Goal: Task Accomplishment & Management: Use online tool/utility

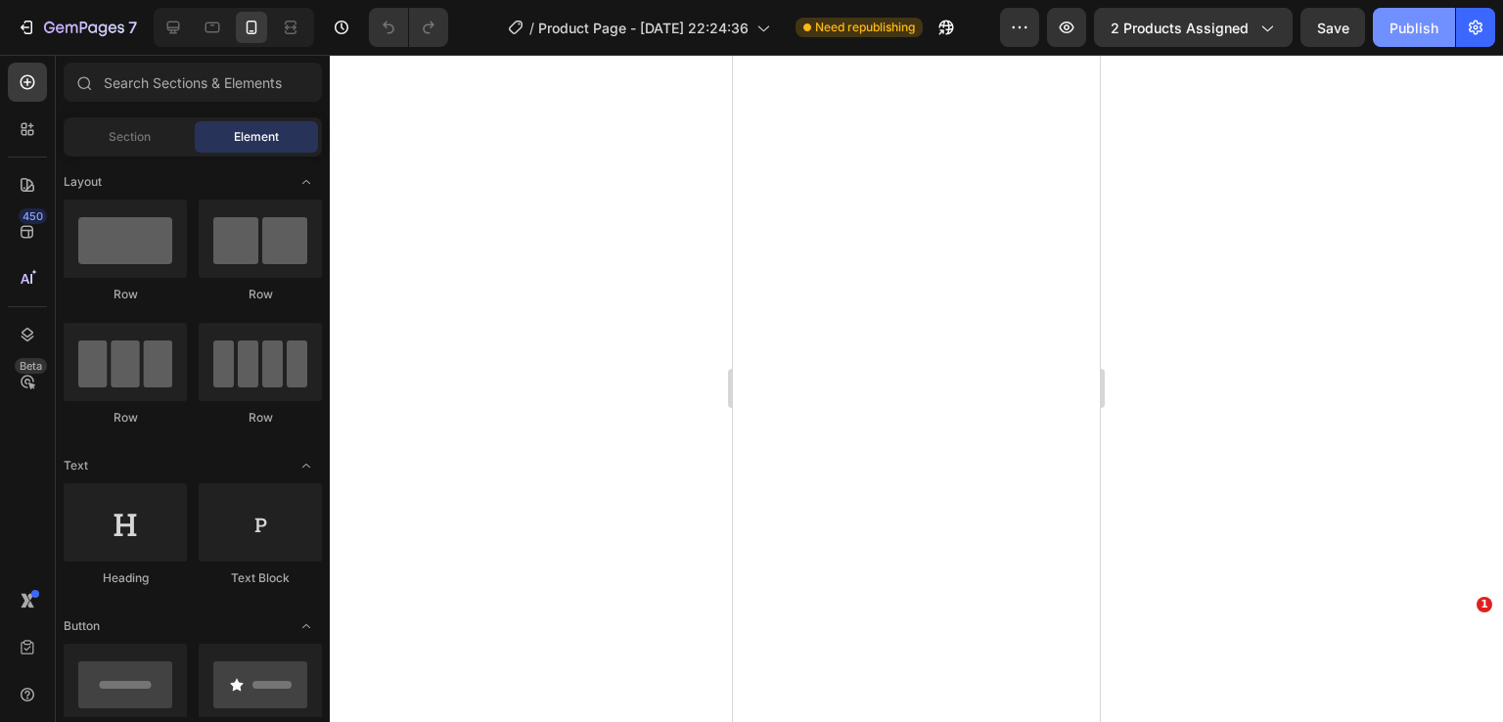
click at [1410, 28] on div "Publish" at bounding box center [1414, 28] width 49 height 21
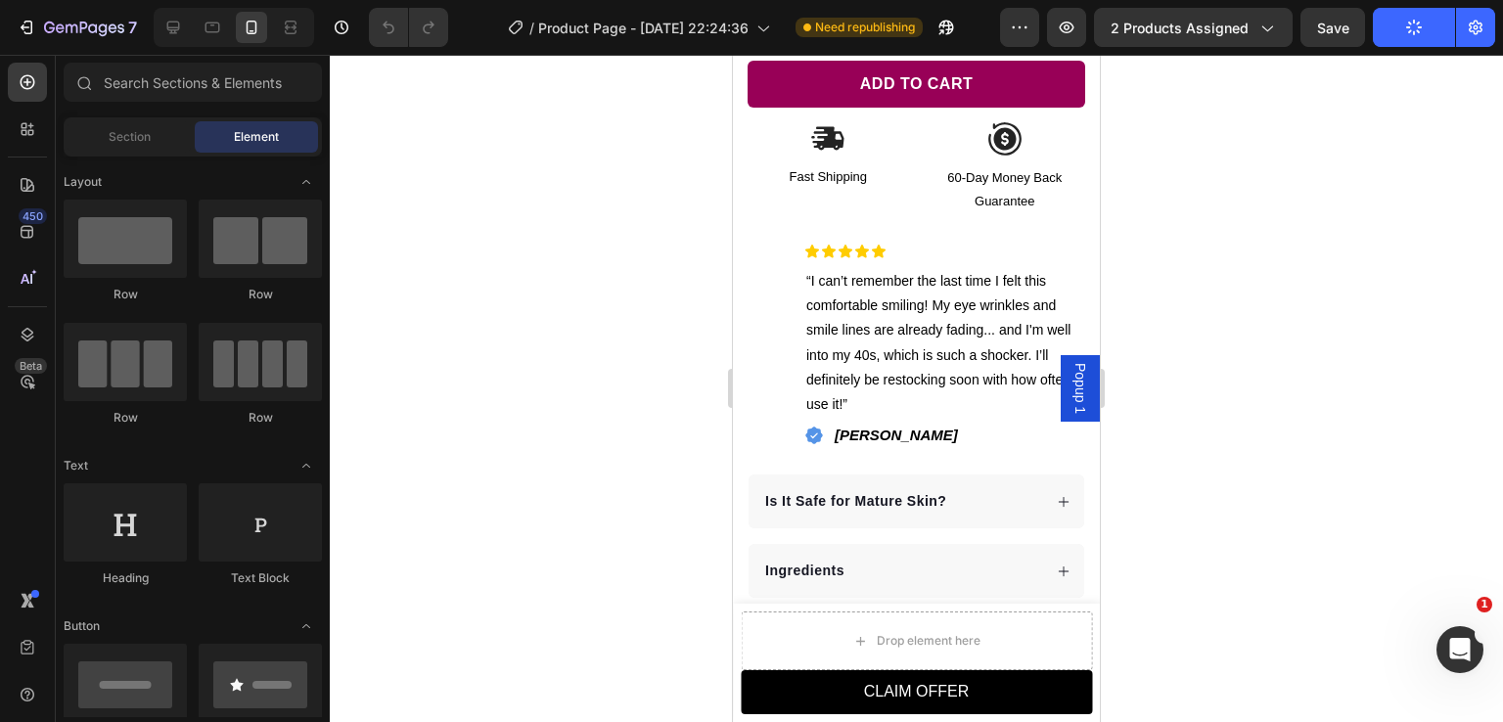
scroll to position [799, 0]
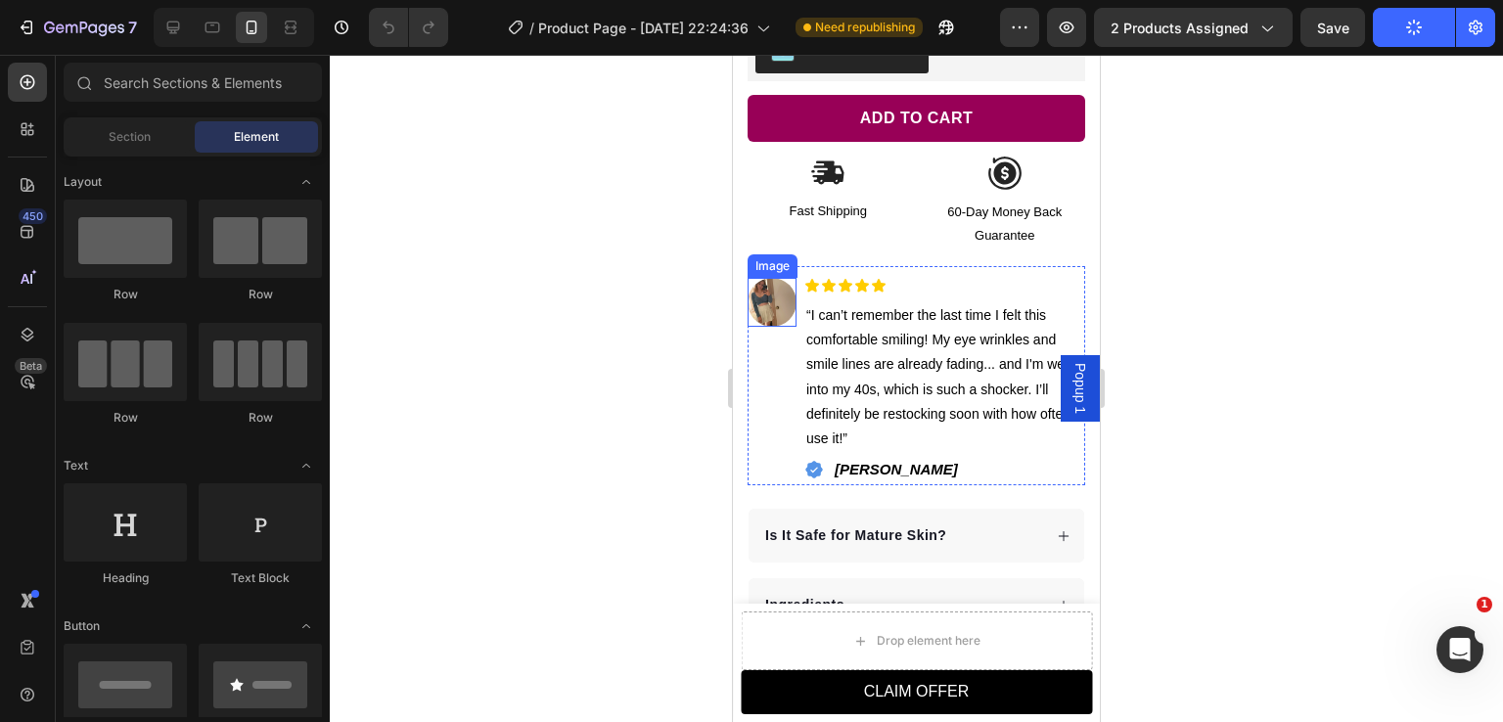
click at [783, 291] on img at bounding box center [772, 302] width 49 height 49
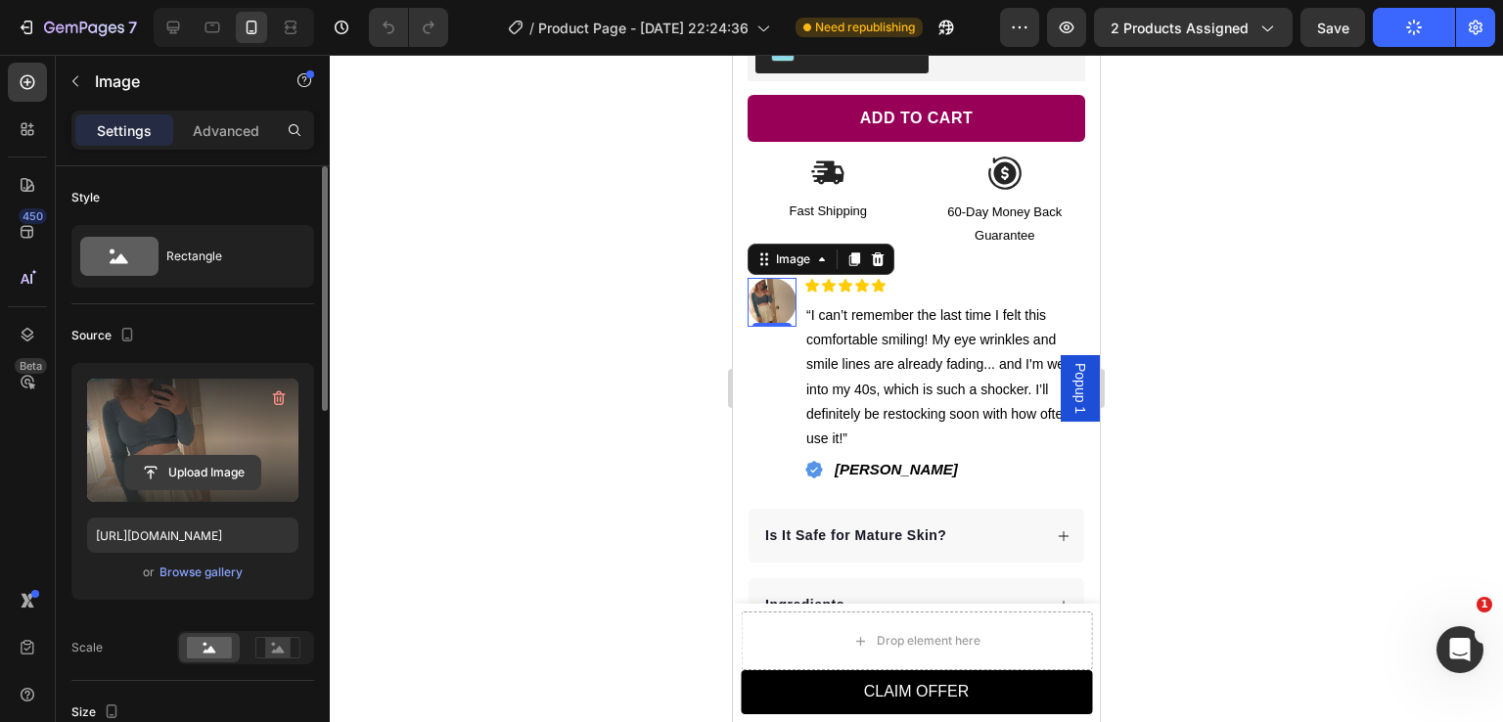
click at [207, 475] on input "file" at bounding box center [192, 472] width 135 height 33
click at [211, 473] on input "file" at bounding box center [192, 472] width 135 height 33
type input "C:\fakepath\woman-middle-aged-hair.avif"
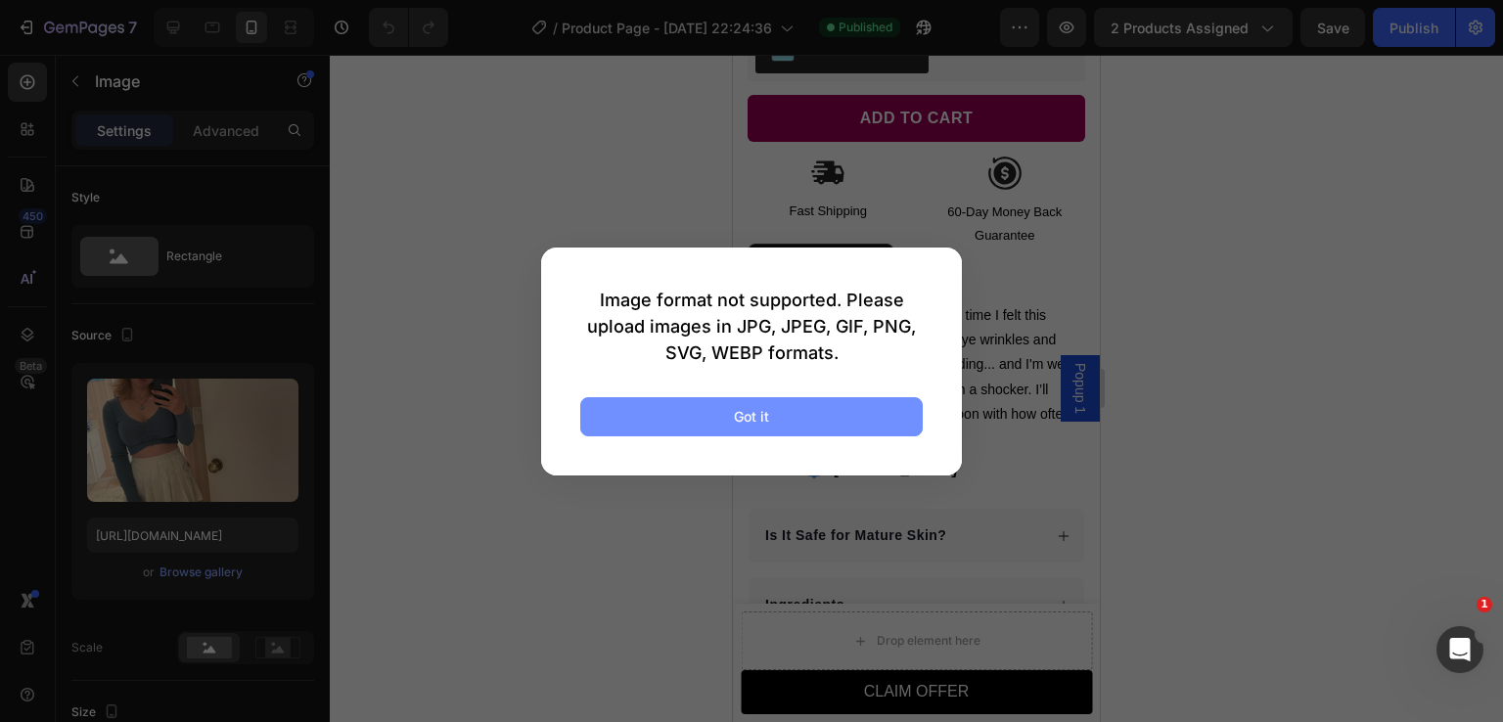
click at [771, 413] on button "Got it" at bounding box center [751, 416] width 343 height 39
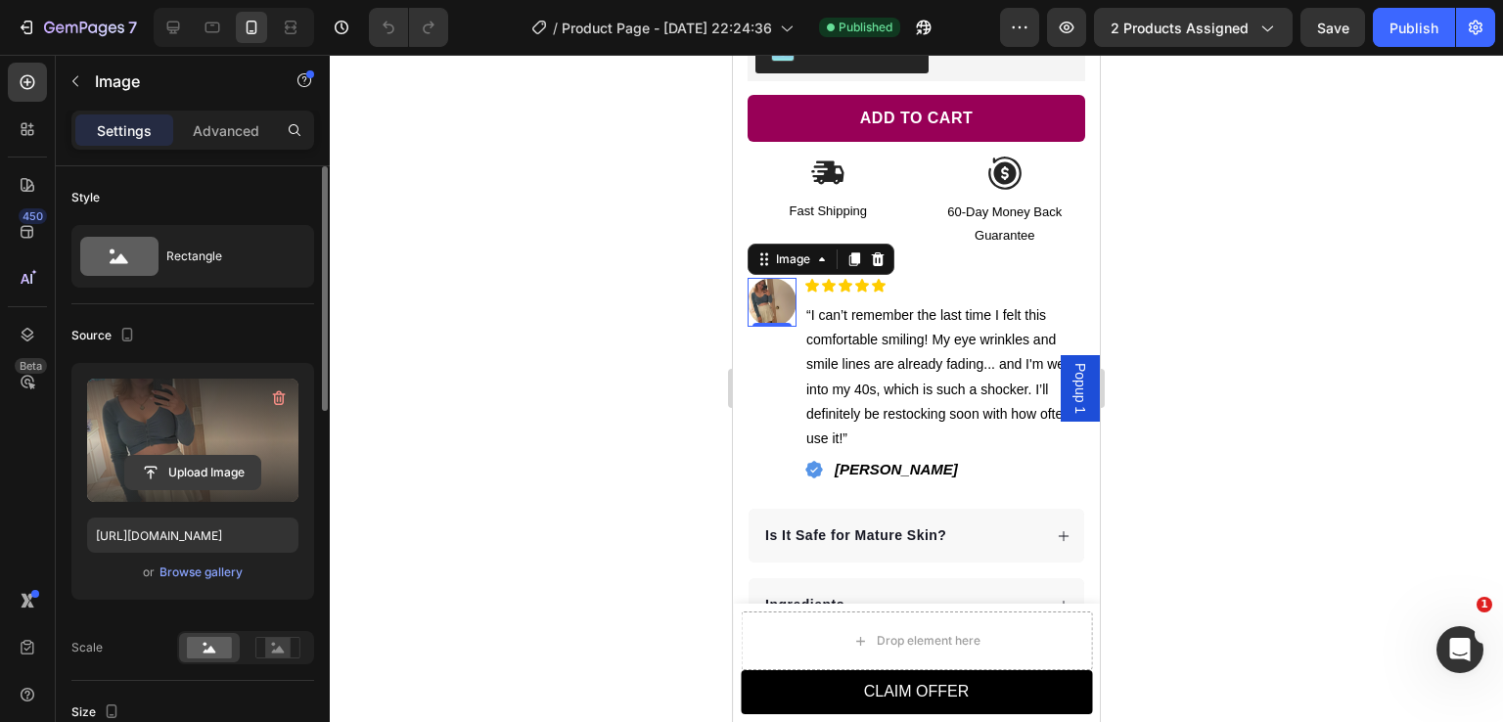
click at [201, 471] on input "file" at bounding box center [192, 472] width 135 height 33
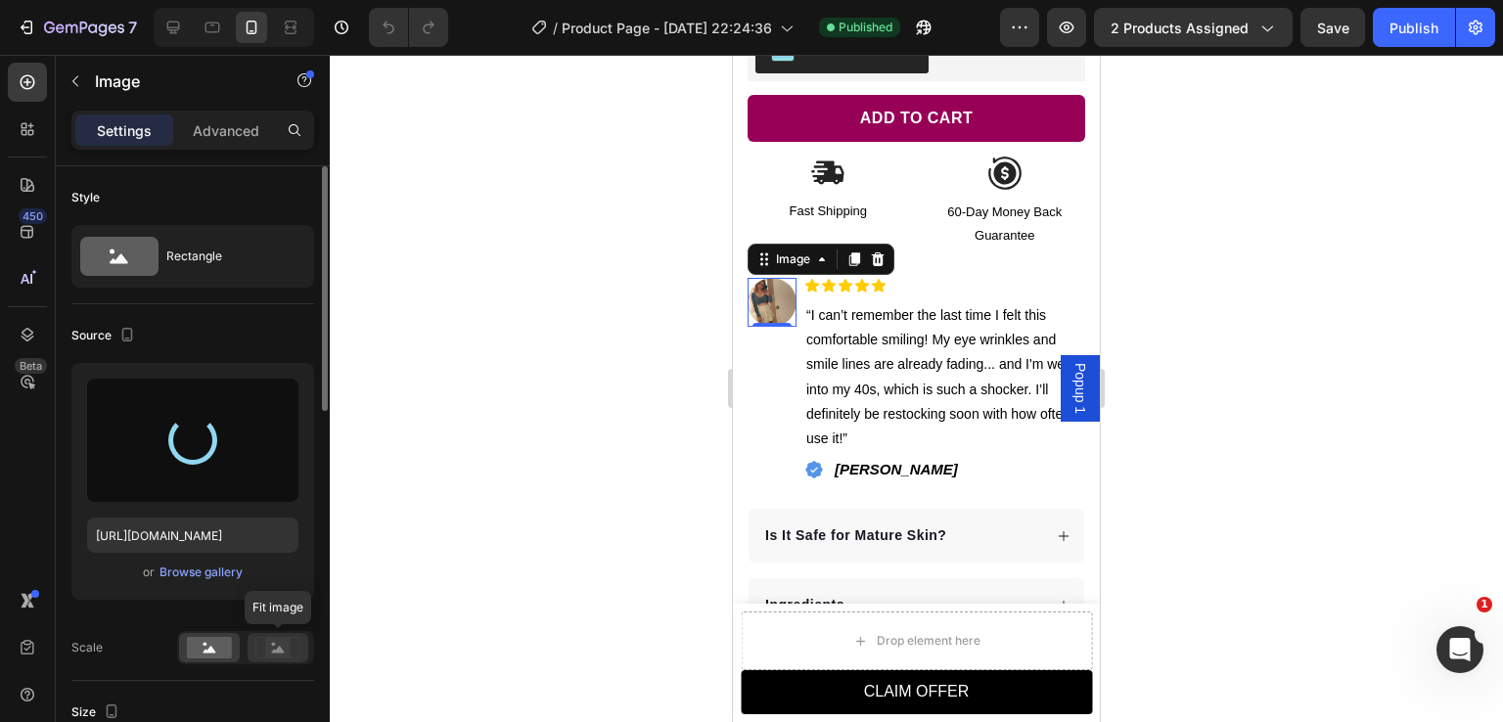
type input "[URL][DOMAIN_NAME]"
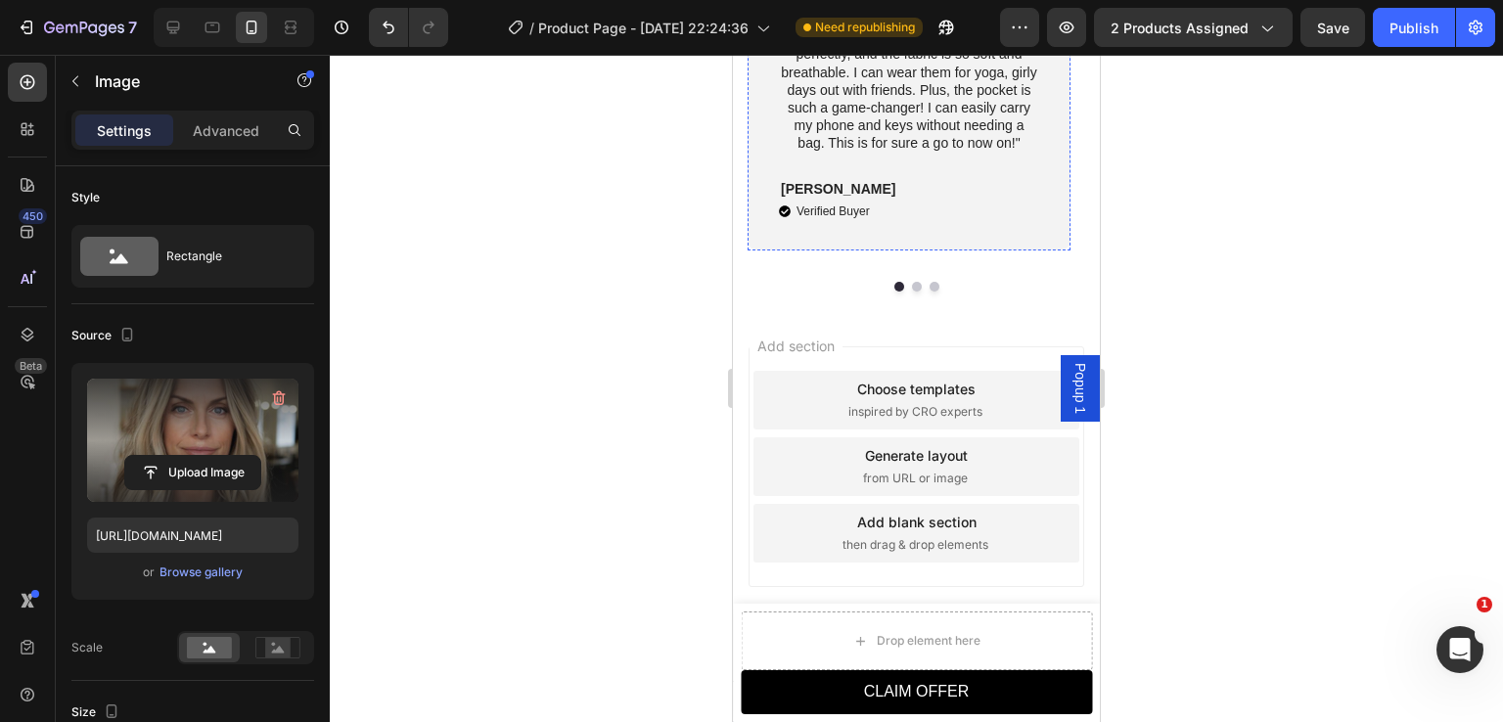
scroll to position [4498, 0]
click at [971, 455] on div "Add section Choose templates inspired by CRO experts Generate layout from URL o…" at bounding box center [917, 466] width 336 height 241
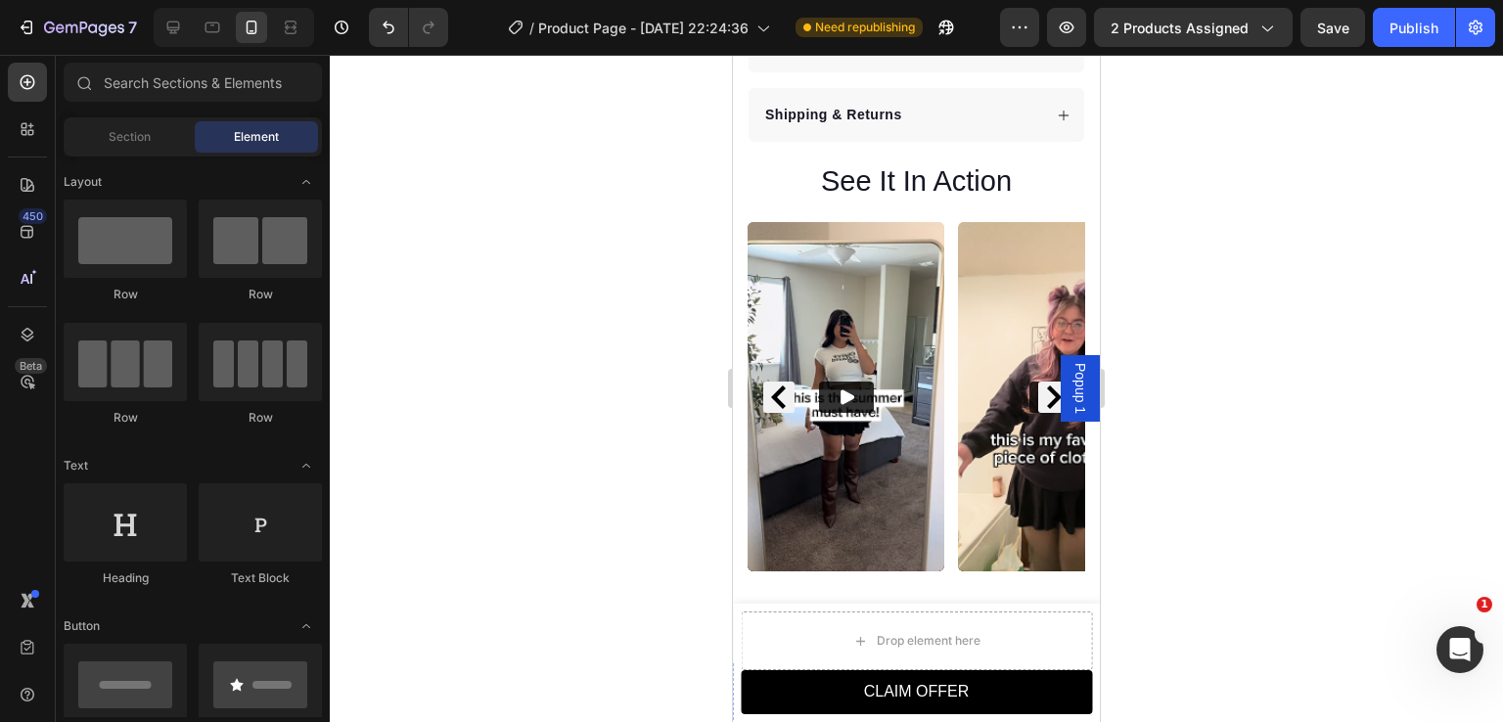
scroll to position [1406, 0]
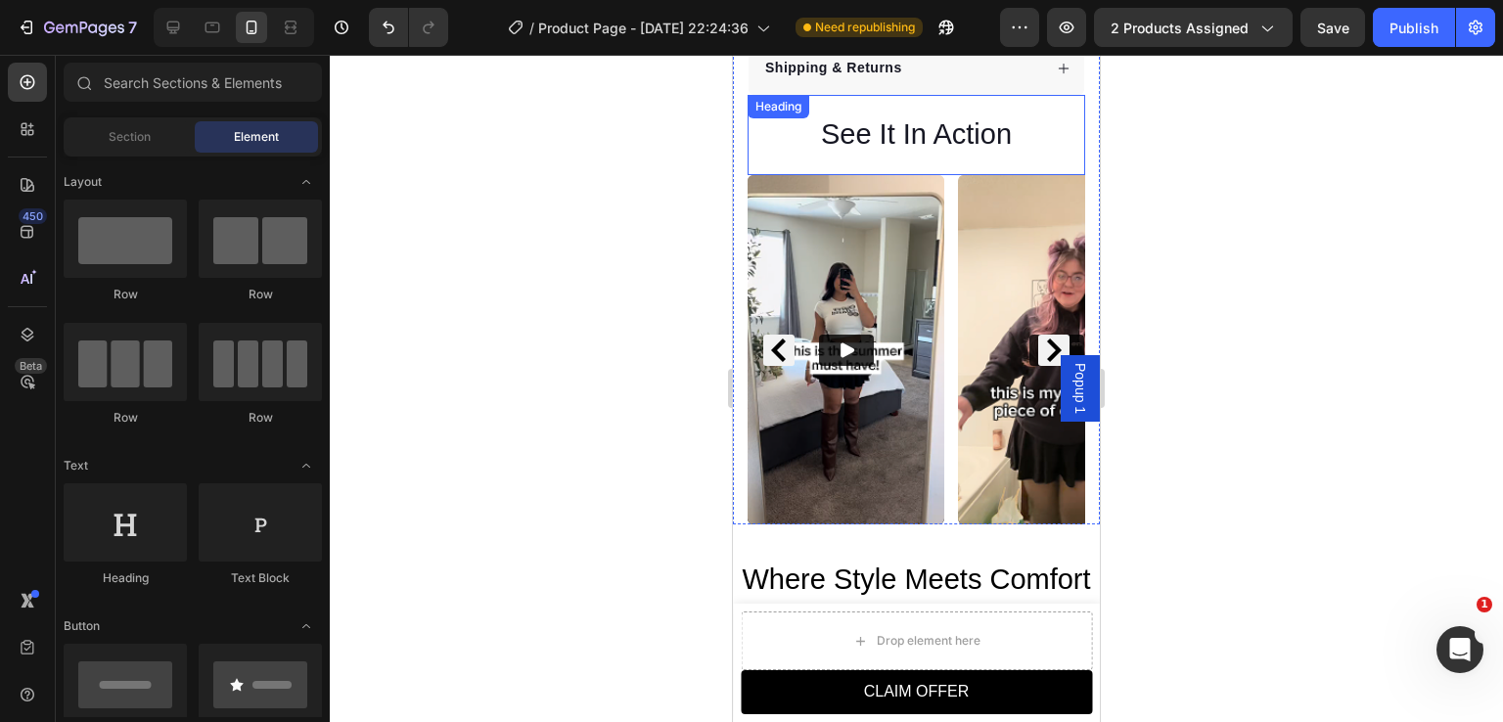
click at [885, 122] on h2 "See It In Action" at bounding box center [917, 135] width 338 height 41
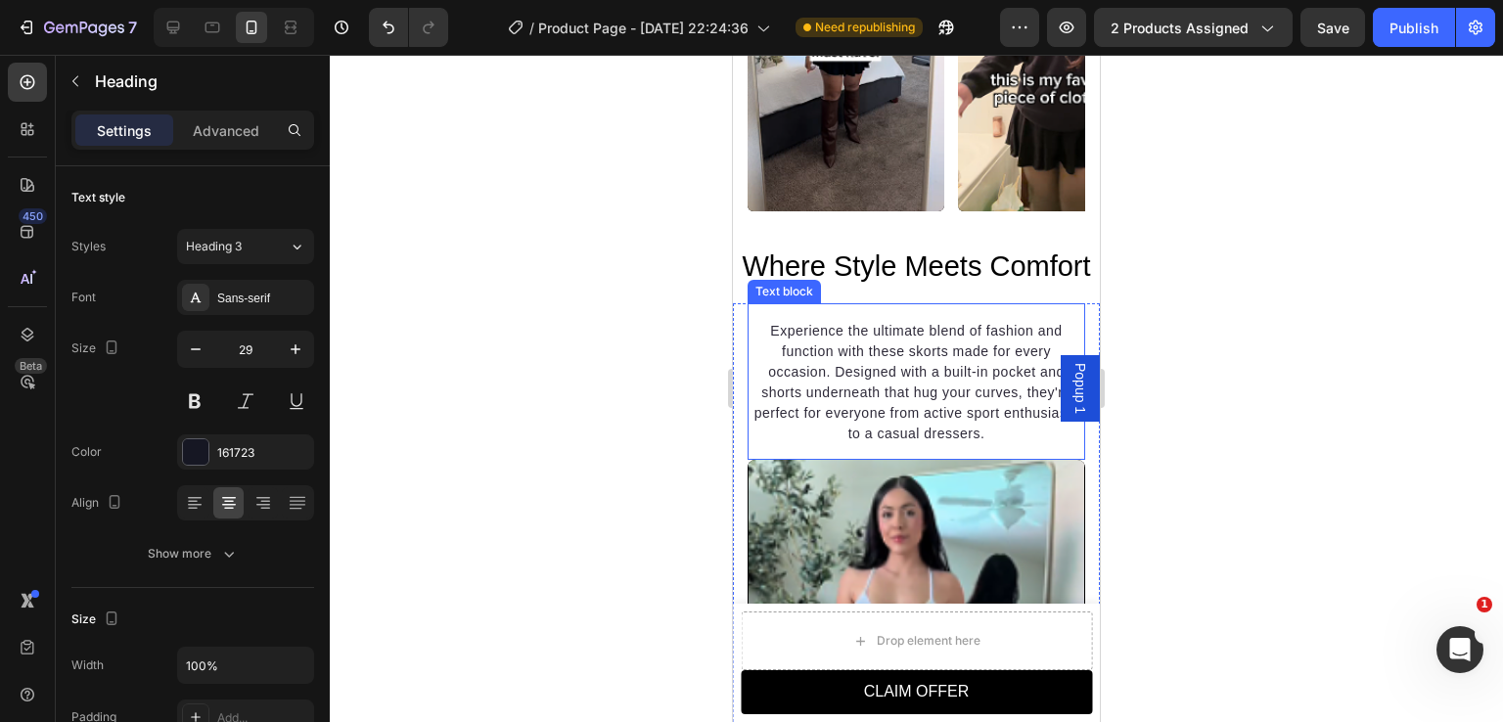
scroll to position [1797, 0]
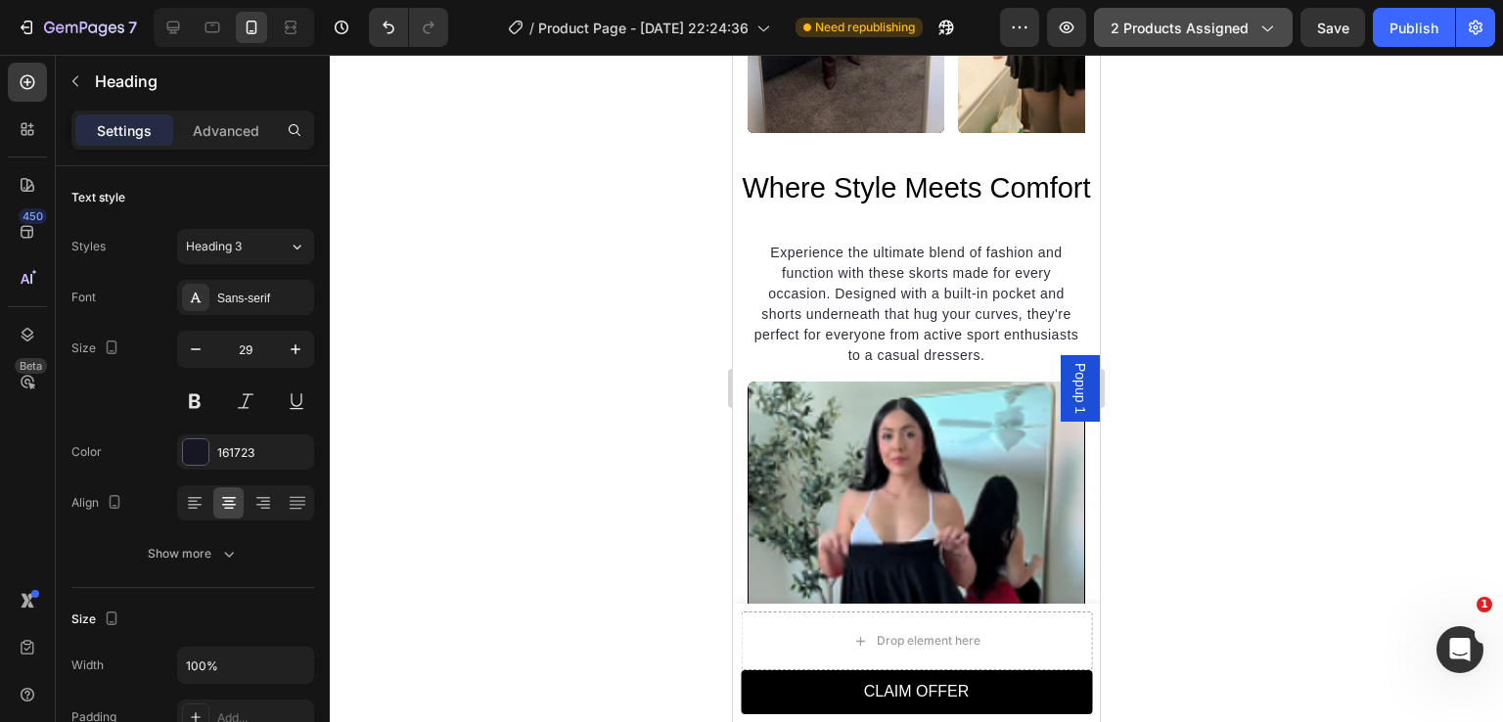
click at [1197, 40] on button "2 products assigned" at bounding box center [1193, 27] width 199 height 39
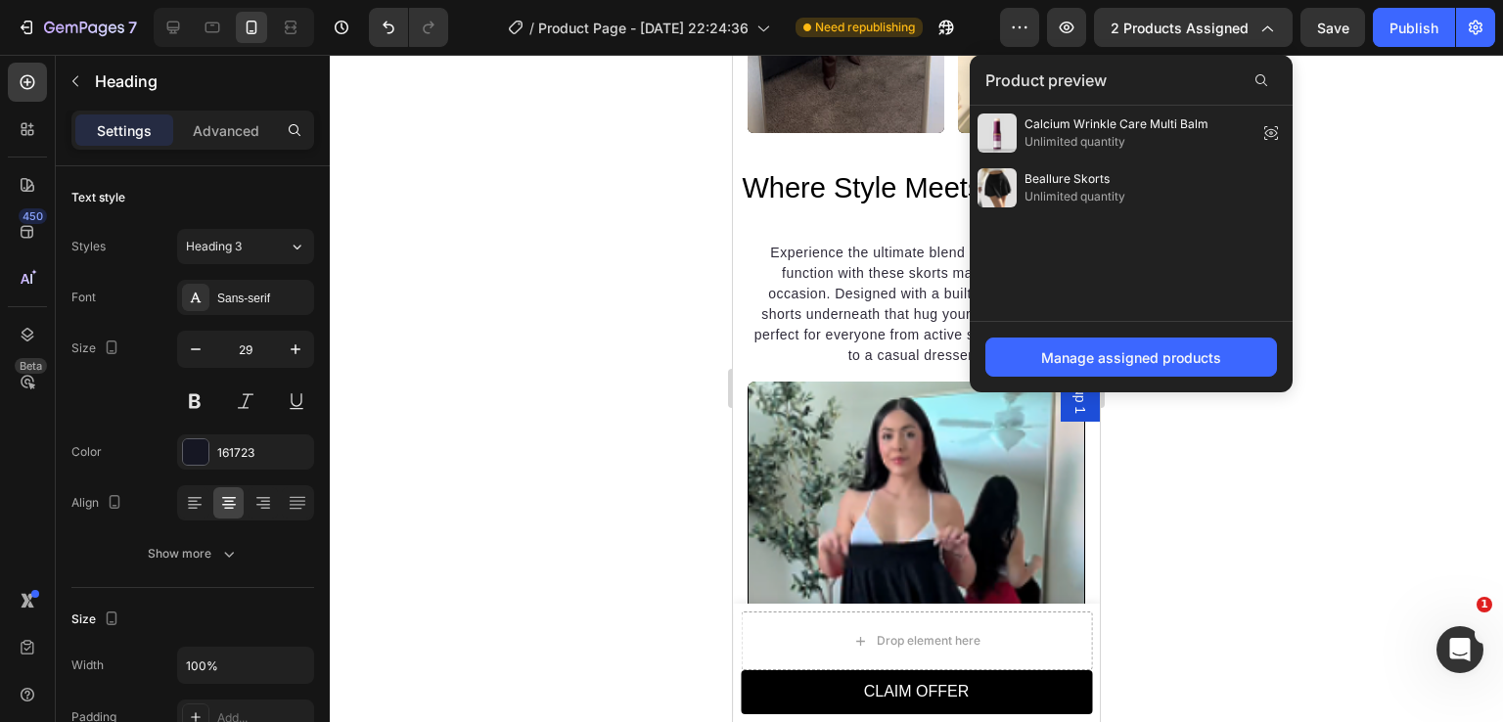
click at [1398, 193] on div at bounding box center [917, 389] width 1174 height 668
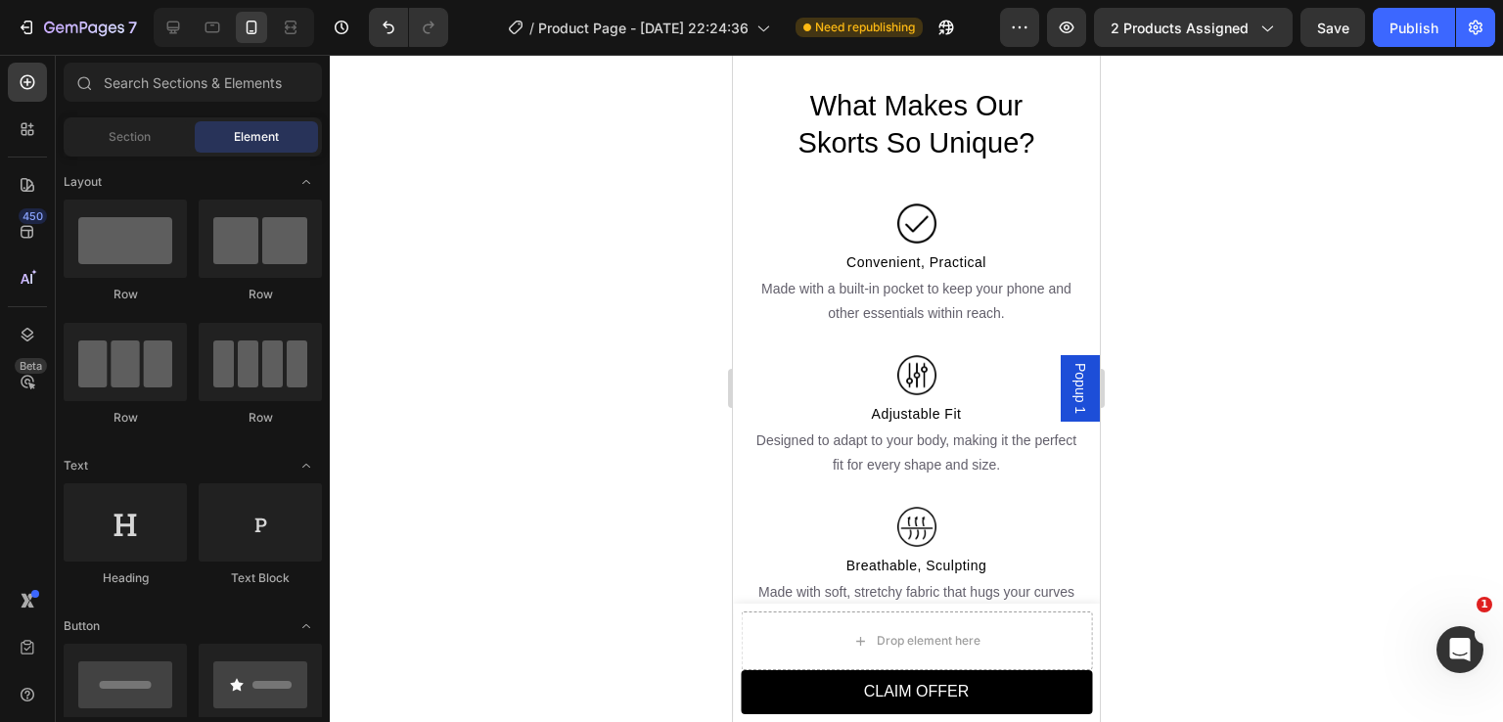
scroll to position [2737, 0]
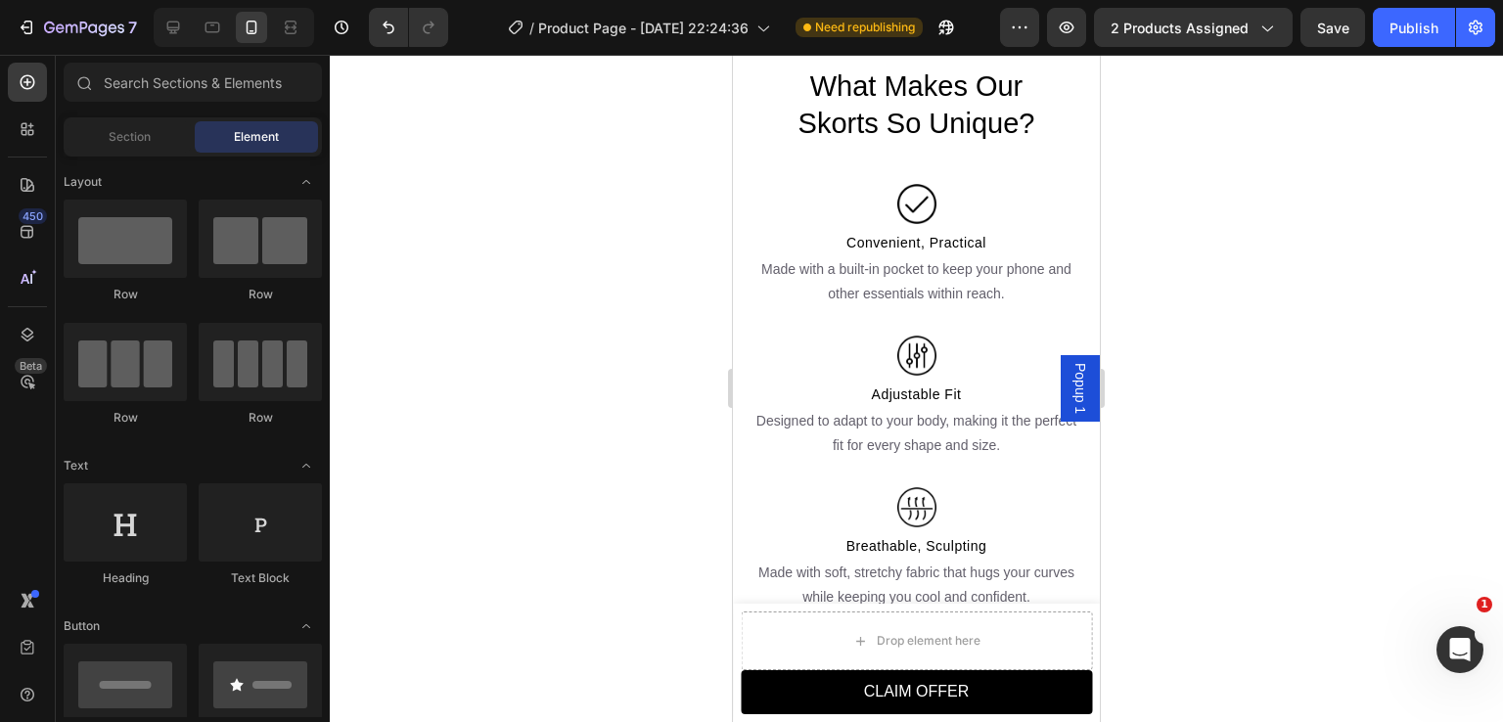
drag, startPoint x: 1092, startPoint y: 336, endPoint x: 1843, endPoint y: 510, distance: 770.7
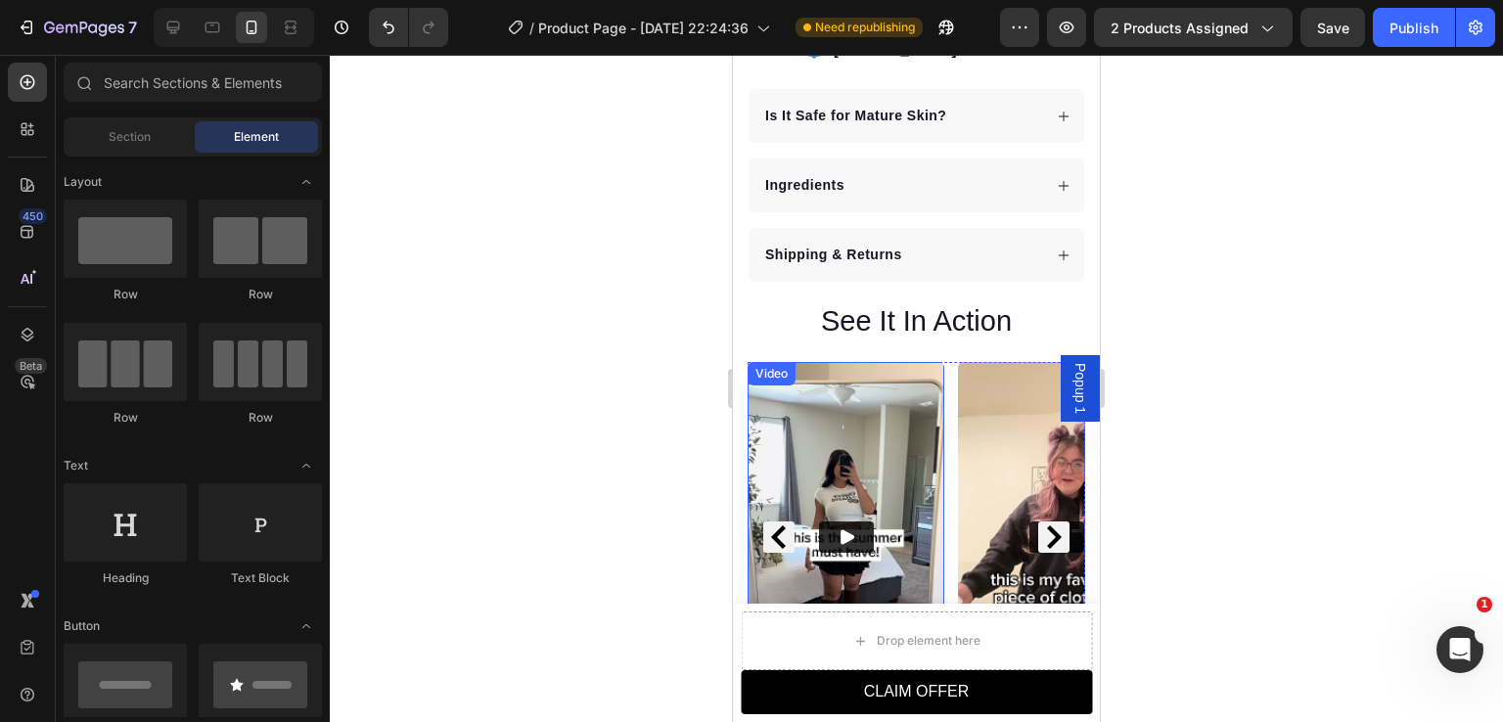
scroll to position [1210, 0]
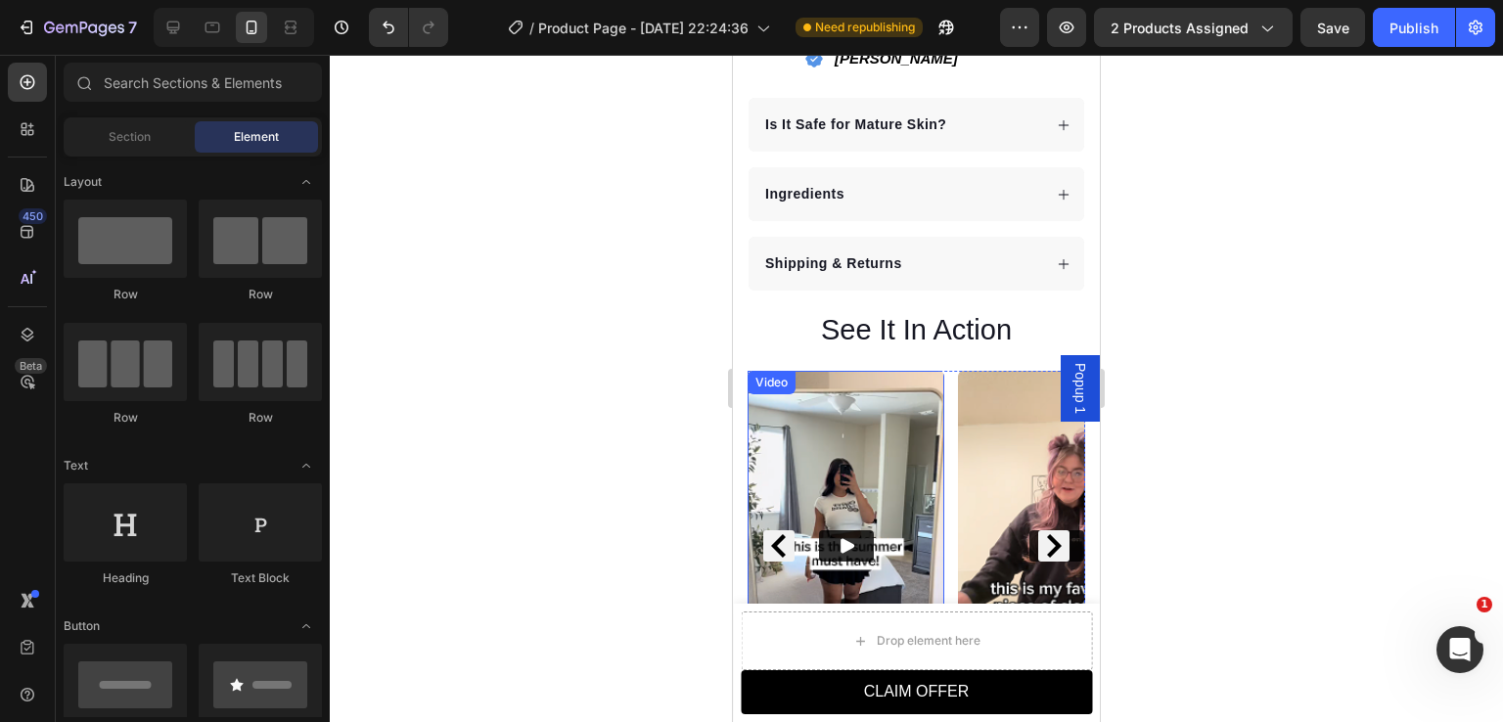
click at [949, 401] on div "Video Video Video" at bounding box center [917, 545] width 338 height 349
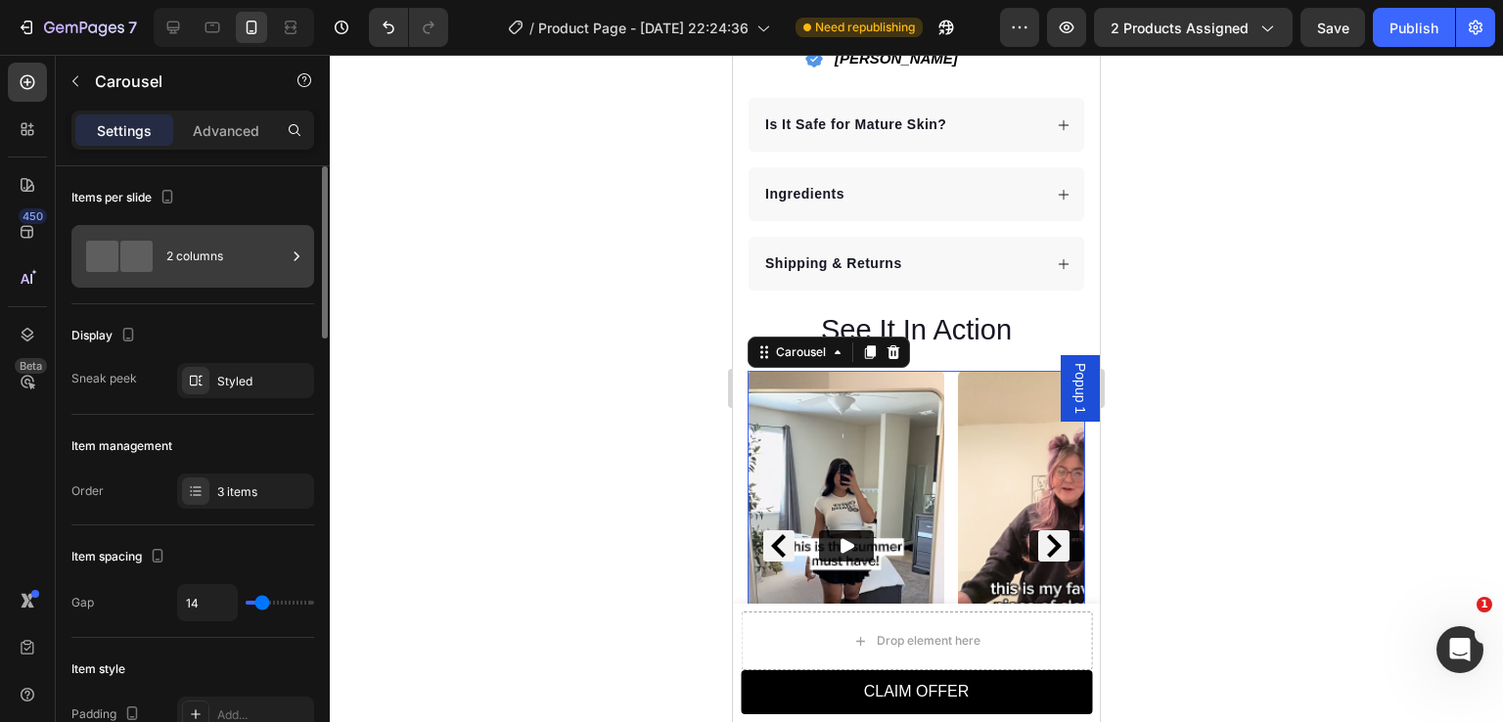
click at [258, 255] on div "2 columns" at bounding box center [225, 256] width 119 height 45
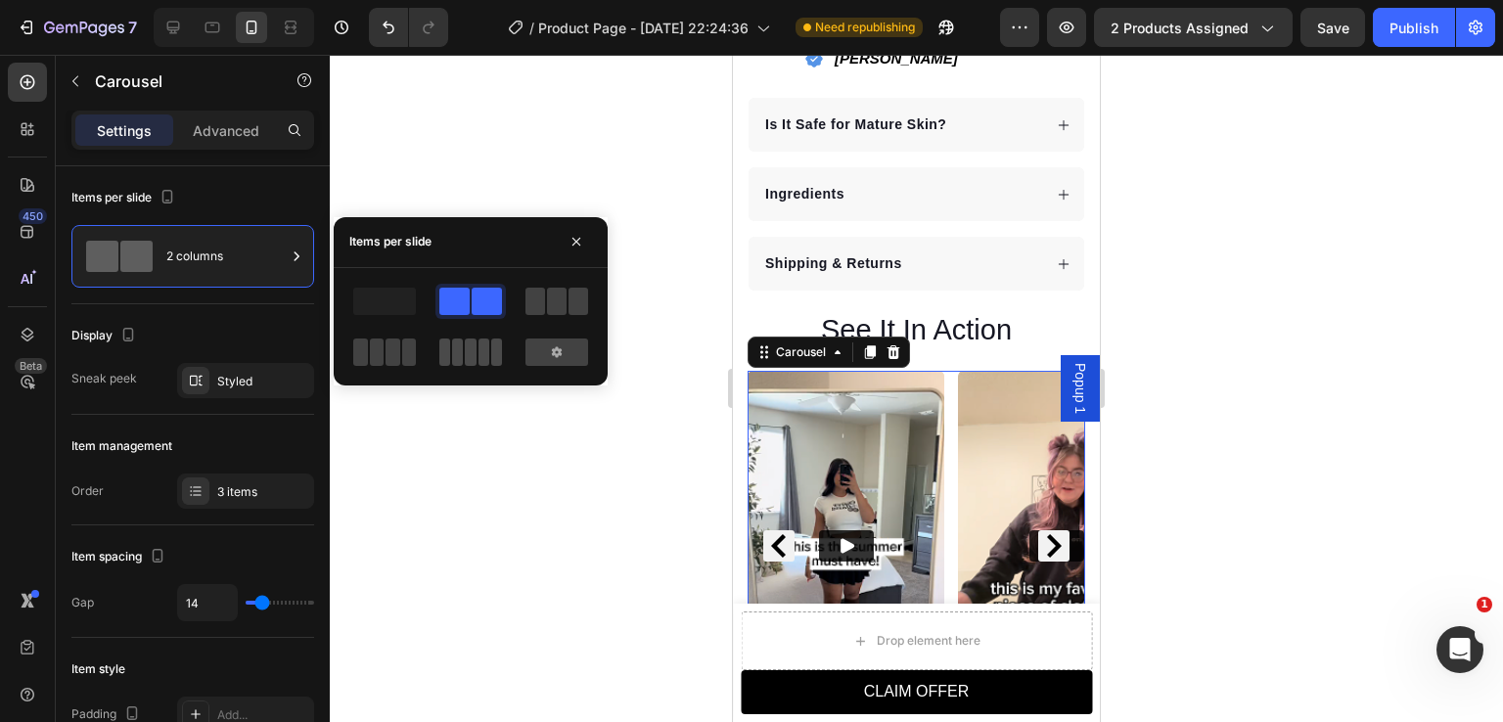
click at [462, 349] on span at bounding box center [457, 352] width 11 height 27
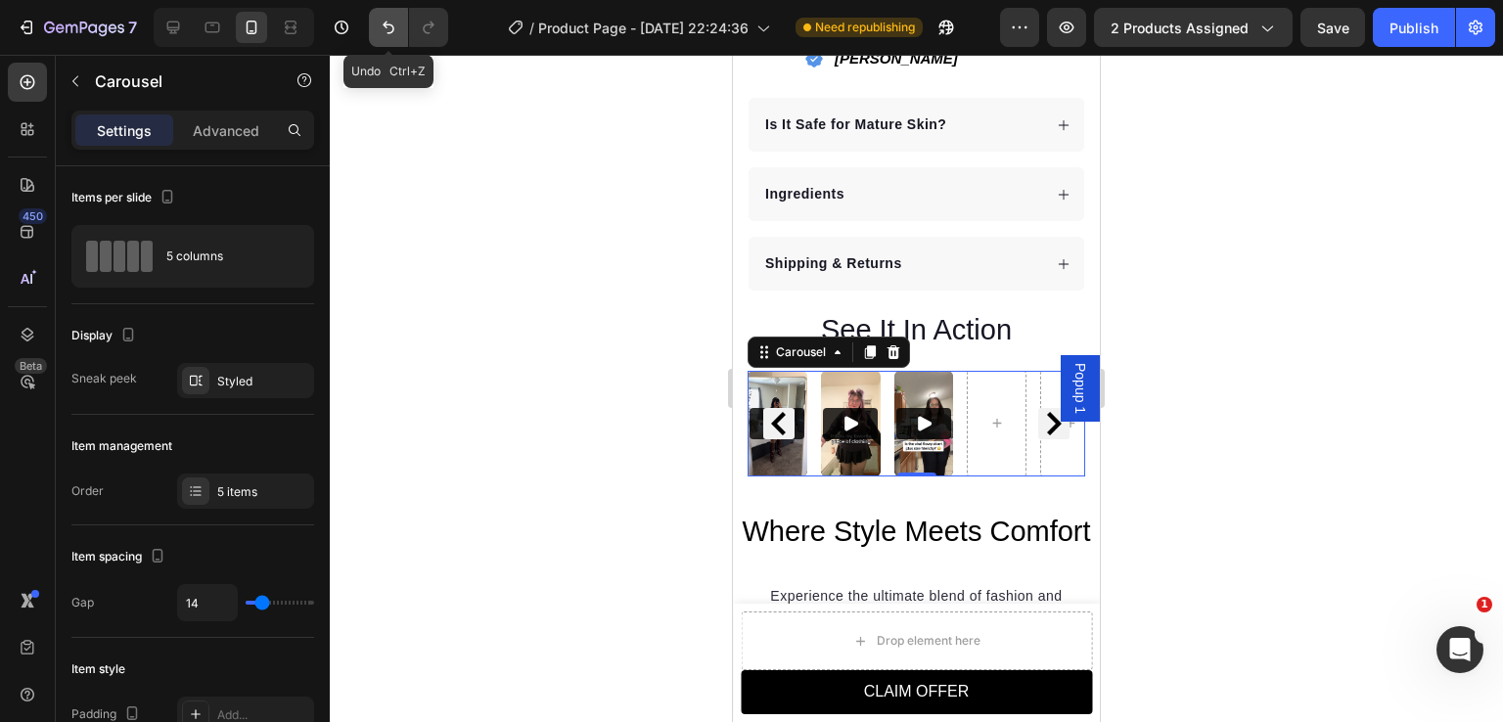
click at [384, 32] on icon "Undo/Redo" at bounding box center [389, 28] width 20 height 20
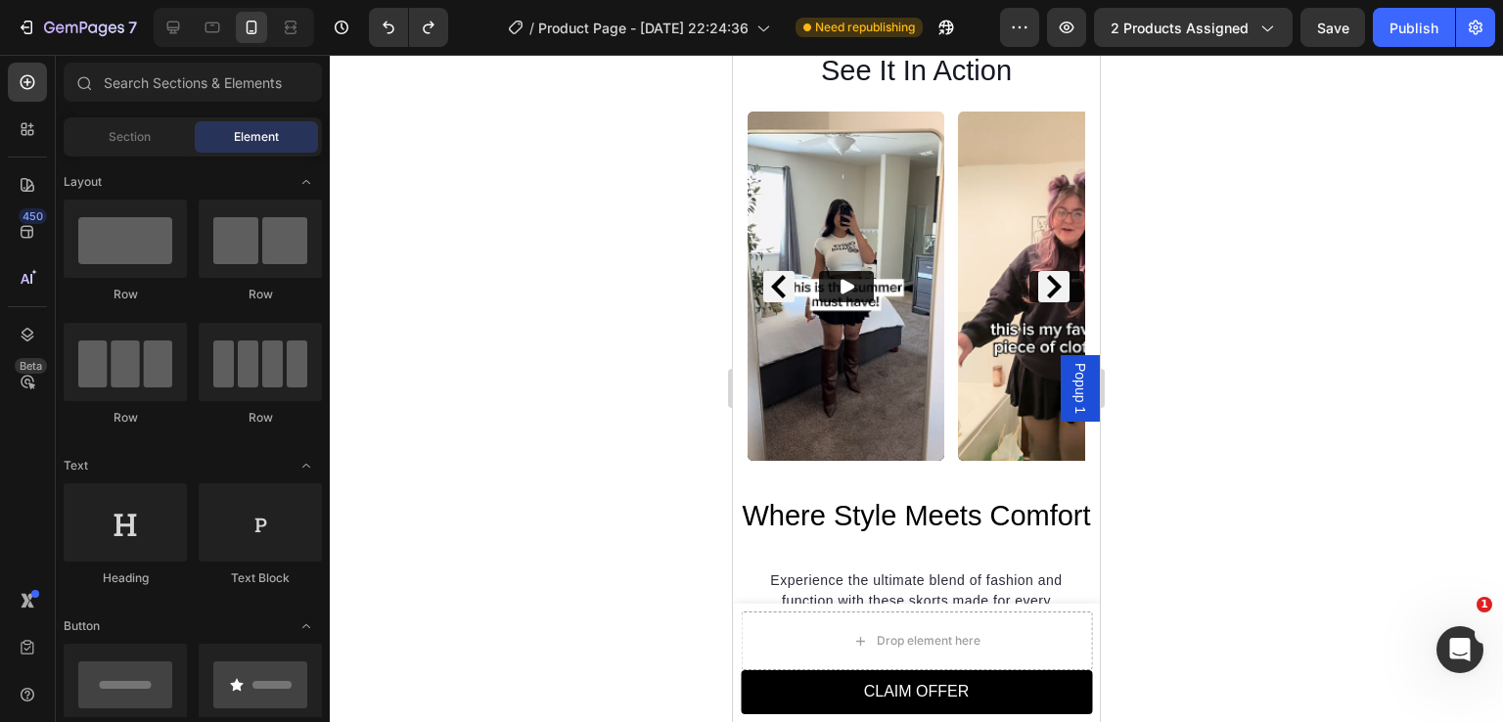
scroll to position [1540, 0]
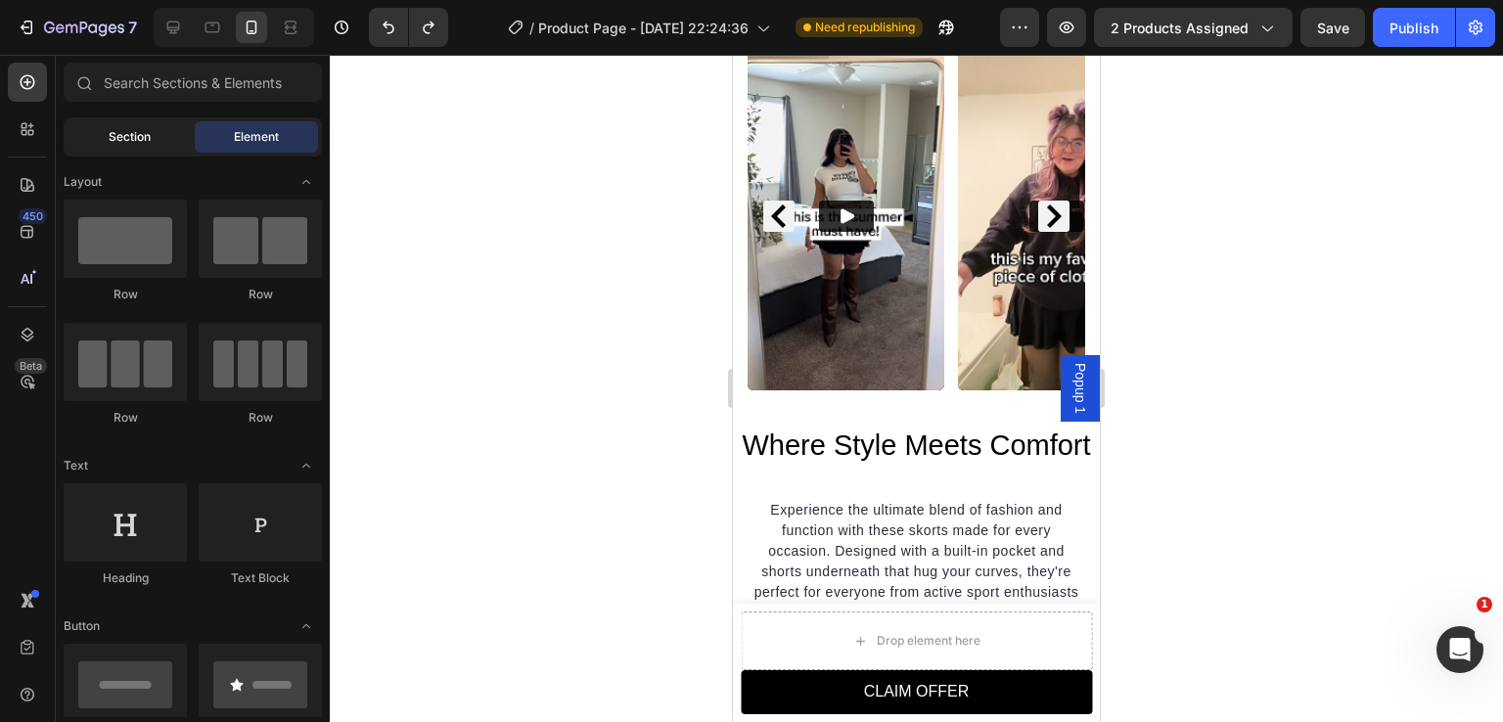
click at [142, 152] on div "Section" at bounding box center [129, 136] width 123 height 31
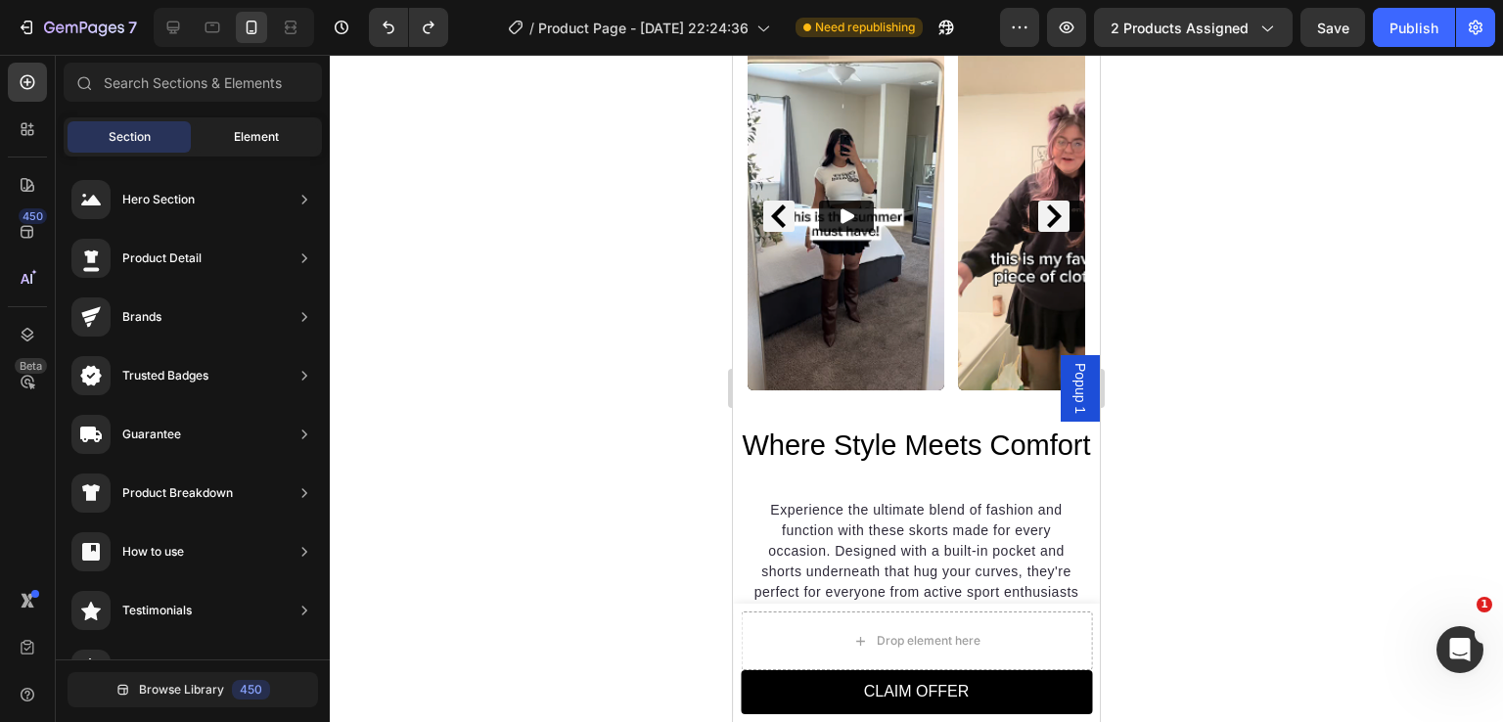
click at [245, 146] on div "Element" at bounding box center [256, 136] width 123 height 31
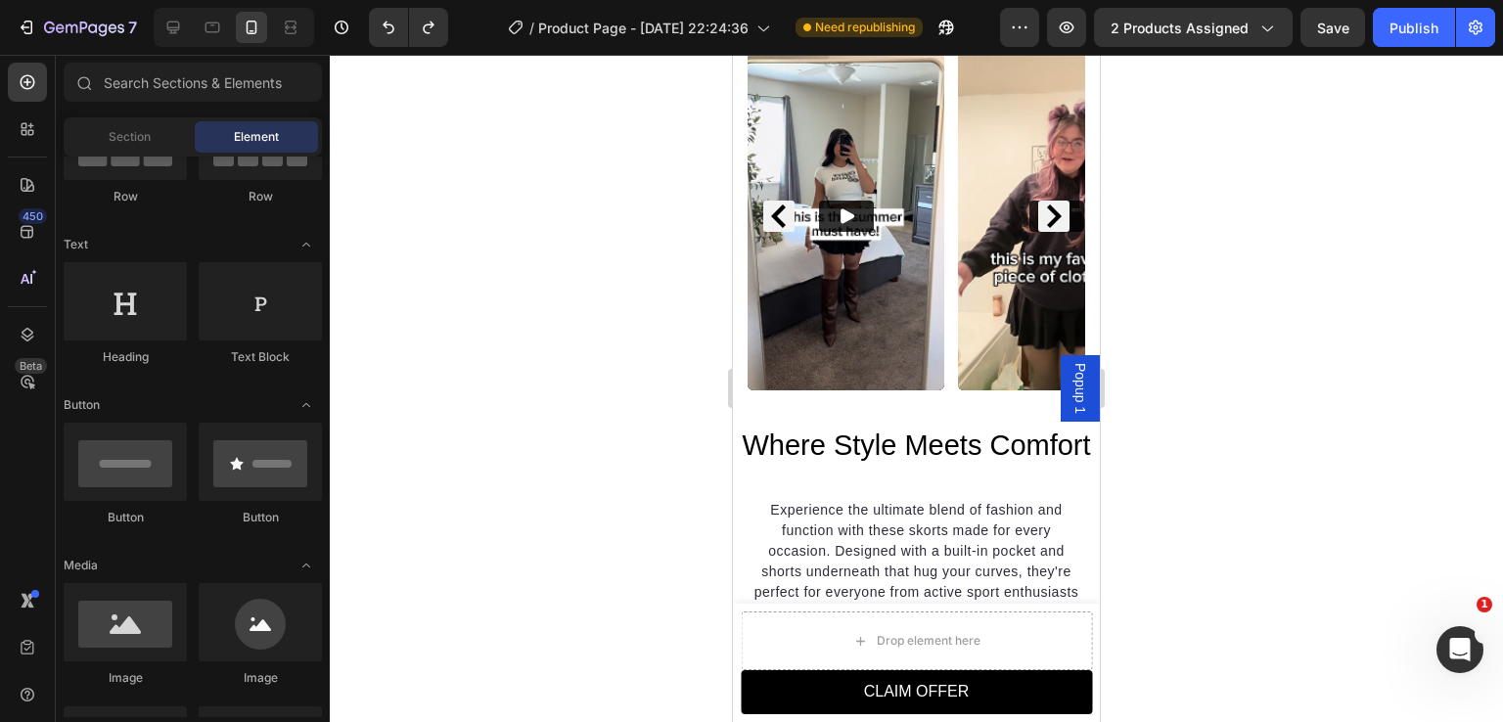
scroll to position [0, 0]
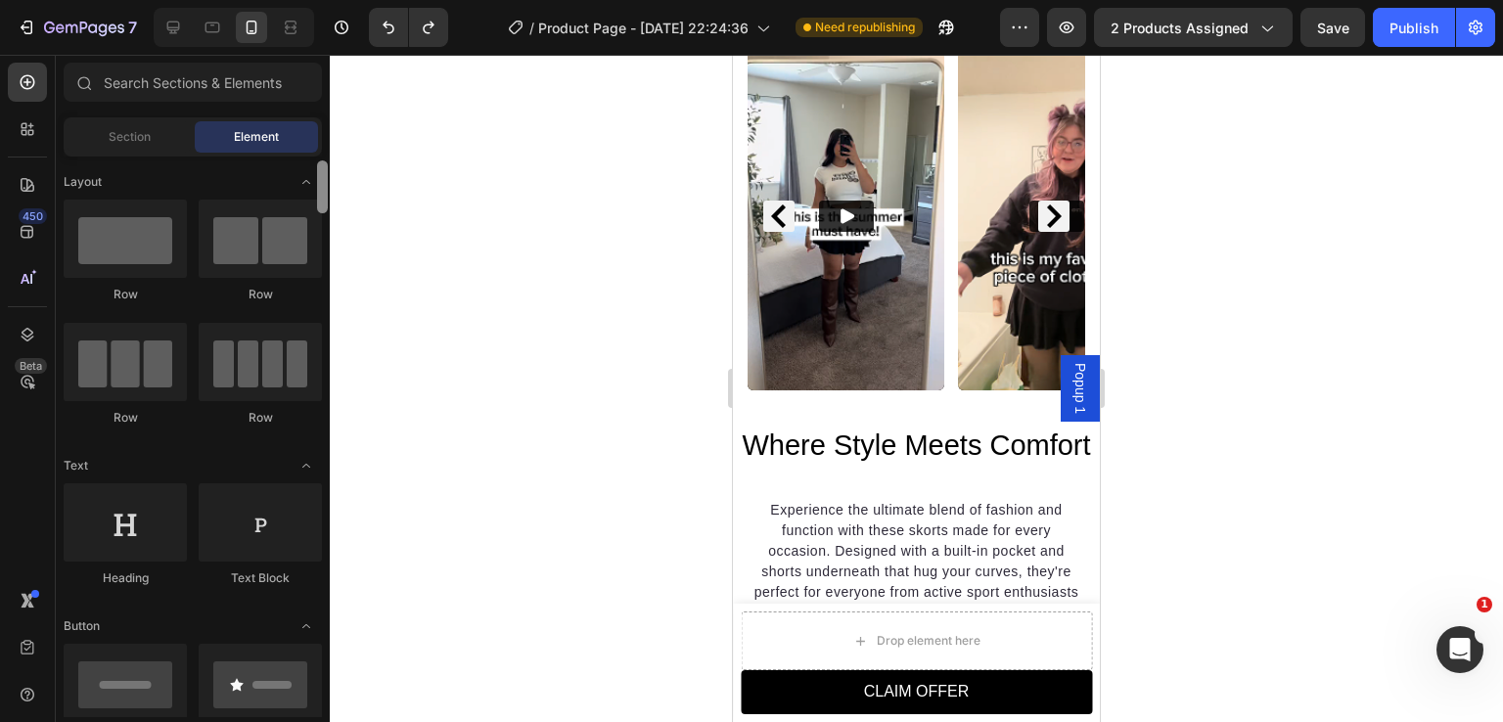
drag, startPoint x: 325, startPoint y: 222, endPoint x: 327, endPoint y: 171, distance: 50.9
click at [327, 171] on div at bounding box center [322, 187] width 11 height 53
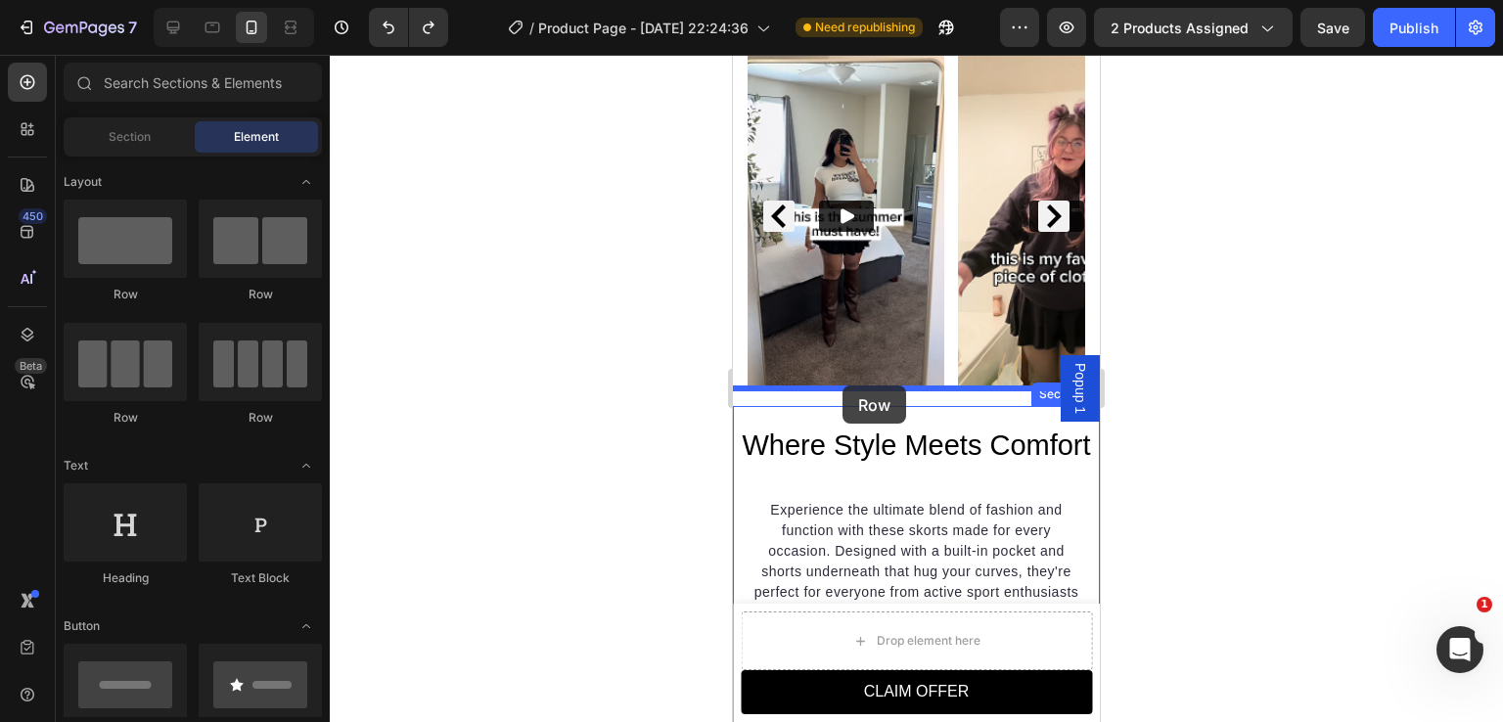
drag, startPoint x: 997, startPoint y: 423, endPoint x: 843, endPoint y: 385, distance: 159.3
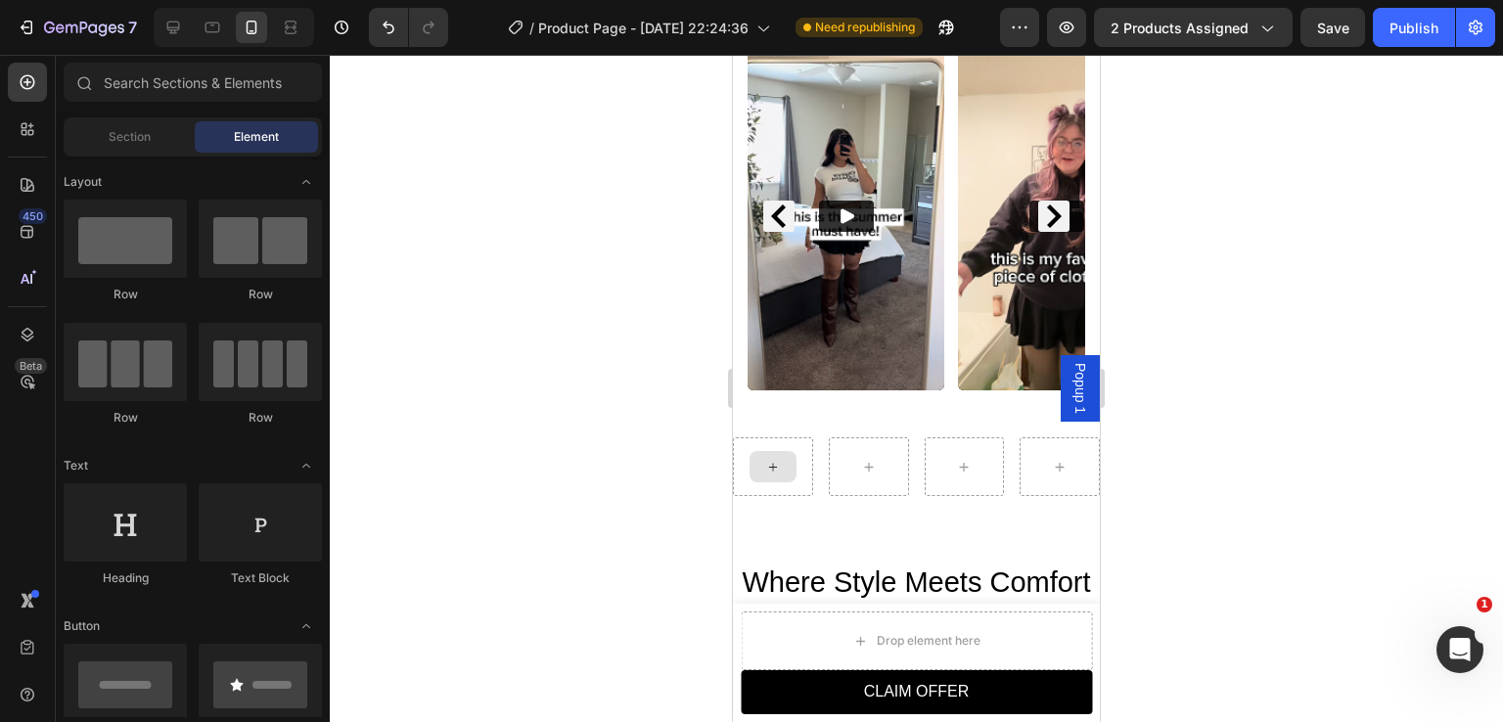
click at [770, 457] on div at bounding box center [773, 466] width 47 height 31
click at [384, 24] on icon "Undo/Redo" at bounding box center [389, 28] width 12 height 13
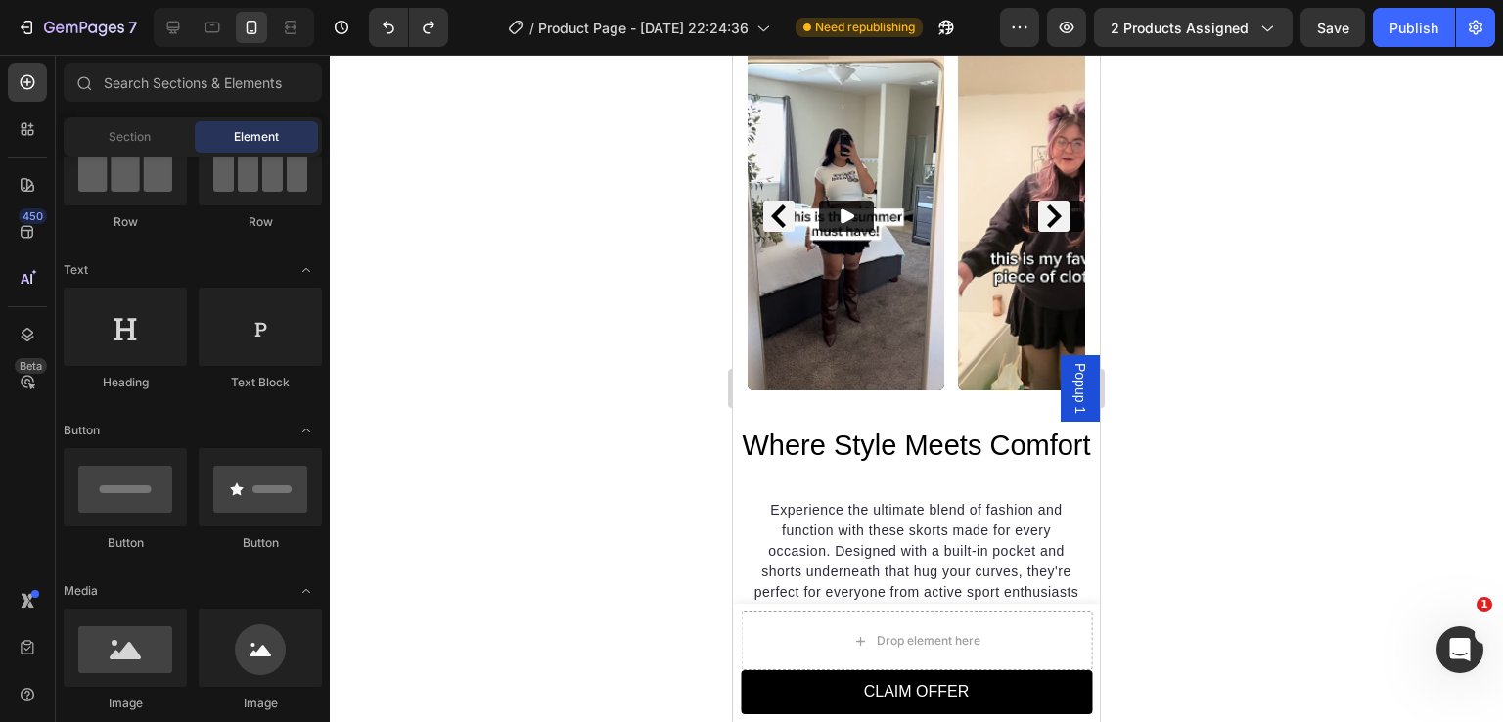
scroll to position [756, 0]
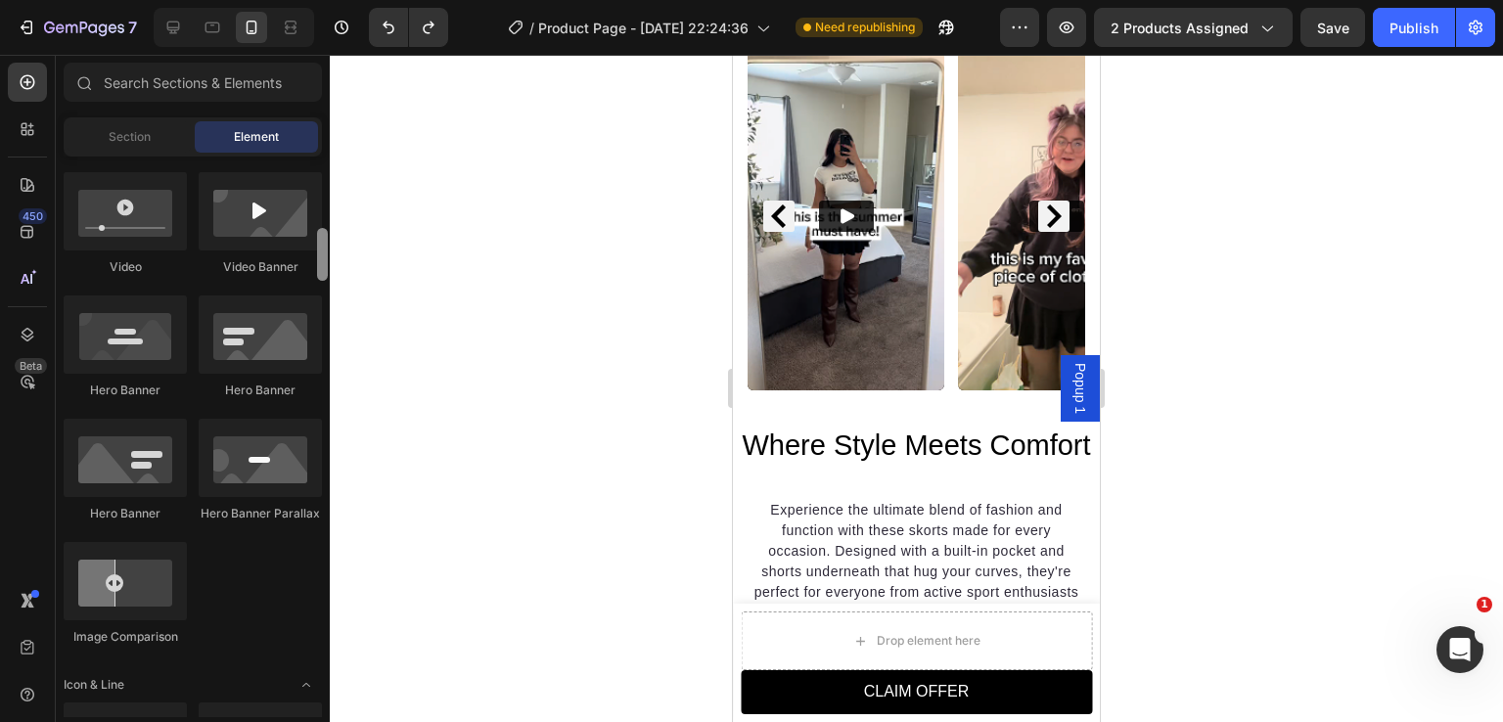
drag, startPoint x: 328, startPoint y: 201, endPoint x: 329, endPoint y: 267, distance: 66.6
click at [329, 267] on div at bounding box center [322, 437] width 15 height 561
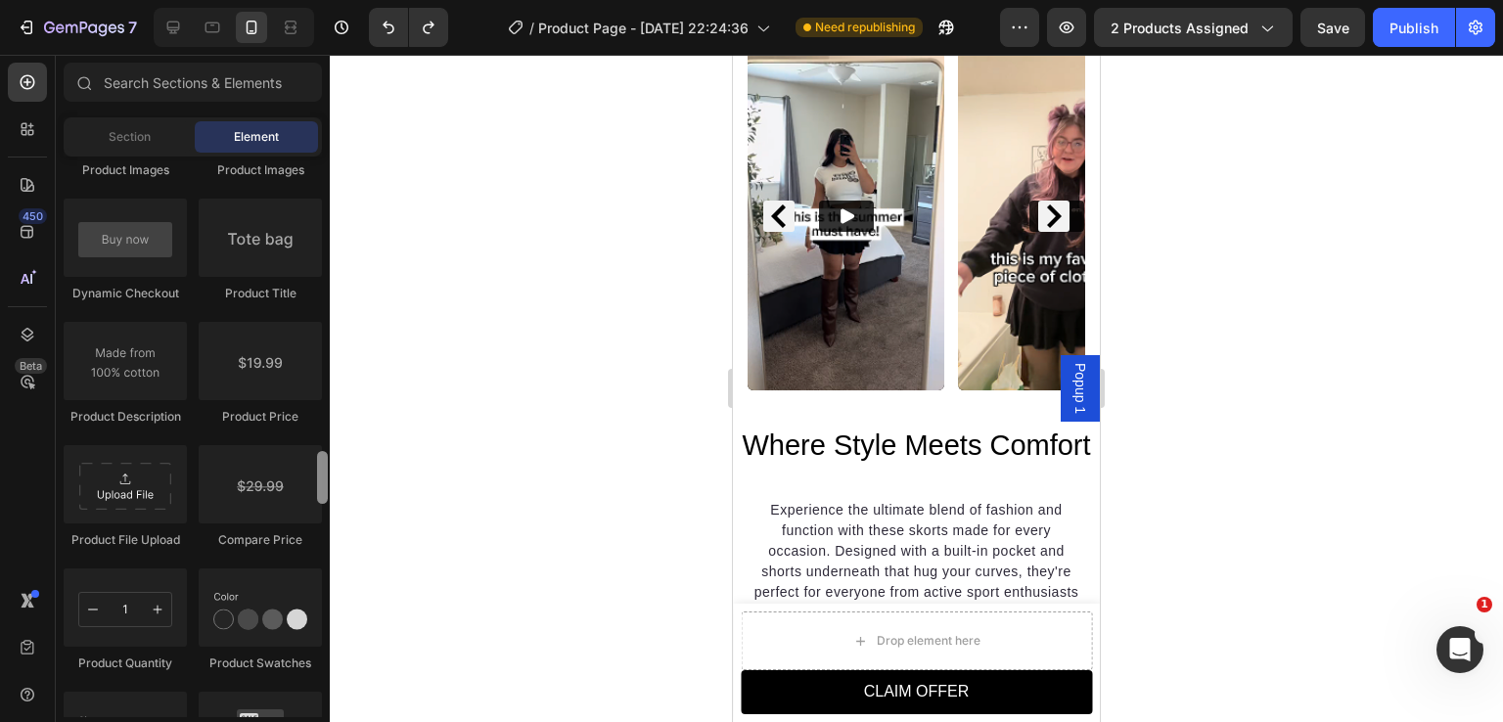
scroll to position [3105, 0]
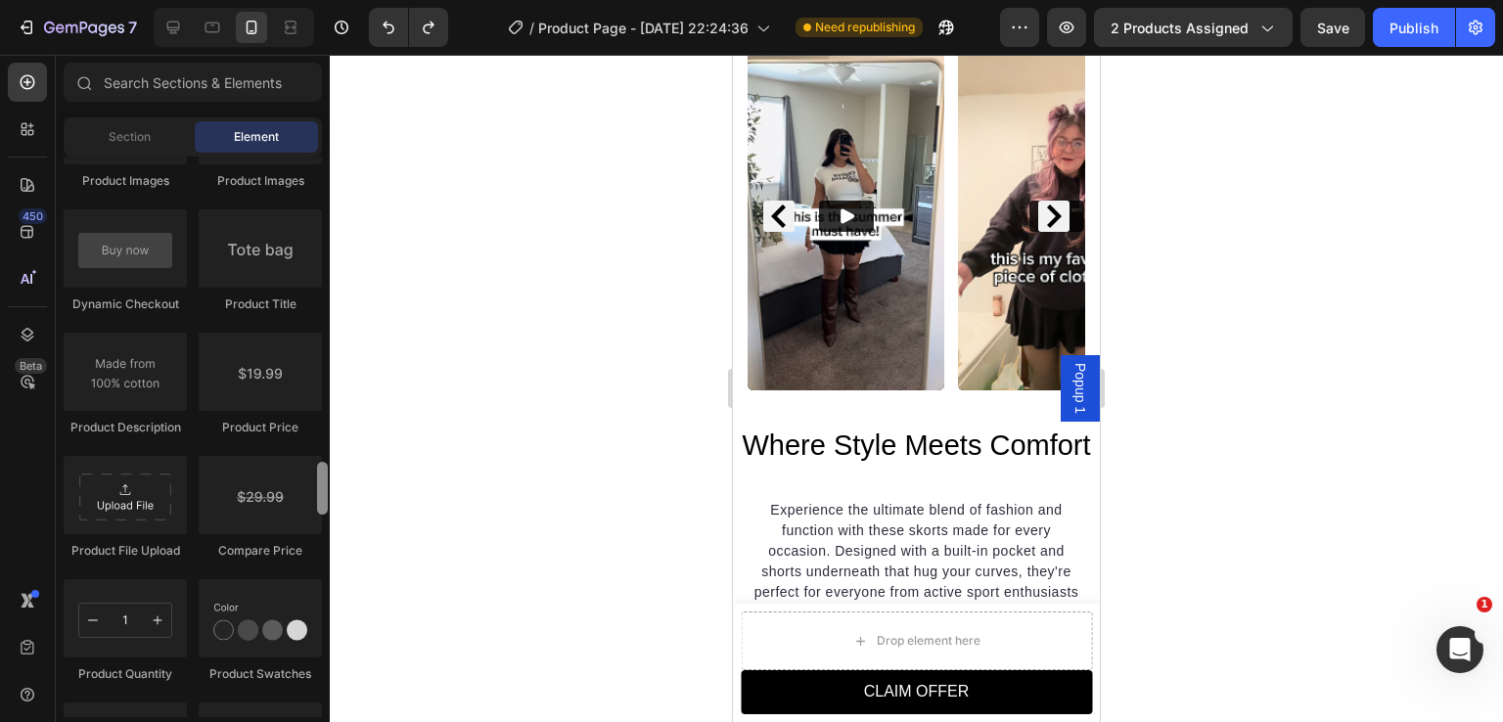
drag, startPoint x: 320, startPoint y: 255, endPoint x: 331, endPoint y: 478, distance: 222.4
click at [331, 0] on div "7 / Product Page - [DATE] 22:24:36 Need republishing Preview 2 products assigne…" at bounding box center [751, 0] width 1503 height 0
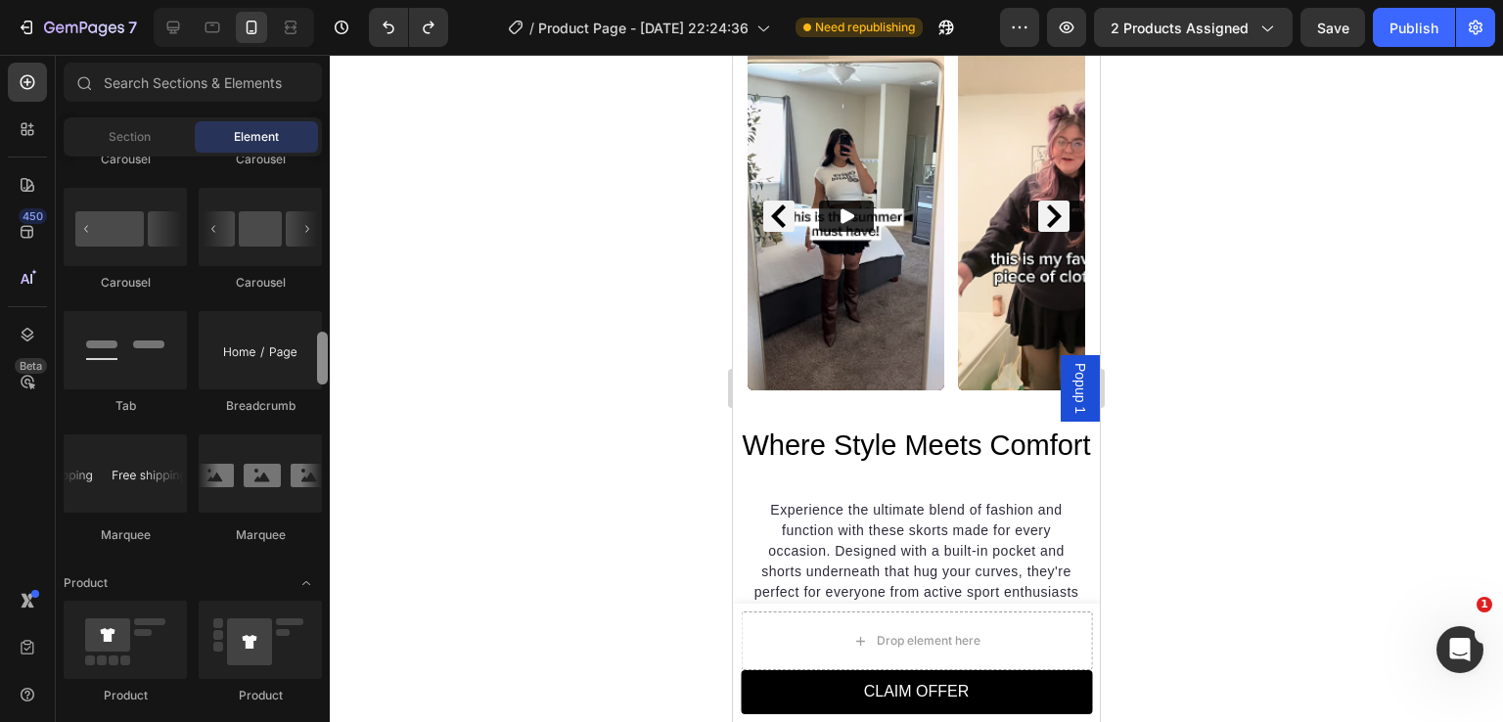
scroll to position [2070, 0]
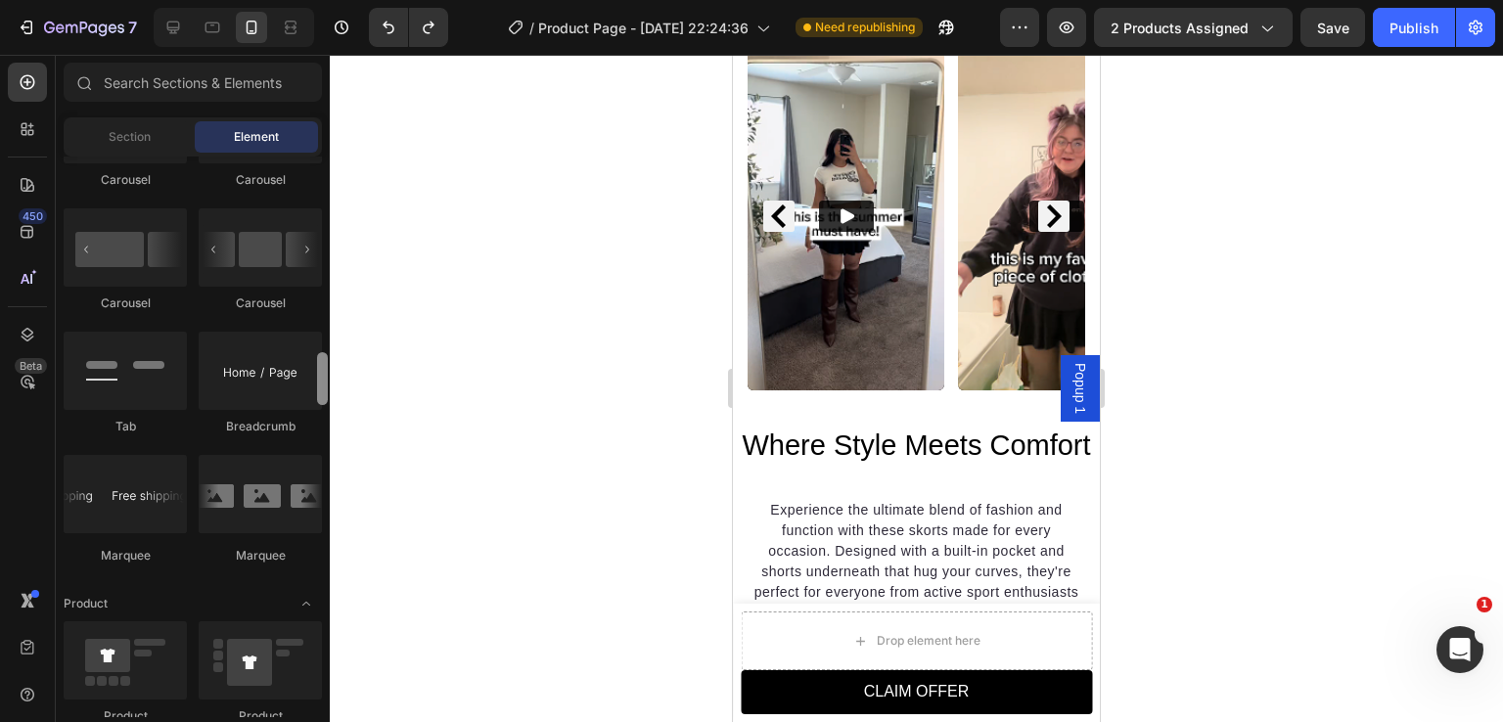
drag, startPoint x: 326, startPoint y: 467, endPoint x: 325, endPoint y: 369, distance: 97.9
click at [325, 369] on div at bounding box center [322, 378] width 11 height 53
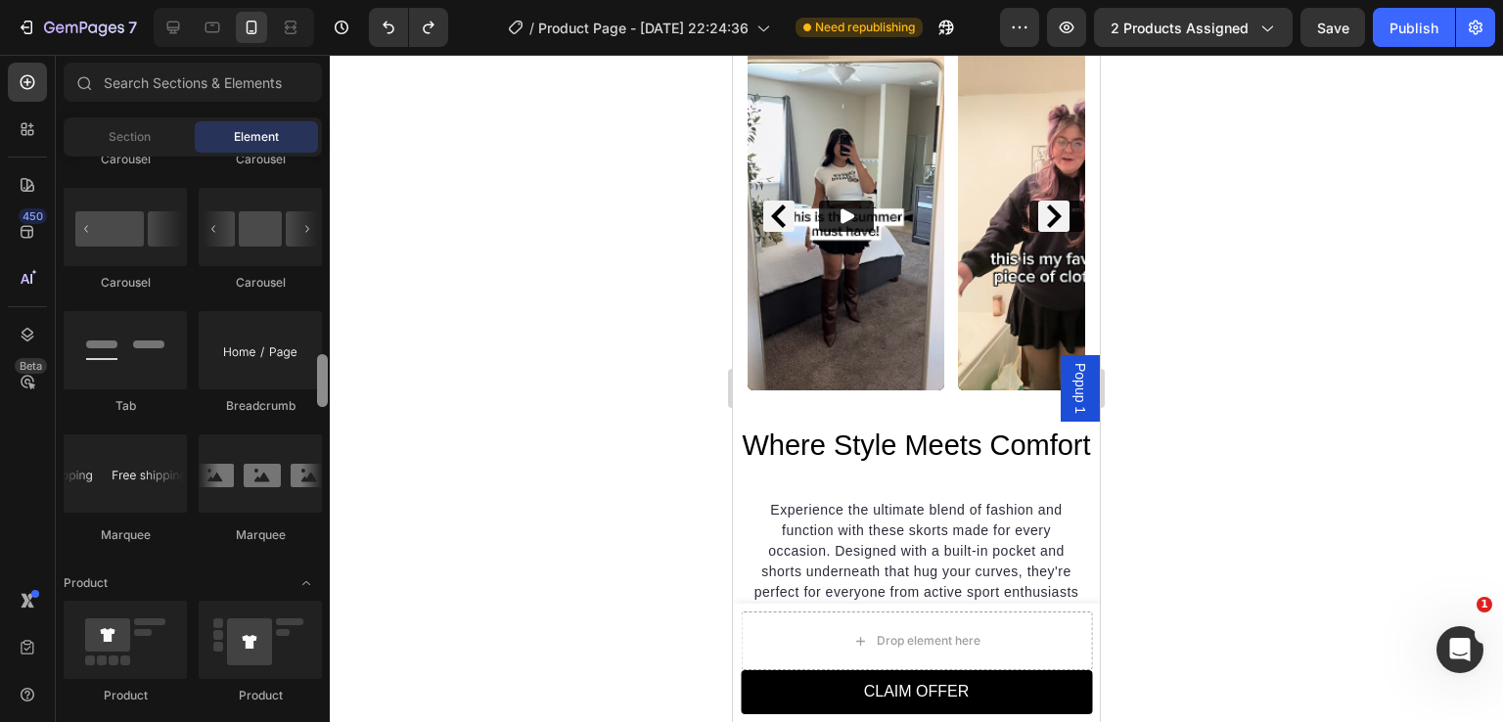
scroll to position [2122, 0]
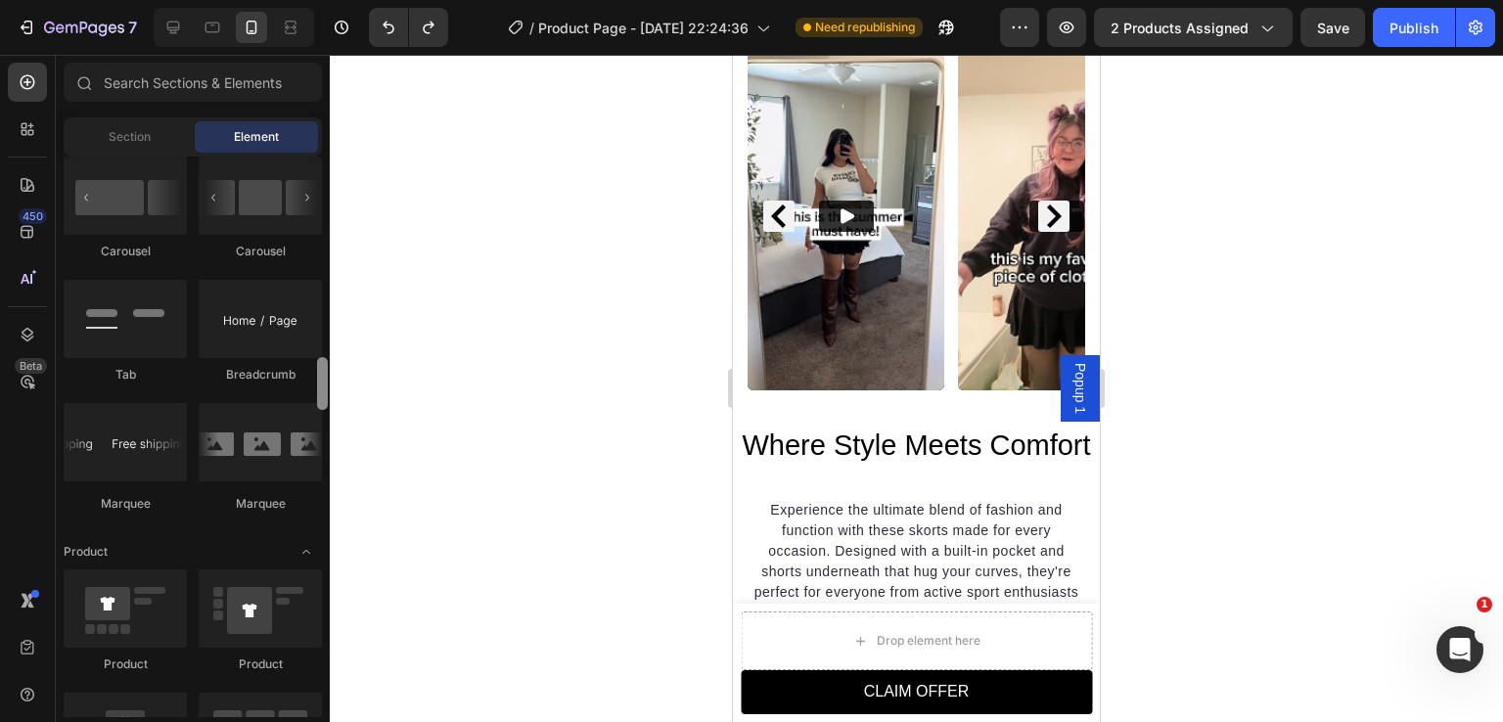
click at [328, 400] on div at bounding box center [322, 437] width 15 height 561
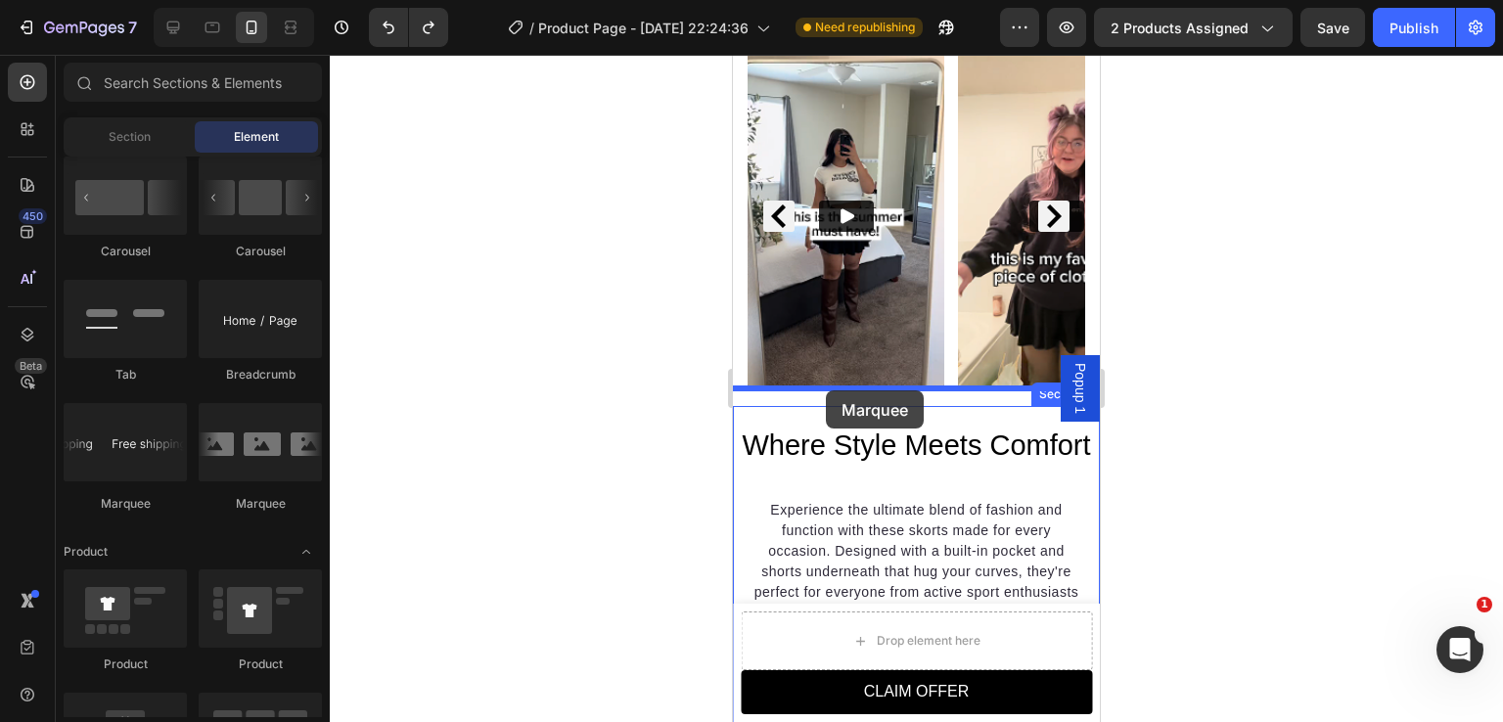
drag, startPoint x: 1043, startPoint y: 518, endPoint x: 823, endPoint y: 392, distance: 253.8
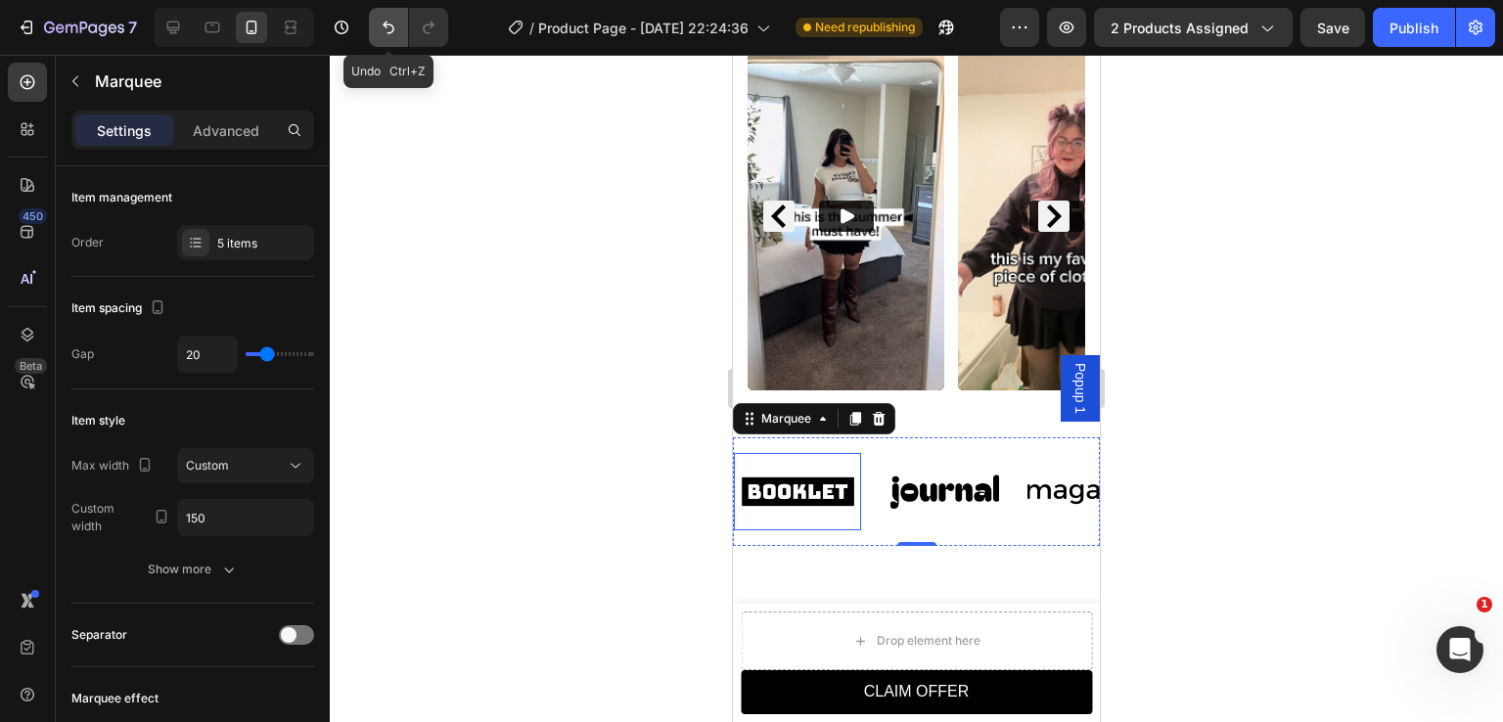
click at [392, 32] on icon "Undo/Redo" at bounding box center [389, 28] width 12 height 13
click at [388, 37] on button "Undo/Redo" at bounding box center [388, 27] width 39 height 39
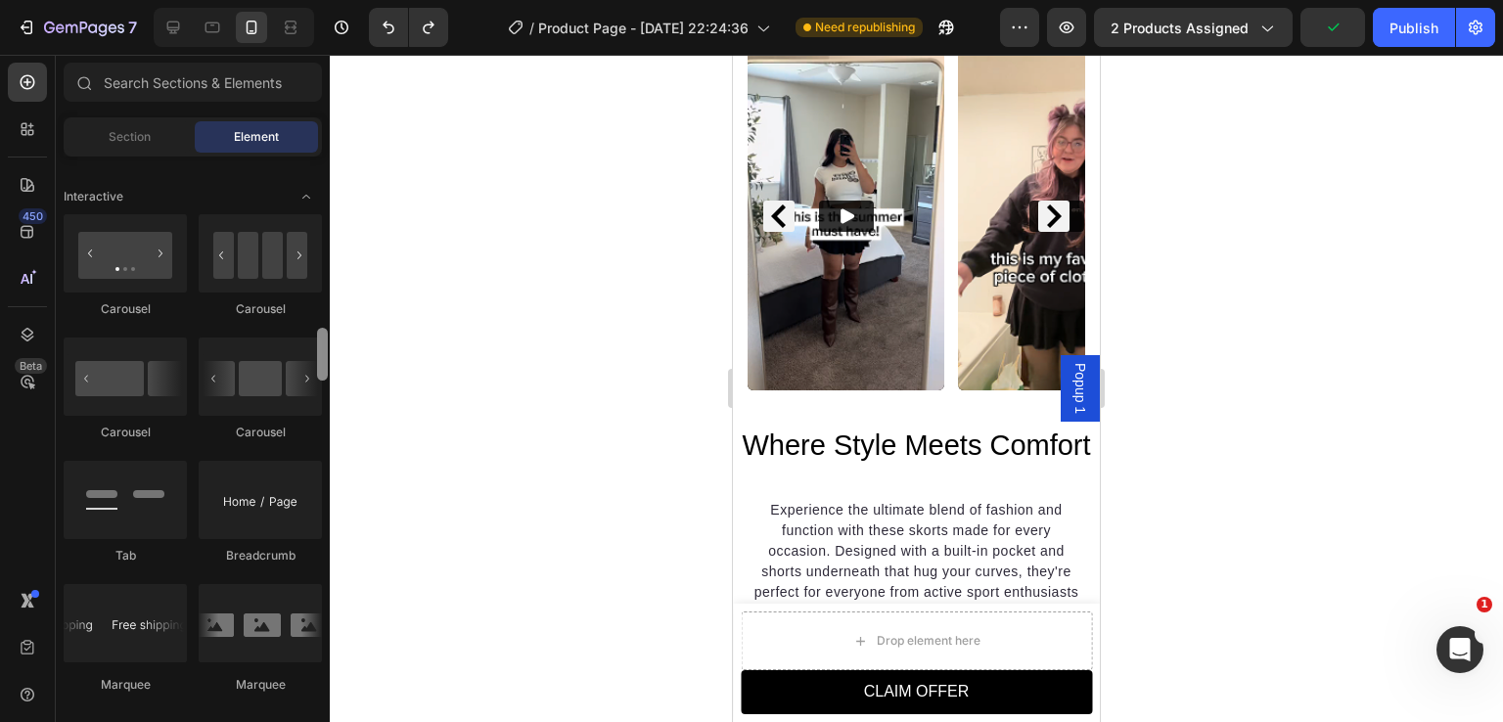
scroll to position [1930, 0]
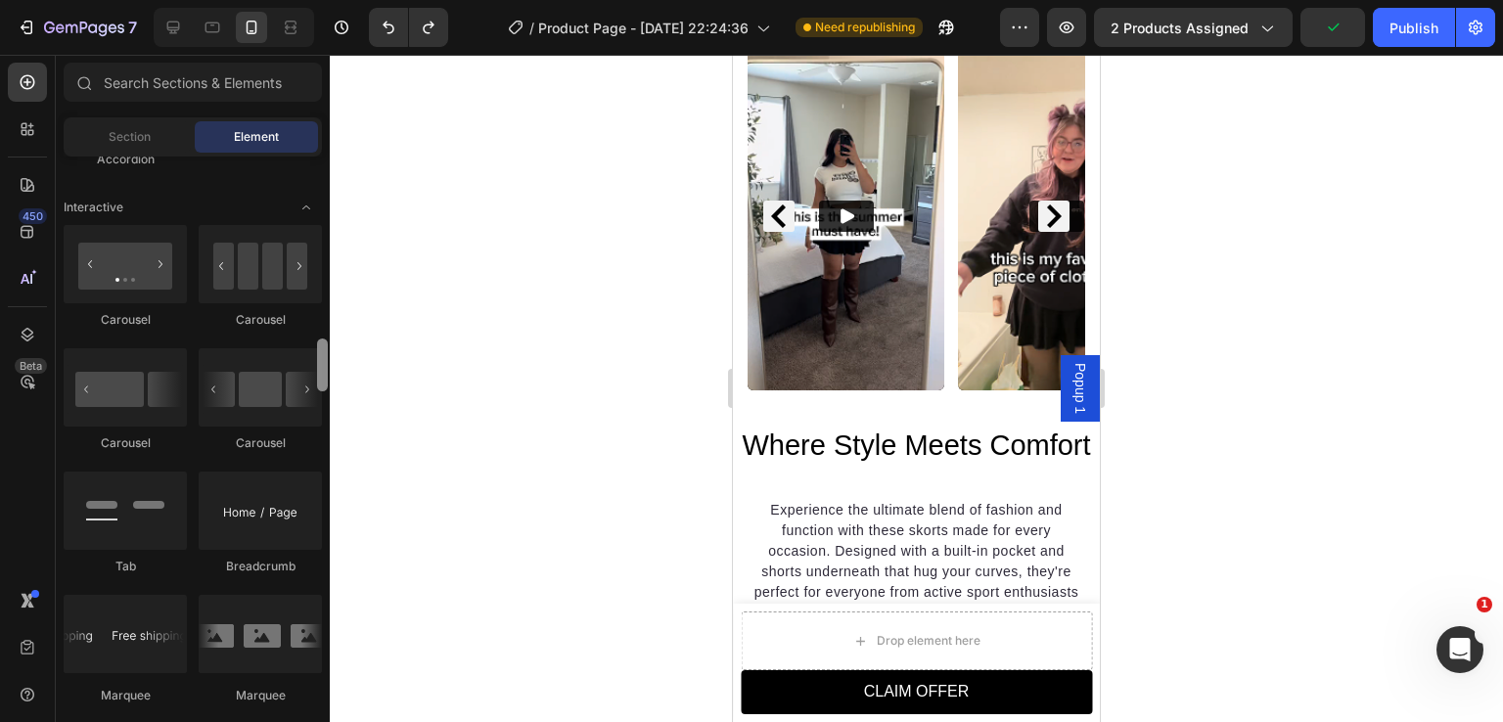
click at [327, 377] on div at bounding box center [322, 365] width 11 height 53
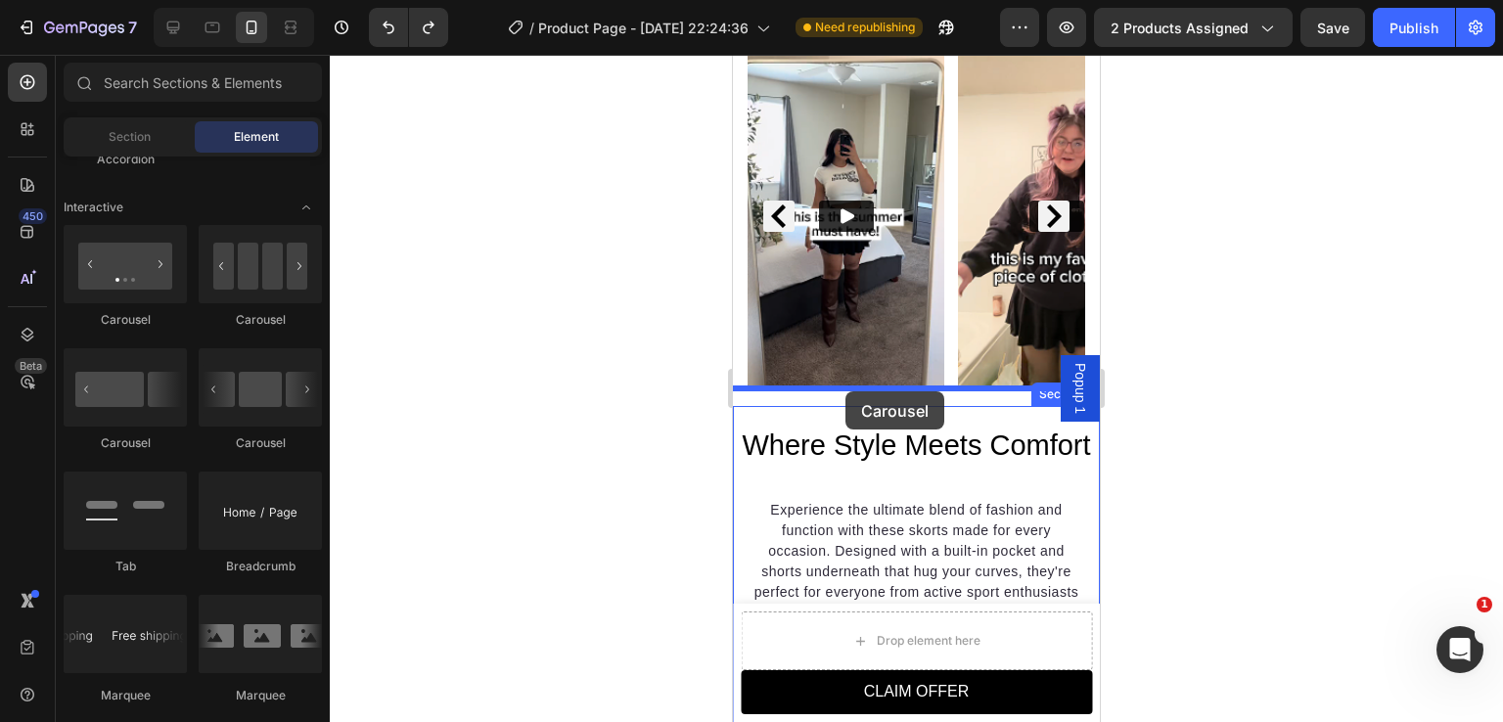
drag, startPoint x: 979, startPoint y: 341, endPoint x: 846, endPoint y: 392, distance: 142.5
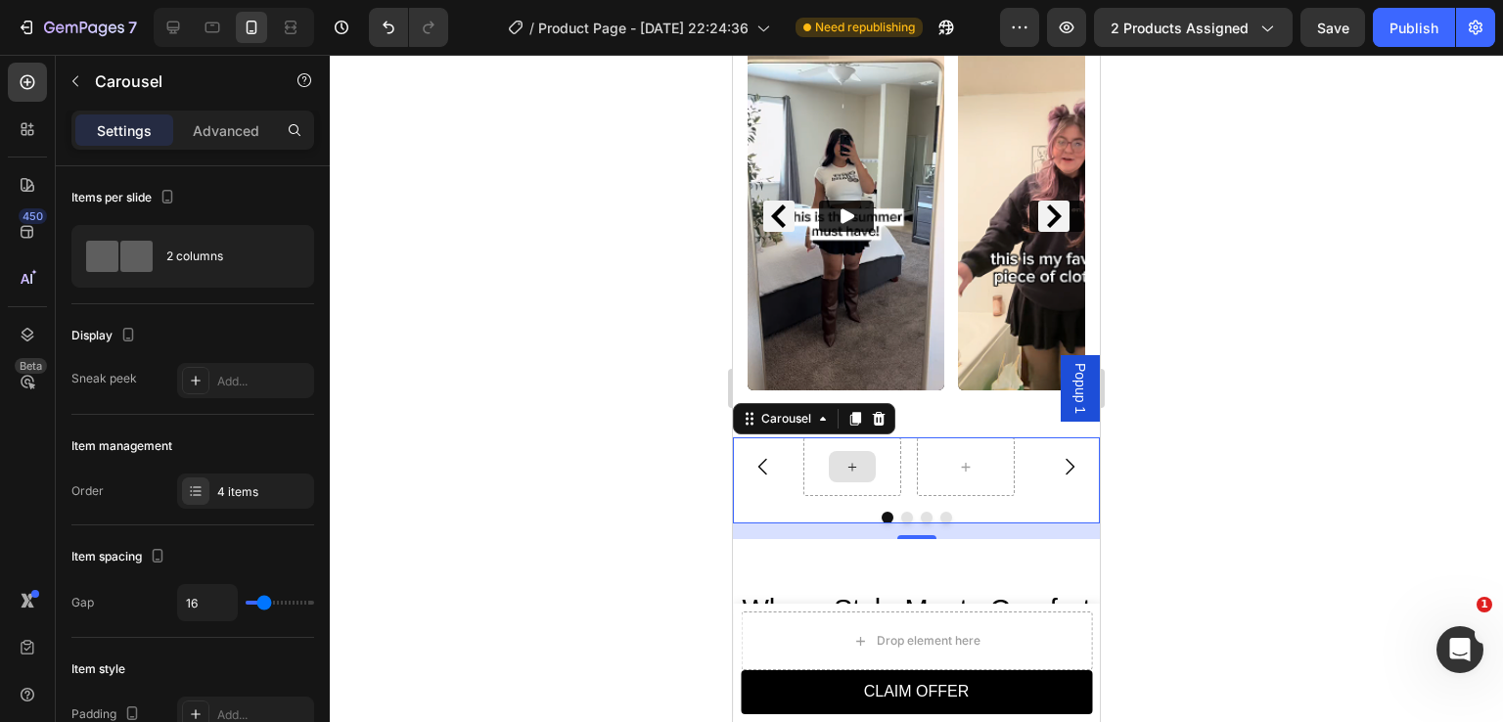
click at [868, 456] on div at bounding box center [852, 466] width 47 height 31
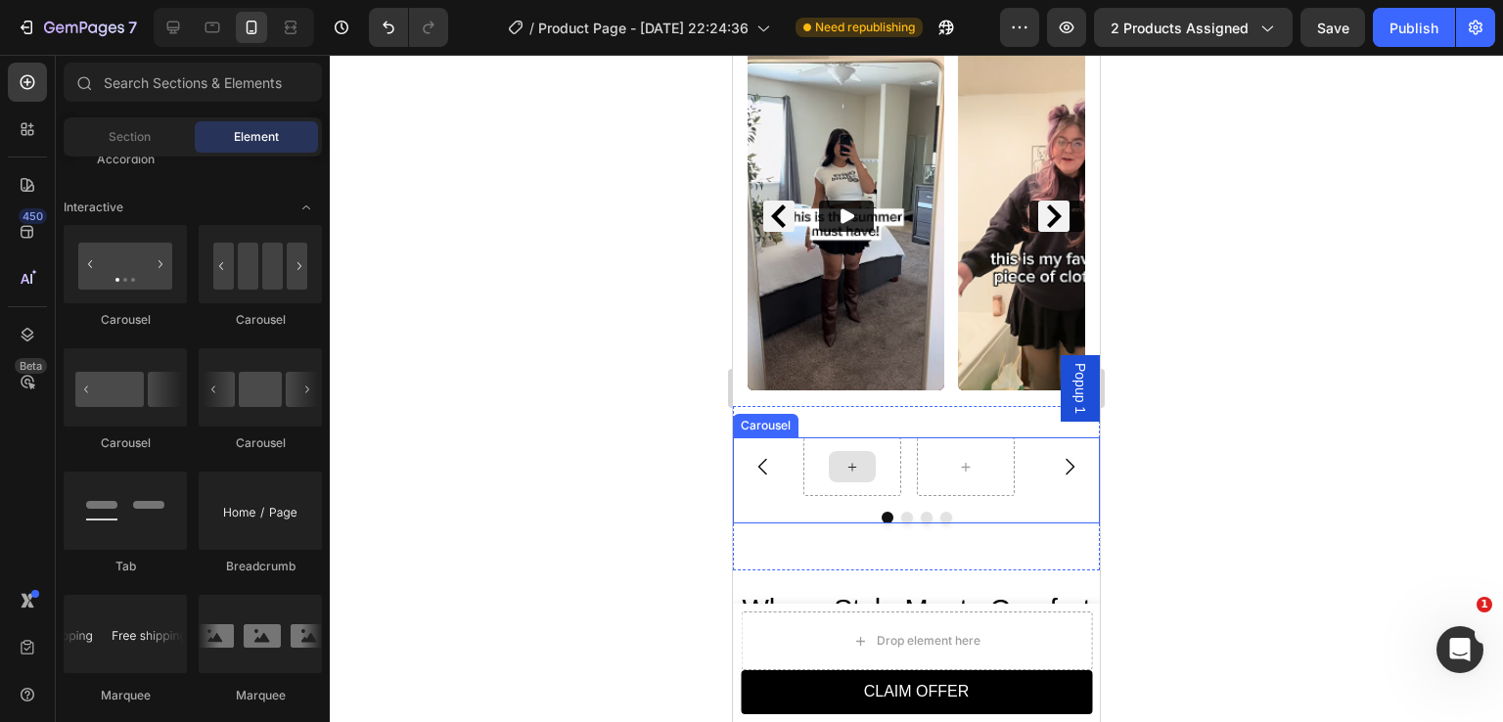
click at [830, 458] on div at bounding box center [852, 466] width 47 height 31
click at [846, 459] on icon at bounding box center [853, 467] width 16 height 17
click at [770, 417] on div "Carousel" at bounding box center [766, 426] width 58 height 18
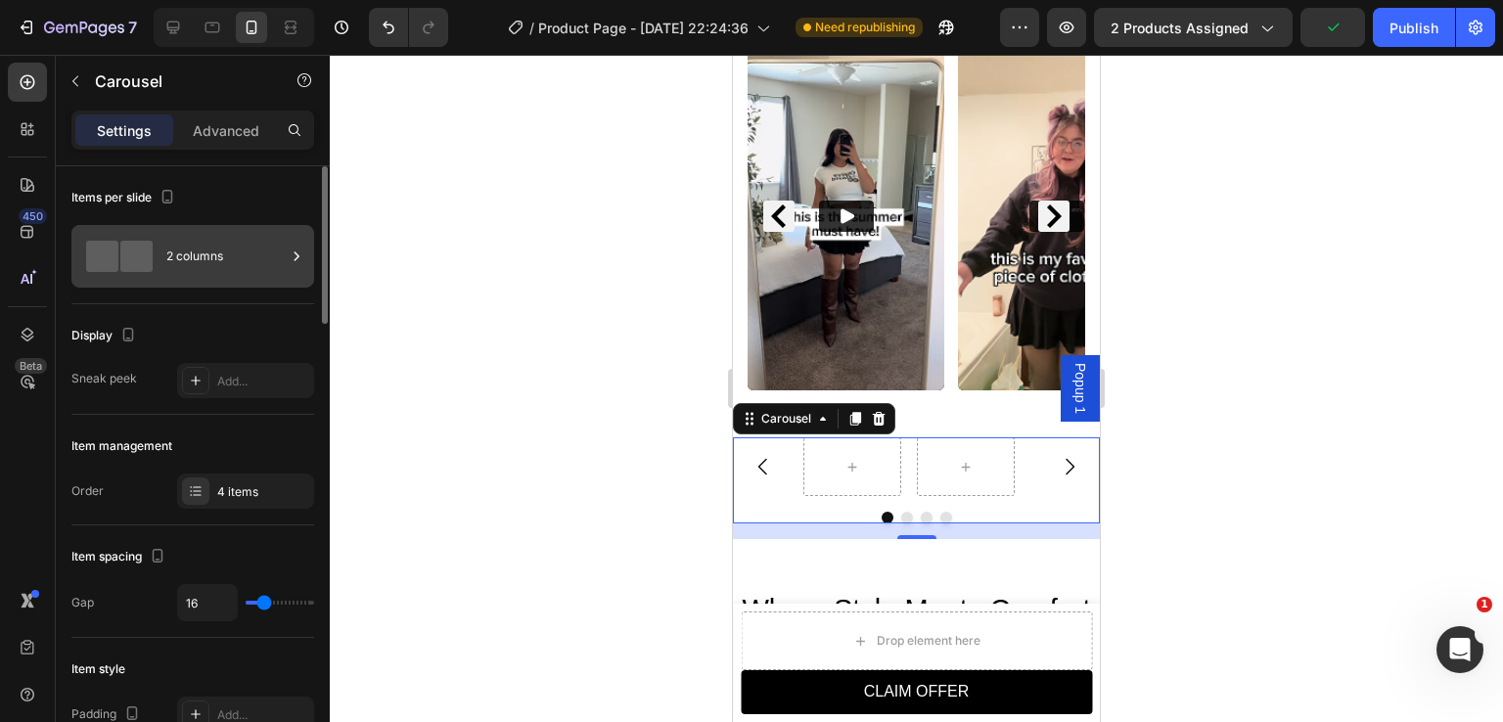
click at [134, 262] on span at bounding box center [136, 256] width 32 height 31
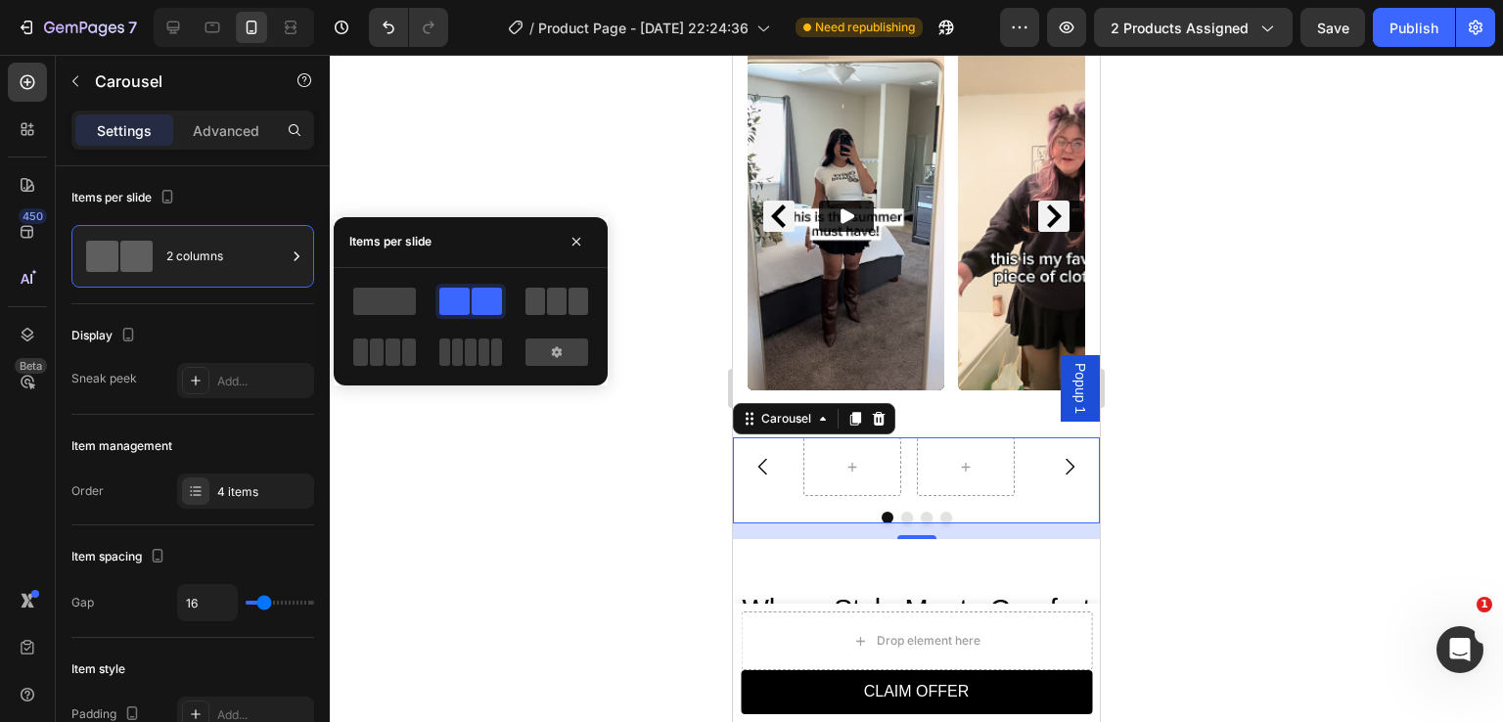
click at [556, 309] on span at bounding box center [557, 301] width 20 height 27
click at [842, 459] on div at bounding box center [833, 466] width 47 height 31
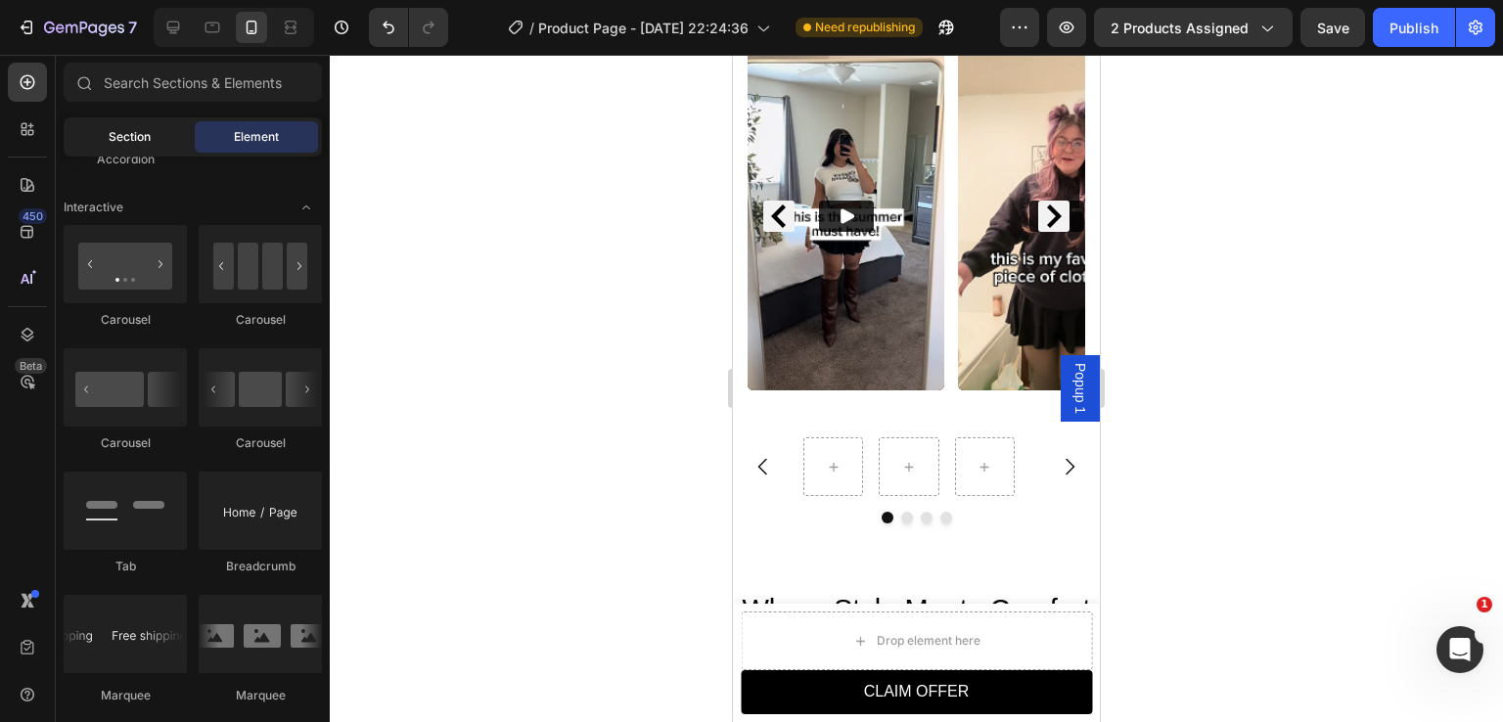
click at [136, 145] on span "Section" at bounding box center [130, 137] width 42 height 18
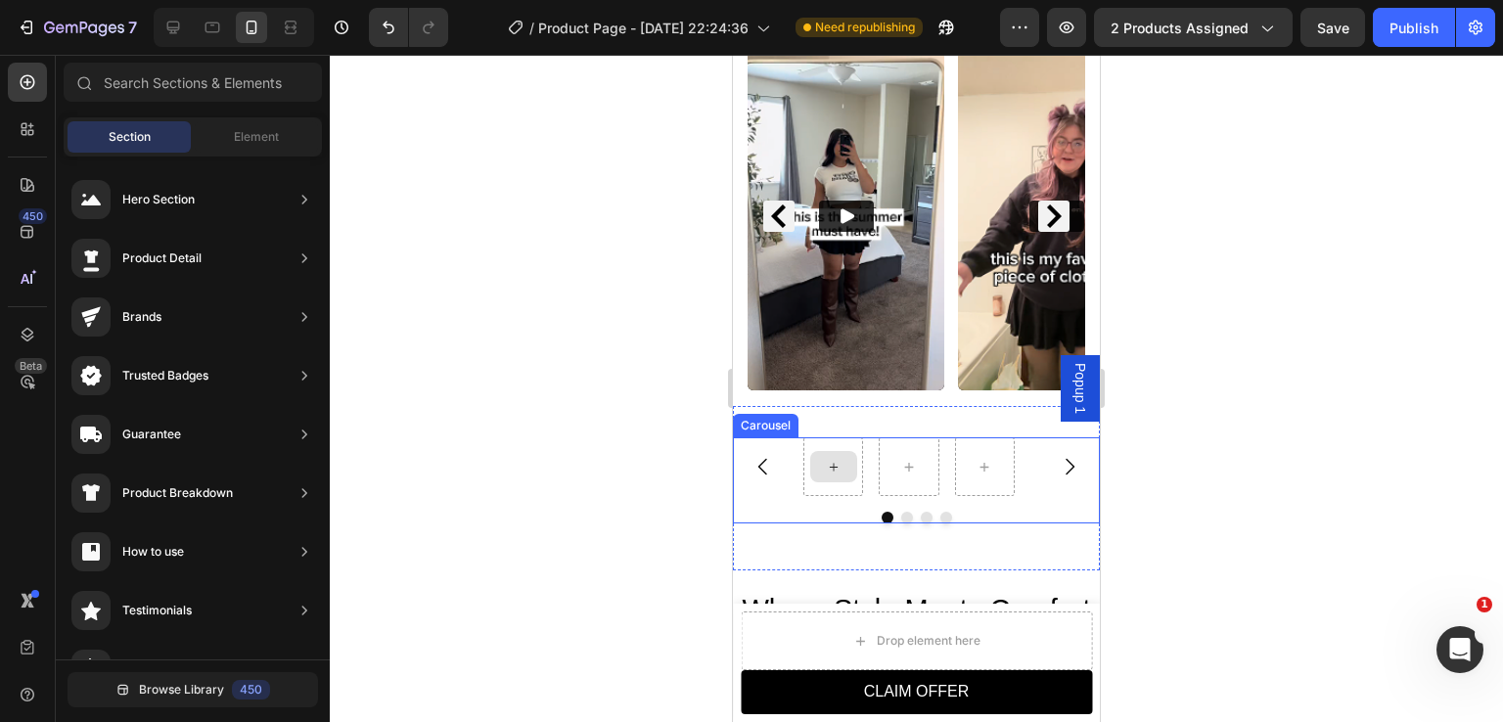
click at [824, 451] on div at bounding box center [833, 466] width 47 height 31
click at [264, 143] on span "Element" at bounding box center [256, 137] width 45 height 18
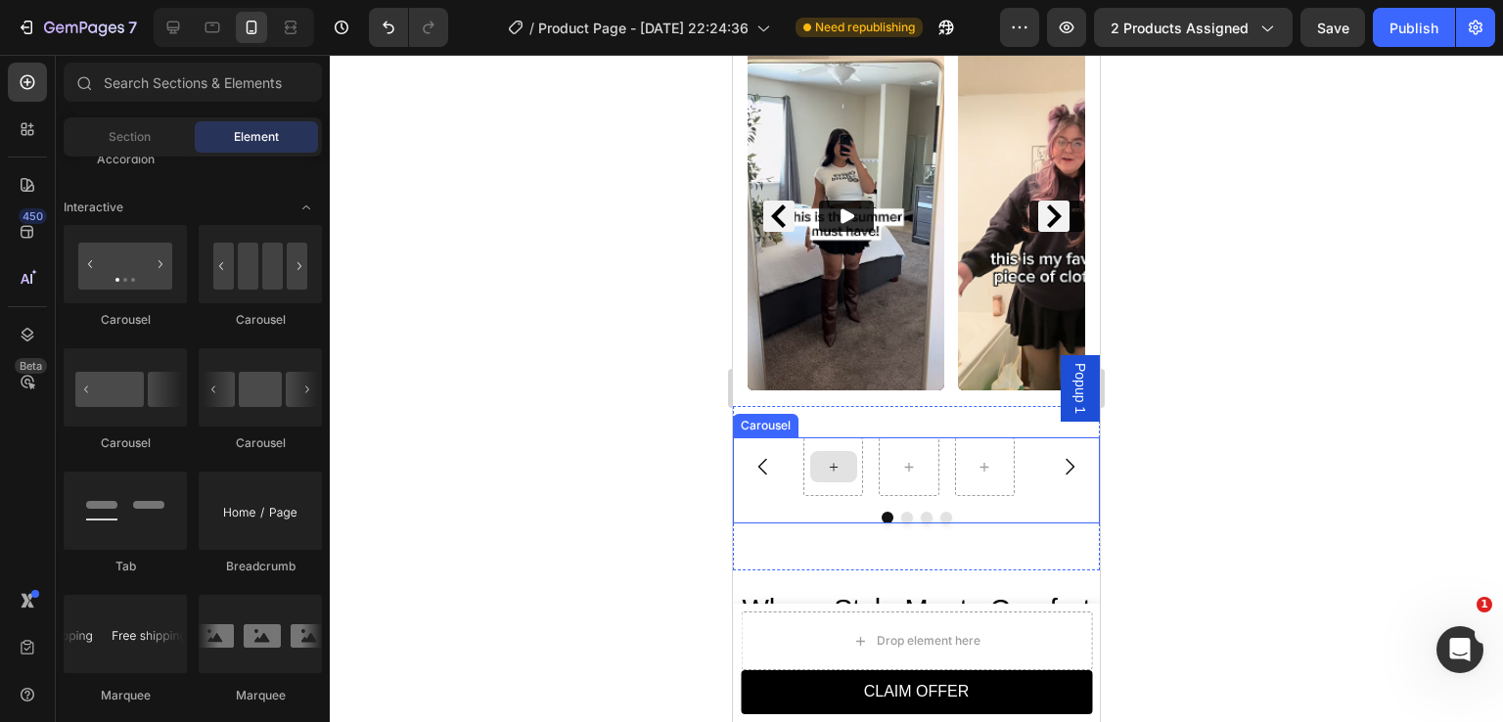
click at [836, 459] on icon at bounding box center [834, 467] width 16 height 17
click at [1071, 374] on span "Popup 1" at bounding box center [1081, 388] width 20 height 51
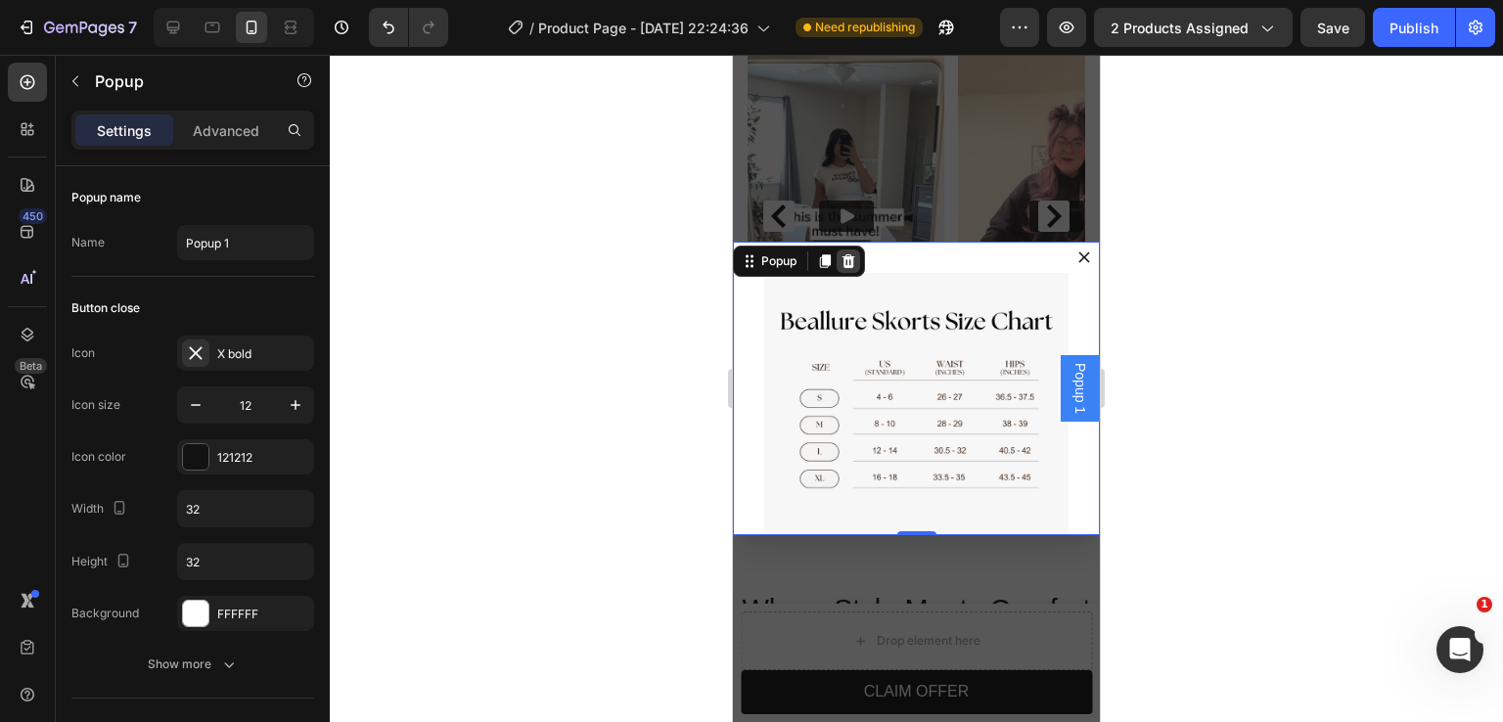
click at [857, 267] on div "Dialog content" at bounding box center [848, 261] width 23 height 23
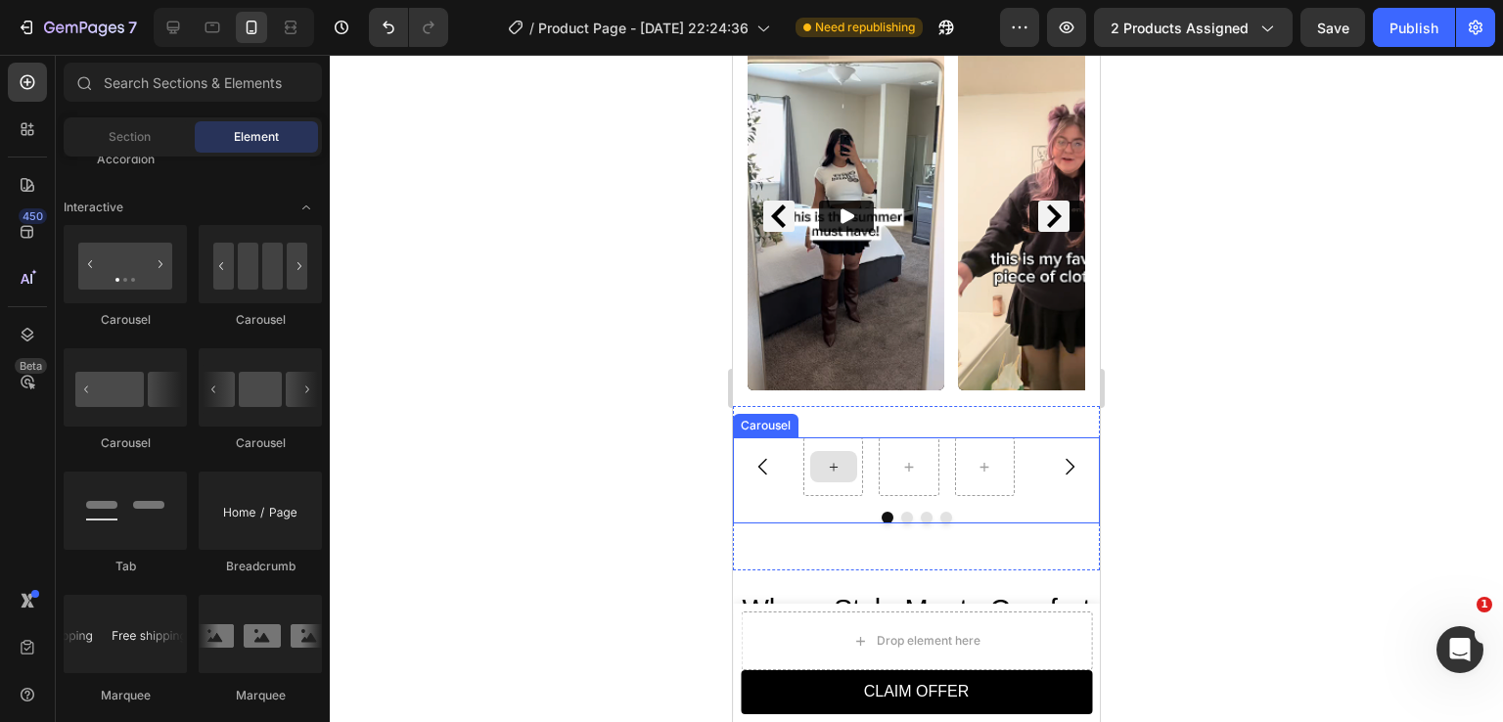
click at [850, 460] on div at bounding box center [833, 466] width 47 height 31
click at [765, 455] on icon "Carousel Back Arrow" at bounding box center [763, 466] width 23 height 23
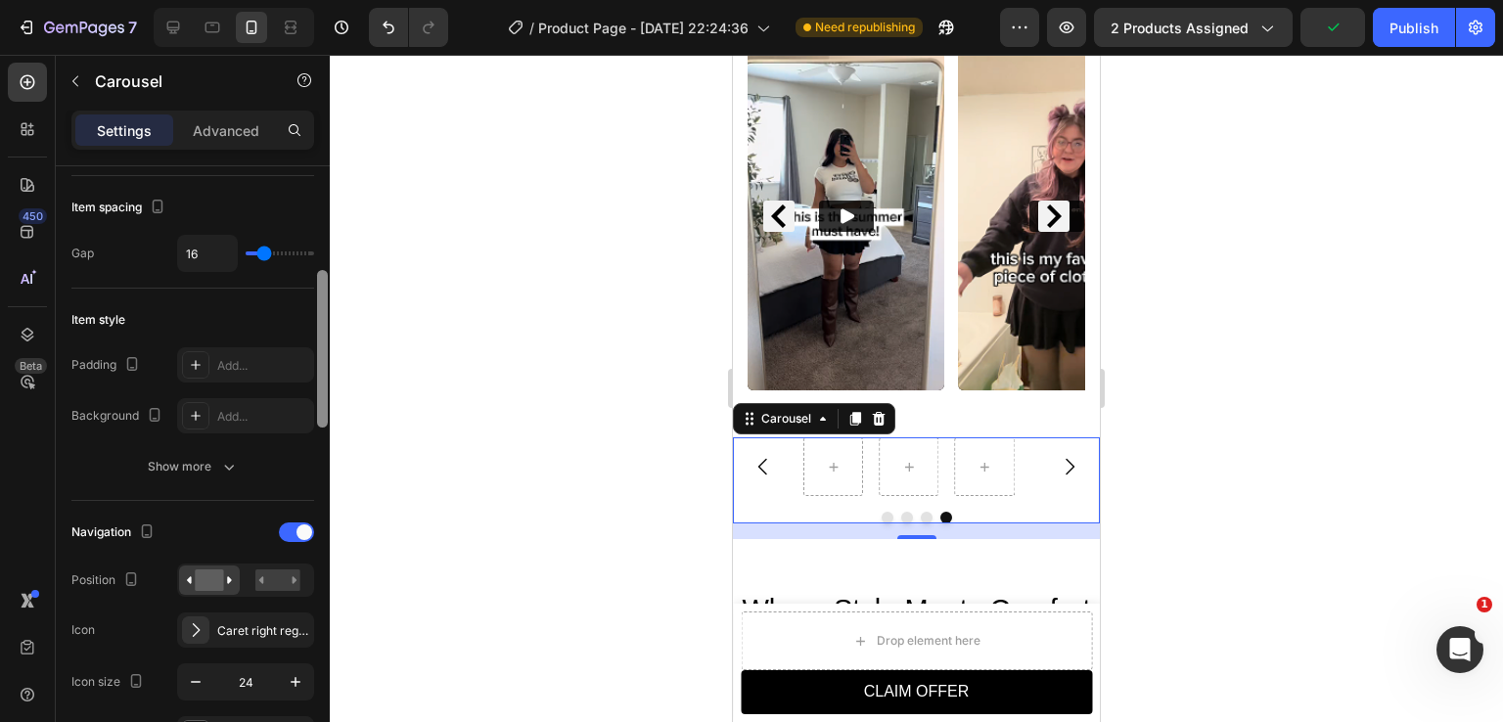
scroll to position [346, 0]
drag, startPoint x: 325, startPoint y: 369, endPoint x: 336, endPoint y: 357, distance: 15.9
click at [336, 0] on div "7 / Product Page - [DATE] 22:24:36 Need republishing Preview 2 products assigne…" at bounding box center [751, 0] width 1503 height 0
click at [224, 366] on div "Add..." at bounding box center [263, 370] width 92 height 18
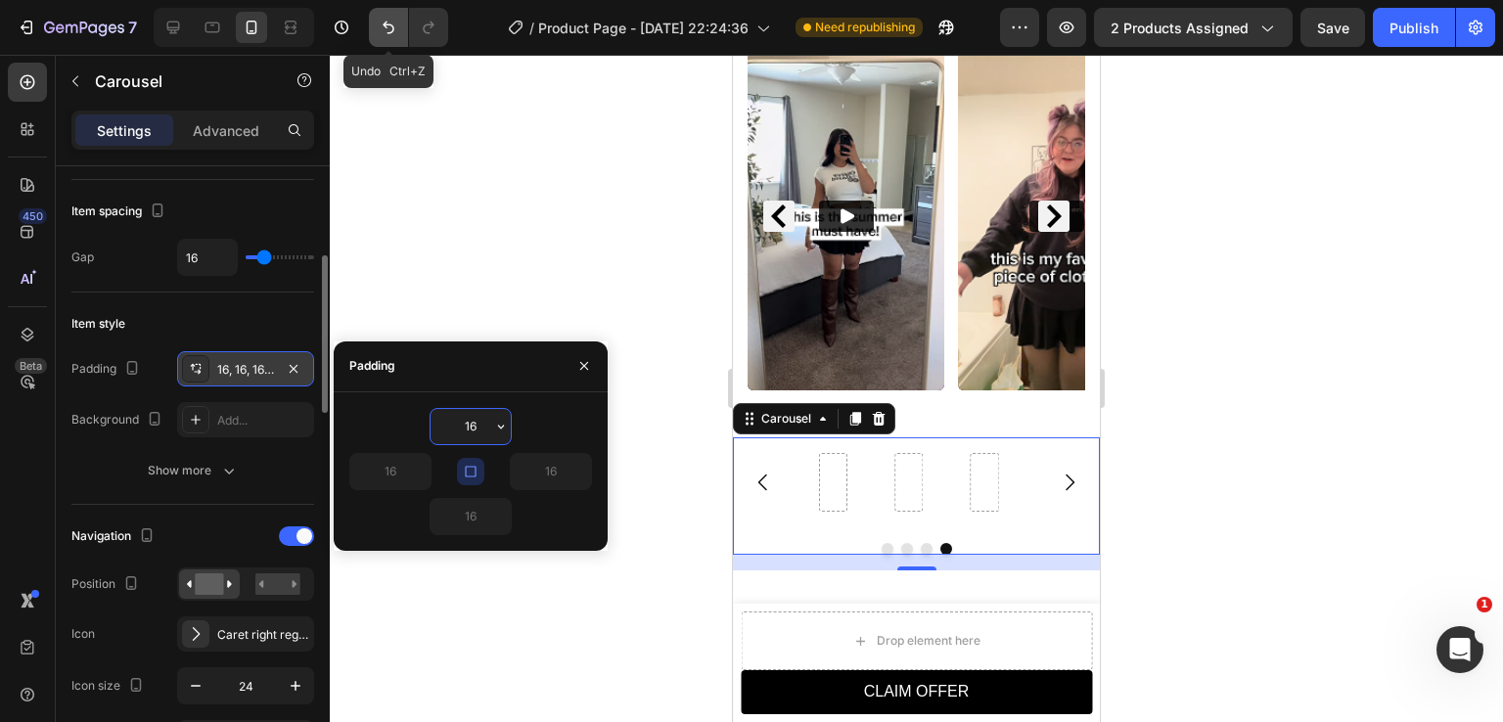
click at [383, 20] on icon "Undo/Redo" at bounding box center [389, 28] width 20 height 20
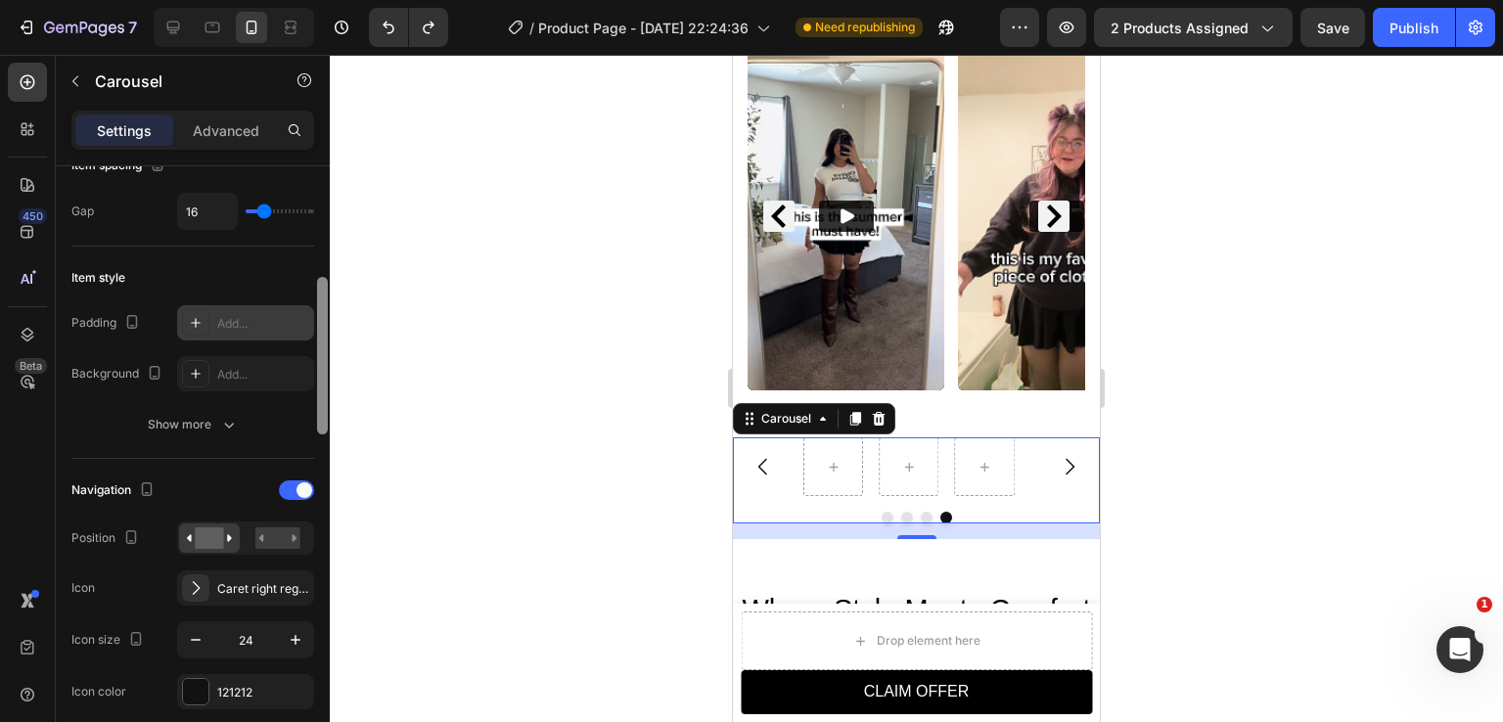
scroll to position [399, 0]
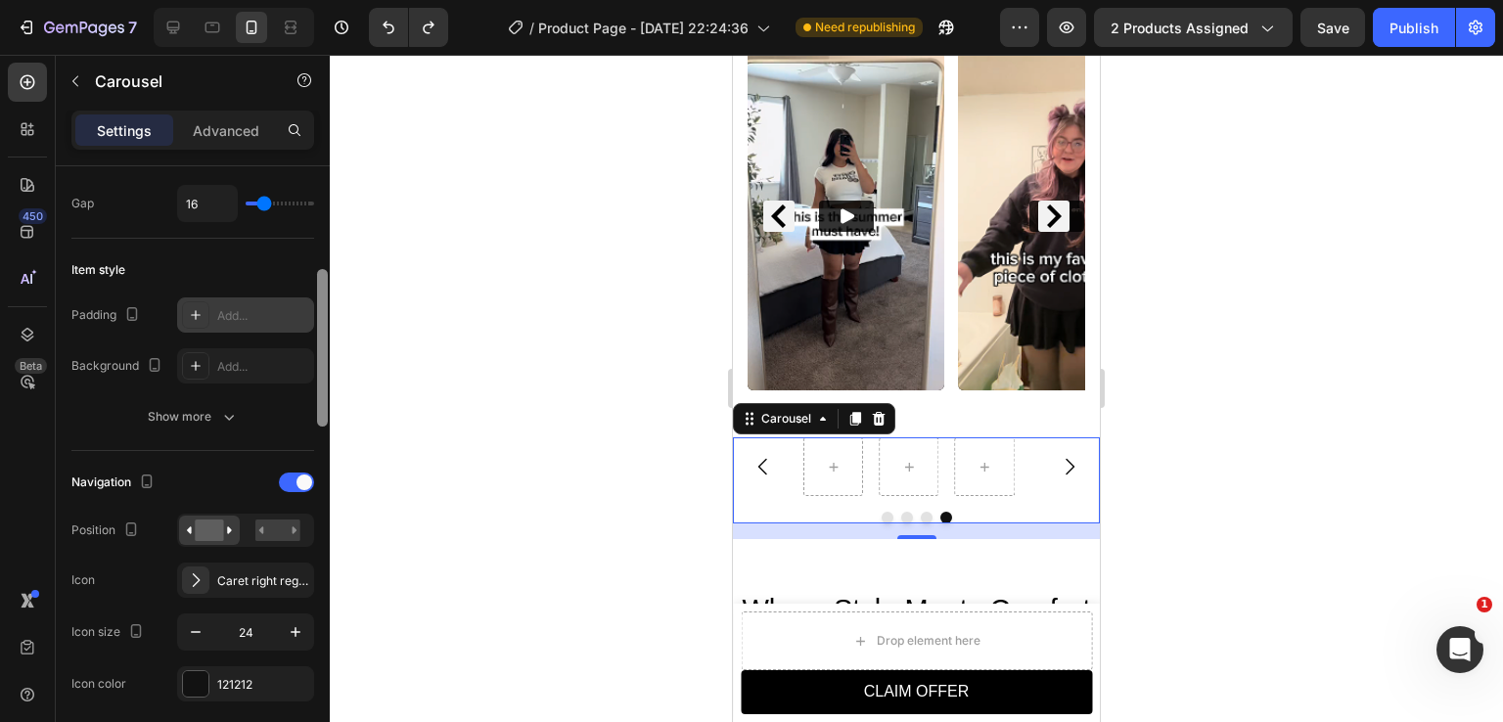
drag, startPoint x: 321, startPoint y: 381, endPoint x: 322, endPoint y: 394, distance: 13.7
click at [322, 394] on div at bounding box center [322, 348] width 11 height 158
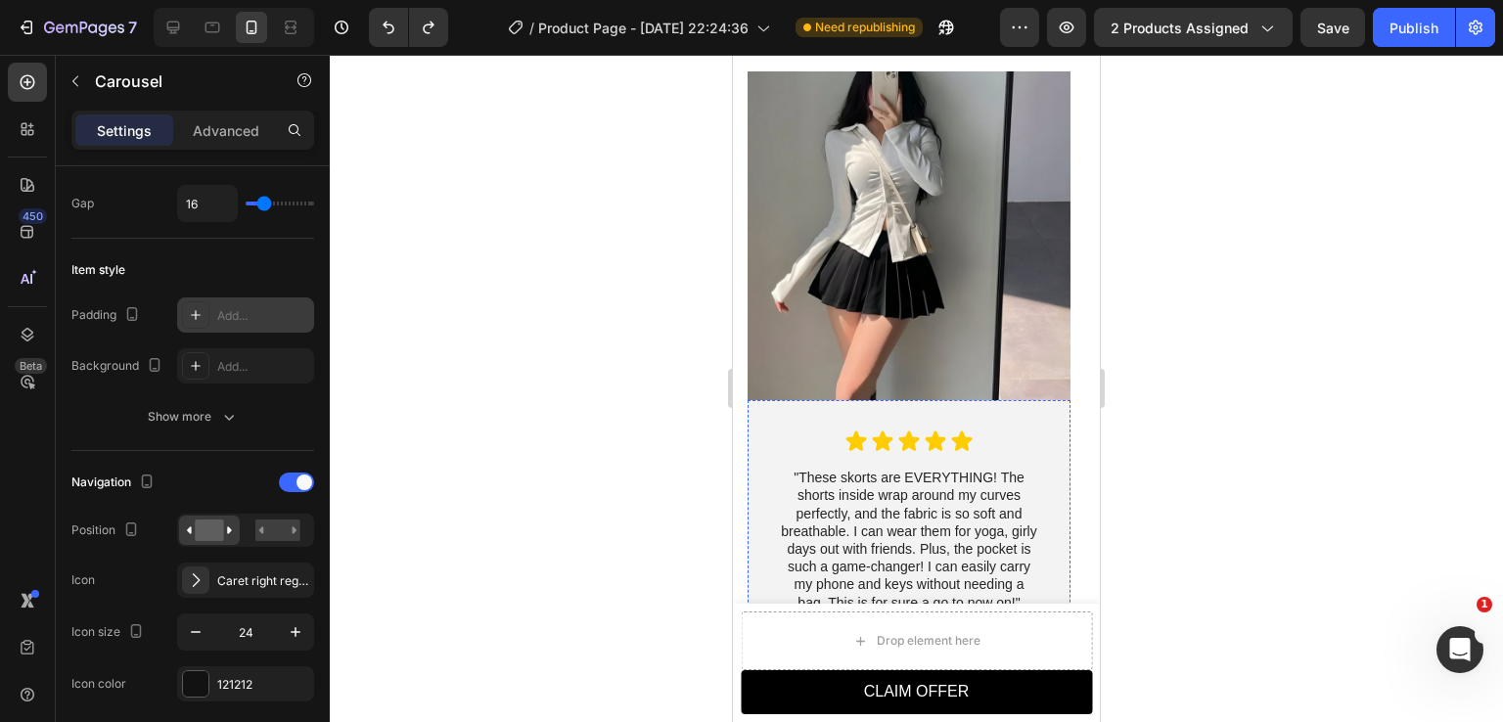
scroll to position [4173, 0]
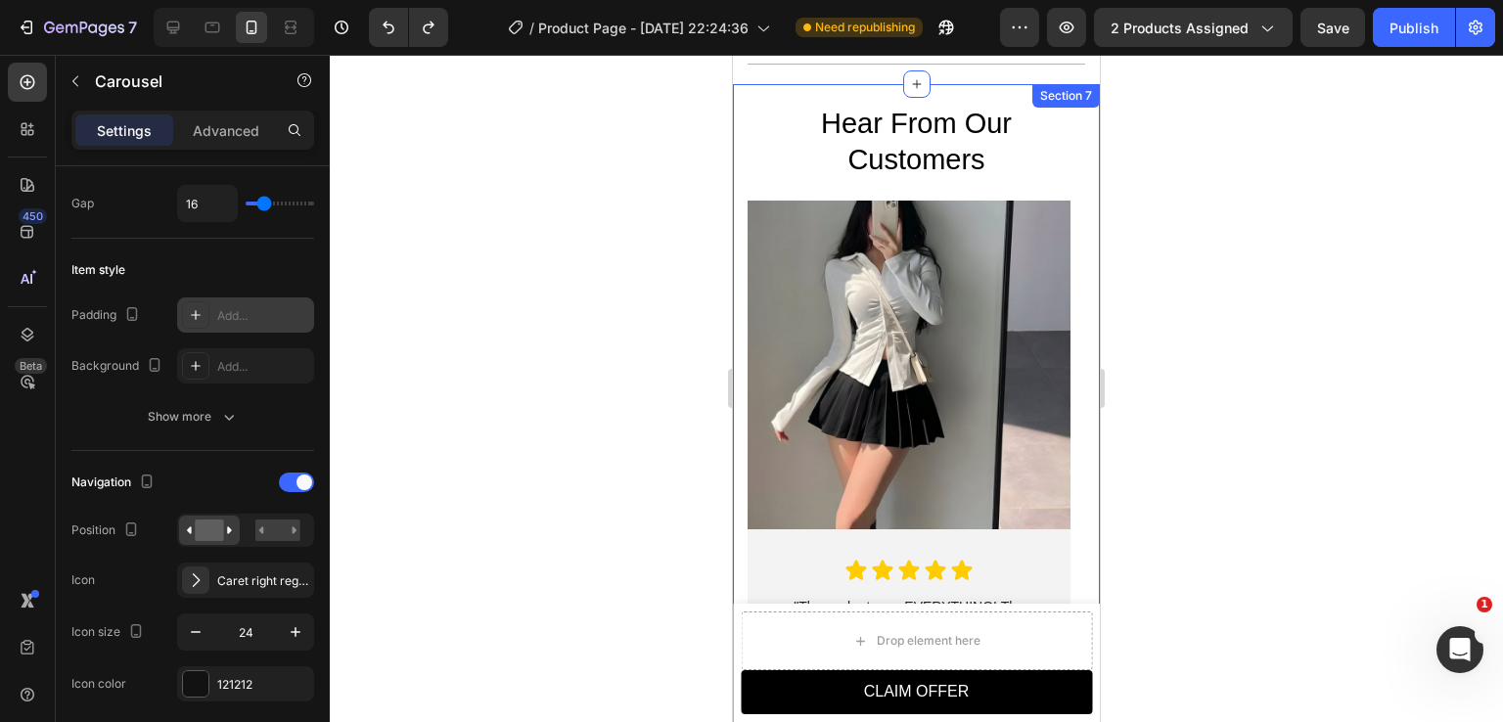
click at [740, 144] on div "Hear From Our Customers Heading Image Icon Icon Icon Icon Icon Icon List "These…" at bounding box center [916, 489] width 367 height 811
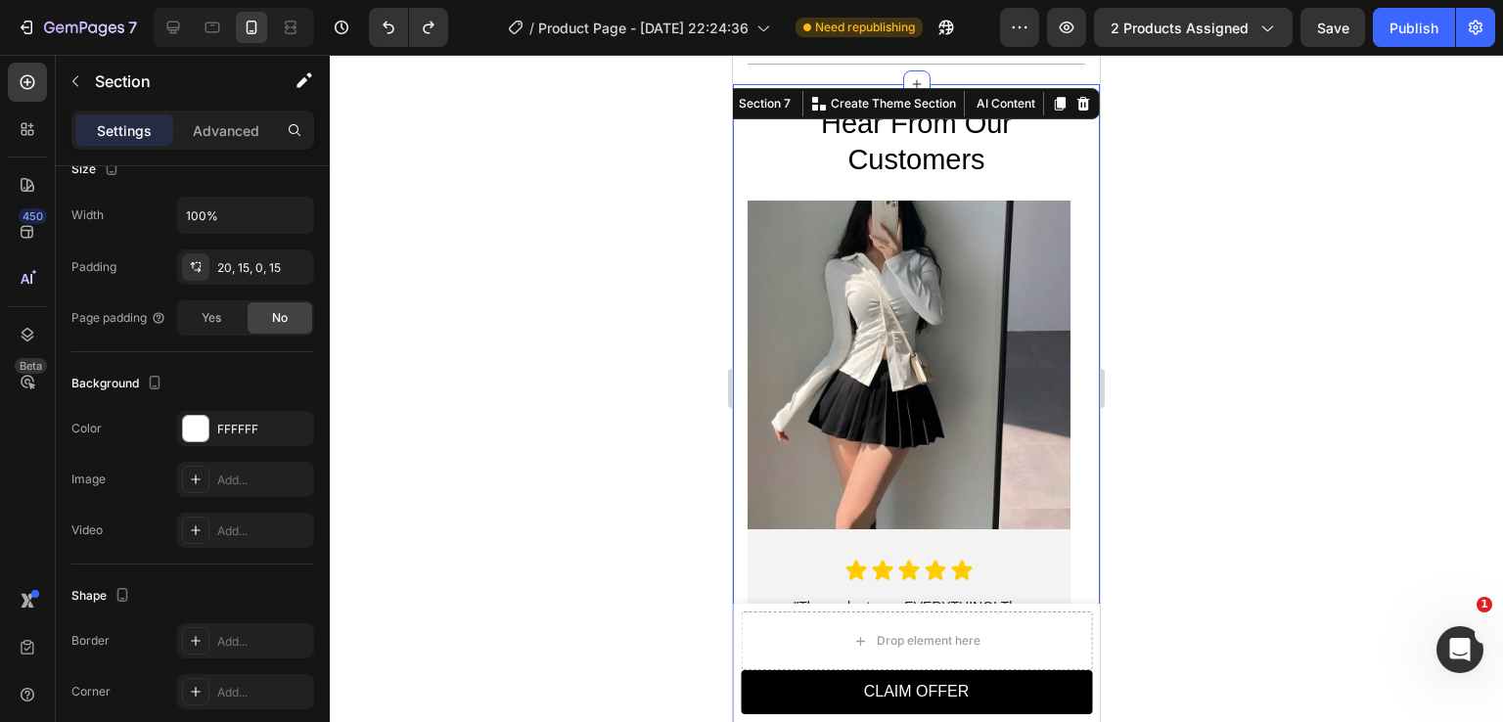
scroll to position [0, 0]
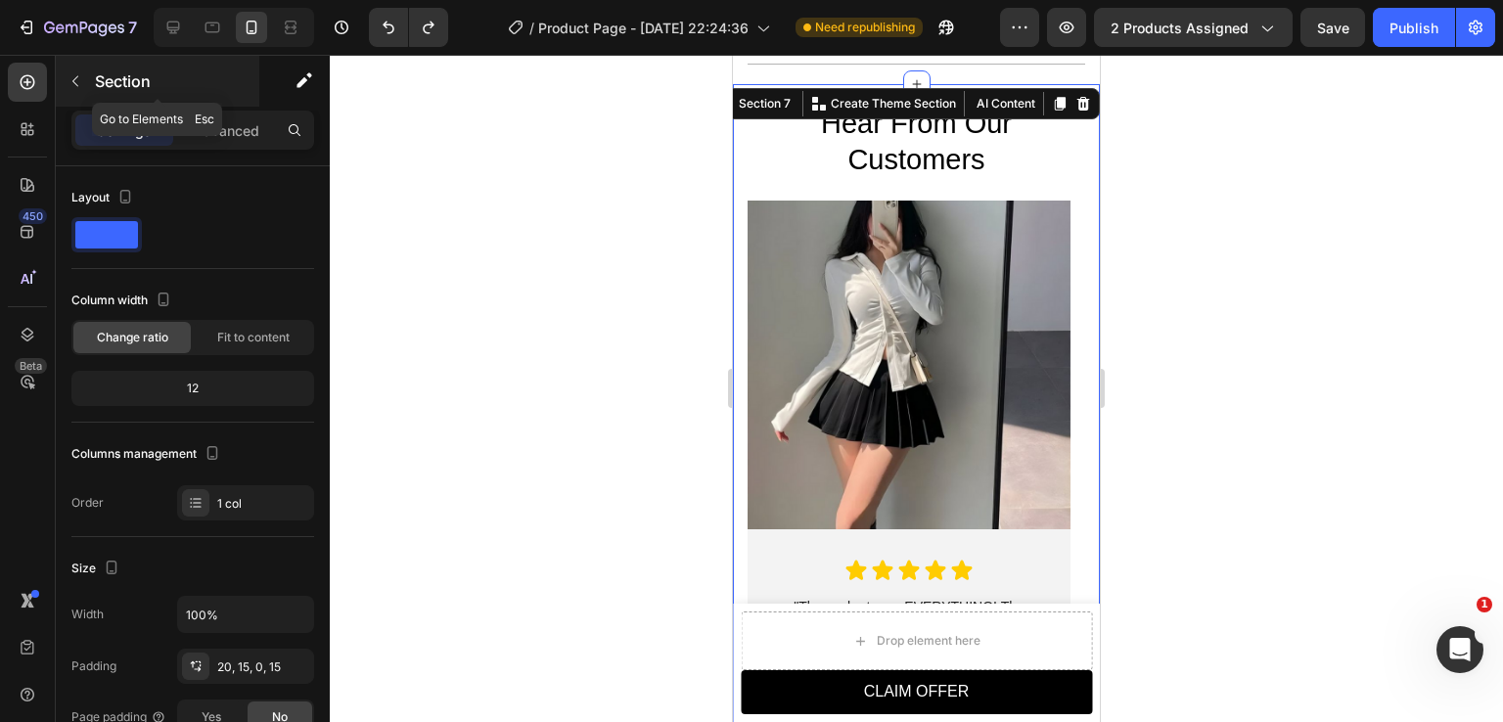
click at [83, 83] on button "button" at bounding box center [75, 81] width 31 height 31
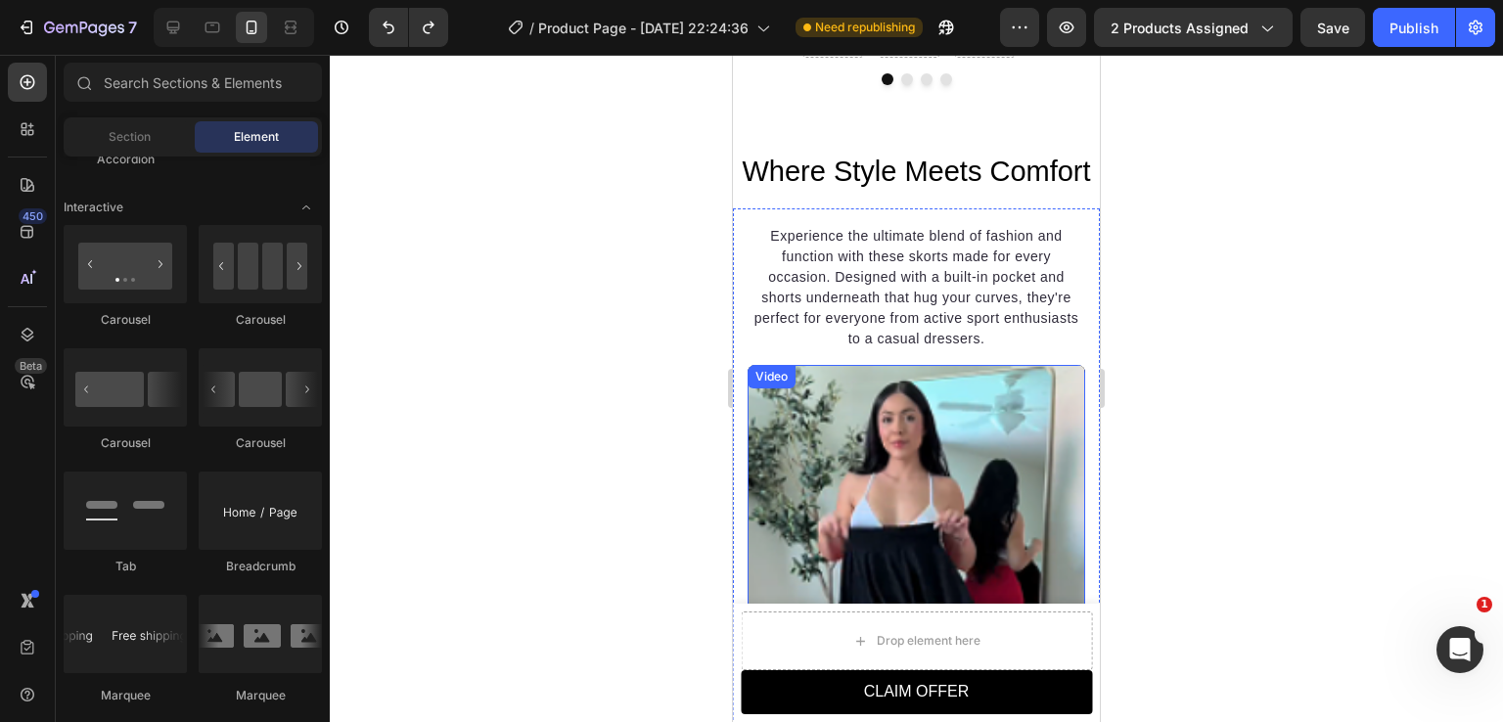
scroll to position [1531, 0]
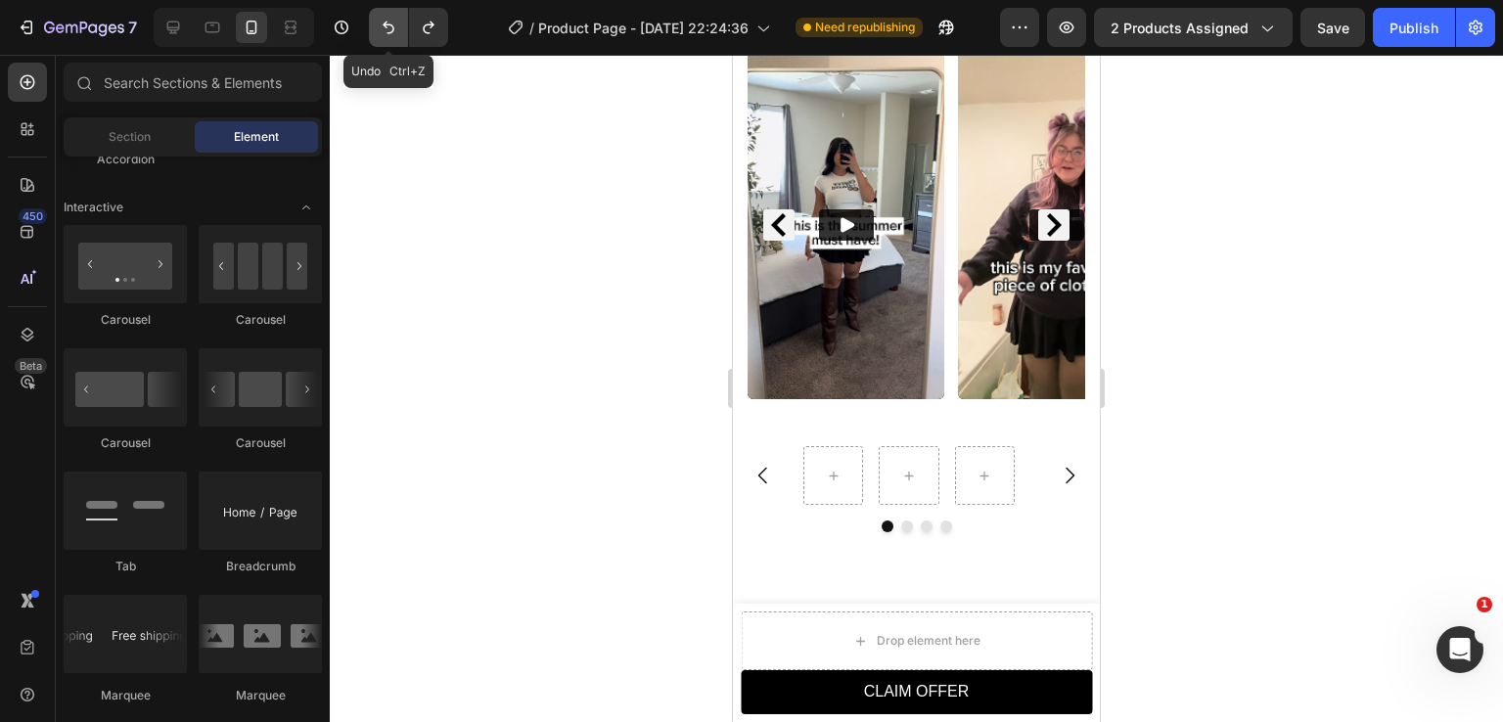
click at [384, 22] on icon "Undo/Redo" at bounding box center [389, 28] width 20 height 20
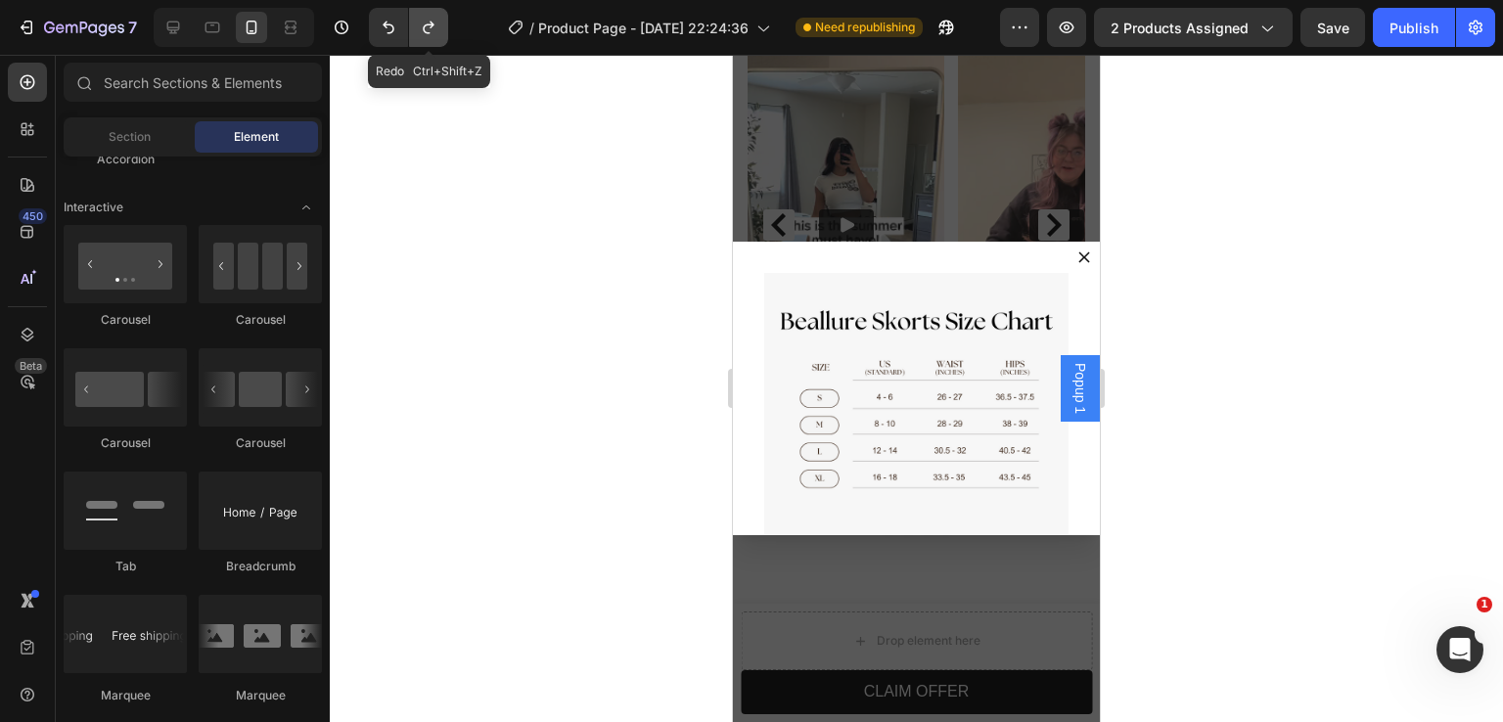
click at [436, 33] on icon "Undo/Redo" at bounding box center [429, 28] width 20 height 20
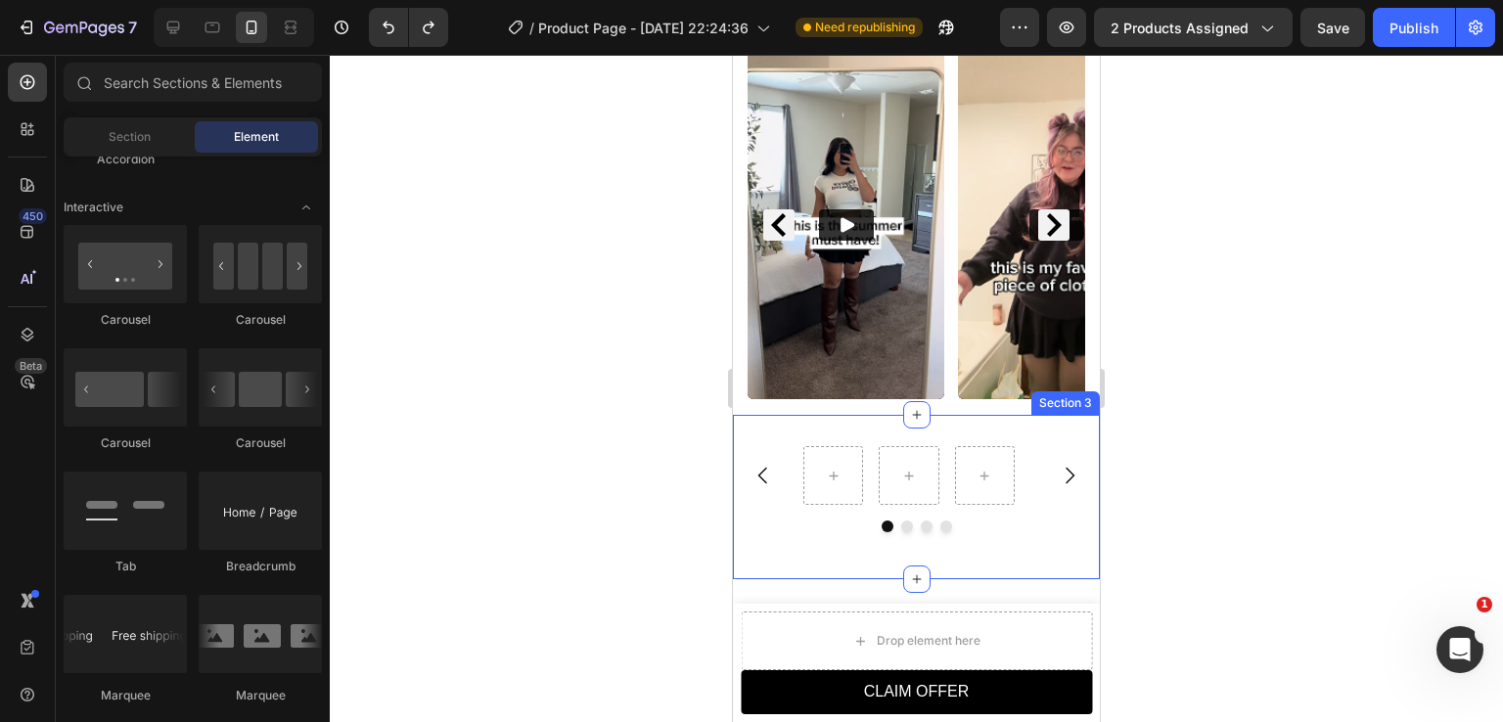
click at [1054, 416] on div "Carousel Section 3" at bounding box center [916, 497] width 367 height 164
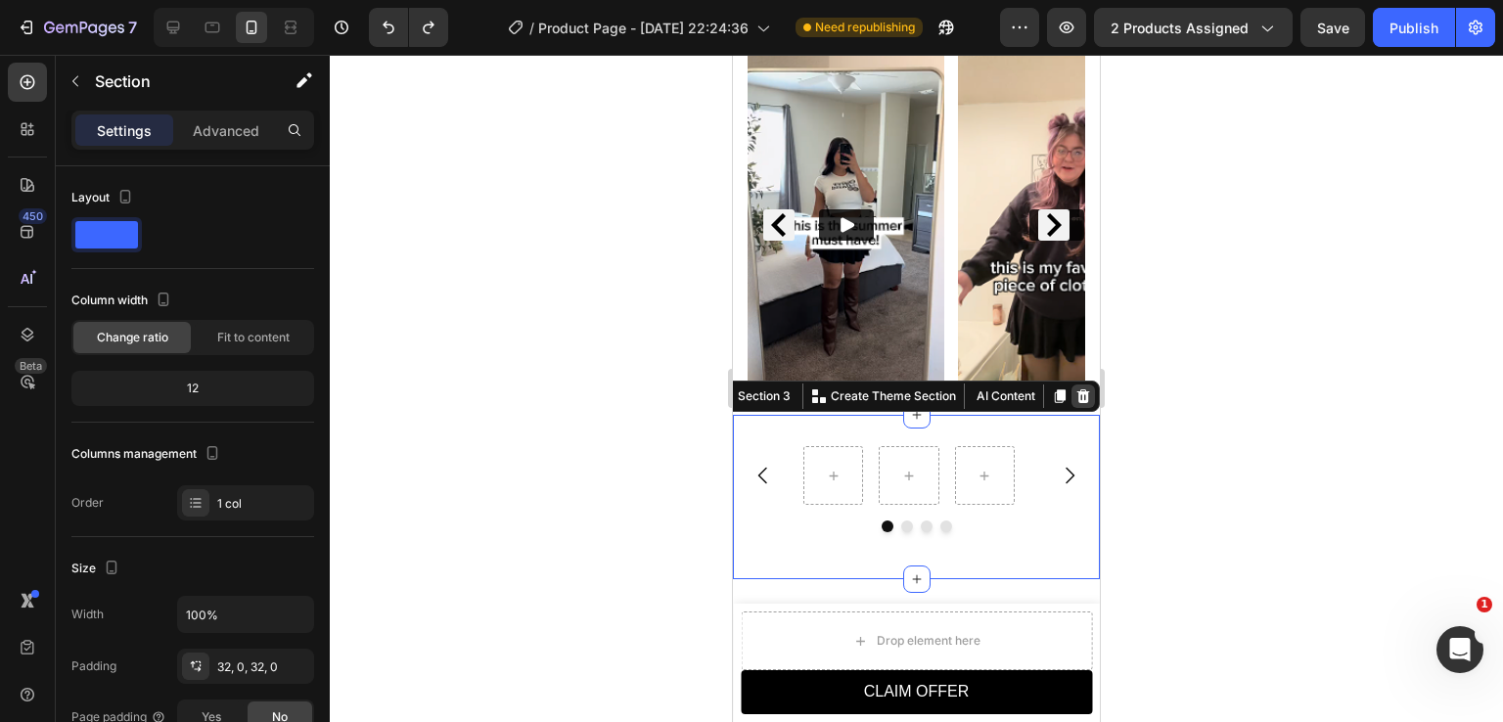
click at [1076, 389] on icon at bounding box center [1084, 397] width 16 height 16
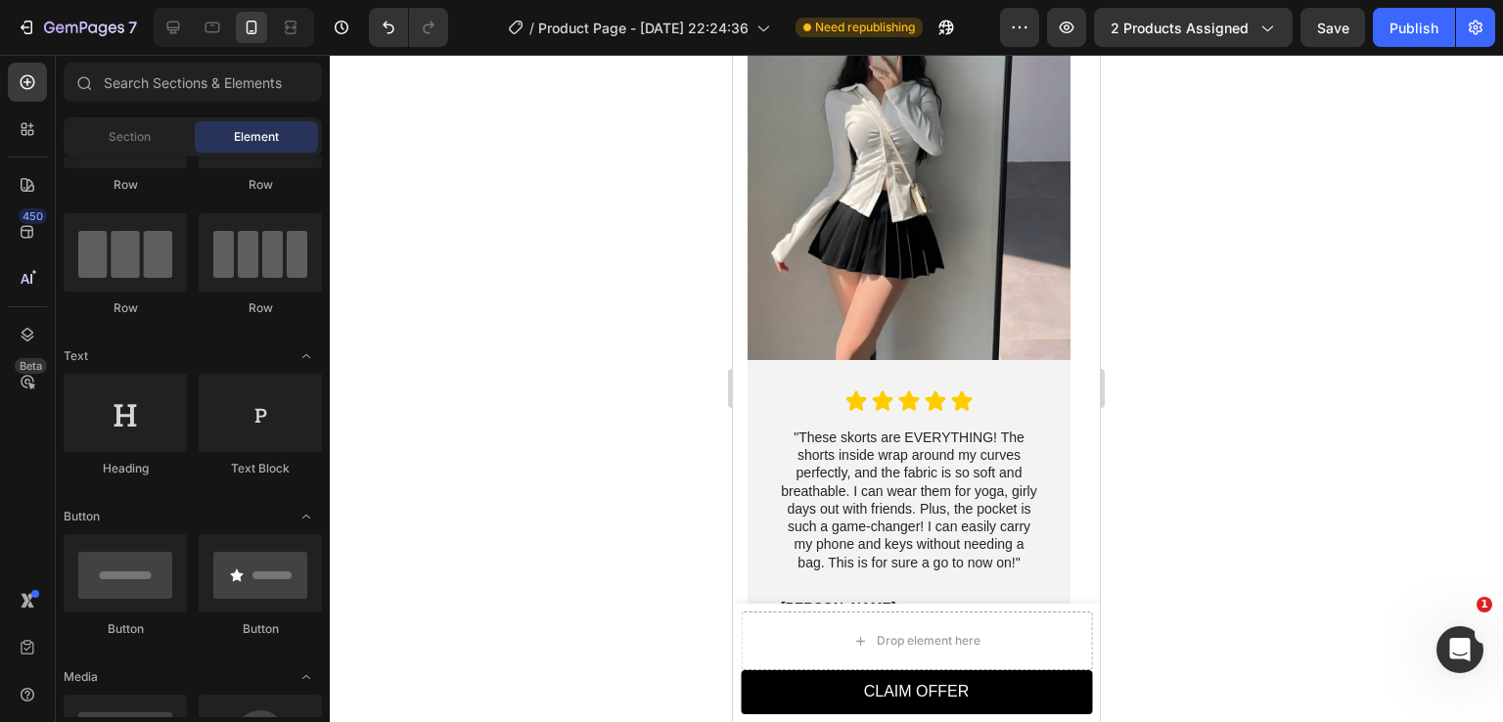
scroll to position [0, 0]
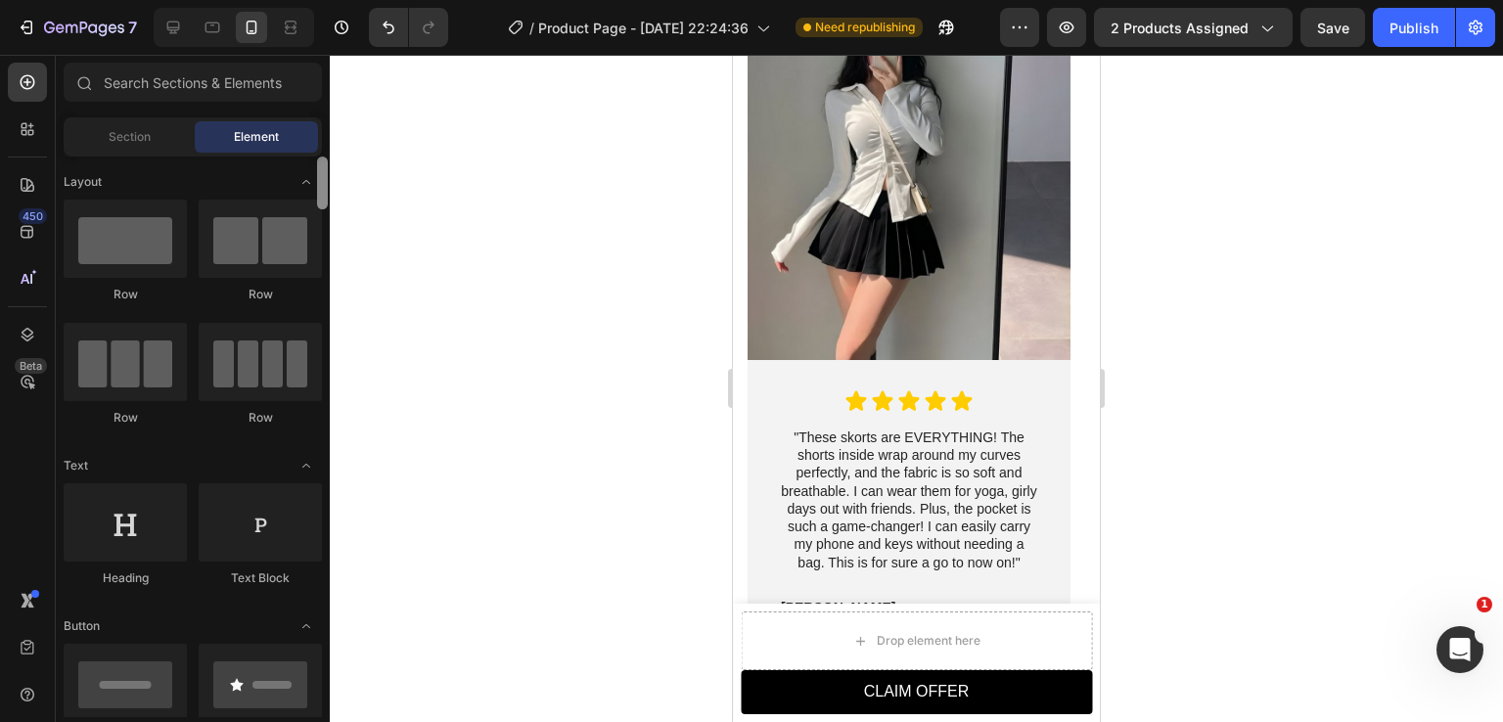
drag, startPoint x: 329, startPoint y: 311, endPoint x: 337, endPoint y: 157, distance: 154.8
click at [337, 0] on div "7 / Product Page - [DATE] 22:24:36 Need republishing Preview 2 products assigne…" at bounding box center [751, 0] width 1503 height 0
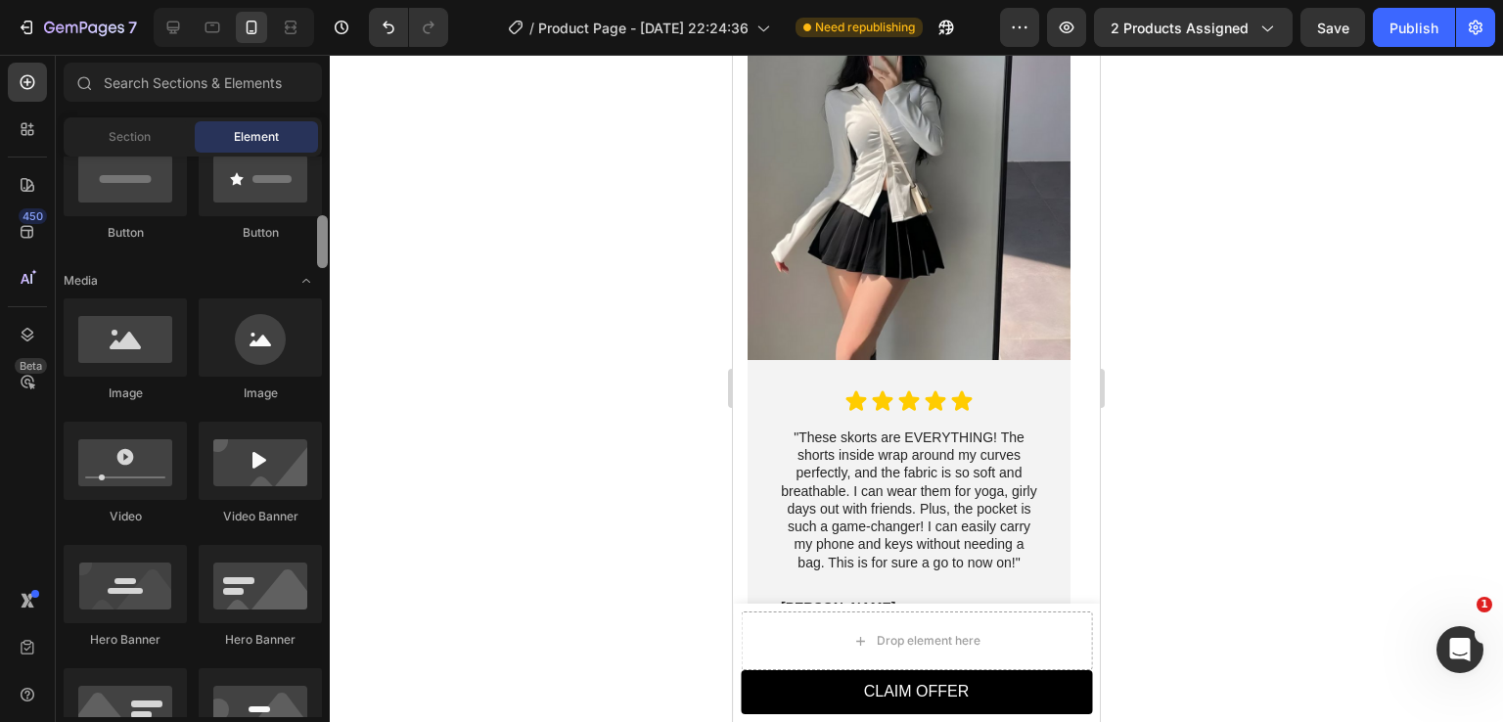
scroll to position [517, 0]
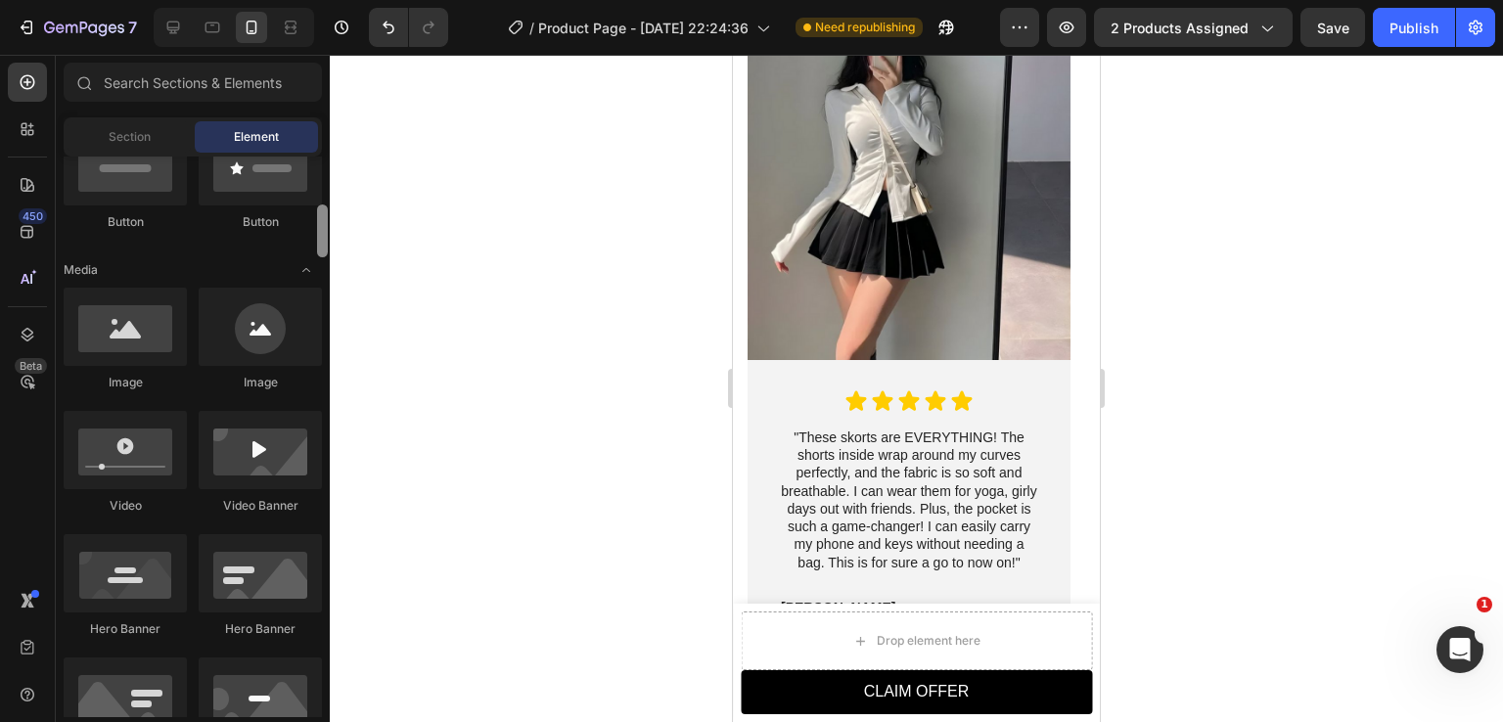
drag, startPoint x: 326, startPoint y: 207, endPoint x: 333, endPoint y: 256, distance: 49.4
click at [333, 0] on div "7 / Product Page - [DATE] 22:24:36 Need republishing Preview 2 products assigne…" at bounding box center [751, 0] width 1503 height 0
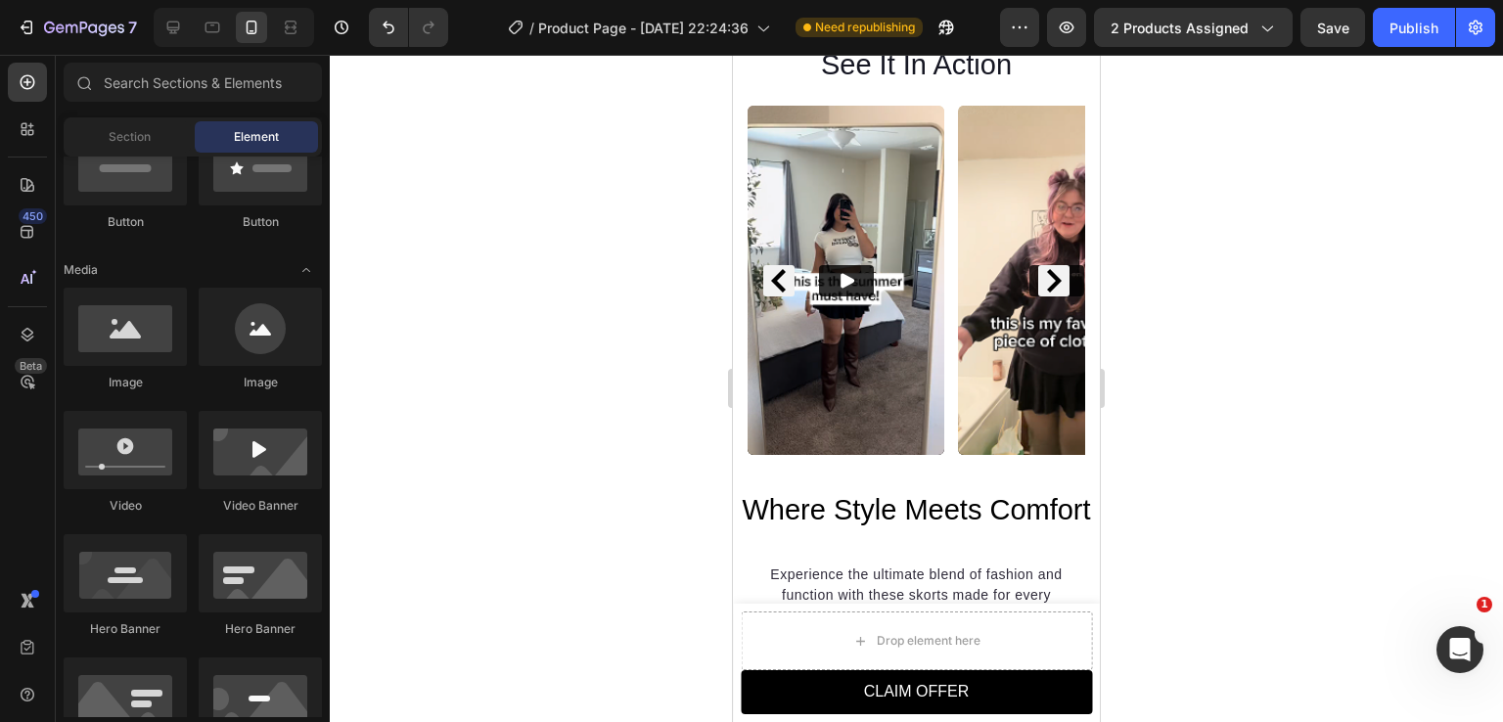
scroll to position [1494, 0]
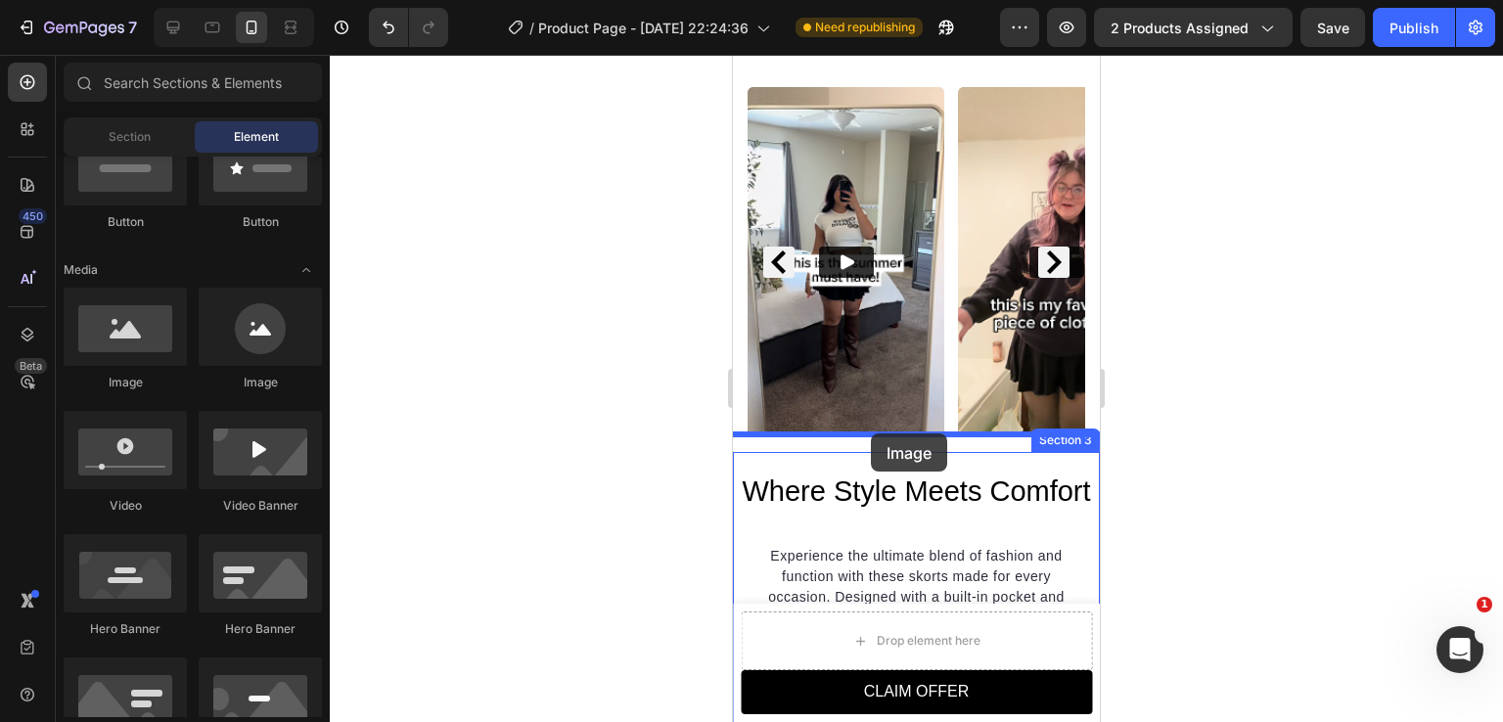
drag, startPoint x: 1022, startPoint y: 401, endPoint x: 871, endPoint y: 434, distance: 154.2
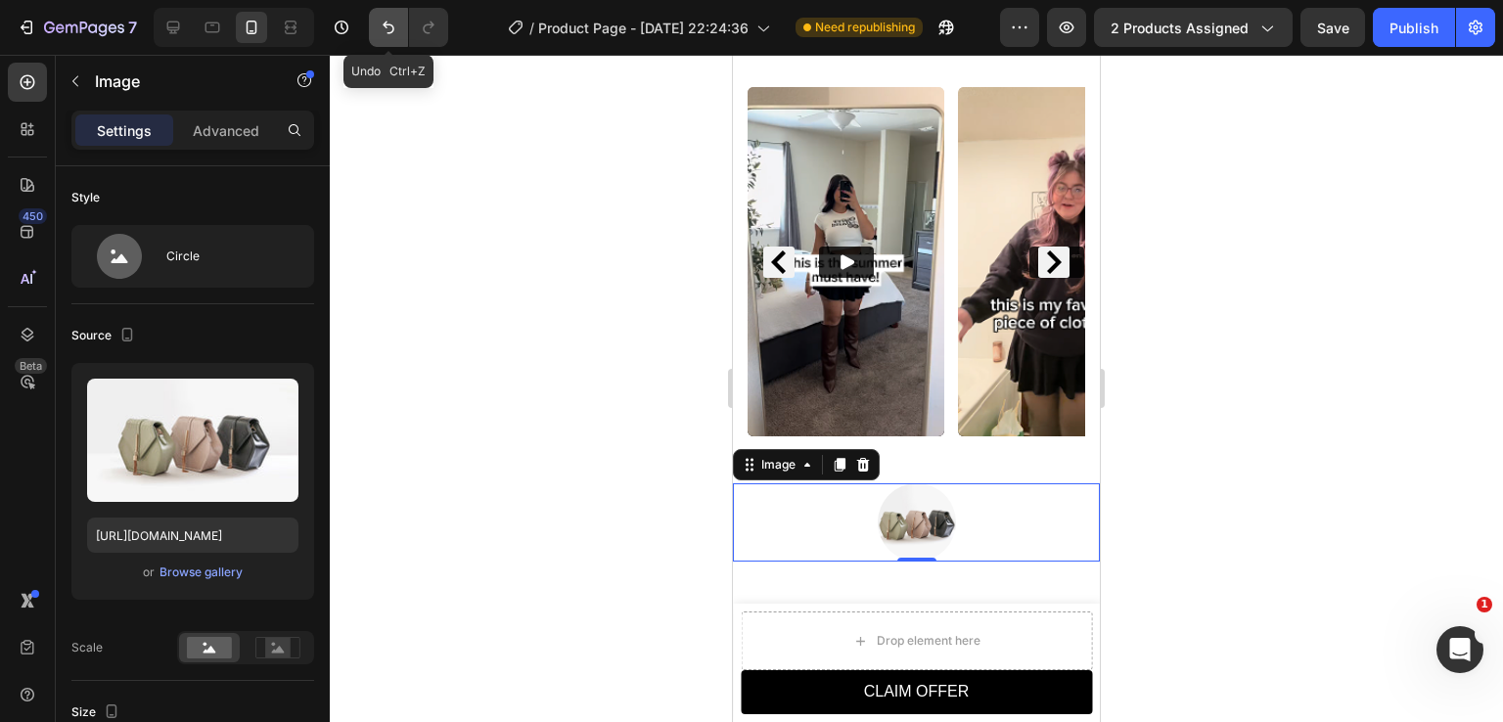
click at [392, 41] on button "Undo/Redo" at bounding box center [388, 27] width 39 height 39
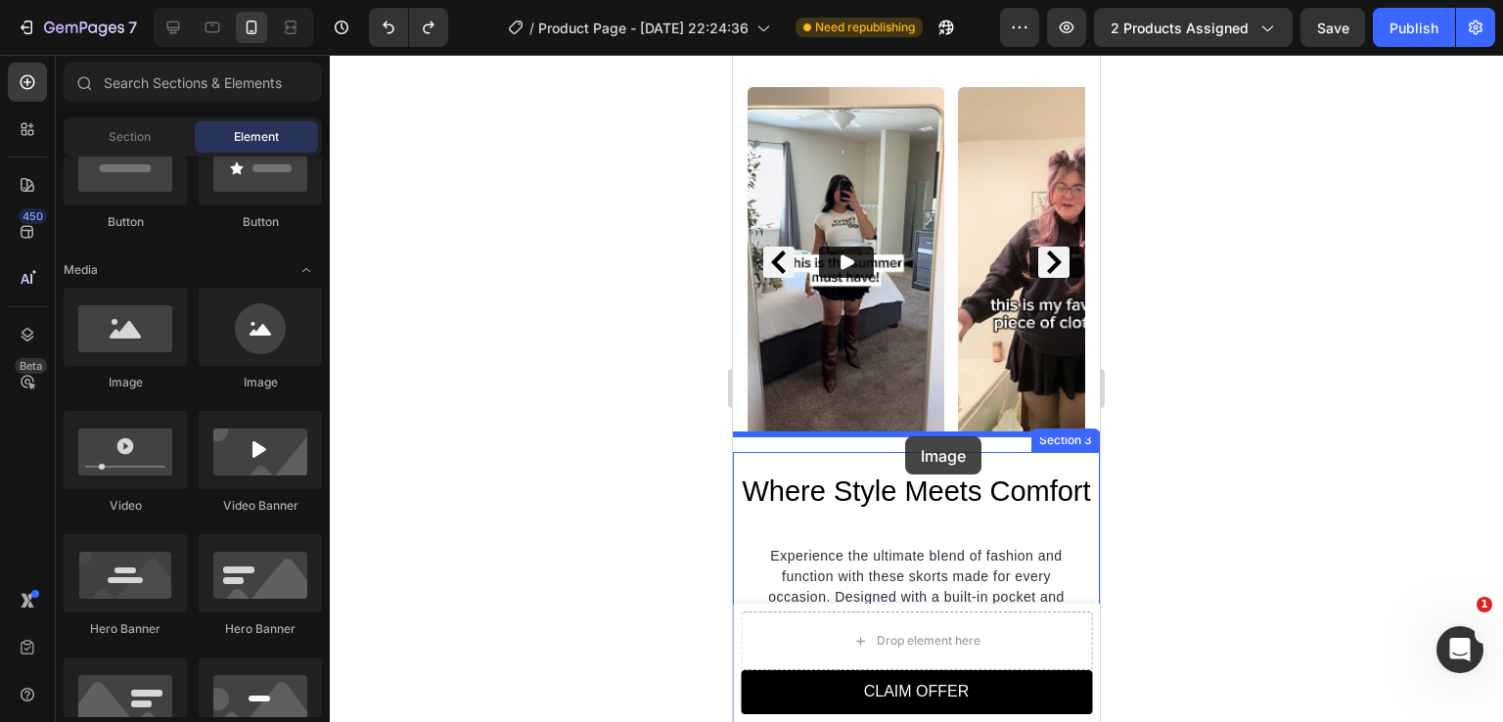
drag, startPoint x: 863, startPoint y: 394, endPoint x: 905, endPoint y: 437, distance: 59.5
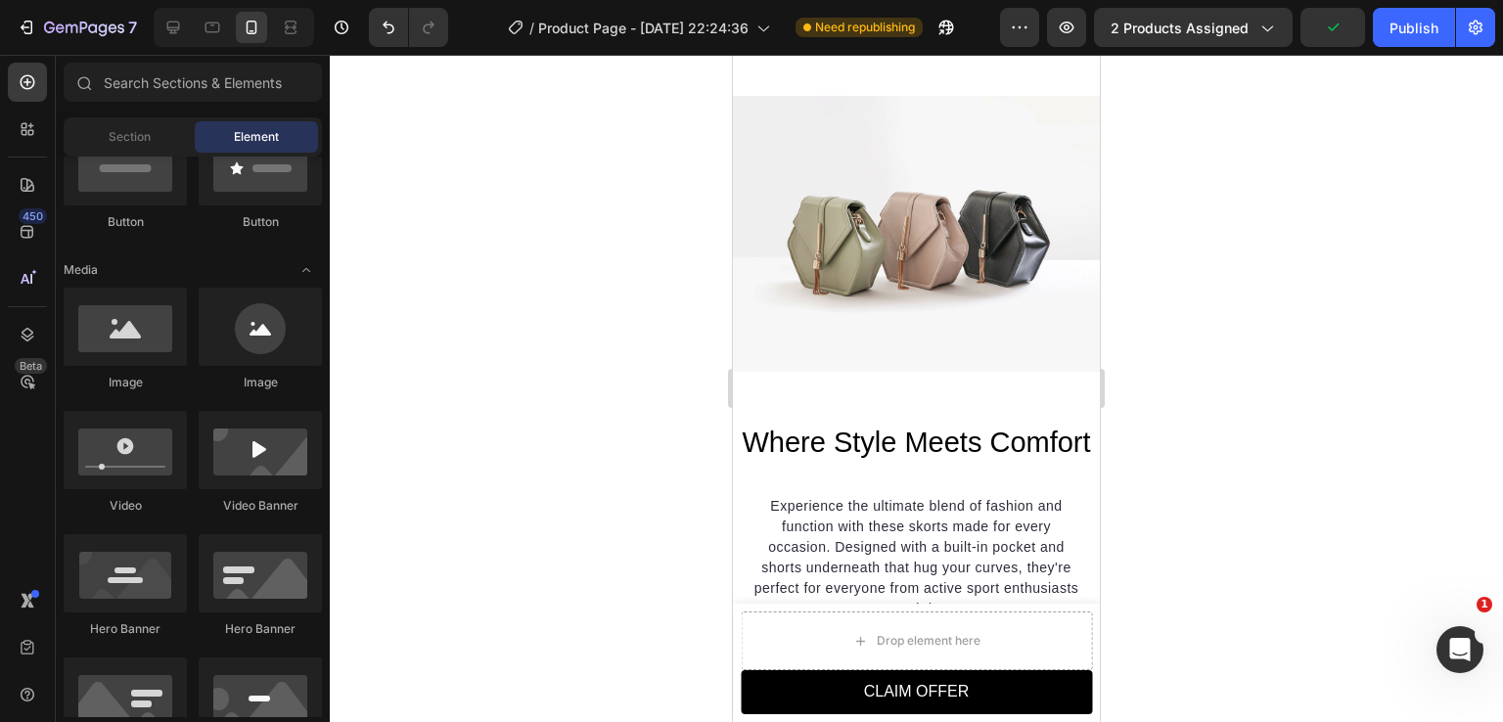
scroll to position [1898, 0]
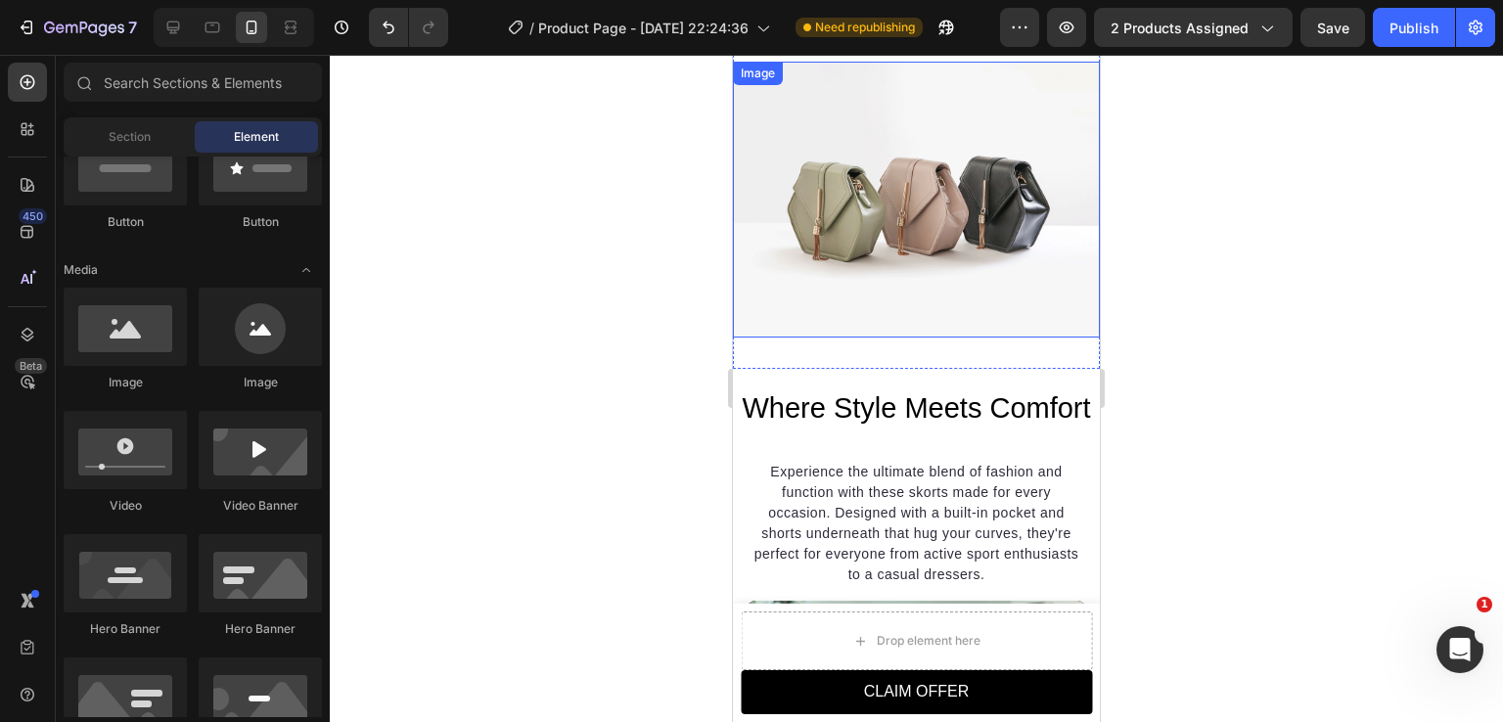
click at [937, 260] on img at bounding box center [916, 199] width 367 height 275
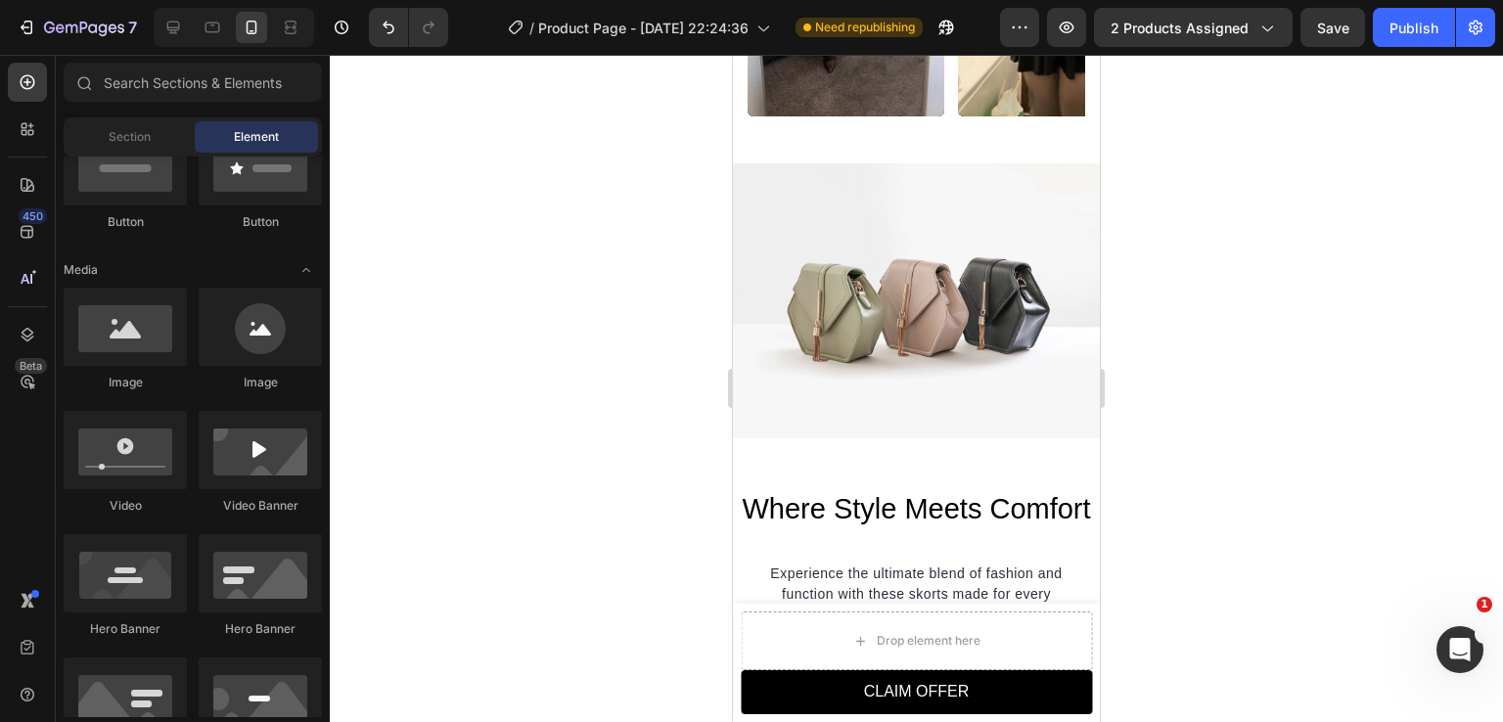
scroll to position [1821, 0]
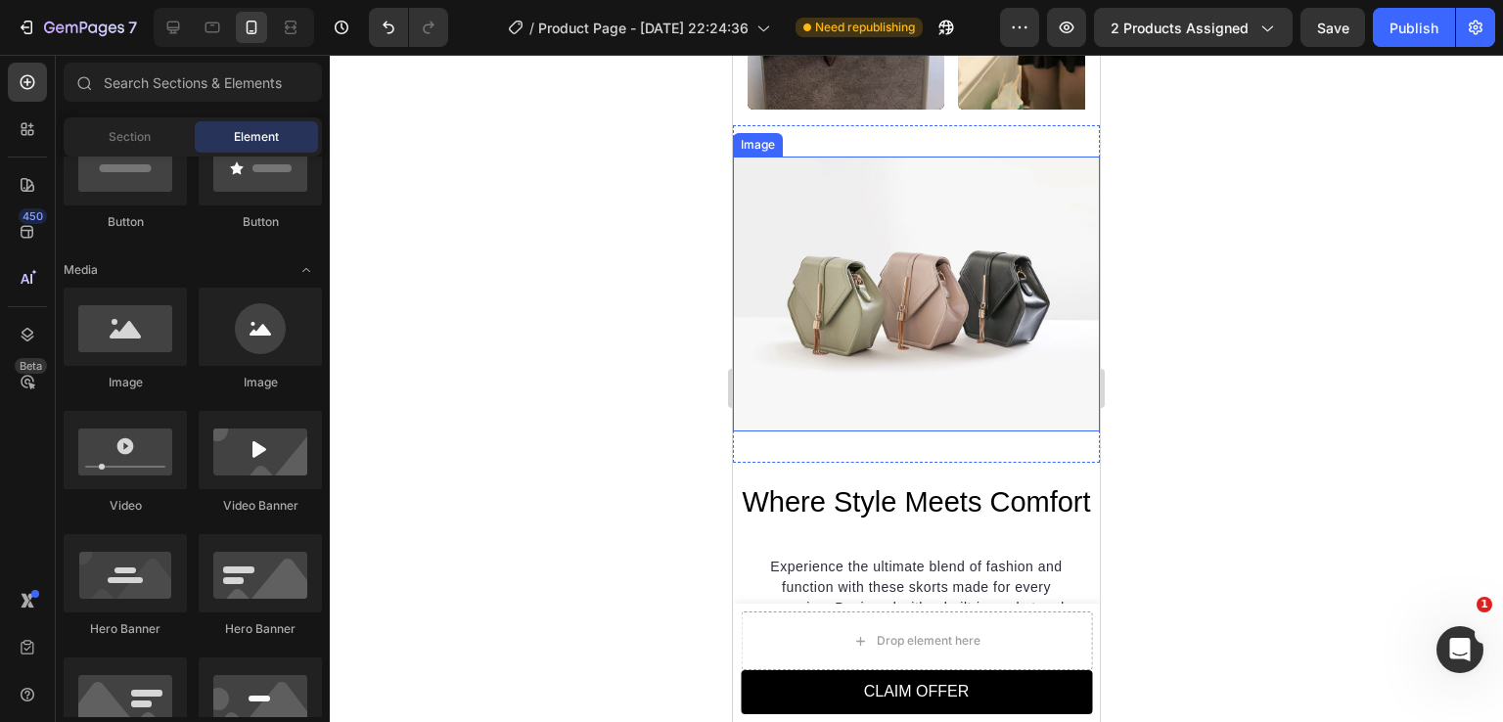
click at [853, 315] on img at bounding box center [916, 294] width 367 height 275
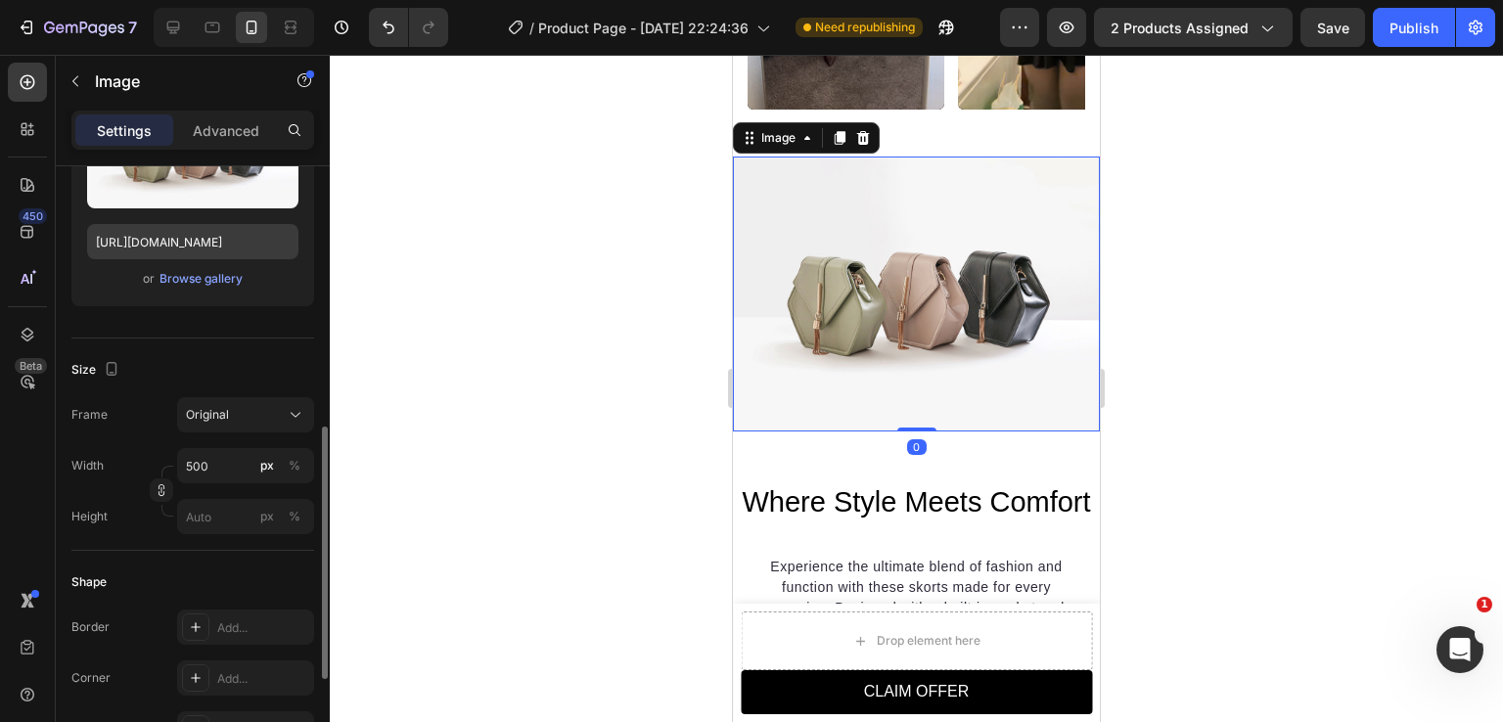
scroll to position [392, 0]
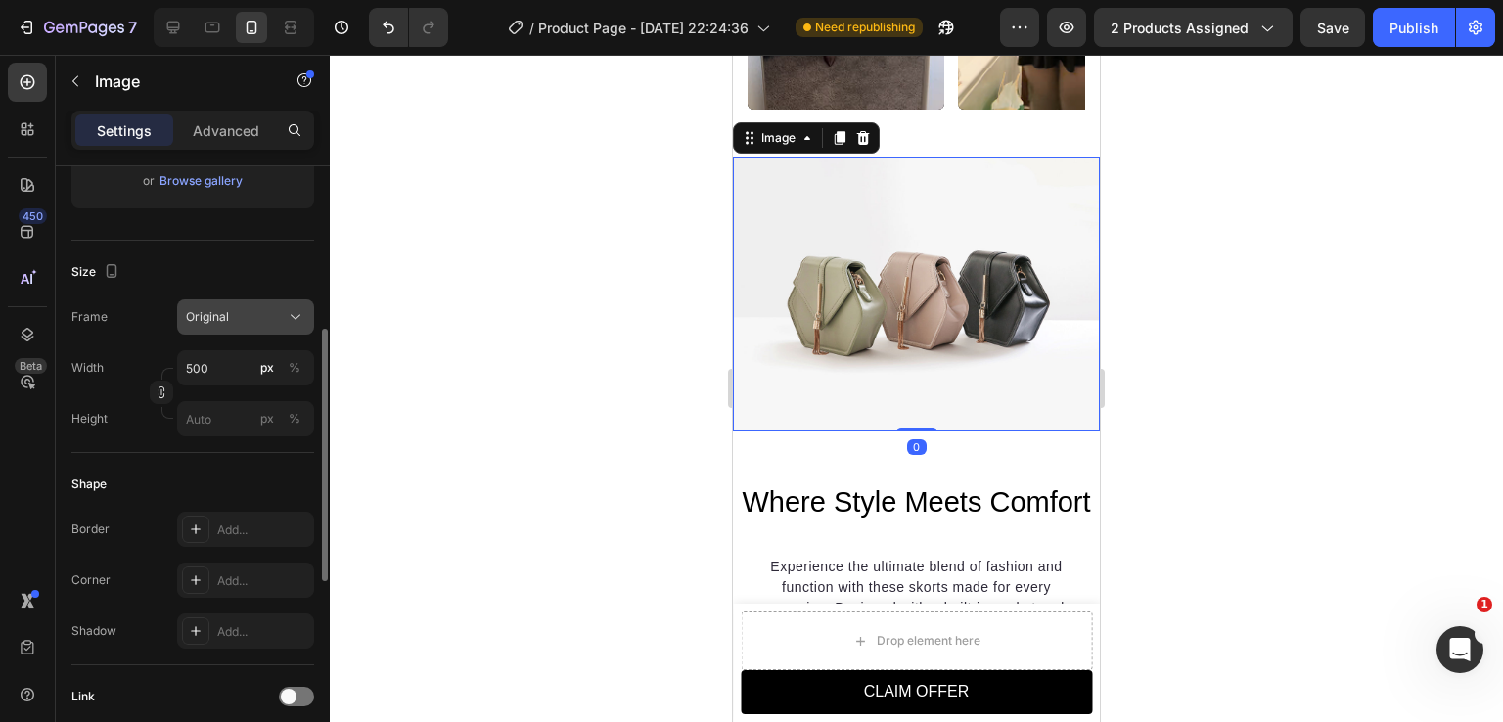
click at [232, 322] on div "Original" at bounding box center [234, 317] width 96 height 18
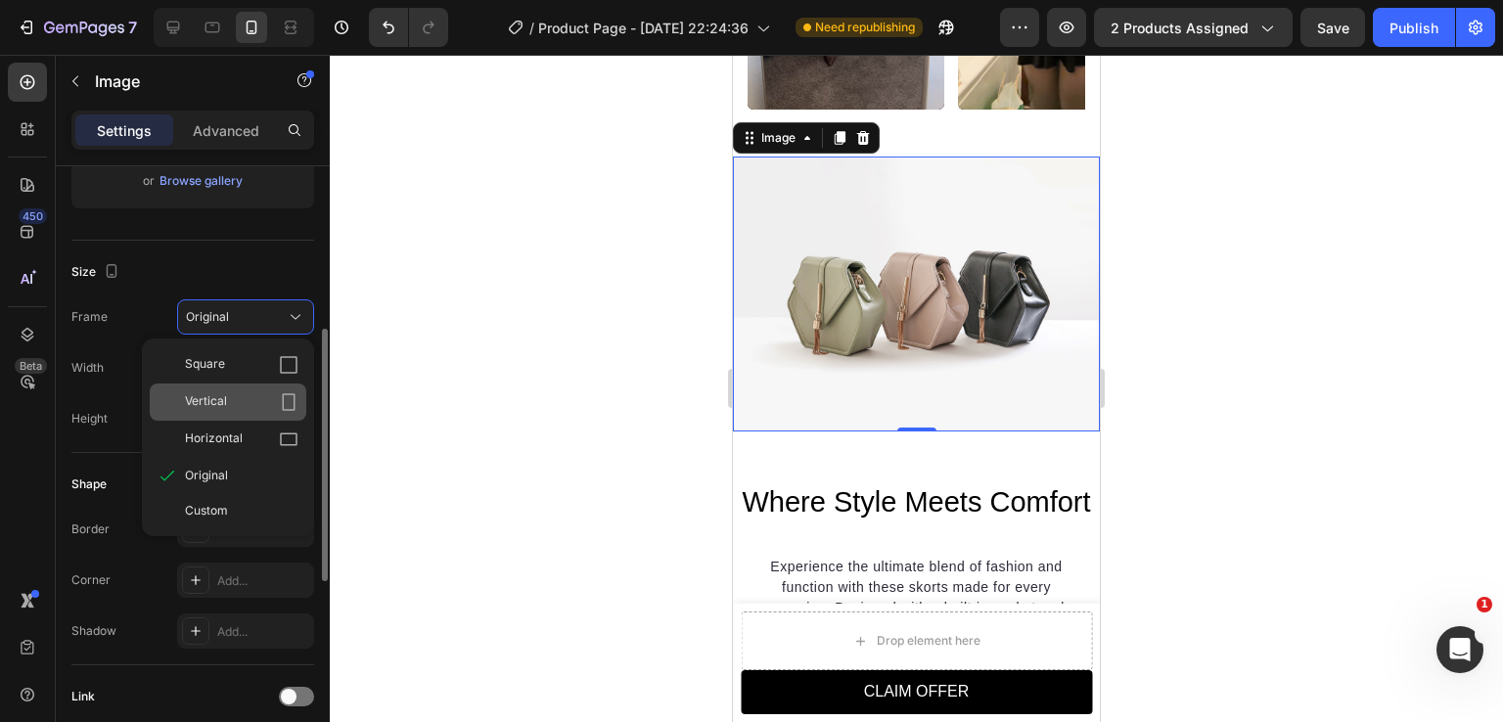
click at [234, 396] on div "Vertical" at bounding box center [242, 402] width 114 height 20
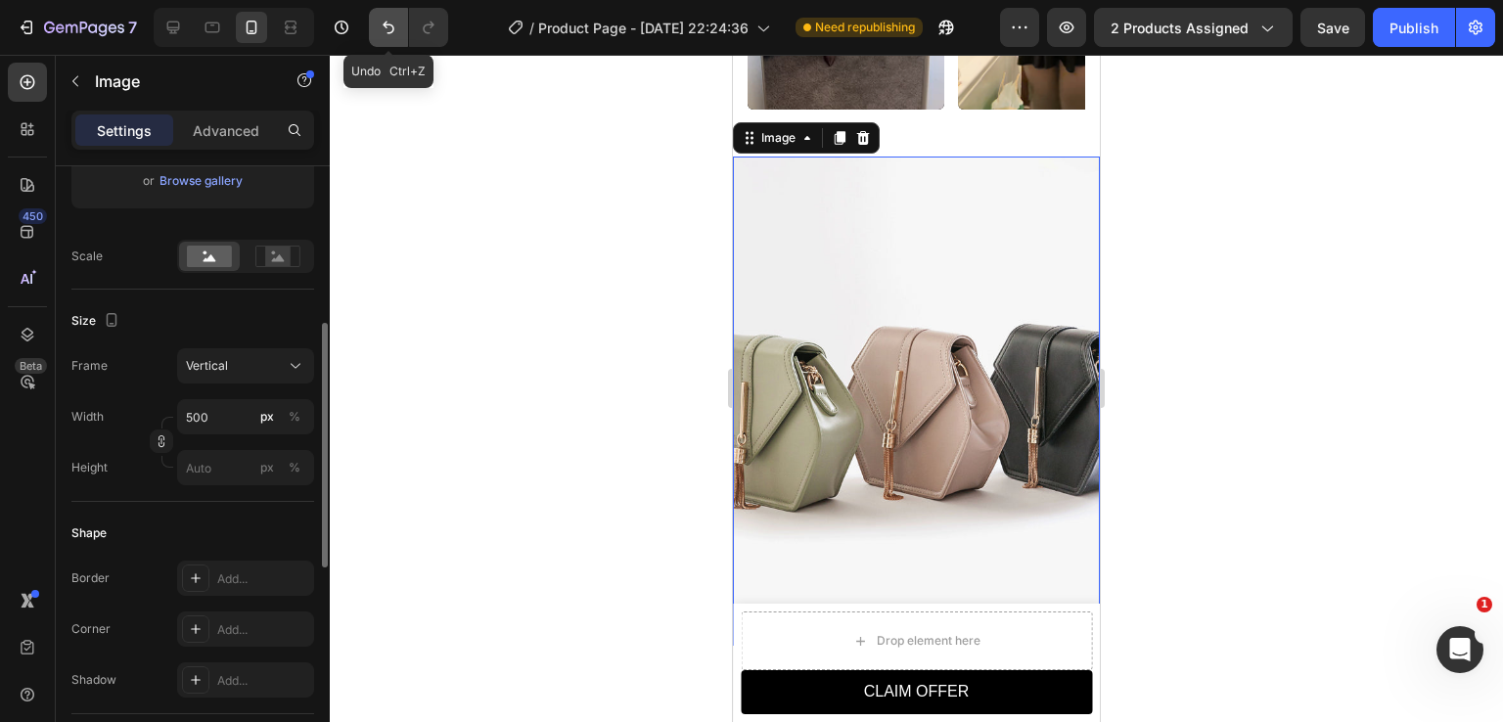
click at [391, 31] on icon "Undo/Redo" at bounding box center [389, 28] width 20 height 20
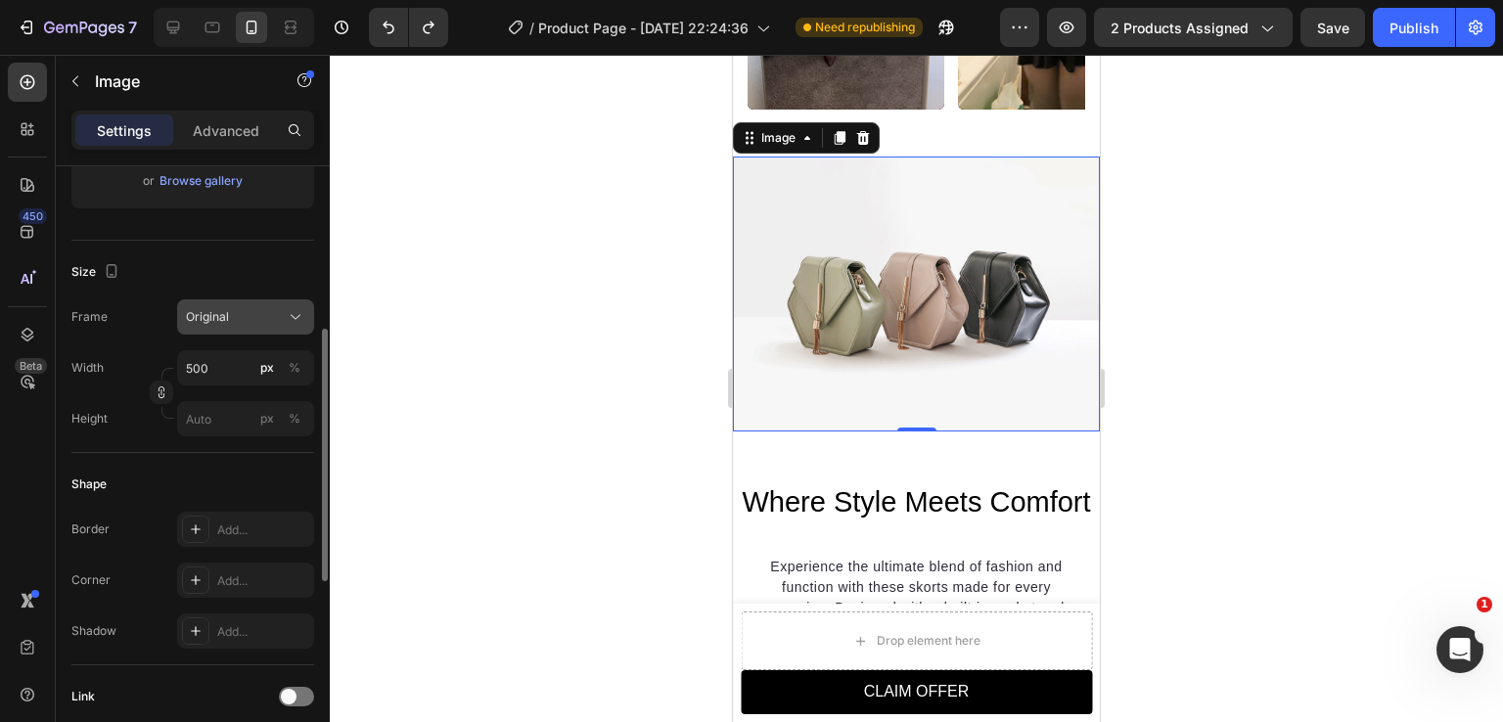
click at [223, 324] on span "Original" at bounding box center [207, 317] width 43 height 18
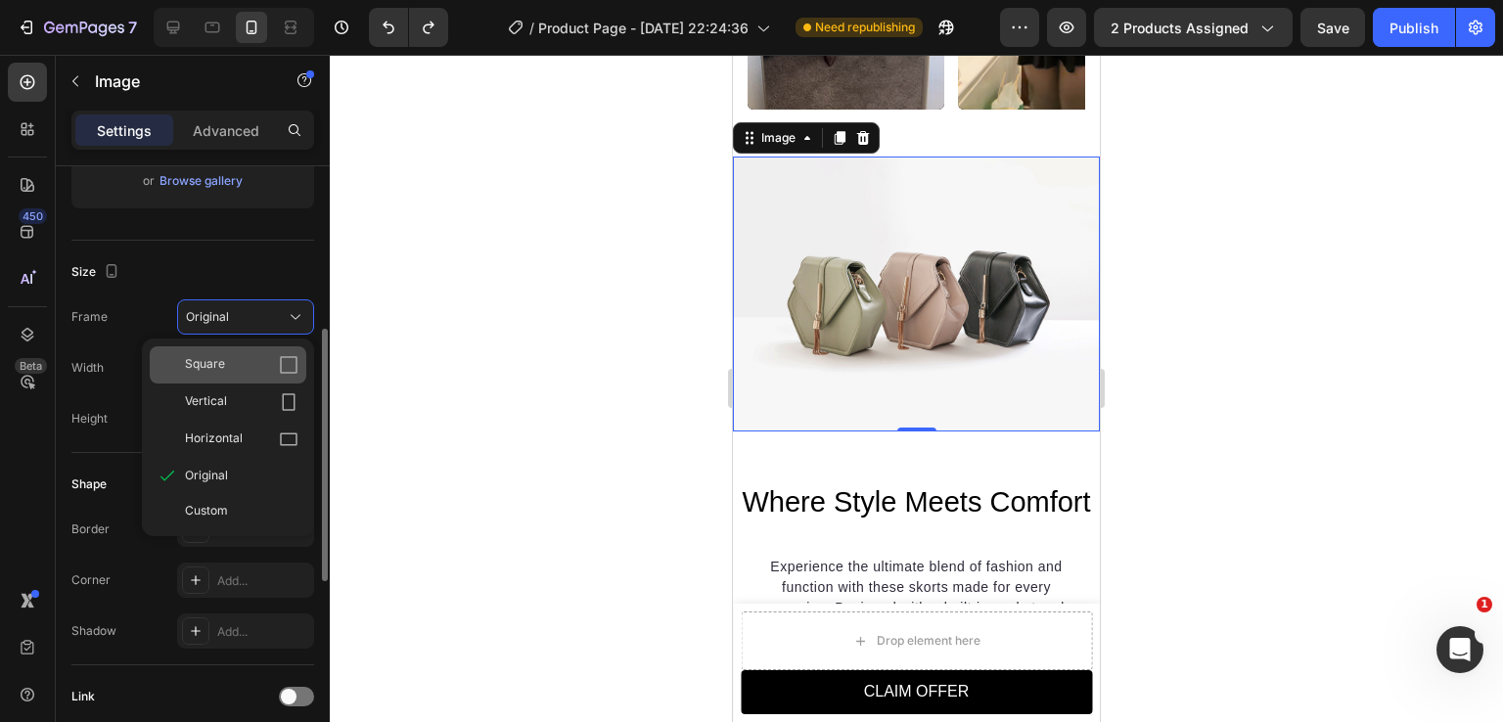
click at [234, 369] on div "Square" at bounding box center [242, 365] width 114 height 20
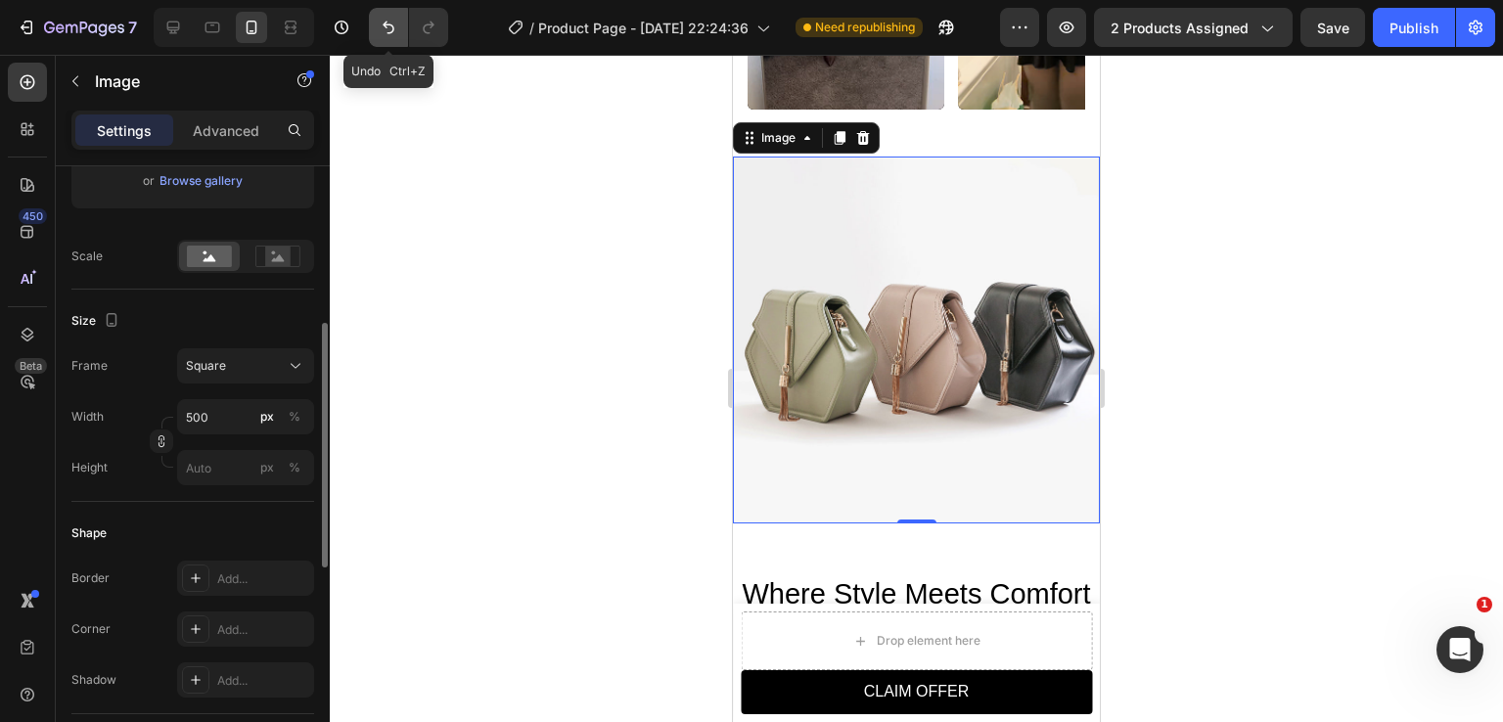
click at [393, 36] on icon "Undo/Redo" at bounding box center [389, 28] width 20 height 20
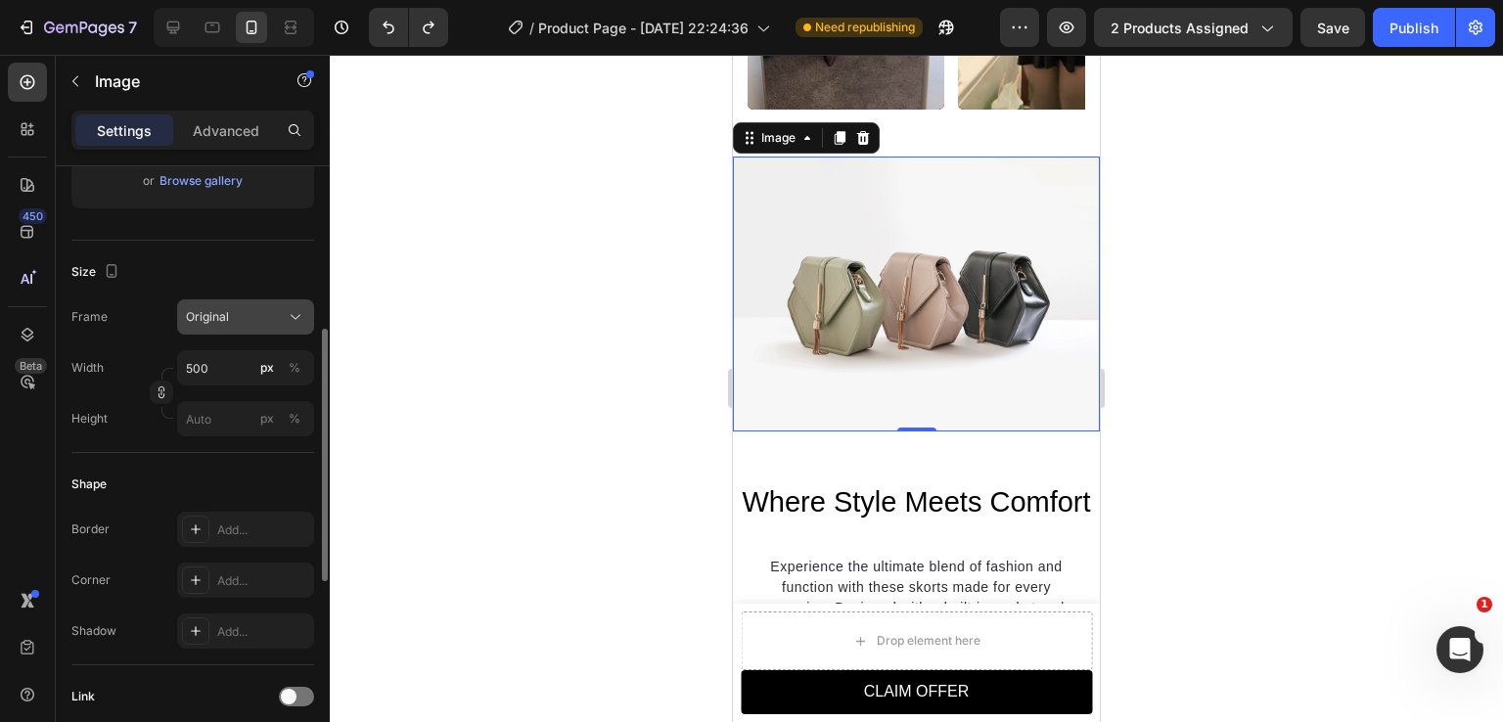
click at [222, 325] on div "Original" at bounding box center [245, 317] width 119 height 20
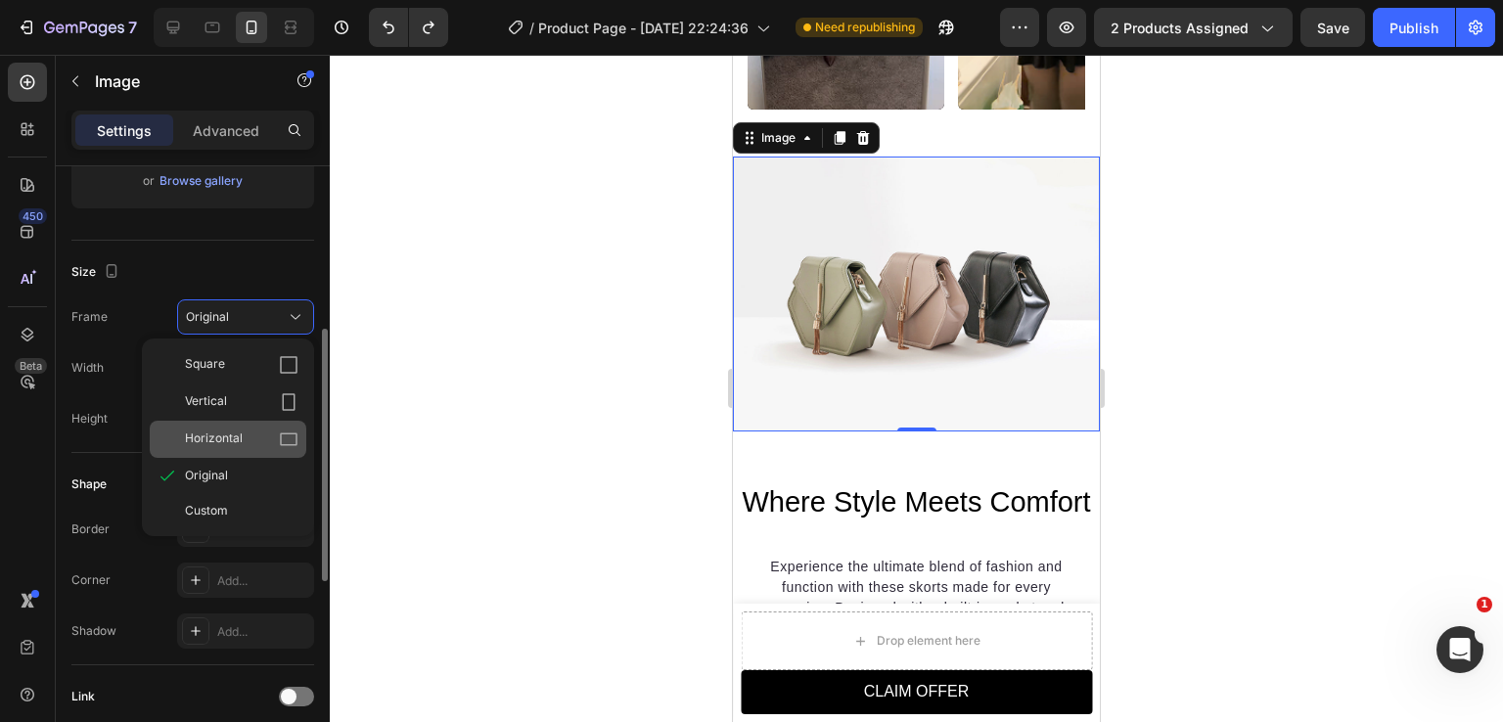
click at [236, 439] on span "Horizontal" at bounding box center [214, 440] width 58 height 20
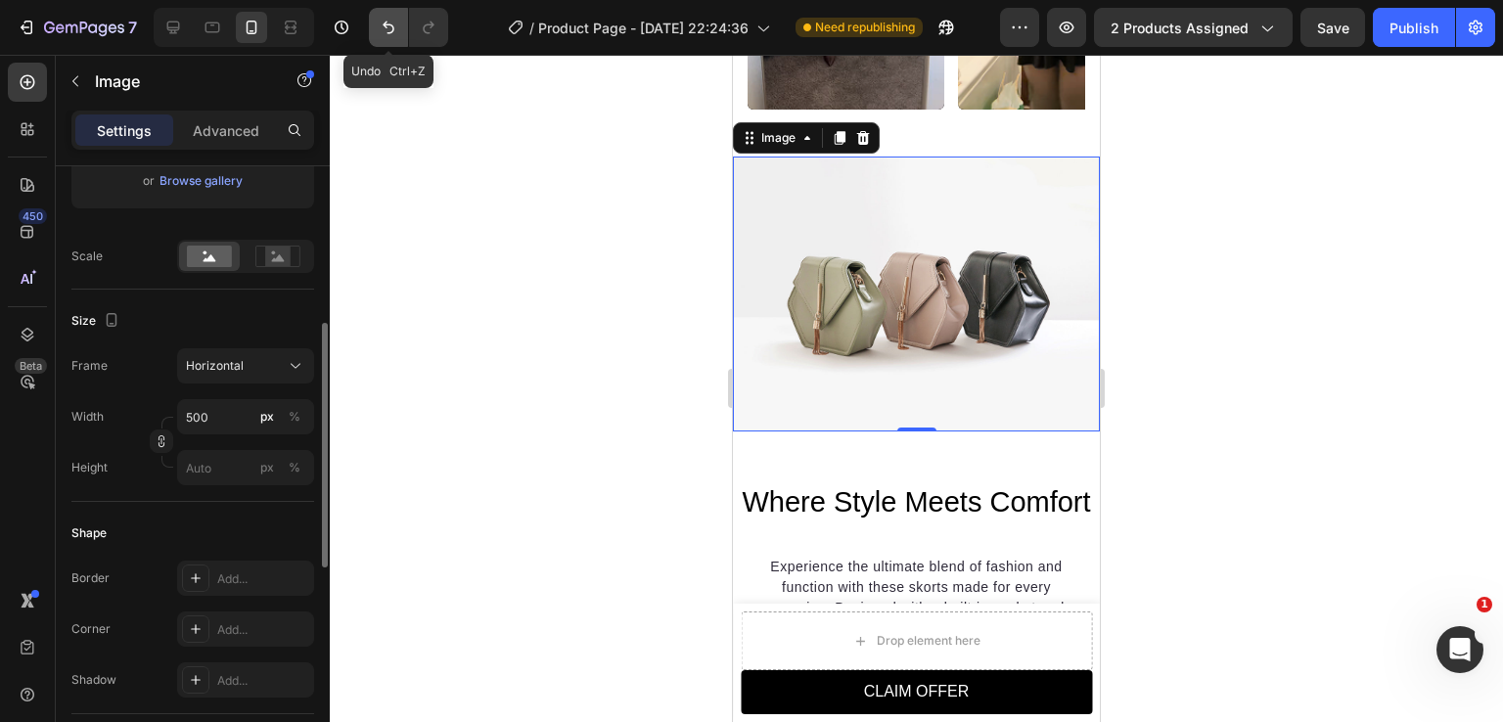
click at [397, 20] on icon "Undo/Redo" at bounding box center [389, 28] width 20 height 20
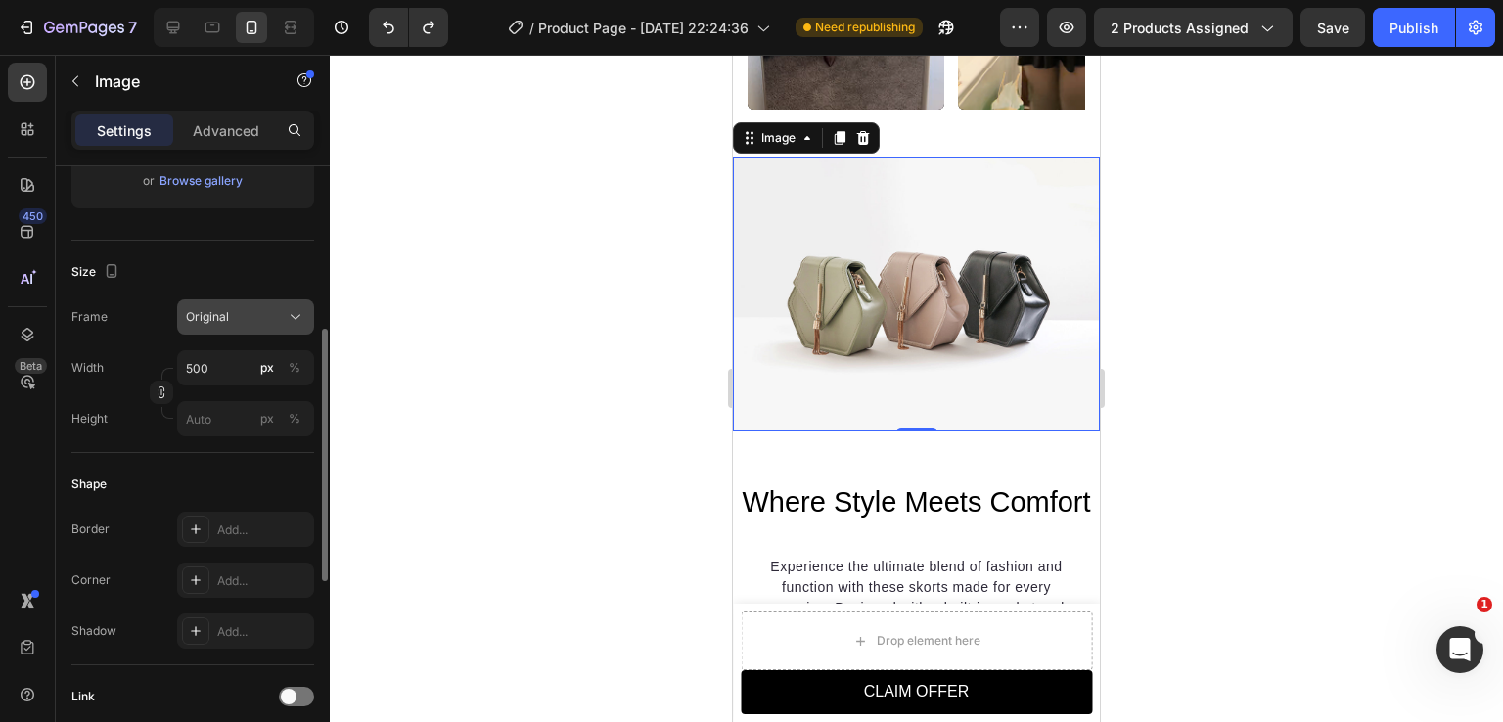
click at [234, 304] on button "Original" at bounding box center [245, 317] width 137 height 35
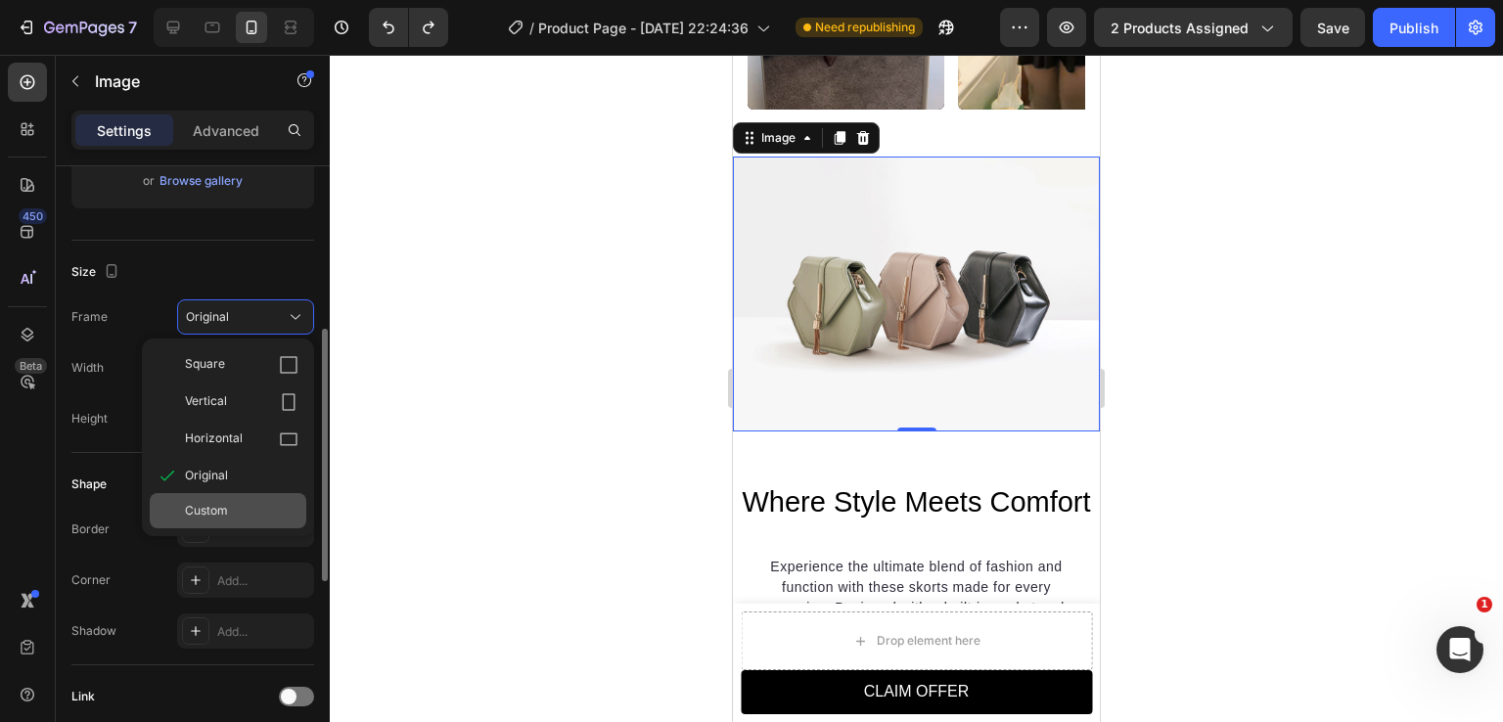
click at [235, 502] on div "Custom" at bounding box center [242, 511] width 114 height 18
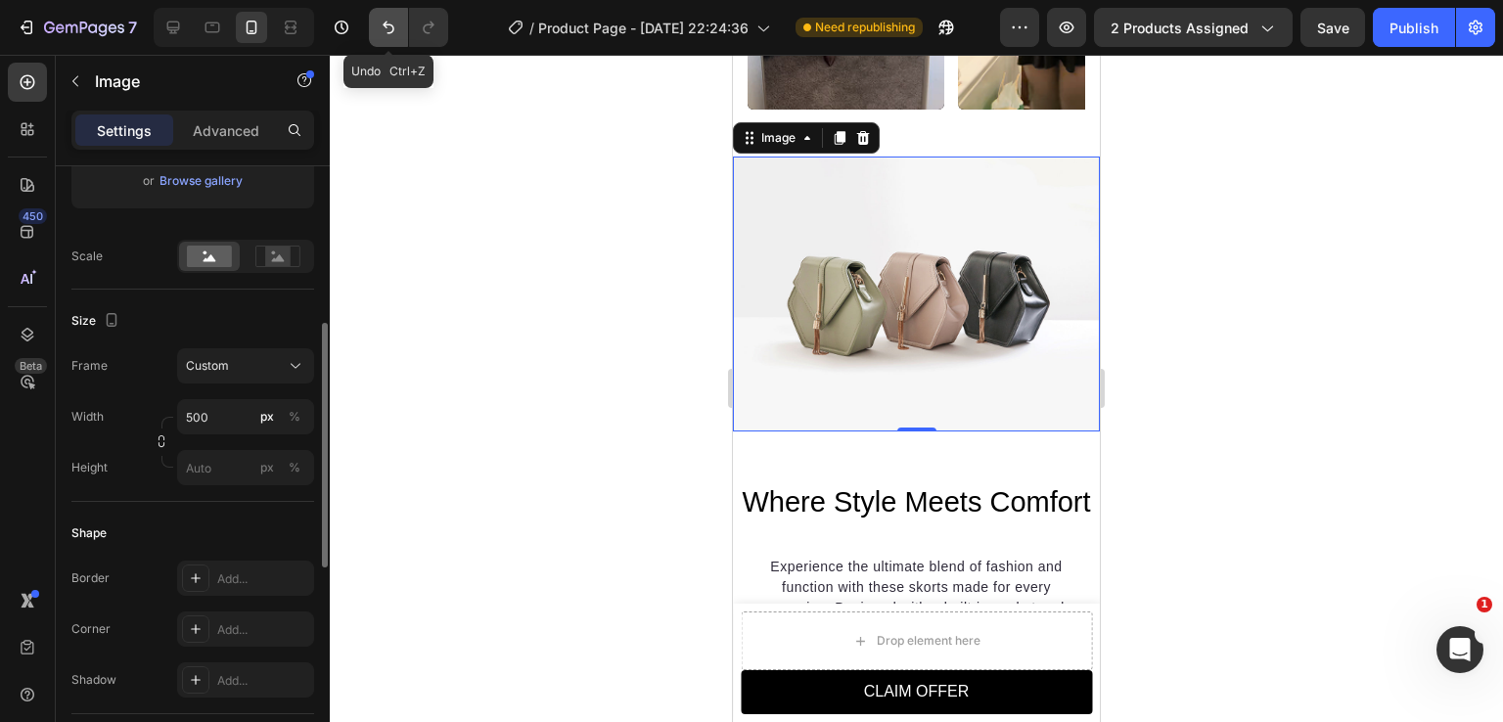
click at [391, 28] on icon "Undo/Redo" at bounding box center [389, 28] width 20 height 20
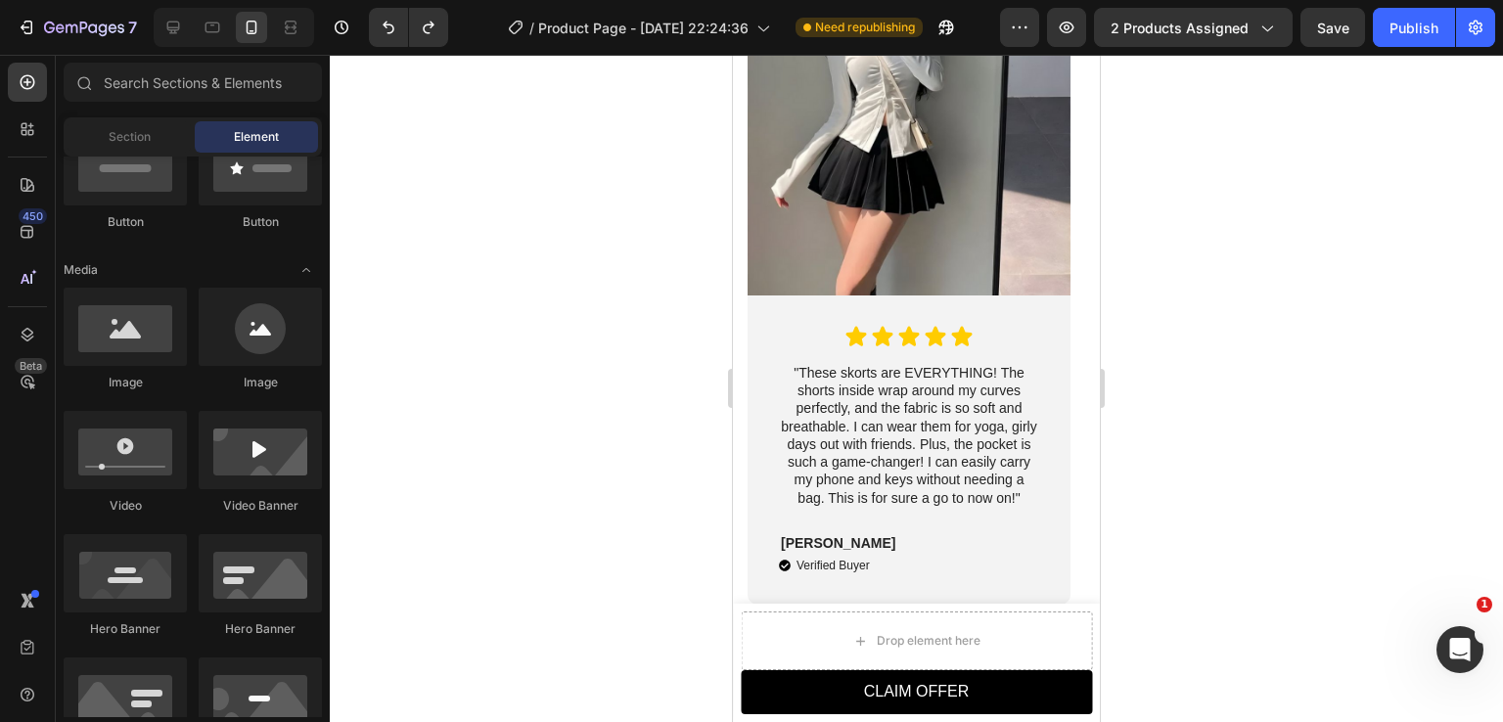
scroll to position [4643, 0]
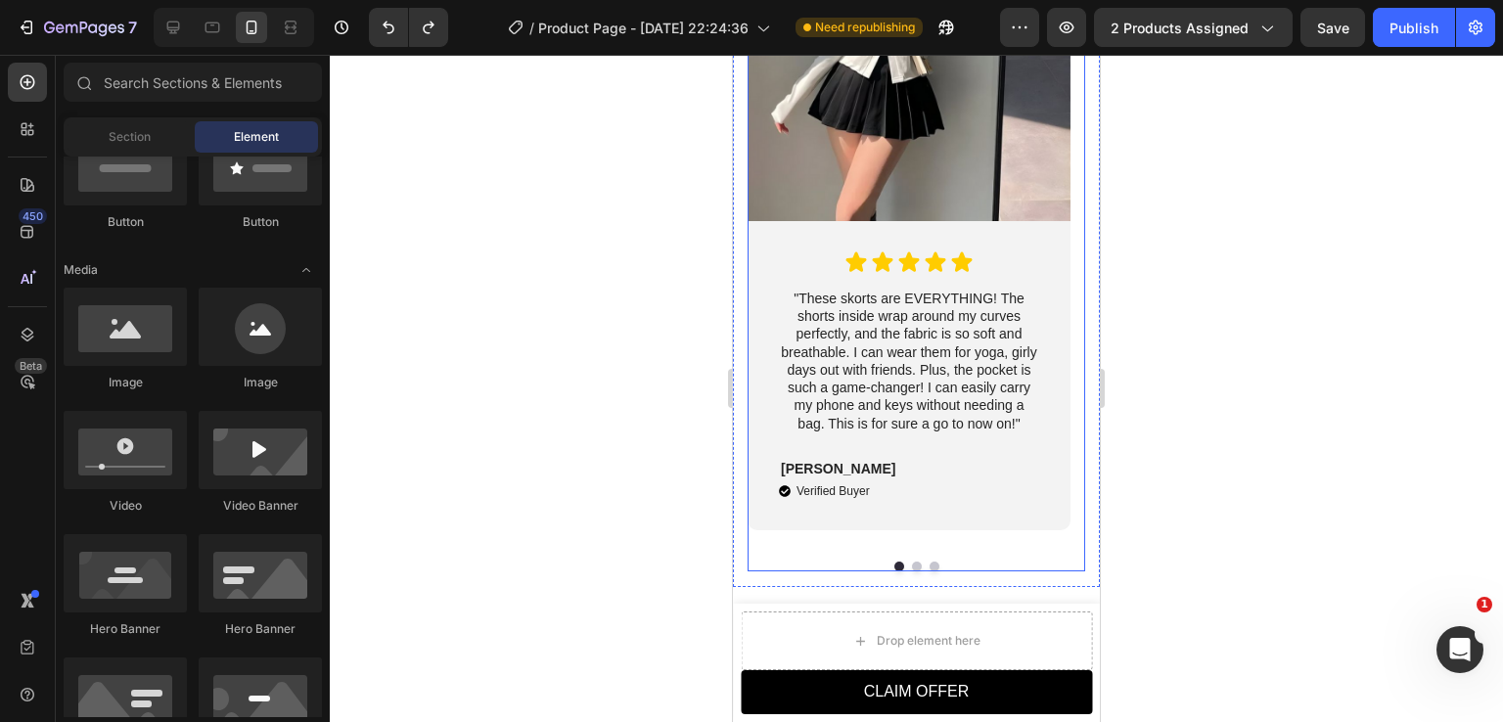
click at [912, 563] on button "Dot" at bounding box center [917, 567] width 10 height 10
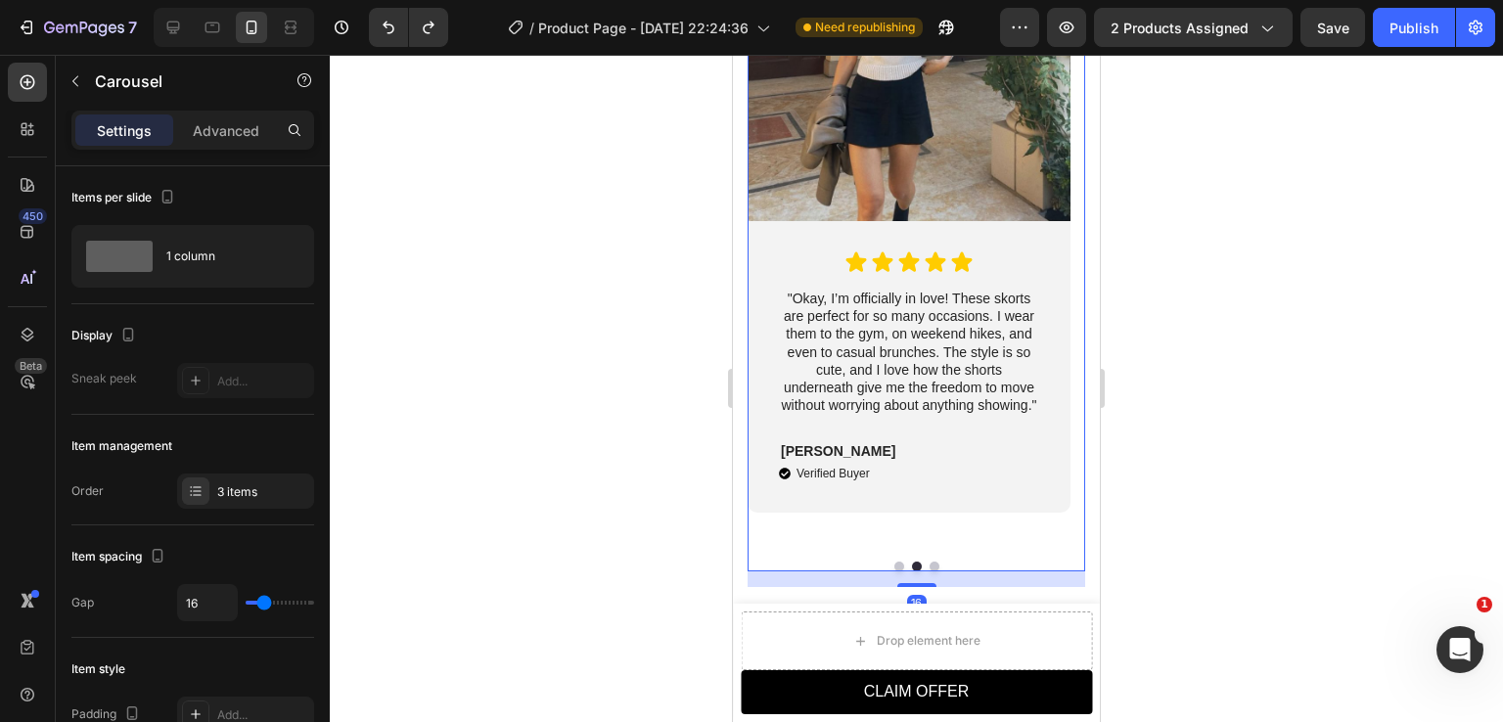
click at [886, 562] on div at bounding box center [917, 567] width 338 height 10
click at [895, 564] on button "Dot" at bounding box center [900, 567] width 10 height 10
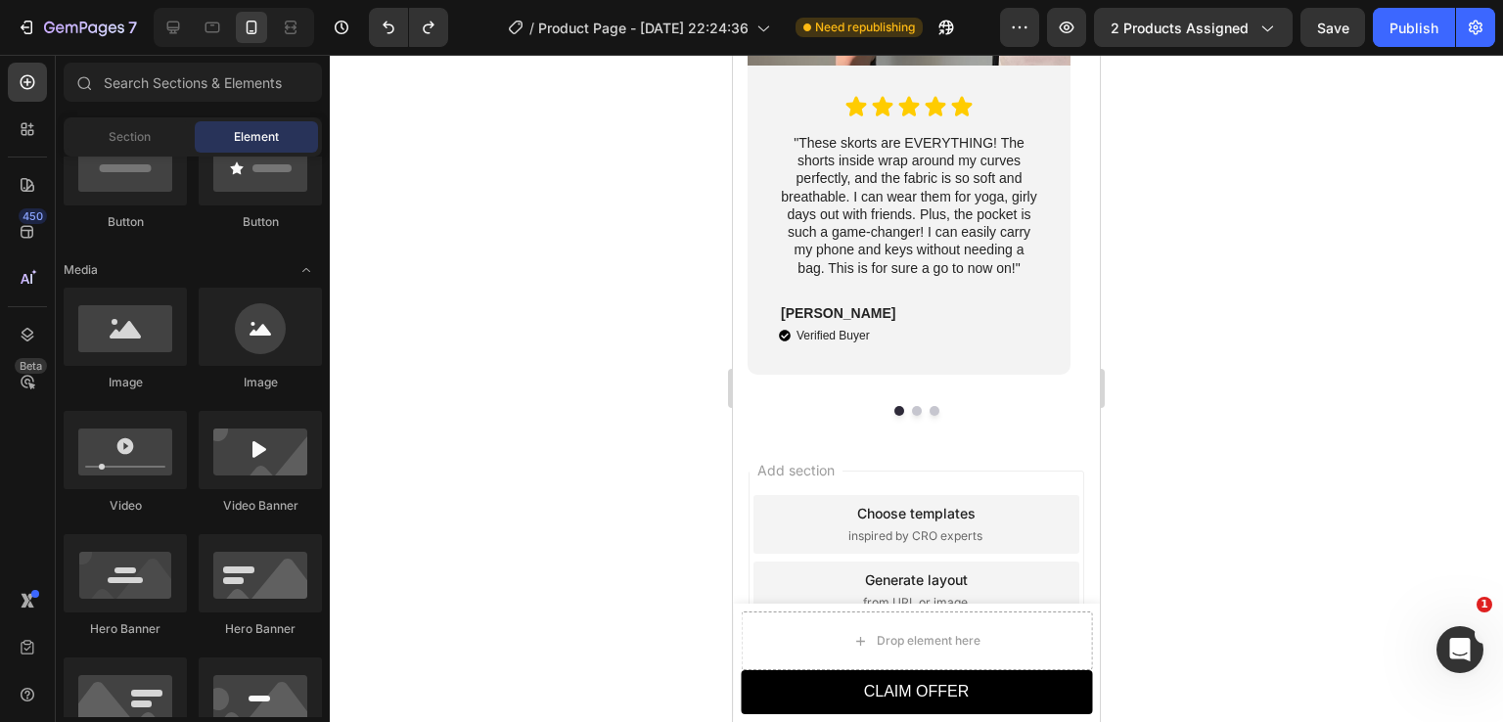
scroll to position [4826, 0]
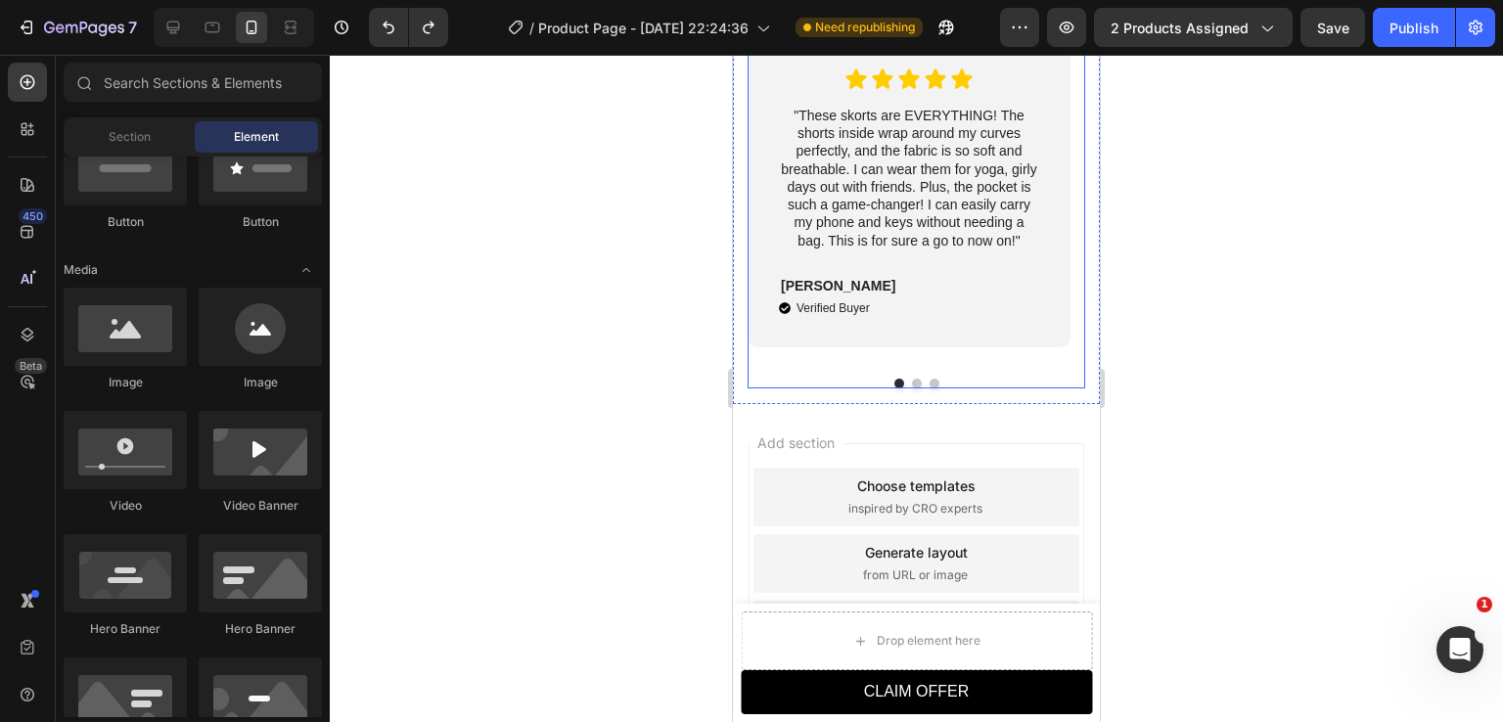
click at [770, 379] on div at bounding box center [917, 384] width 338 height 10
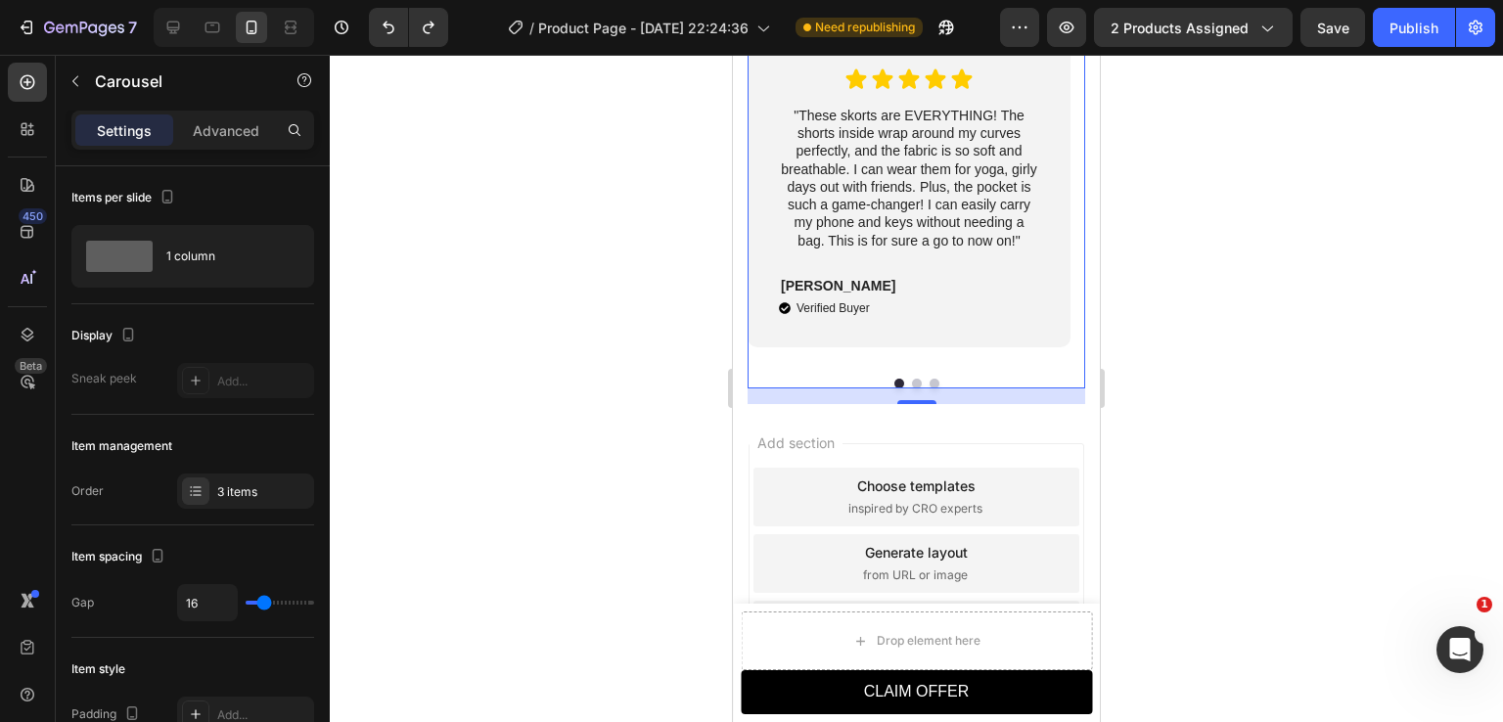
click at [1168, 403] on div at bounding box center [917, 389] width 1174 height 668
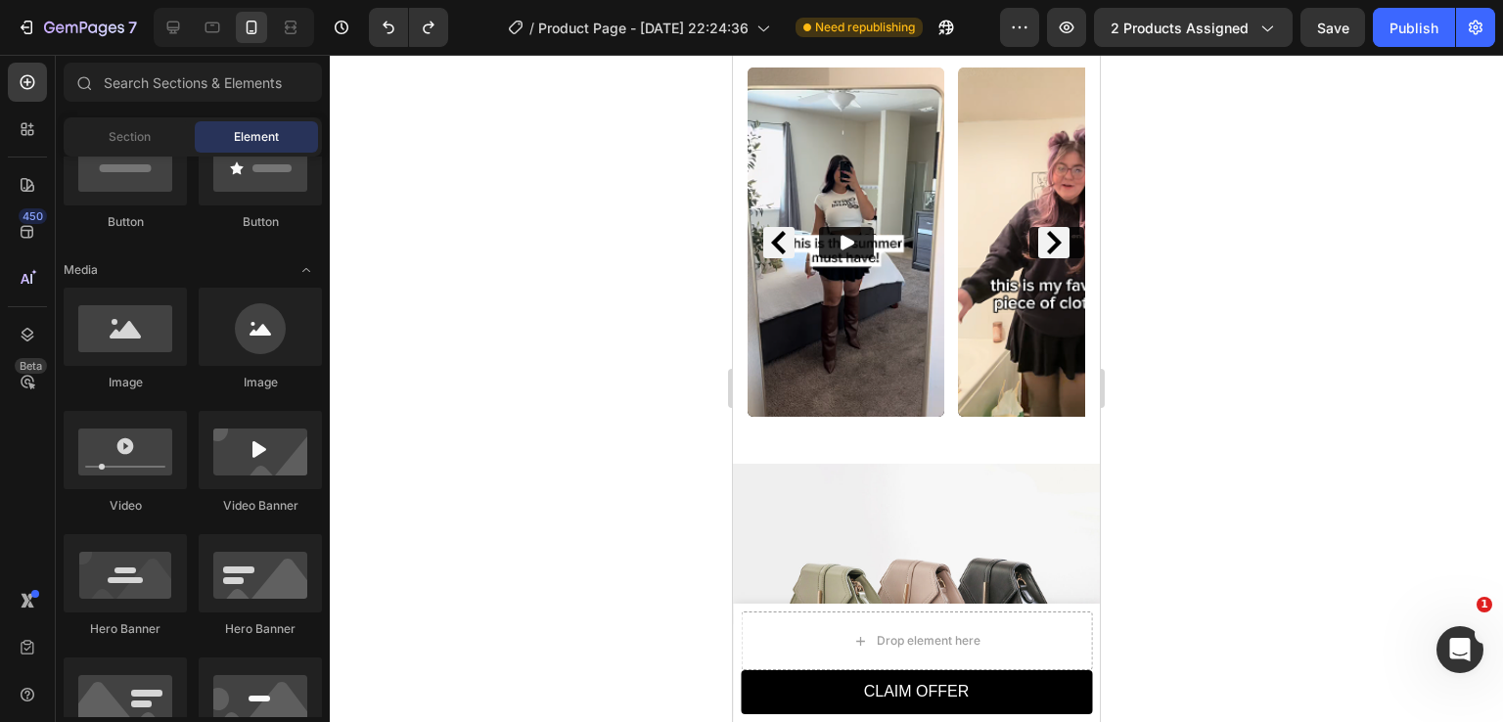
scroll to position [1683, 0]
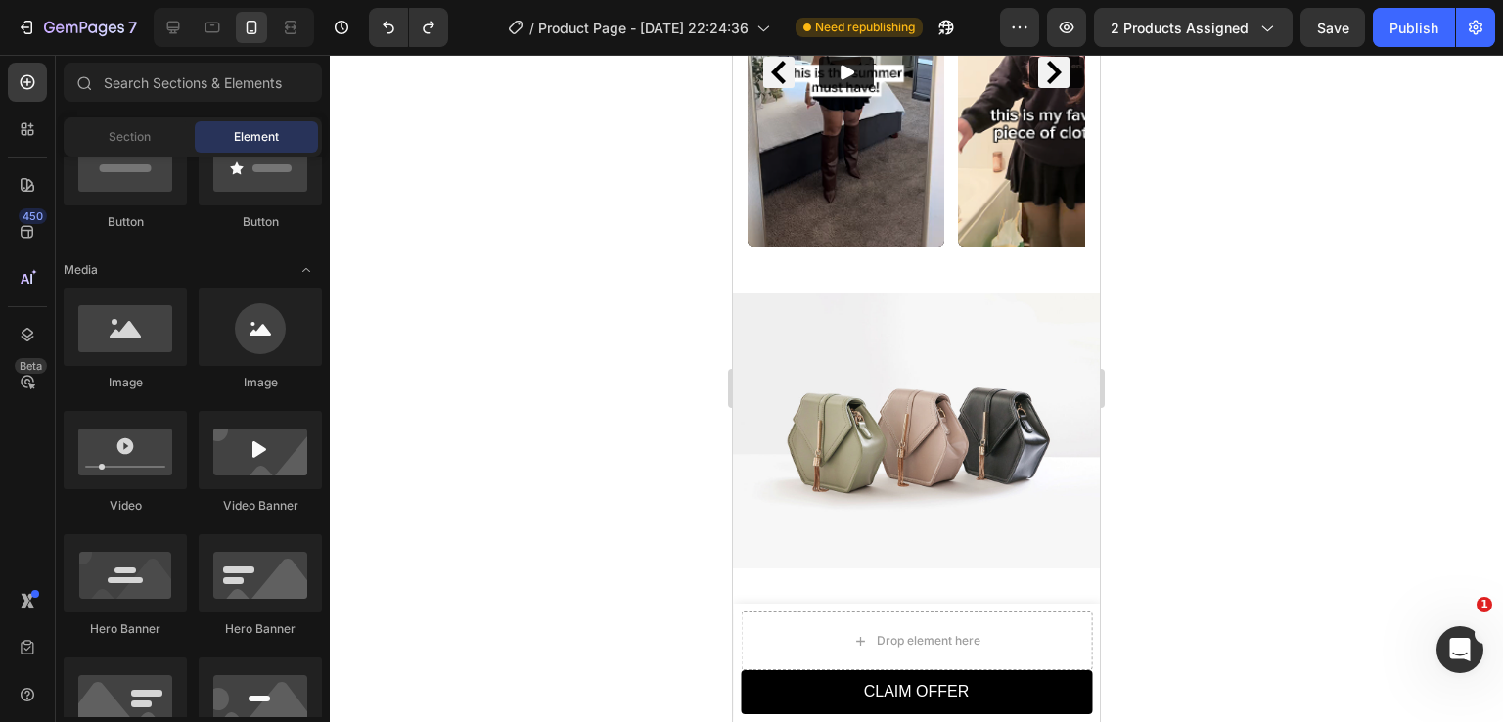
click at [1009, 338] on img at bounding box center [916, 431] width 367 height 275
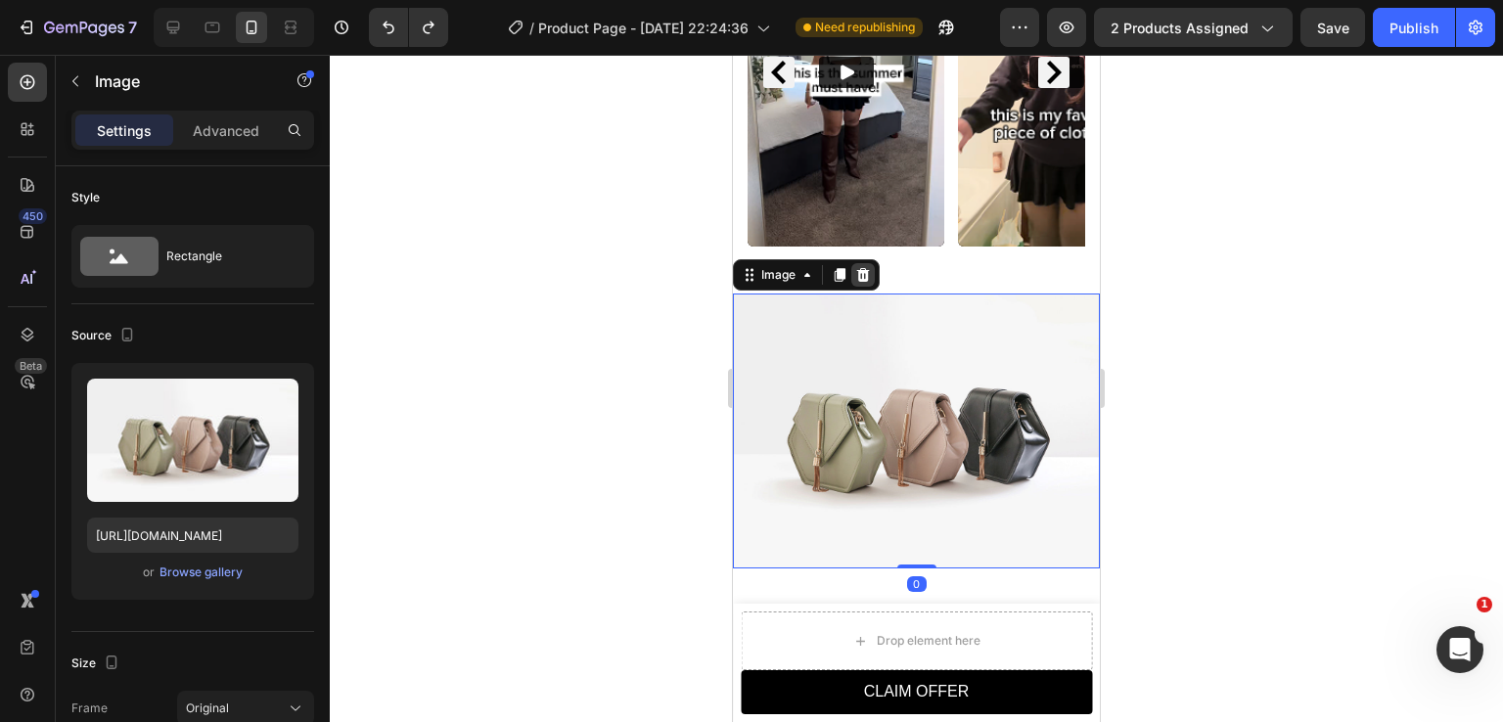
click at [865, 267] on icon at bounding box center [863, 275] width 16 height 16
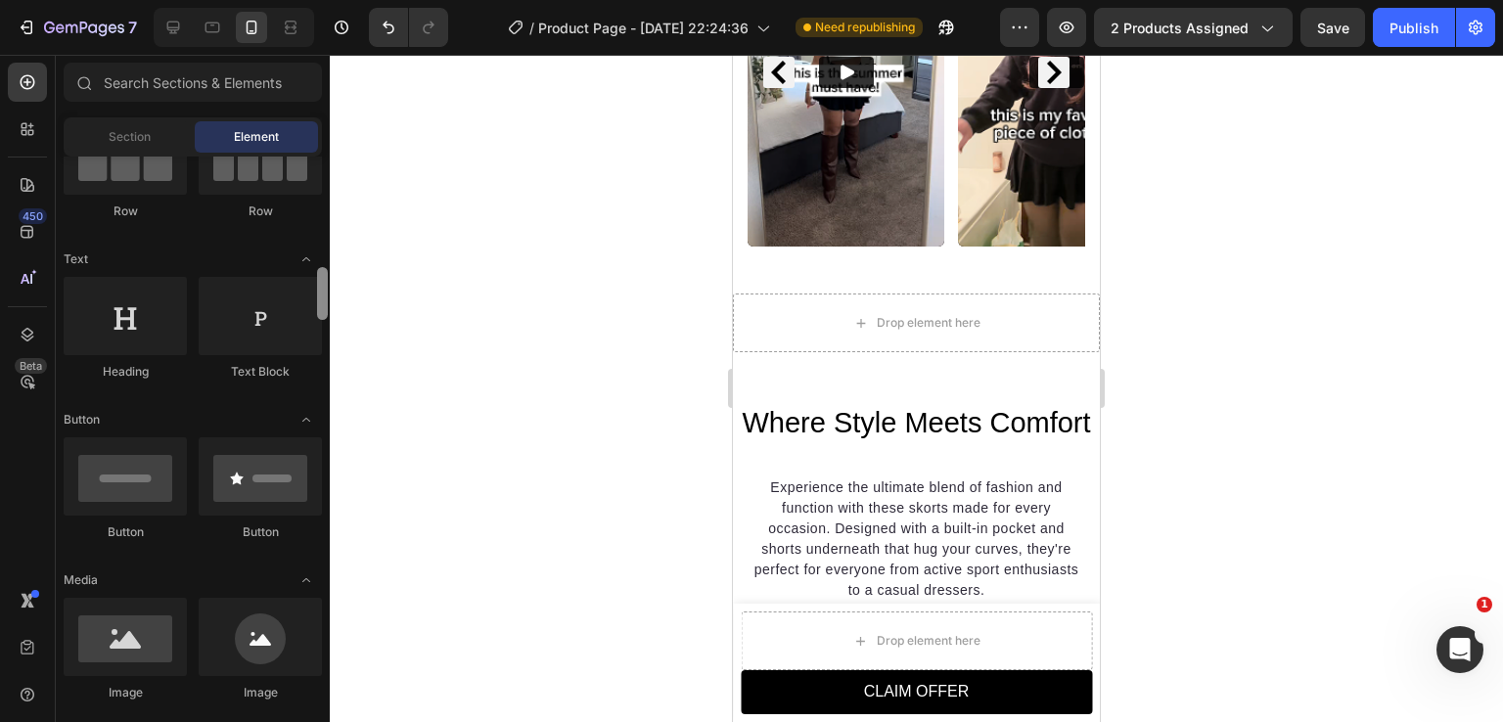
scroll to position [124, 0]
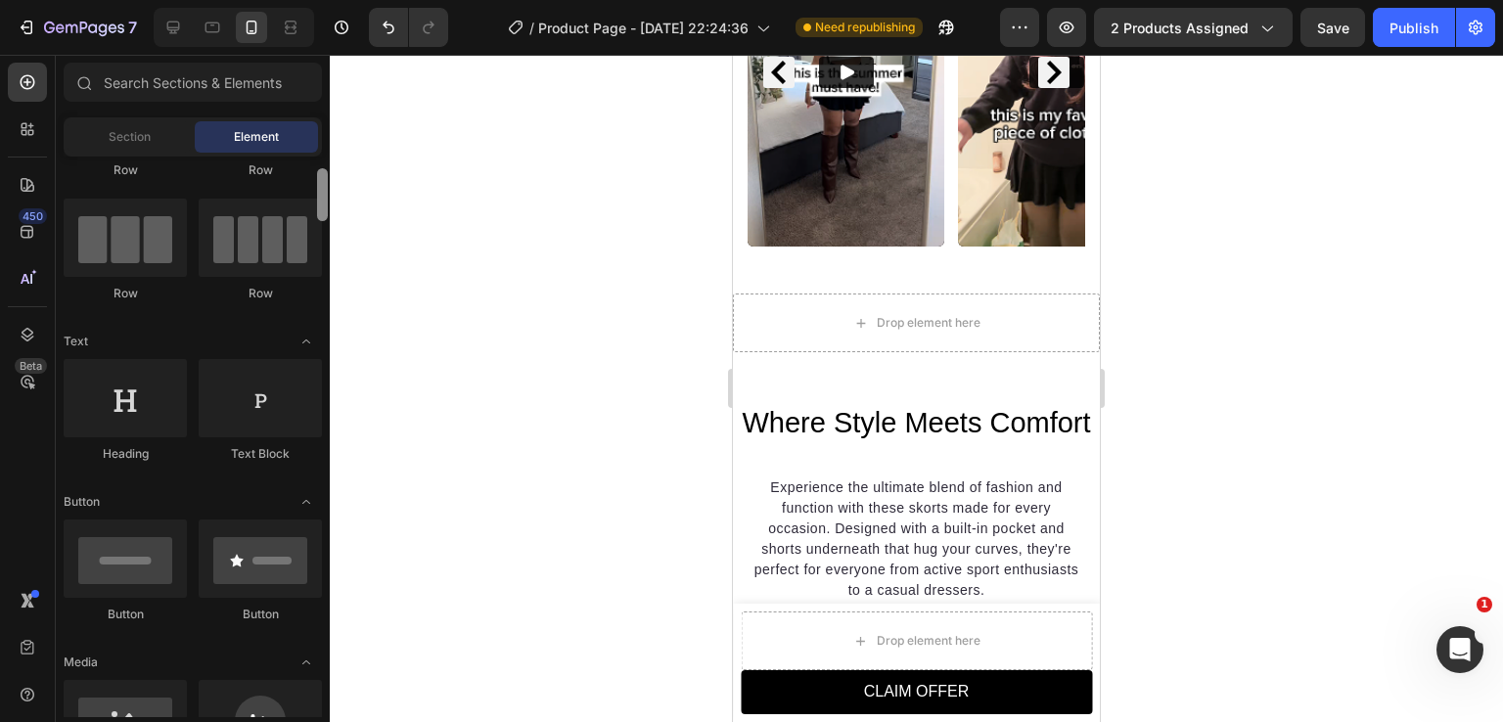
drag, startPoint x: 327, startPoint y: 197, endPoint x: 629, endPoint y: 235, distance: 304.8
click at [356, 0] on div "7 / Product Page - [DATE] 22:24:36 Need republishing Preview 2 products assigne…" at bounding box center [751, 0] width 1503 height 0
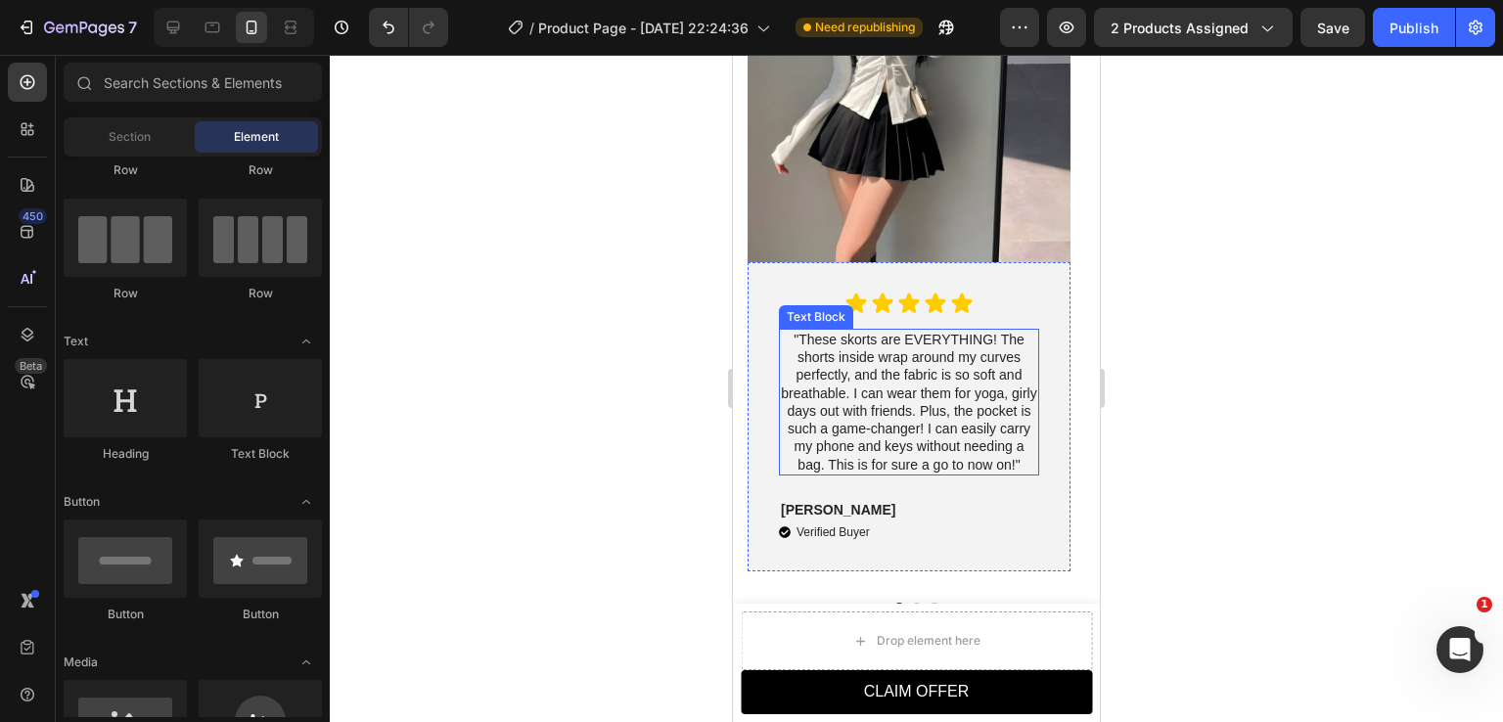
scroll to position [4408, 0]
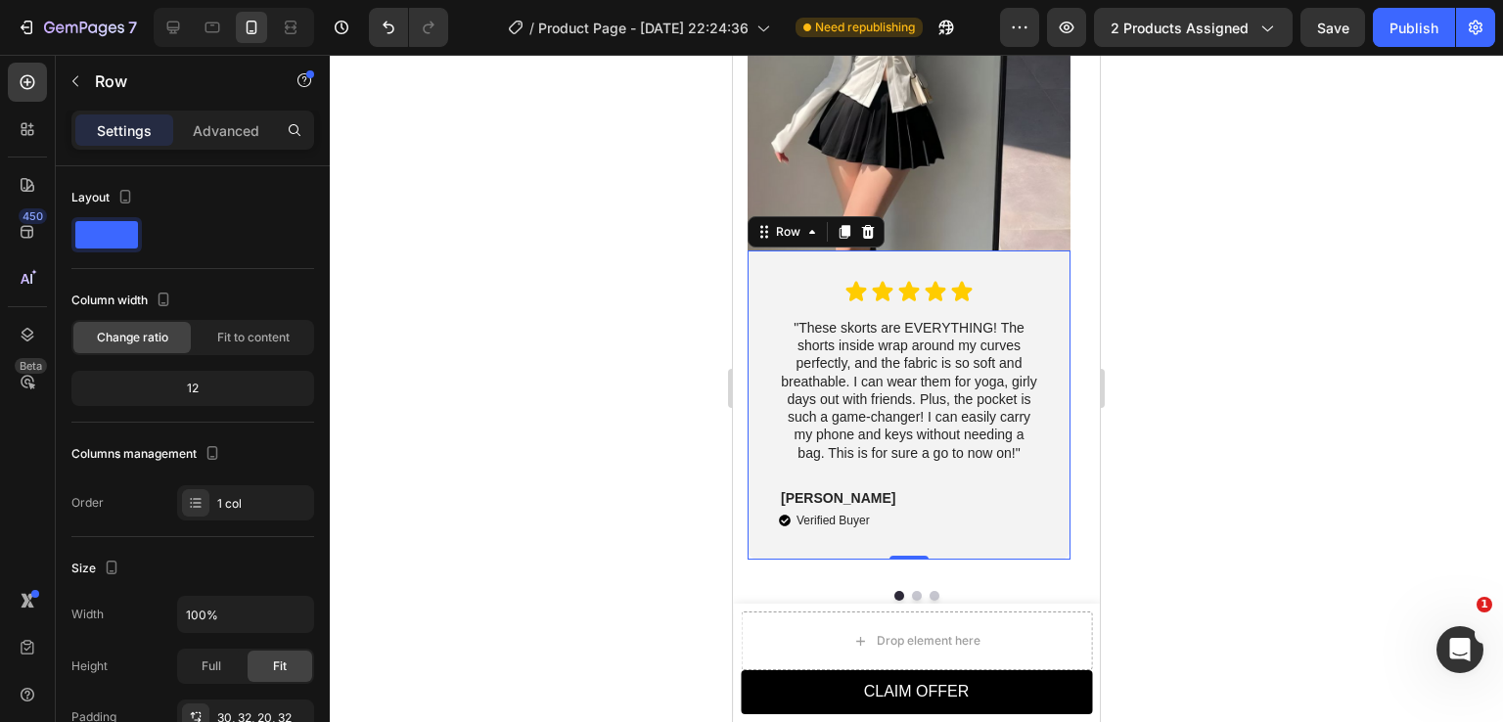
click at [760, 291] on div "Icon Icon Icon Icon Icon Icon List "These skorts are EVERYTHING! The shorts ins…" at bounding box center [909, 405] width 323 height 309
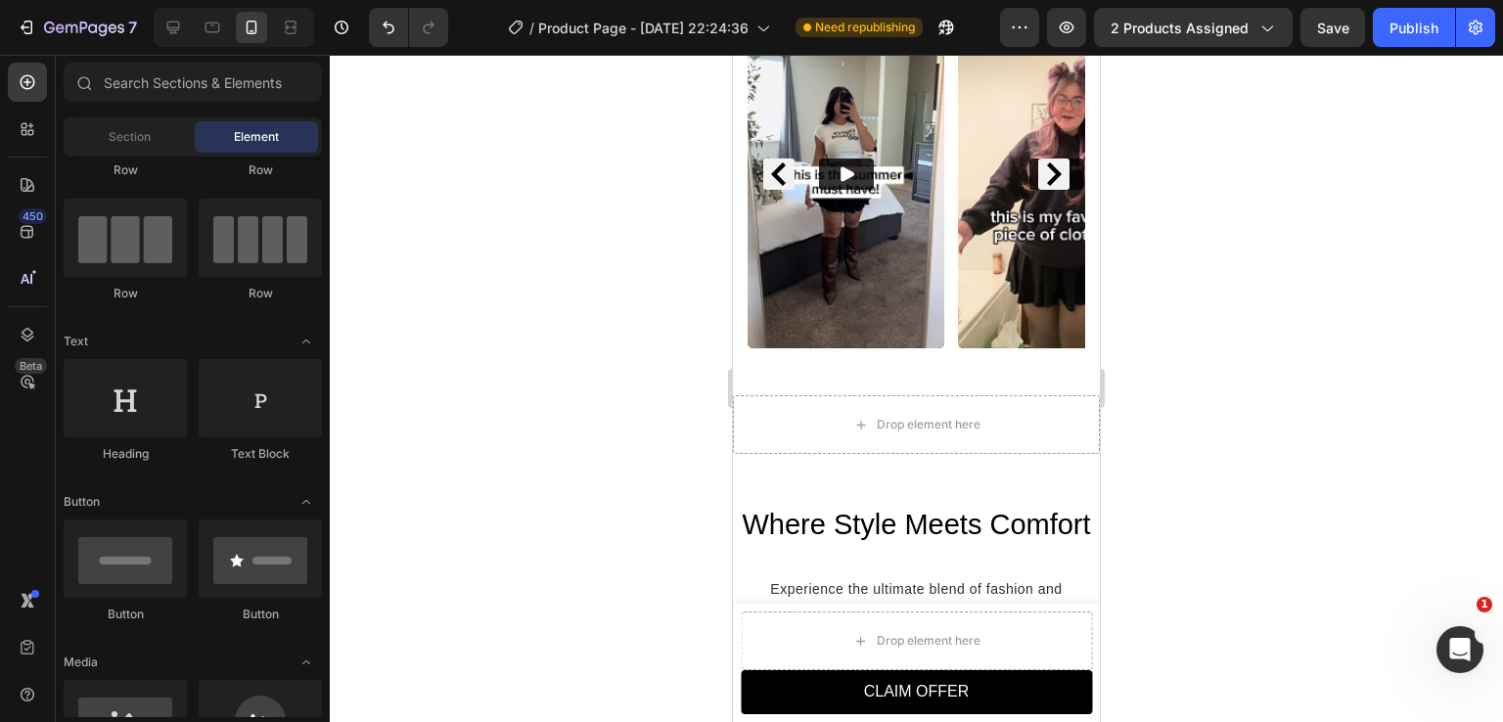
scroll to position [1615, 0]
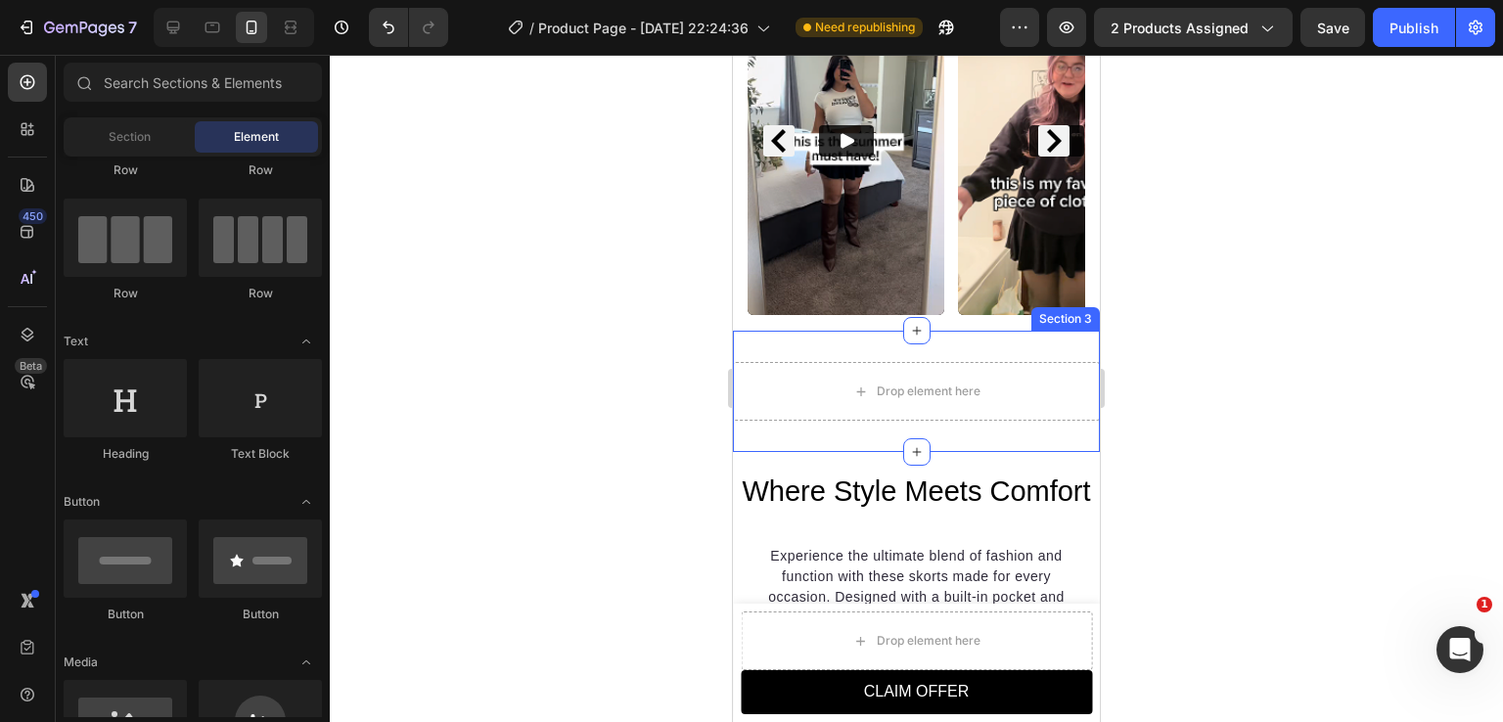
click at [760, 331] on div "Drop element here Section 3" at bounding box center [916, 391] width 367 height 121
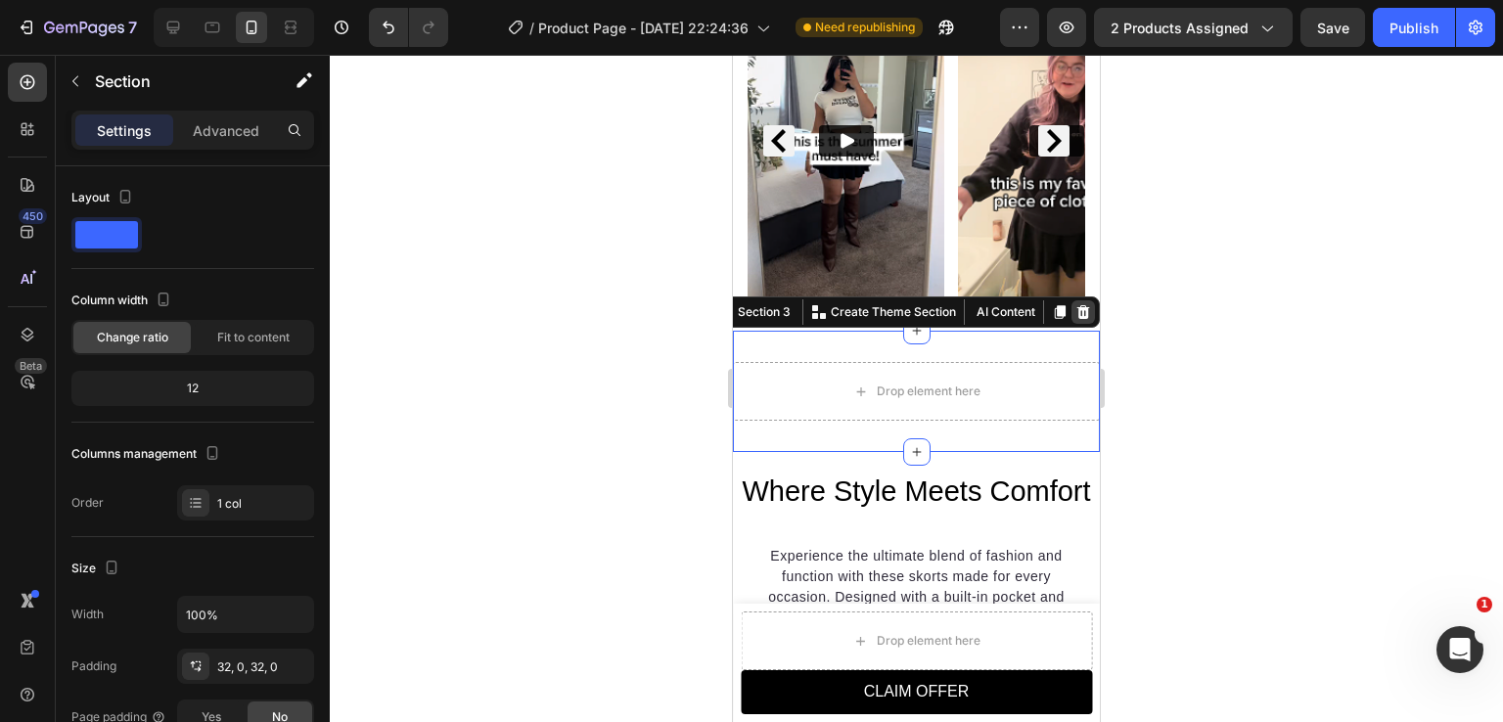
click at [1078, 305] on icon at bounding box center [1084, 312] width 13 height 14
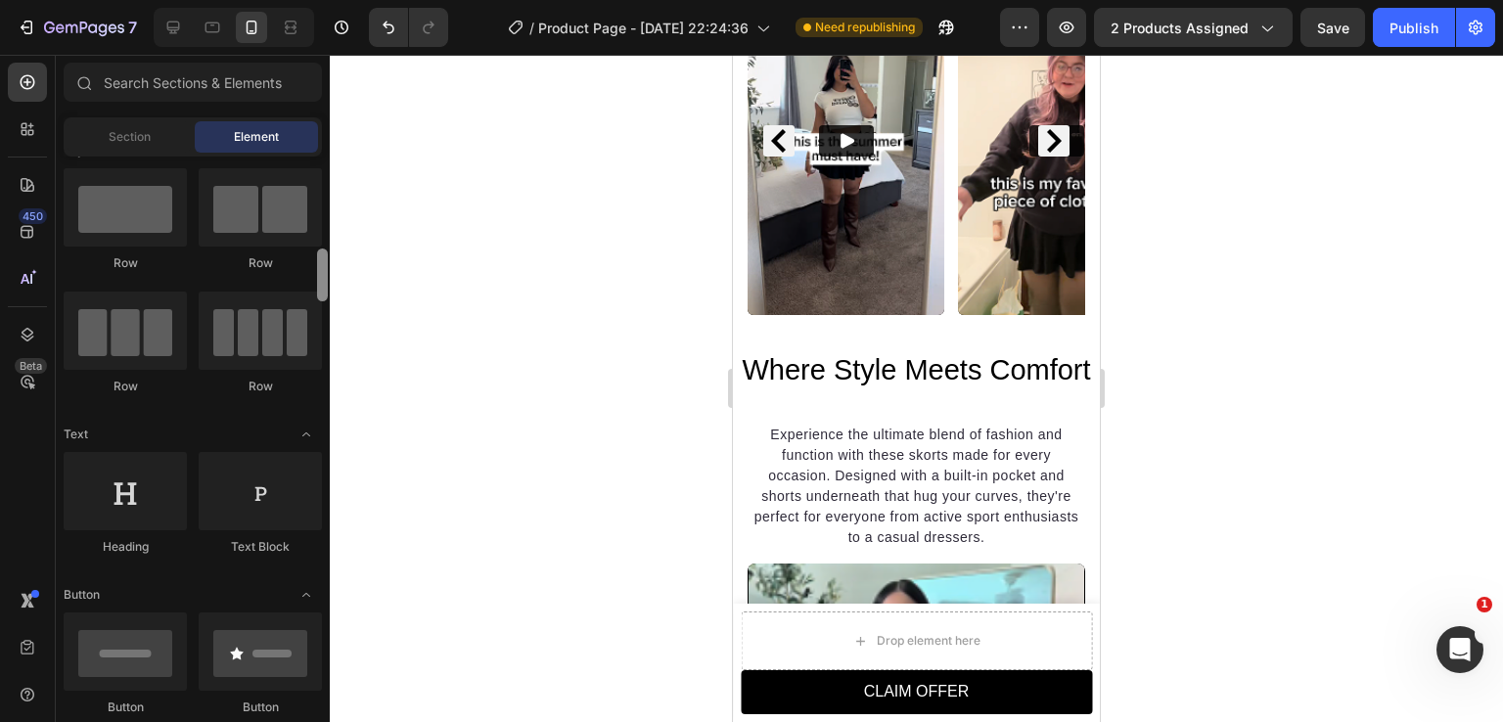
scroll to position [0, 0]
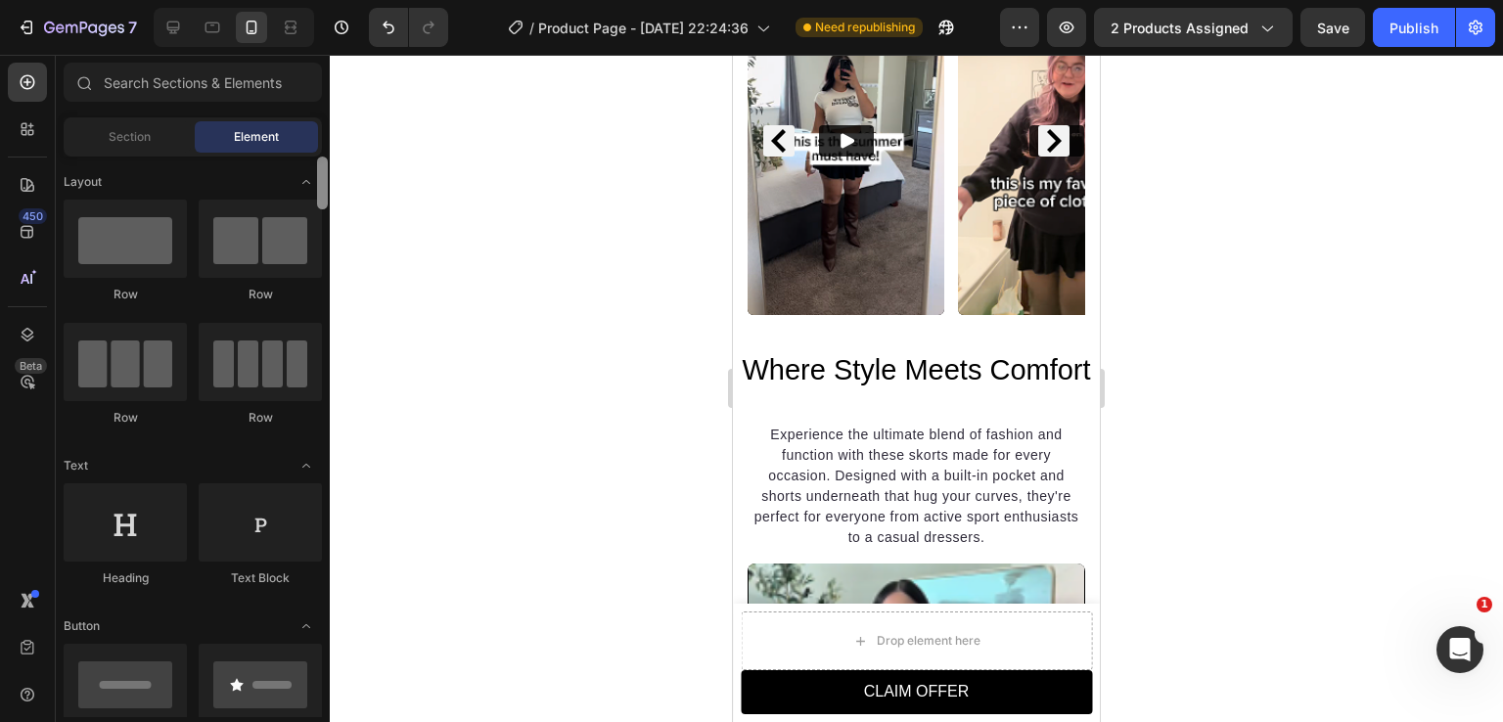
drag, startPoint x: 325, startPoint y: 207, endPoint x: 333, endPoint y: 181, distance: 27.6
click at [333, 0] on div "7 / Product Page - [DATE] 22:24:36 Need republishing Preview 2 products assigne…" at bounding box center [751, 0] width 1503 height 0
drag, startPoint x: 388, startPoint y: 27, endPoint x: 626, endPoint y: 151, distance: 268.8
click at [388, 28] on icon "Undo/Redo" at bounding box center [389, 28] width 20 height 20
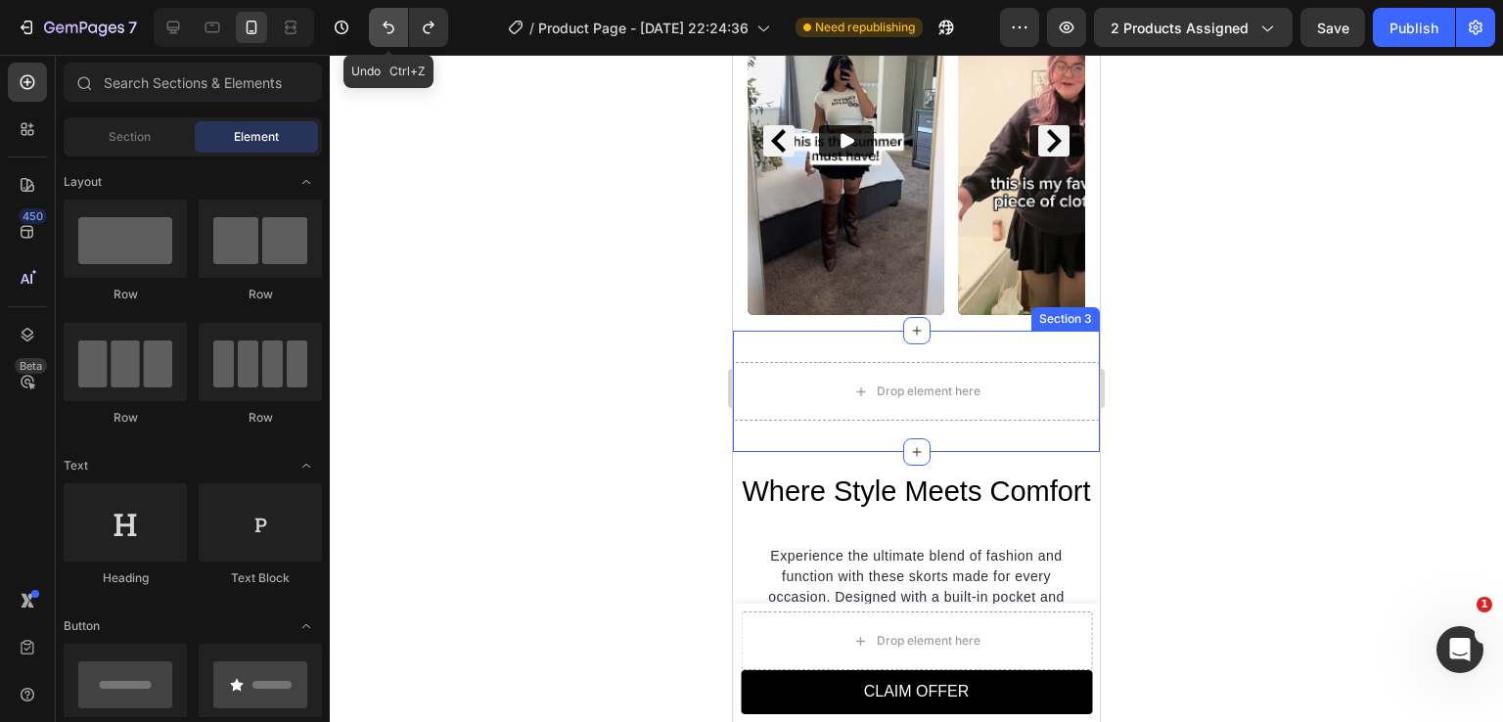
click at [388, 32] on icon "Undo/Redo" at bounding box center [389, 28] width 12 height 13
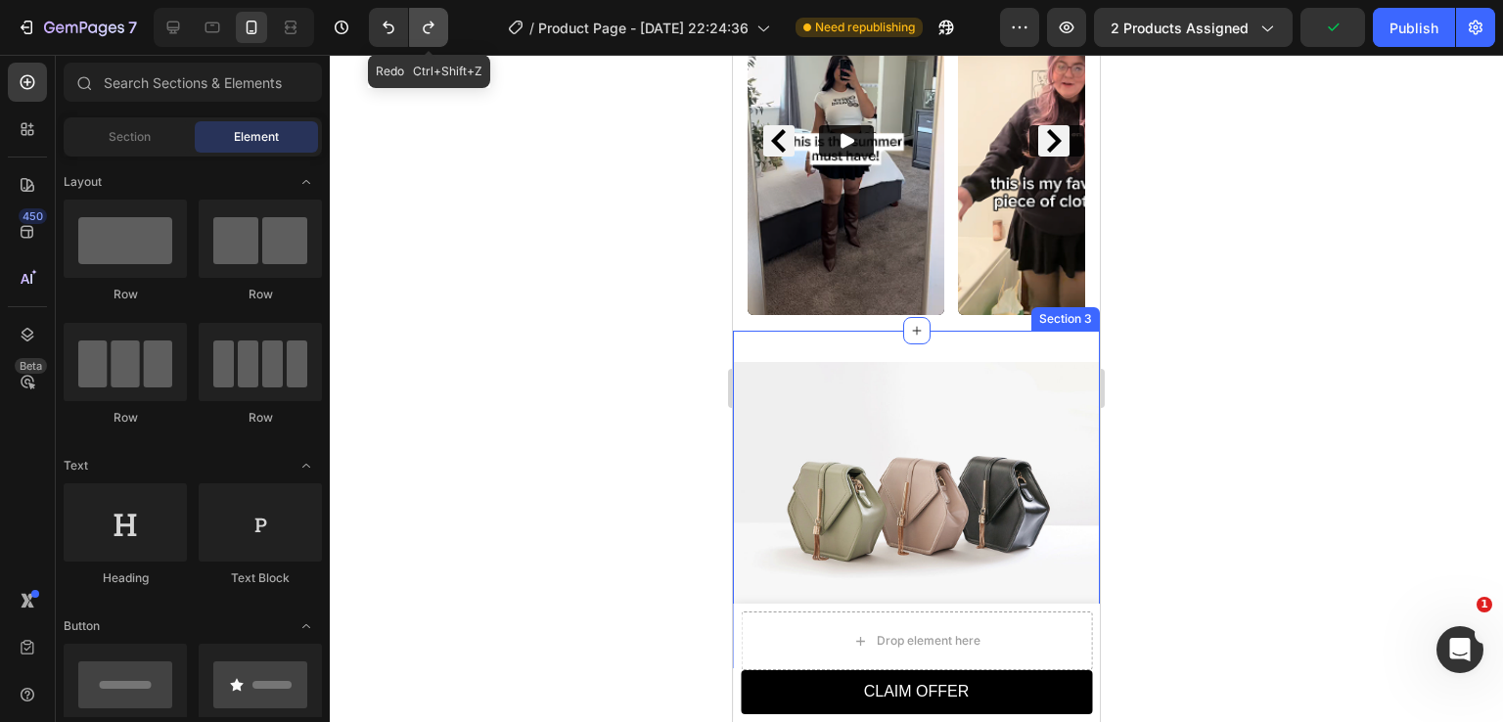
click at [430, 30] on icon "Undo/Redo" at bounding box center [429, 28] width 20 height 20
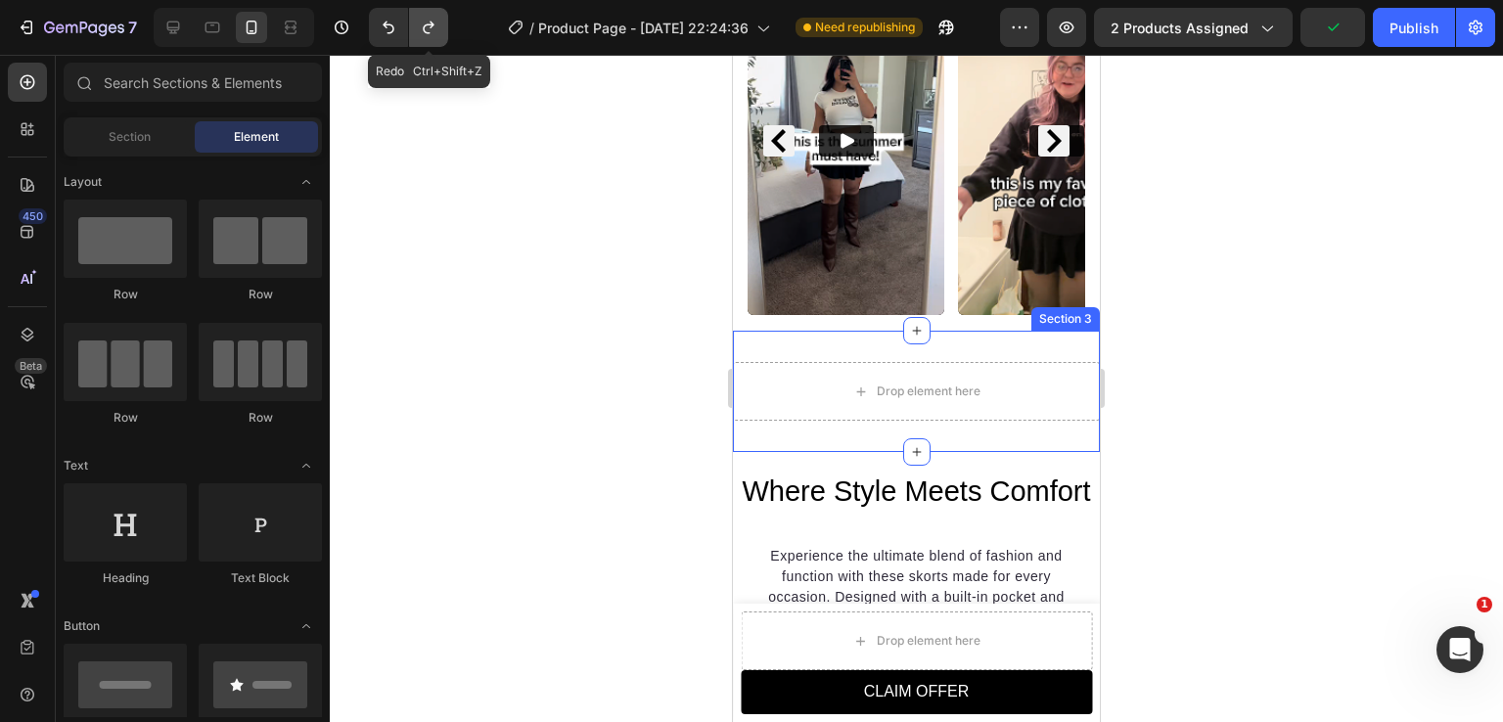
click at [430, 30] on icon "Undo/Redo" at bounding box center [429, 28] width 20 height 20
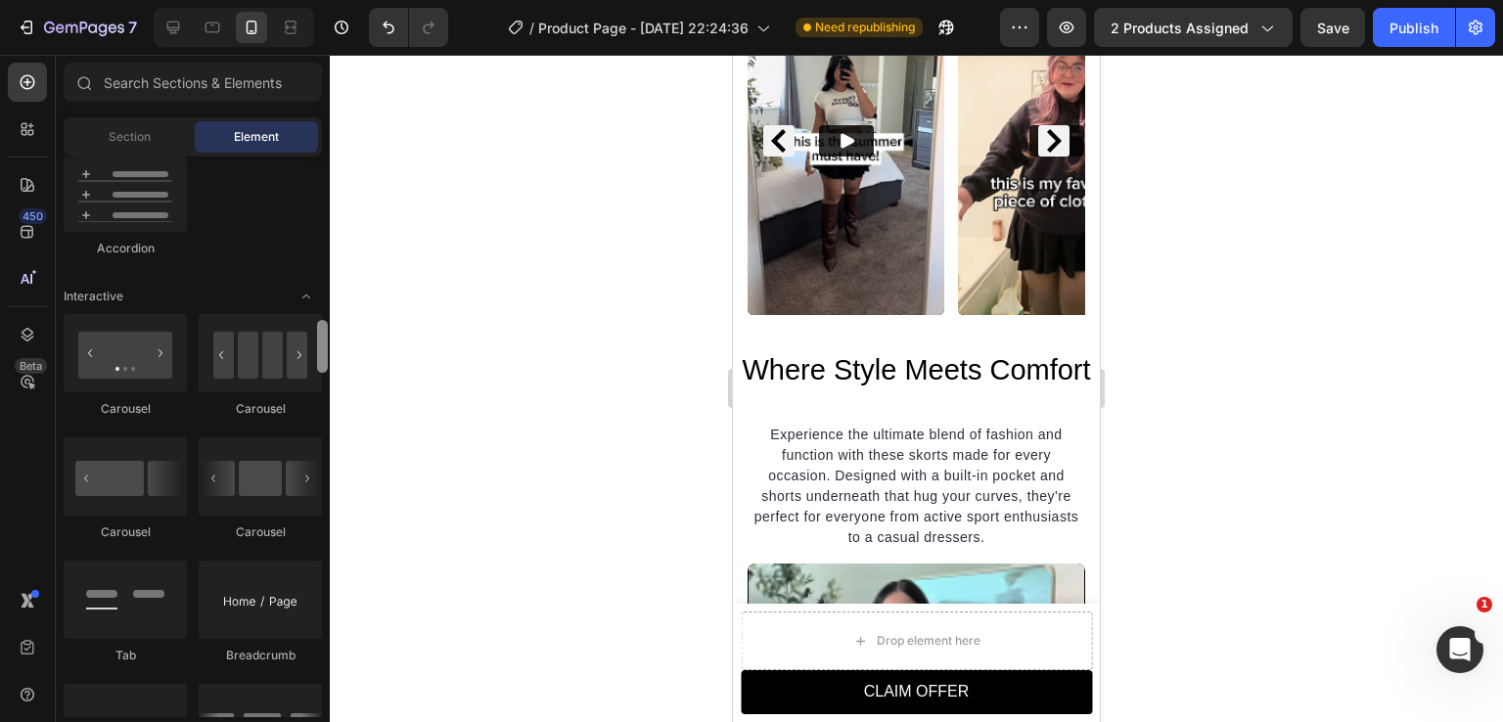
scroll to position [1852, 0]
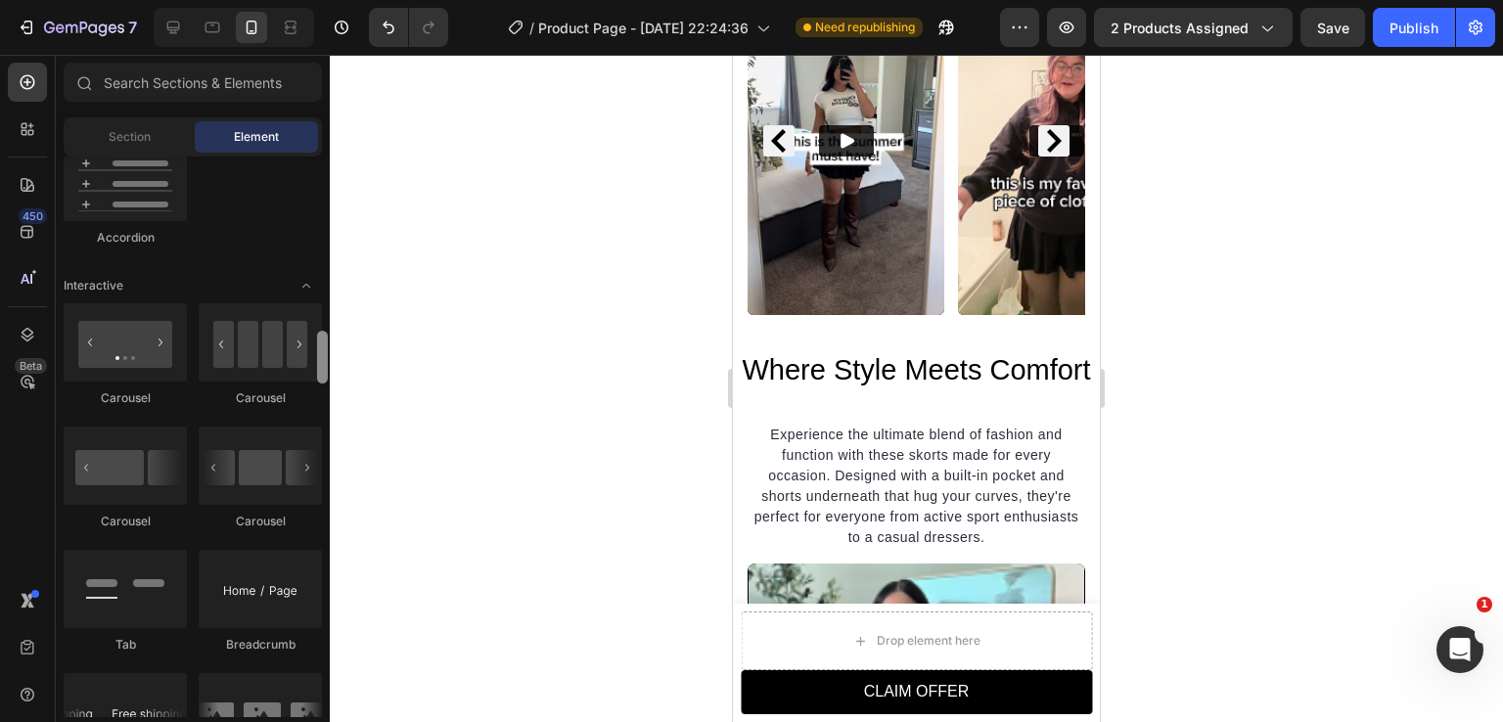
drag, startPoint x: 327, startPoint y: 193, endPoint x: 347, endPoint y: 368, distance: 176.4
click at [347, 0] on div "7 / Product Page - [DATE] 22:24:36 Need republishing Preview 2 products assigne…" at bounding box center [751, 0] width 1503 height 0
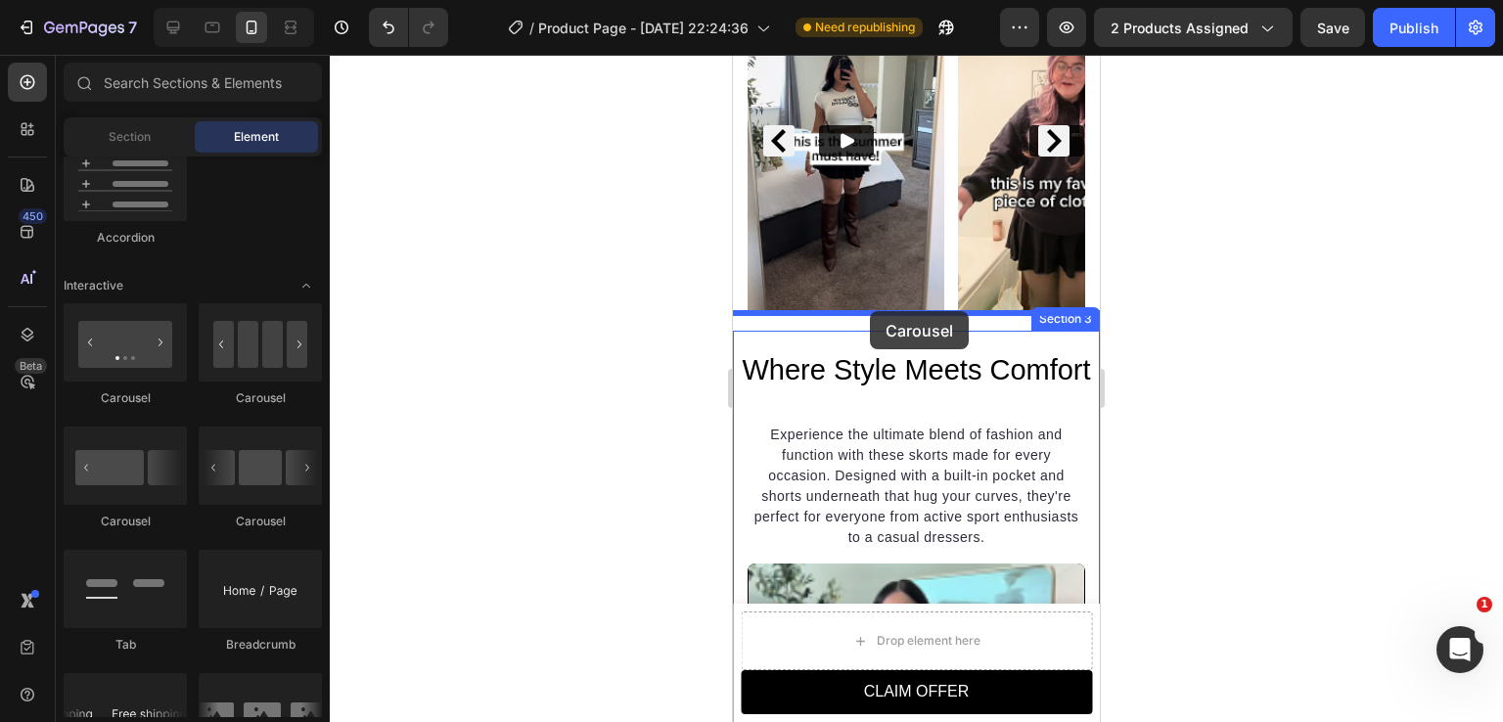
drag, startPoint x: 961, startPoint y: 422, endPoint x: 873, endPoint y: 317, distance: 136.8
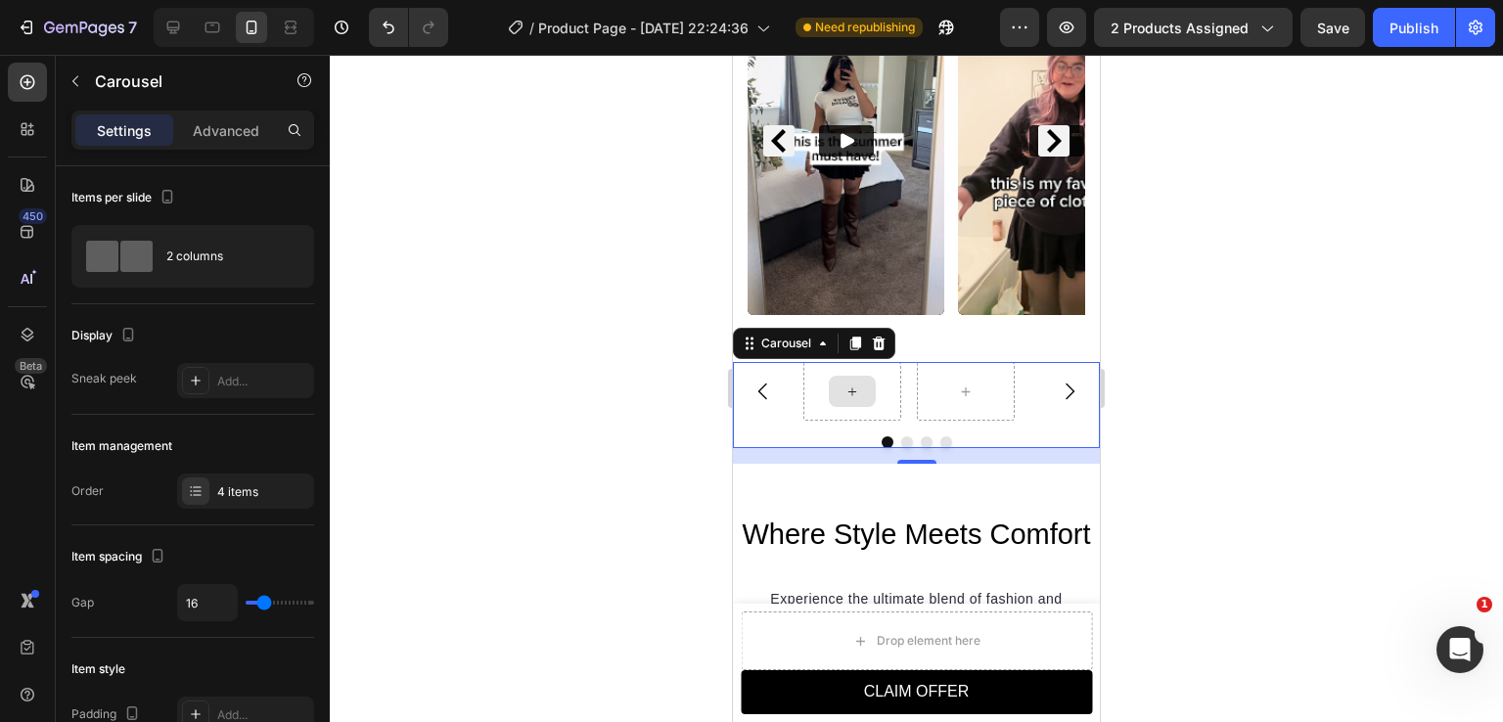
click at [845, 384] on icon at bounding box center [853, 392] width 16 height 17
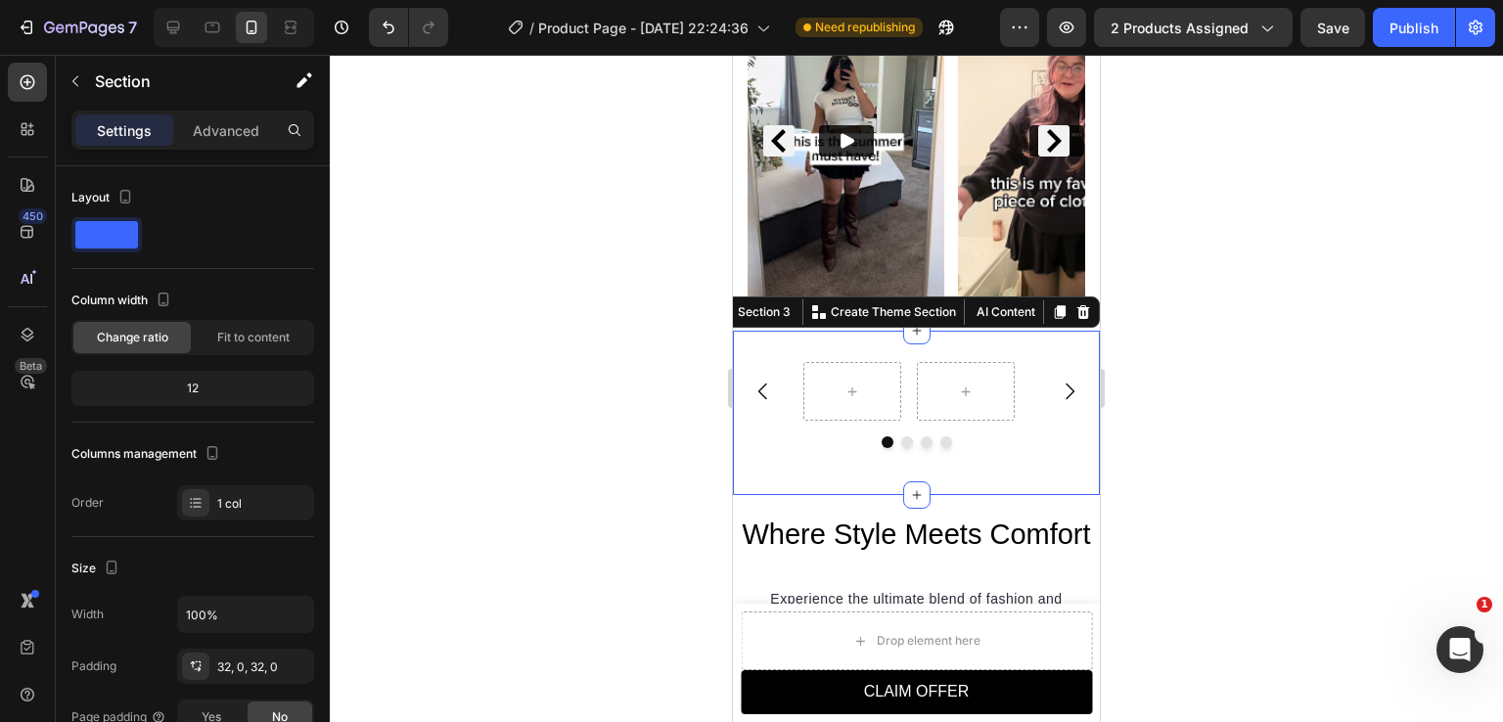
click at [874, 331] on div "Carousel Section 3 You can create reusable sections Create Theme Section AI Con…" at bounding box center [916, 413] width 367 height 164
click at [826, 382] on div at bounding box center [853, 391] width 98 height 59
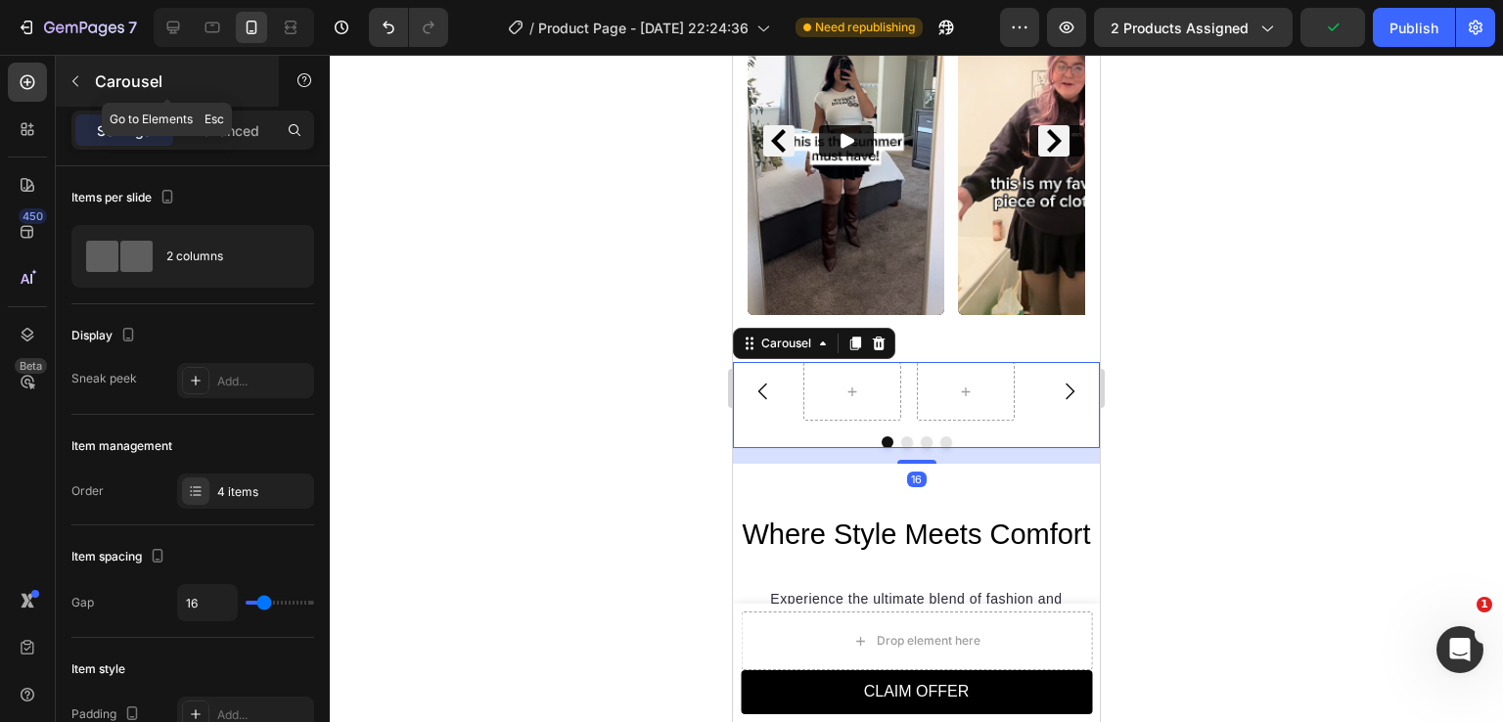
click at [75, 84] on icon "button" at bounding box center [75, 81] width 6 height 11
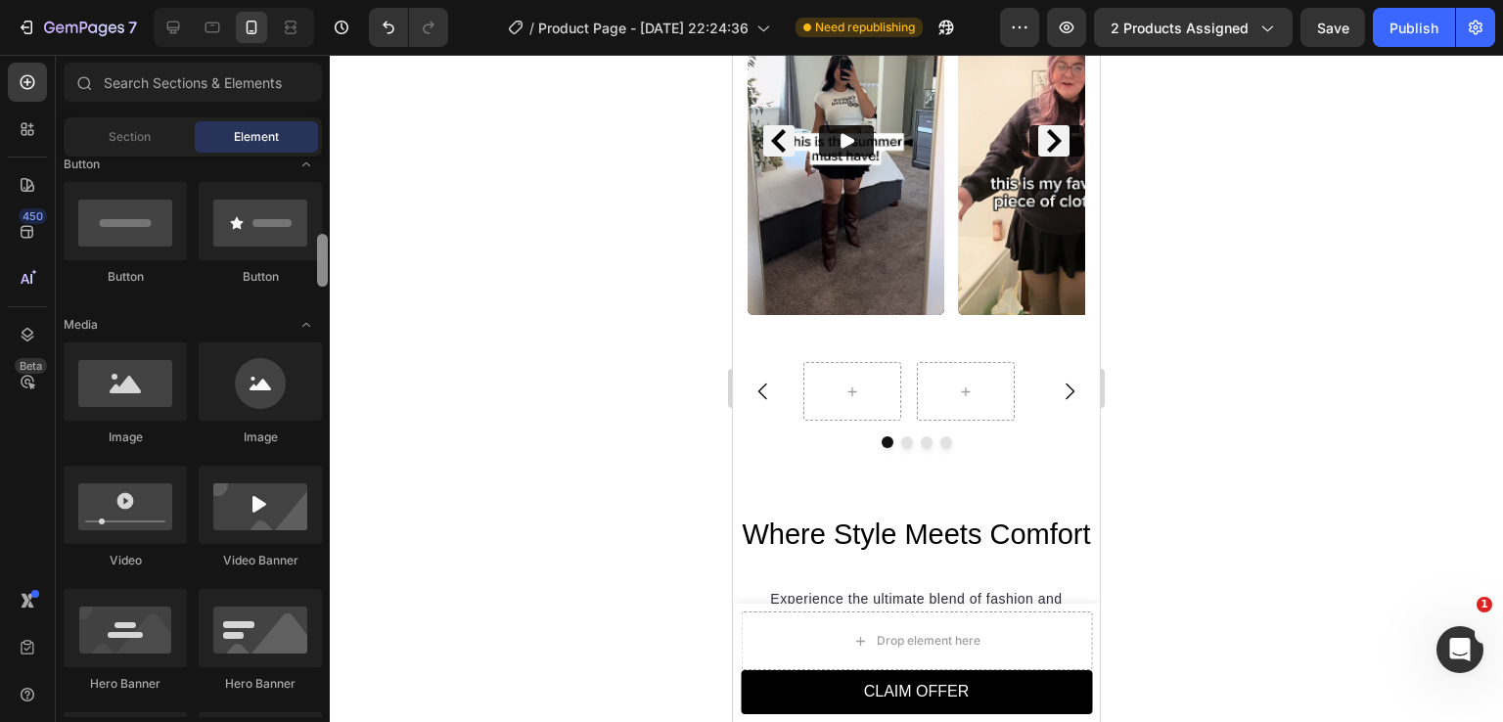
scroll to position [503, 0]
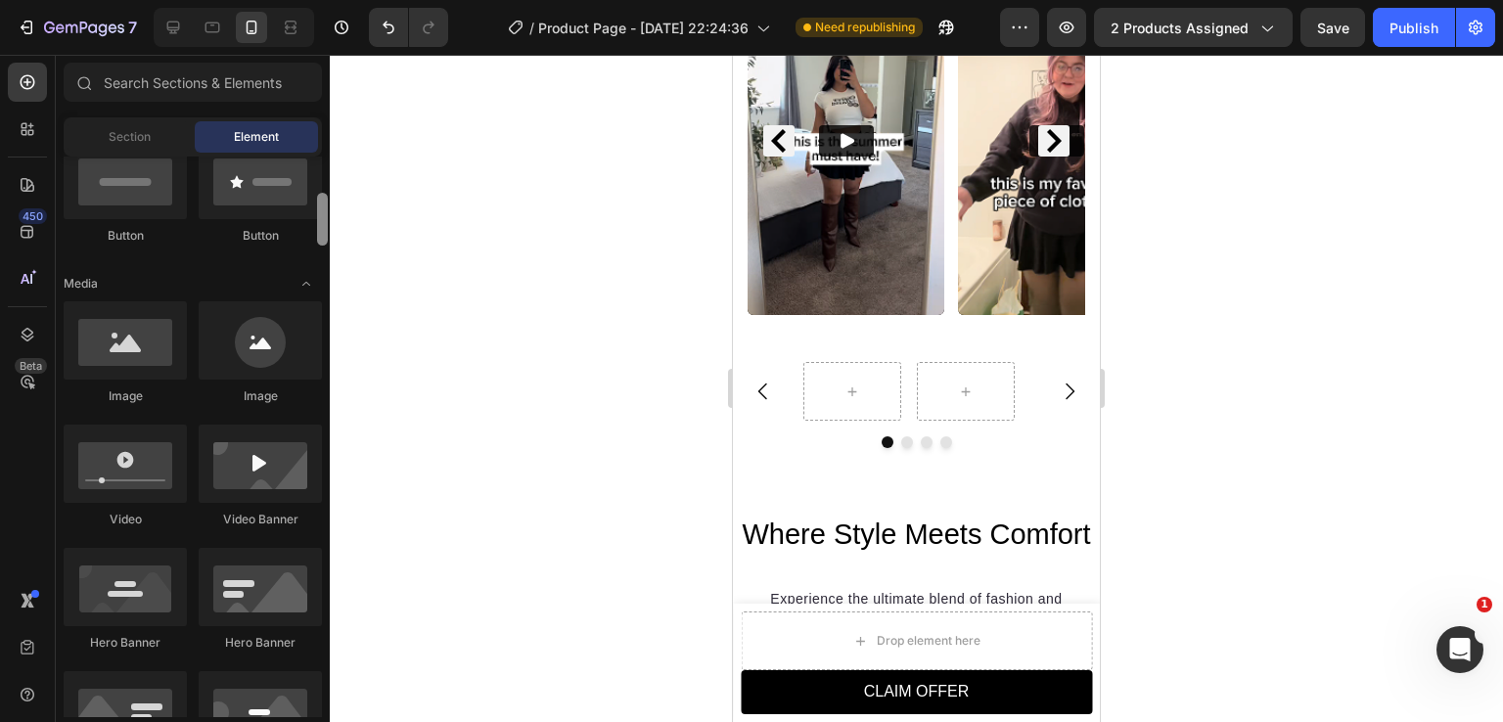
drag, startPoint x: 325, startPoint y: 434, endPoint x: 343, endPoint y: 232, distance: 202.4
click at [343, 0] on div "7 / Product Page - [DATE] 22:24:36 Need republishing Preview 2 products assigne…" at bounding box center [751, 0] width 1503 height 0
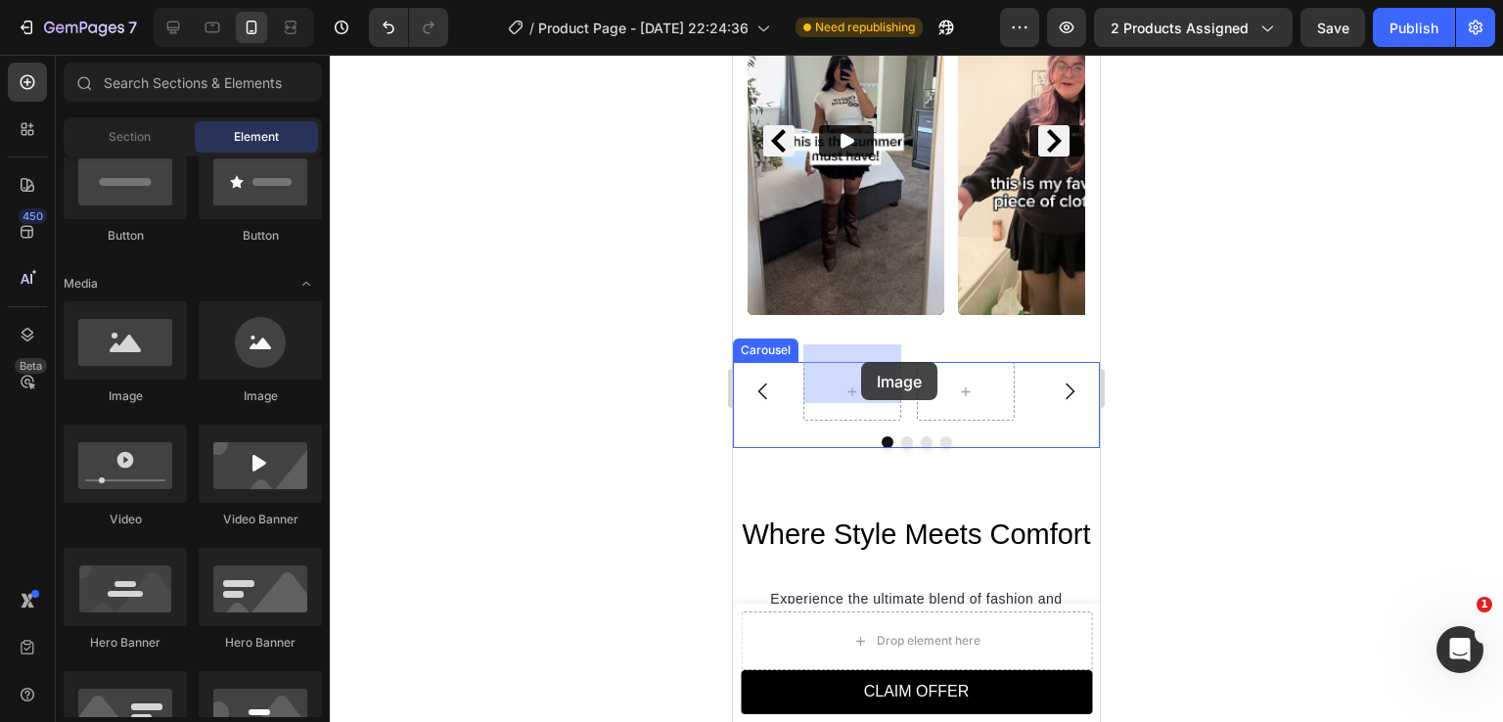
drag, startPoint x: 863, startPoint y: 416, endPoint x: 861, endPoint y: 362, distance: 53.9
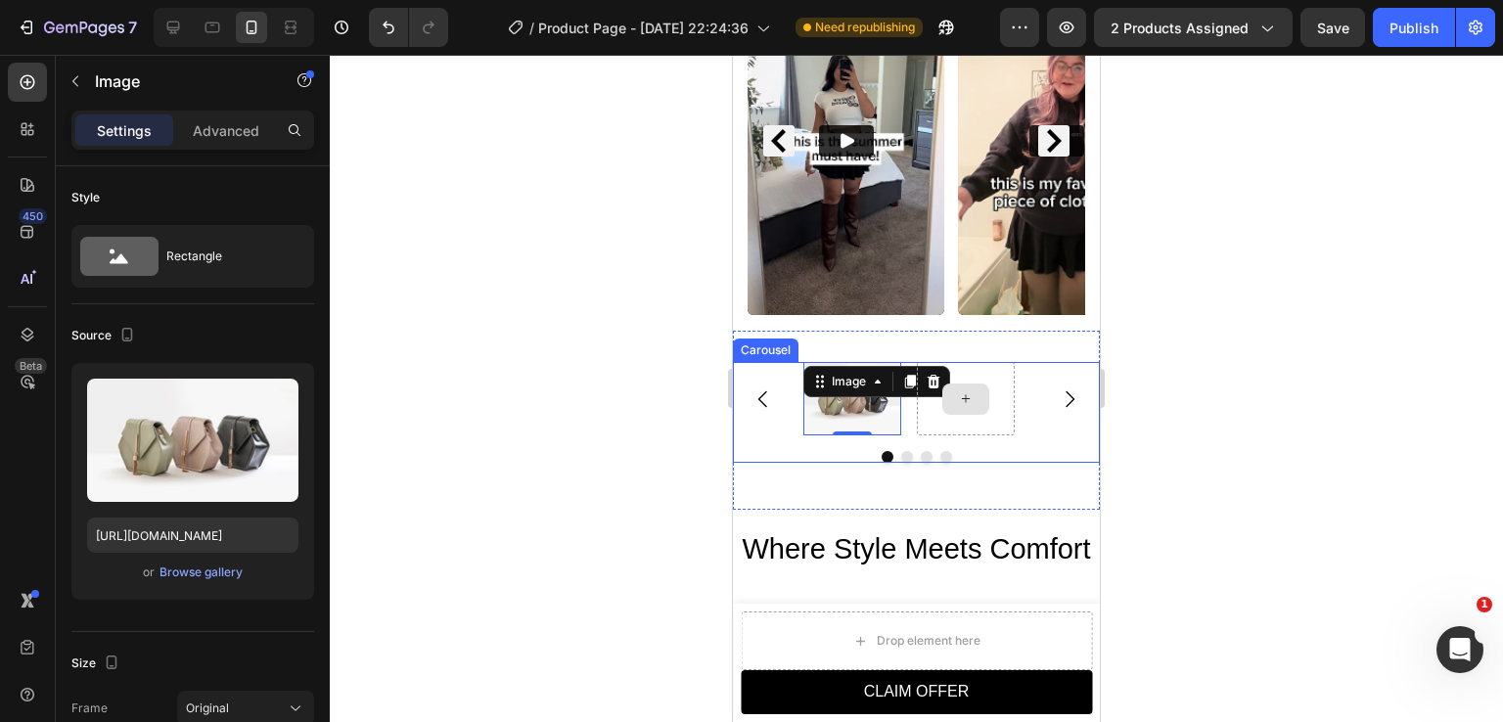
click at [991, 397] on div at bounding box center [966, 398] width 98 height 73
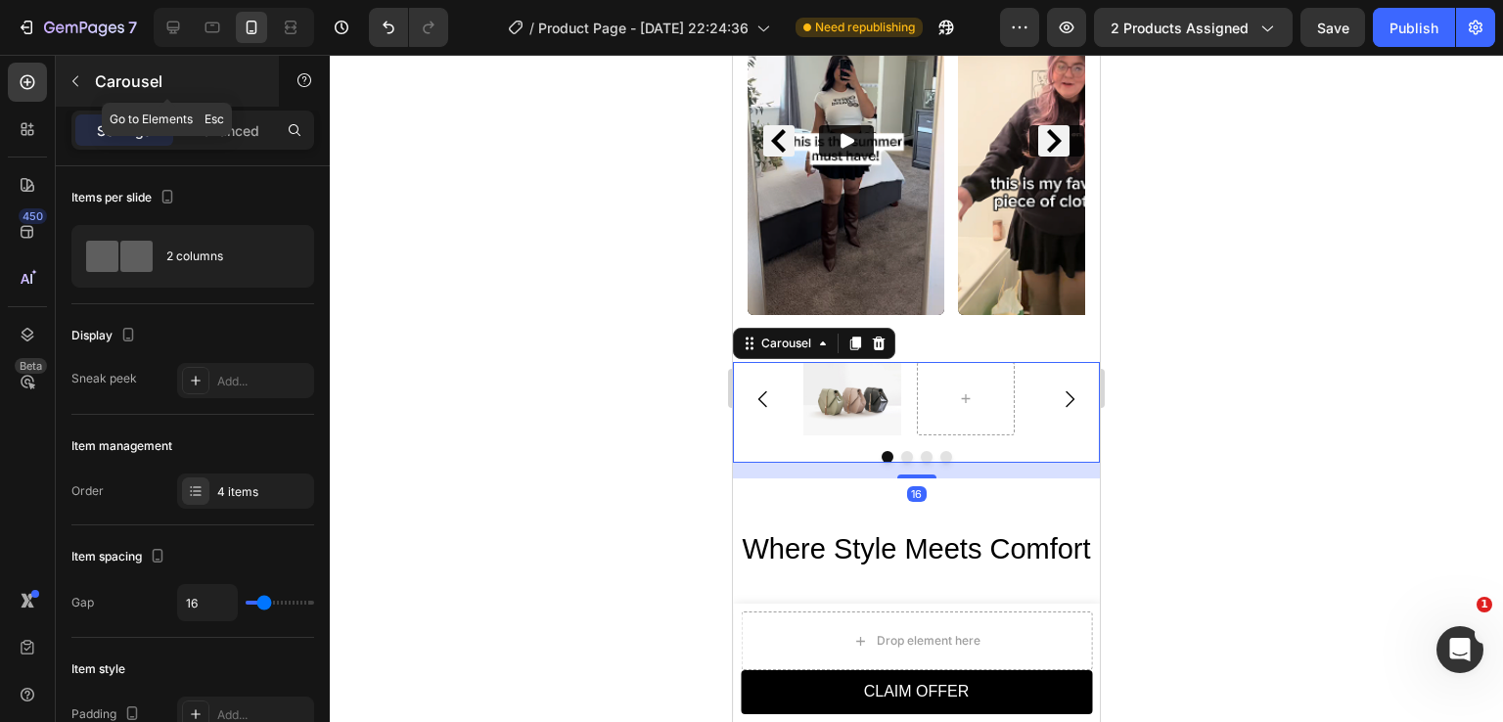
click at [82, 86] on icon "button" at bounding box center [76, 81] width 16 height 16
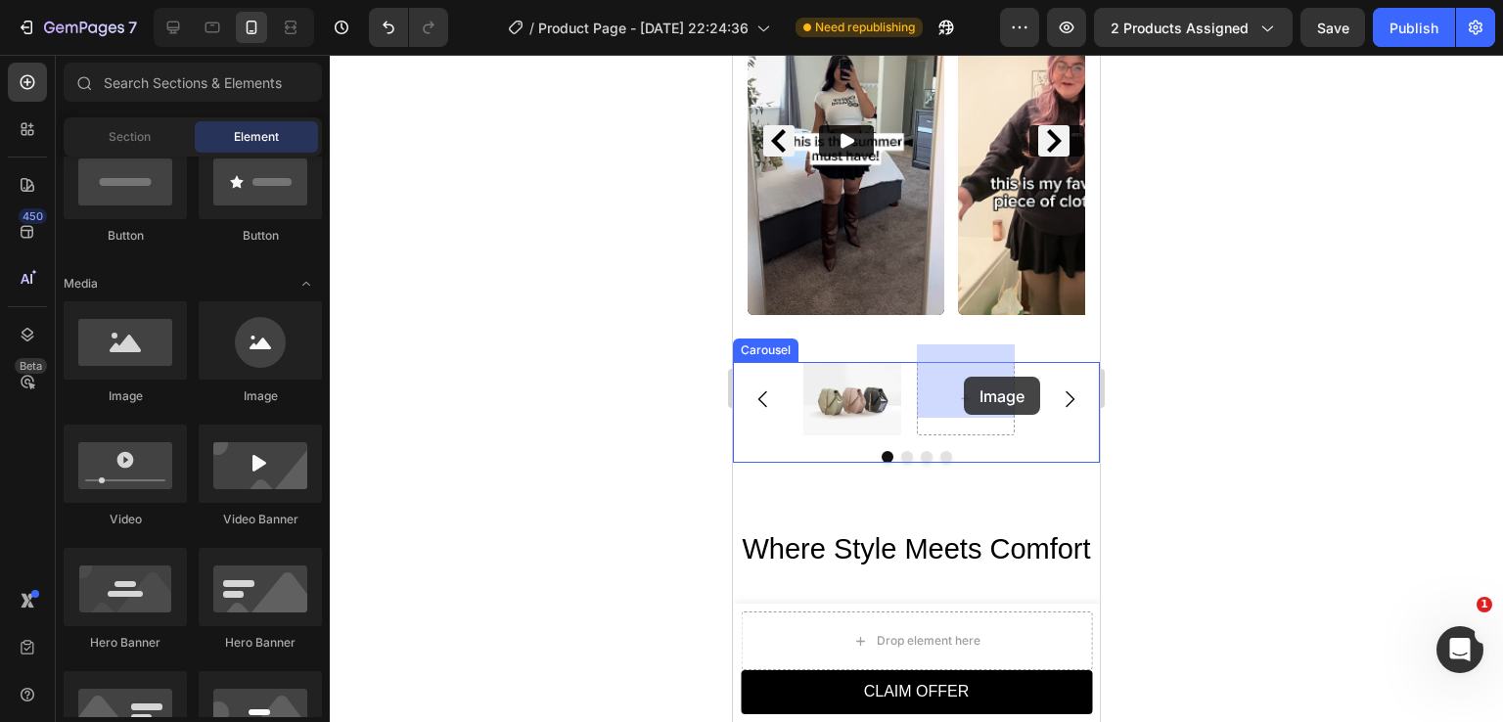
drag, startPoint x: 872, startPoint y: 432, endPoint x: 964, endPoint y: 377, distance: 107.1
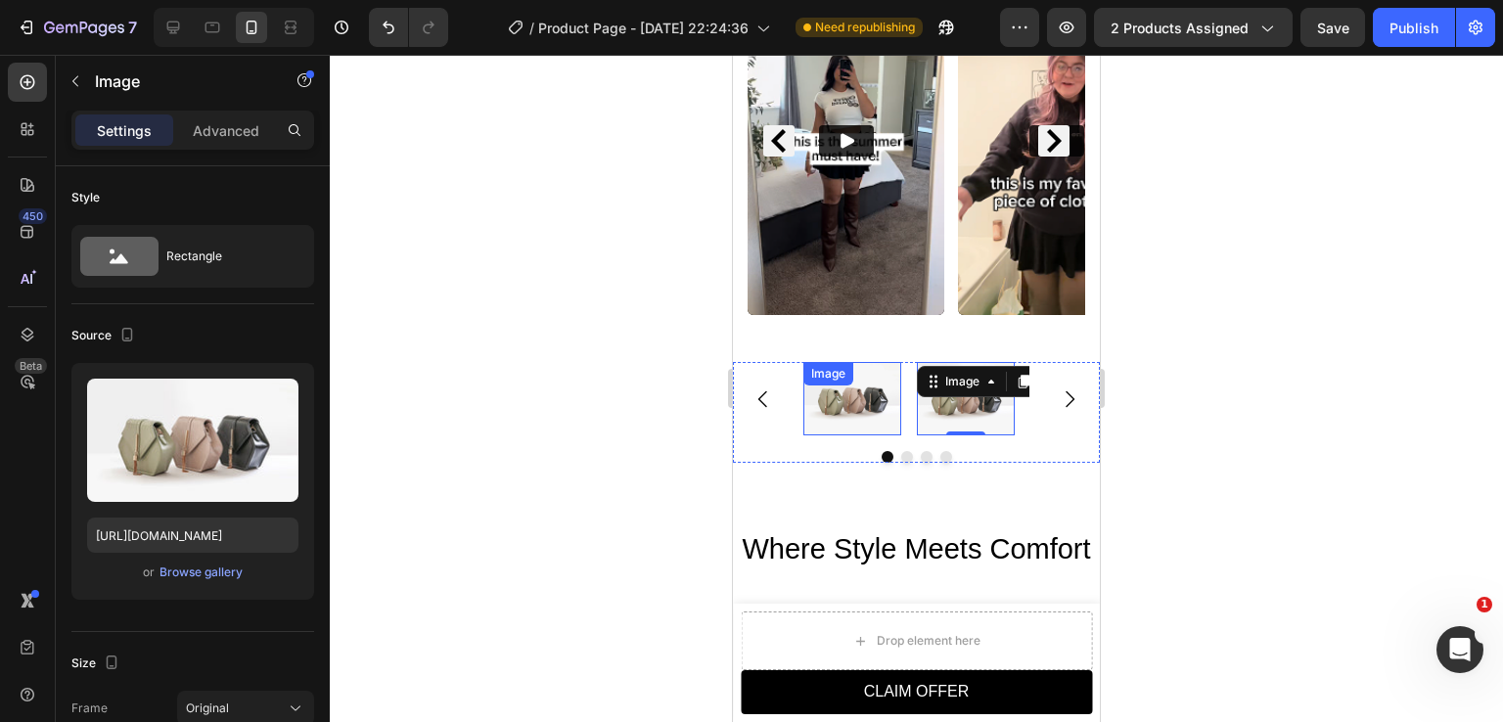
click at [850, 392] on img at bounding box center [853, 398] width 98 height 73
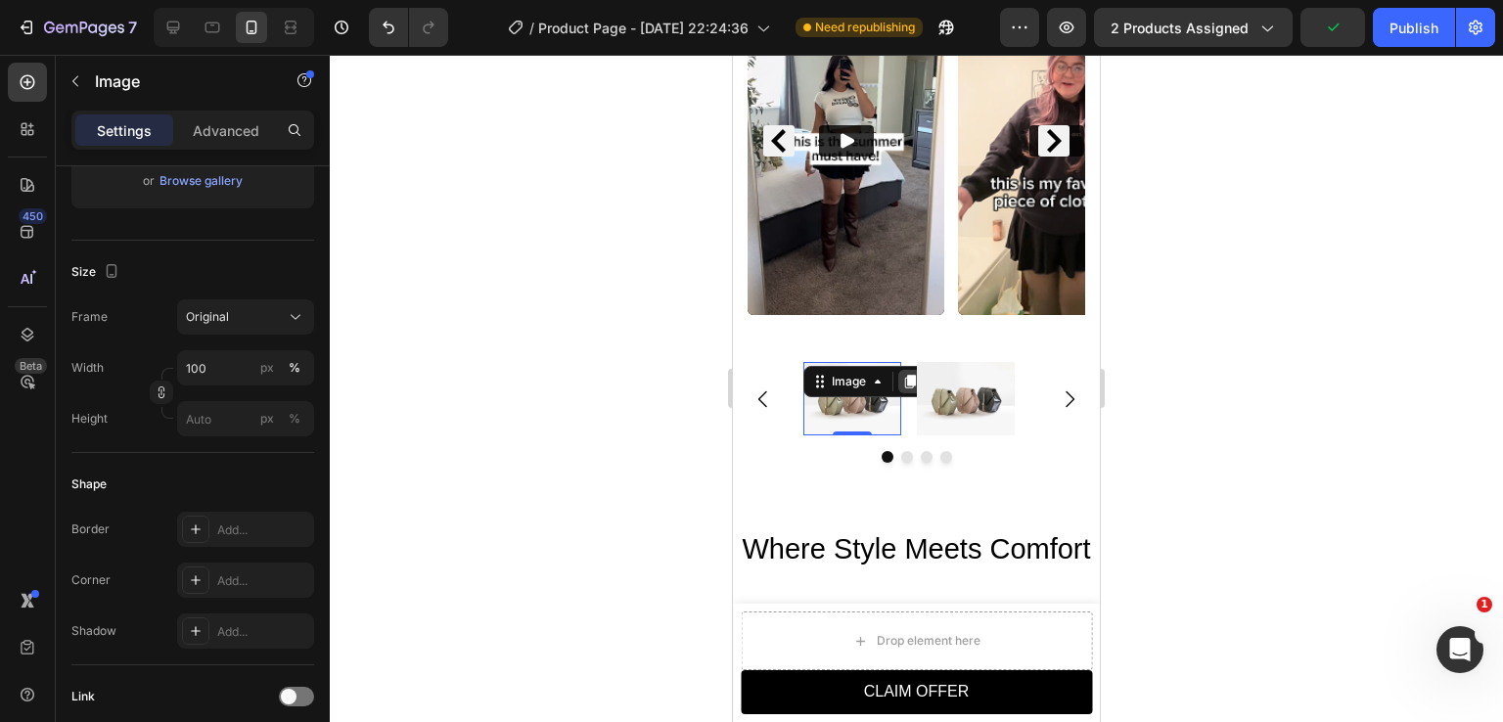
click at [908, 375] on icon at bounding box center [910, 382] width 11 height 14
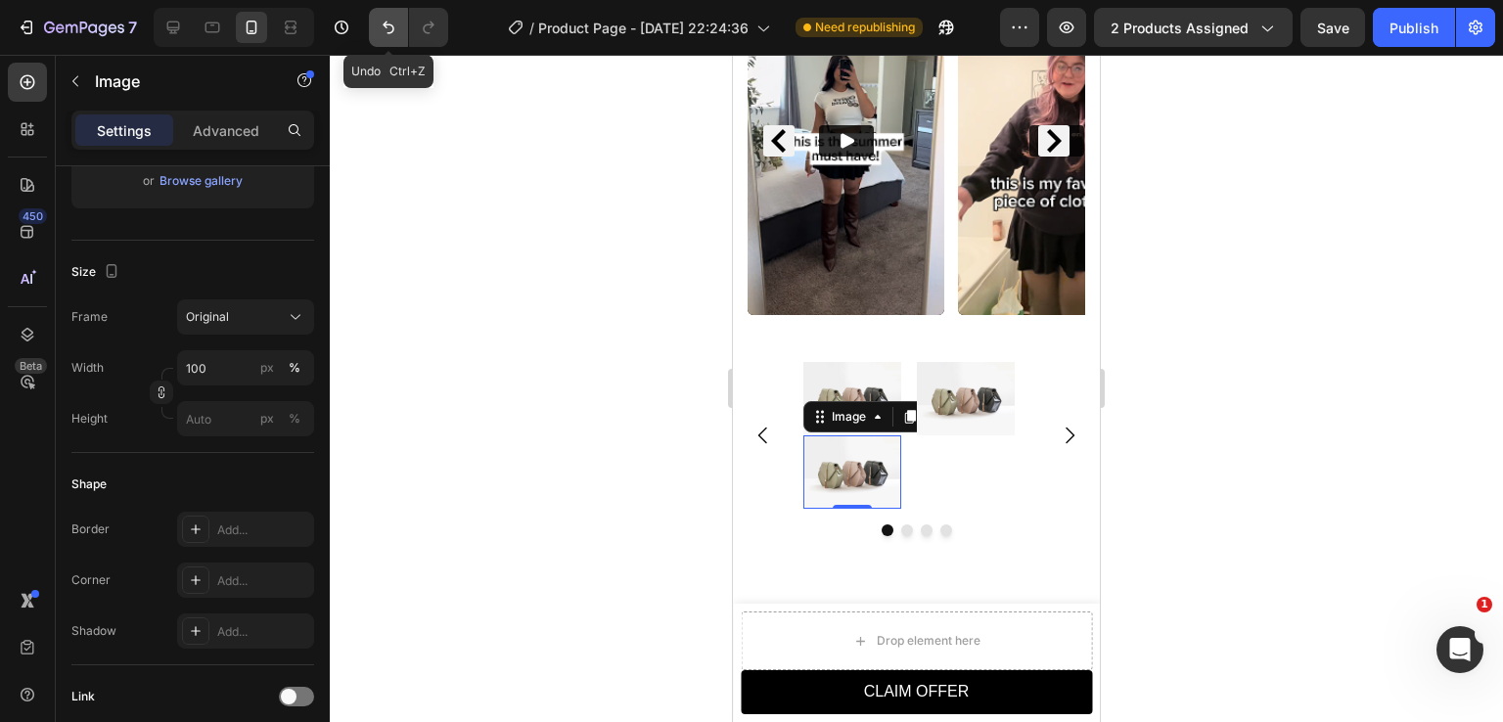
click at [393, 40] on button "Undo/Redo" at bounding box center [388, 27] width 39 height 39
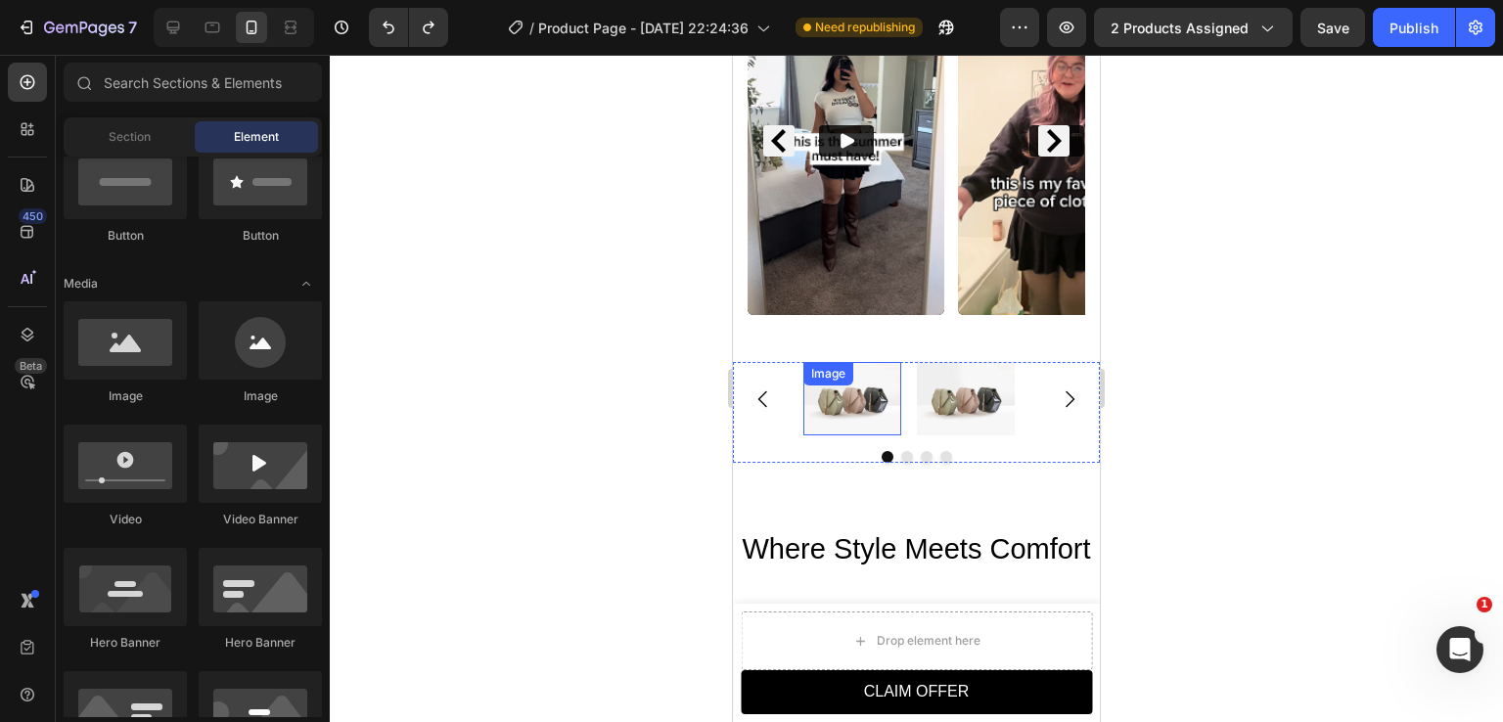
click at [808, 377] on div "Image" at bounding box center [853, 398] width 98 height 73
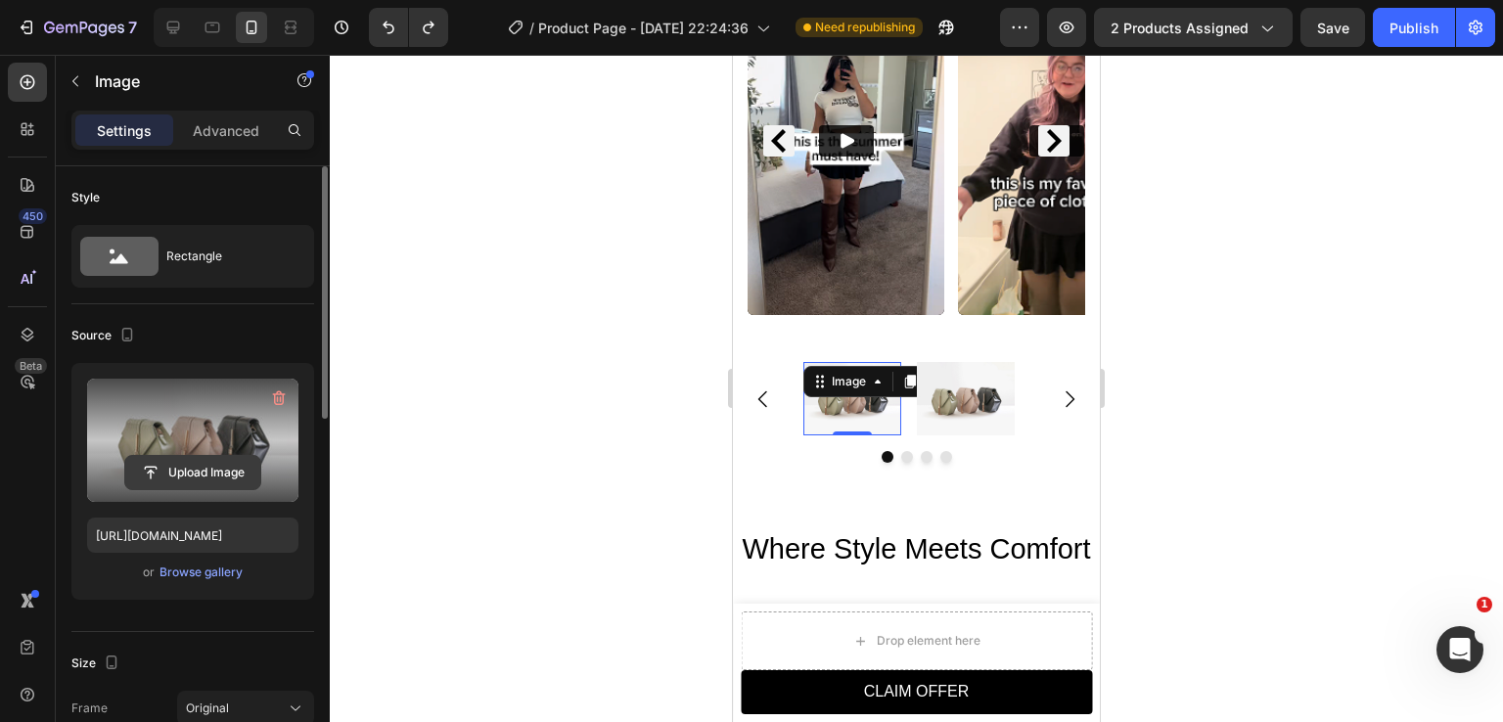
click at [211, 475] on input "file" at bounding box center [192, 472] width 135 height 33
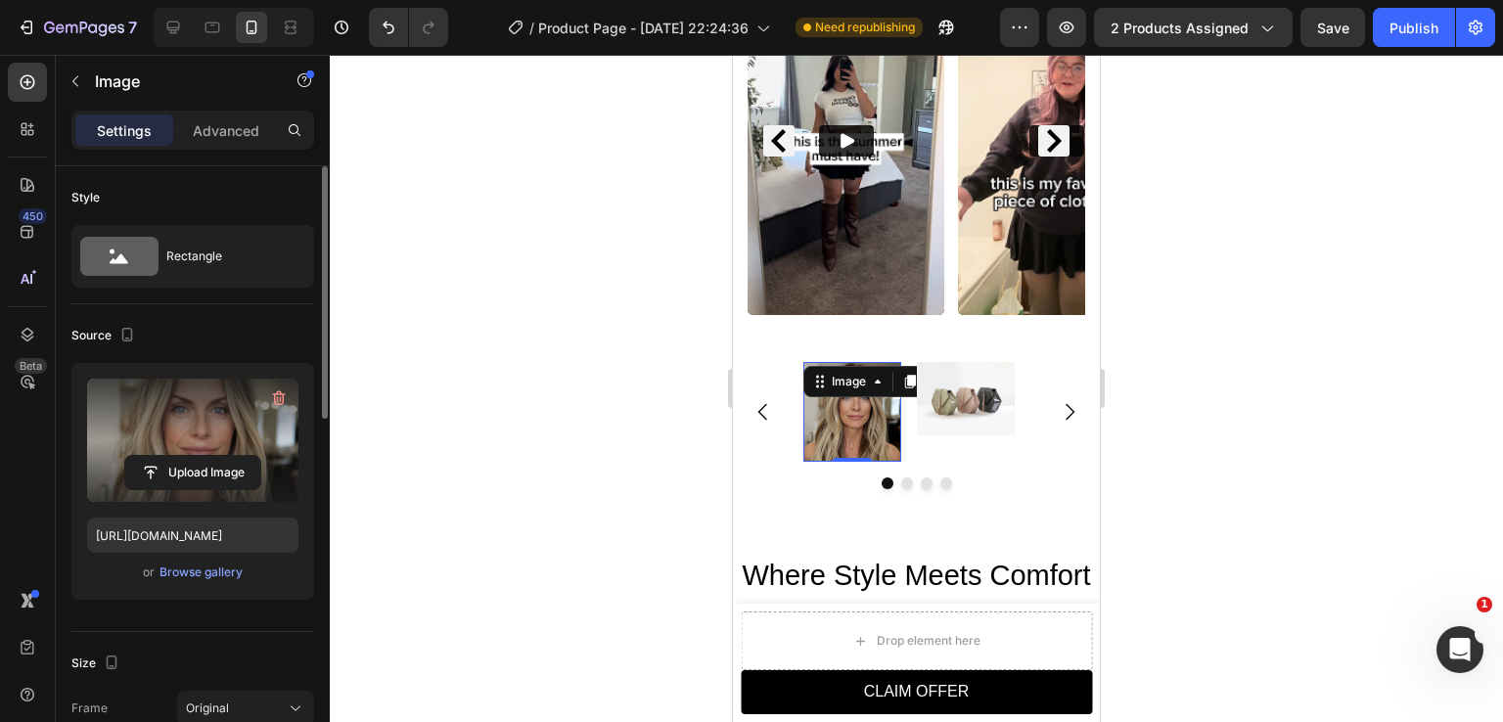
scroll to position [196, 0]
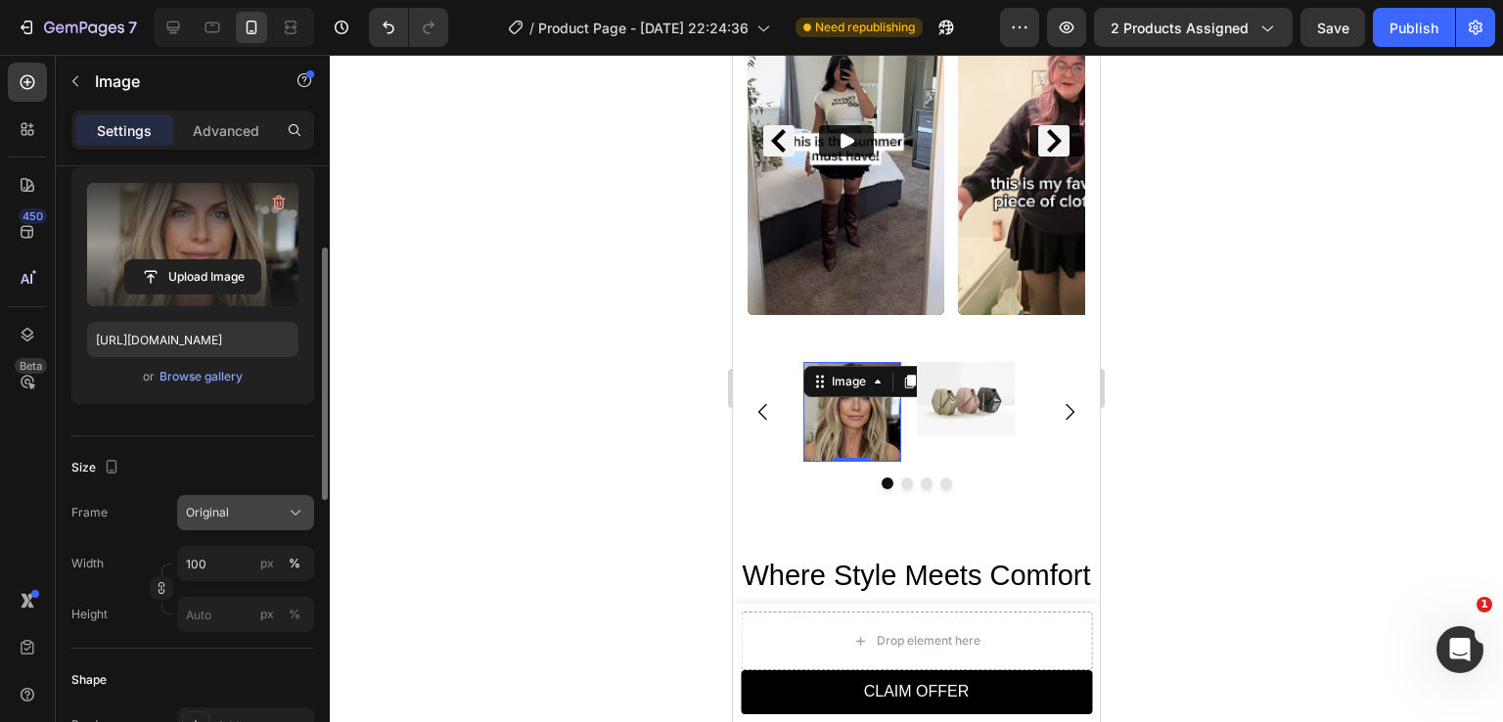
click at [266, 520] on div "Original" at bounding box center [234, 513] width 96 height 18
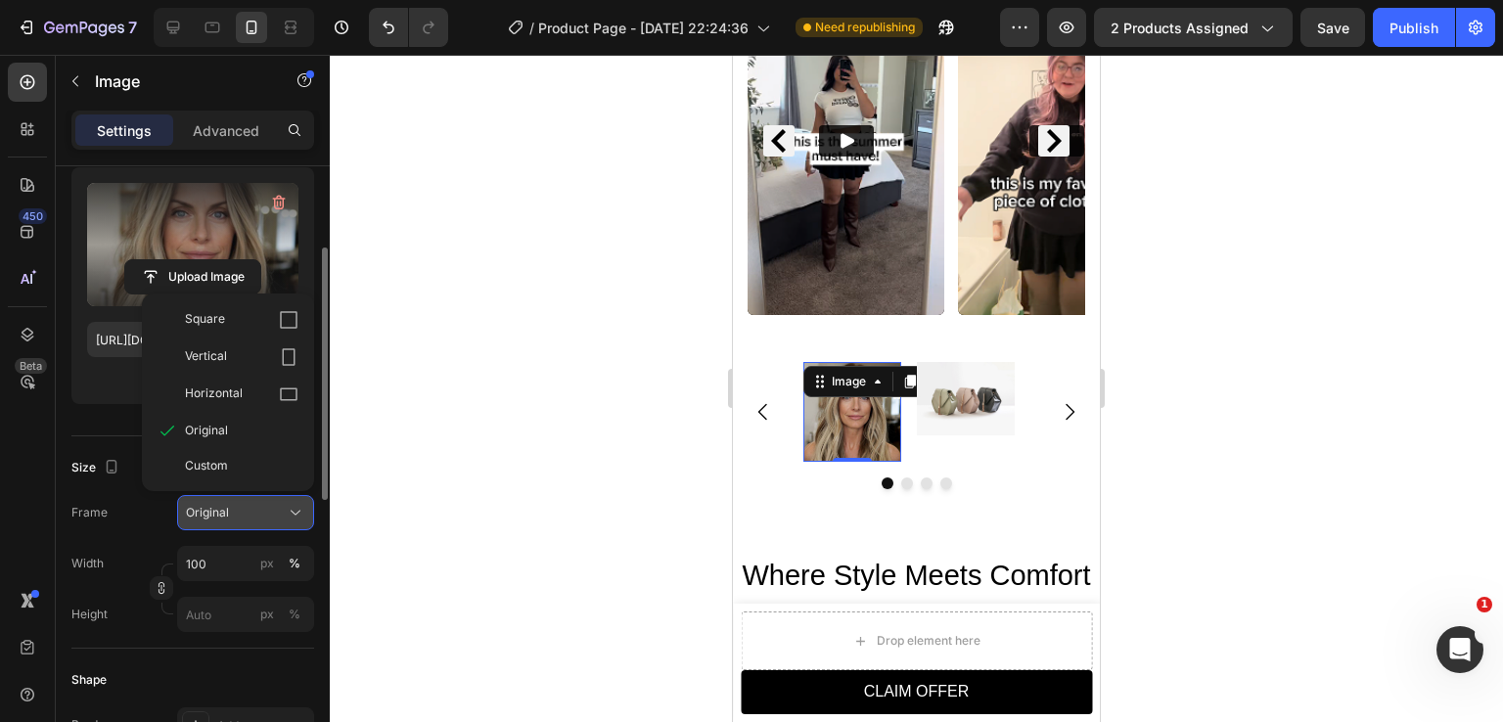
click at [276, 507] on div "Original" at bounding box center [234, 513] width 96 height 18
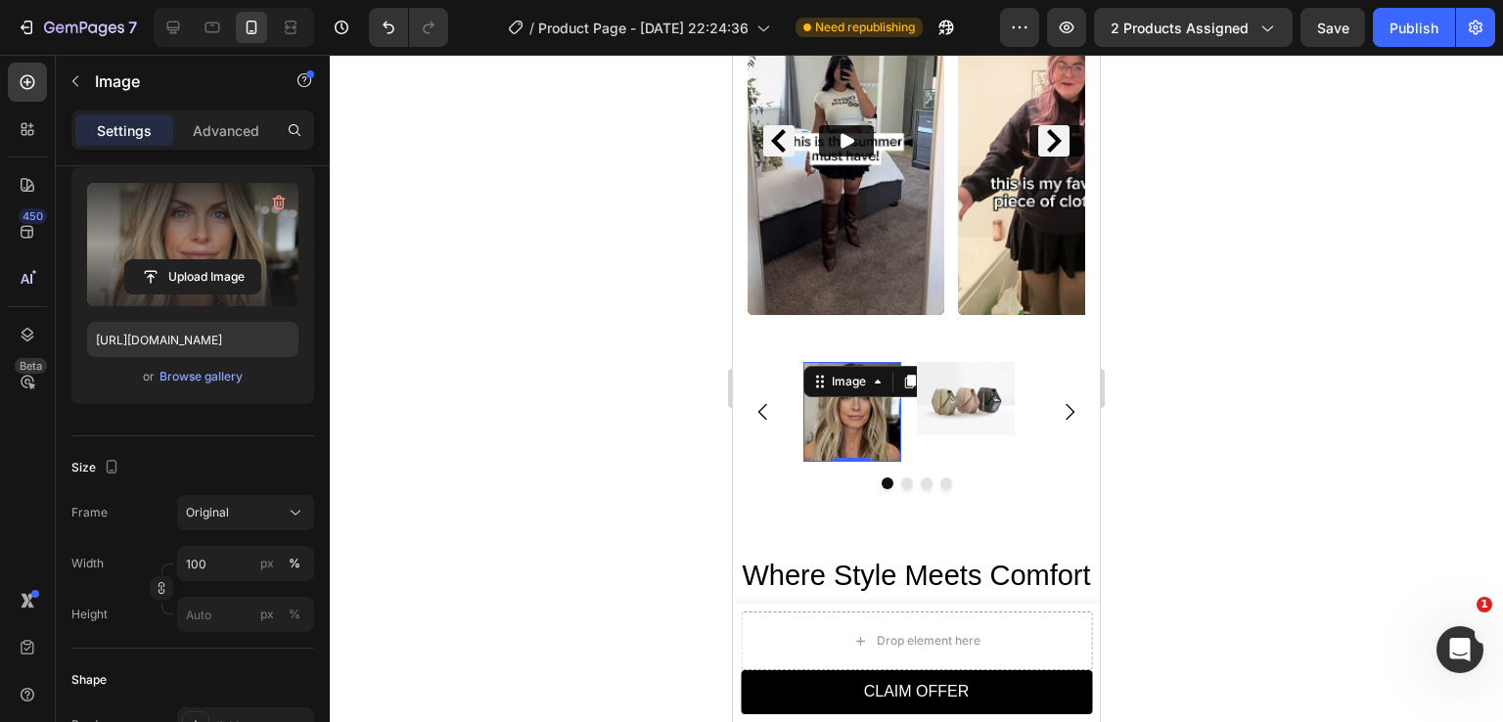
click at [869, 420] on img at bounding box center [853, 412] width 98 height 100
click at [831, 373] on div "Image" at bounding box center [849, 382] width 42 height 18
click at [380, 21] on icon "Undo/Redo" at bounding box center [389, 28] width 20 height 20
type input "[URL][DOMAIN_NAME]"
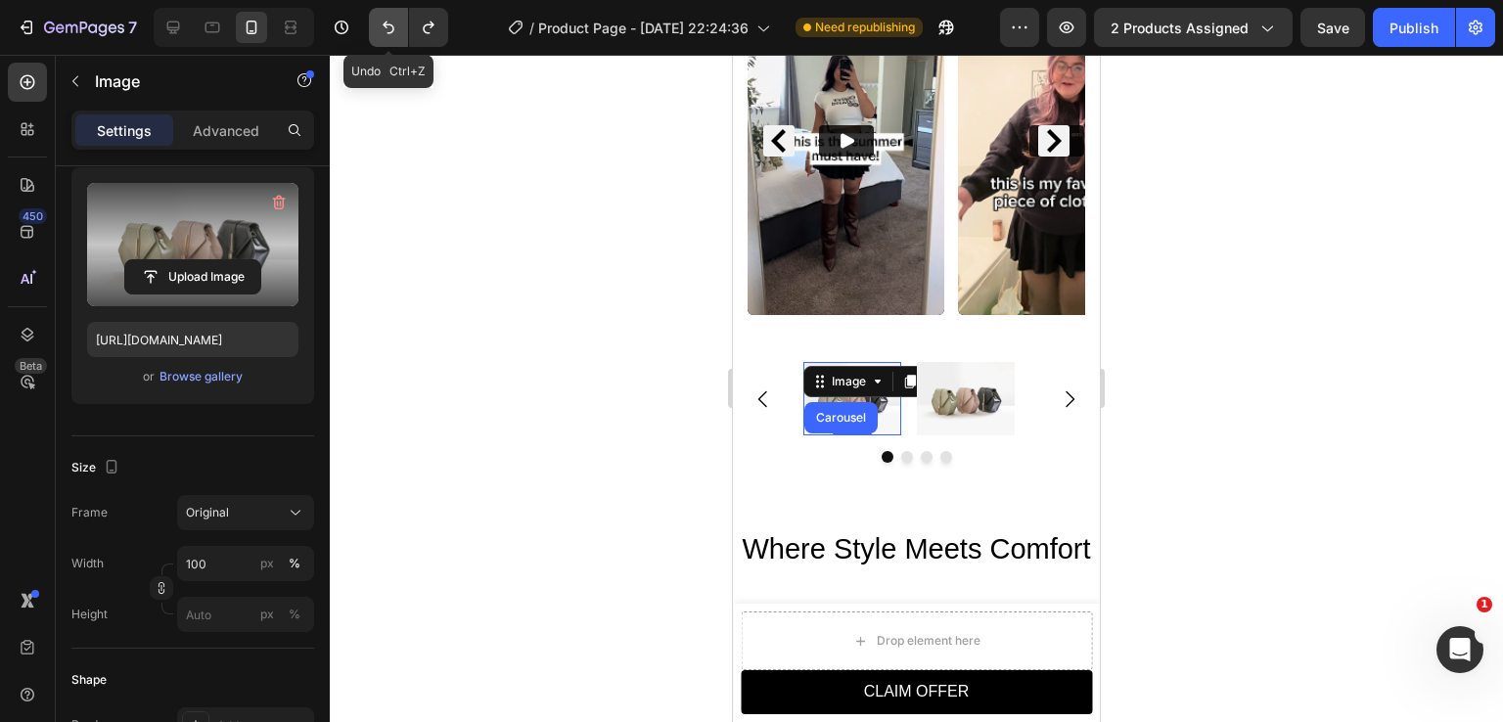
click at [380, 21] on icon "Undo/Redo" at bounding box center [389, 28] width 20 height 20
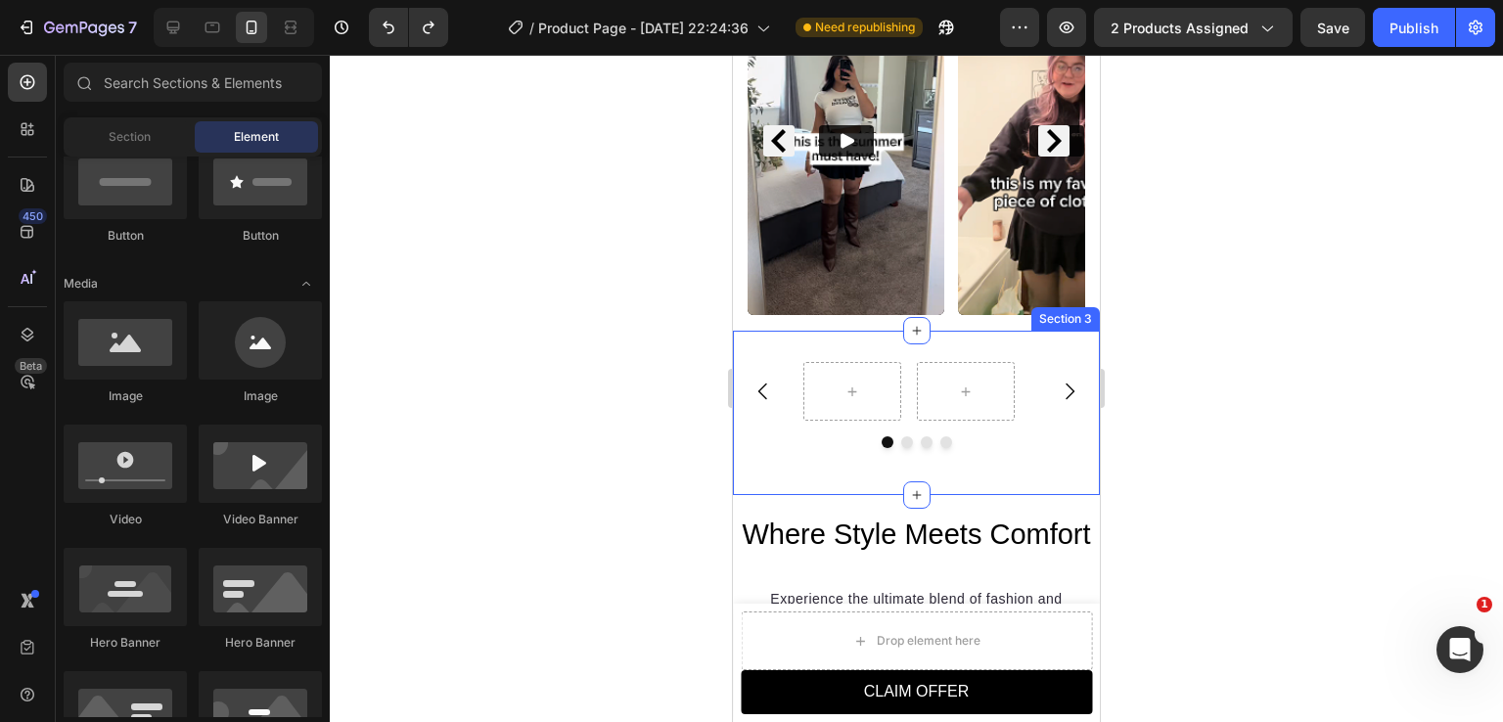
click at [1034, 339] on div "Carousel Section 3" at bounding box center [916, 413] width 367 height 164
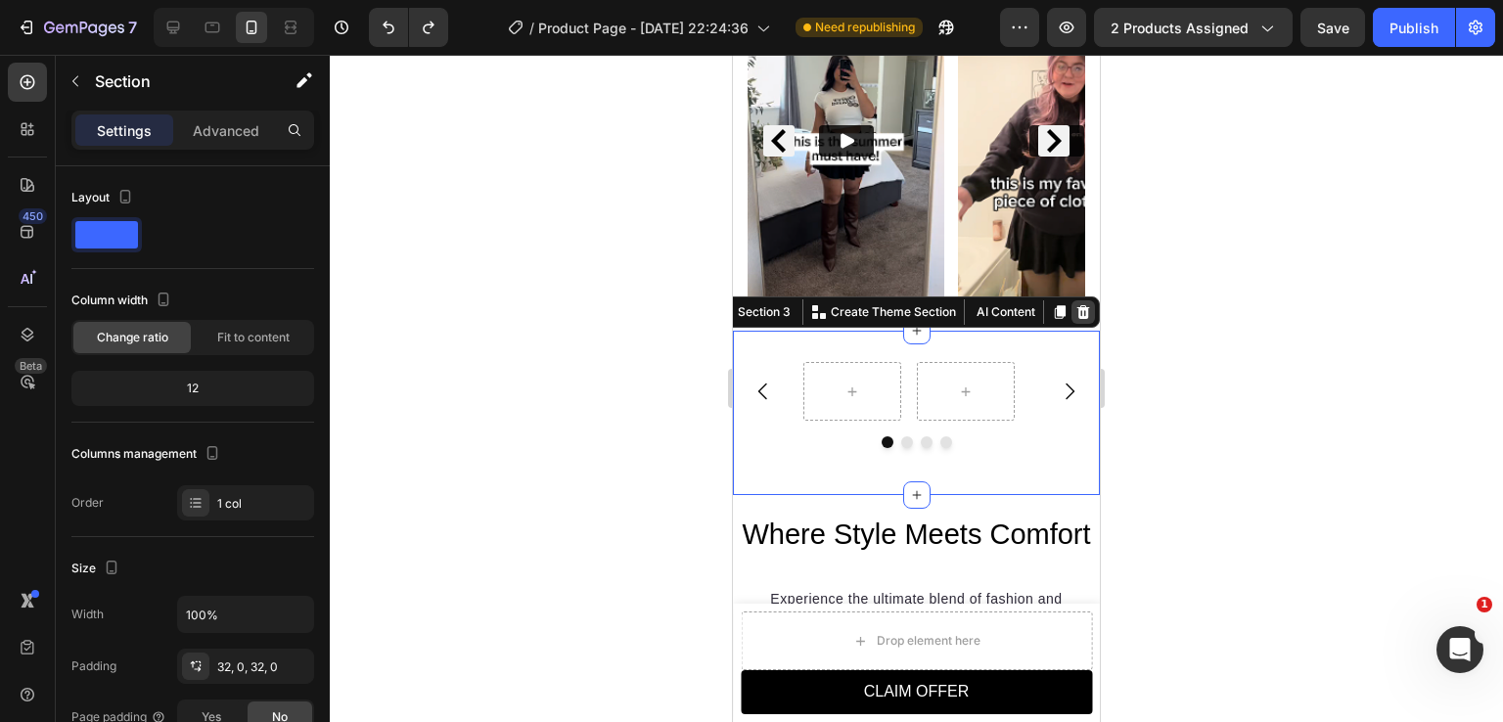
click at [1076, 304] on icon at bounding box center [1084, 312] width 16 height 16
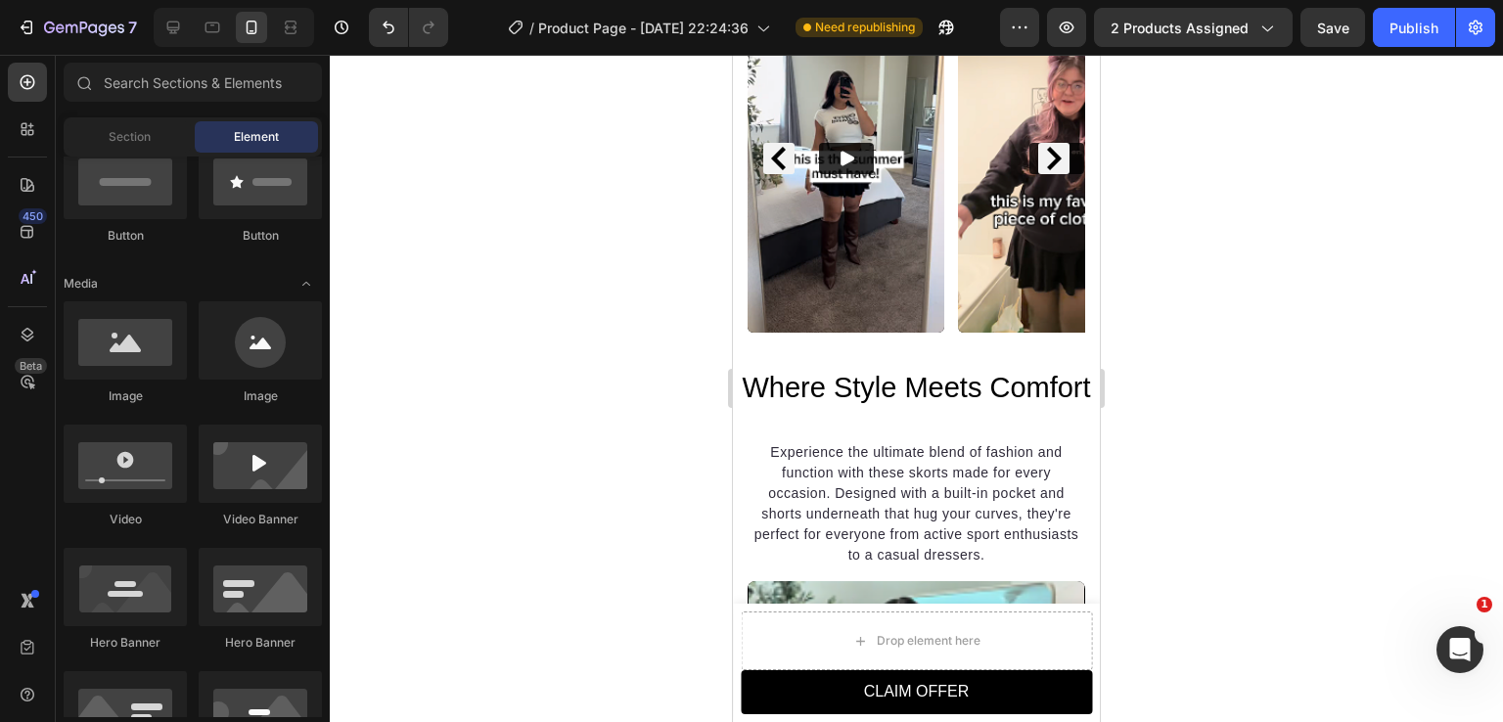
scroll to position [1642, 0]
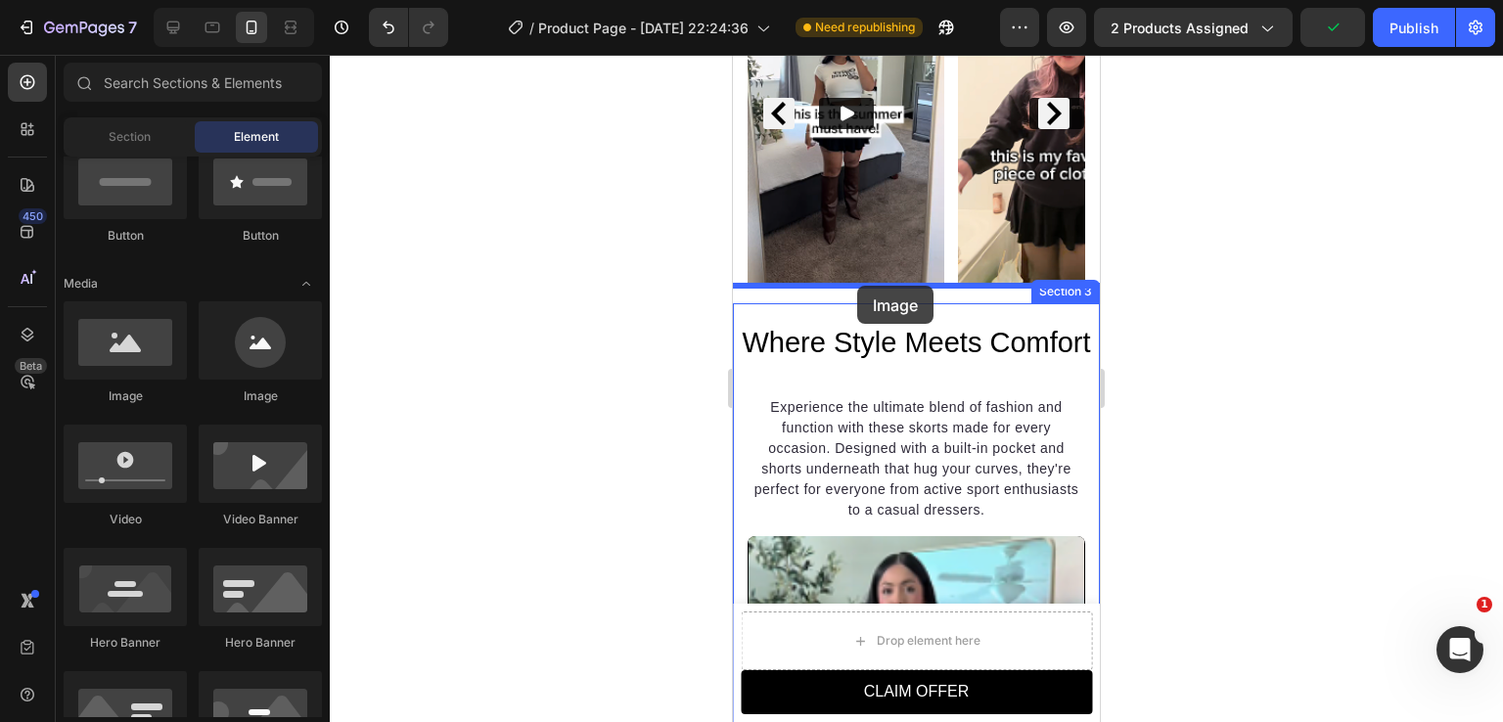
drag, startPoint x: 989, startPoint y: 415, endPoint x: 854, endPoint y: 289, distance: 184.2
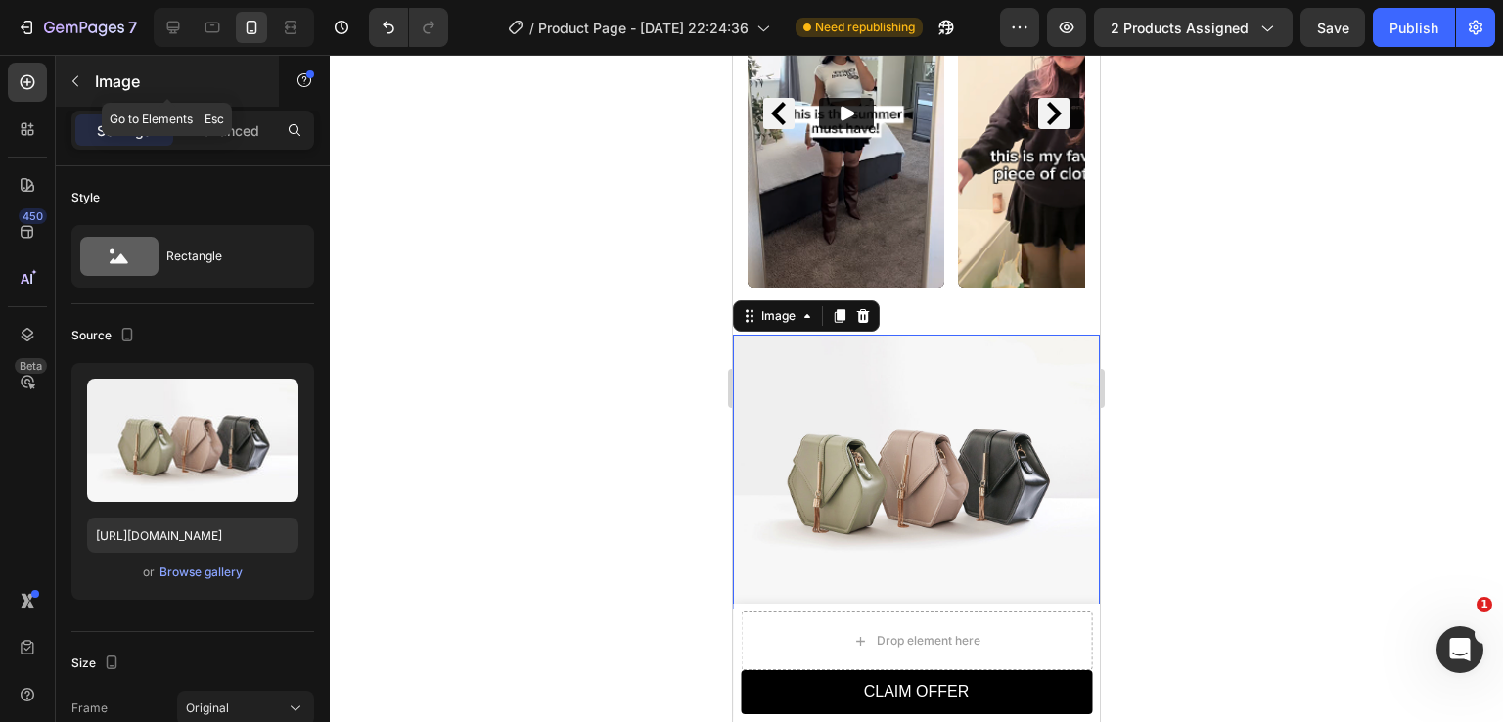
click at [70, 82] on icon "button" at bounding box center [76, 81] width 16 height 16
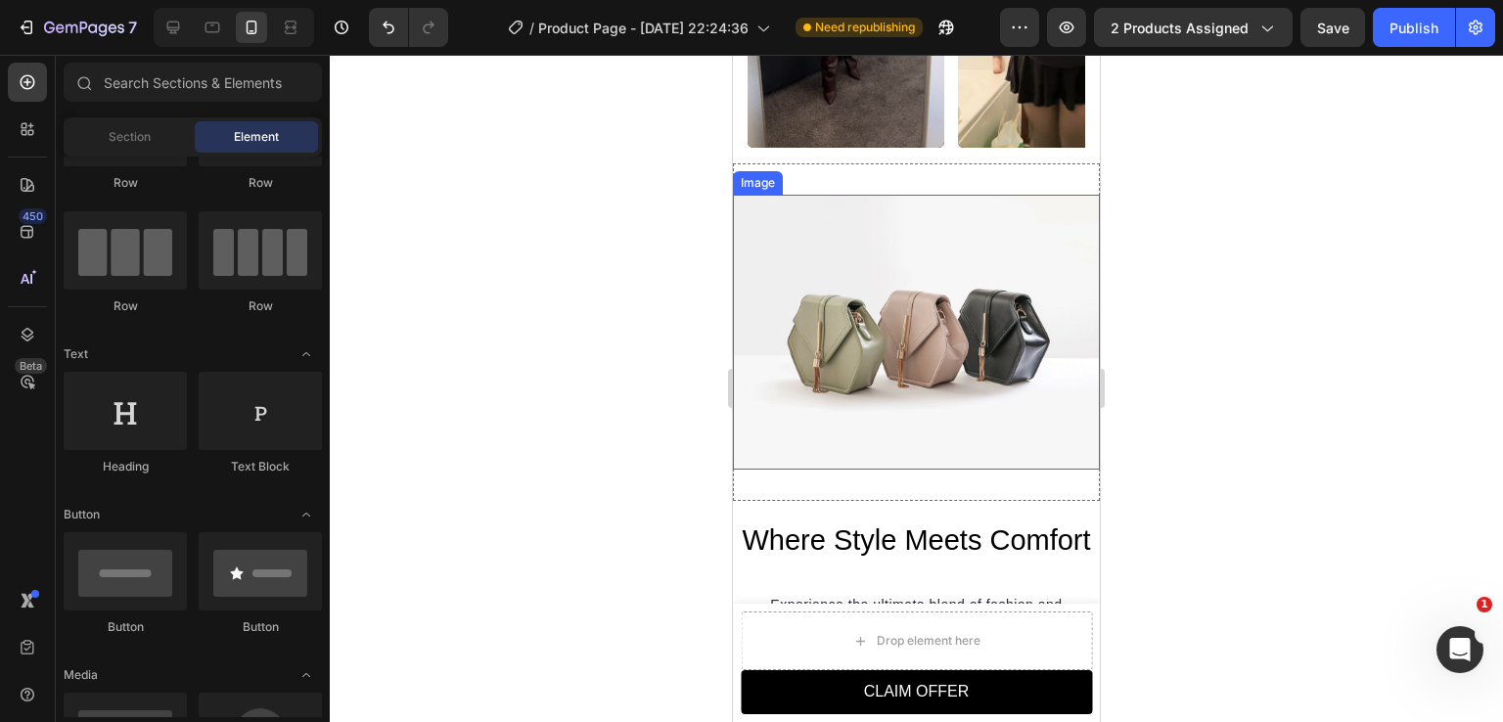
scroll to position [1838, 0]
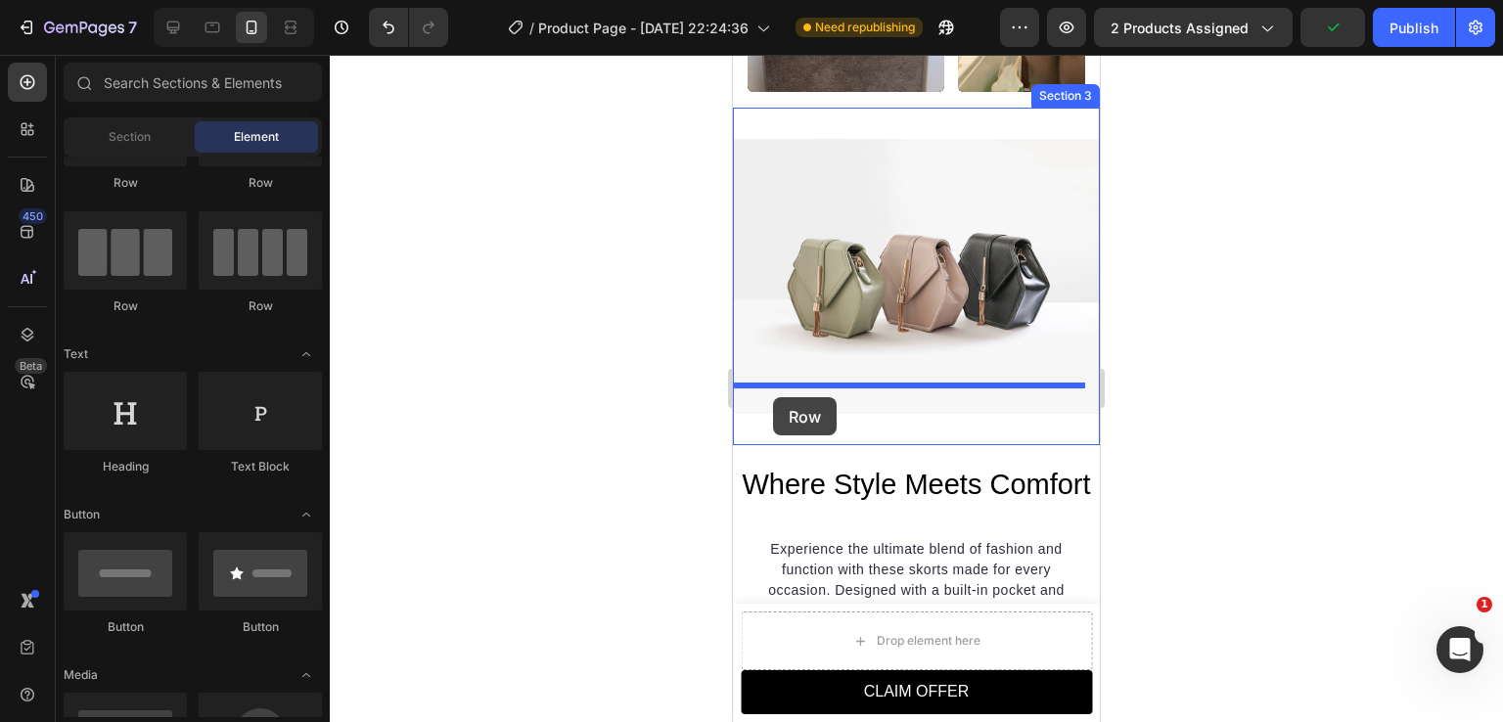
drag, startPoint x: 851, startPoint y: 314, endPoint x: 772, endPoint y: 394, distance: 112.1
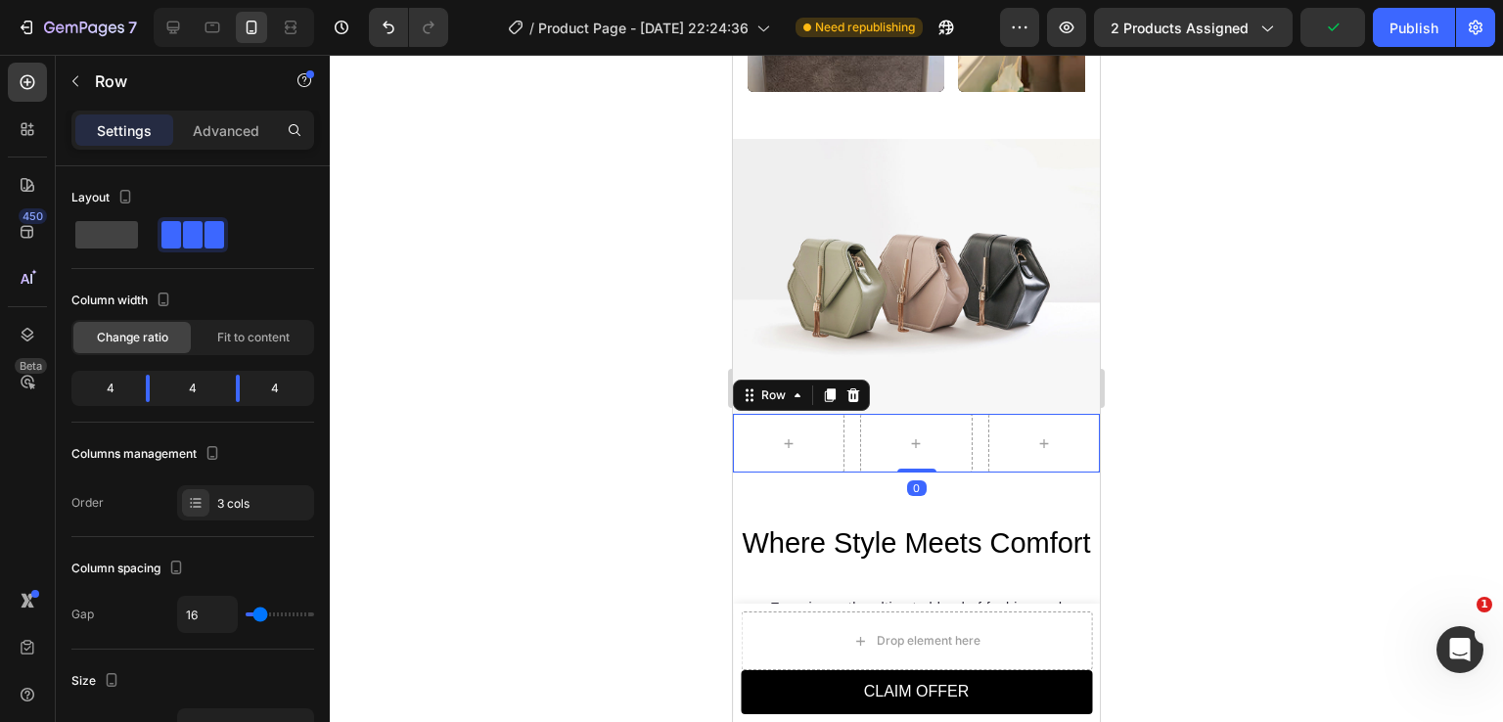
click at [1242, 399] on div at bounding box center [917, 389] width 1174 height 668
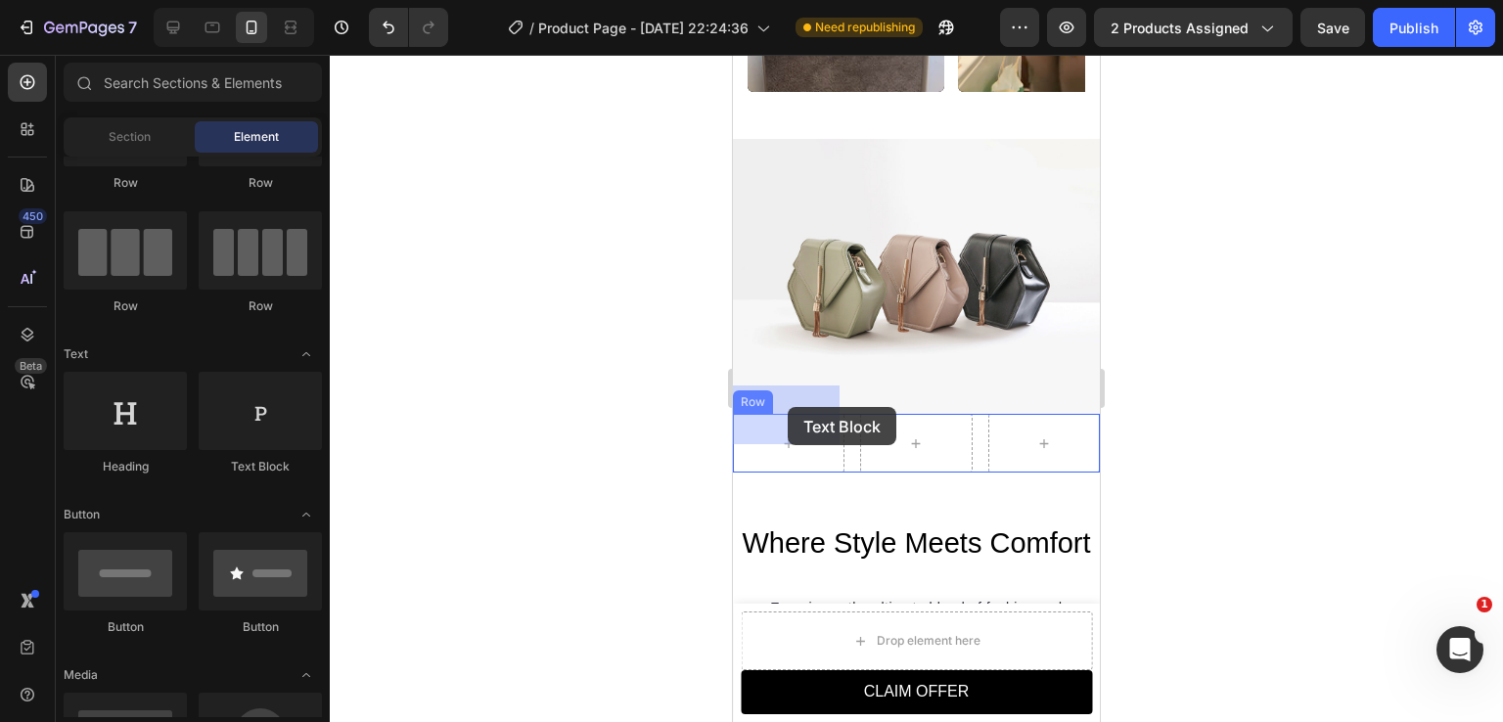
drag, startPoint x: 968, startPoint y: 467, endPoint x: 787, endPoint y: 407, distance: 190.7
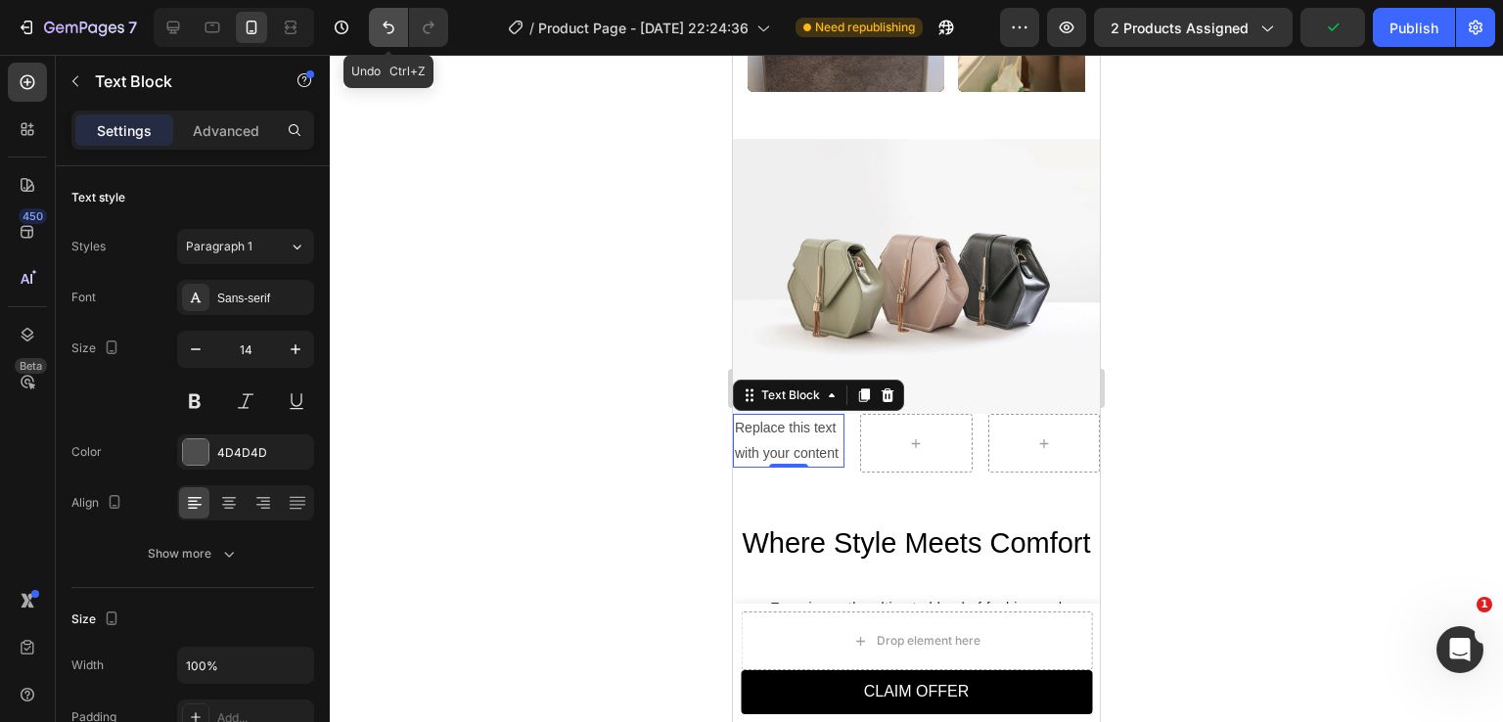
click at [383, 36] on icon "Undo/Redo" at bounding box center [389, 28] width 20 height 20
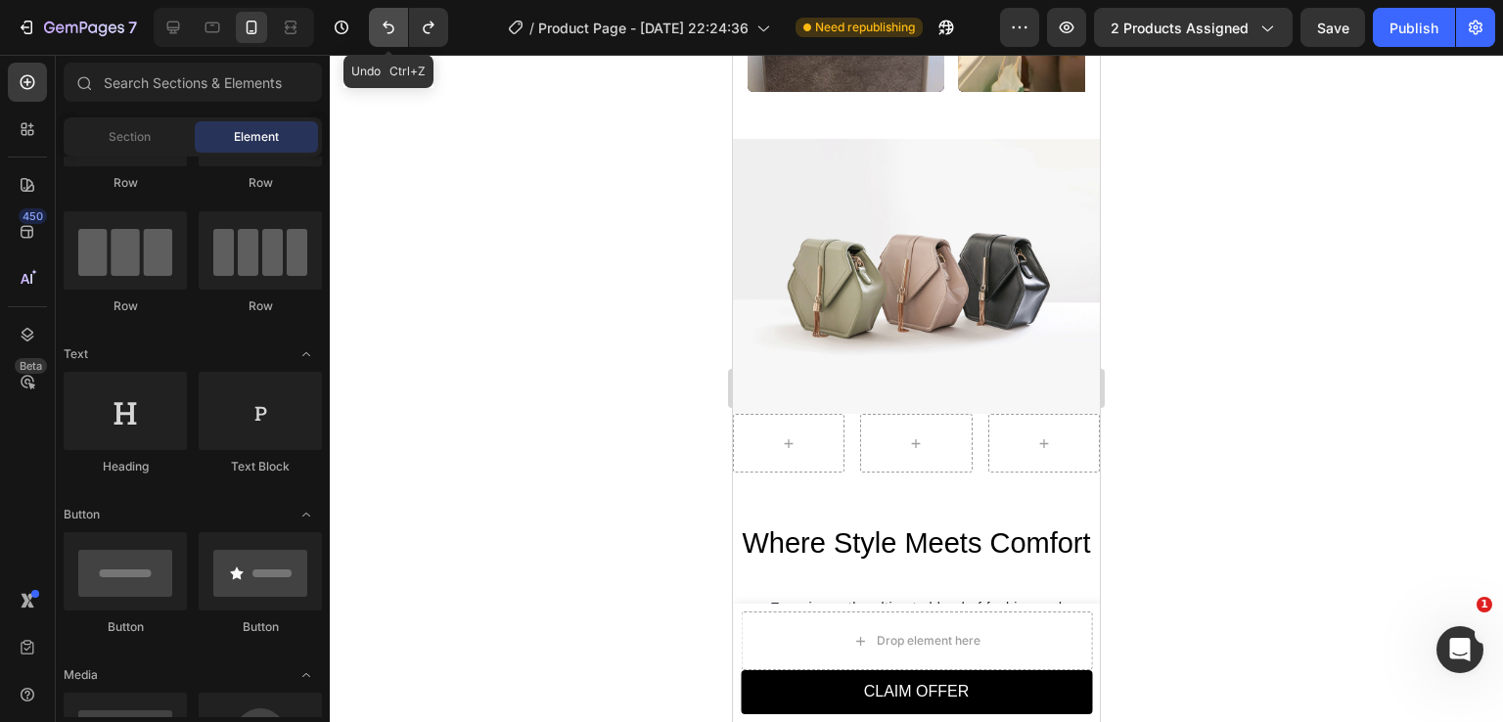
click at [383, 23] on icon "Undo/Redo" at bounding box center [389, 28] width 20 height 20
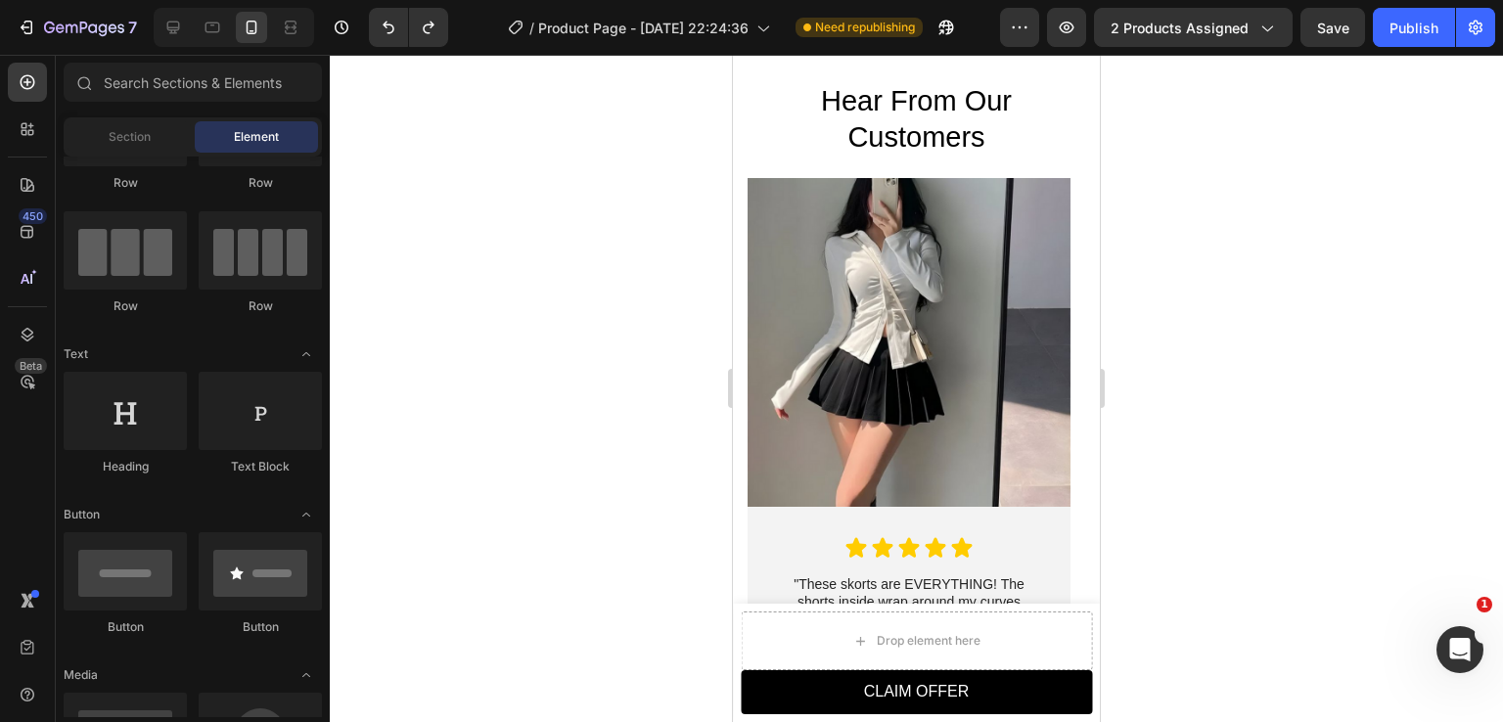
scroll to position [4364, 0]
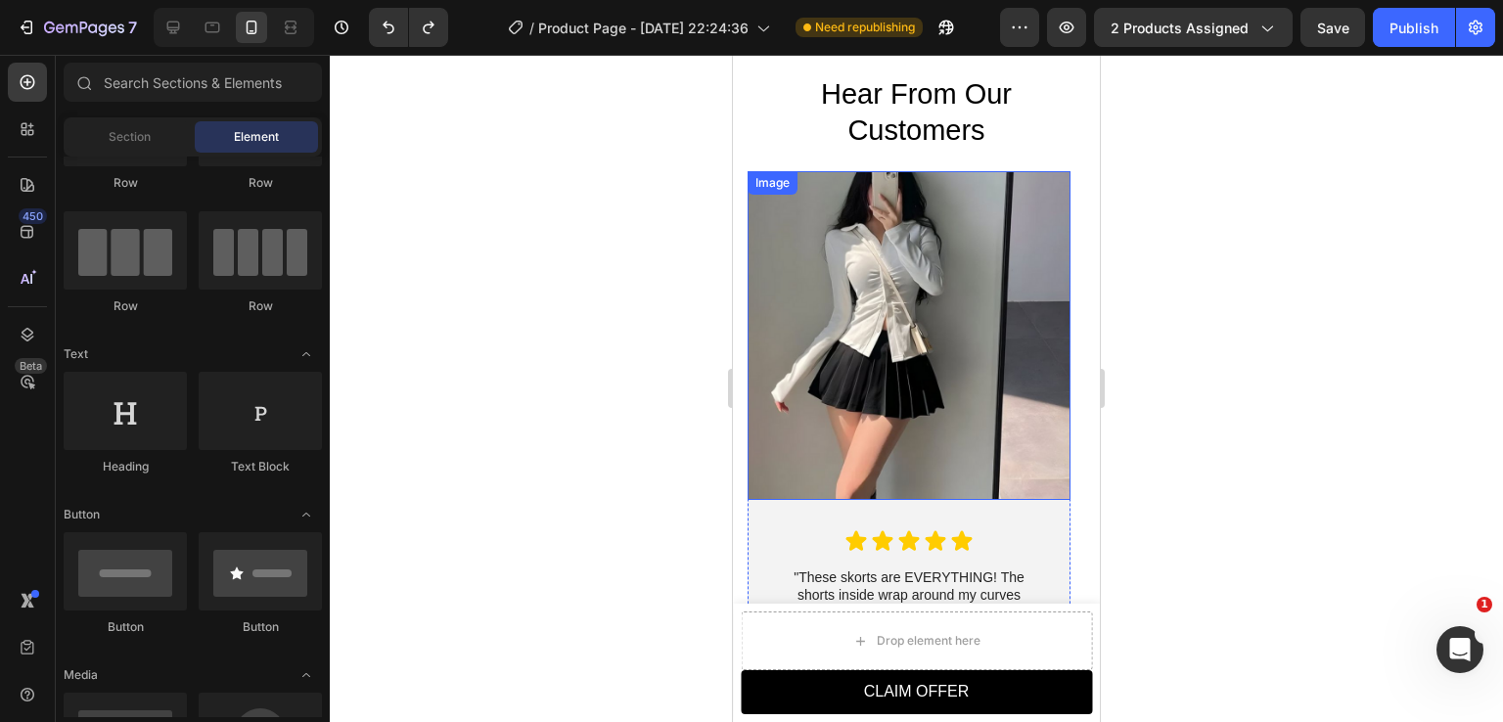
click at [798, 259] on img at bounding box center [909, 335] width 323 height 329
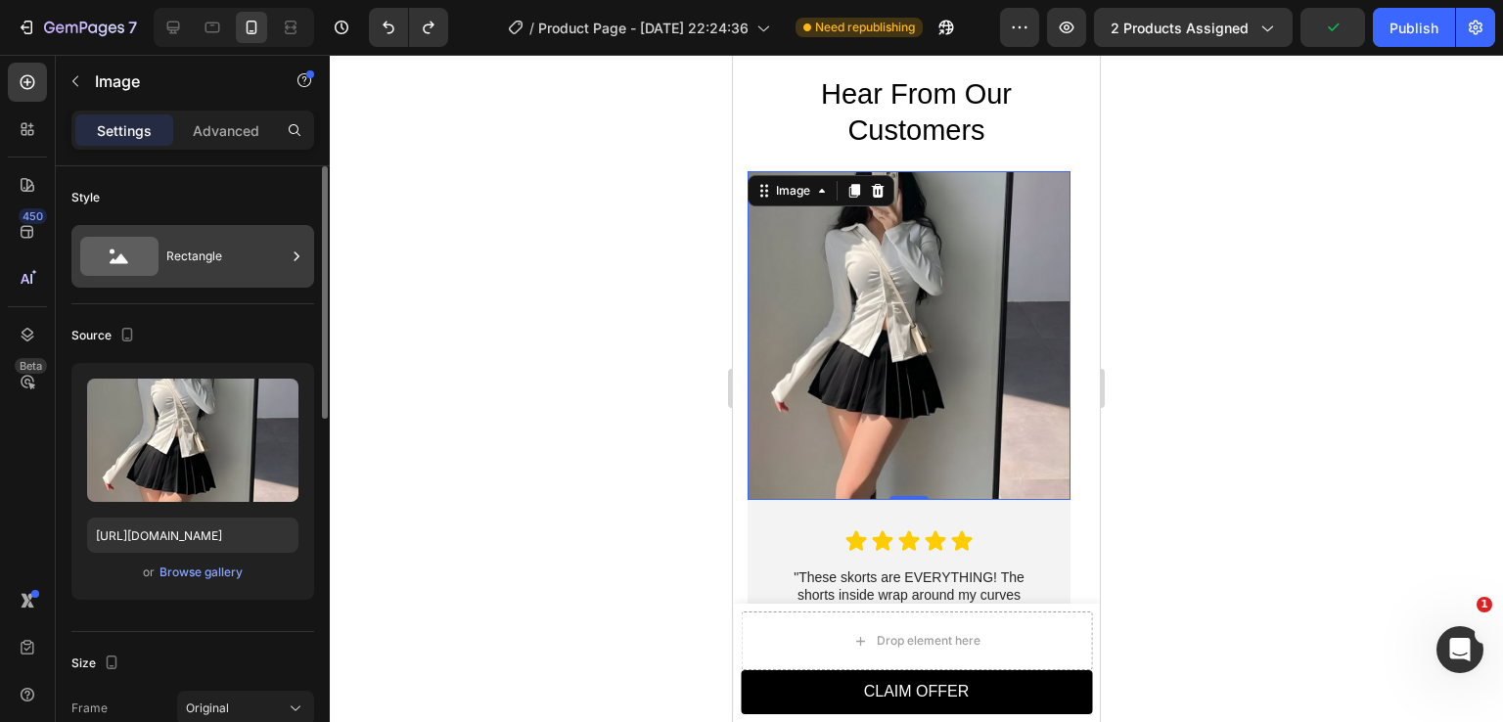
click at [237, 275] on div "Rectangle" at bounding box center [225, 256] width 119 height 45
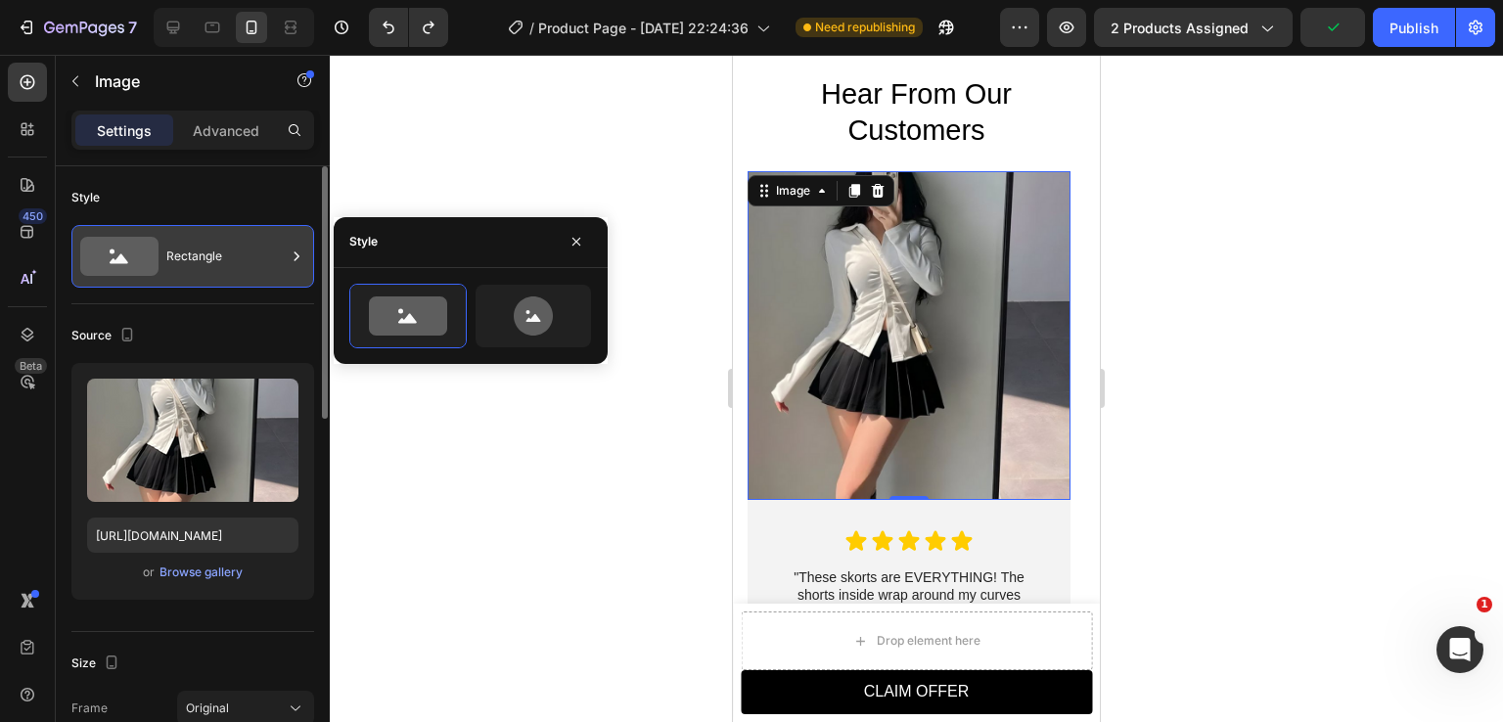
click at [242, 269] on div "Rectangle" at bounding box center [225, 256] width 119 height 45
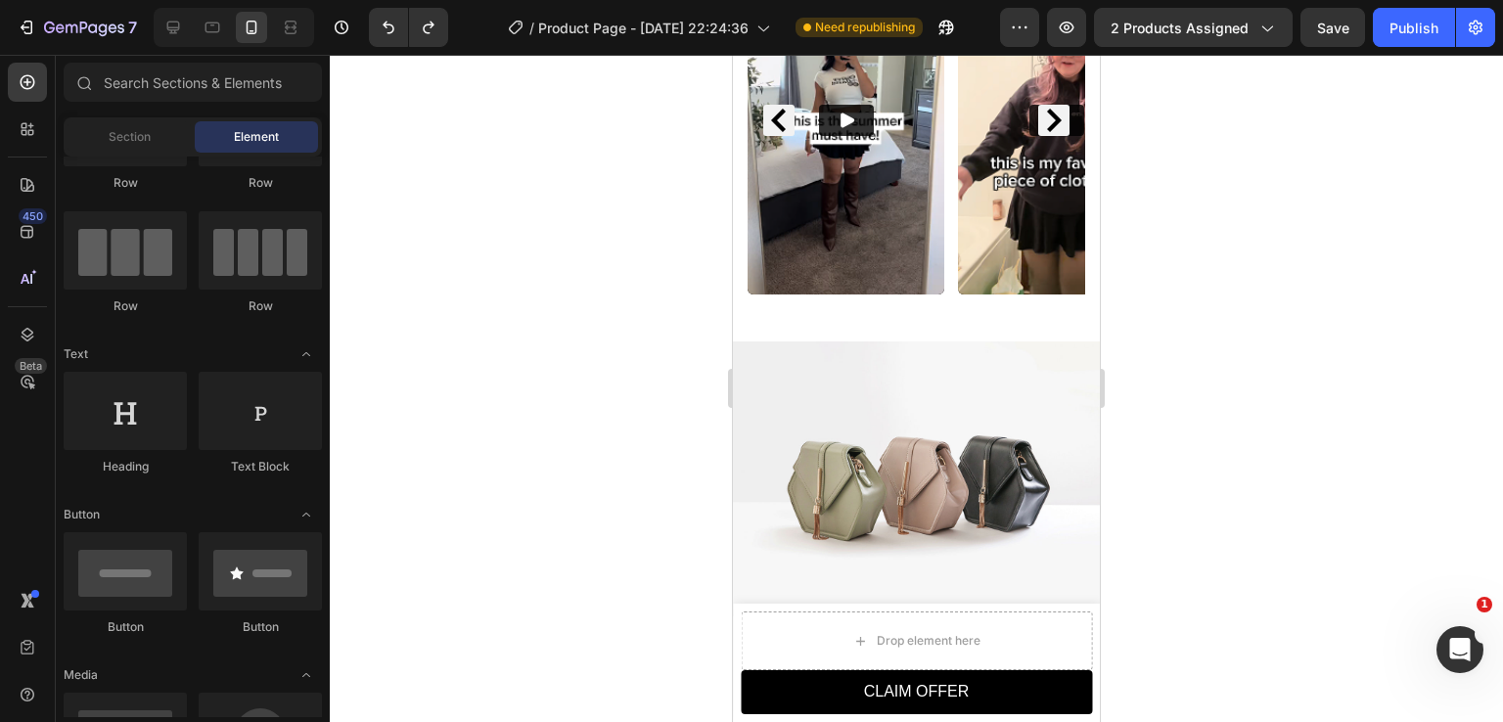
scroll to position [1697, 0]
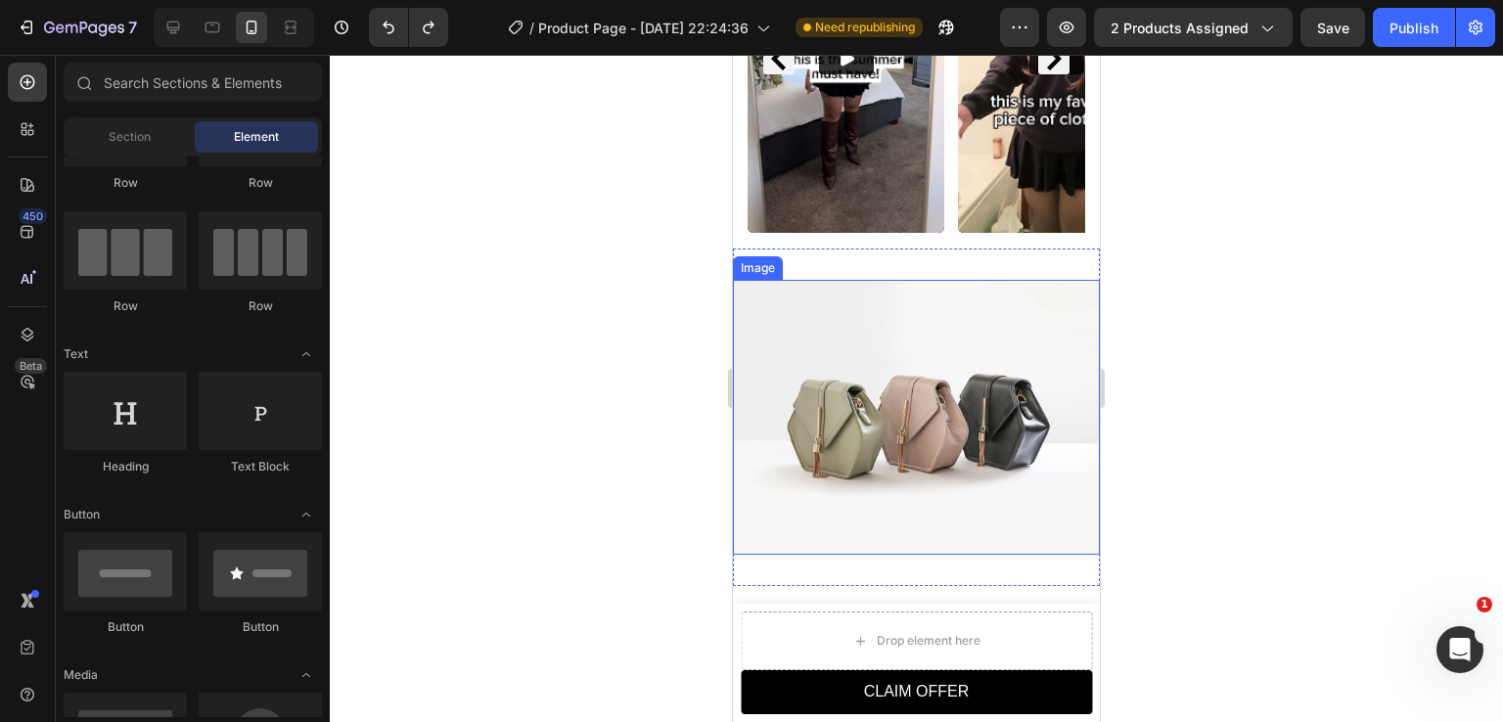
click at [919, 366] on img at bounding box center [916, 417] width 367 height 275
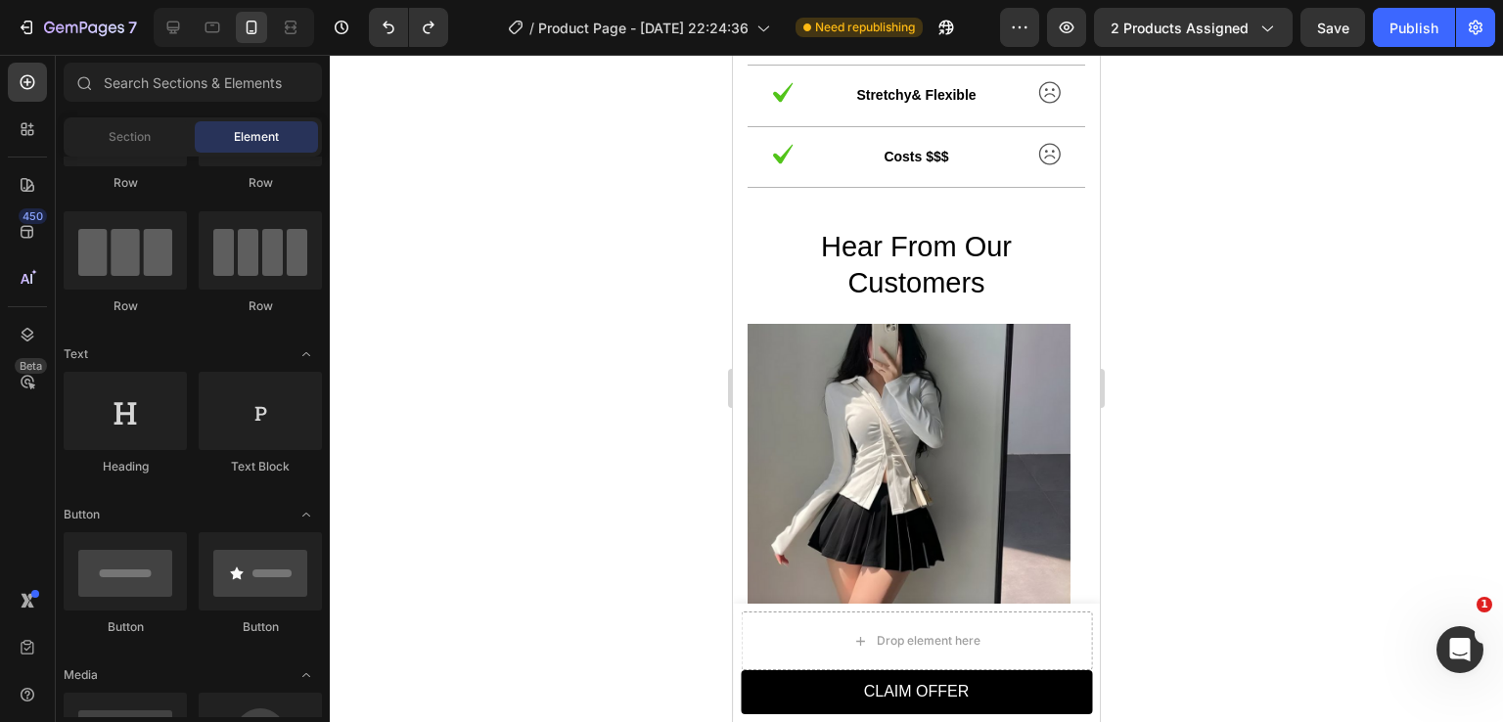
scroll to position [4165, 0]
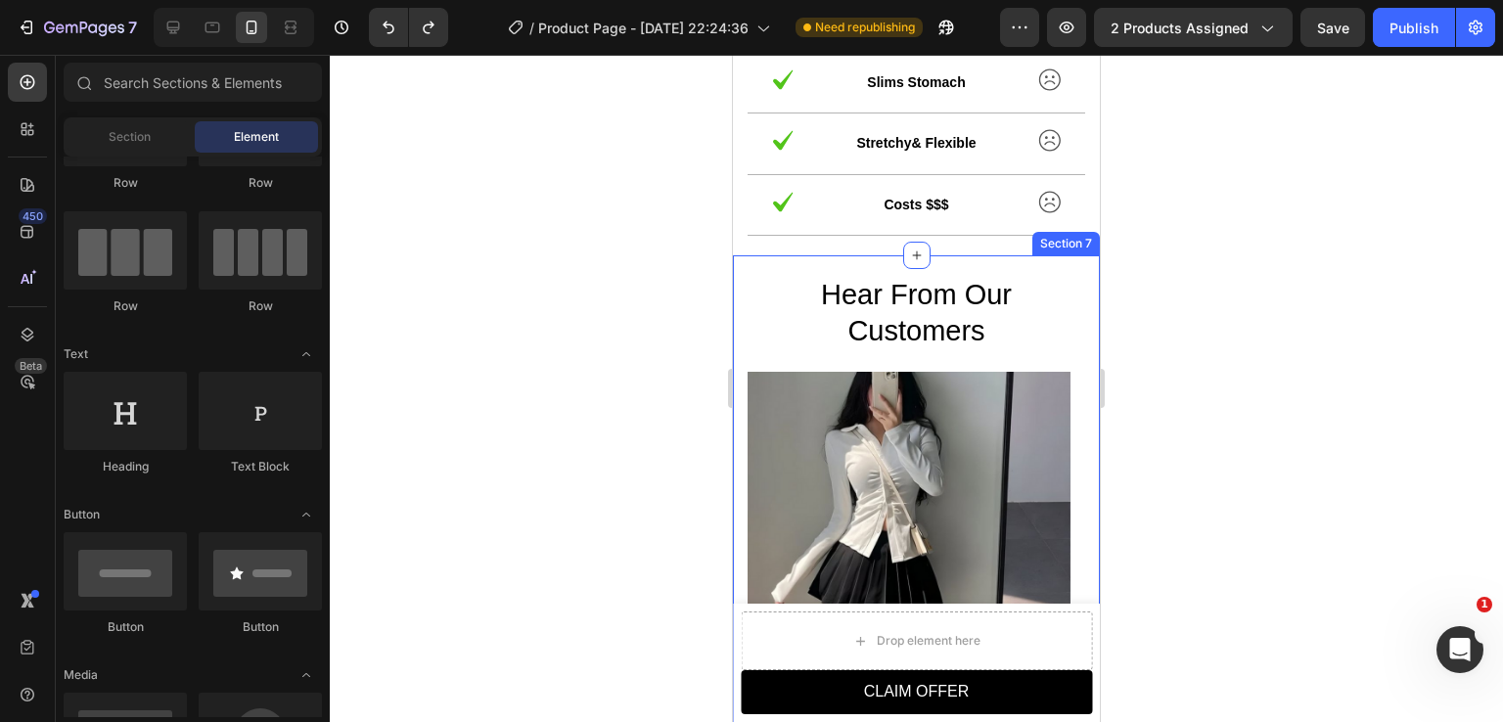
click at [1057, 268] on div "Hear From Our Customers Heading Image Icon Icon Icon Icon Icon Icon List "These…" at bounding box center [916, 660] width 367 height 811
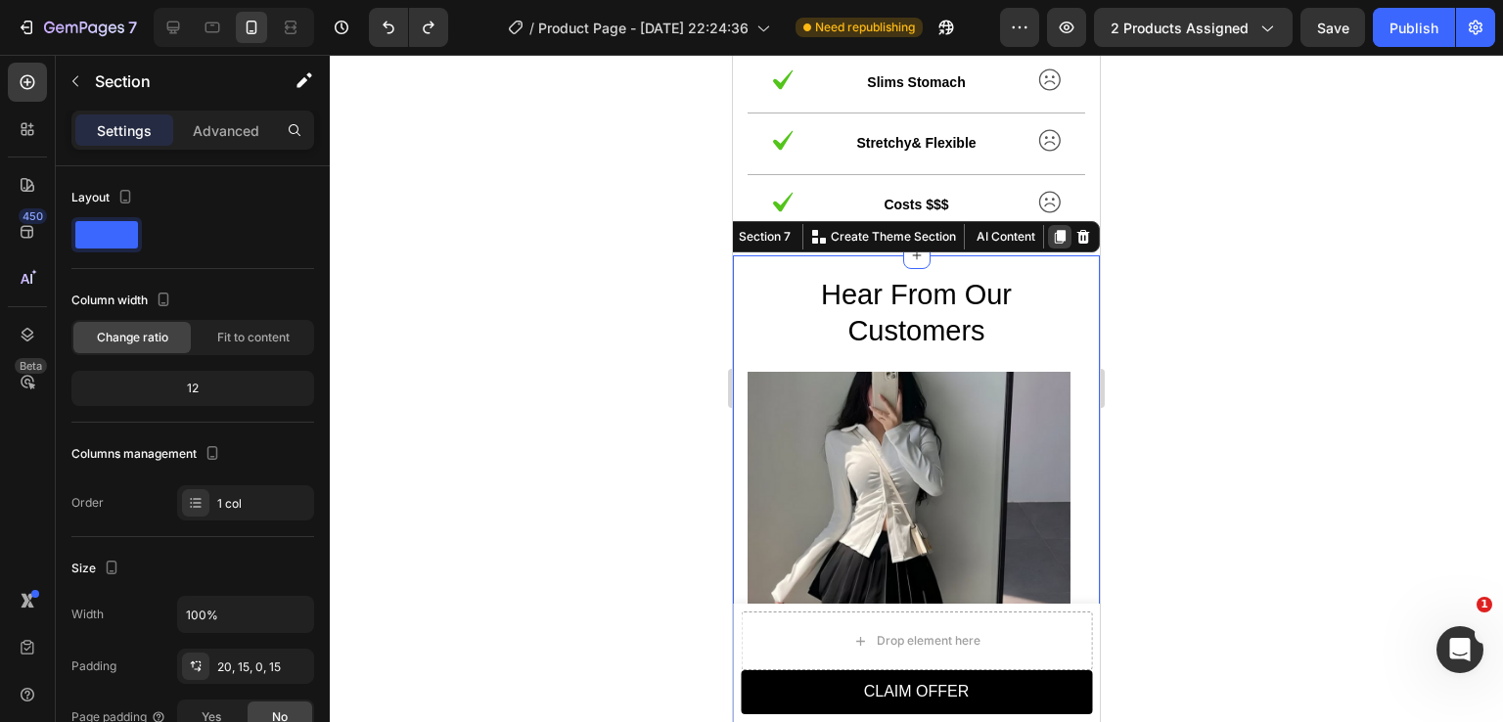
click at [1052, 242] on icon at bounding box center [1060, 237] width 16 height 16
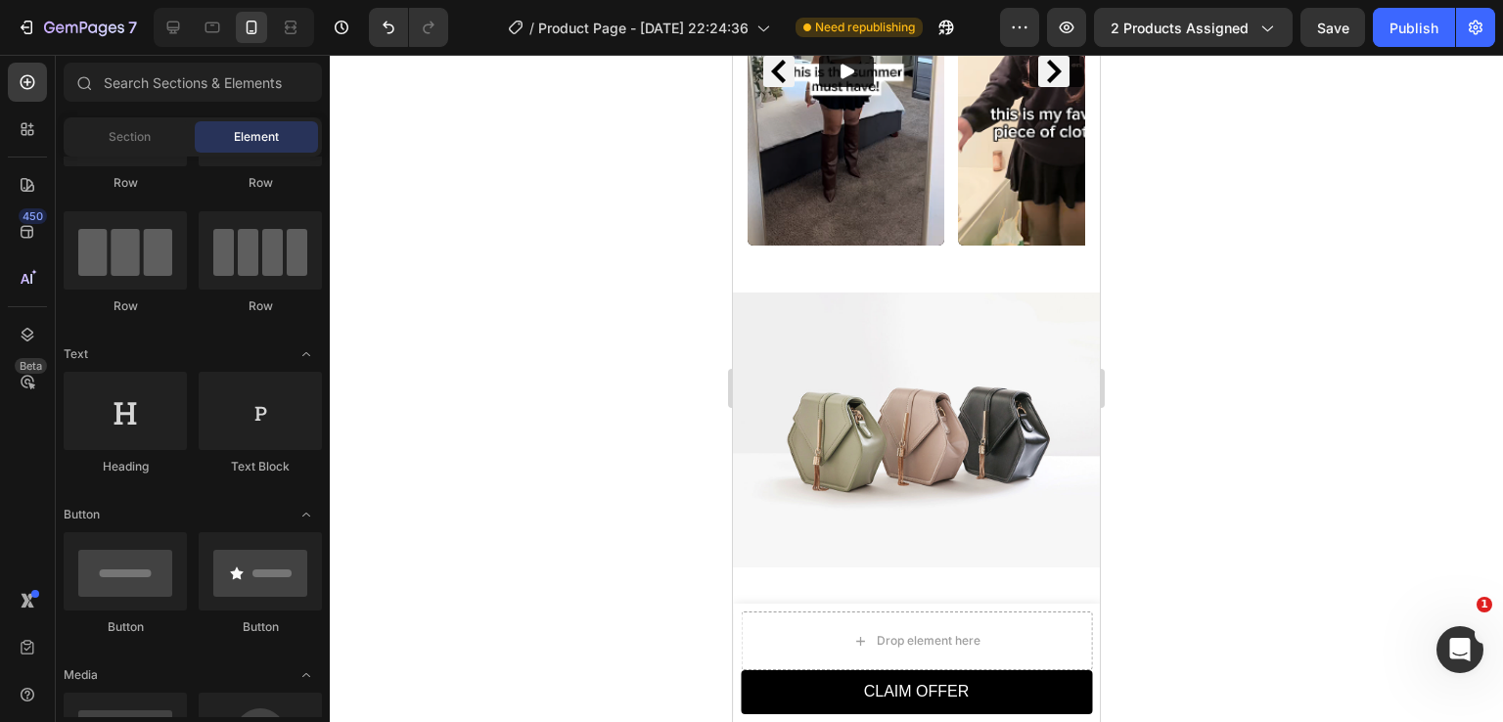
scroll to position [1669, 0]
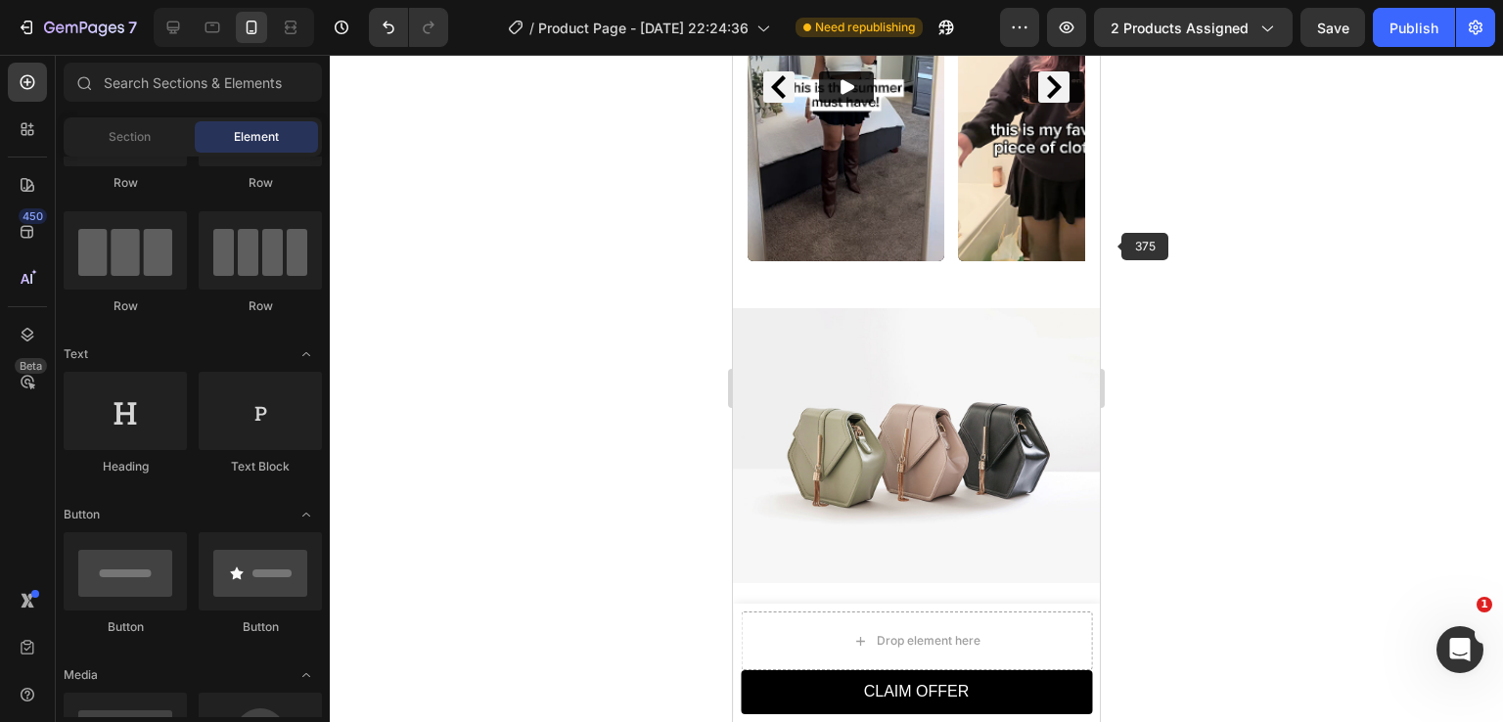
click at [1037, 308] on img at bounding box center [916, 445] width 367 height 275
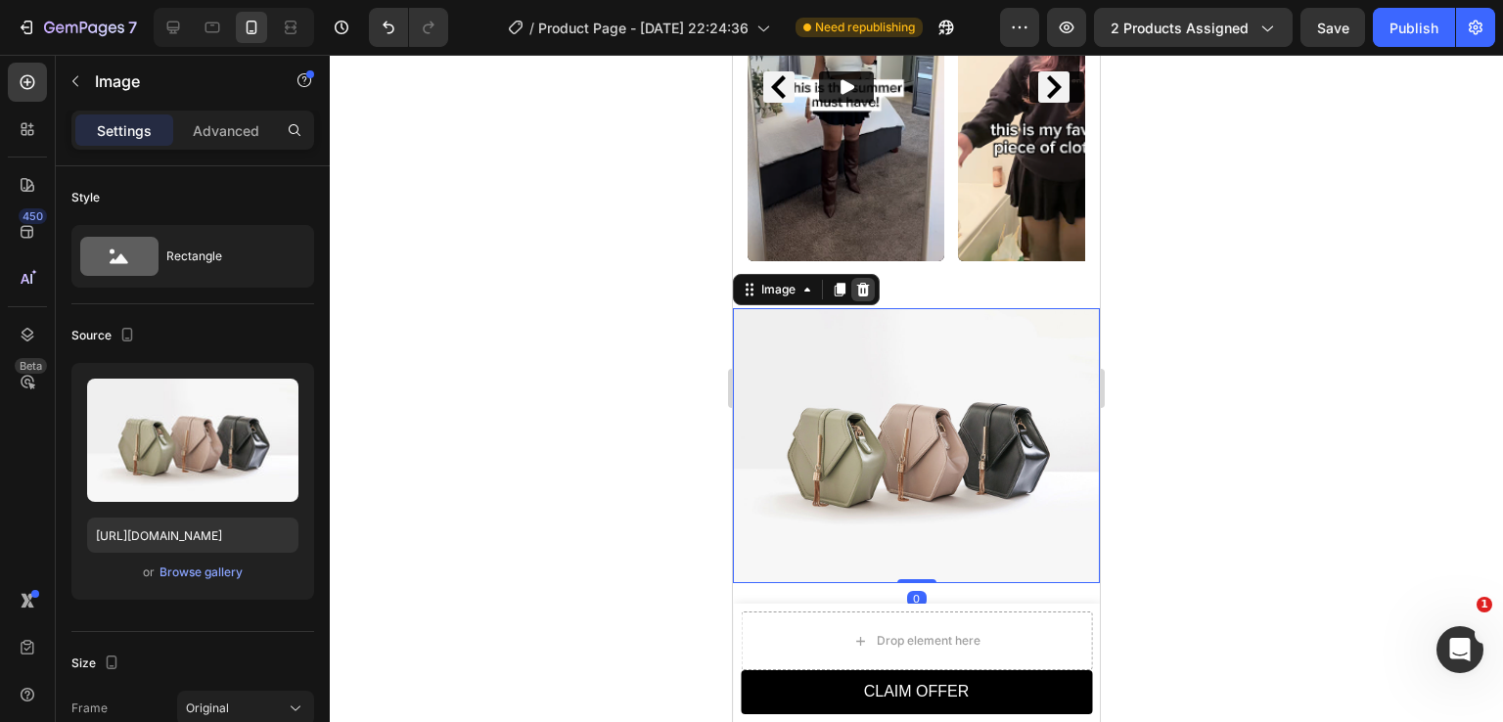
click at [868, 283] on icon at bounding box center [863, 290] width 13 height 14
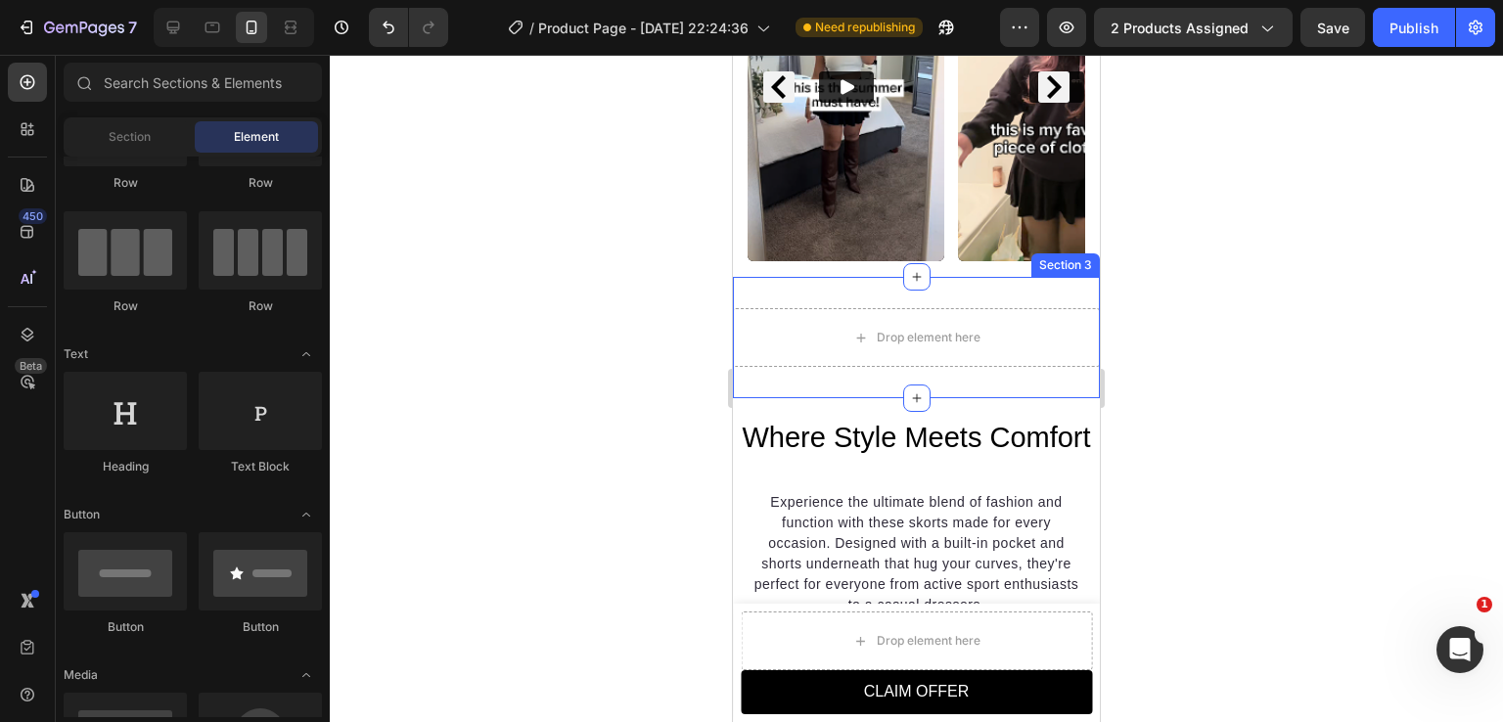
click at [1029, 279] on div "Drop element here Section 3" at bounding box center [916, 337] width 367 height 121
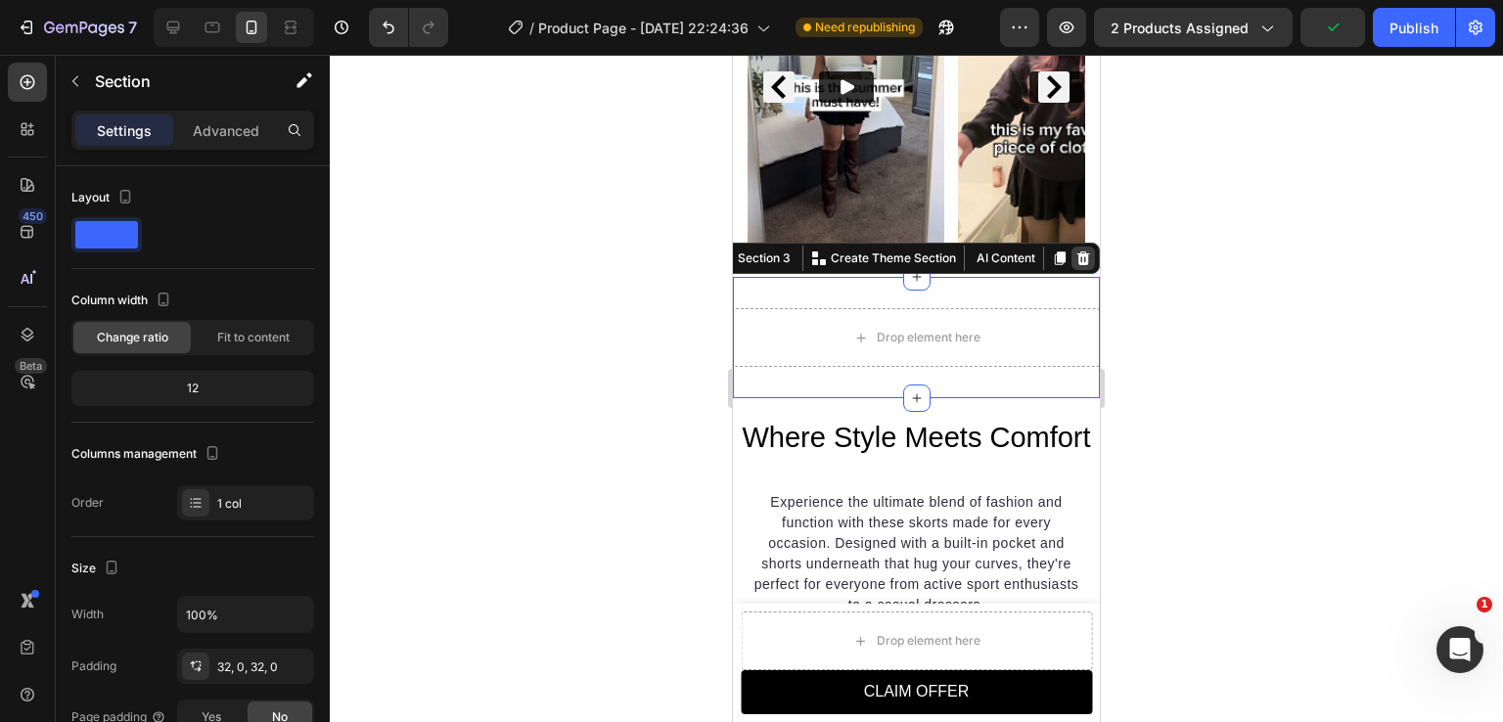
click at [1078, 252] on icon at bounding box center [1084, 259] width 13 height 14
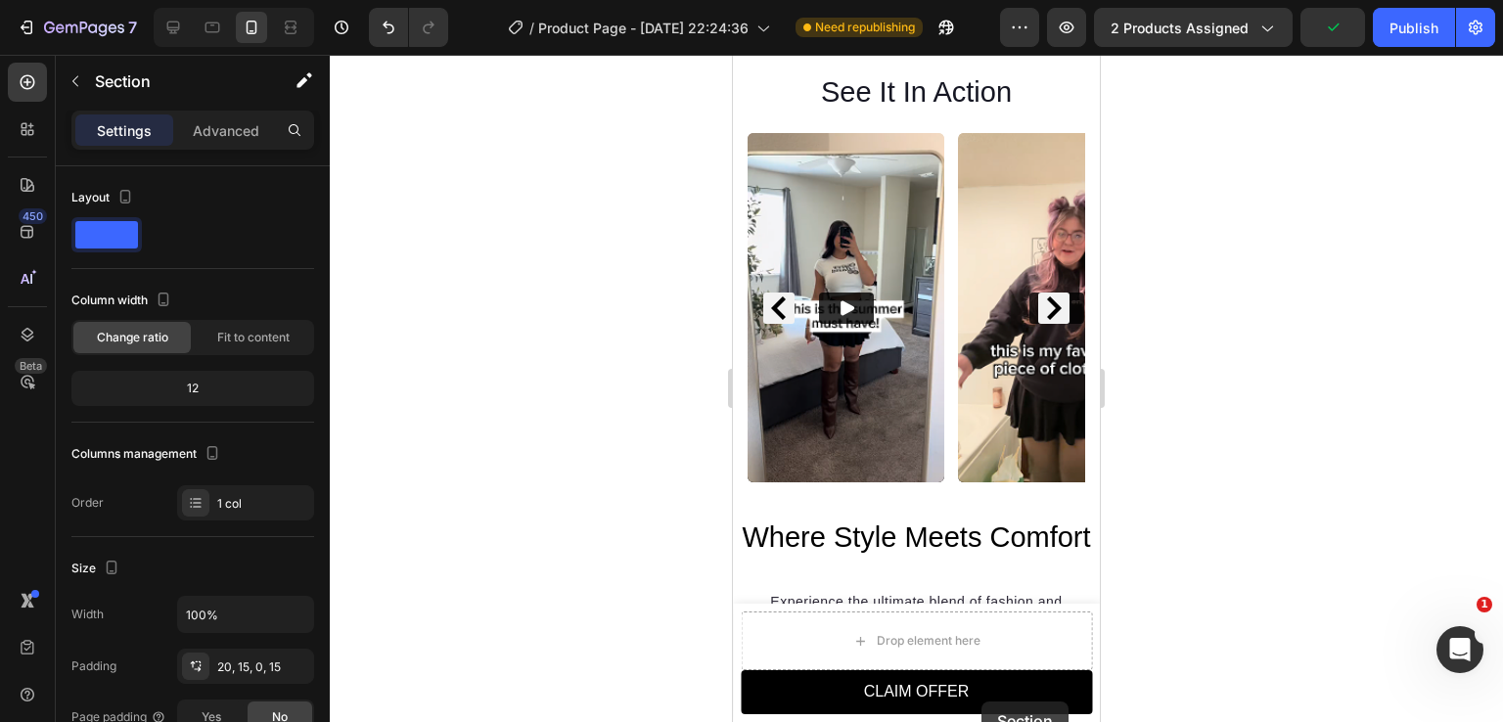
scroll to position [1453, 0]
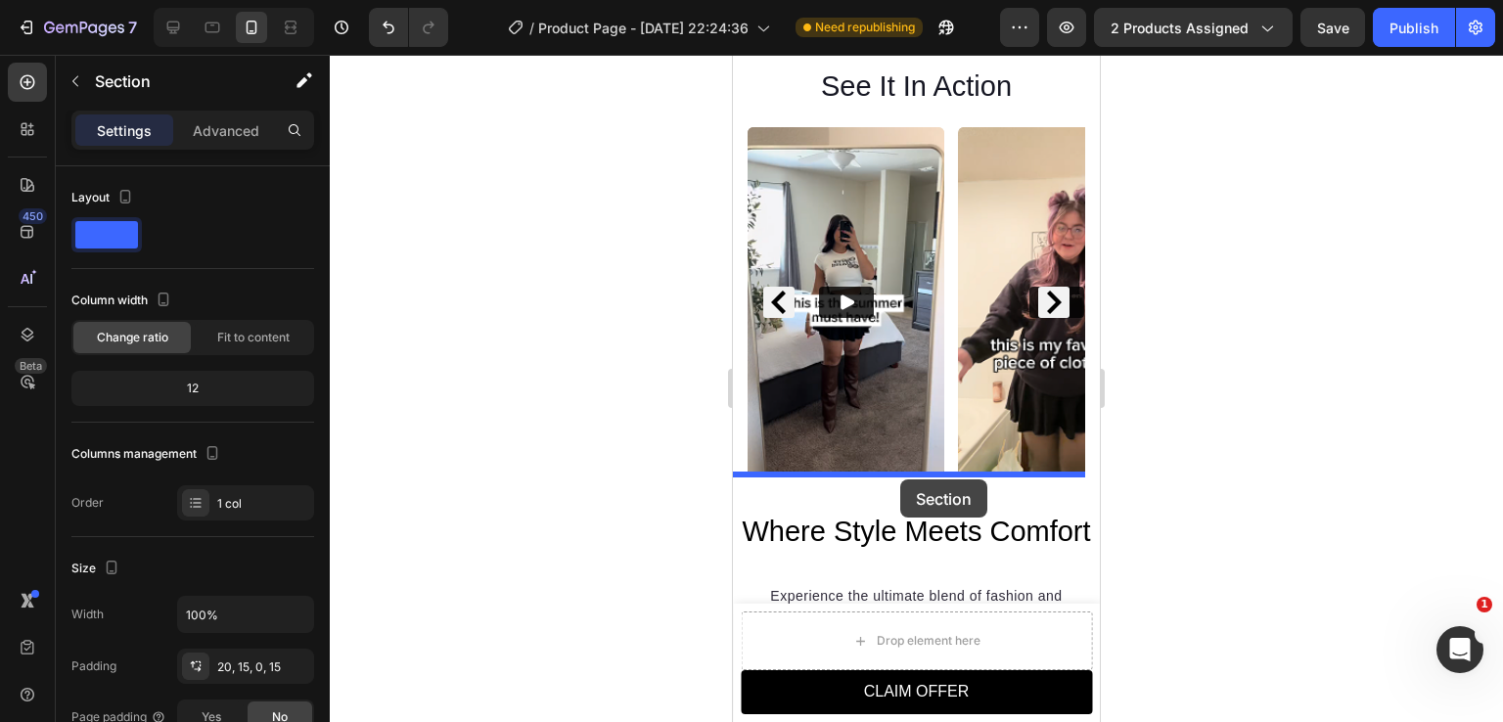
drag, startPoint x: 741, startPoint y: 213, endPoint x: 900, endPoint y: 480, distance: 310.4
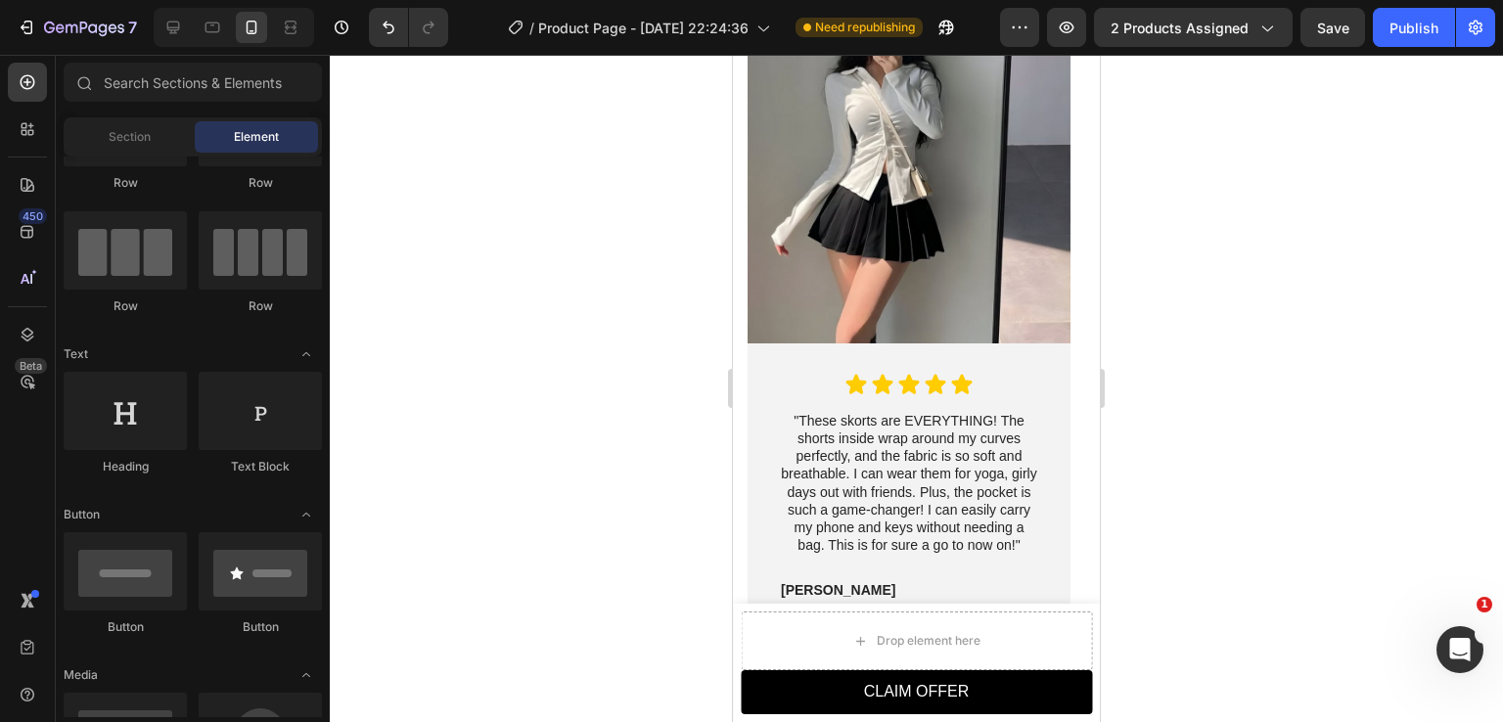
scroll to position [1962, 0]
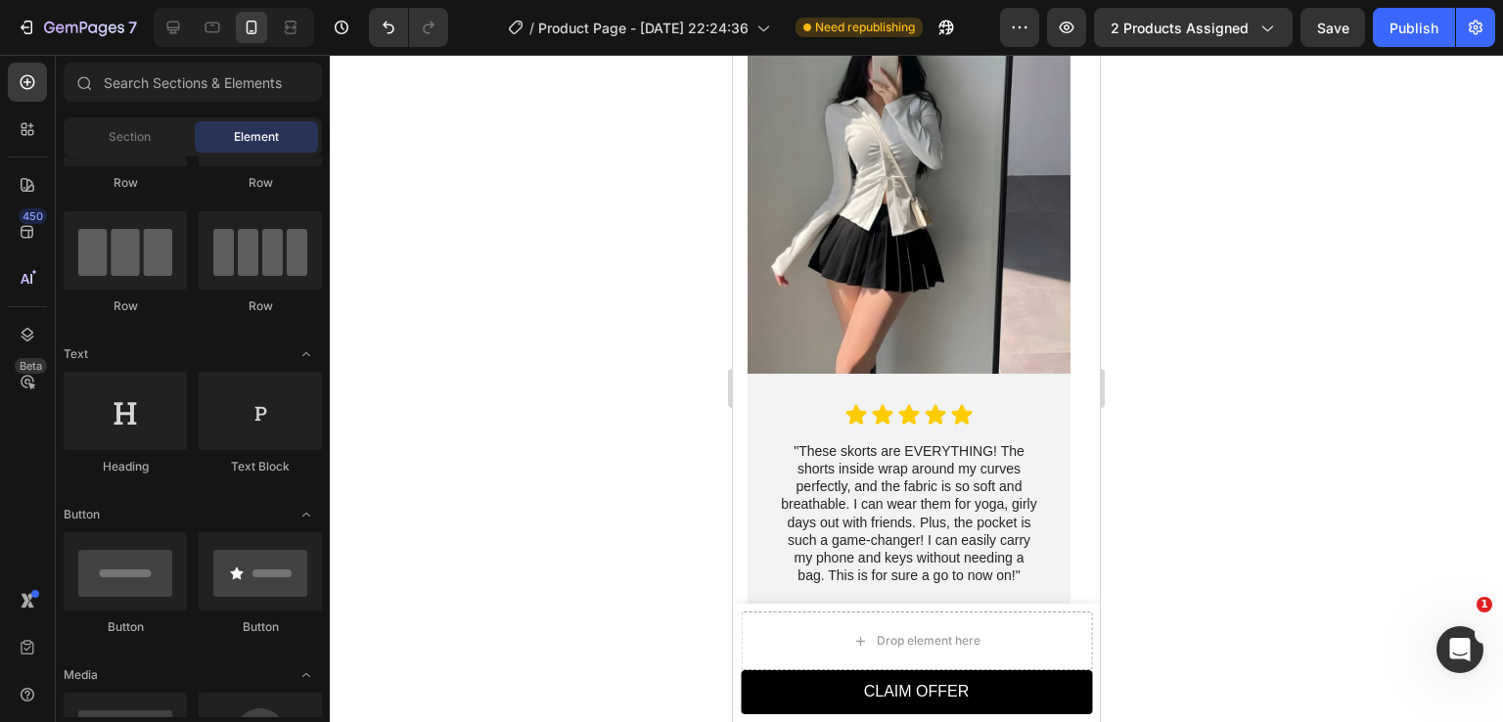
drag, startPoint x: 1093, startPoint y: 273, endPoint x: 1833, endPoint y: 381, distance: 747.7
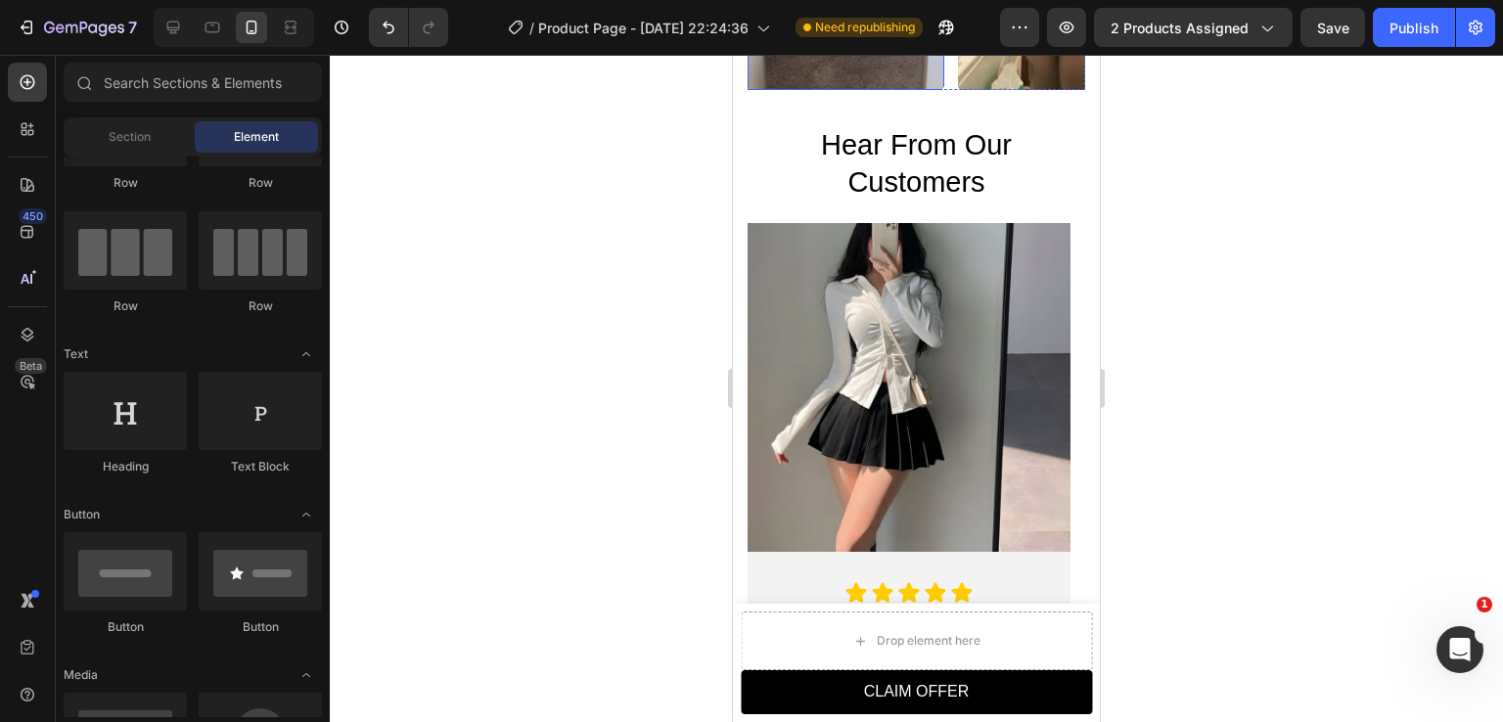
scroll to position [1903, 0]
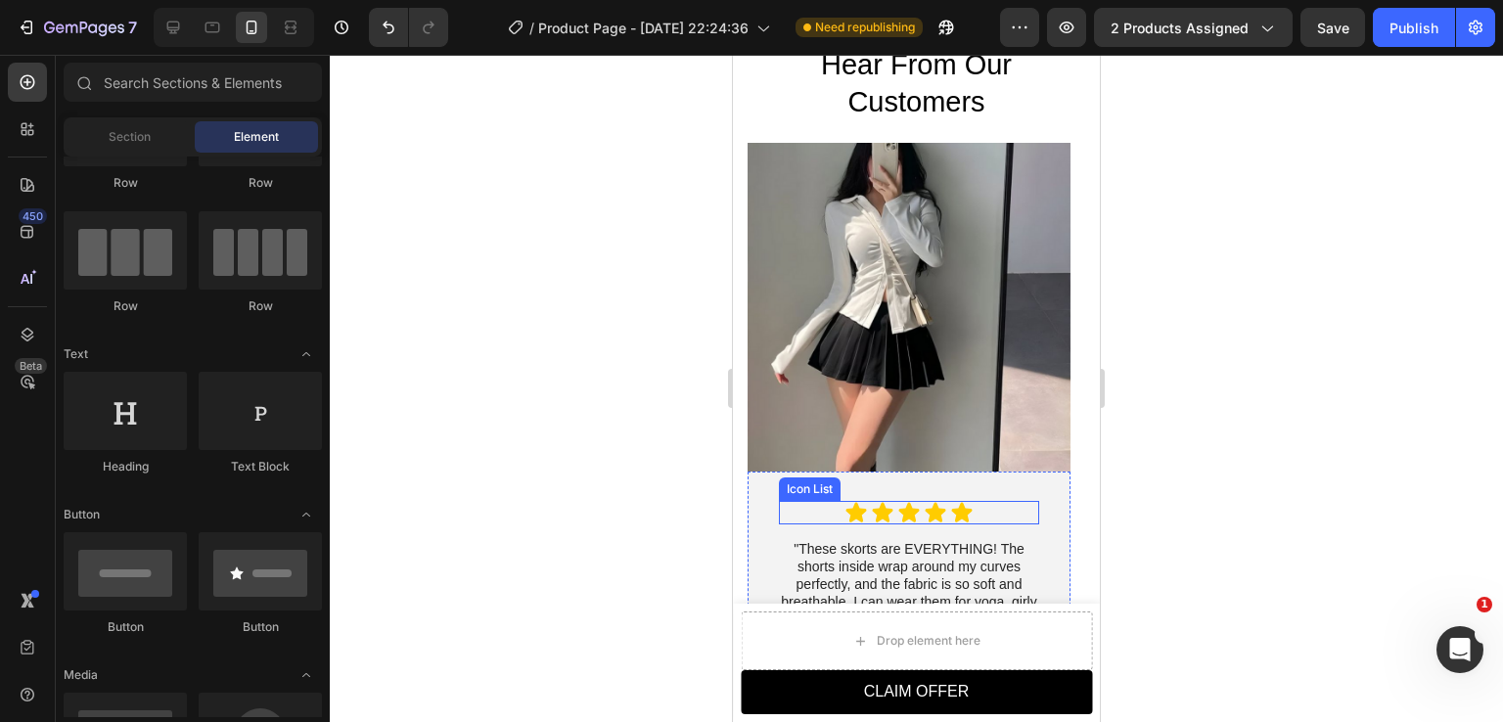
click at [983, 514] on div "Icon Icon Icon Icon Icon" at bounding box center [909, 512] width 260 height 23
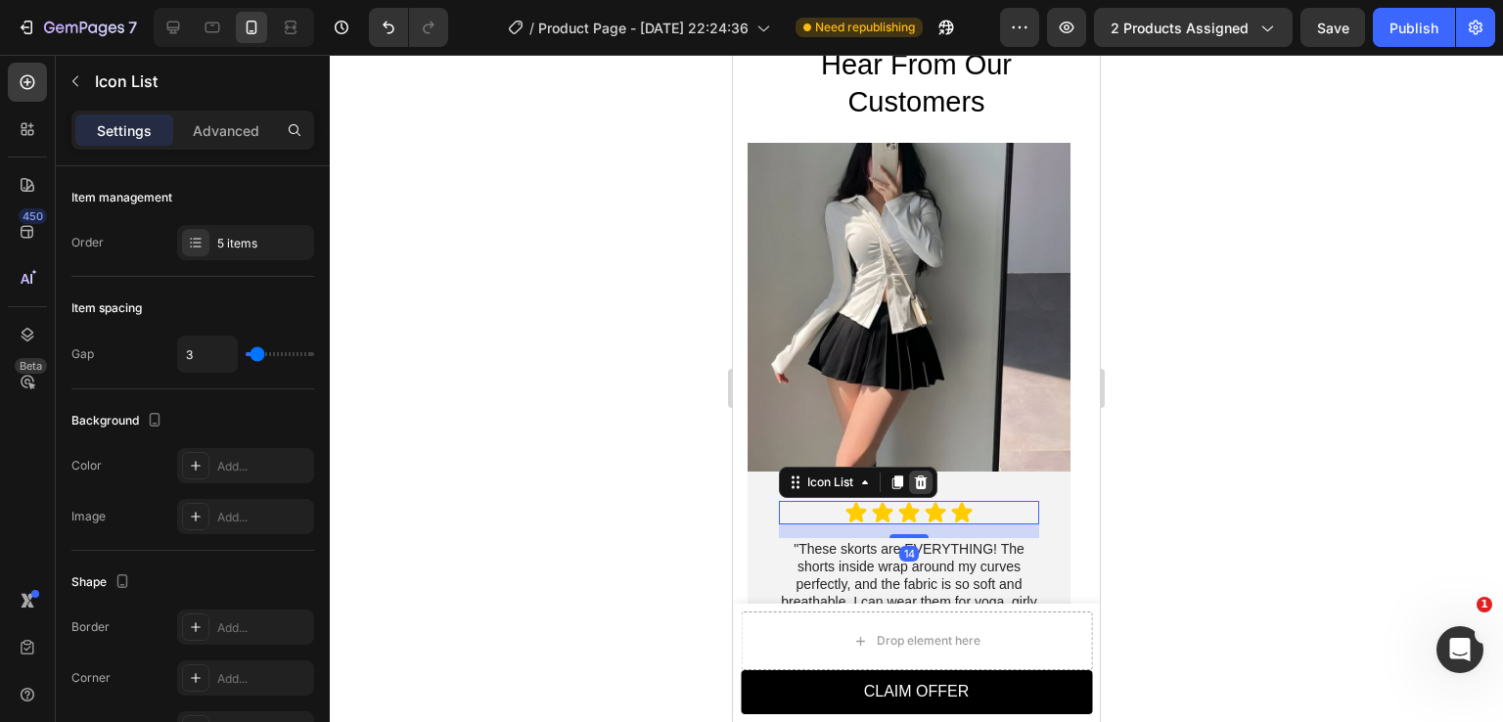
click at [927, 482] on icon at bounding box center [921, 483] width 13 height 14
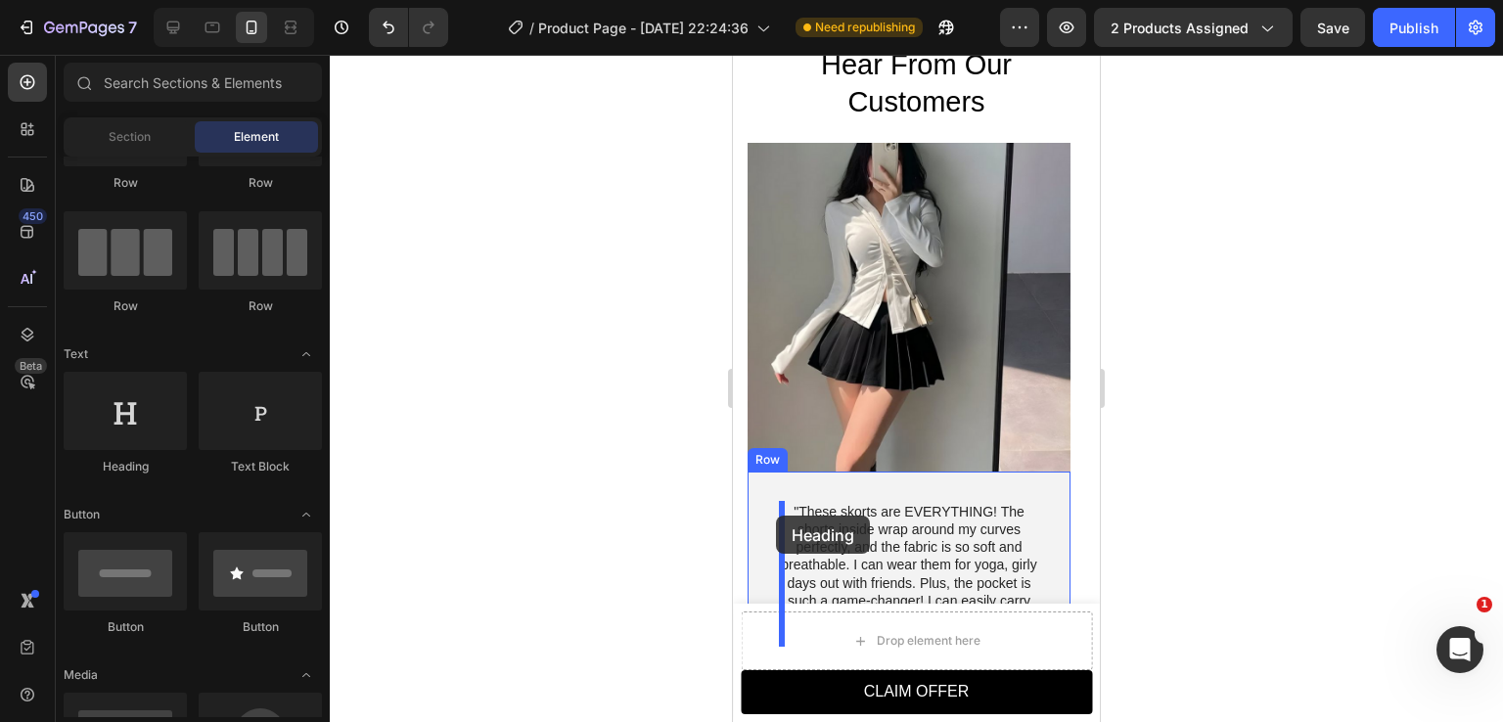
drag, startPoint x: 890, startPoint y: 490, endPoint x: 776, endPoint y: 516, distance: 116.4
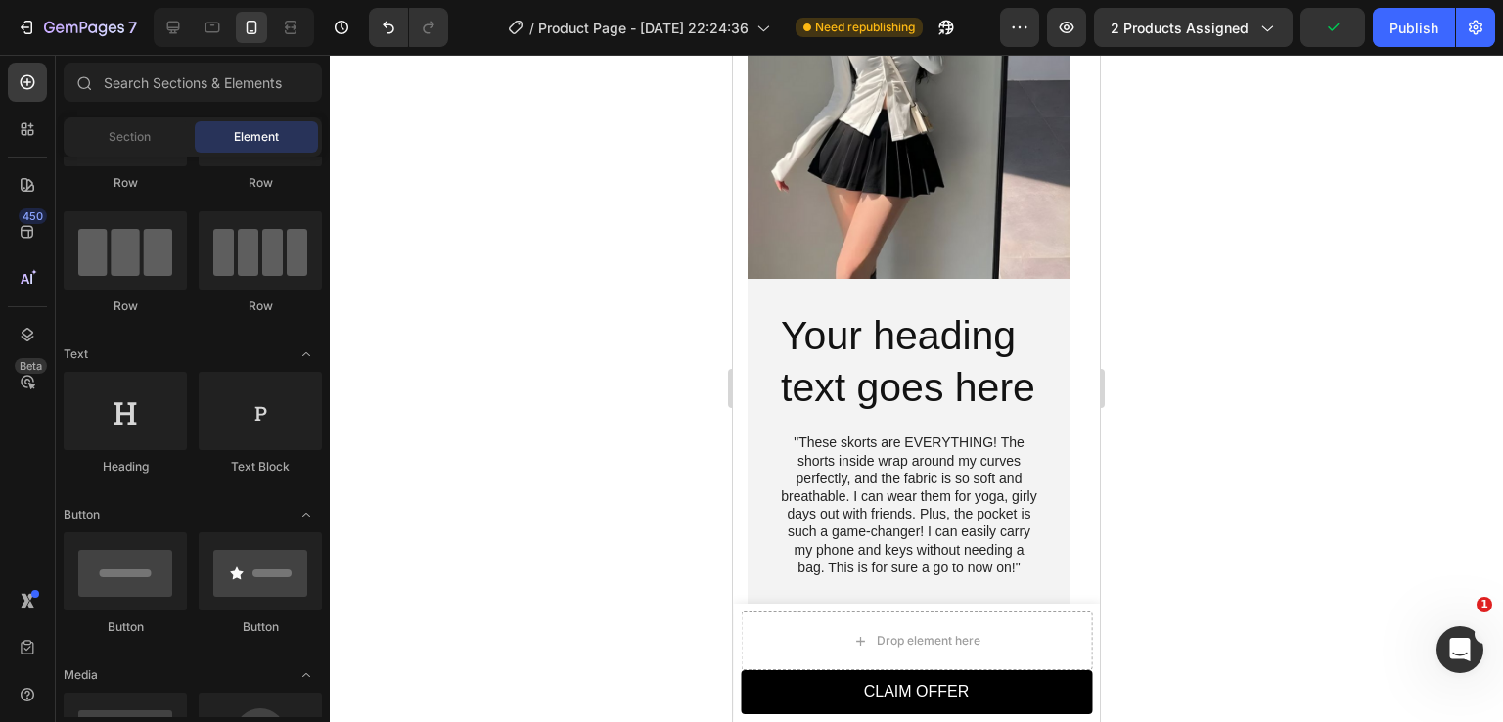
scroll to position [2103, 0]
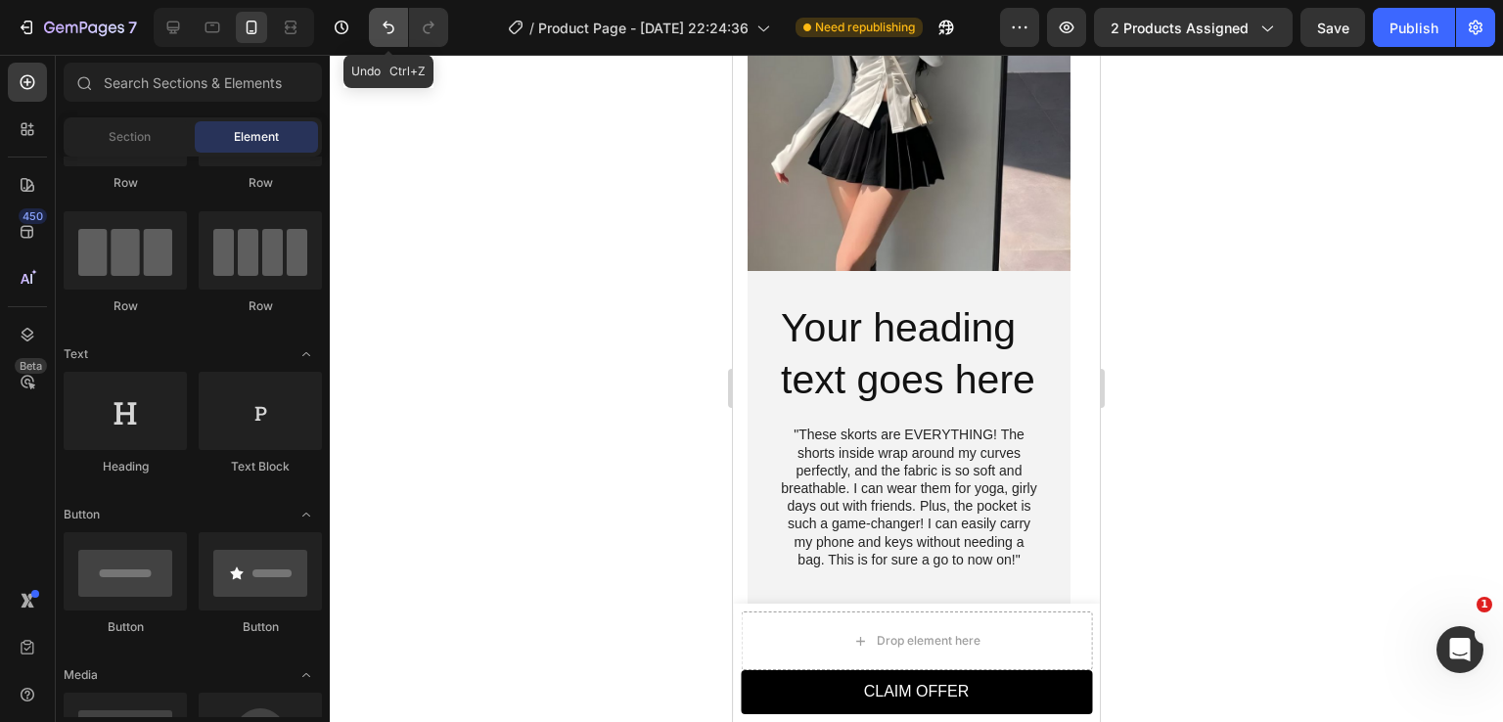
click at [386, 32] on icon "Undo/Redo" at bounding box center [389, 28] width 20 height 20
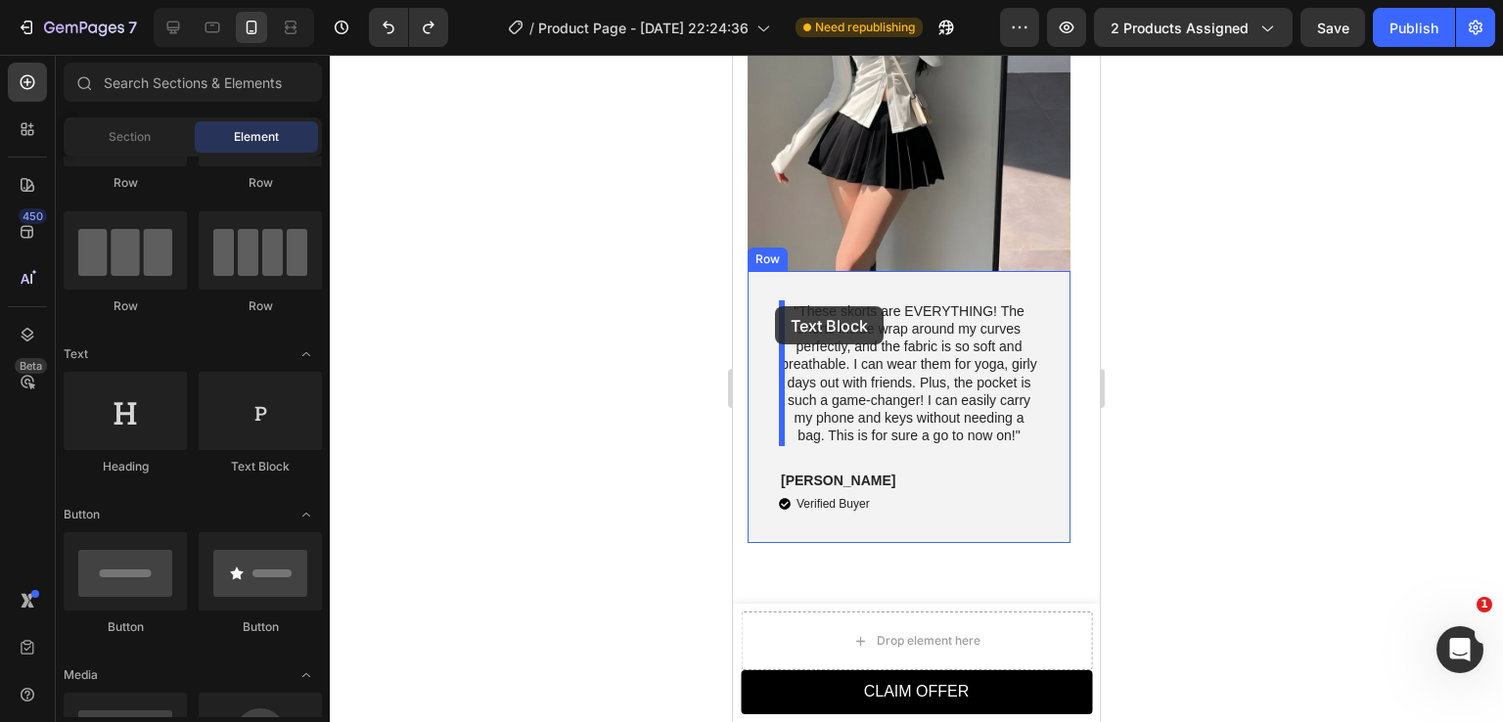
drag, startPoint x: 1039, startPoint y: 446, endPoint x: 775, endPoint y: 306, distance: 299.0
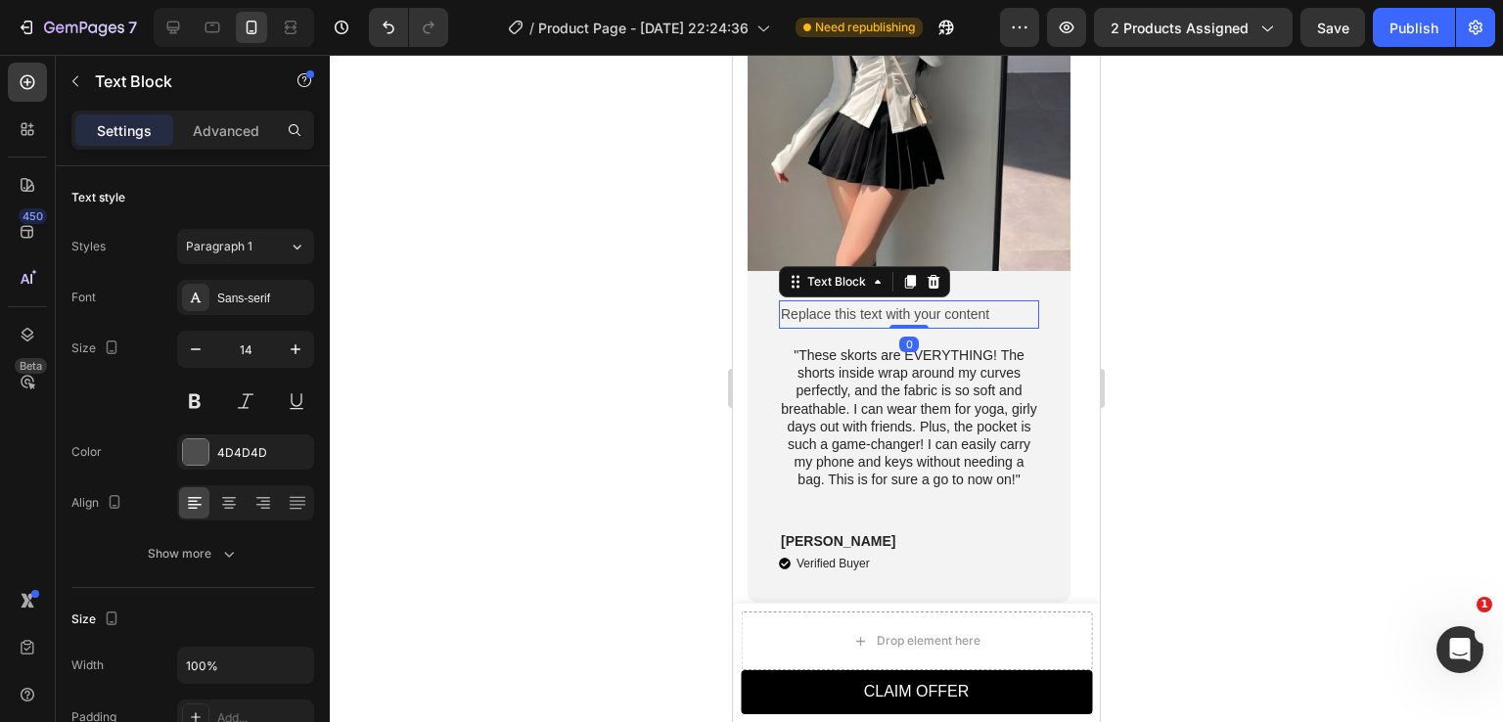
click at [841, 313] on div "Replace this text with your content" at bounding box center [909, 314] width 260 height 28
click at [850, 310] on p "Replace this text with your content" at bounding box center [909, 314] width 256 height 24
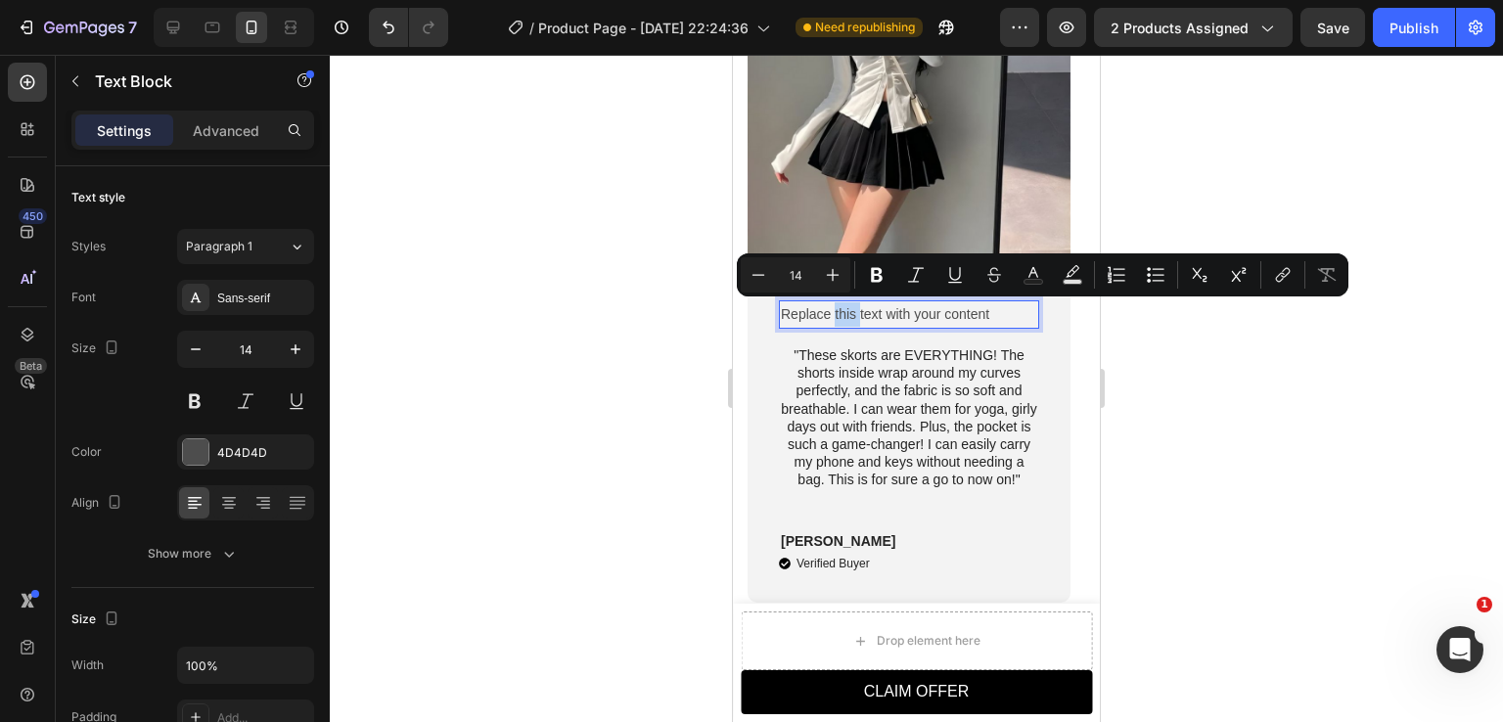
click at [850, 310] on p "Replace this text with your content" at bounding box center [909, 314] width 256 height 24
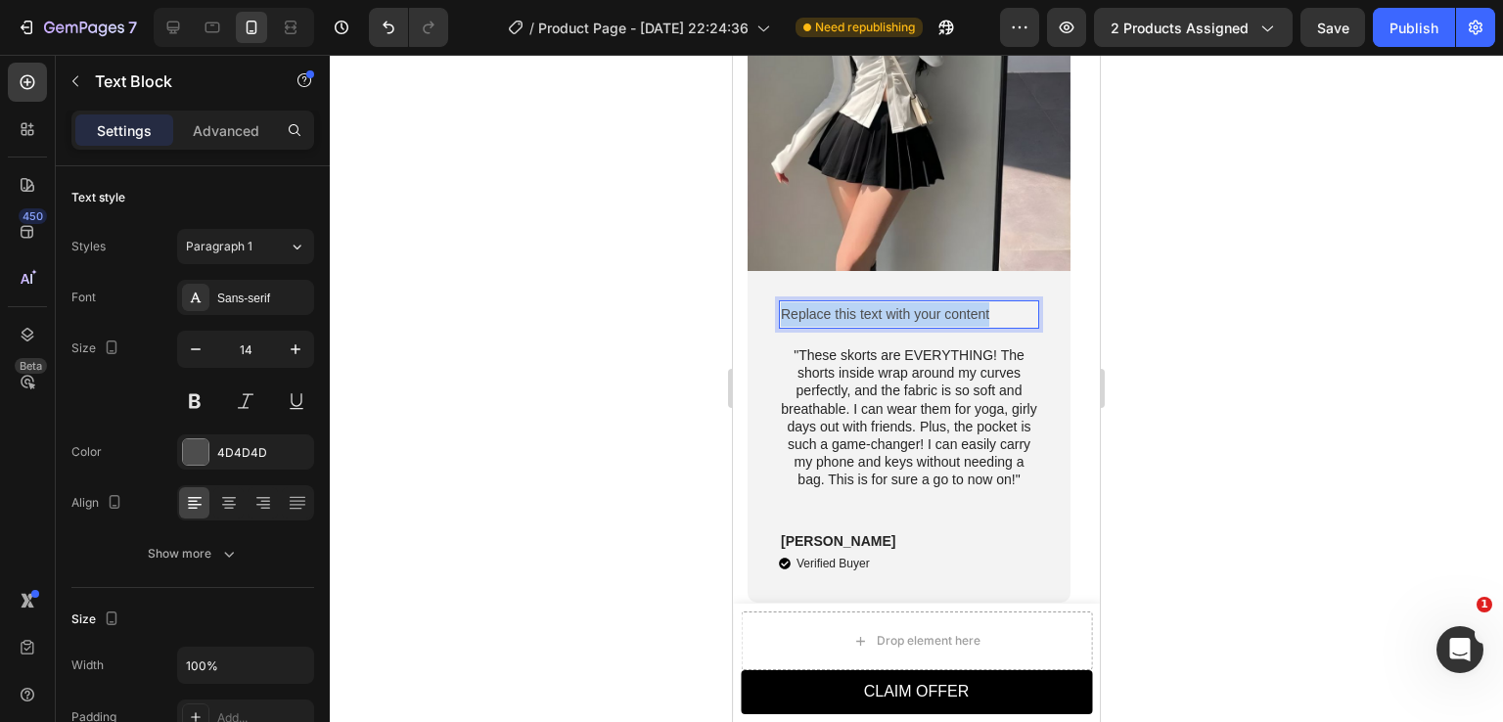
click at [850, 310] on p "Replace this text with your content" at bounding box center [909, 314] width 256 height 24
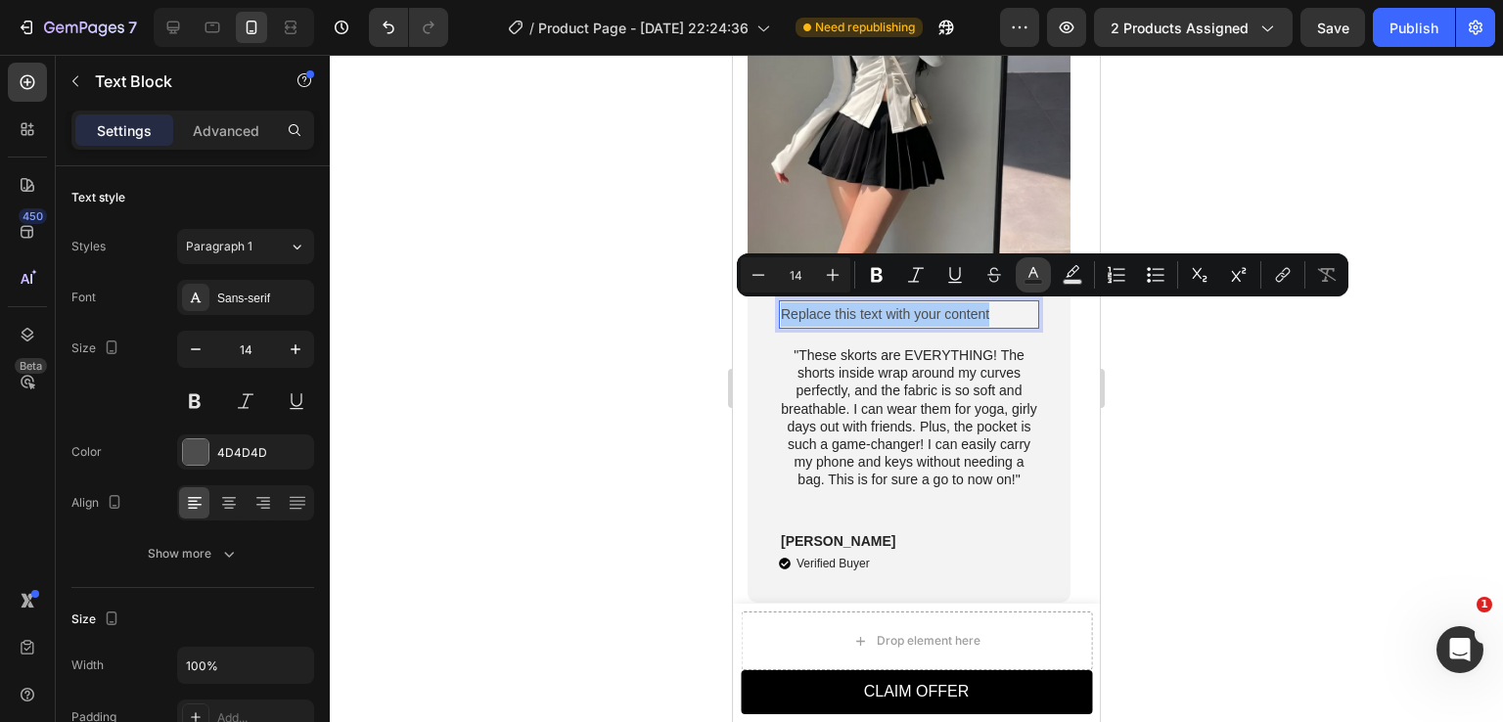
click at [1034, 276] on icon "Editor contextual toolbar" at bounding box center [1034, 275] width 20 height 20
type input "4D4D4D"
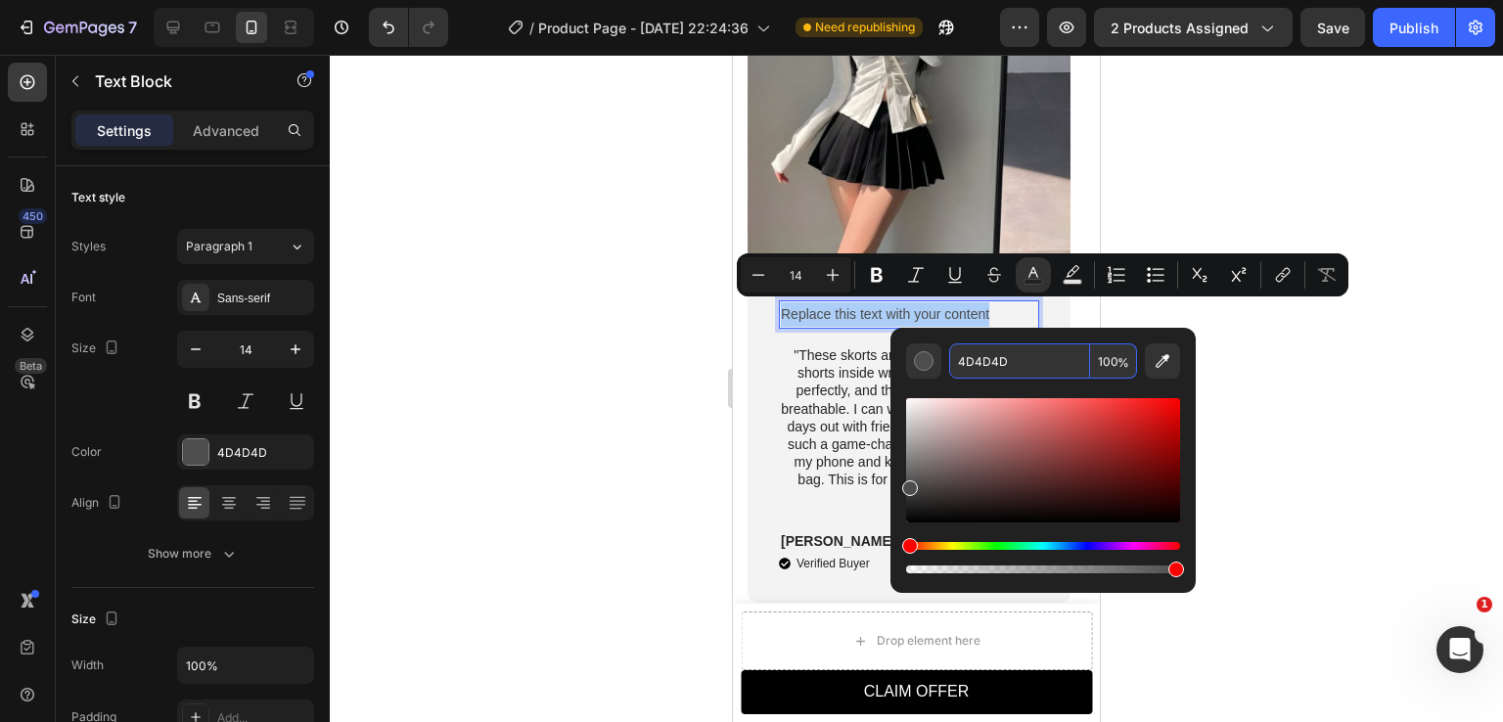
click at [998, 364] on input "4D4D4D" at bounding box center [1019, 361] width 141 height 35
type input "000000"
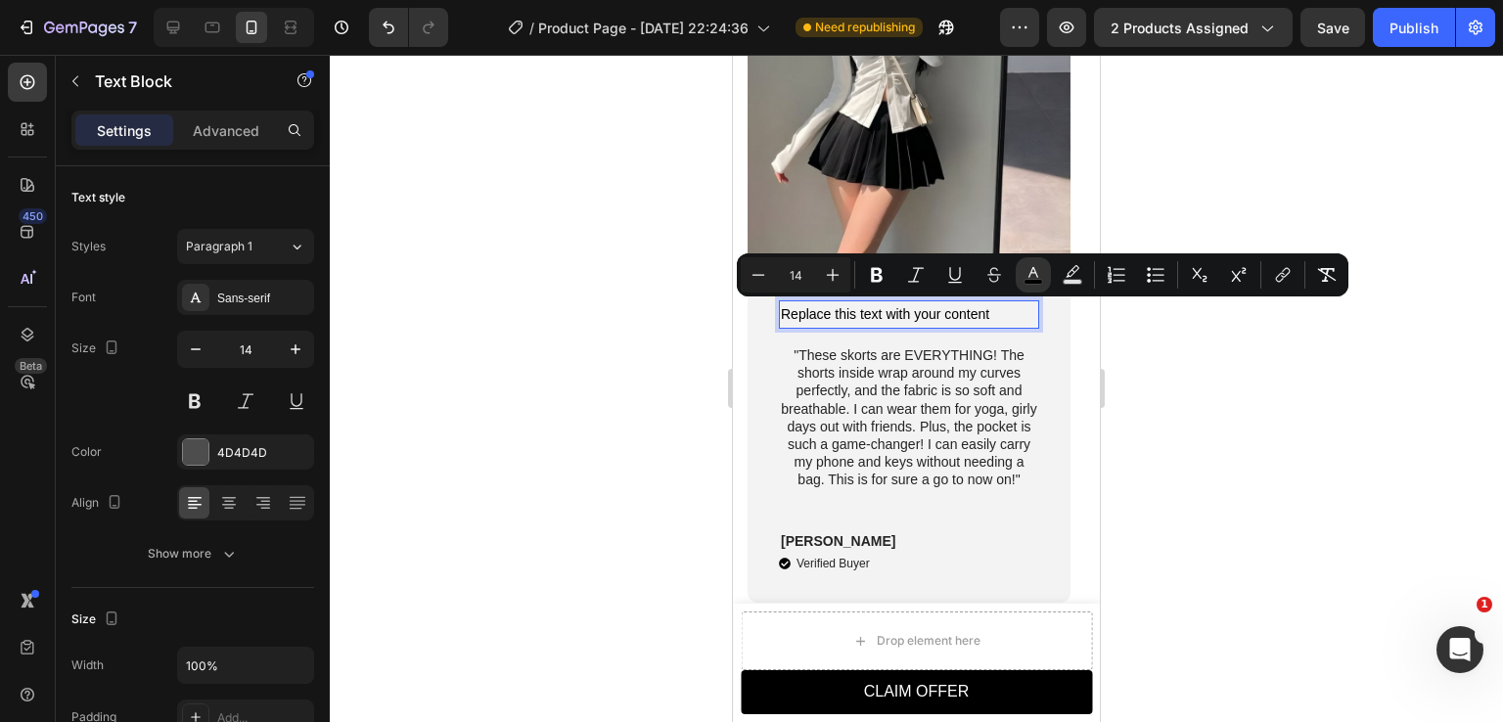
click at [1018, 313] on p "Replace this text with your content" at bounding box center [909, 314] width 256 height 24
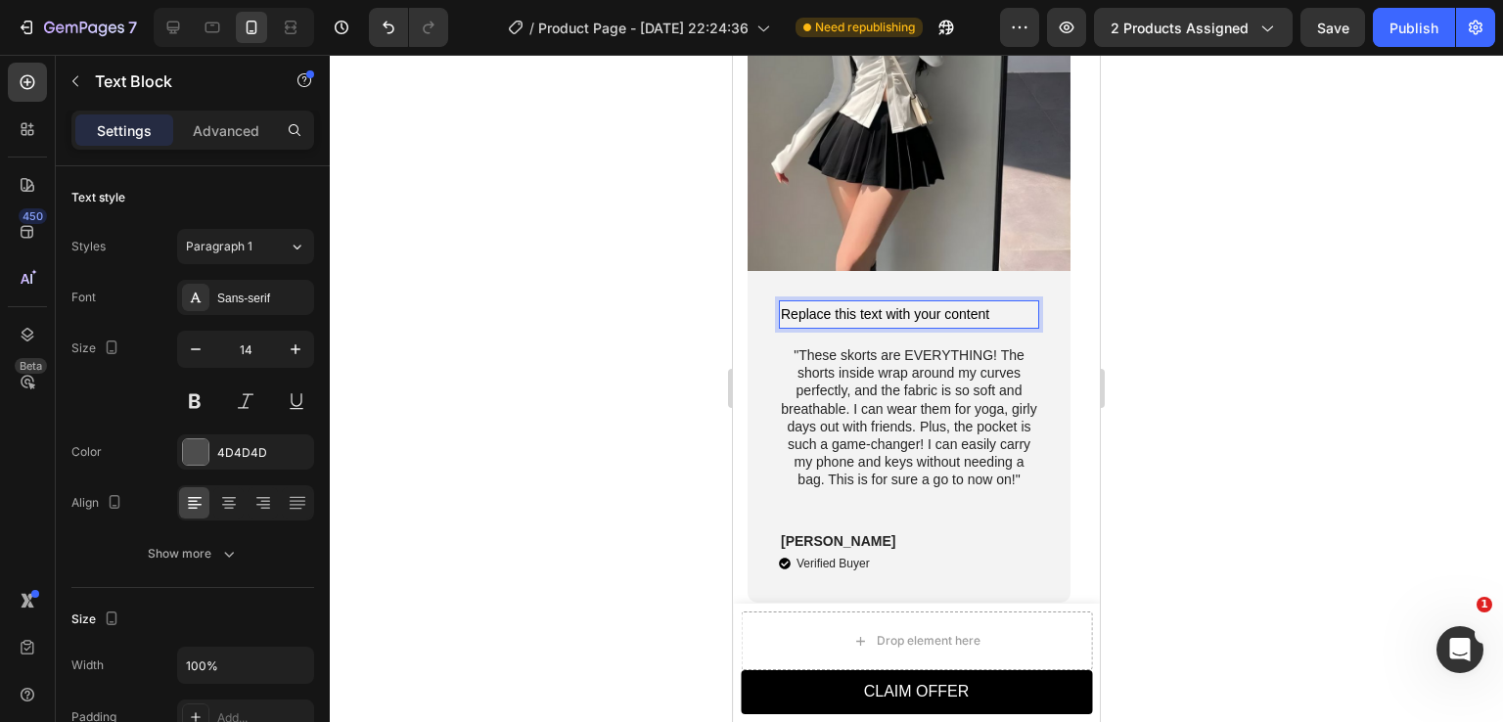
click at [900, 316] on span "Replace this text with your content" at bounding box center [885, 314] width 208 height 16
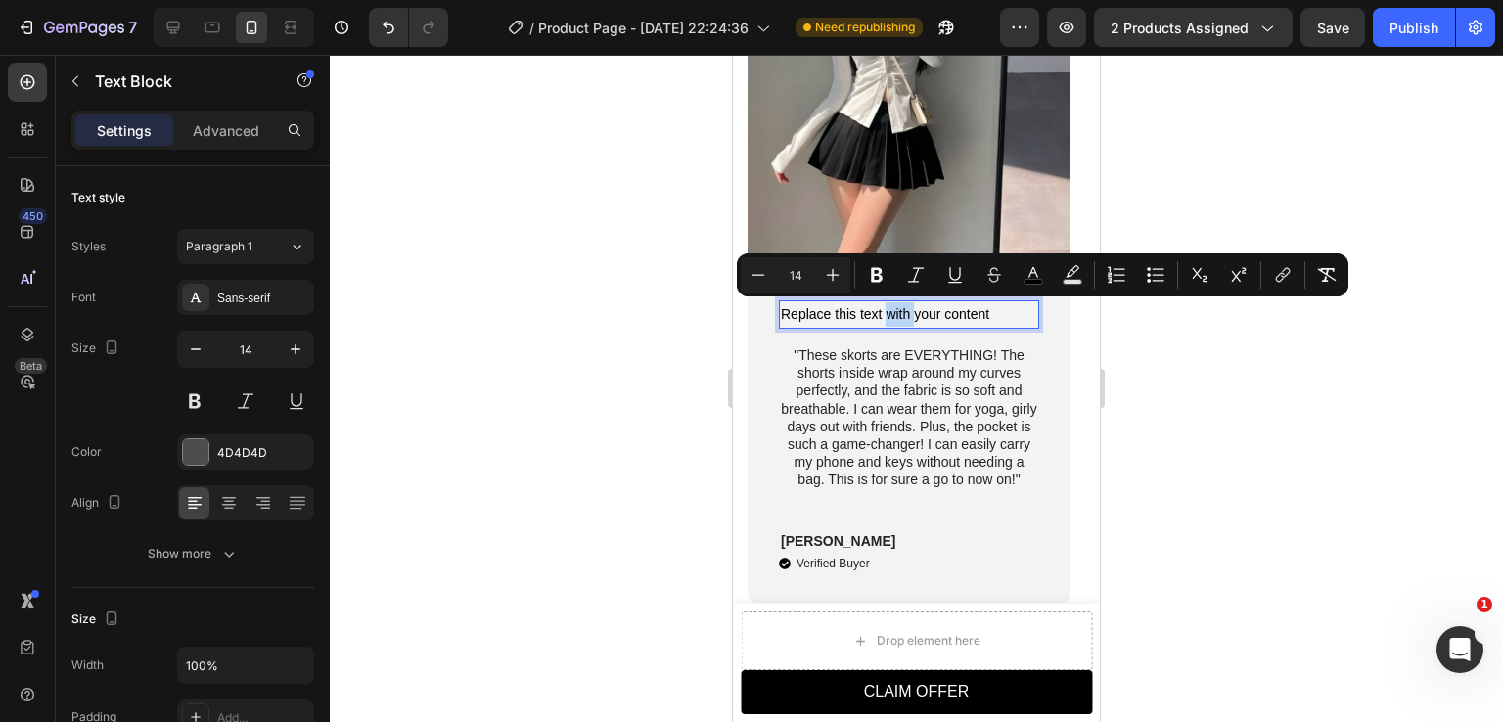
click at [900, 316] on span "Replace this text with your content" at bounding box center [885, 314] width 208 height 16
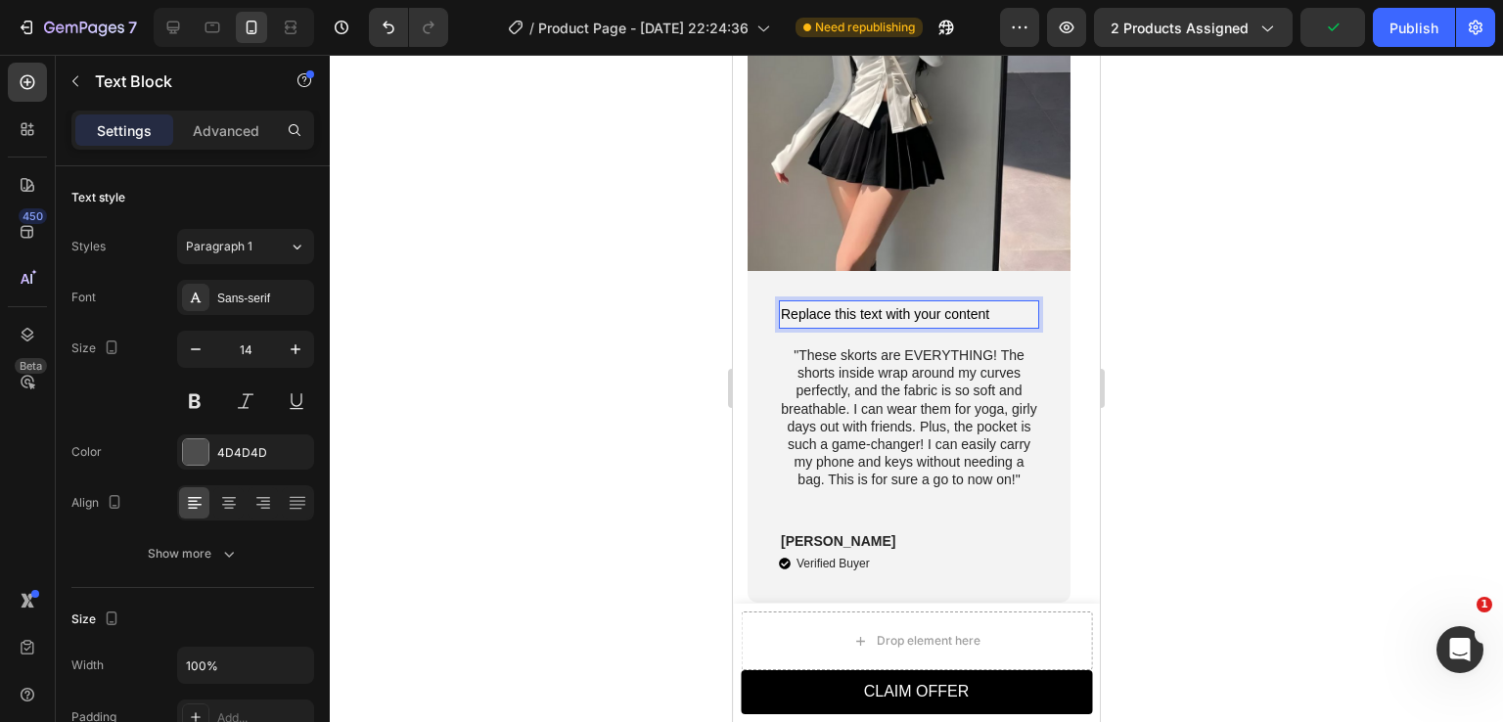
click at [905, 316] on span "Replace this text with your content" at bounding box center [885, 314] width 208 height 16
click at [1241, 340] on div at bounding box center [917, 389] width 1174 height 668
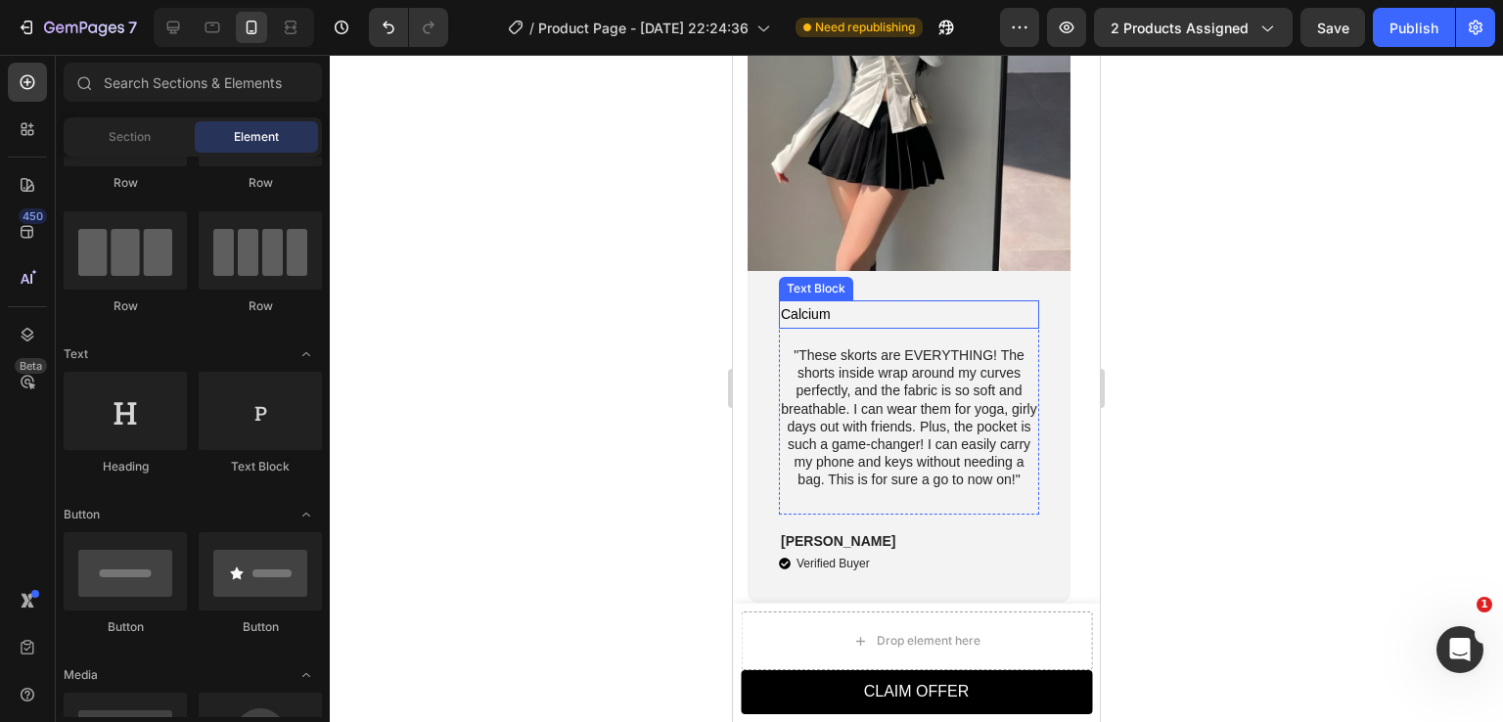
click at [807, 312] on span "Calcium" at bounding box center [806, 314] width 50 height 16
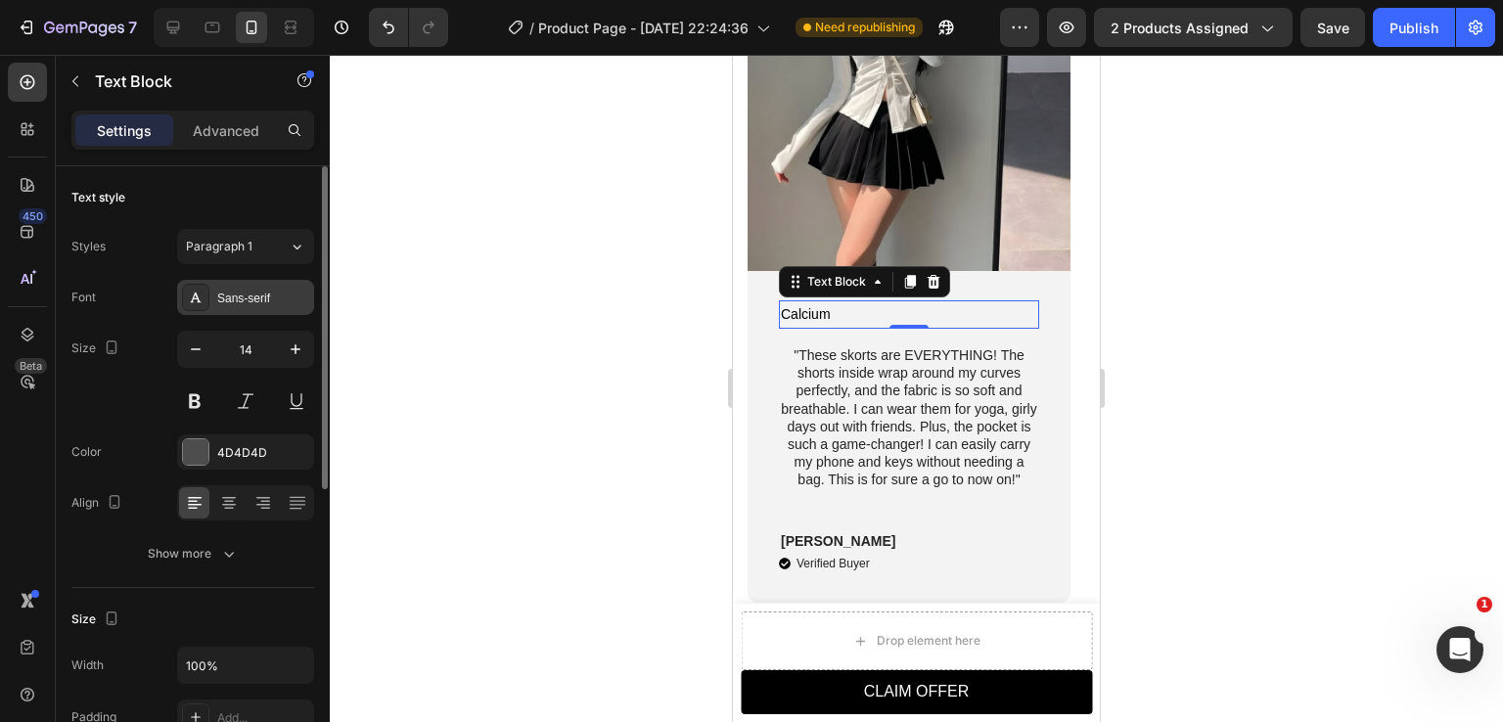
click at [251, 287] on div "Sans-serif" at bounding box center [245, 297] width 137 height 35
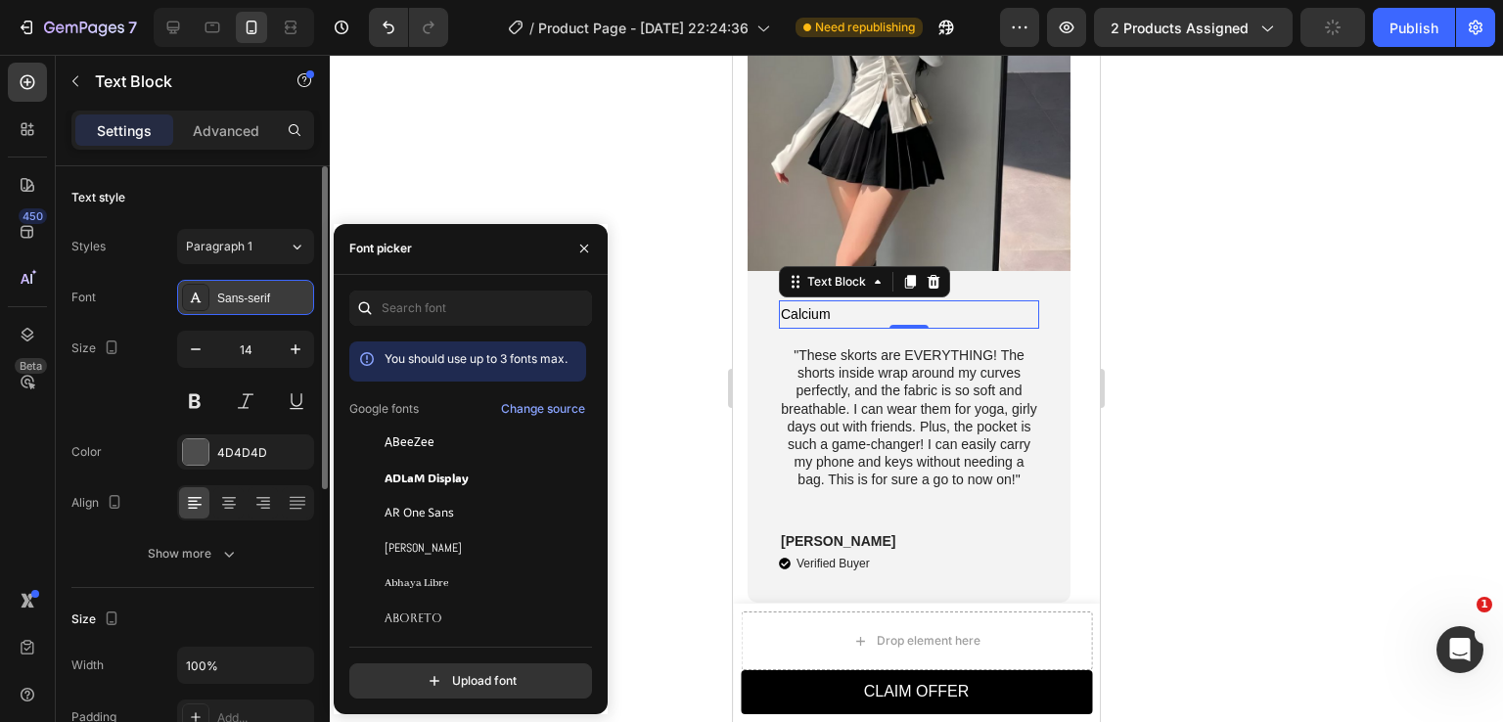
click at [240, 296] on div "Sans-serif" at bounding box center [263, 299] width 92 height 18
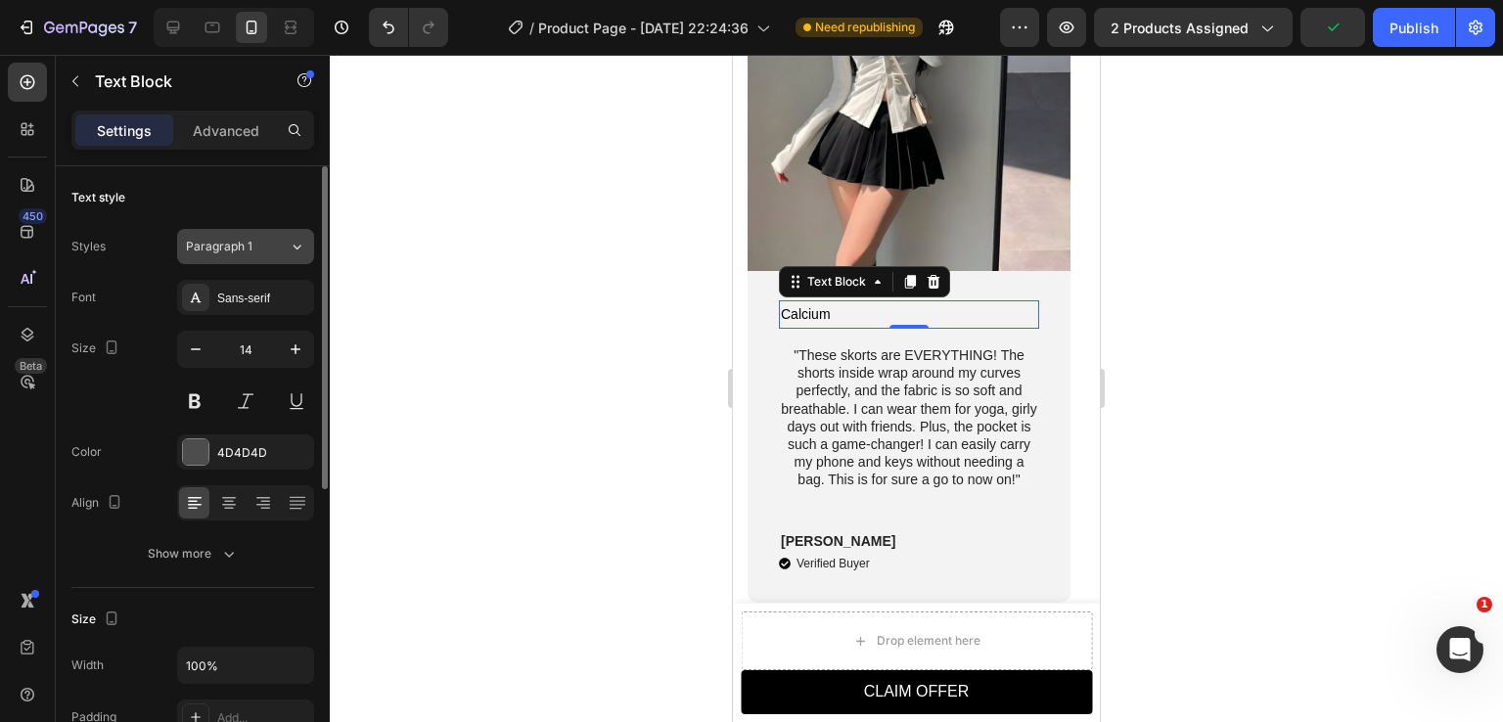
click at [238, 252] on span "Paragraph 1" at bounding box center [219, 247] width 67 height 18
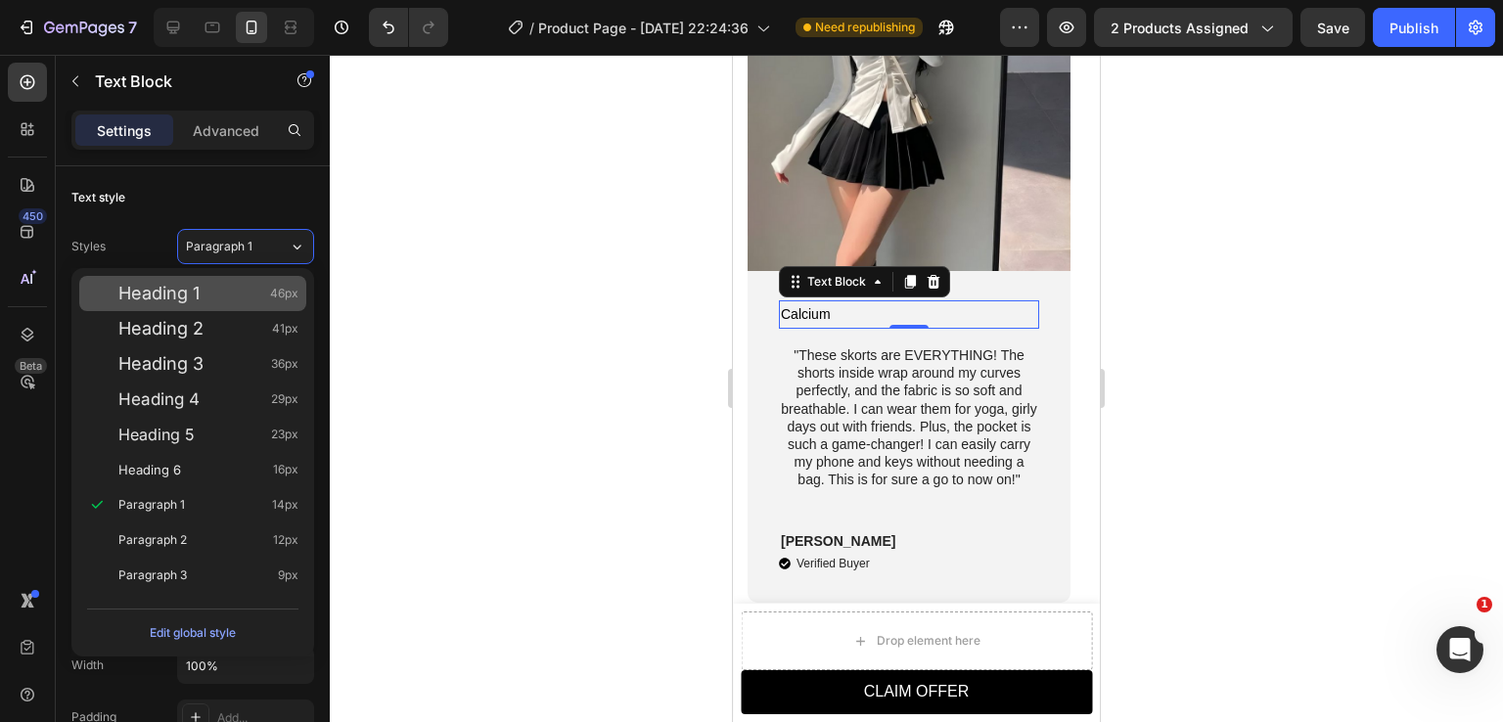
click at [200, 295] on span "Heading 1" at bounding box center [158, 294] width 81 height 20
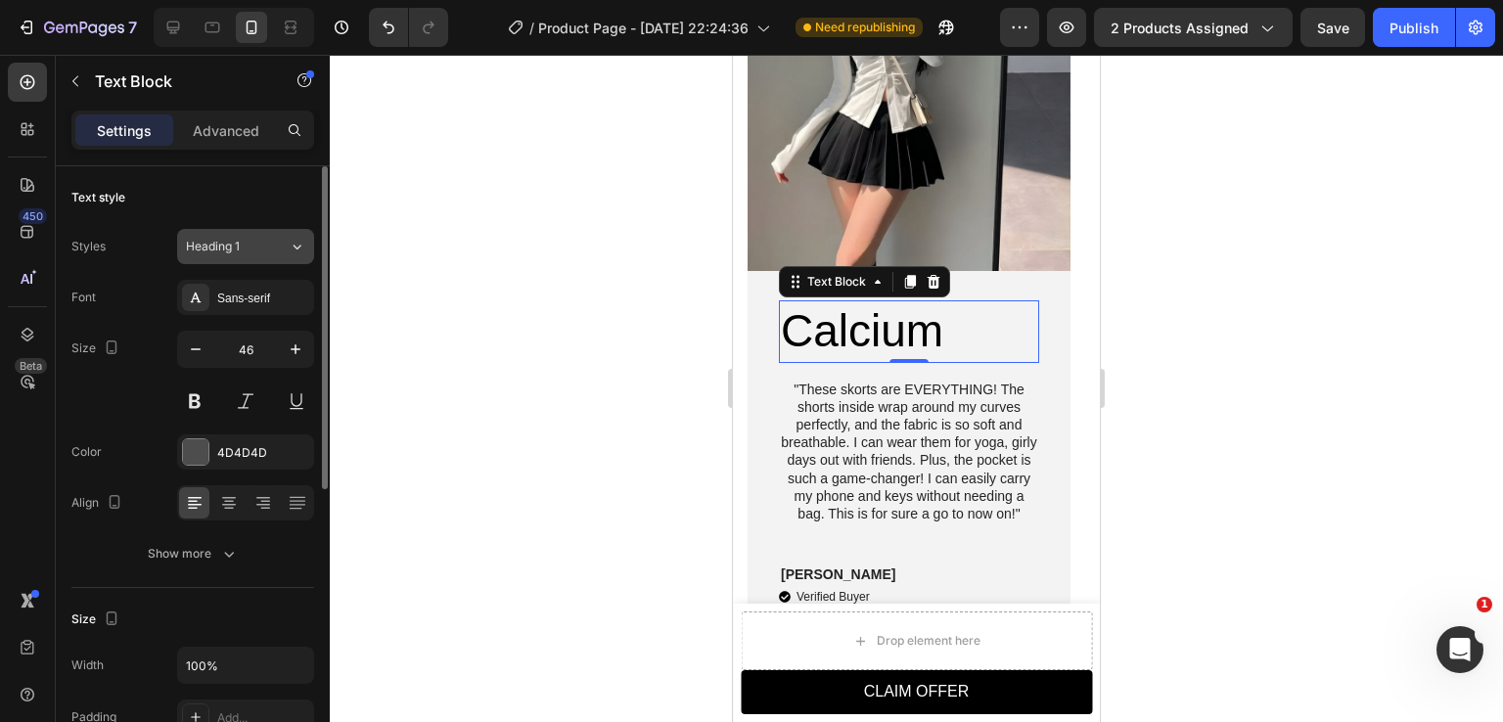
click at [211, 257] on button "Heading 1" at bounding box center [245, 246] width 137 height 35
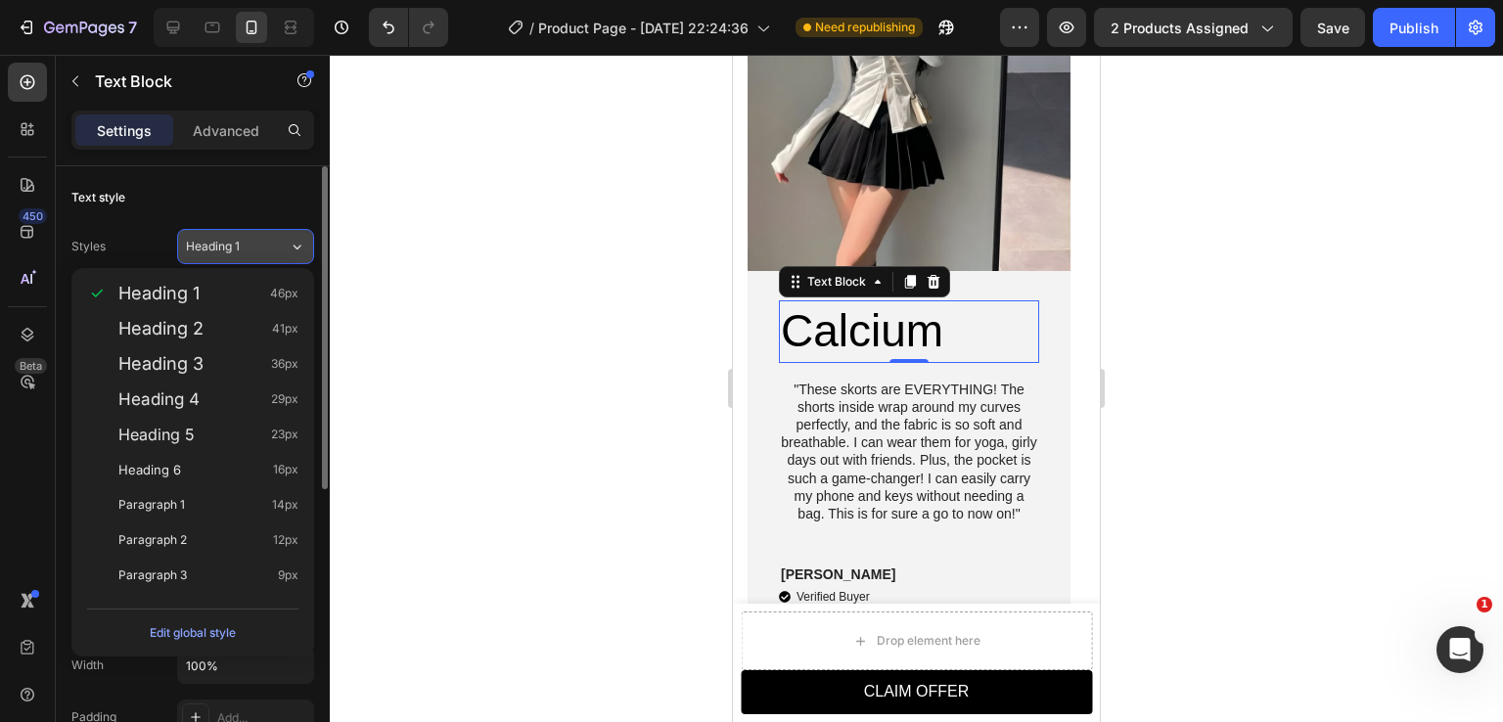
click at [259, 243] on div "Heading 1" at bounding box center [225, 247] width 79 height 18
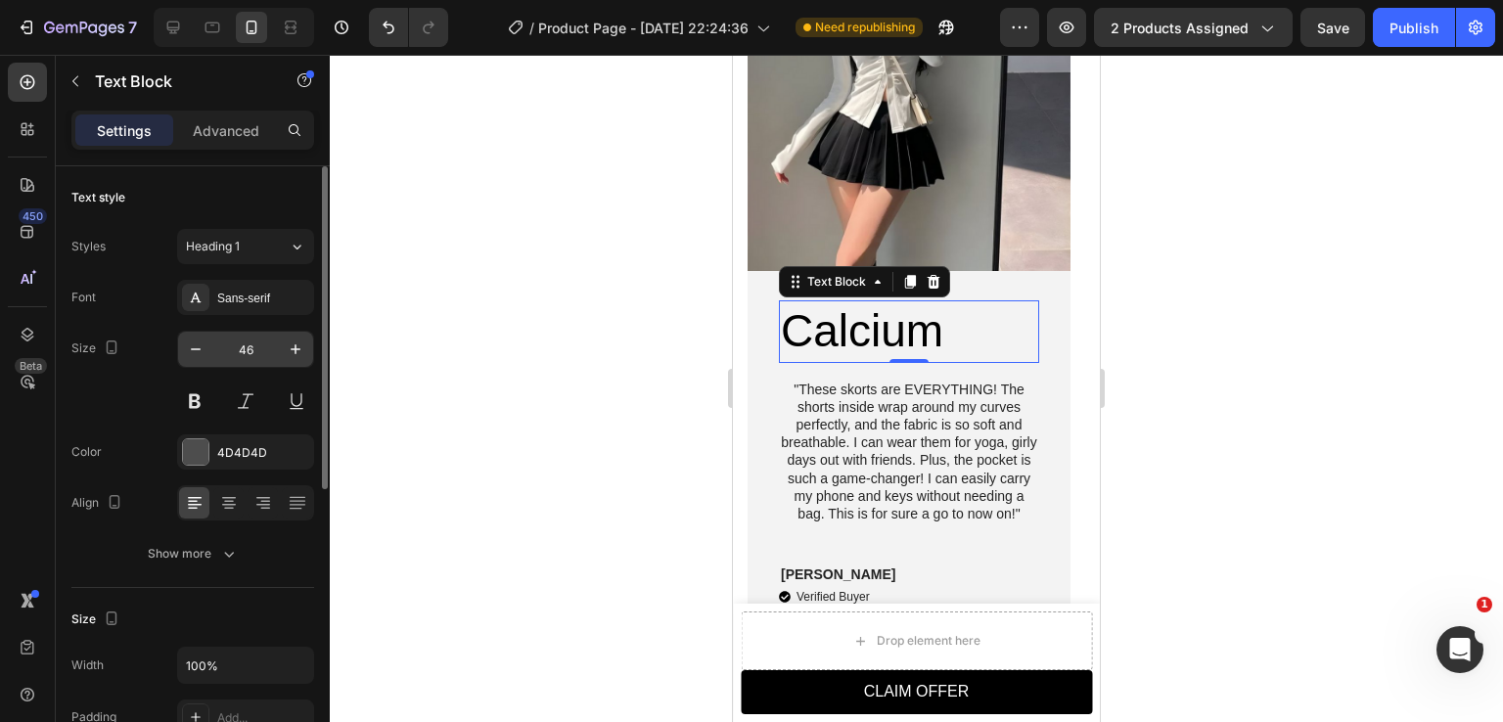
click at [243, 347] on input "46" at bounding box center [245, 349] width 65 height 35
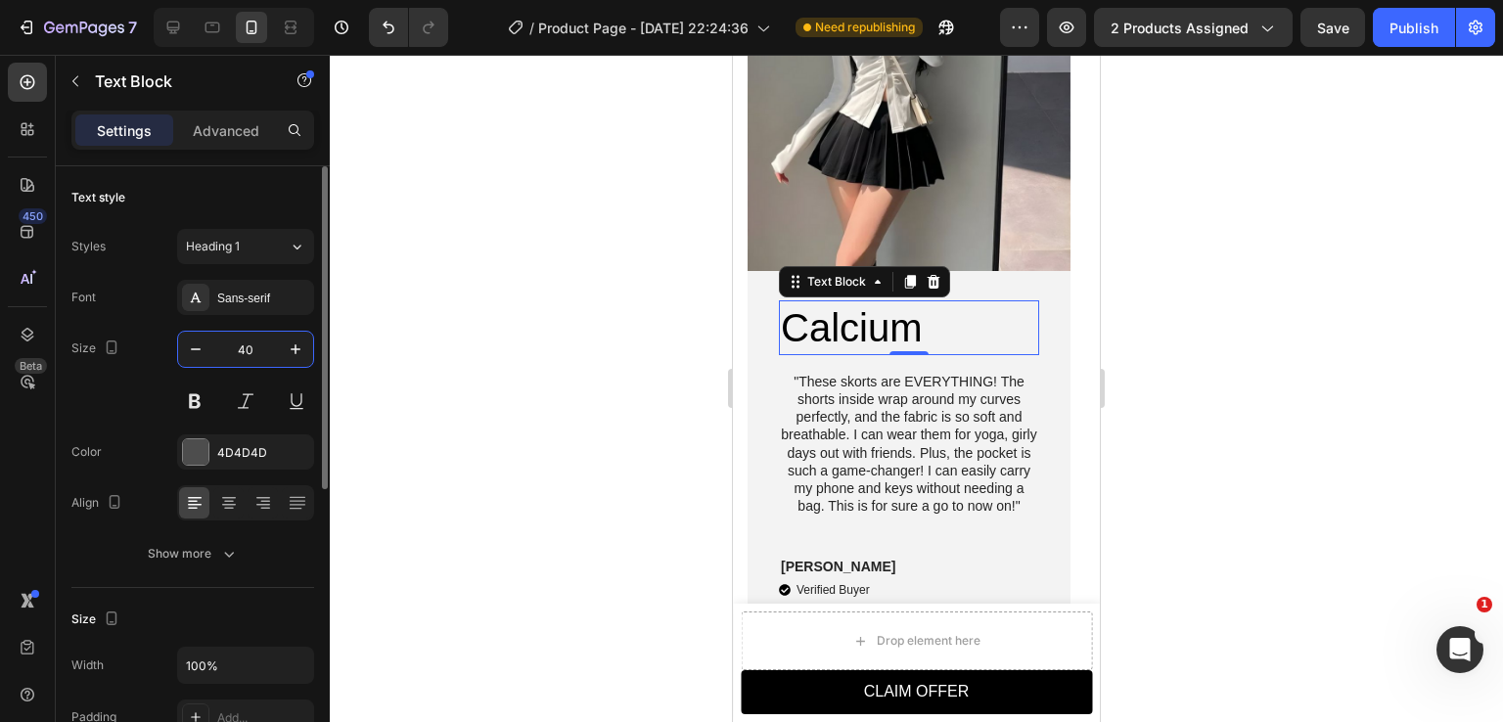
type input "4"
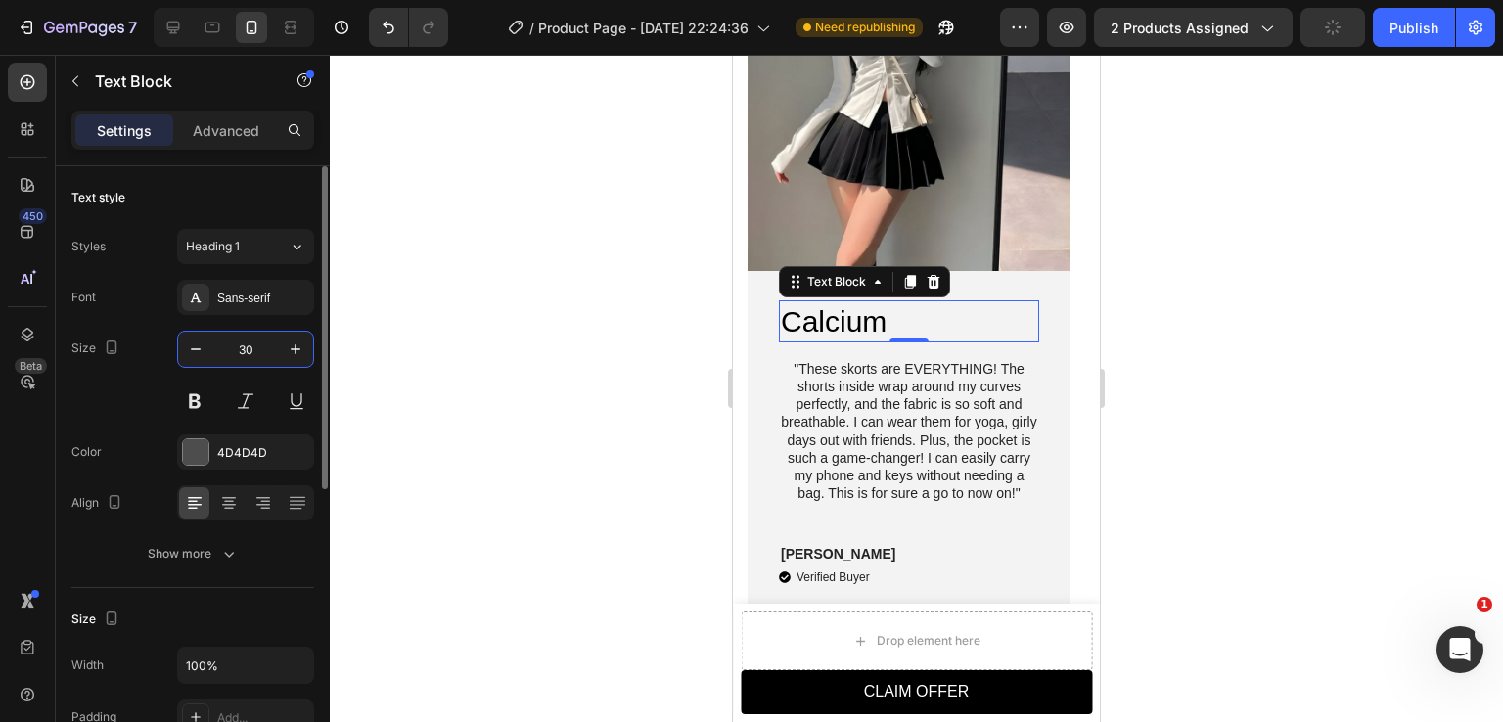
click at [246, 348] on input "30" at bounding box center [245, 349] width 65 height 35
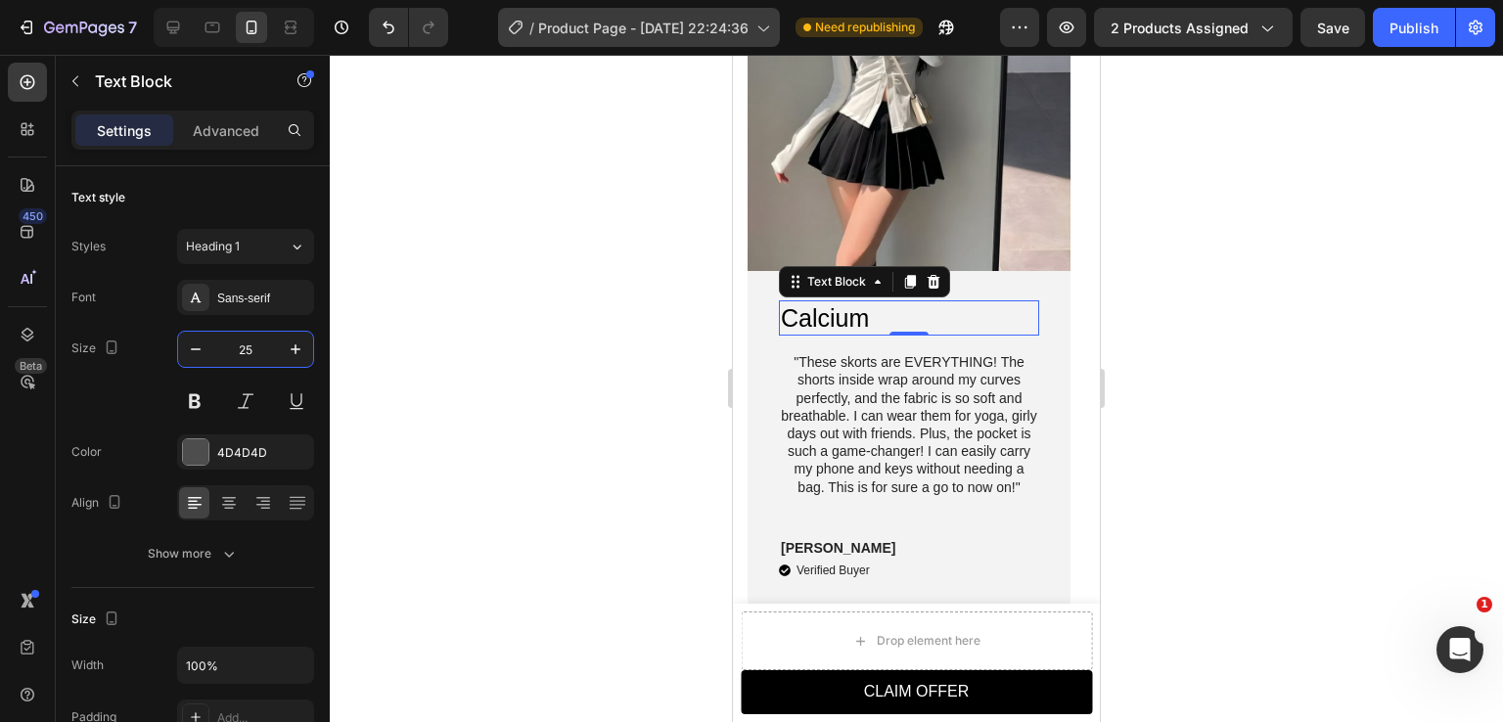
type input "25"
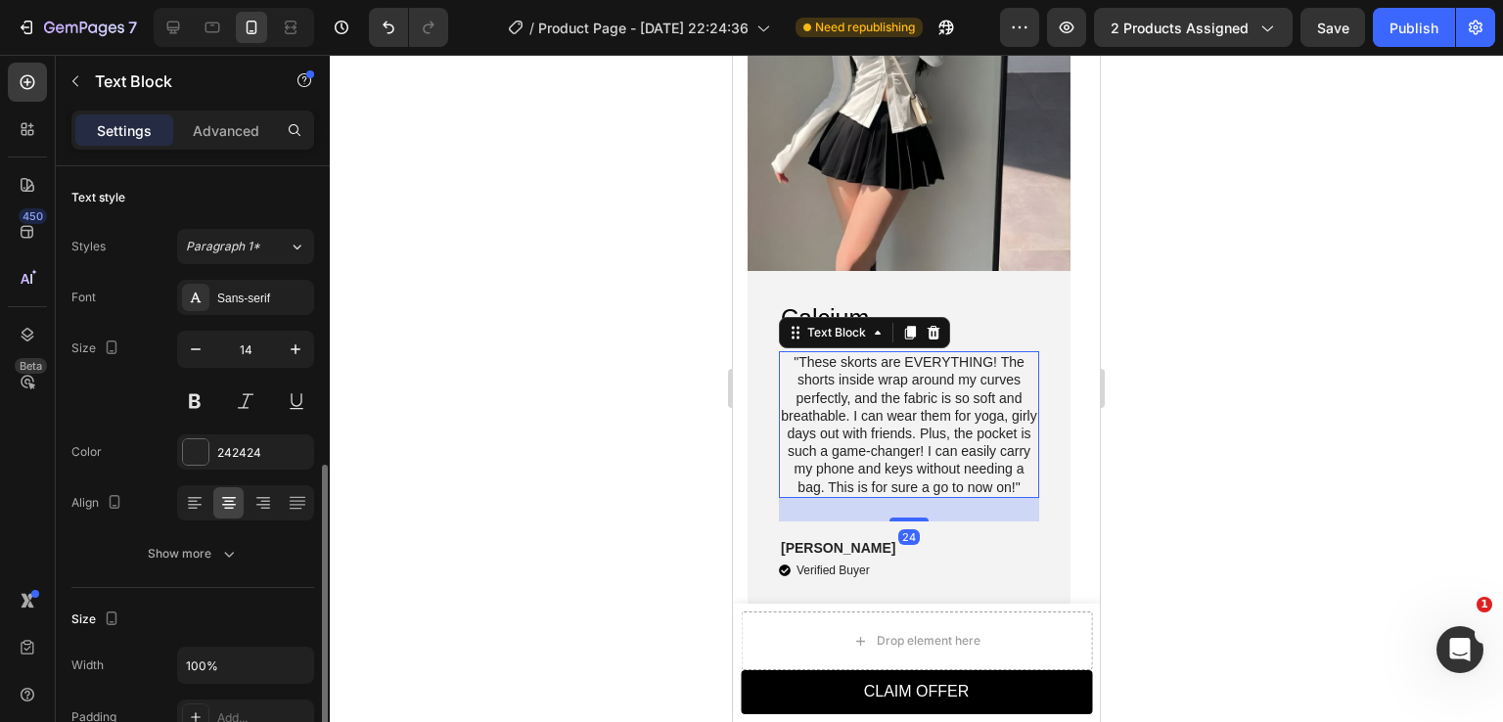
click at [839, 404] on p ""These skorts are EVERYTHING! The shorts inside wrap around my curves perfectly…" at bounding box center [909, 424] width 256 height 143
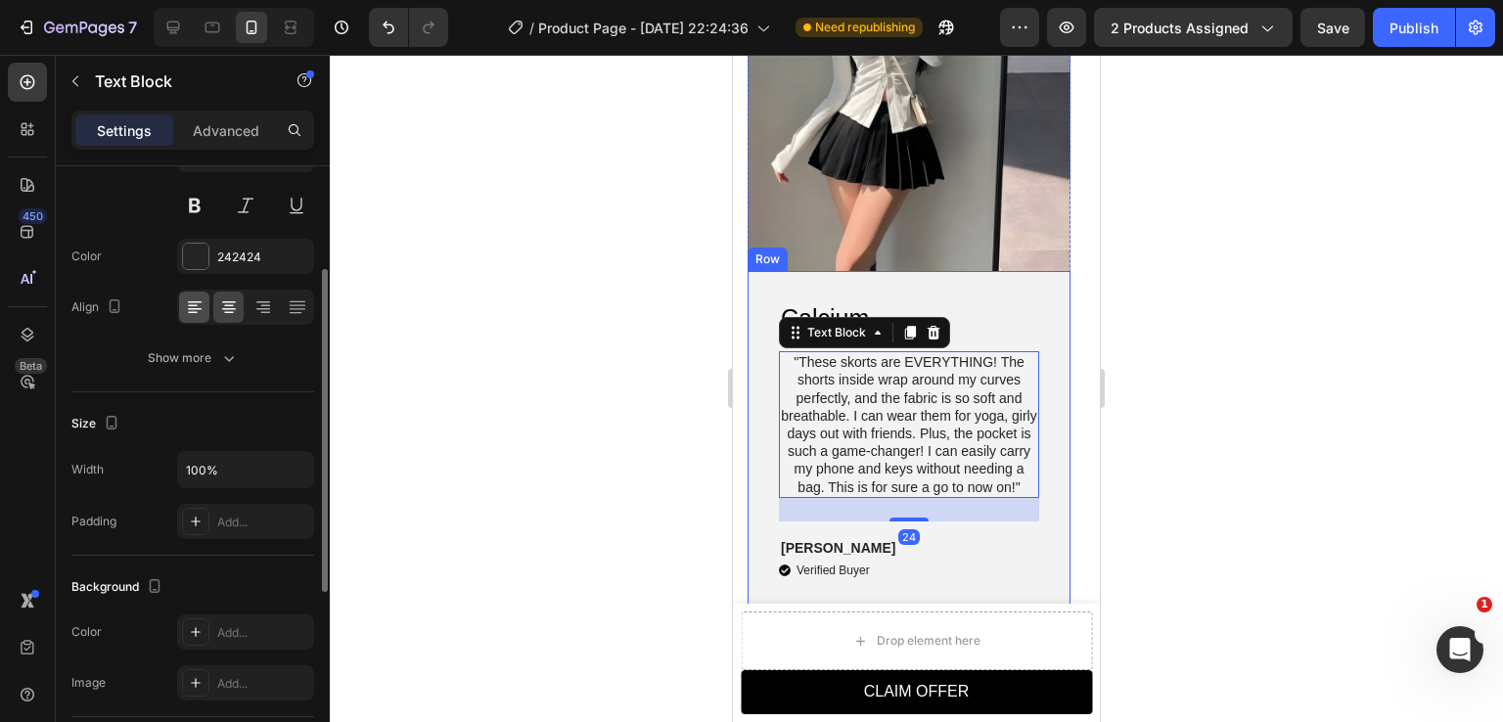
click at [197, 314] on icon at bounding box center [195, 308] width 20 height 20
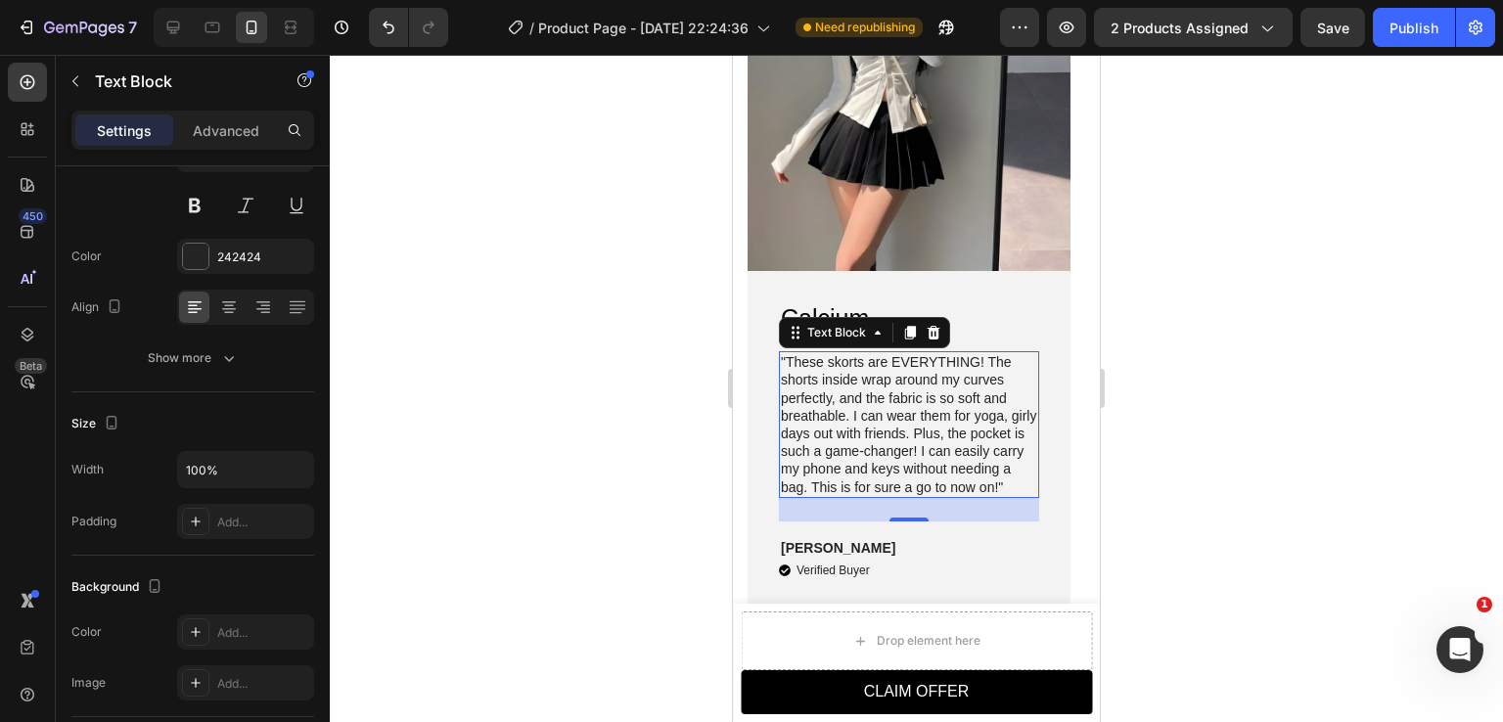
click at [1294, 385] on div at bounding box center [917, 389] width 1174 height 668
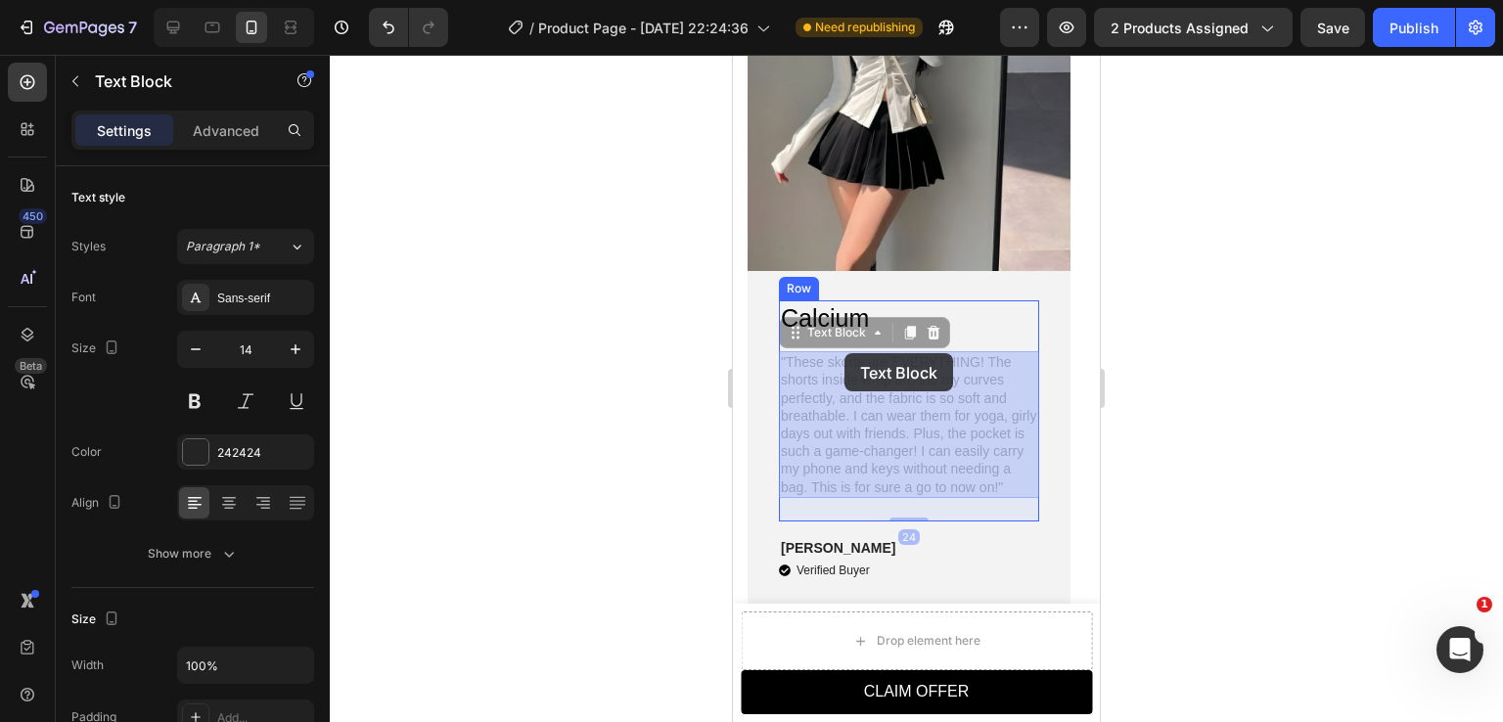
drag, startPoint x: 864, startPoint y: 366, endPoint x: 845, endPoint y: 353, distance: 23.3
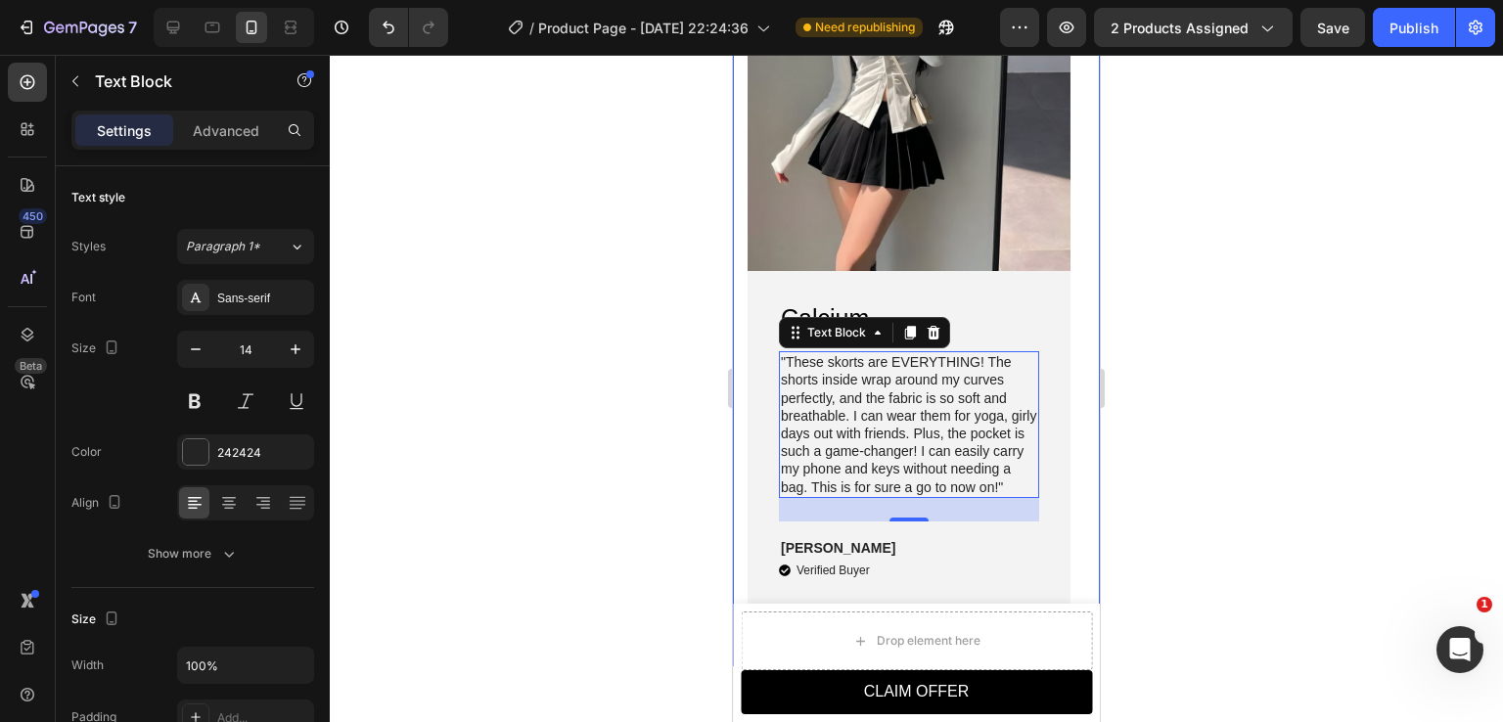
click at [1251, 377] on div at bounding box center [917, 389] width 1174 height 668
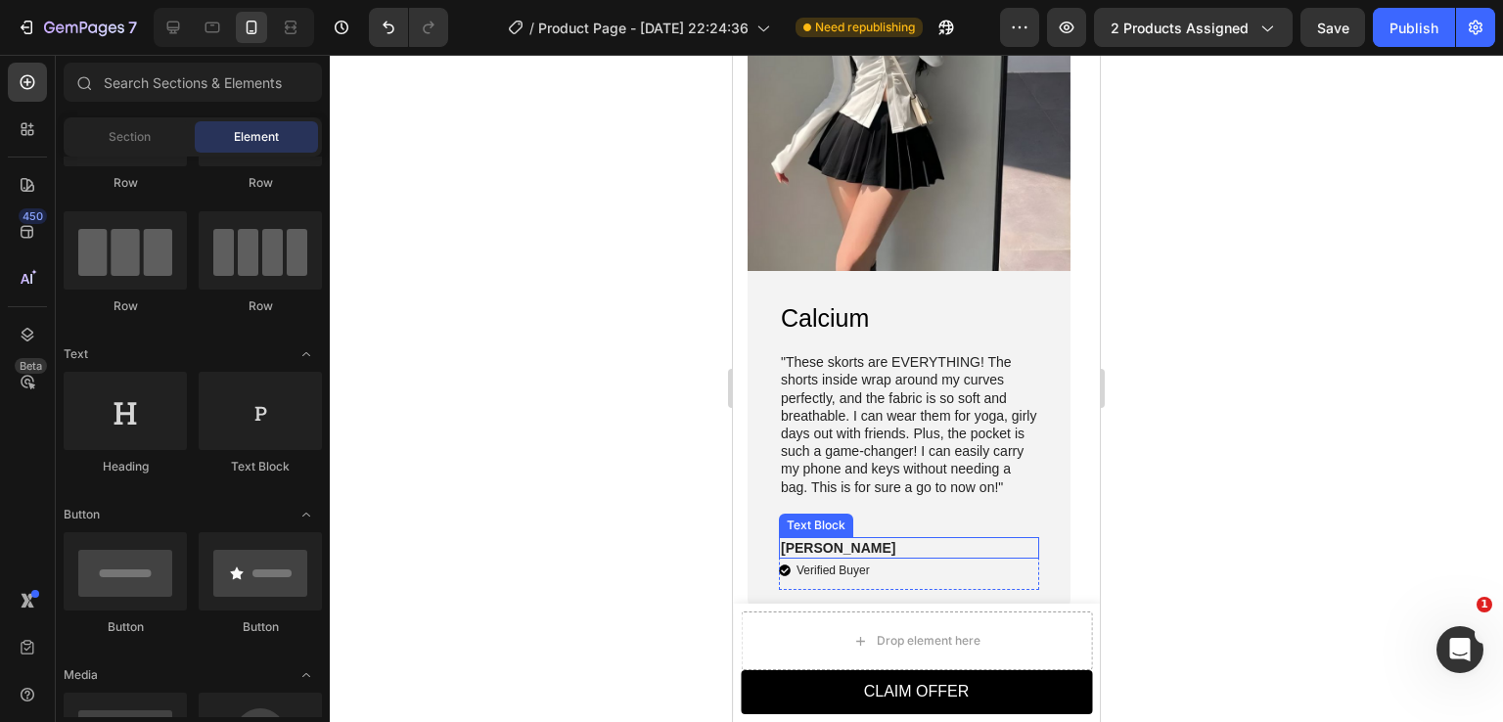
click at [880, 546] on p "[PERSON_NAME]" at bounding box center [909, 548] width 256 height 18
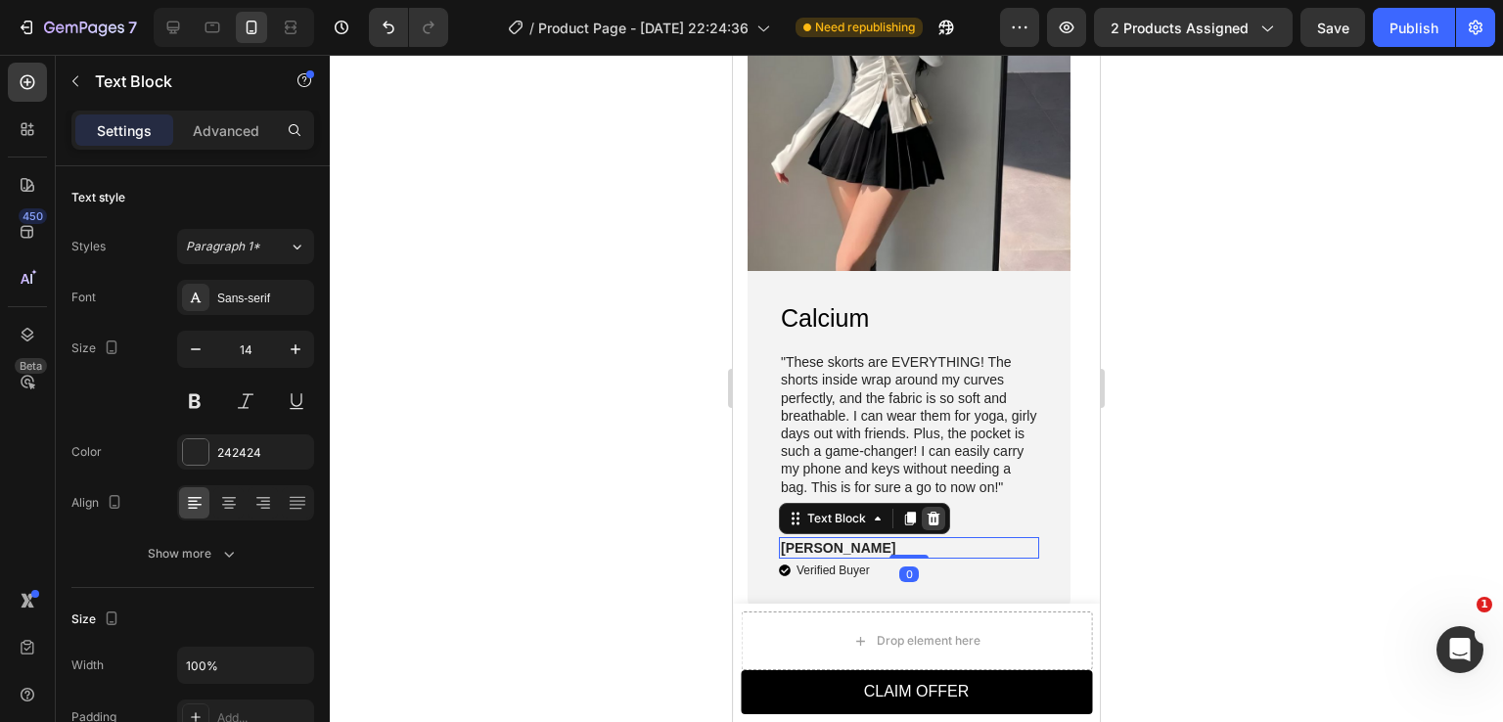
click at [939, 520] on icon at bounding box center [934, 519] width 16 height 16
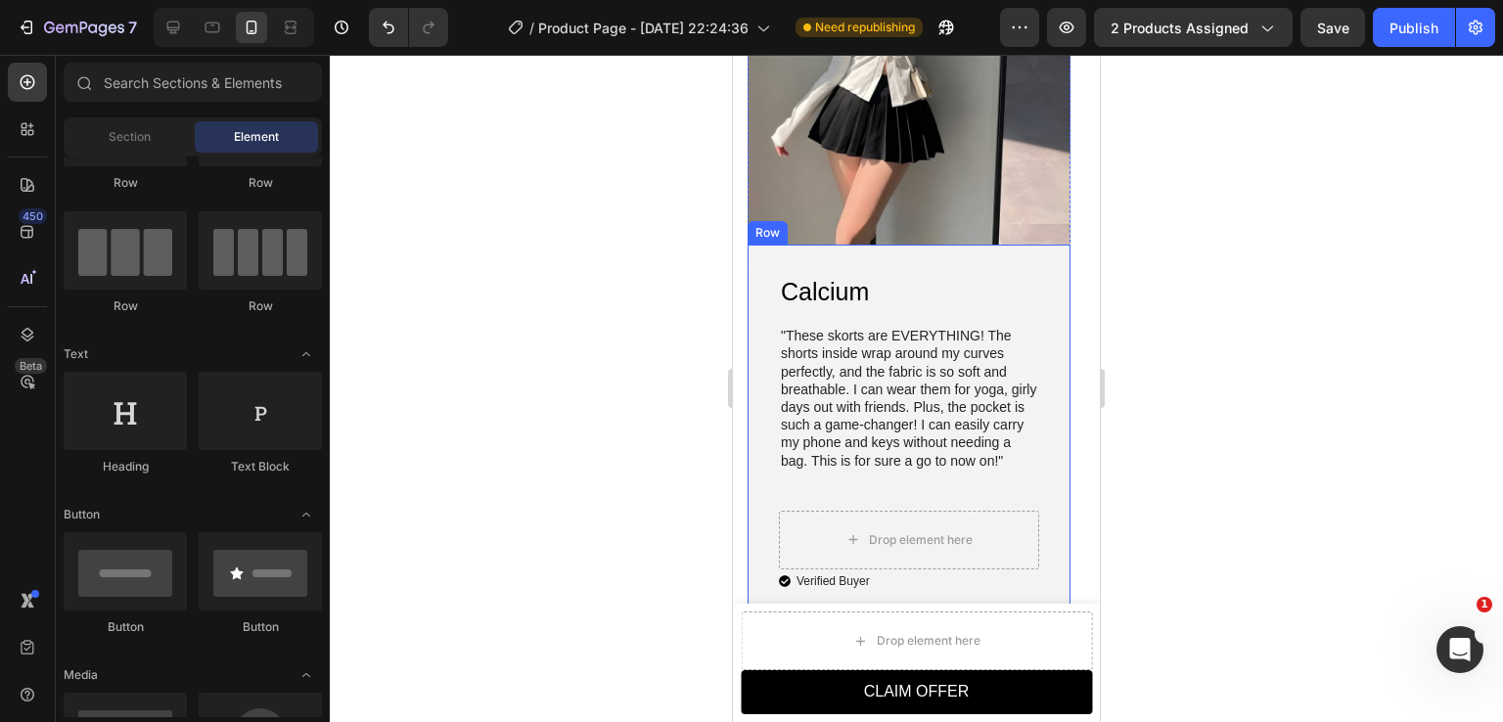
scroll to position [2201, 0]
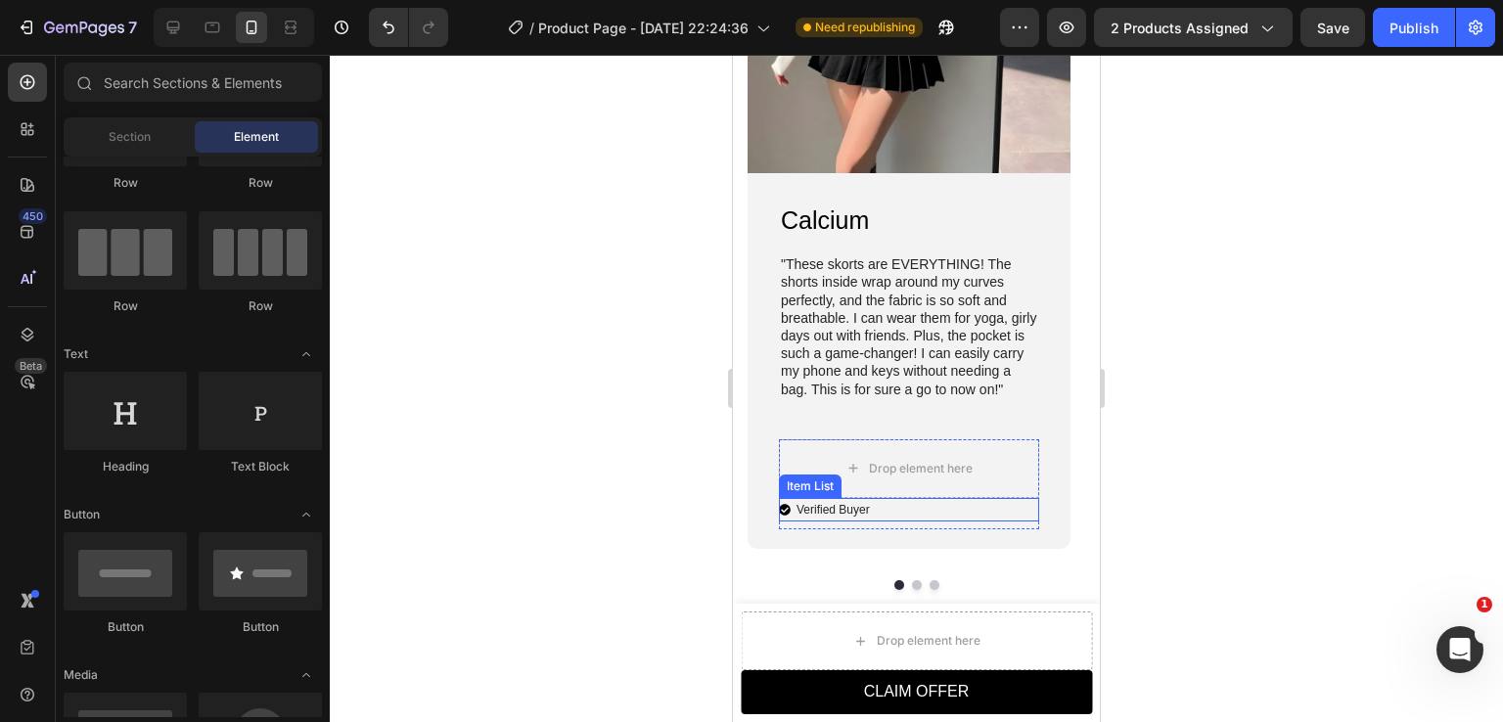
click at [891, 511] on div "Verified Buyer" at bounding box center [909, 509] width 260 height 23
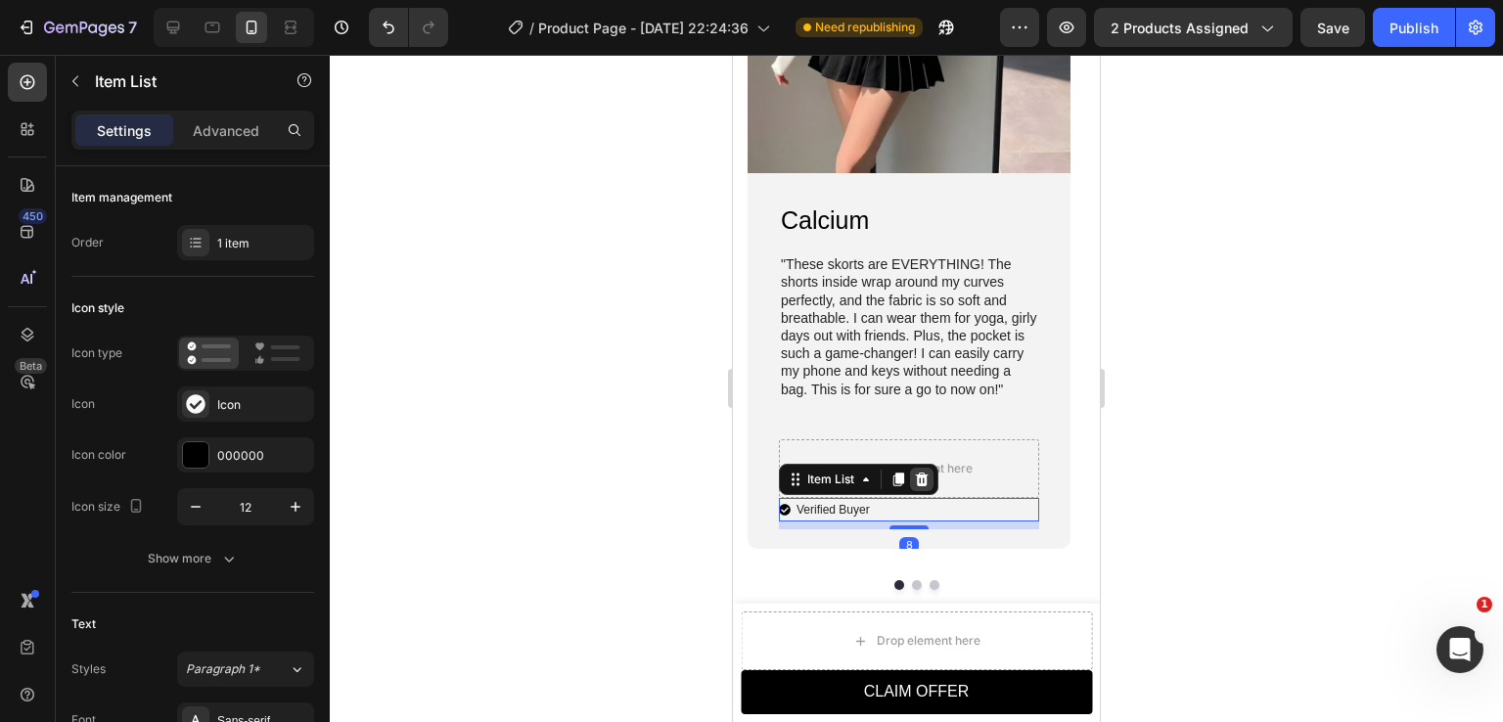
click at [920, 483] on icon at bounding box center [922, 480] width 13 height 14
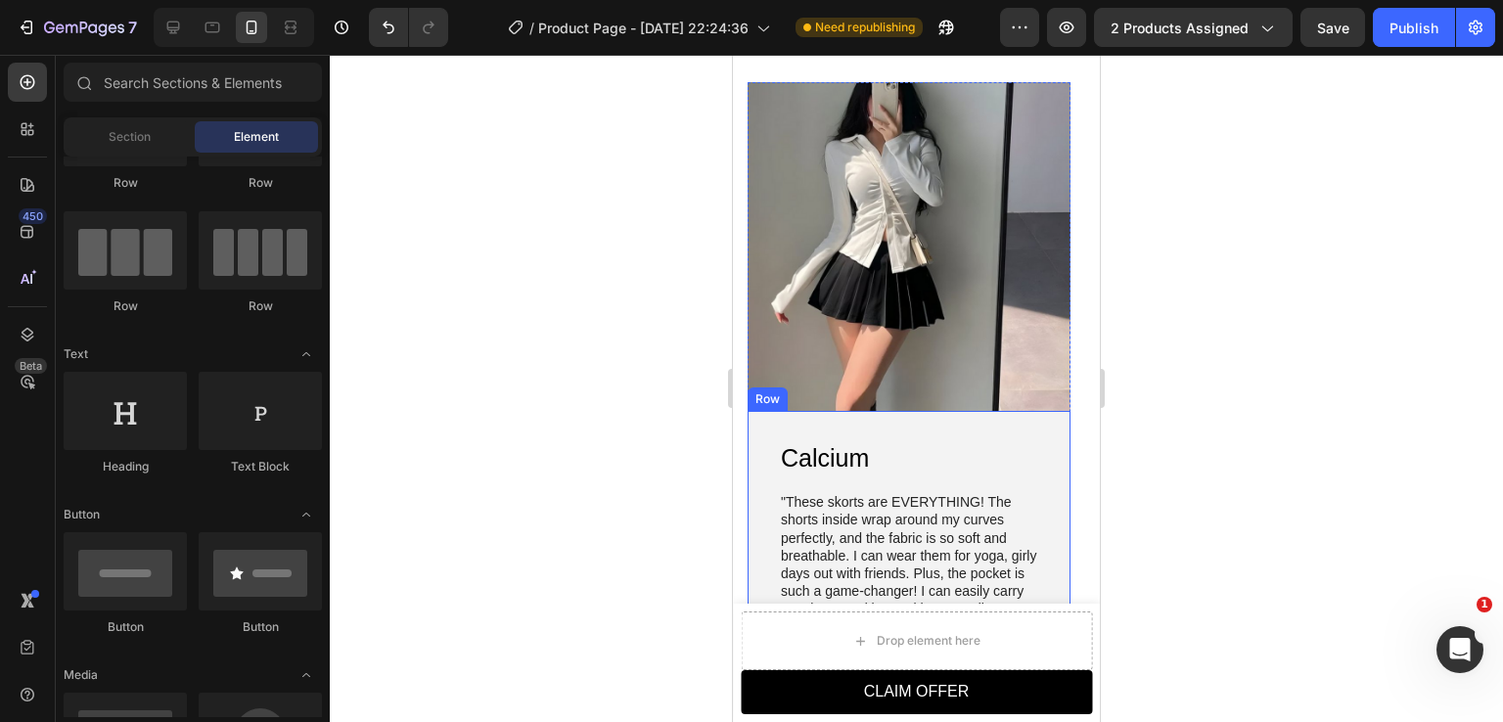
scroll to position [2051, 0]
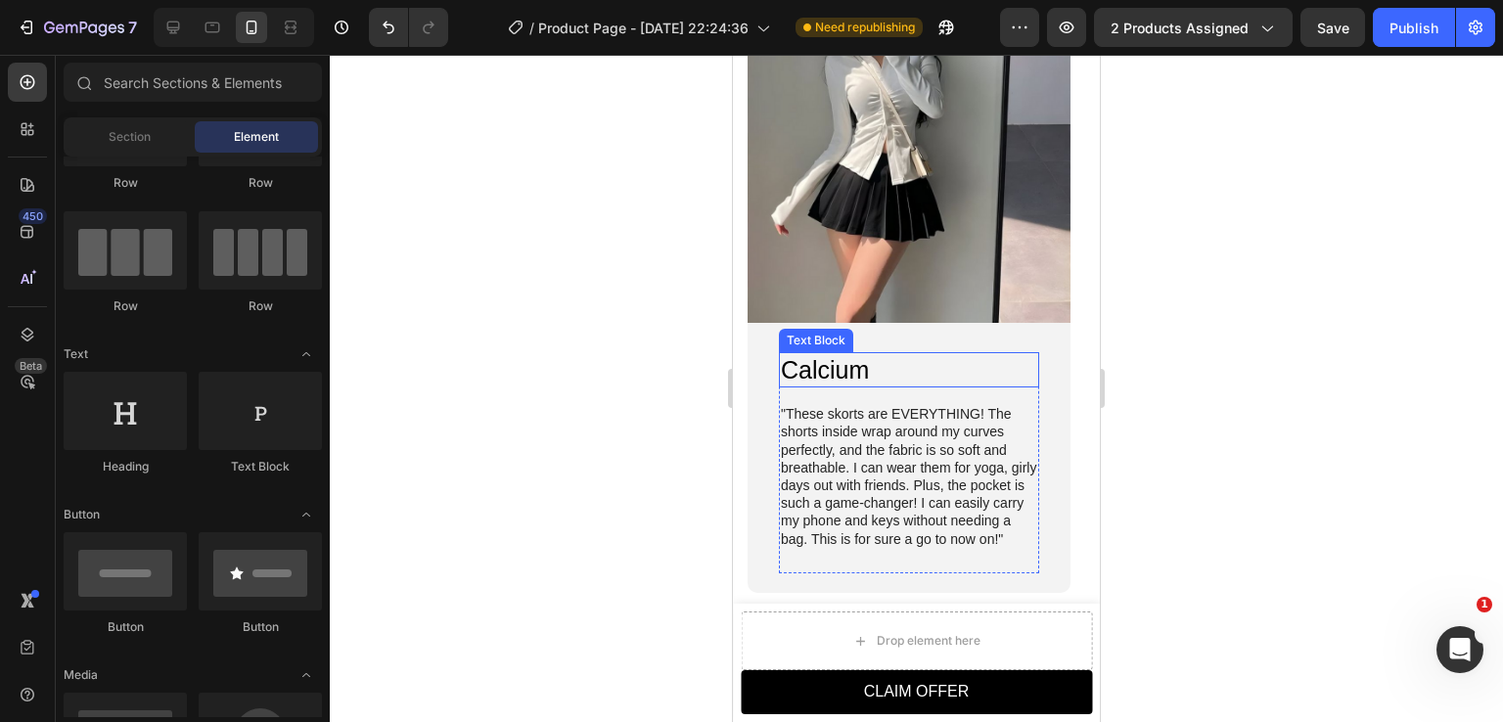
click at [855, 376] on span "Calcium" at bounding box center [825, 369] width 88 height 27
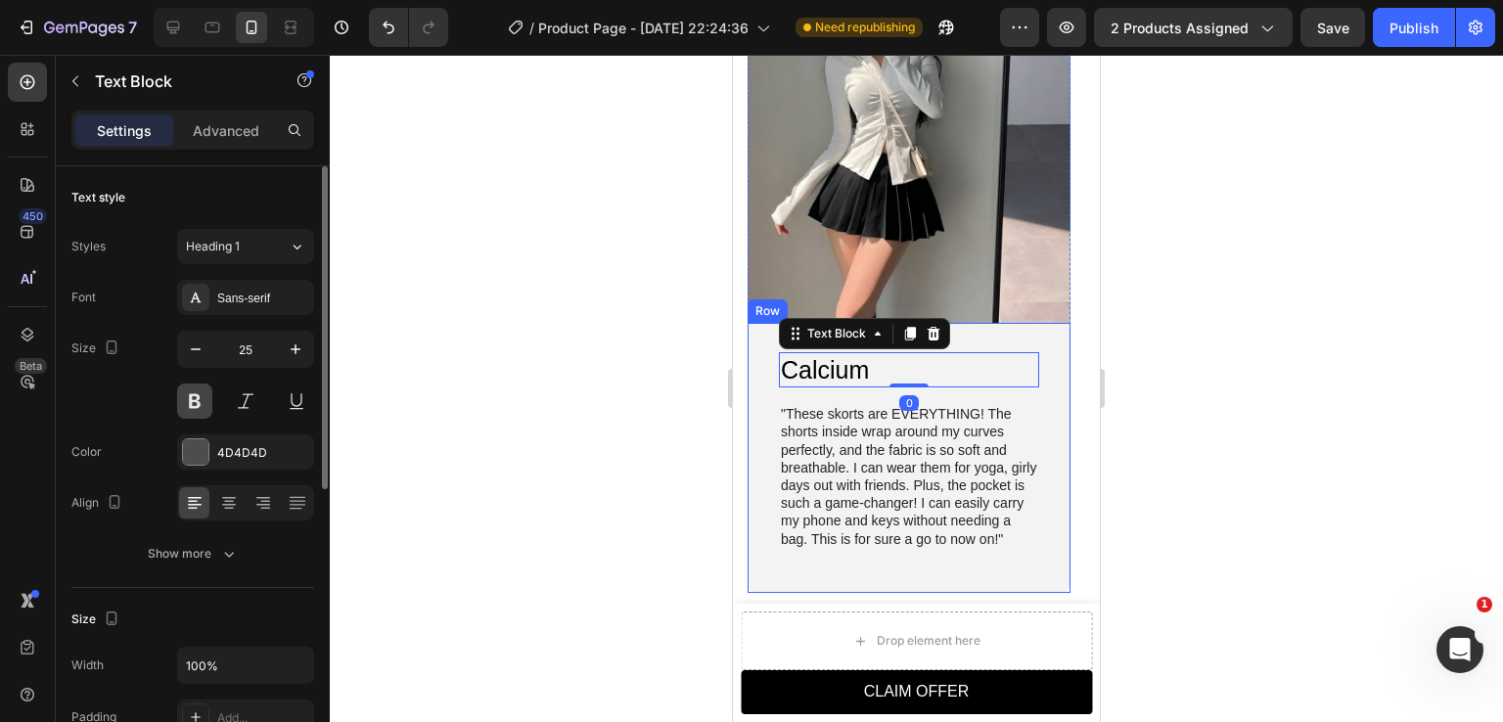
click at [192, 399] on button at bounding box center [194, 401] width 35 height 35
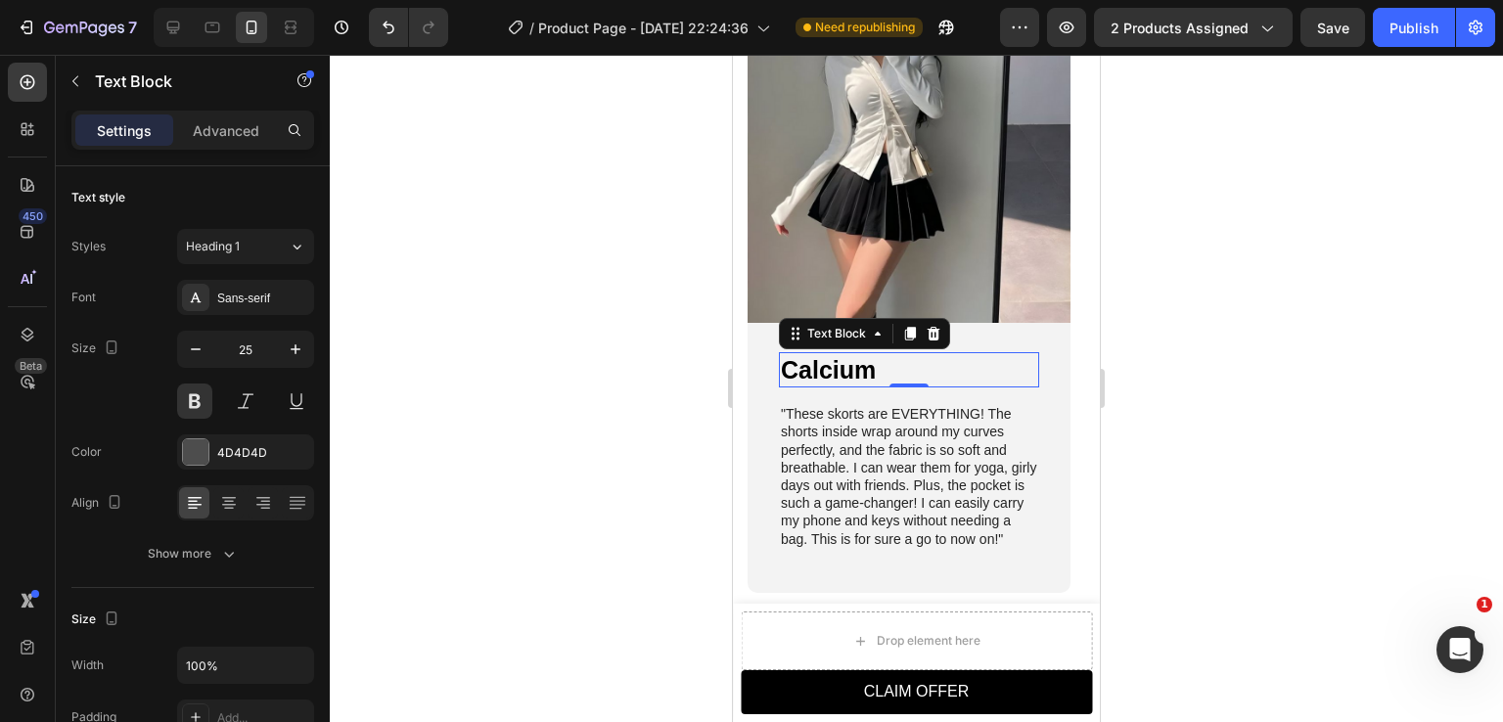
click at [1304, 361] on div at bounding box center [917, 389] width 1174 height 668
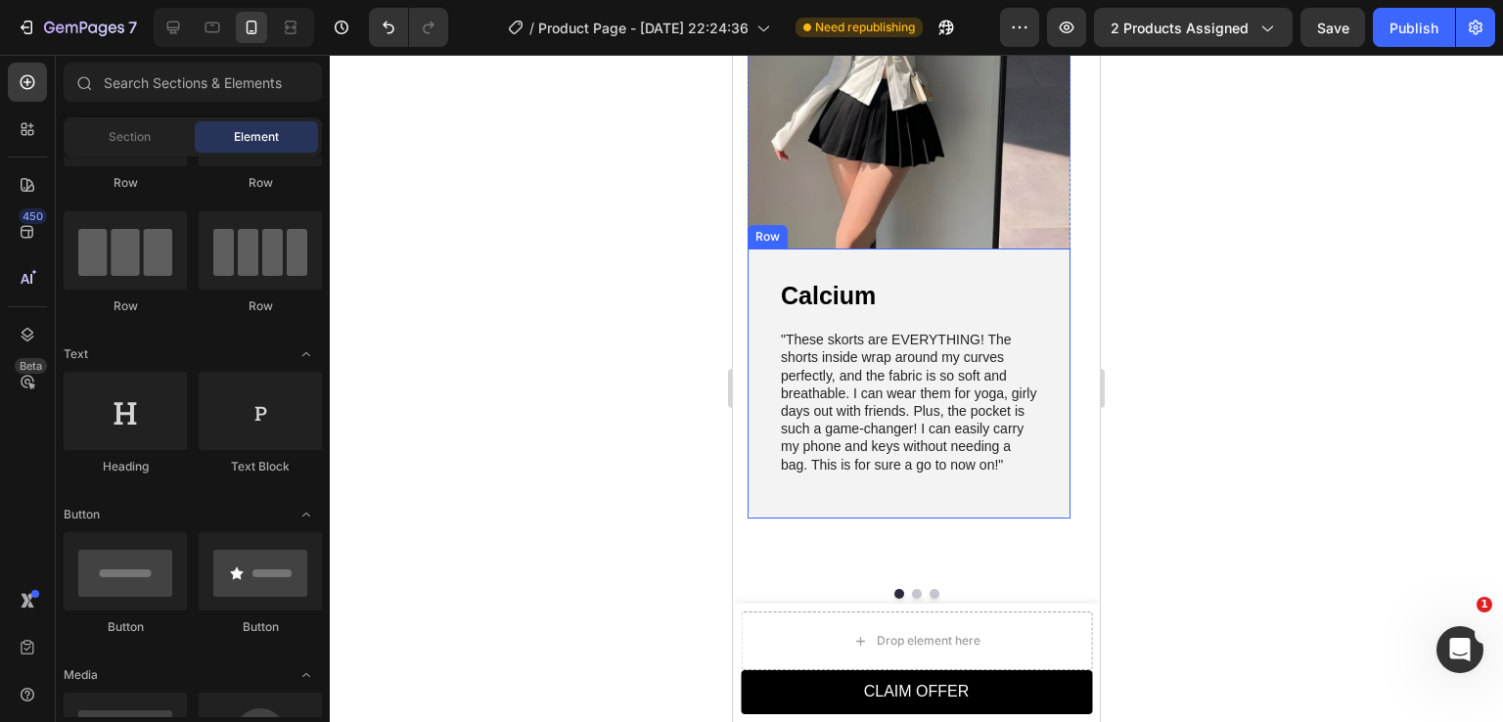
scroll to position [2149, 0]
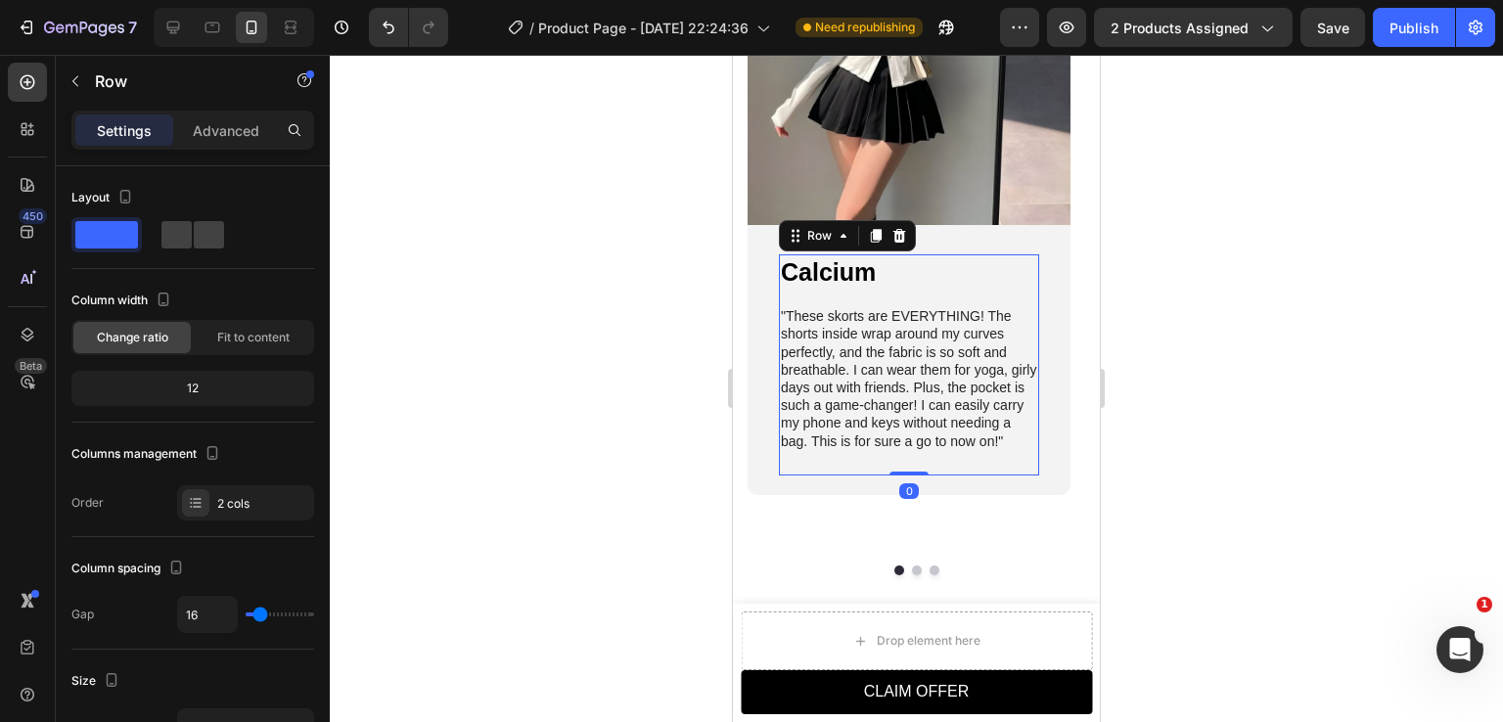
drag, startPoint x: 980, startPoint y: 302, endPoint x: 820, endPoint y: 302, distance: 159.5
click at [846, 302] on div "Calcium Text Block "These skorts are EVERYTHING! The shorts inside wrap around …" at bounding box center [909, 364] width 260 height 221
drag, startPoint x: 1053, startPoint y: 194, endPoint x: 853, endPoint y: 204, distance: 199.9
click at [911, 204] on img at bounding box center [909, 60] width 323 height 329
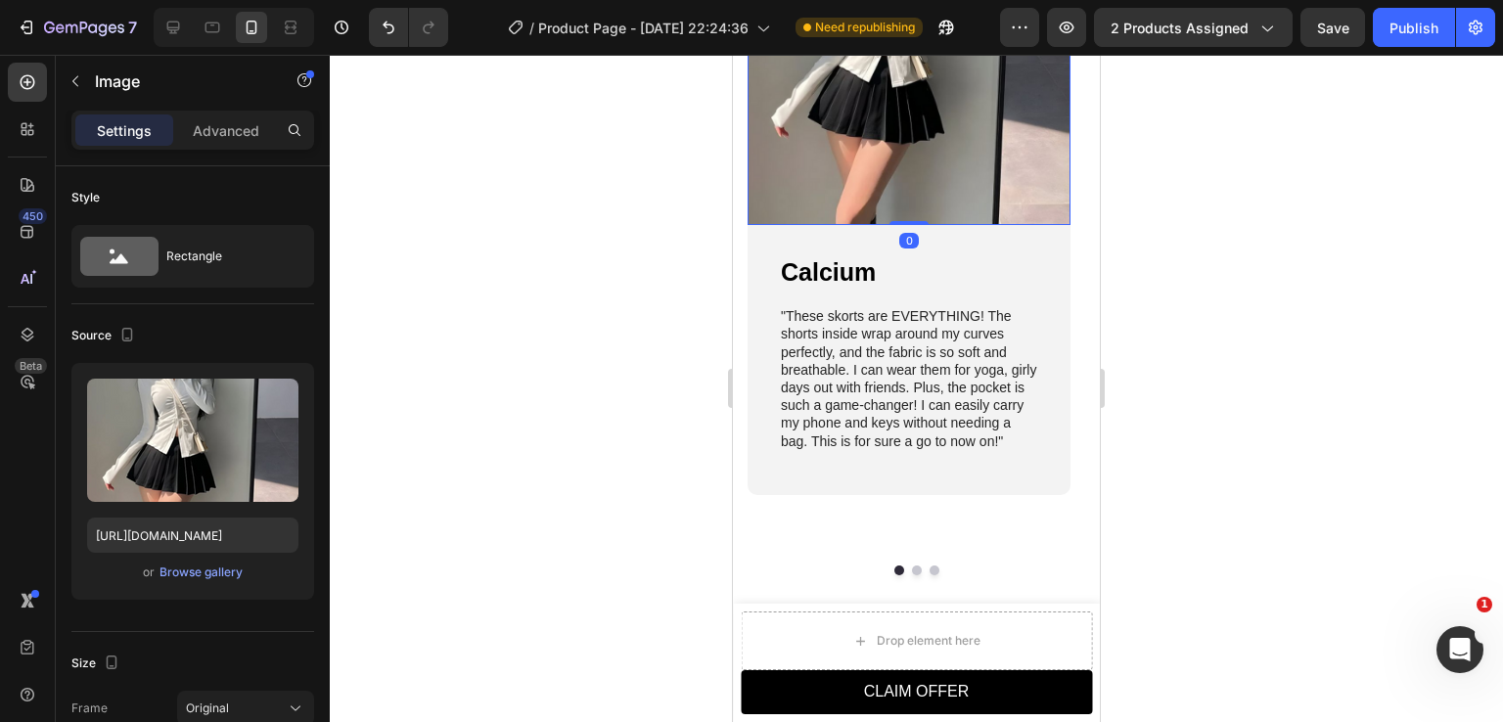
drag, startPoint x: 956, startPoint y: 220, endPoint x: 824, endPoint y: 216, distance: 132.2
click at [896, 216] on div "Image 0 Calcium Text Block "These skorts are EVERYTHING! The shorts inside wrap…" at bounding box center [909, 195] width 323 height 599
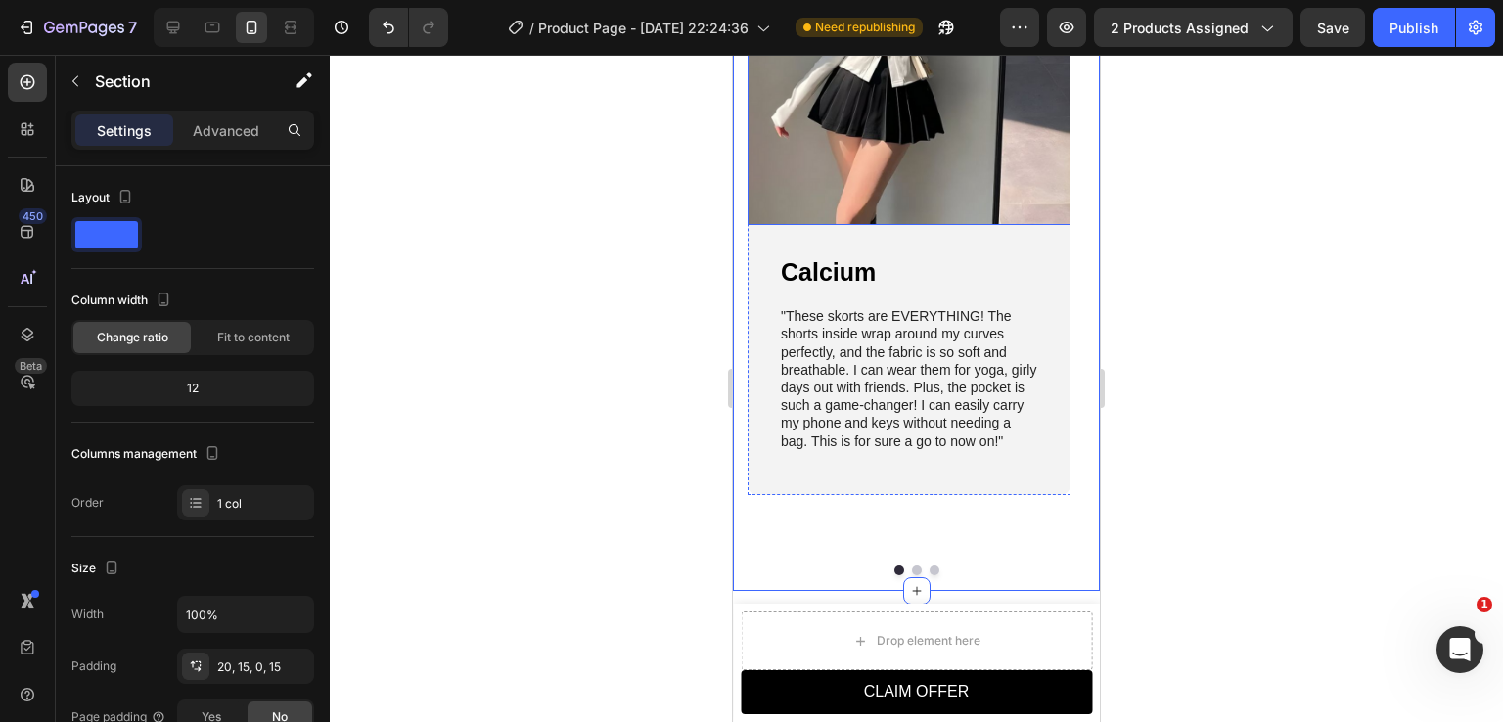
drag, startPoint x: 1068, startPoint y: 223, endPoint x: 817, endPoint y: 225, distance: 250.6
click at [832, 223] on div "Hear From Our Customers Heading Image Calcium Text Block "These skorts are EVER…" at bounding box center [916, 184] width 367 height 811
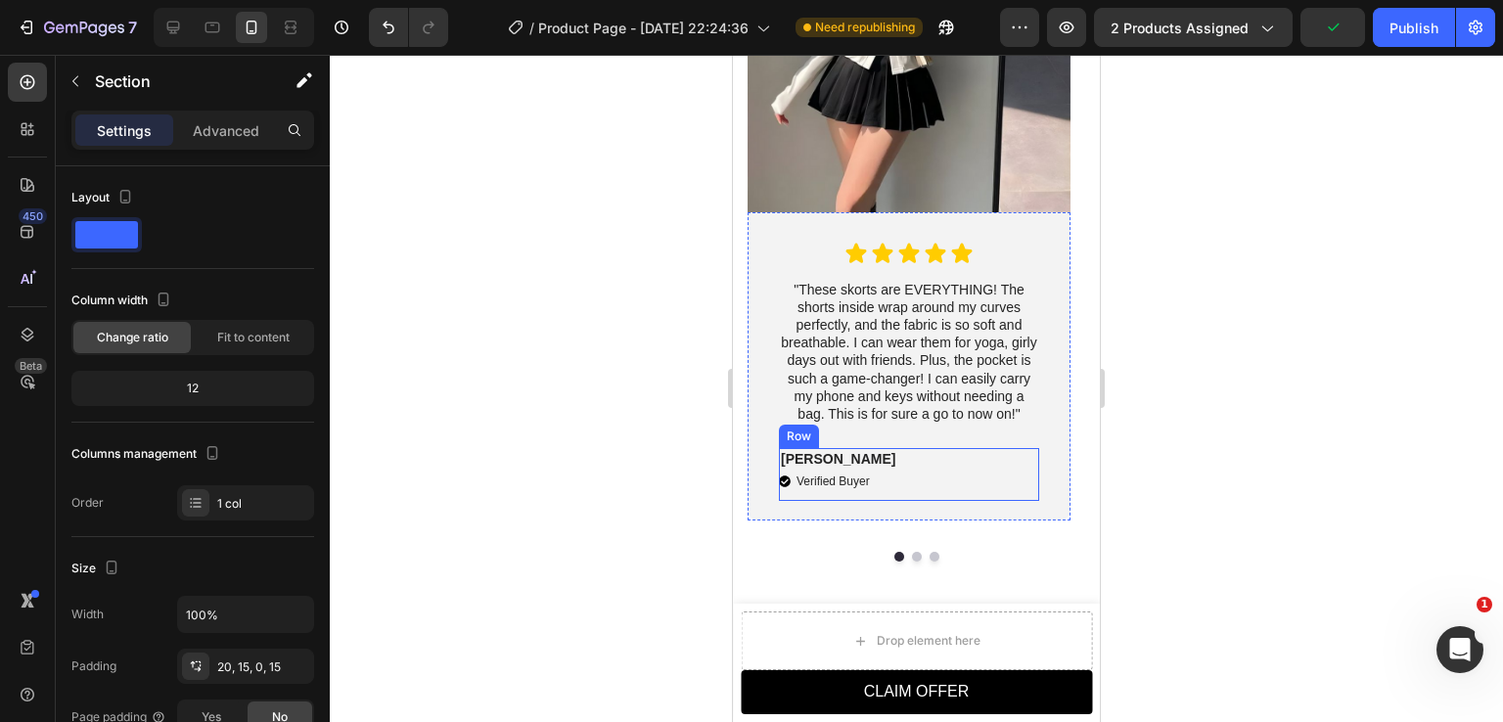
scroll to position [4880, 0]
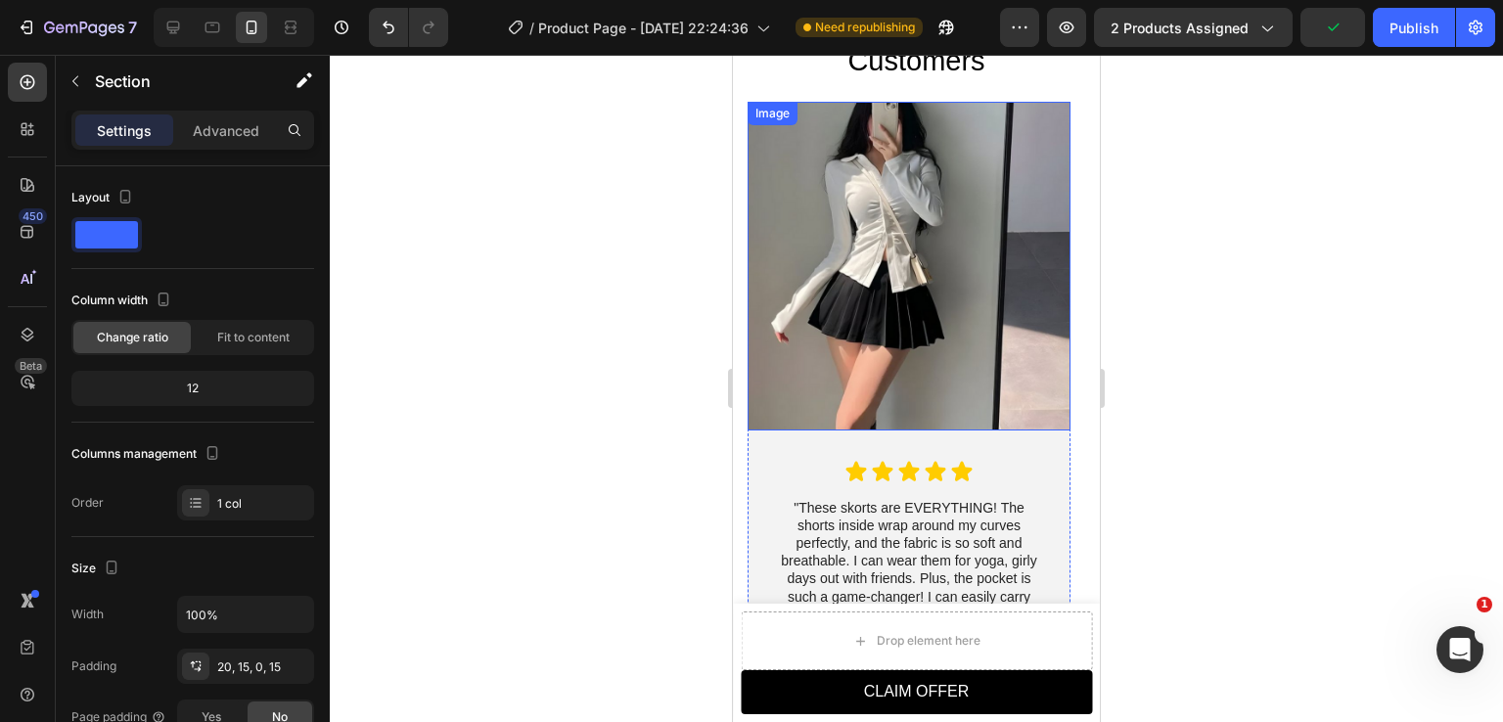
click at [884, 338] on img at bounding box center [909, 266] width 323 height 329
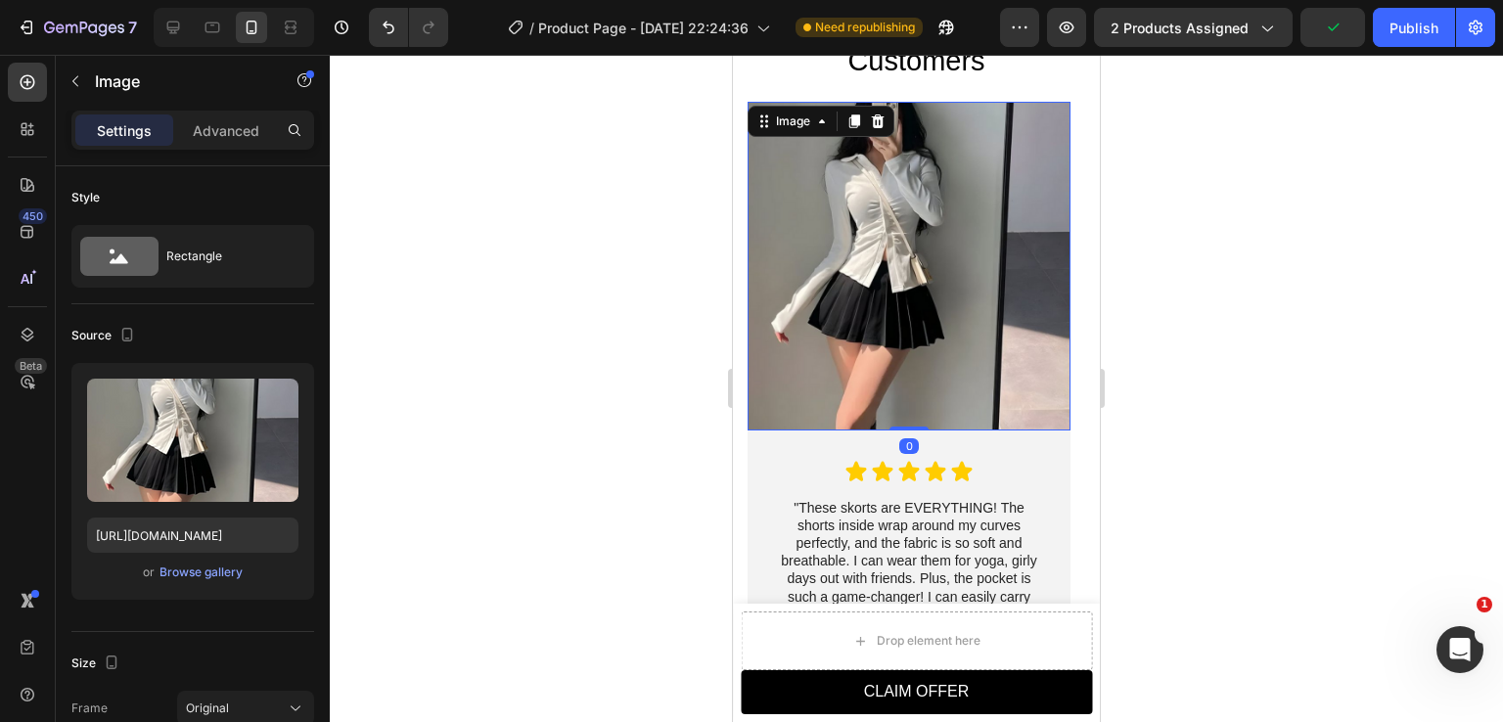
drag, startPoint x: 1034, startPoint y: 361, endPoint x: 855, endPoint y: 356, distance: 178.2
click at [928, 357] on img at bounding box center [909, 266] width 323 height 329
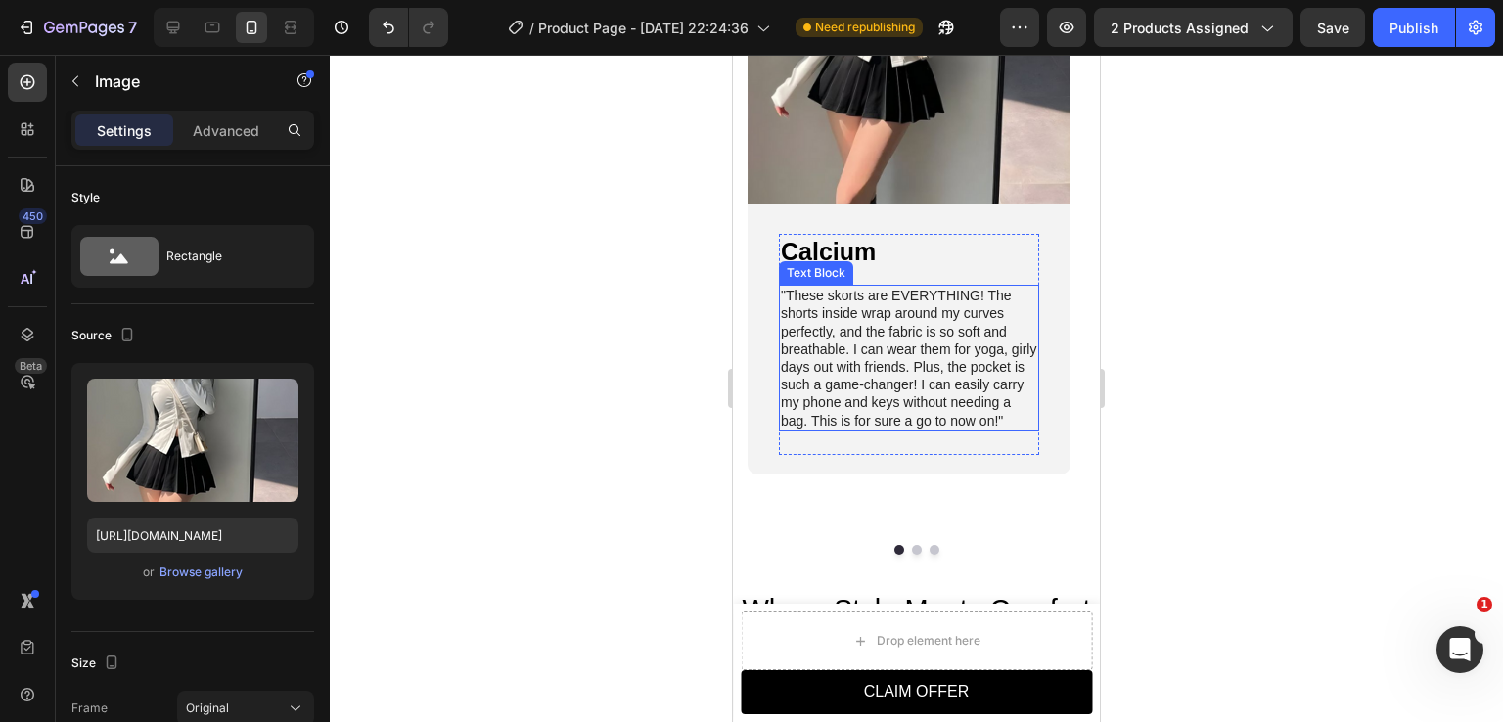
scroll to position [2335, 0]
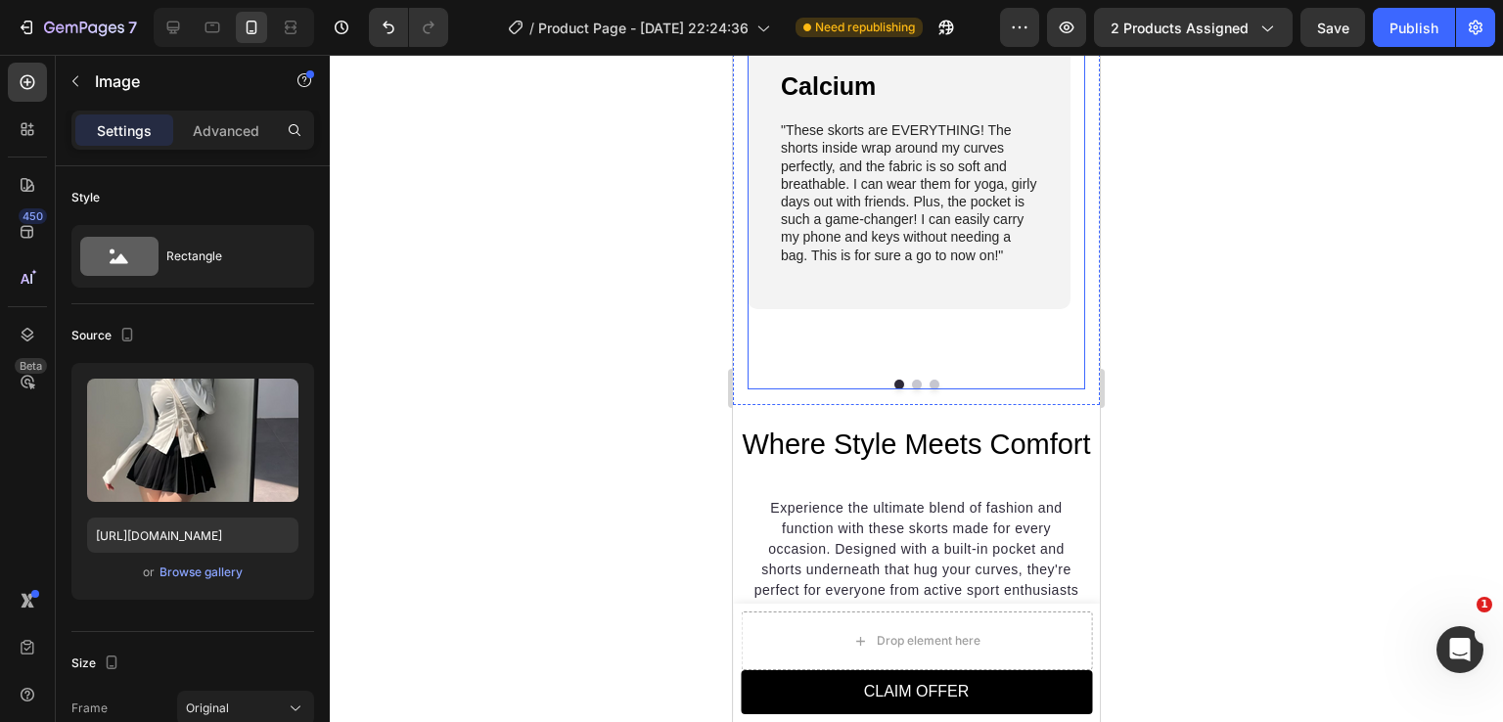
click at [912, 380] on button "Dot" at bounding box center [917, 385] width 10 height 10
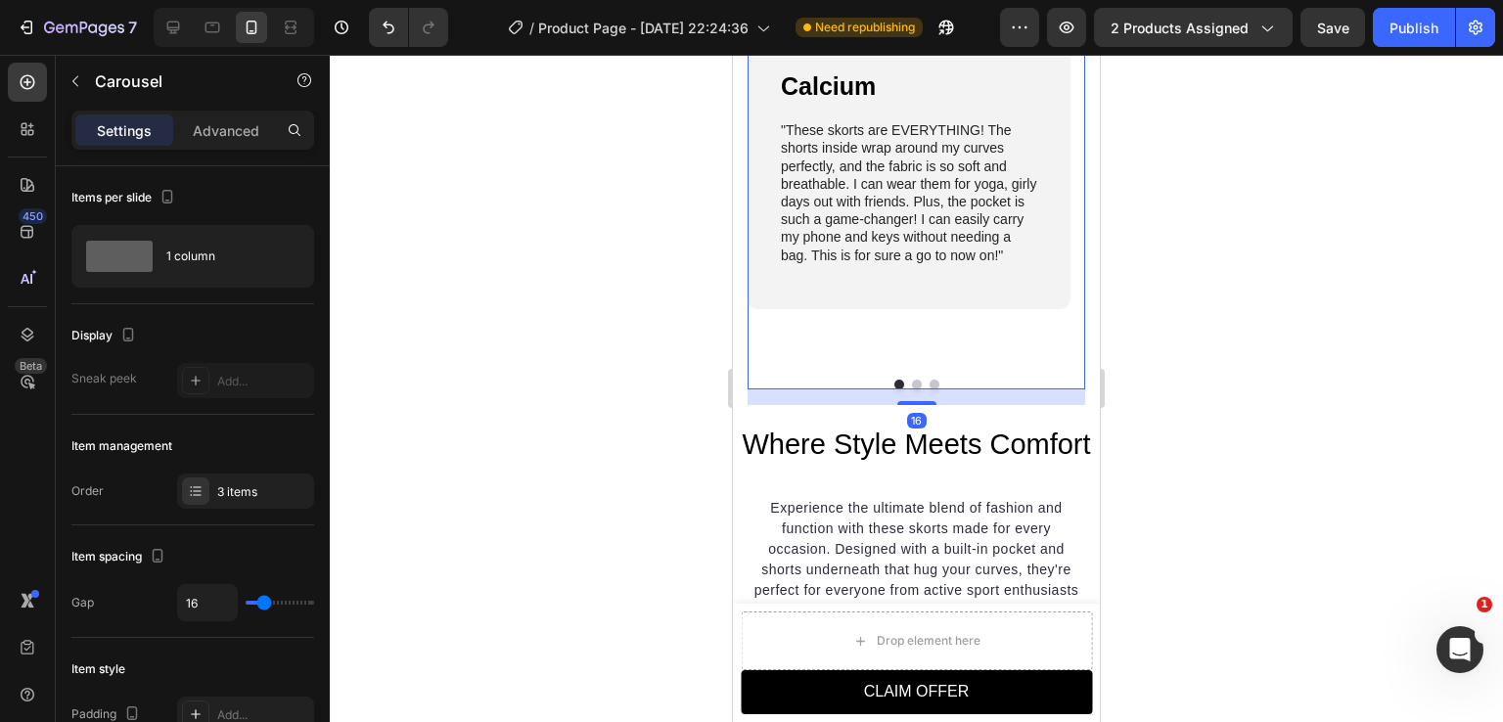
click at [912, 380] on button "Dot" at bounding box center [917, 385] width 10 height 10
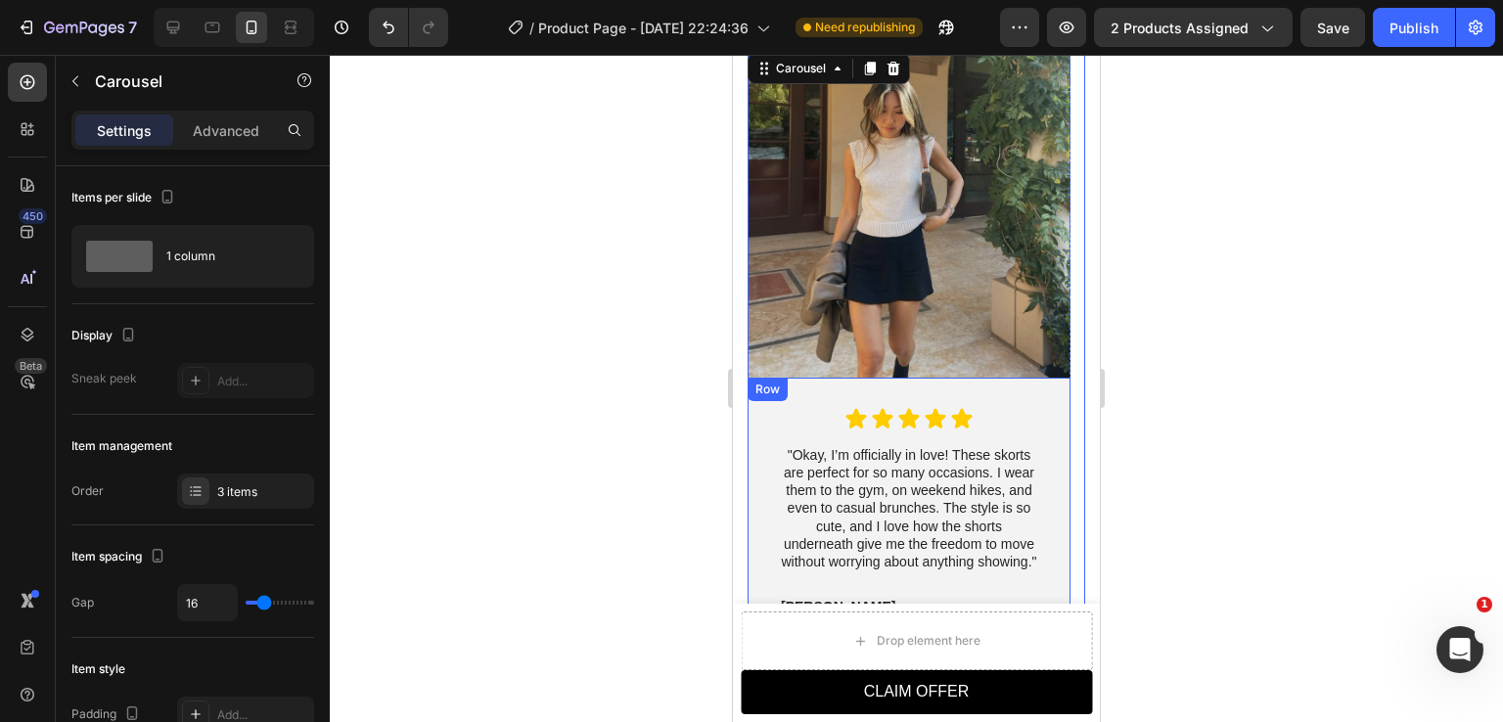
scroll to position [1944, 0]
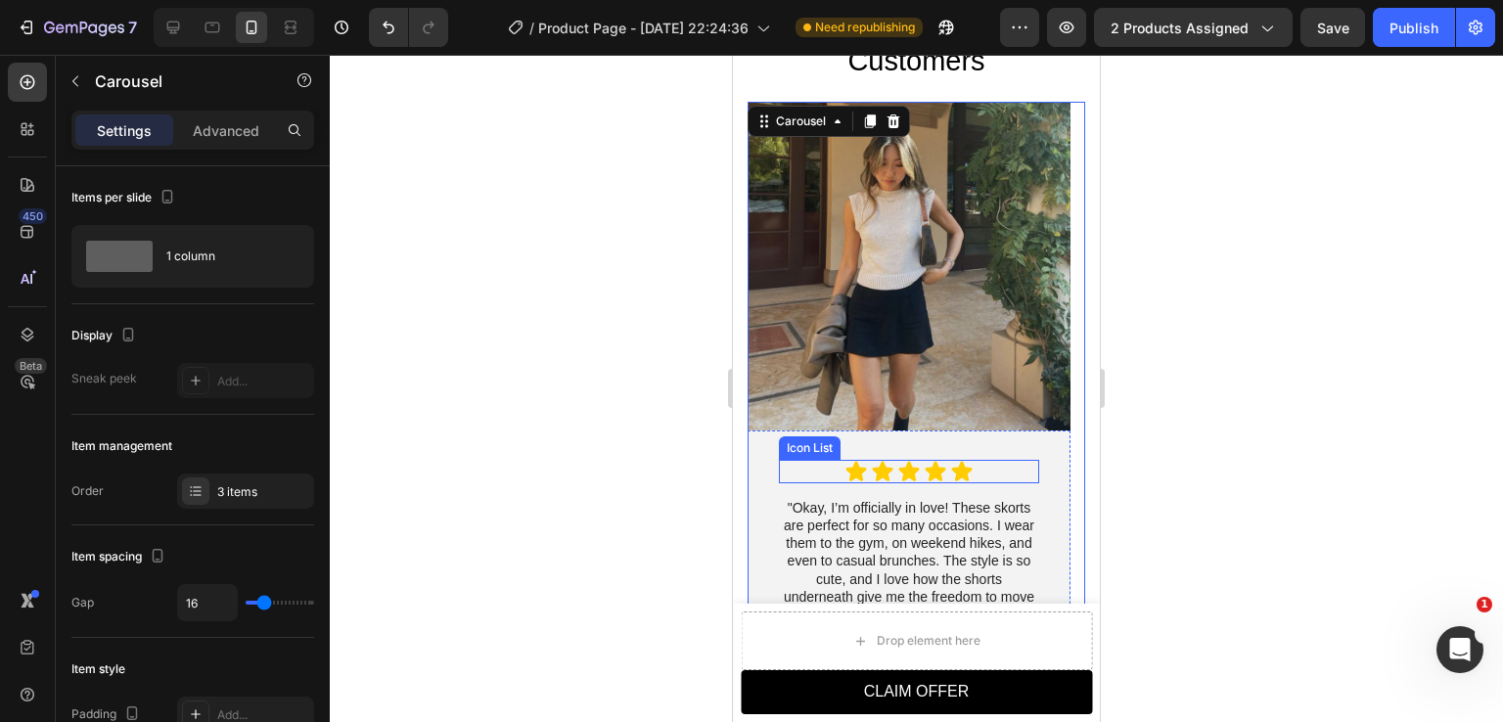
click at [986, 472] on div "Icon Icon Icon Icon Icon" at bounding box center [909, 471] width 260 height 23
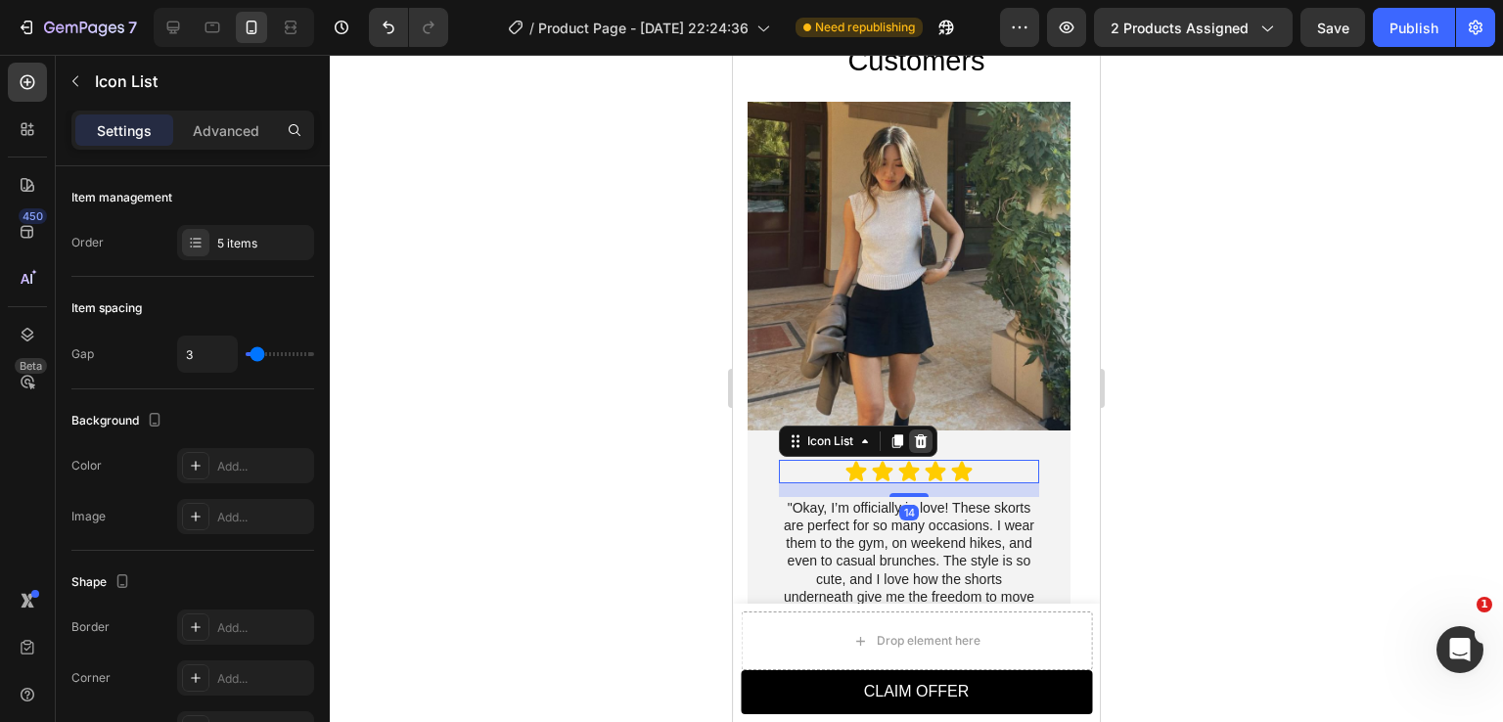
click at [921, 441] on icon at bounding box center [921, 442] width 13 height 14
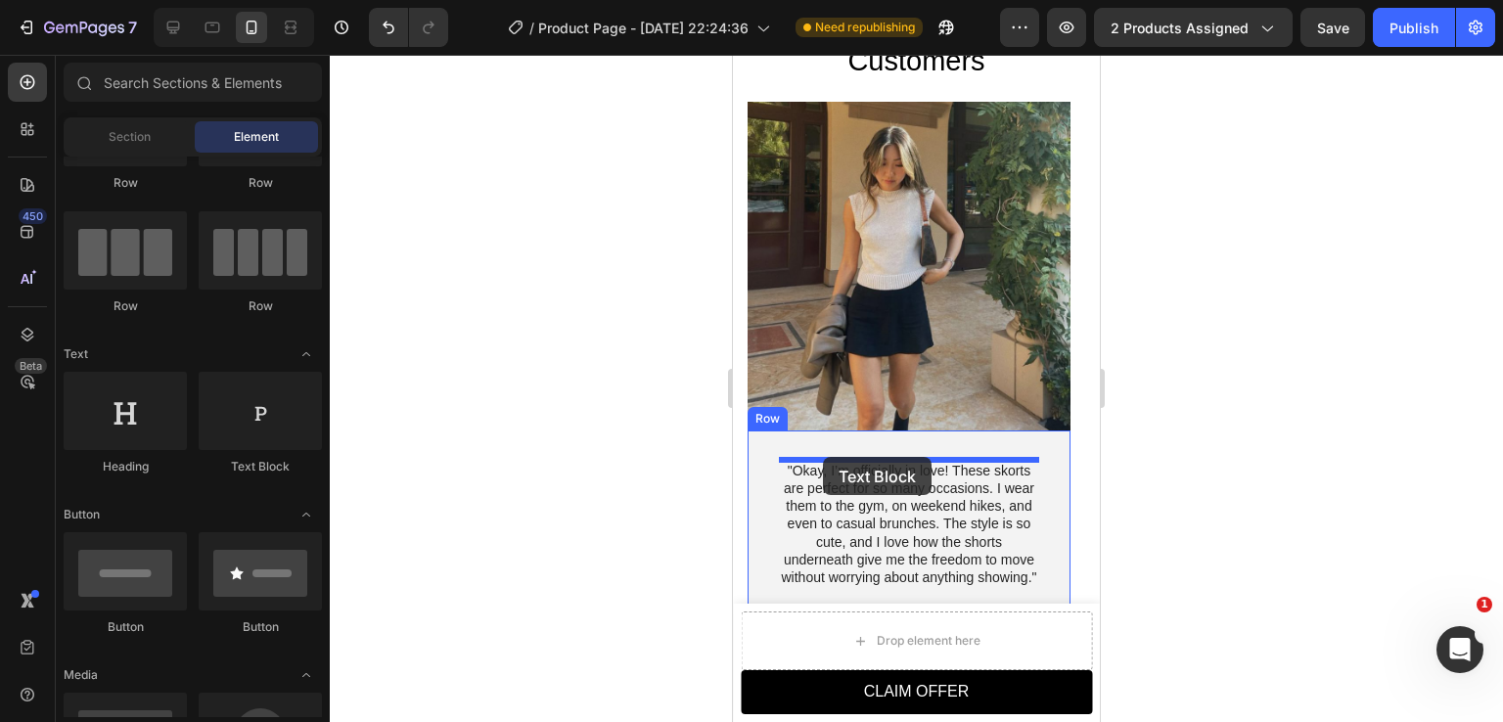
drag, startPoint x: 983, startPoint y: 486, endPoint x: 823, endPoint y: 457, distance: 162.2
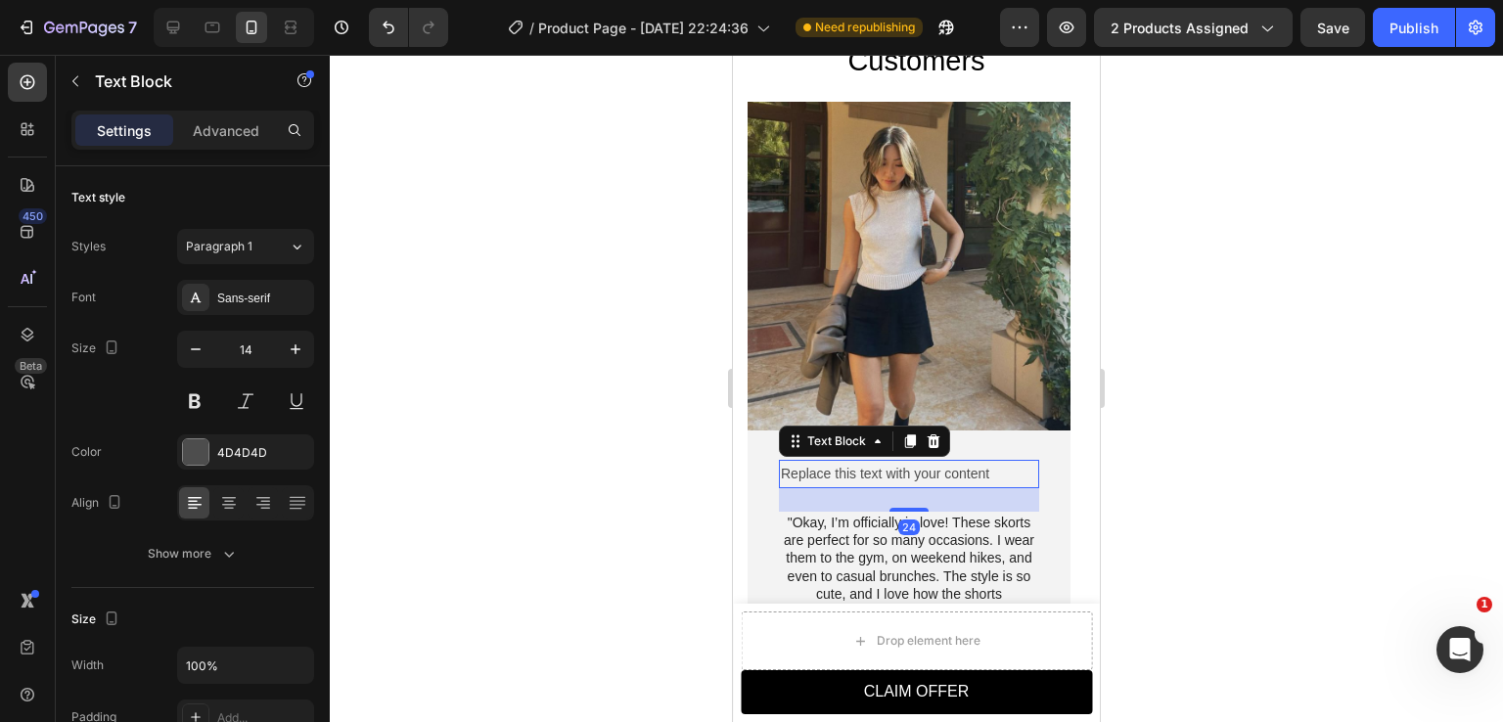
click at [1217, 522] on div at bounding box center [917, 389] width 1174 height 668
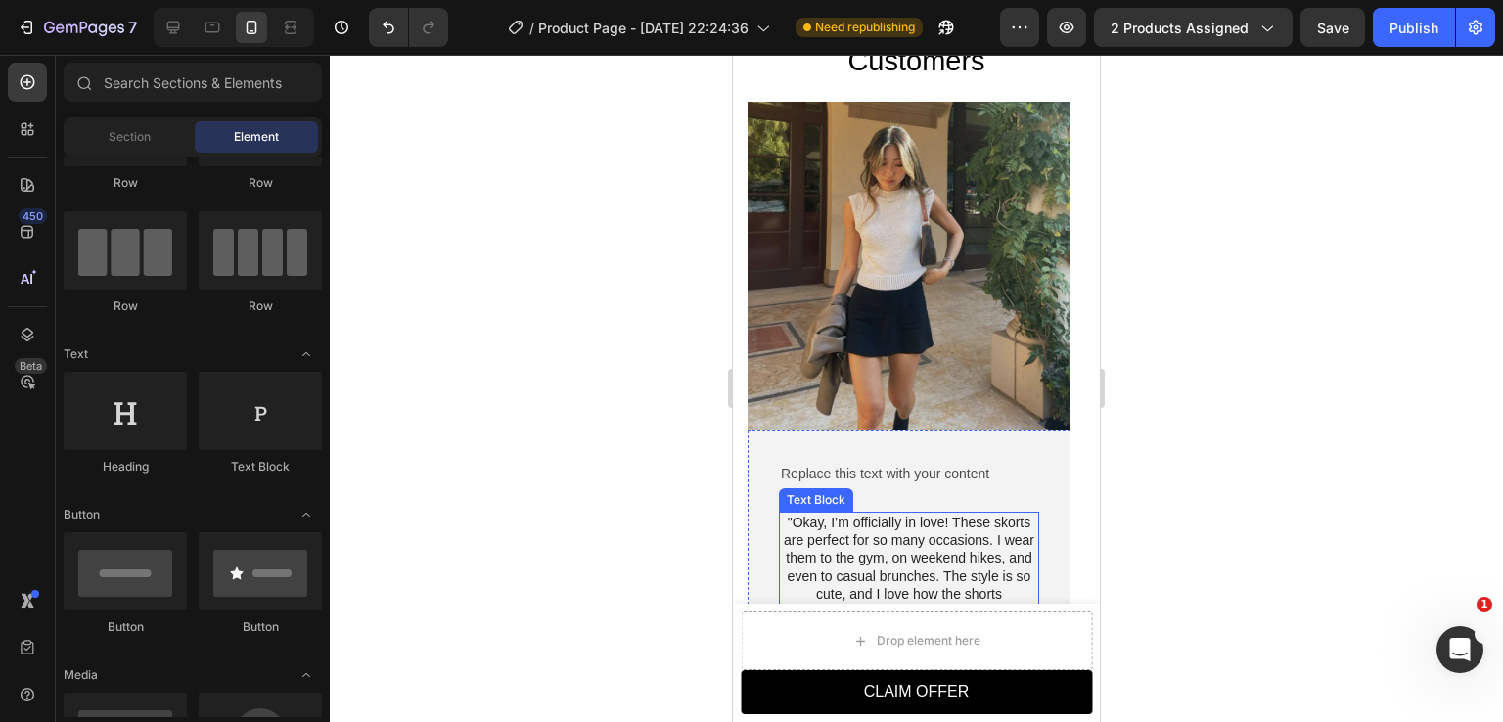
click at [844, 544] on p ""Okay, I’m officially in love! These skorts are perfect for so many occasions. …" at bounding box center [909, 576] width 256 height 124
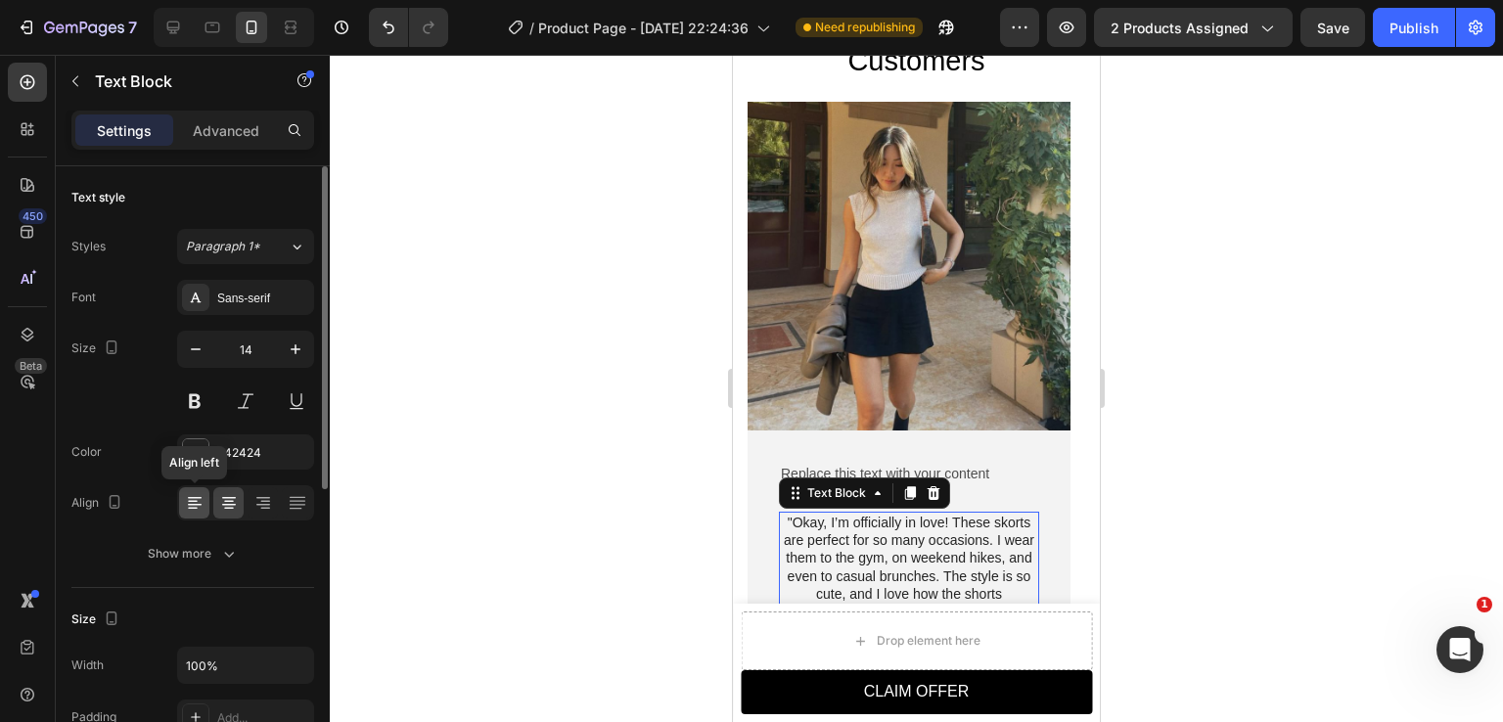
click at [199, 506] on icon at bounding box center [195, 503] width 20 height 20
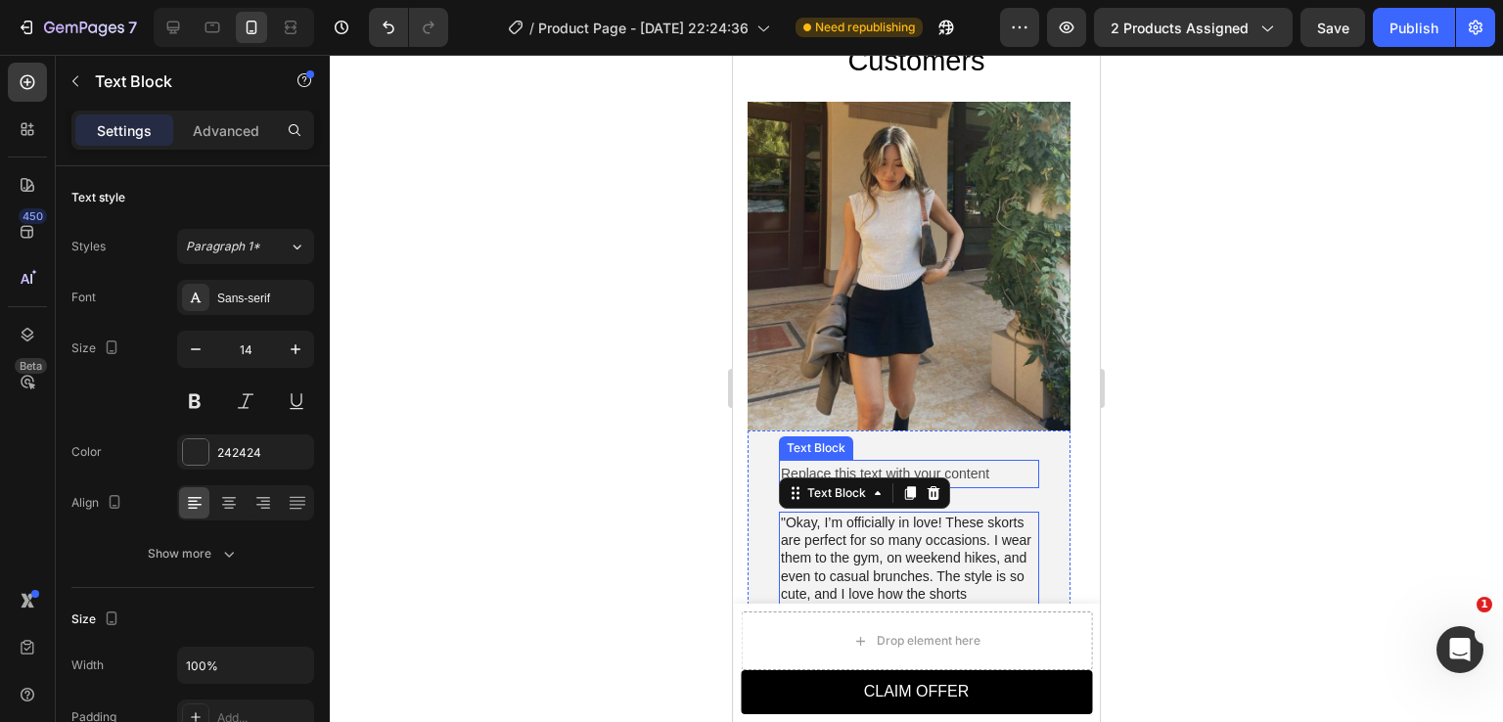
click at [971, 473] on div "Replace this text with your content" at bounding box center [909, 474] width 260 height 28
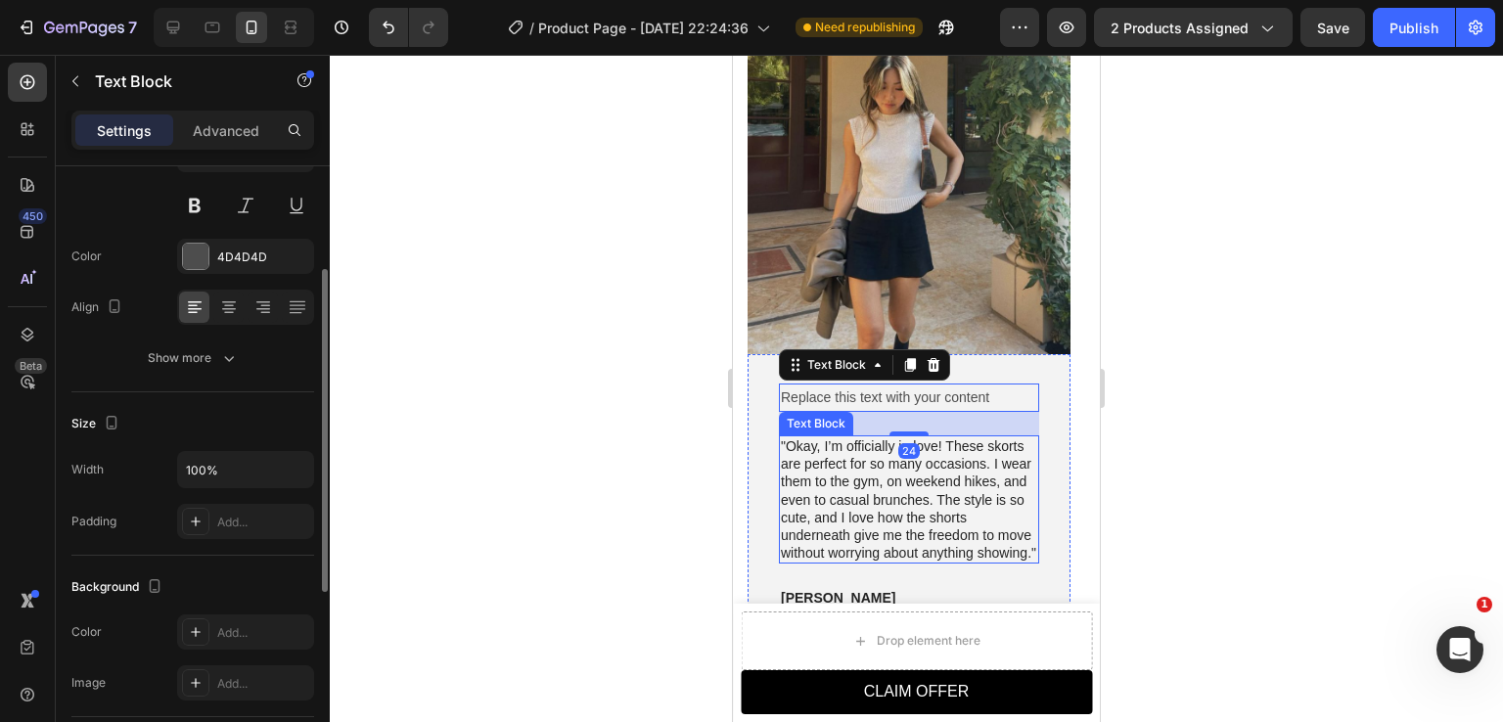
scroll to position [2140, 0]
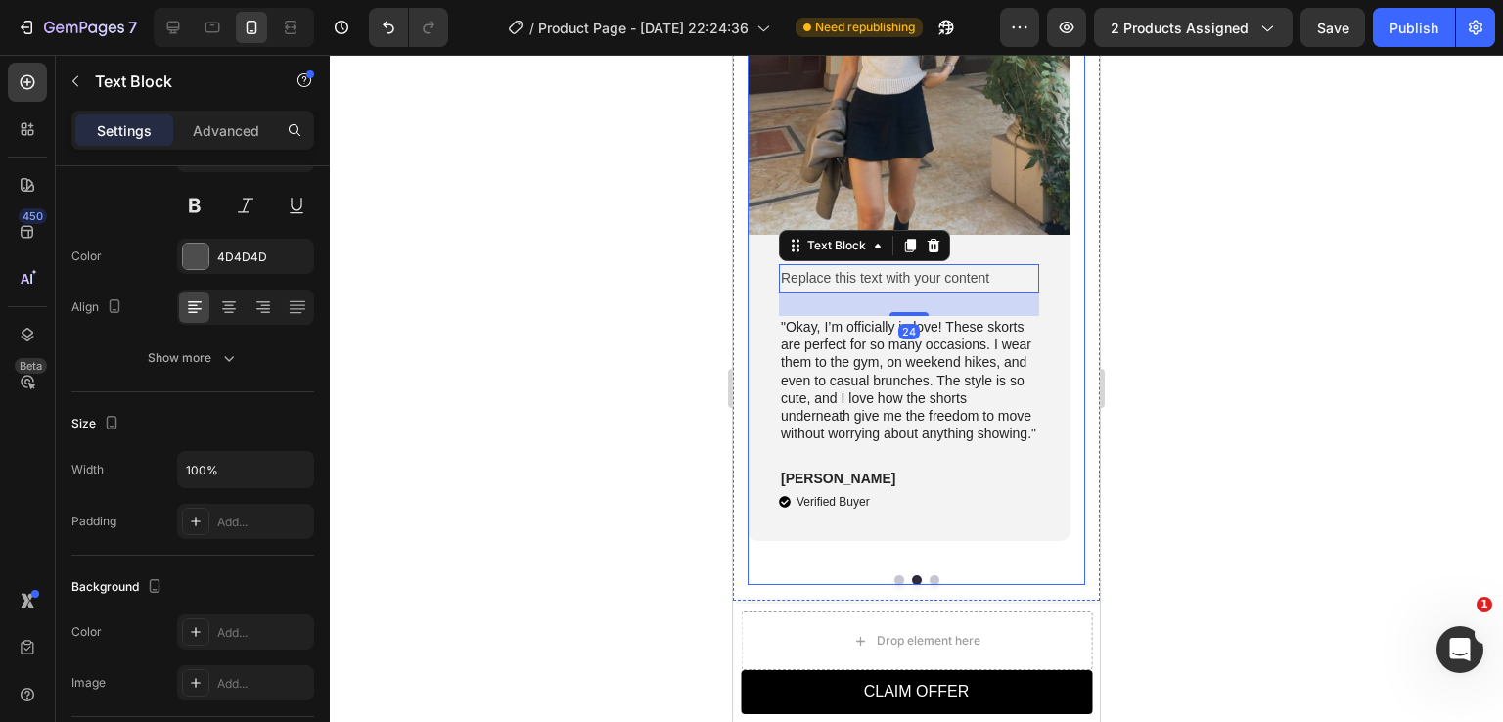
click at [895, 576] on button "Dot" at bounding box center [900, 581] width 10 height 10
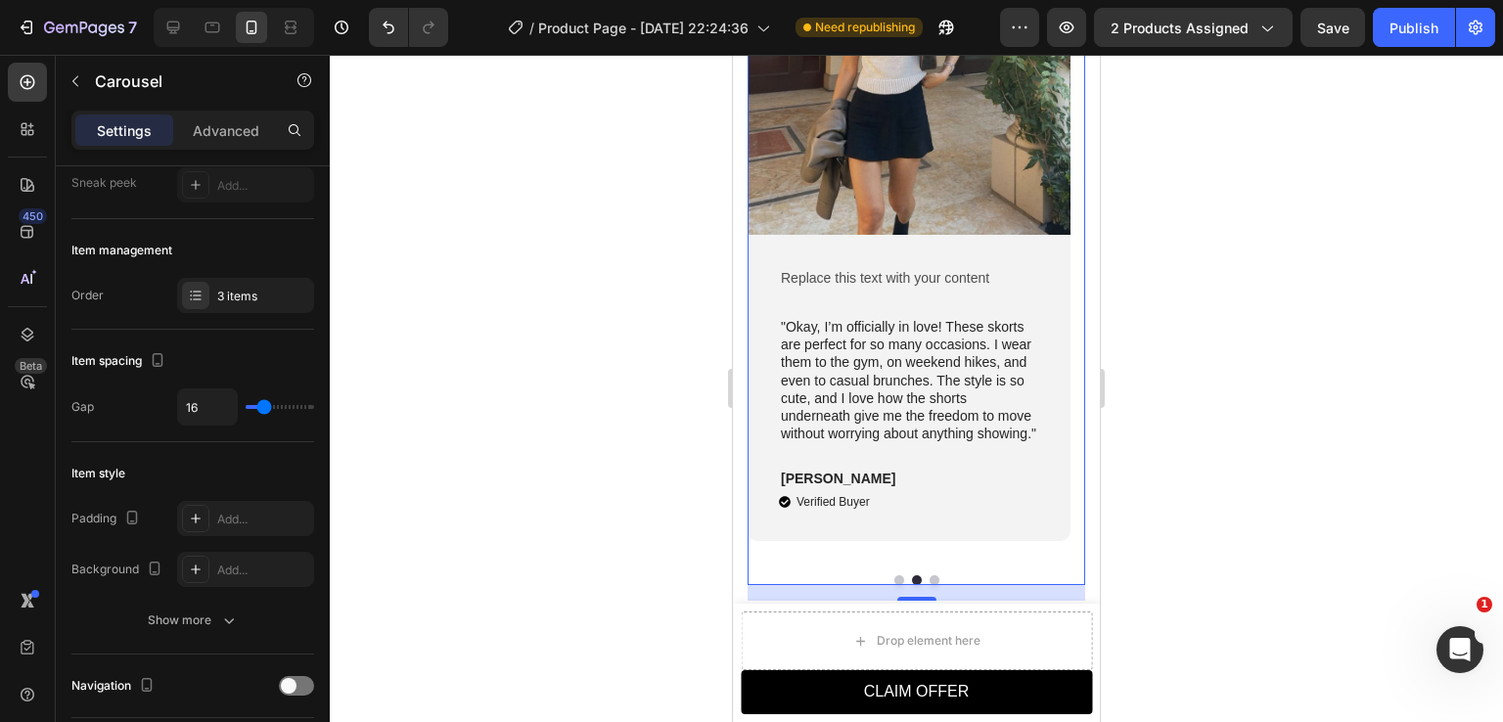
scroll to position [0, 0]
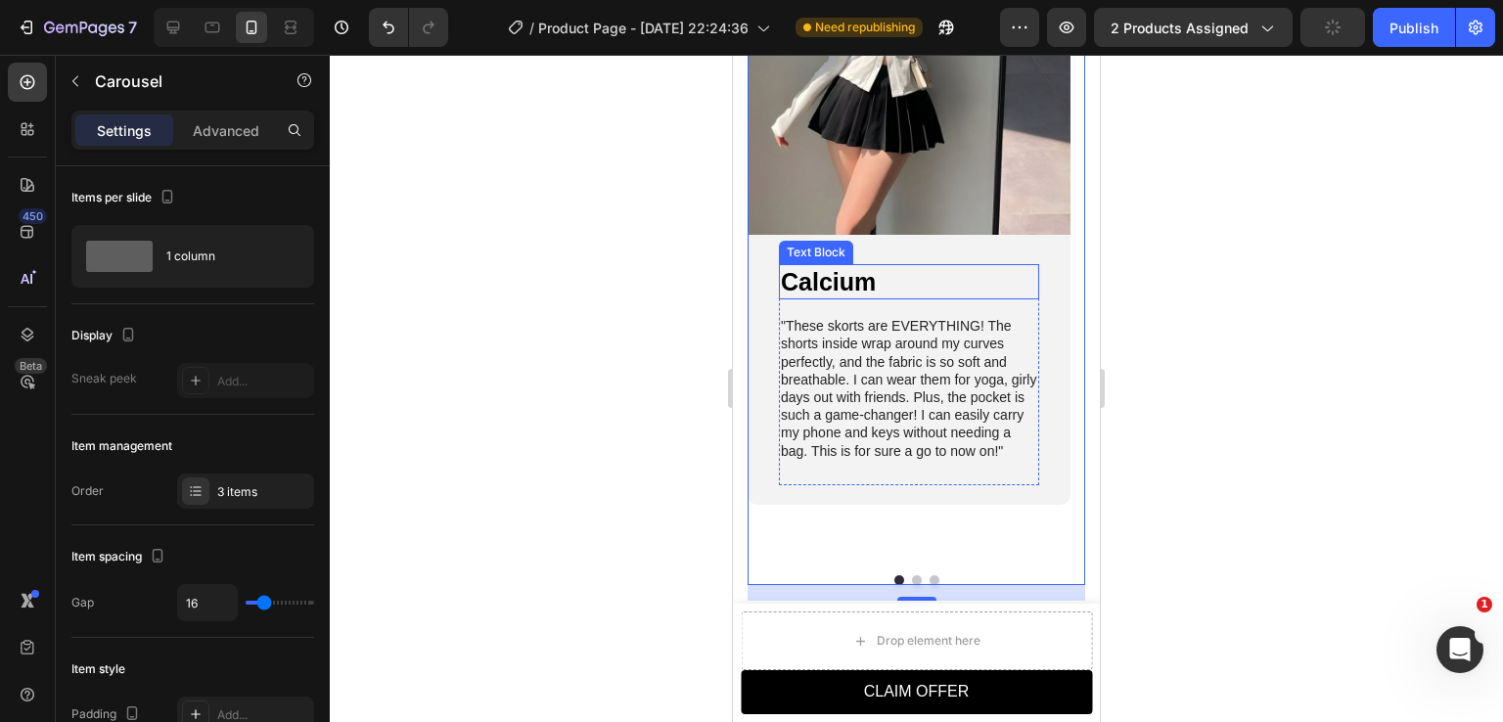
click at [877, 281] on p "Calcium" at bounding box center [909, 282] width 256 height 32
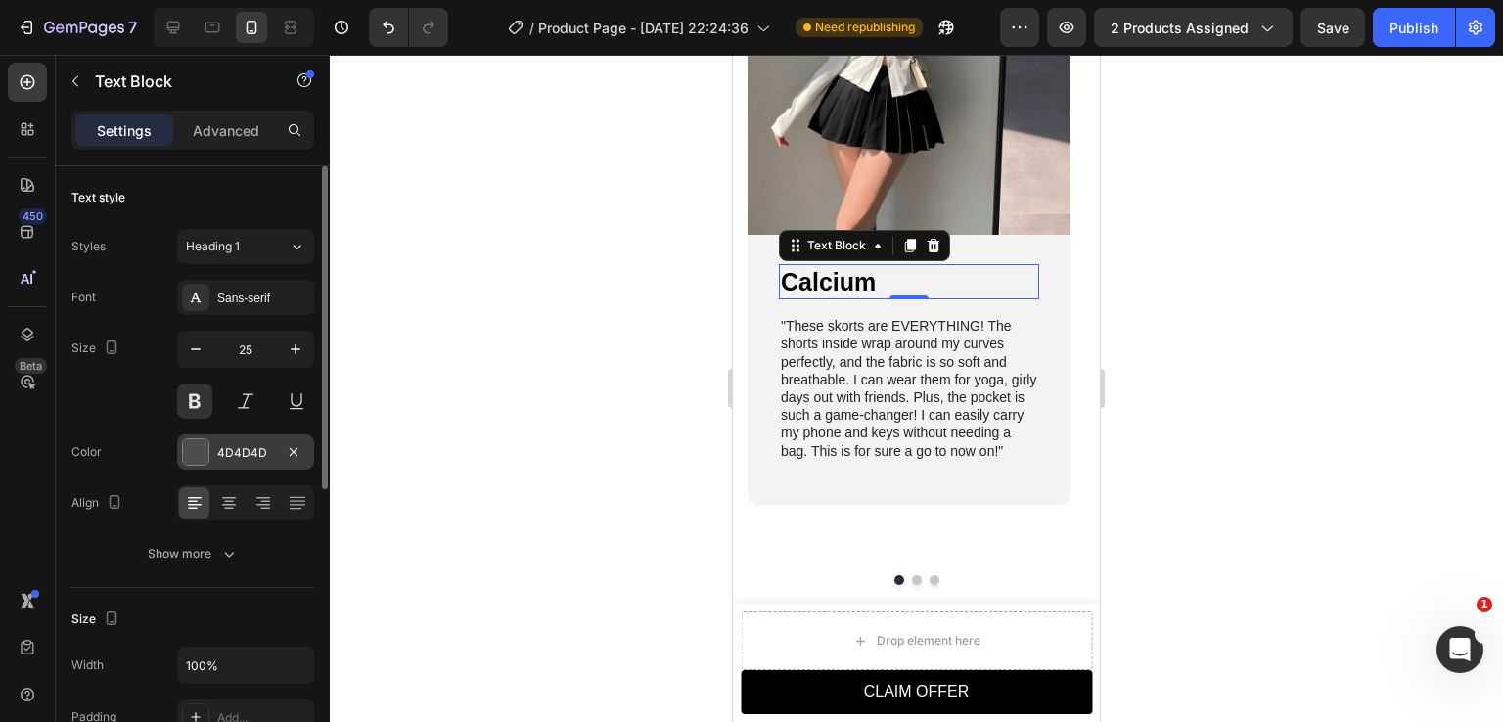
click at [252, 455] on div "4D4D4D" at bounding box center [245, 453] width 57 height 18
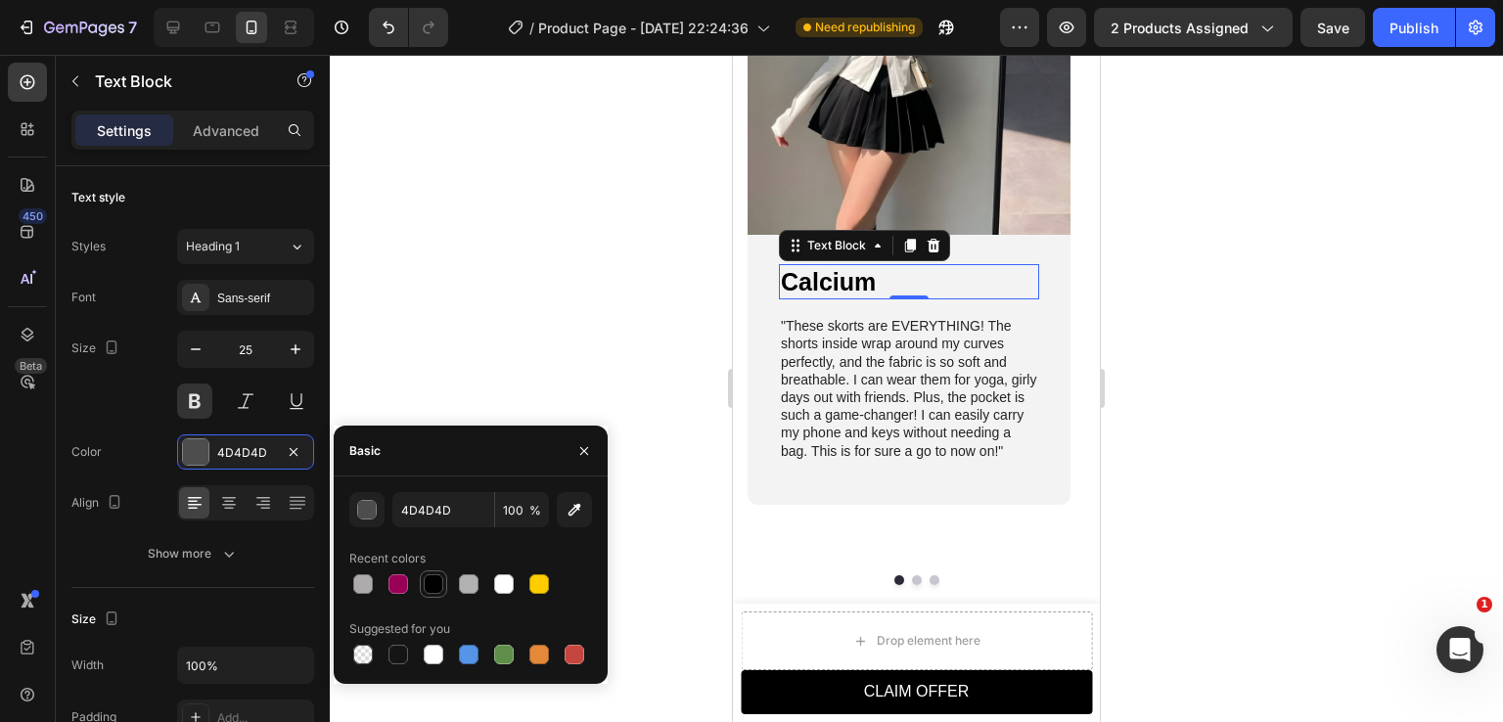
click at [437, 581] on div at bounding box center [434, 585] width 20 height 20
type input "000000"
click at [1163, 449] on div at bounding box center [917, 389] width 1174 height 668
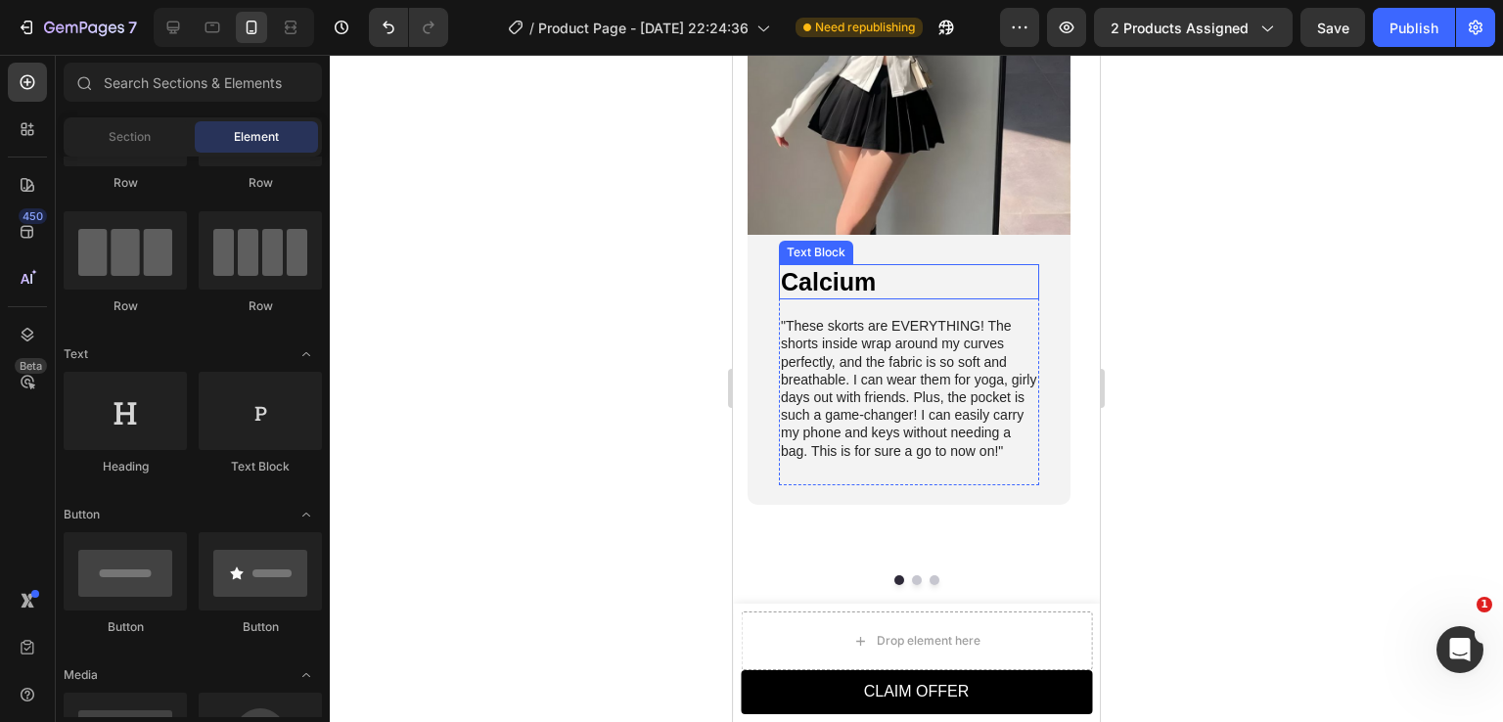
click at [871, 287] on span "Calcium" at bounding box center [828, 281] width 95 height 27
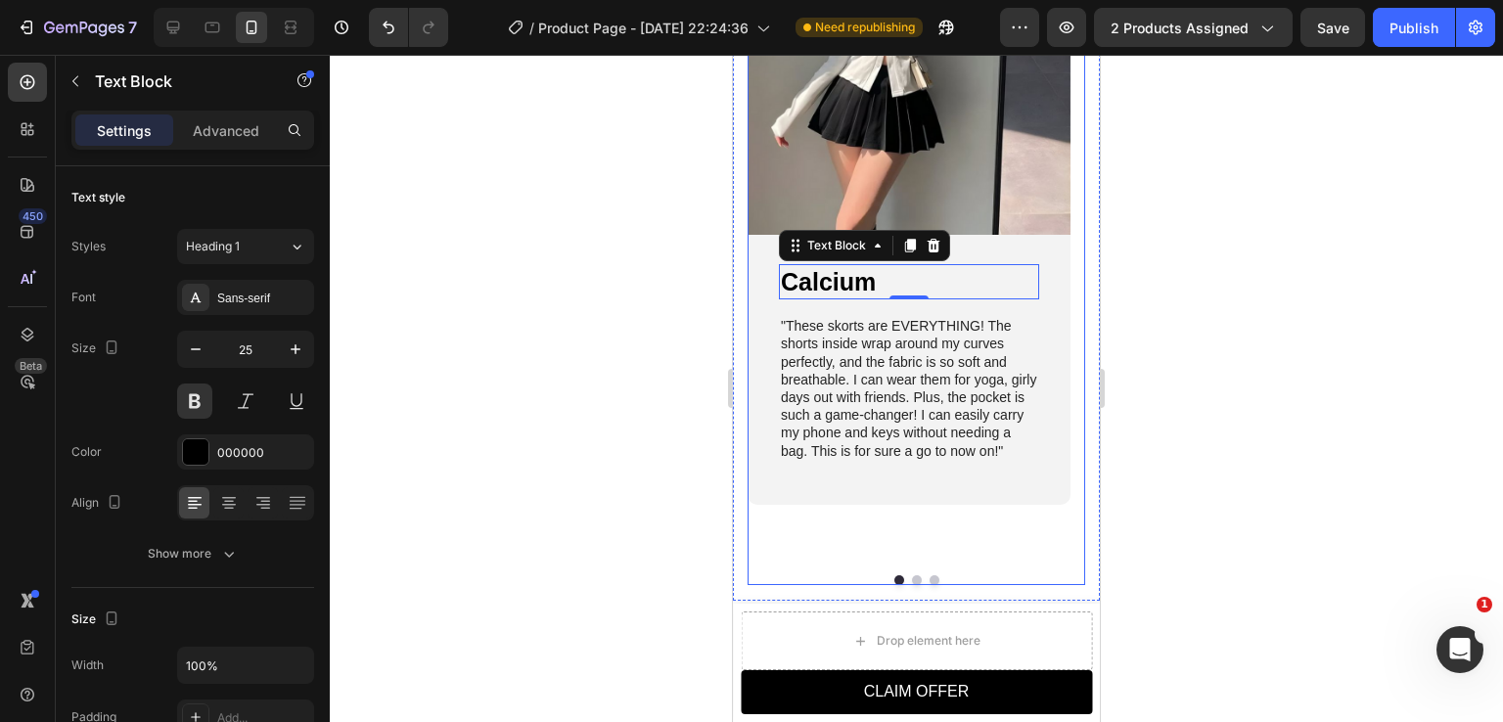
click at [912, 576] on button "Dot" at bounding box center [917, 581] width 10 height 10
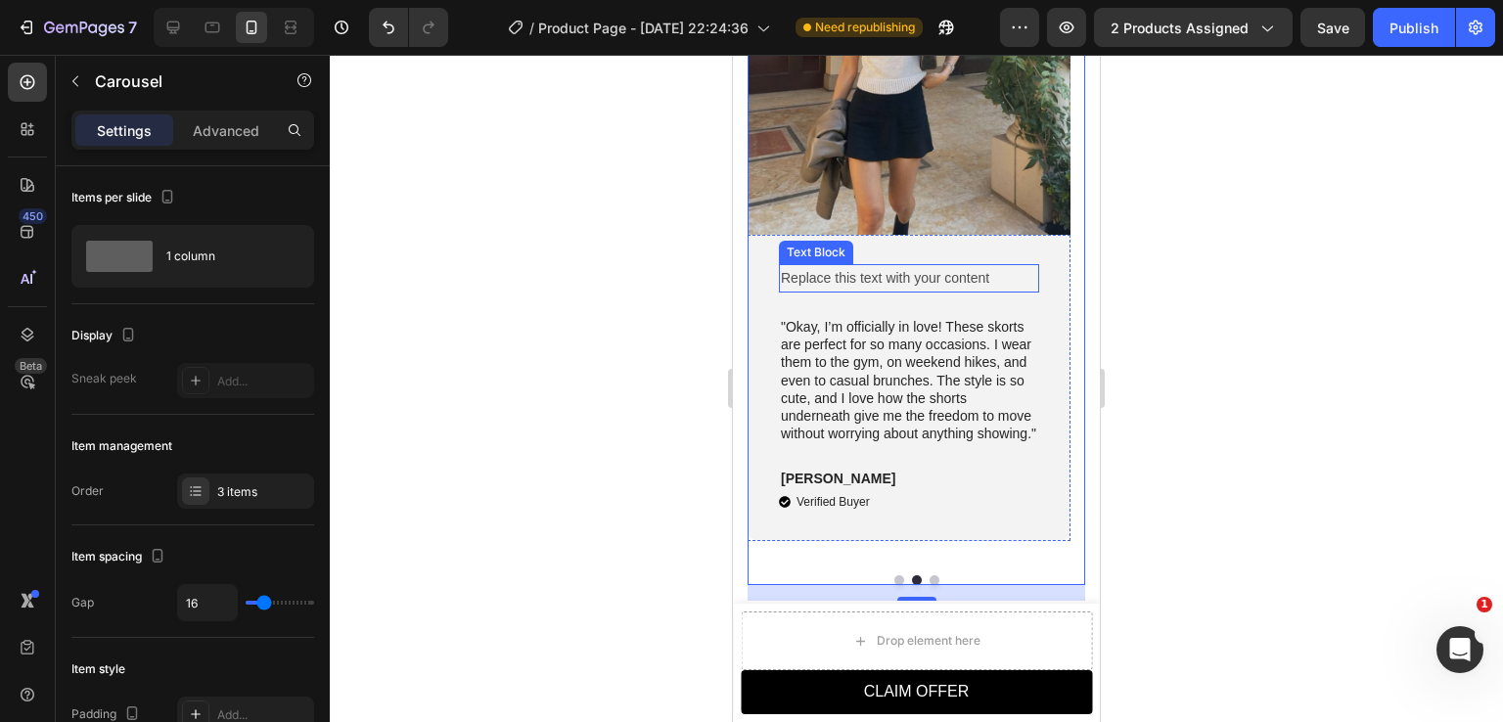
click at [860, 270] on div "Replace this text with your content" at bounding box center [909, 278] width 260 height 28
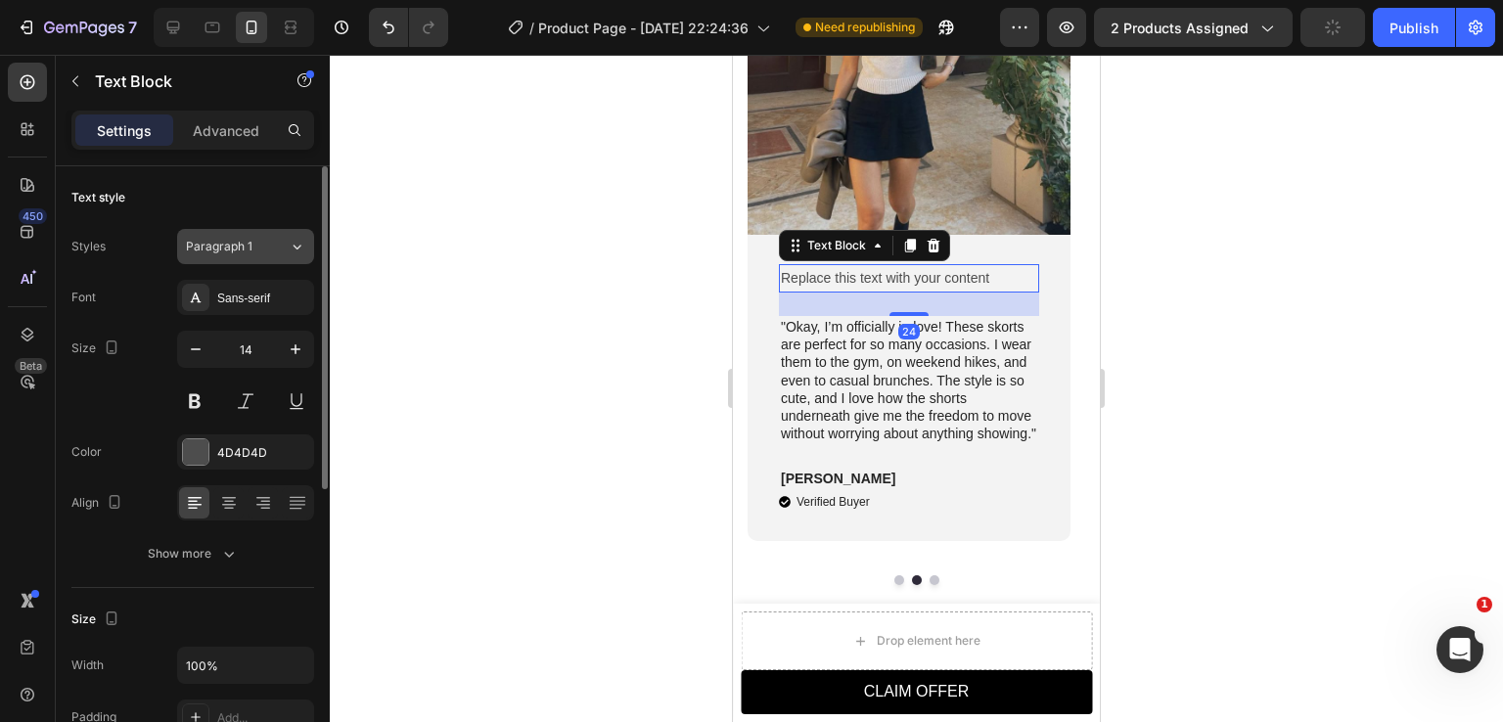
click at [259, 233] on button "Paragraph 1" at bounding box center [245, 246] width 137 height 35
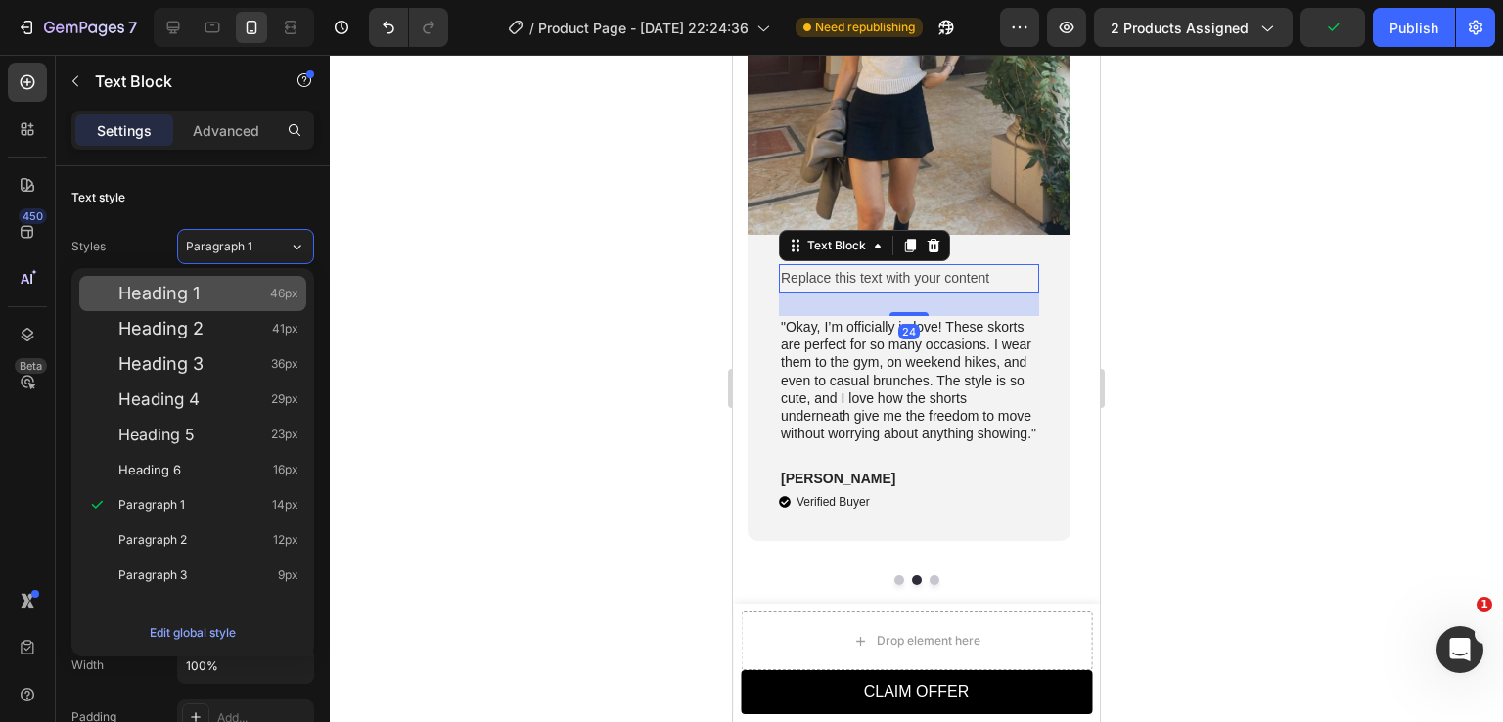
click at [204, 295] on div "Heading 1 46px" at bounding box center [208, 294] width 180 height 20
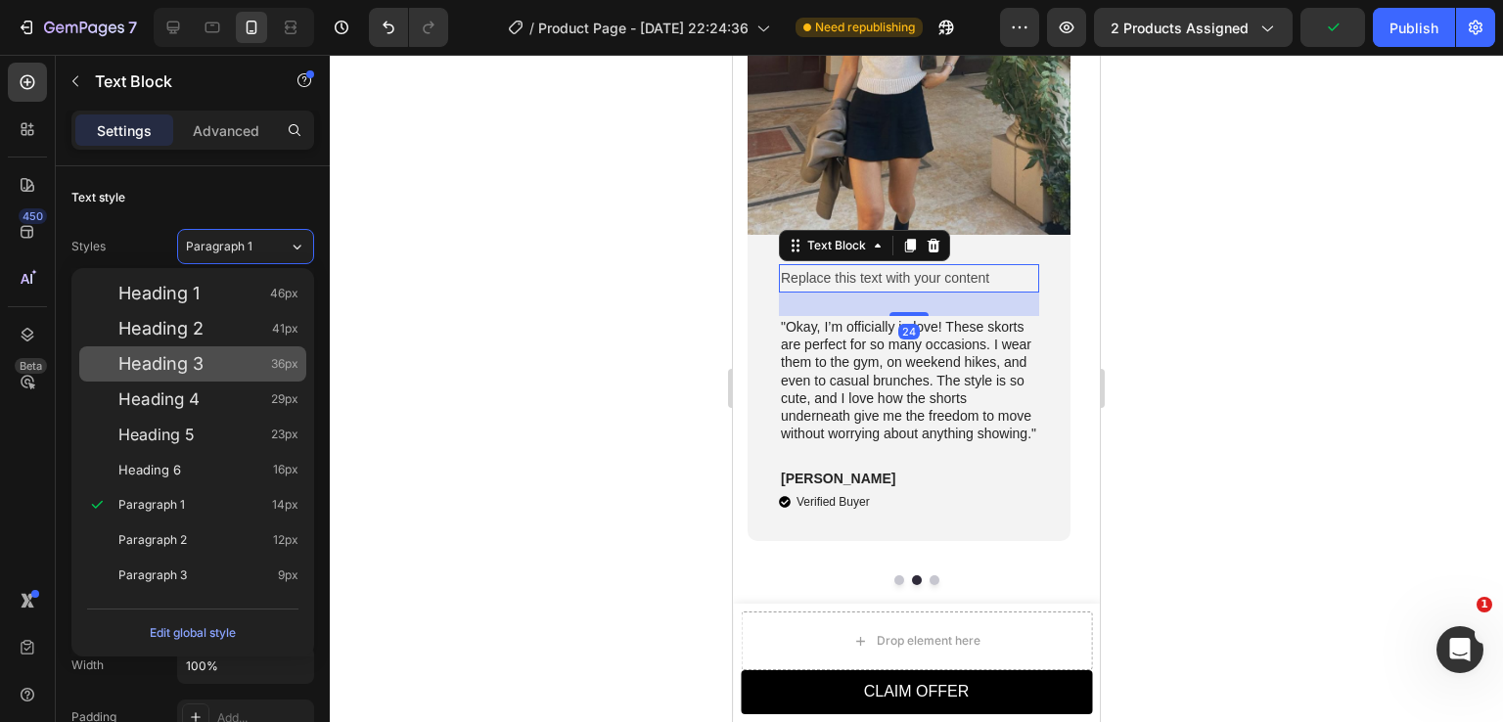
type input "46"
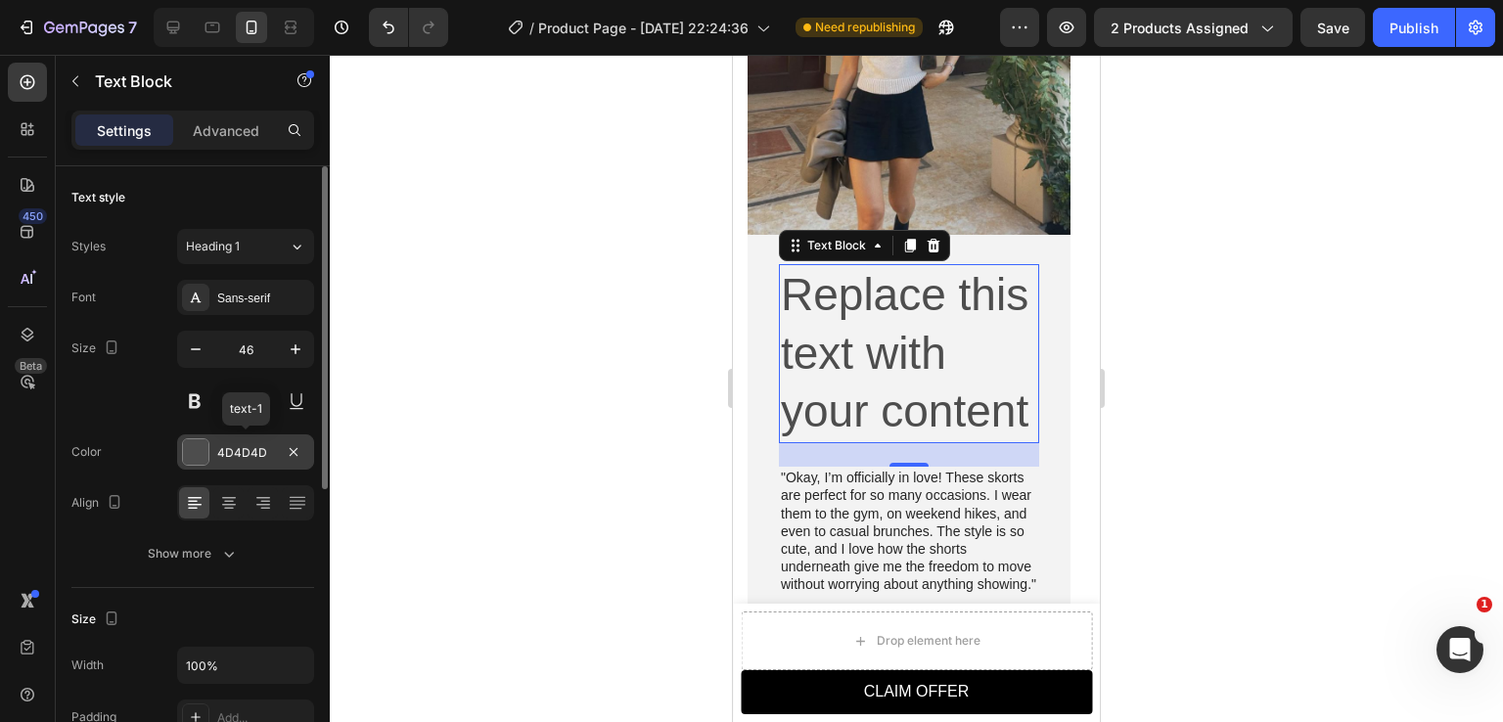
click at [240, 453] on div "4D4D4D" at bounding box center [245, 453] width 57 height 18
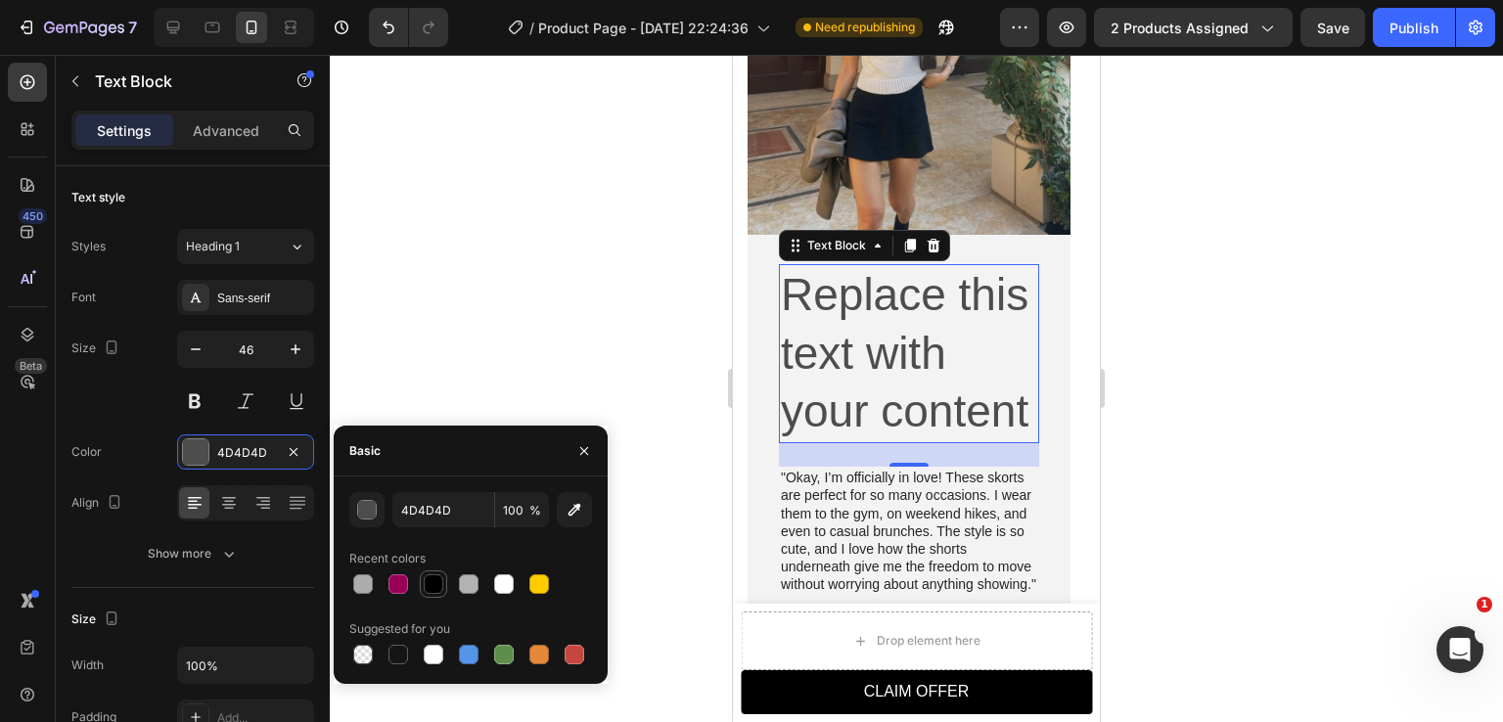
click at [433, 588] on div at bounding box center [434, 585] width 20 height 20
type input "000000"
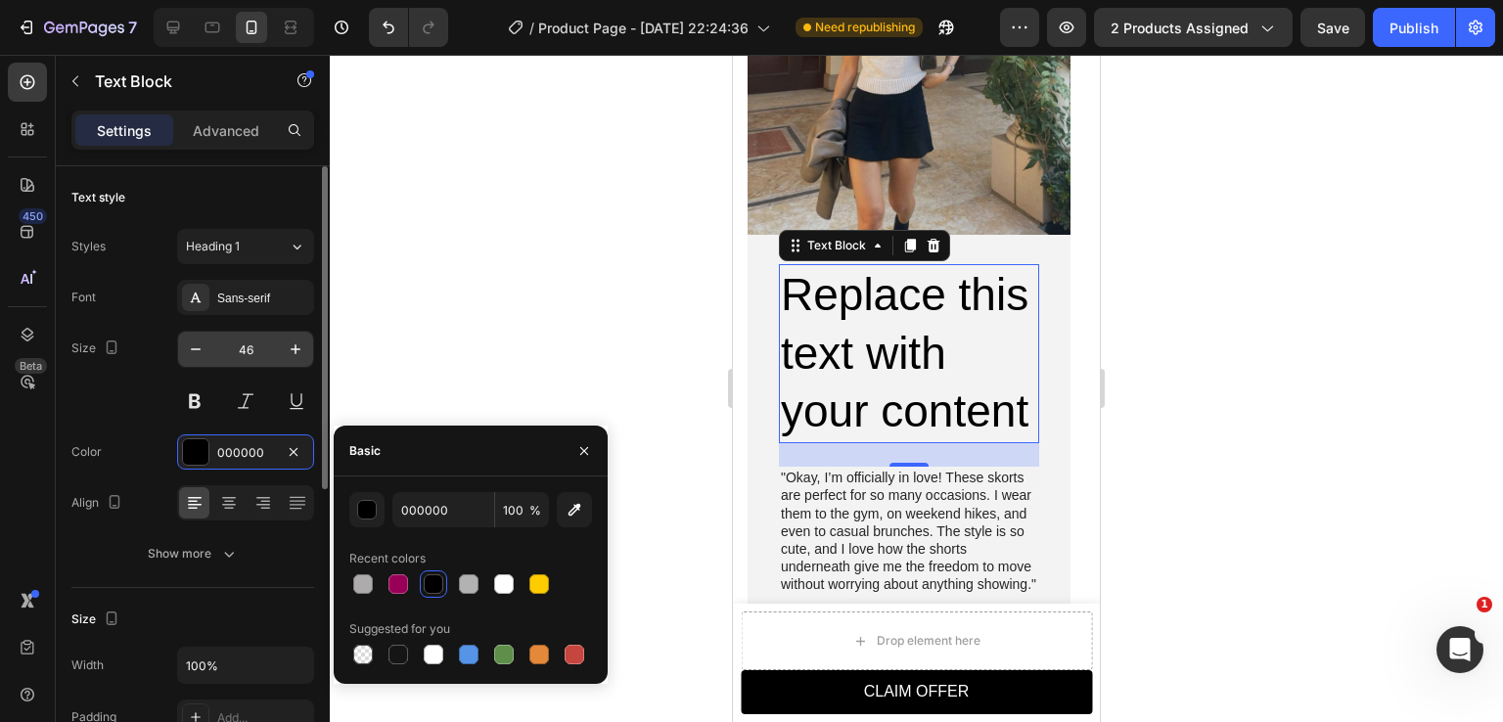
click at [241, 346] on input "46" at bounding box center [245, 349] width 65 height 35
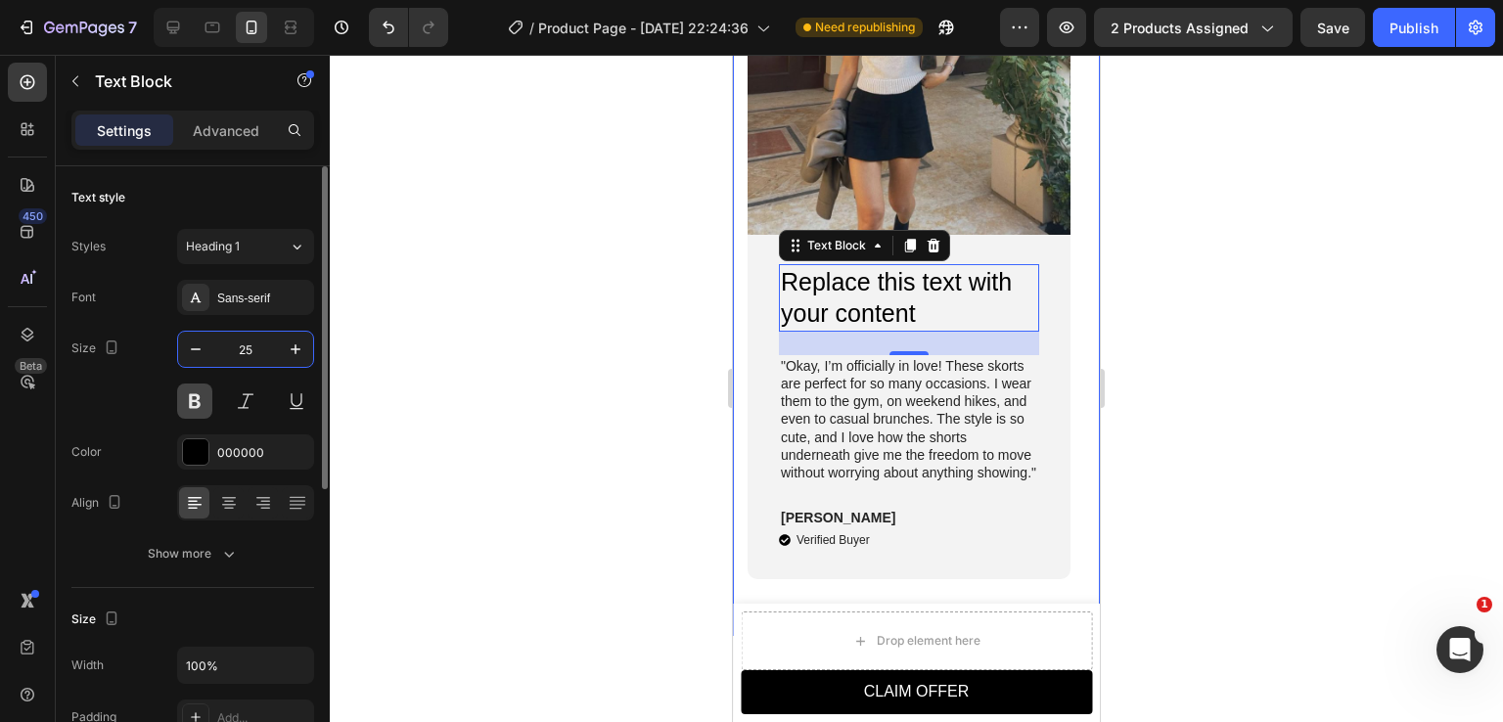
type input "25"
click at [194, 398] on button at bounding box center [194, 401] width 35 height 35
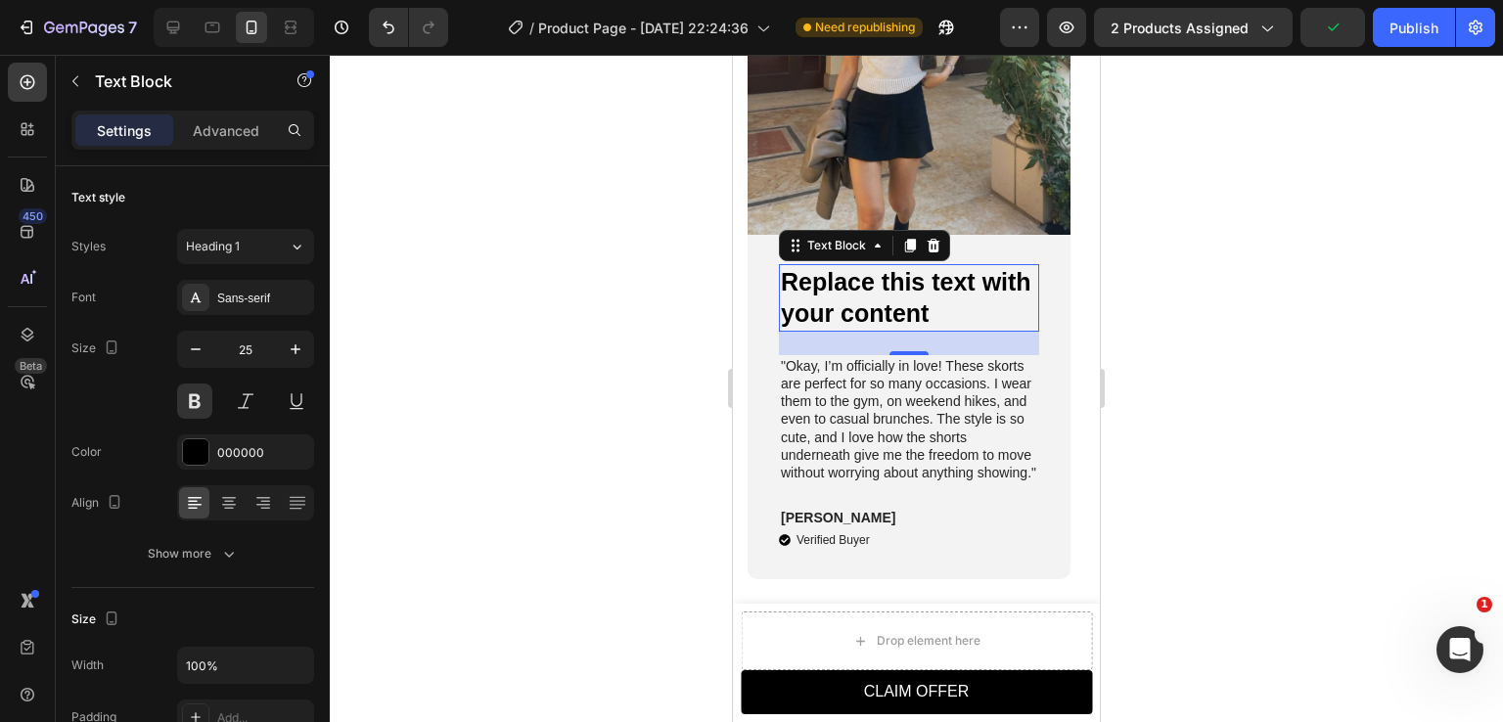
click at [867, 301] on div "Replace this text with your content" at bounding box center [909, 298] width 260 height 68
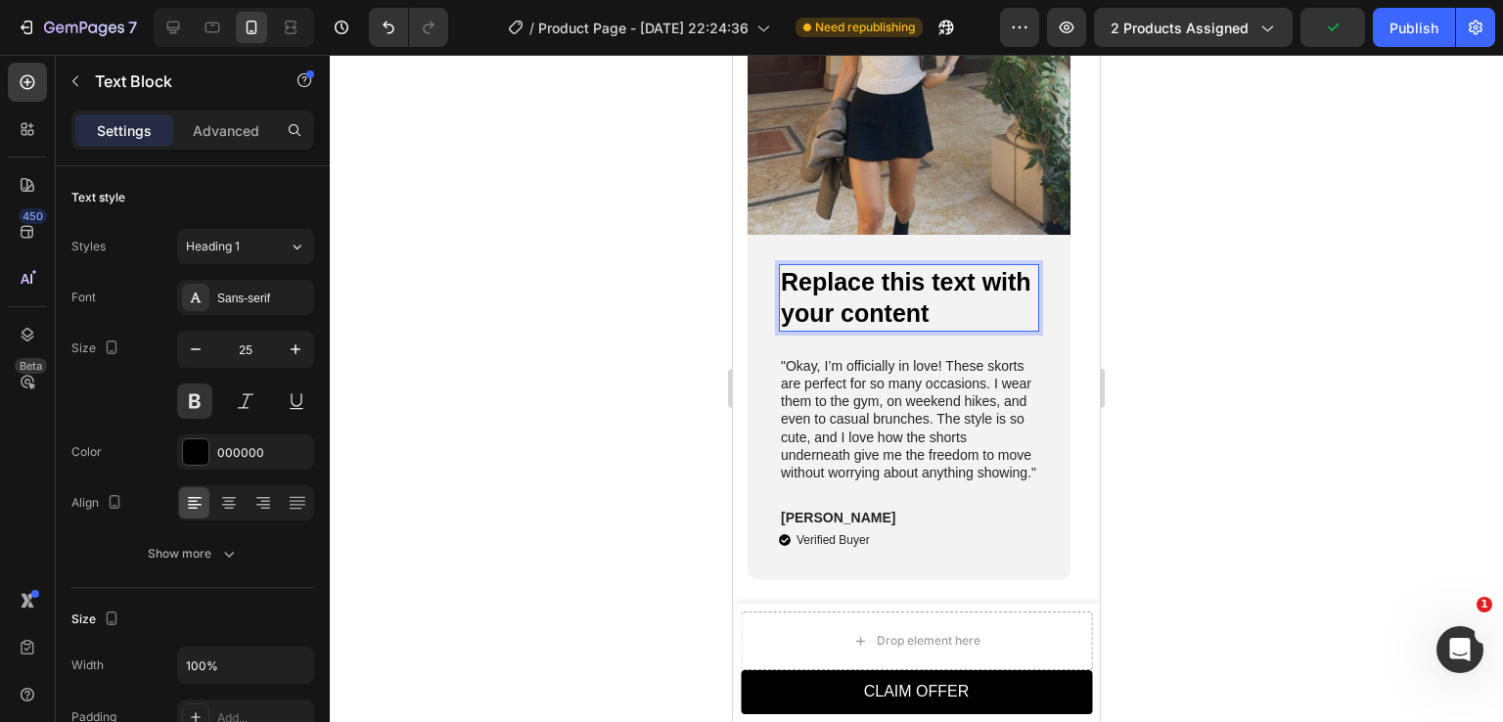
click at [873, 295] on p "Replace this text with your content" at bounding box center [909, 298] width 256 height 64
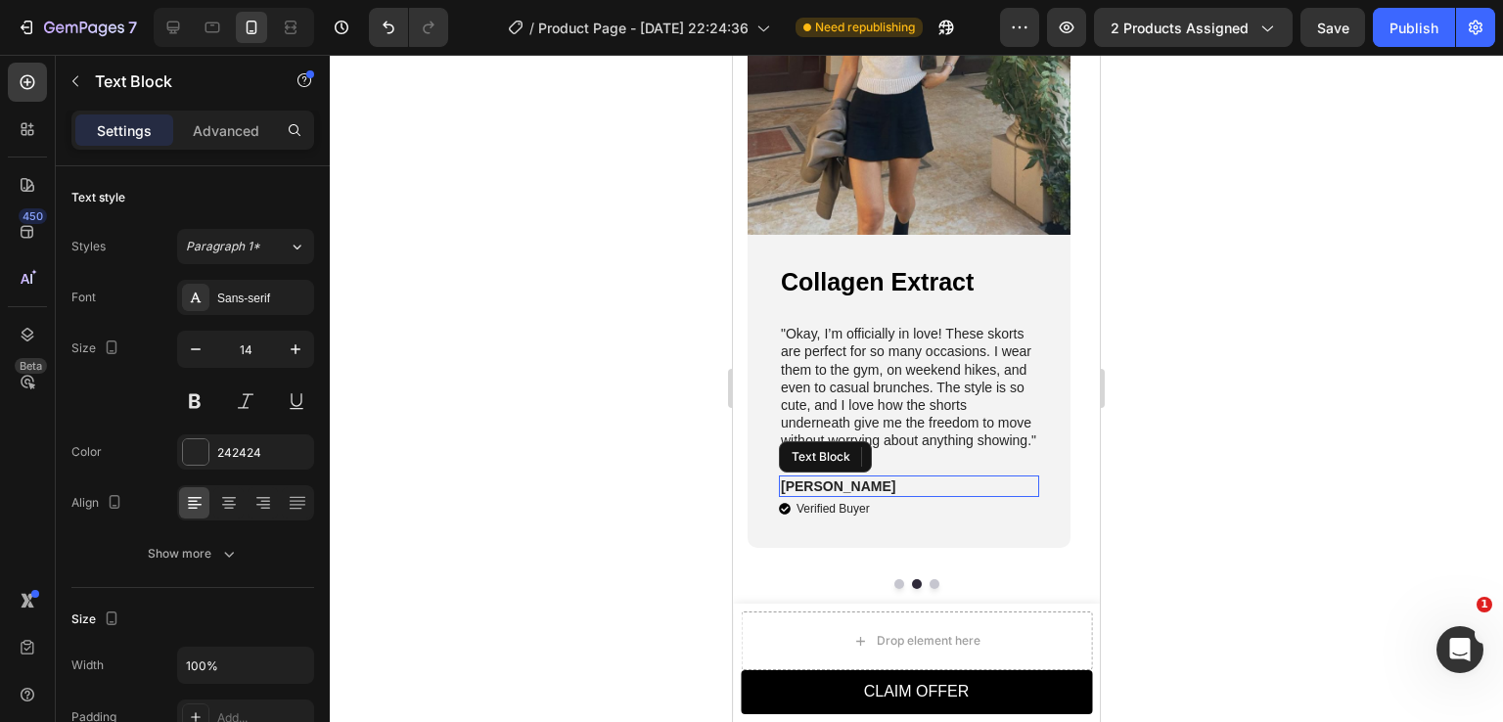
click at [893, 488] on p "[PERSON_NAME]" at bounding box center [909, 487] width 256 height 18
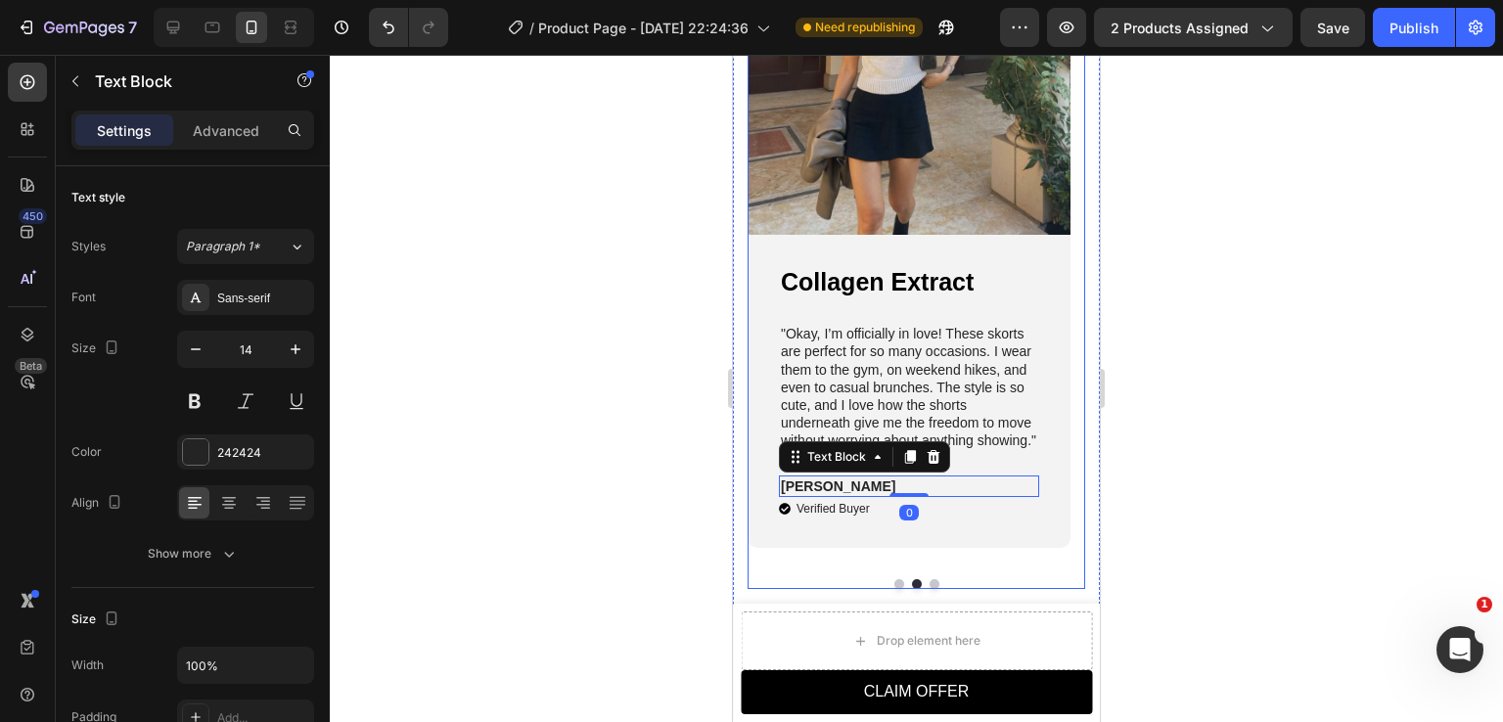
click at [895, 583] on button "Dot" at bounding box center [900, 584] width 10 height 10
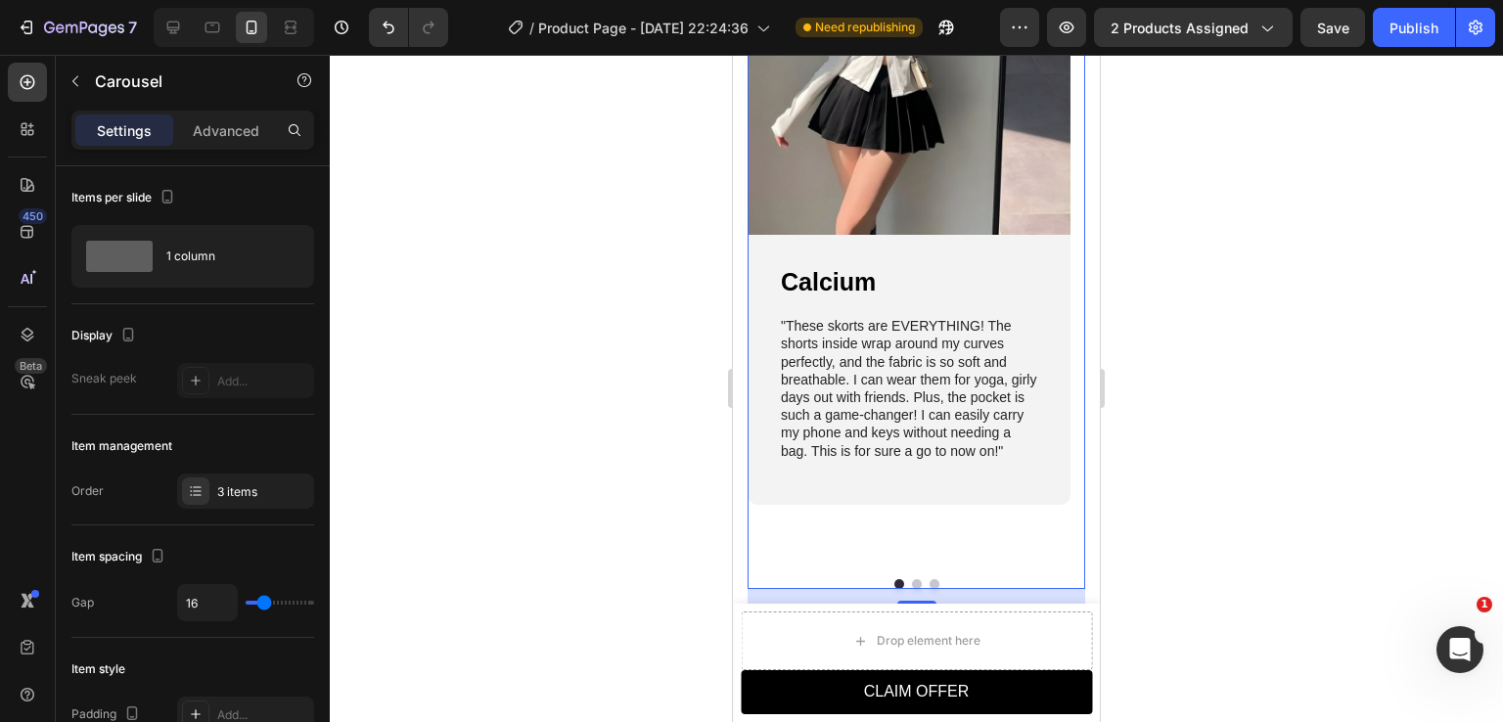
click at [912, 580] on button "Dot" at bounding box center [917, 584] width 10 height 10
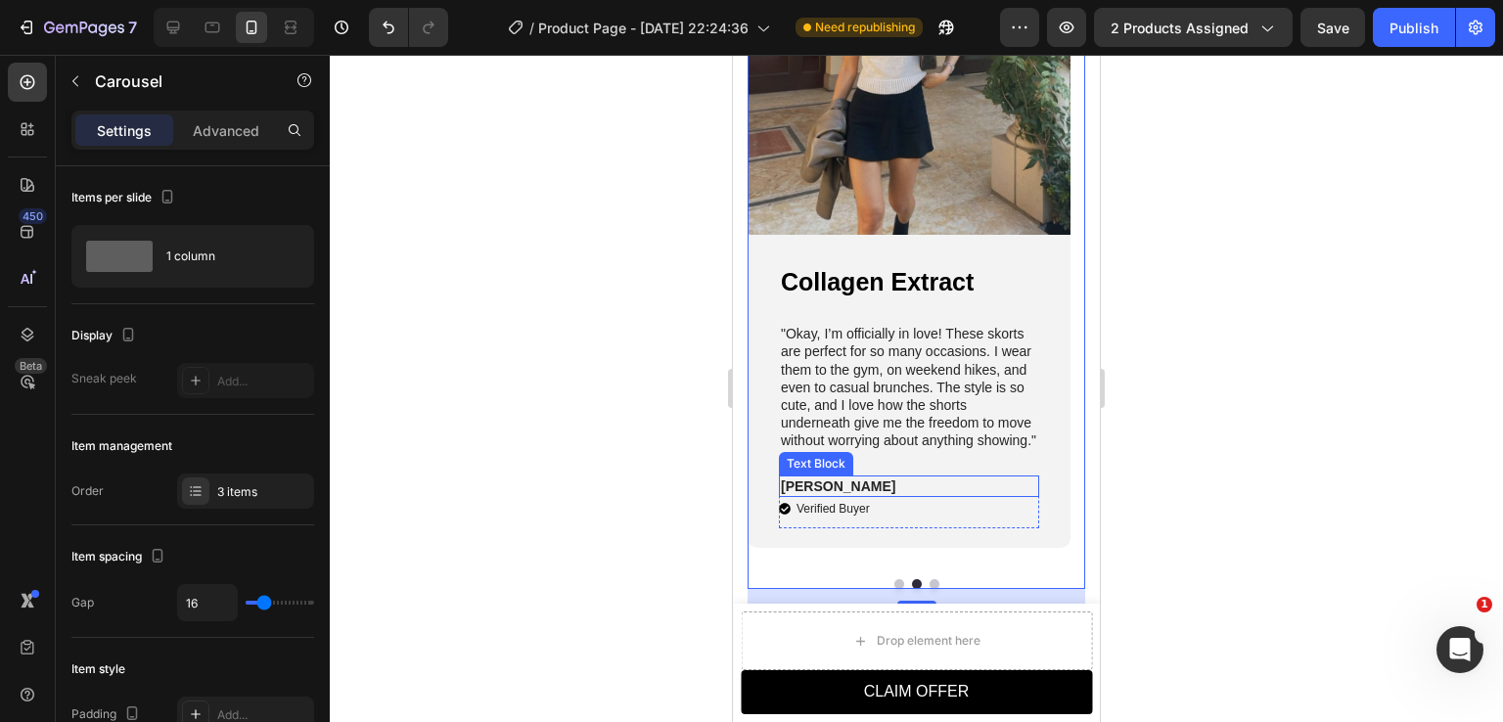
click at [895, 489] on p "[PERSON_NAME]" at bounding box center [909, 487] width 256 height 18
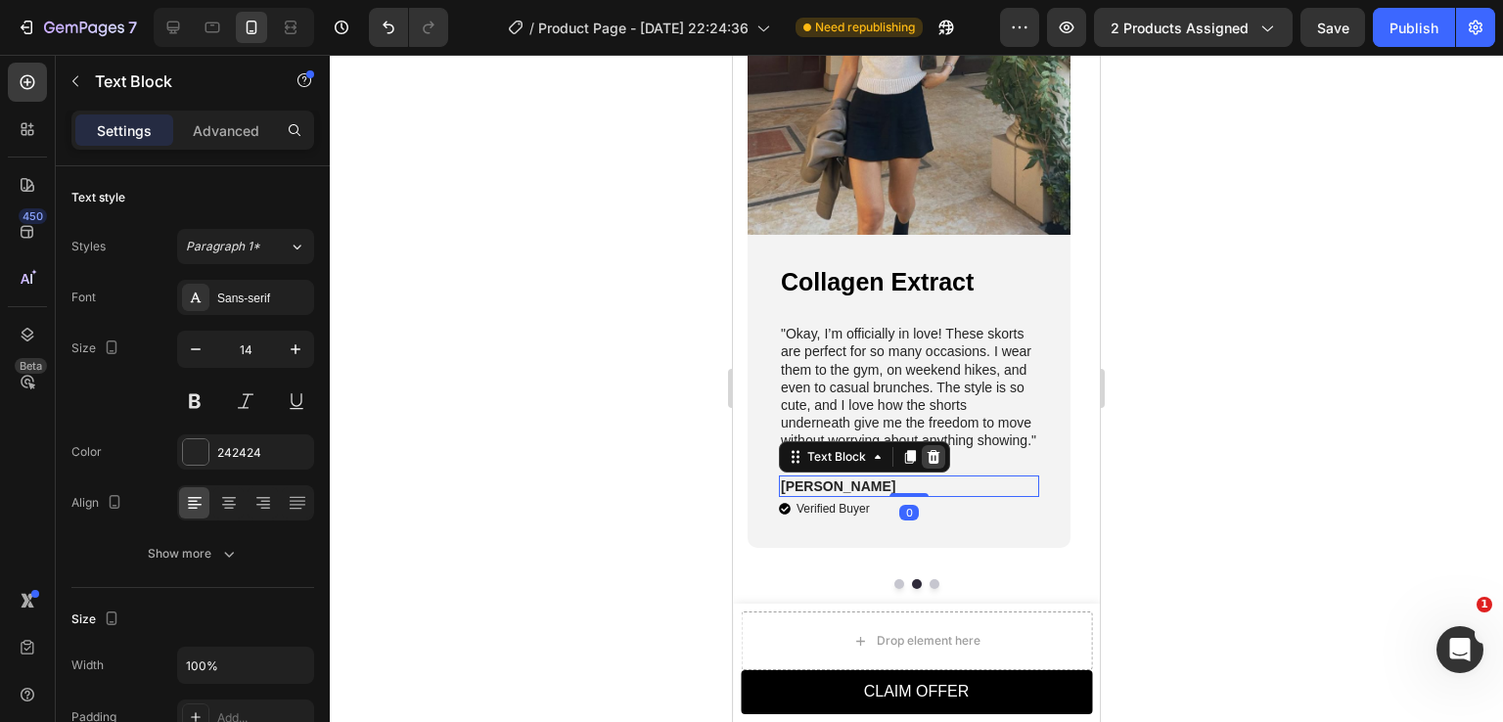
click at [936, 460] on icon at bounding box center [934, 457] width 13 height 14
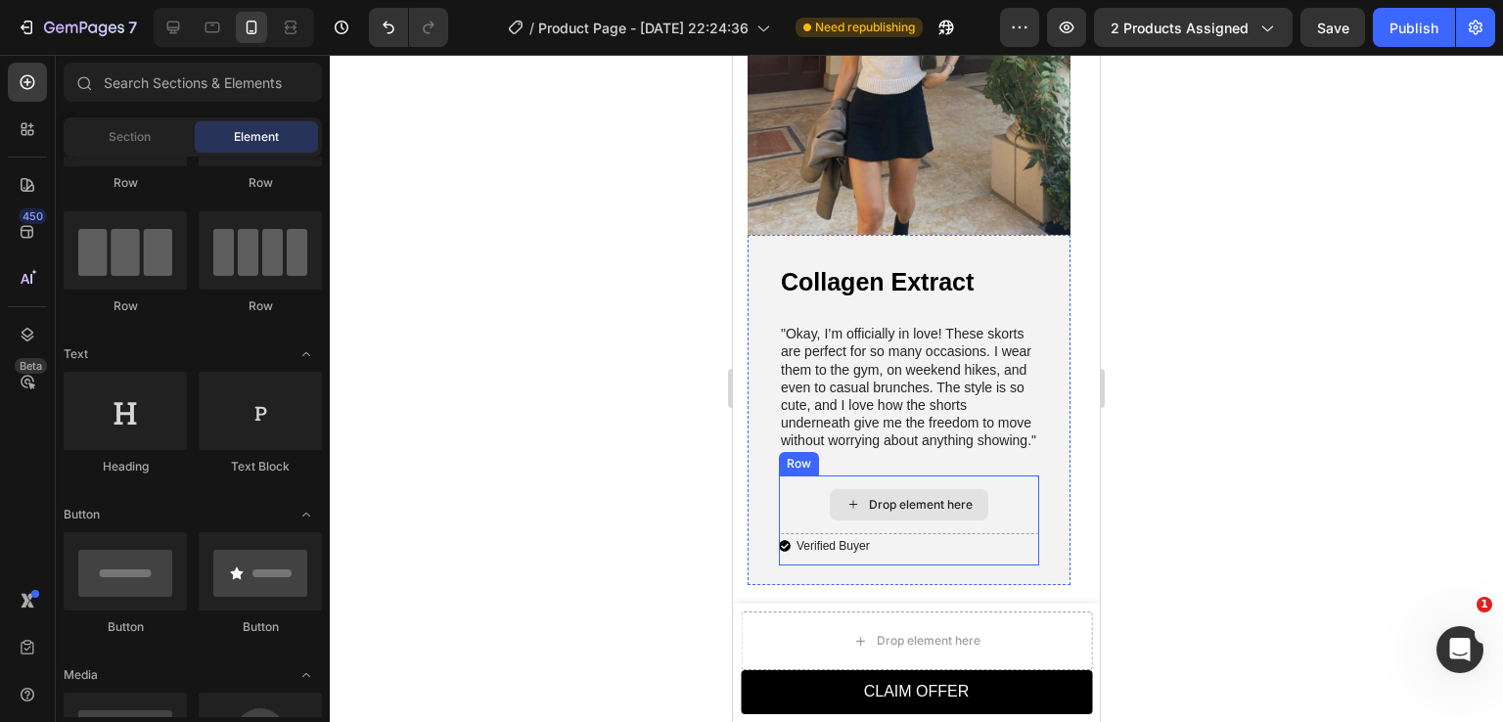
click at [885, 544] on div "Verified Buyer" at bounding box center [909, 545] width 260 height 23
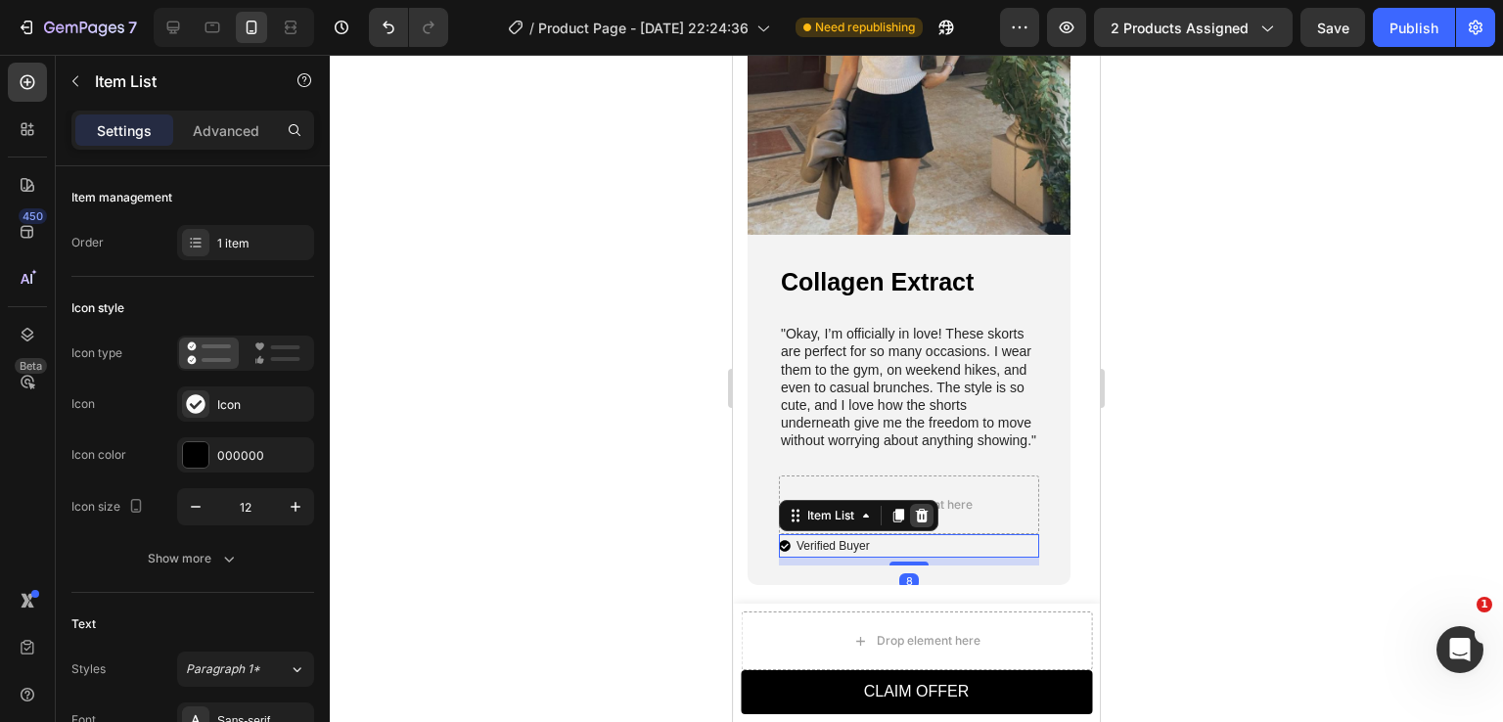
click at [928, 518] on icon at bounding box center [922, 516] width 16 height 16
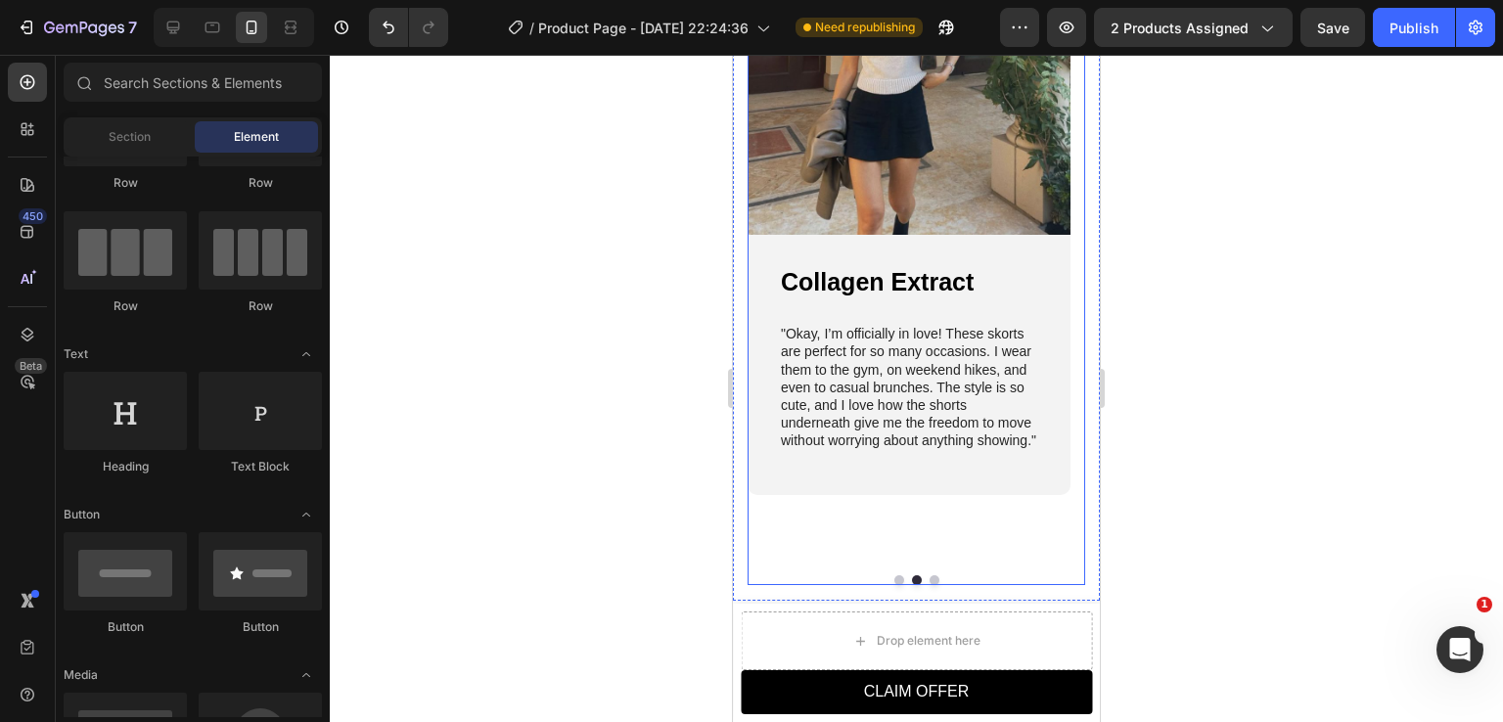
click at [930, 576] on button "Dot" at bounding box center [935, 581] width 10 height 10
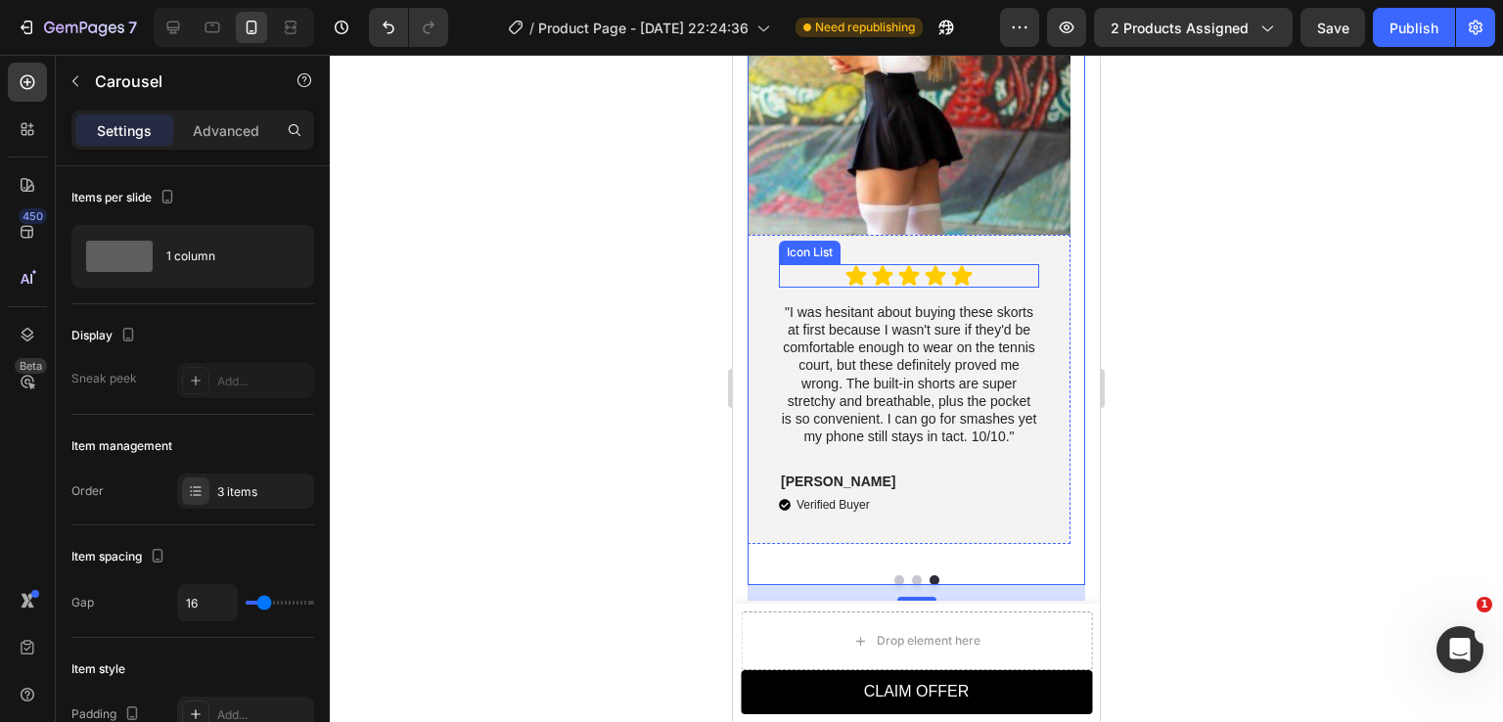
click at [1007, 267] on div "Icon Icon Icon Icon Icon" at bounding box center [909, 275] width 260 height 23
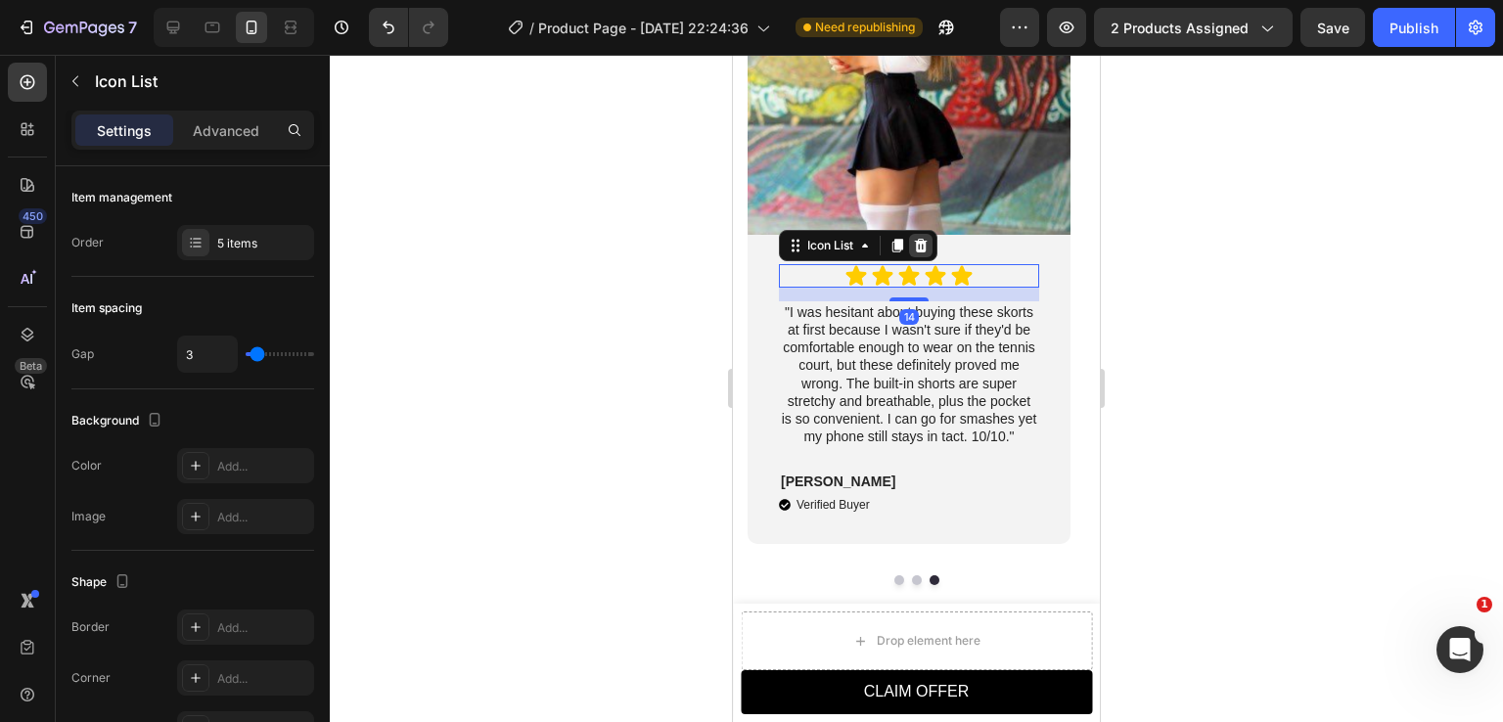
click at [924, 243] on icon at bounding box center [921, 246] width 13 height 14
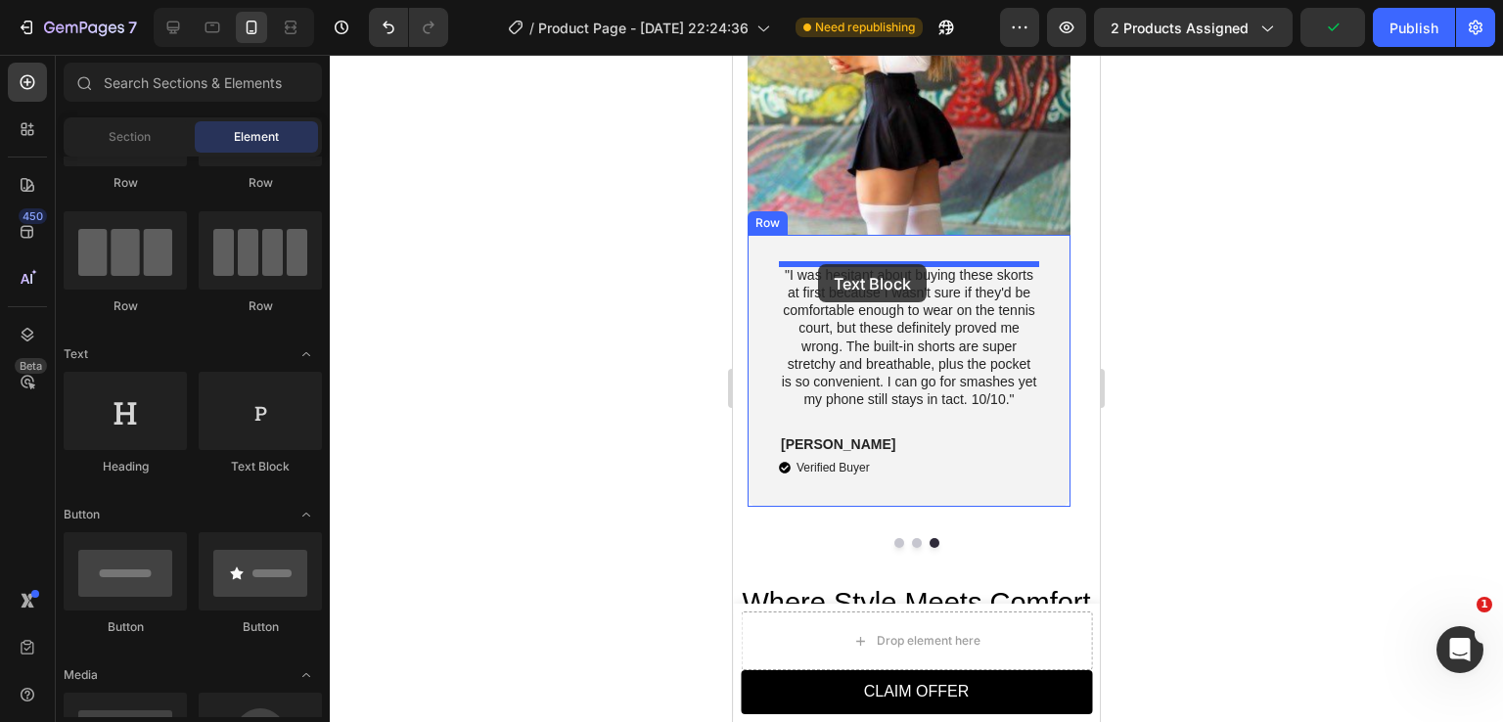
drag, startPoint x: 998, startPoint y: 482, endPoint x: 818, endPoint y: 264, distance: 282.2
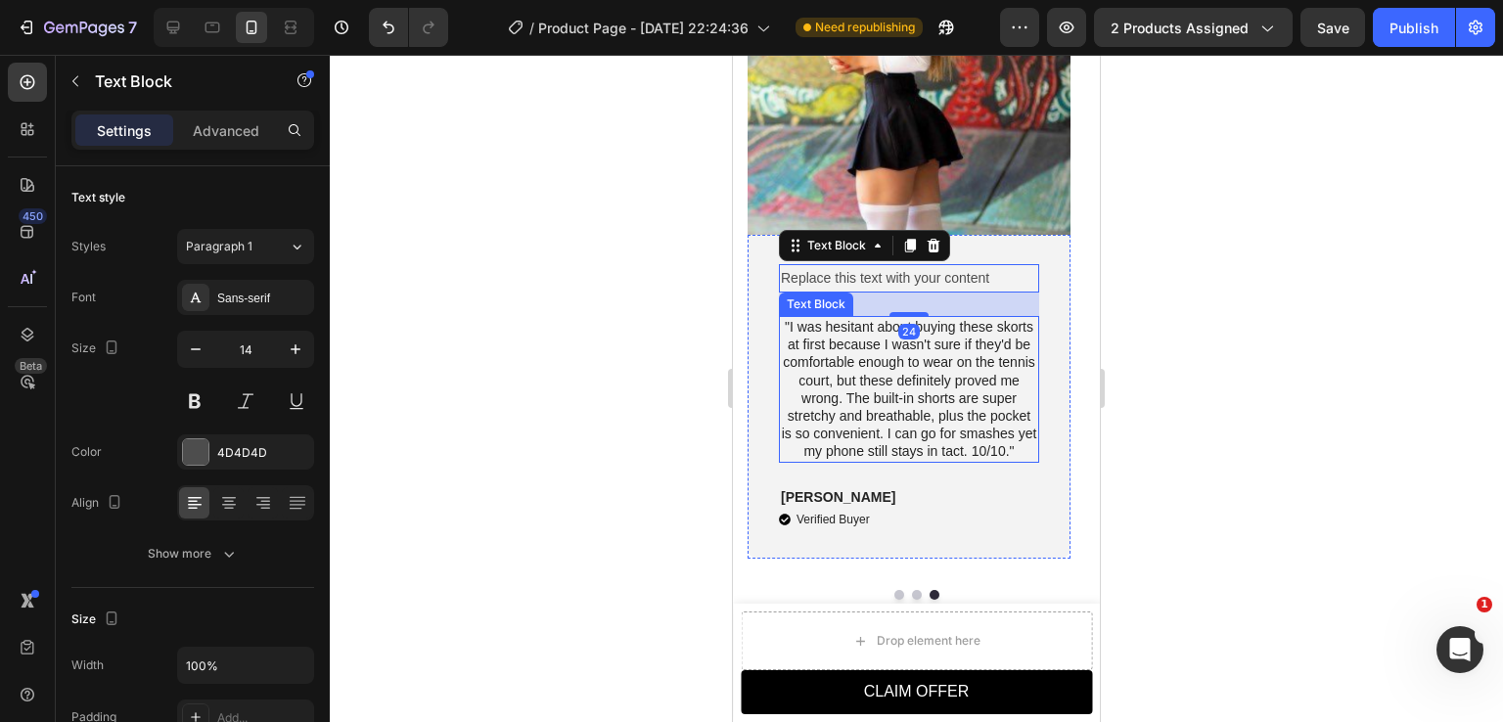
click at [841, 349] on p ""I was hesitant about buying these skorts at first because I wasn't sure if the…" at bounding box center [909, 389] width 256 height 143
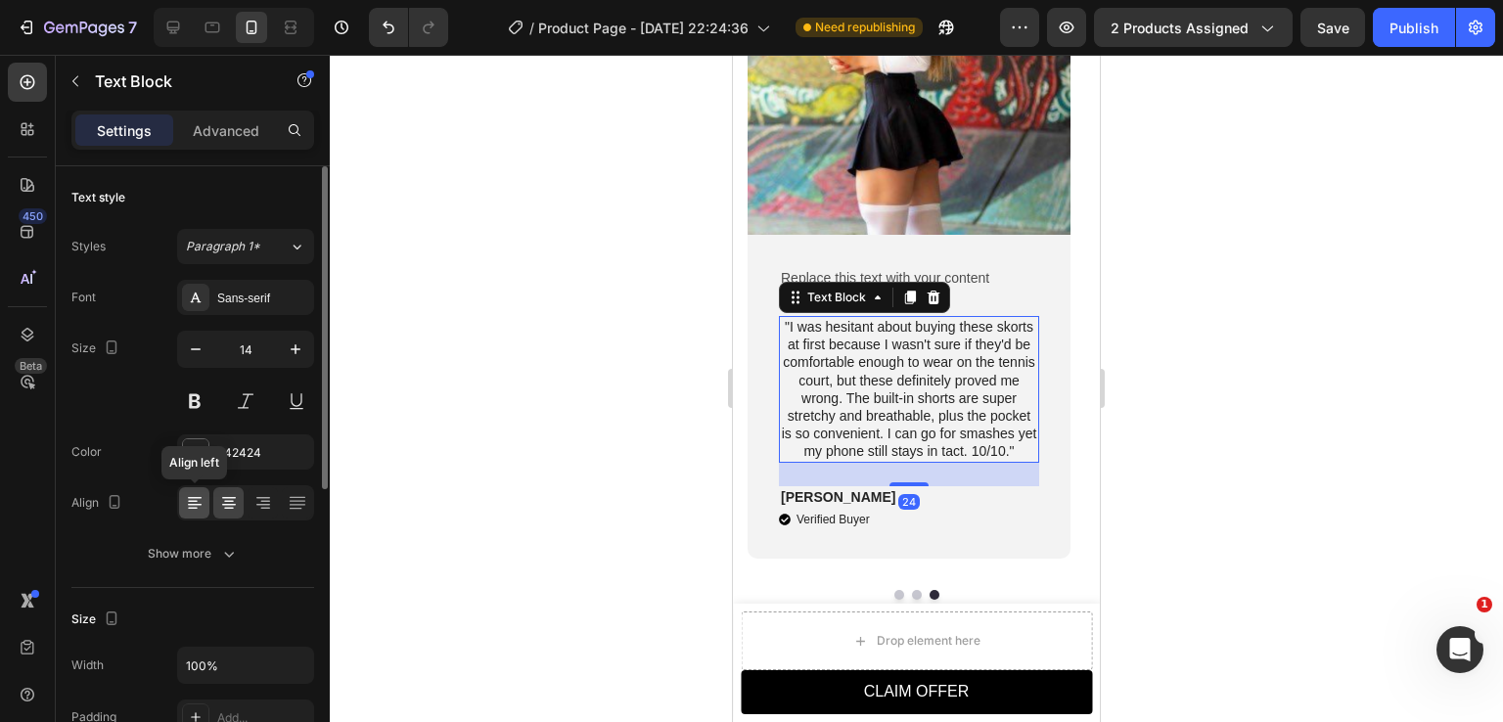
click at [196, 501] on icon at bounding box center [195, 503] width 20 height 20
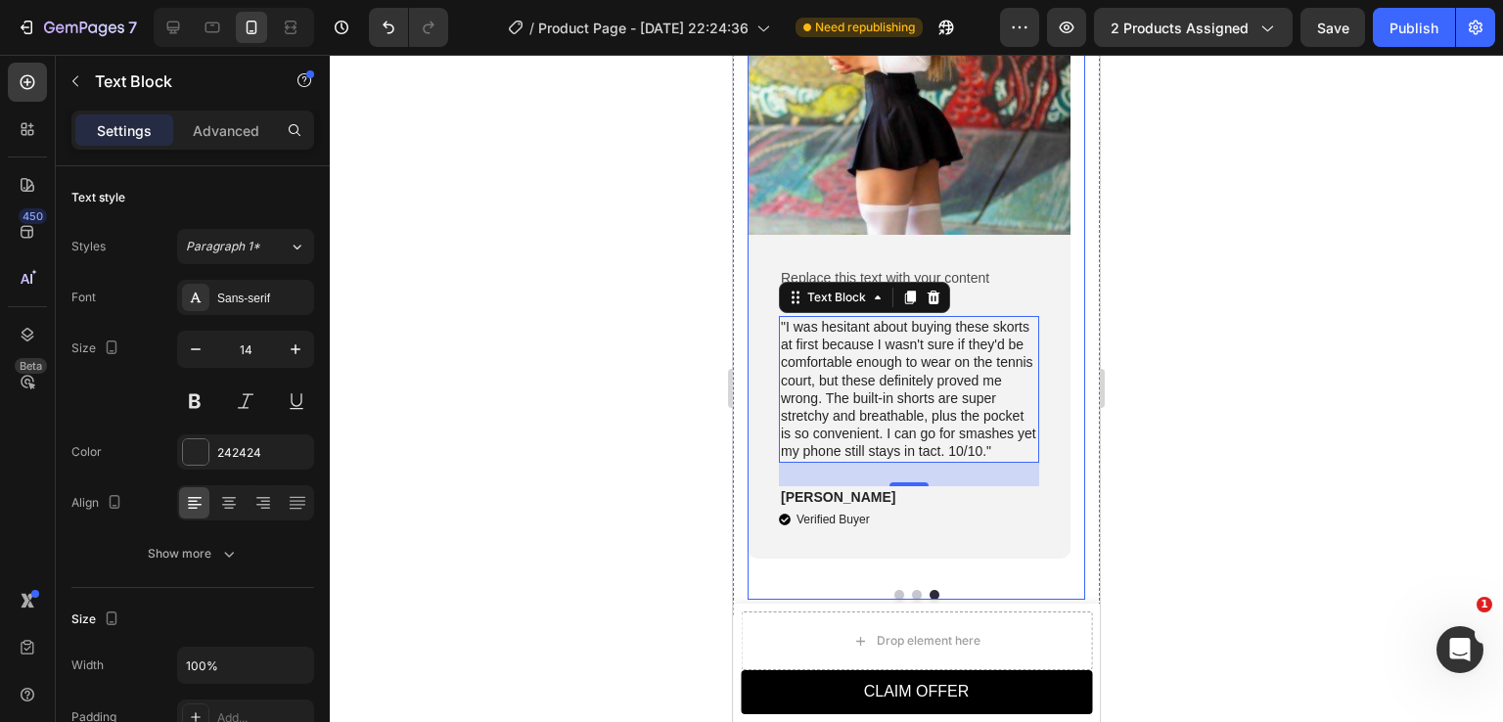
click at [912, 592] on button "Dot" at bounding box center [917, 595] width 10 height 10
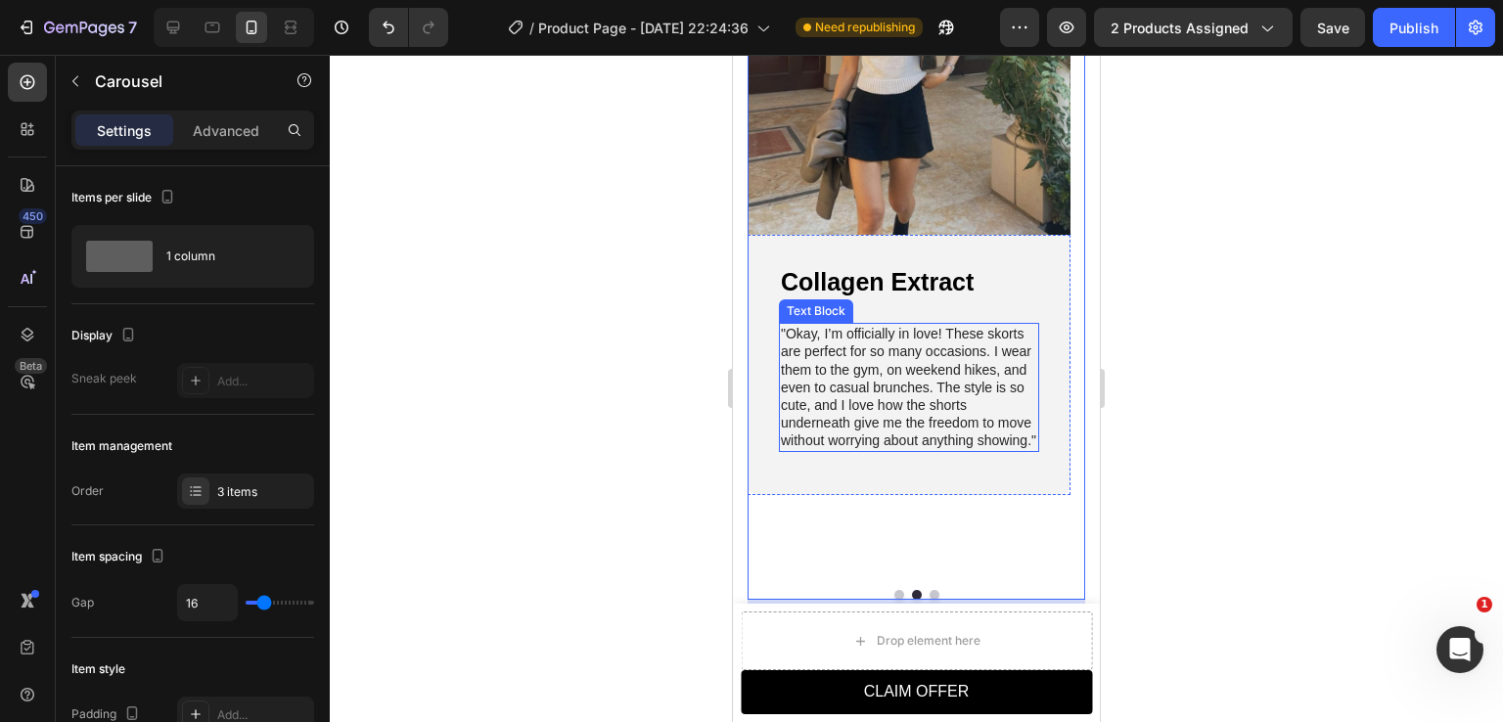
click at [892, 404] on p ""Okay, I’m officially in love! These skorts are perfect for so many occasions. …" at bounding box center [909, 387] width 256 height 124
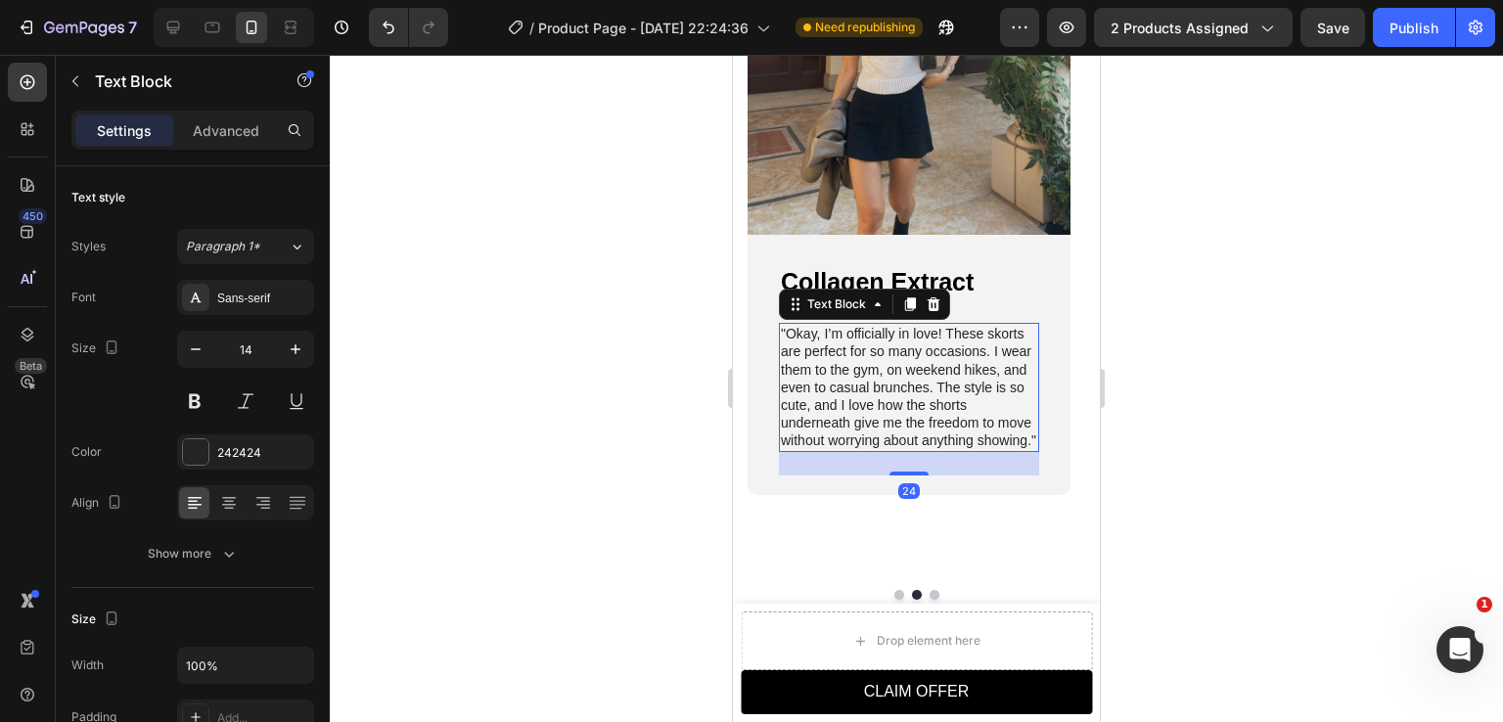
click at [896, 400] on p ""Okay, I’m officially in love! These skorts are perfect for so many occasions. …" at bounding box center [909, 387] width 256 height 124
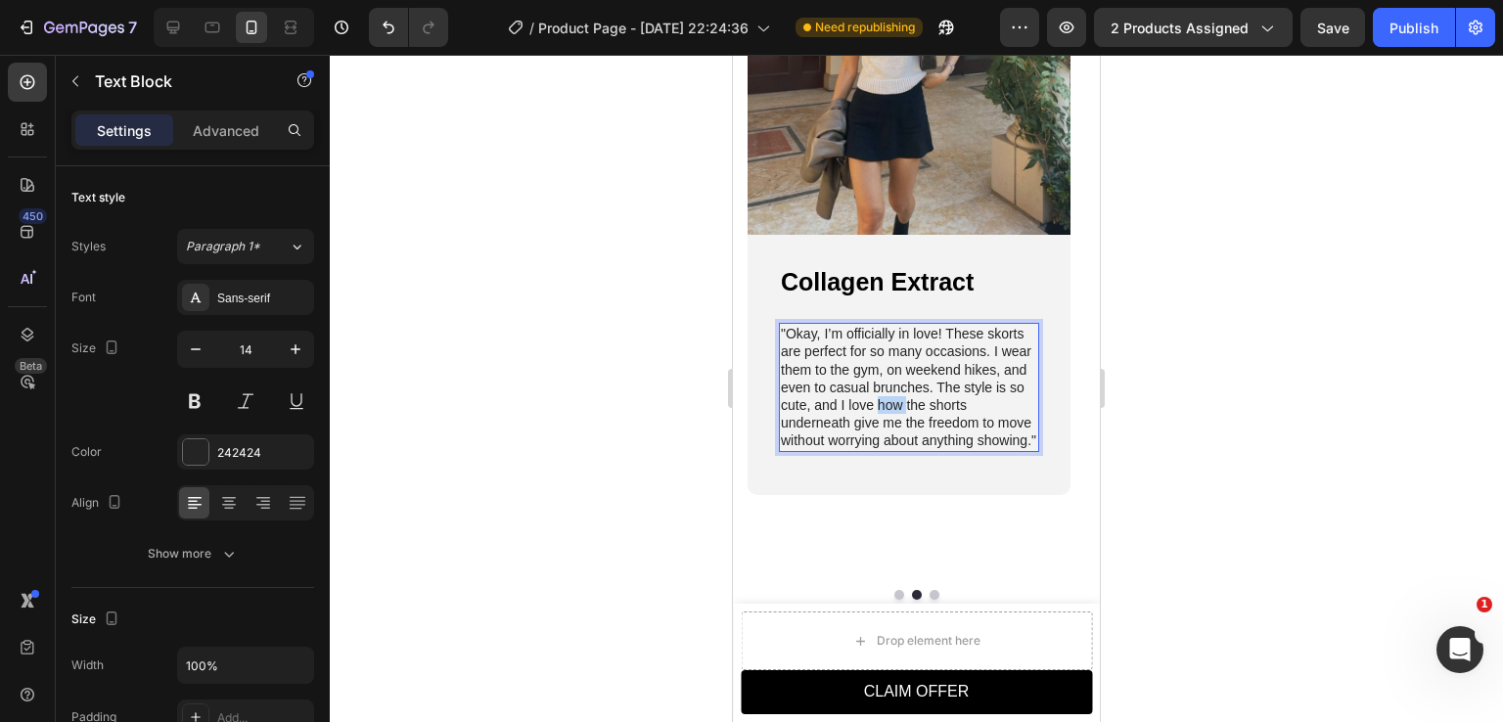
click at [896, 400] on p ""Okay, I’m officially in love! These skorts are perfect for so many occasions. …" at bounding box center [909, 387] width 256 height 124
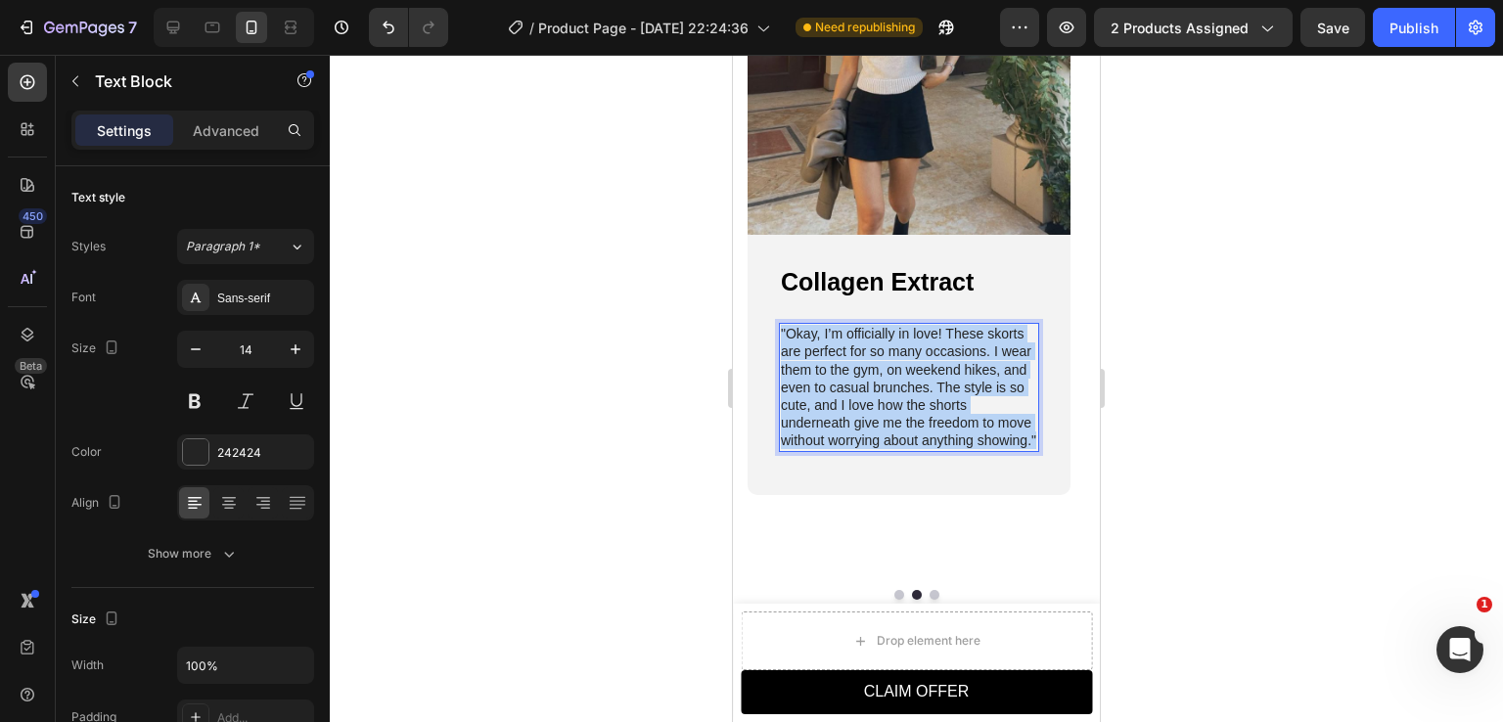
click at [896, 400] on p ""Okay, I’m officially in love! These skorts are perfect for so many occasions. …" at bounding box center [909, 387] width 256 height 124
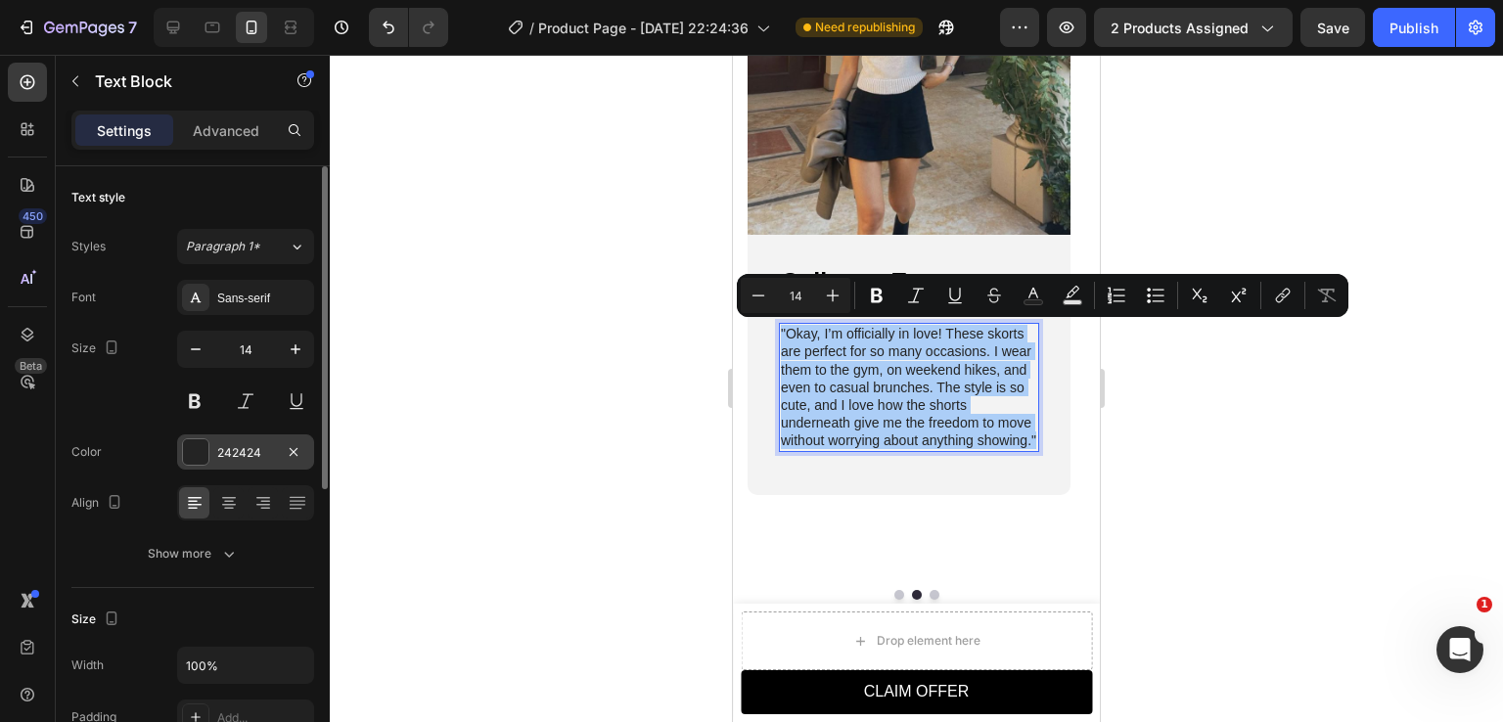
click at [220, 448] on div "242424" at bounding box center [245, 453] width 57 height 18
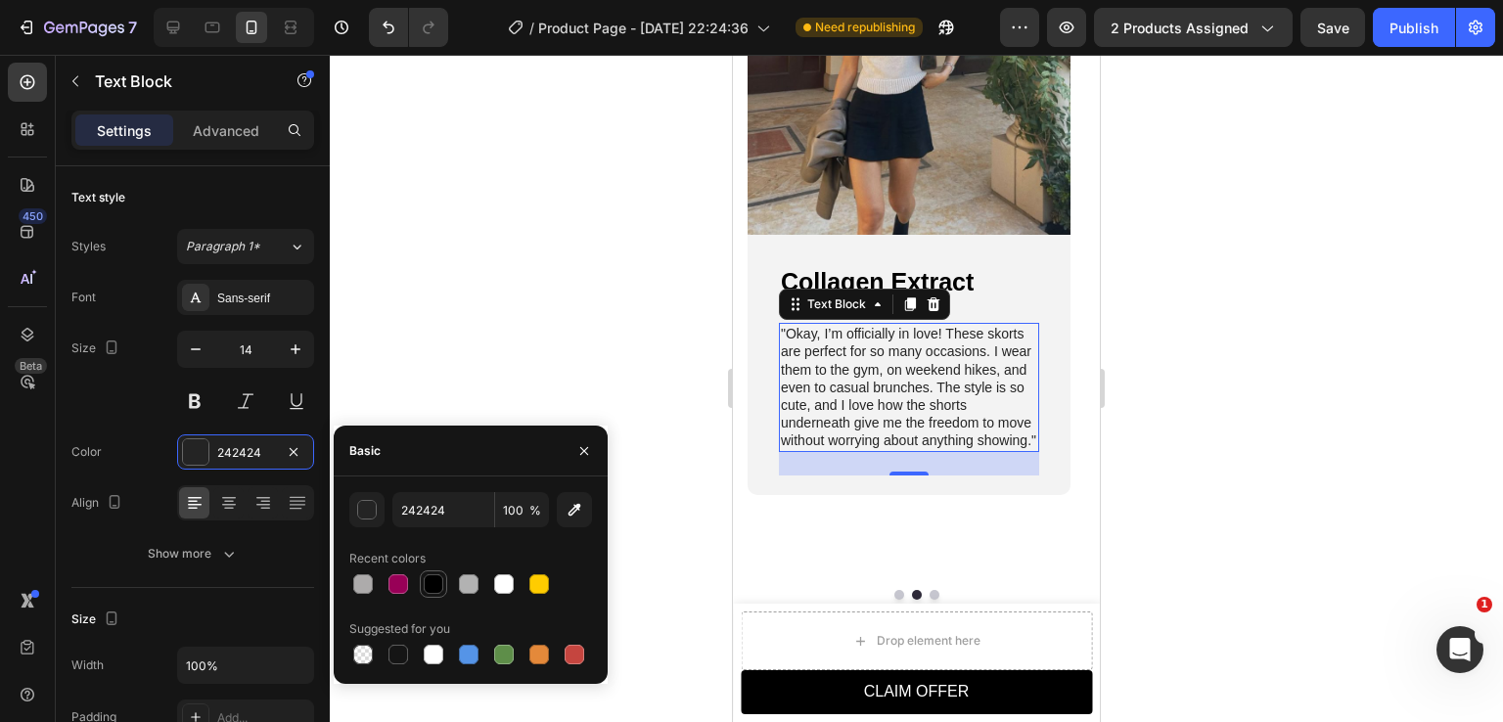
click at [437, 586] on div at bounding box center [434, 585] width 20 height 20
type input "000000"
click at [896, 596] on button "Dot" at bounding box center [900, 595] width 10 height 10
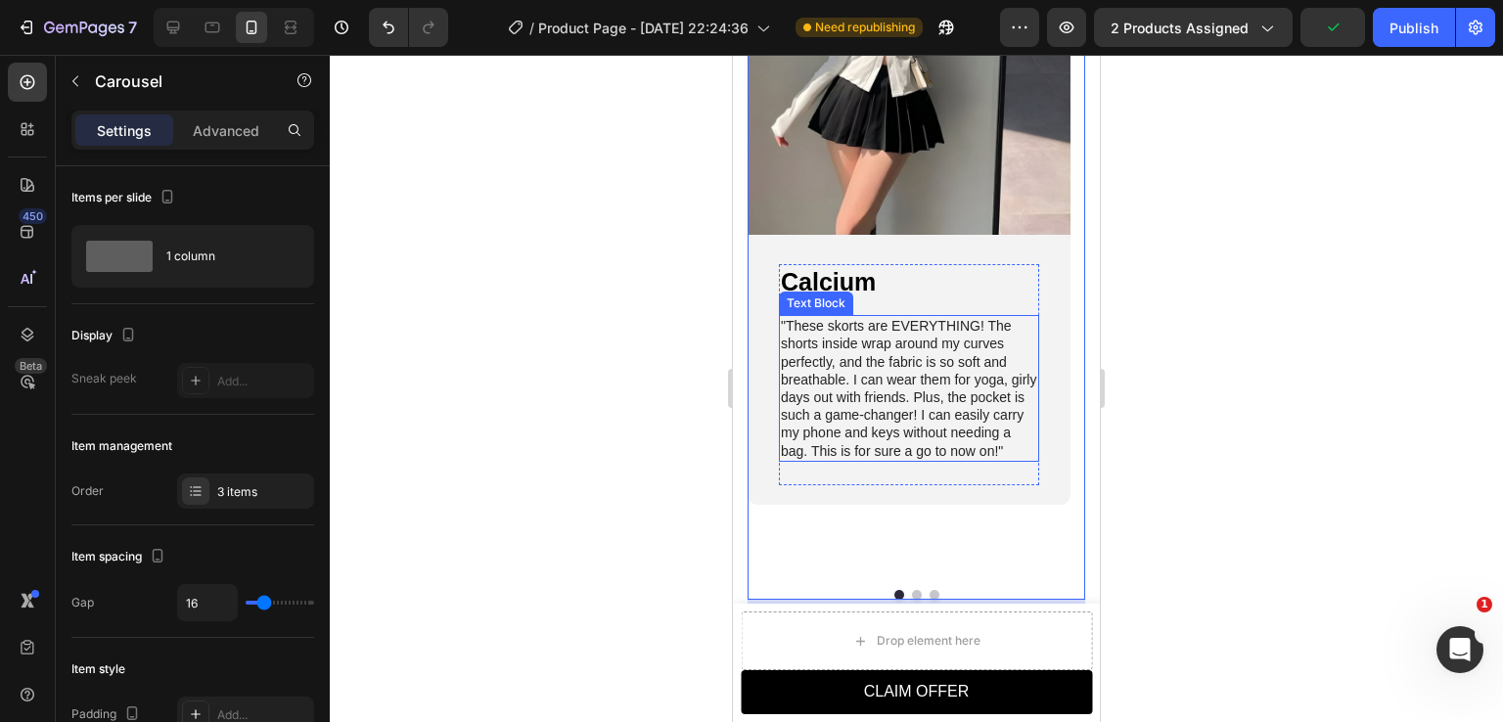
click at [885, 400] on p ""These skorts are EVERYTHING! The shorts inside wrap around my curves perfectly…" at bounding box center [909, 388] width 256 height 143
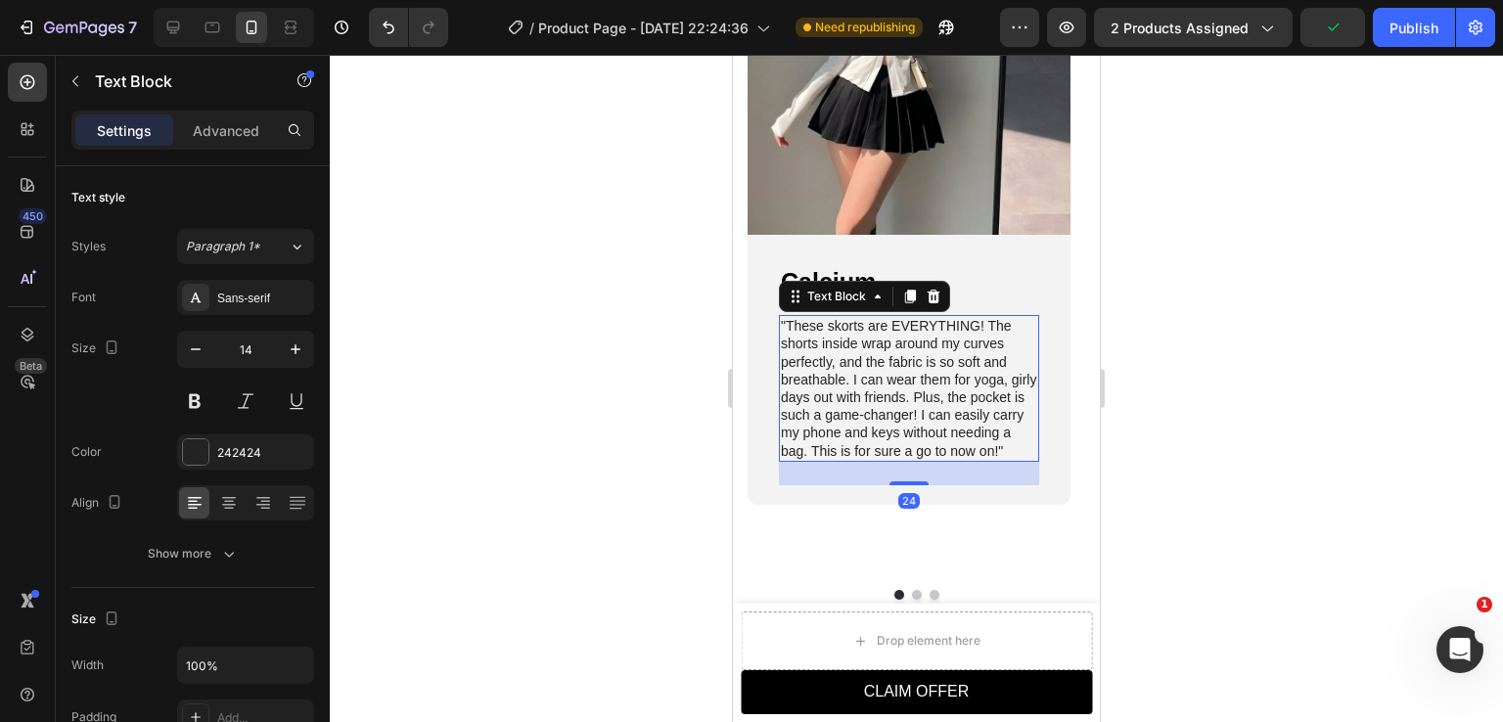
click at [885, 400] on p ""These skorts are EVERYTHING! The shorts inside wrap around my curves perfectly…" at bounding box center [909, 388] width 256 height 143
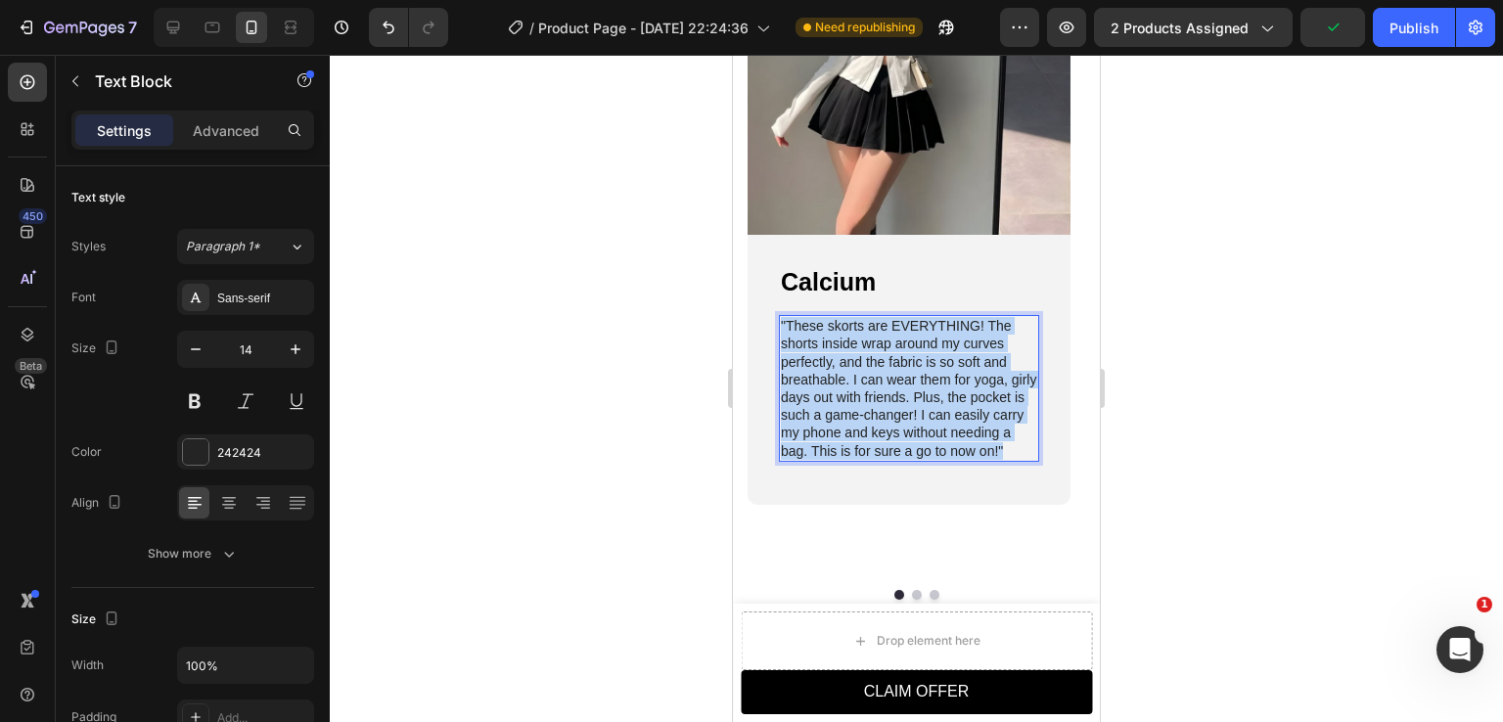
click at [885, 400] on p ""These skorts are EVERYTHING! The shorts inside wrap around my curves perfectly…" at bounding box center [909, 388] width 256 height 143
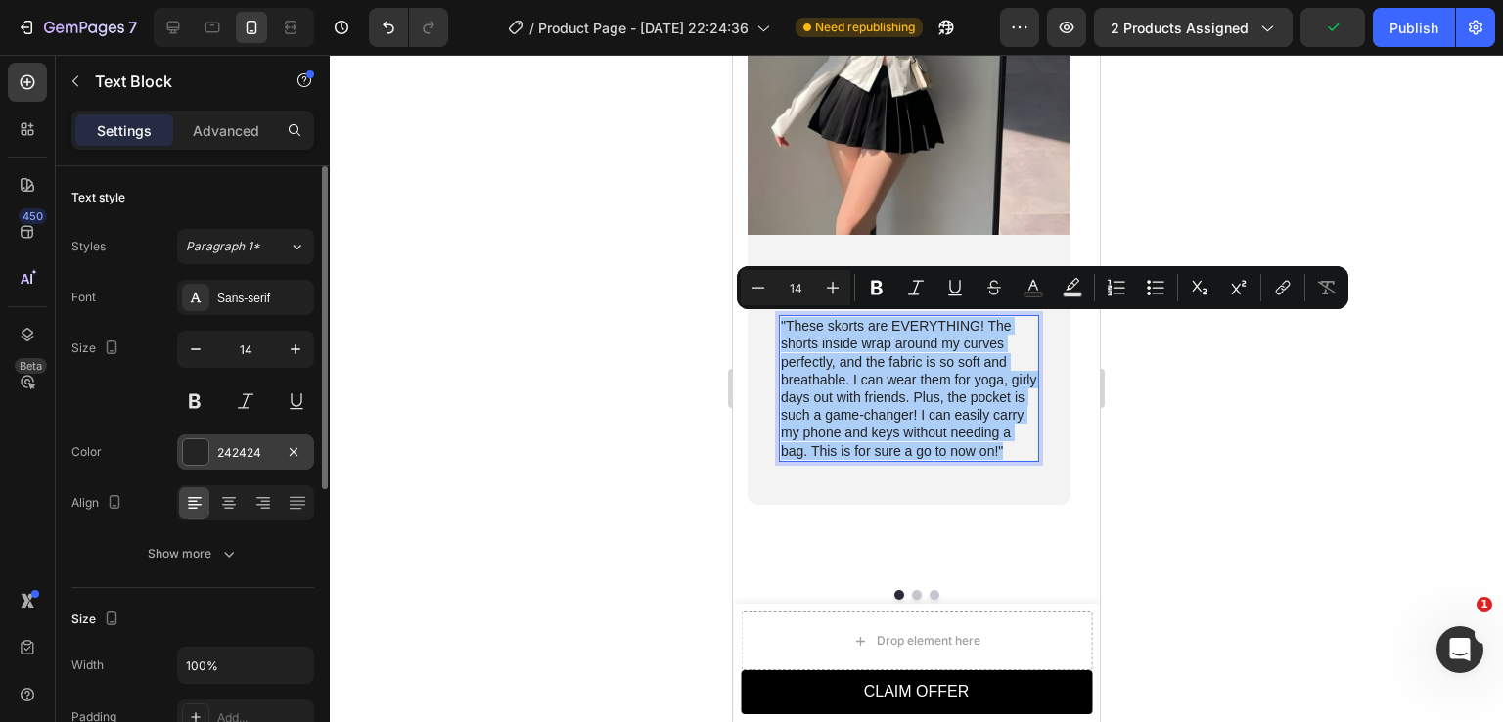
click at [241, 451] on div "242424" at bounding box center [245, 453] width 57 height 18
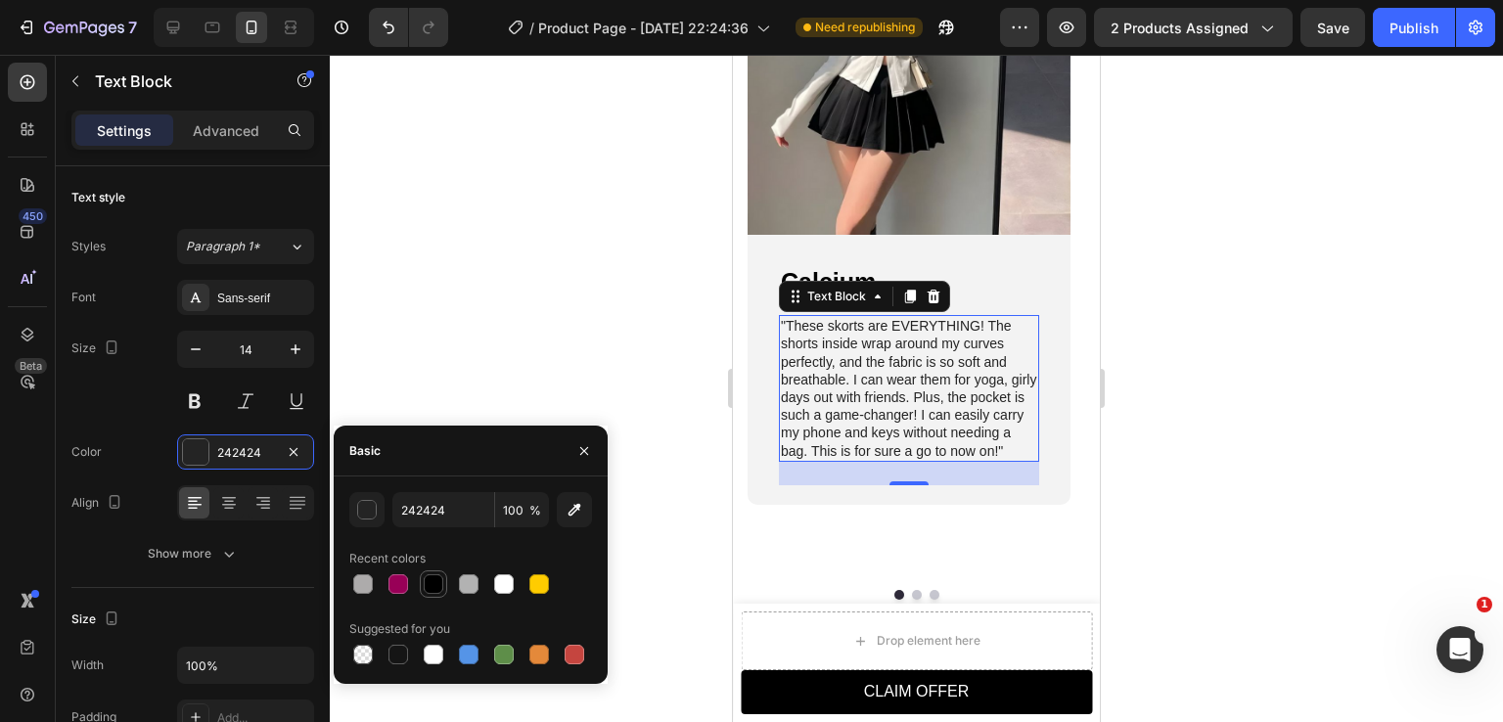
click at [432, 581] on div at bounding box center [434, 585] width 20 height 20
type input "000000"
click at [912, 592] on button "Dot" at bounding box center [917, 595] width 10 height 10
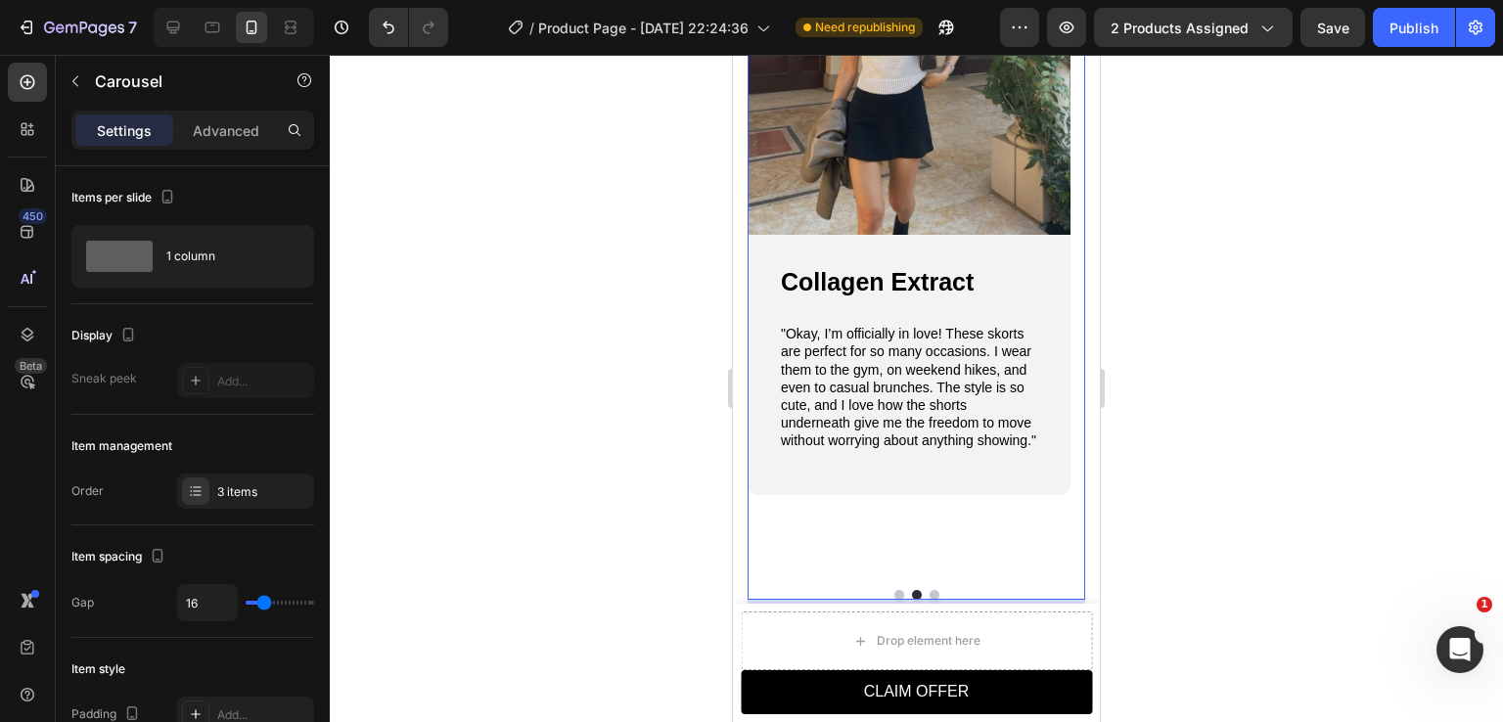
click at [930, 592] on button "Dot" at bounding box center [935, 595] width 10 height 10
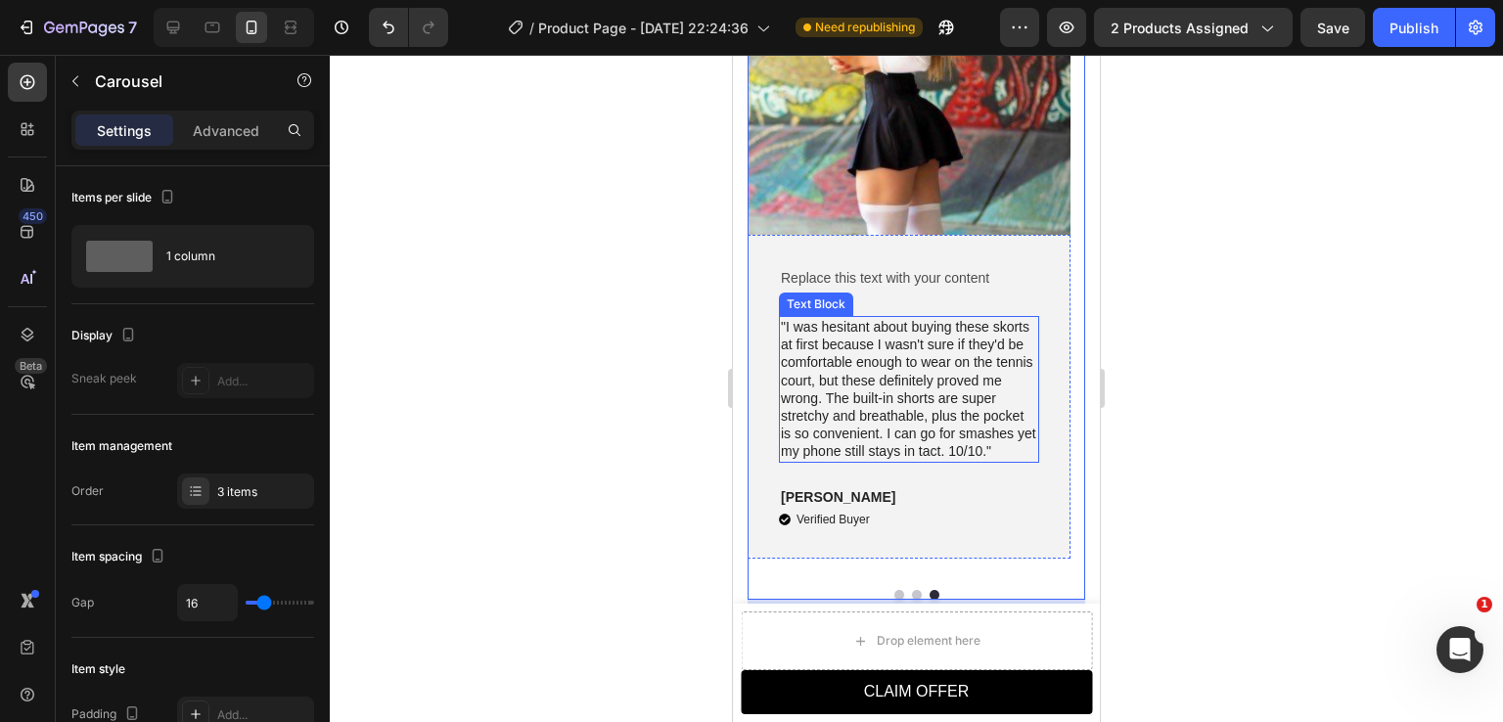
click at [900, 390] on p ""I was hesitant about buying these skorts at first because I wasn't sure if the…" at bounding box center [909, 389] width 256 height 143
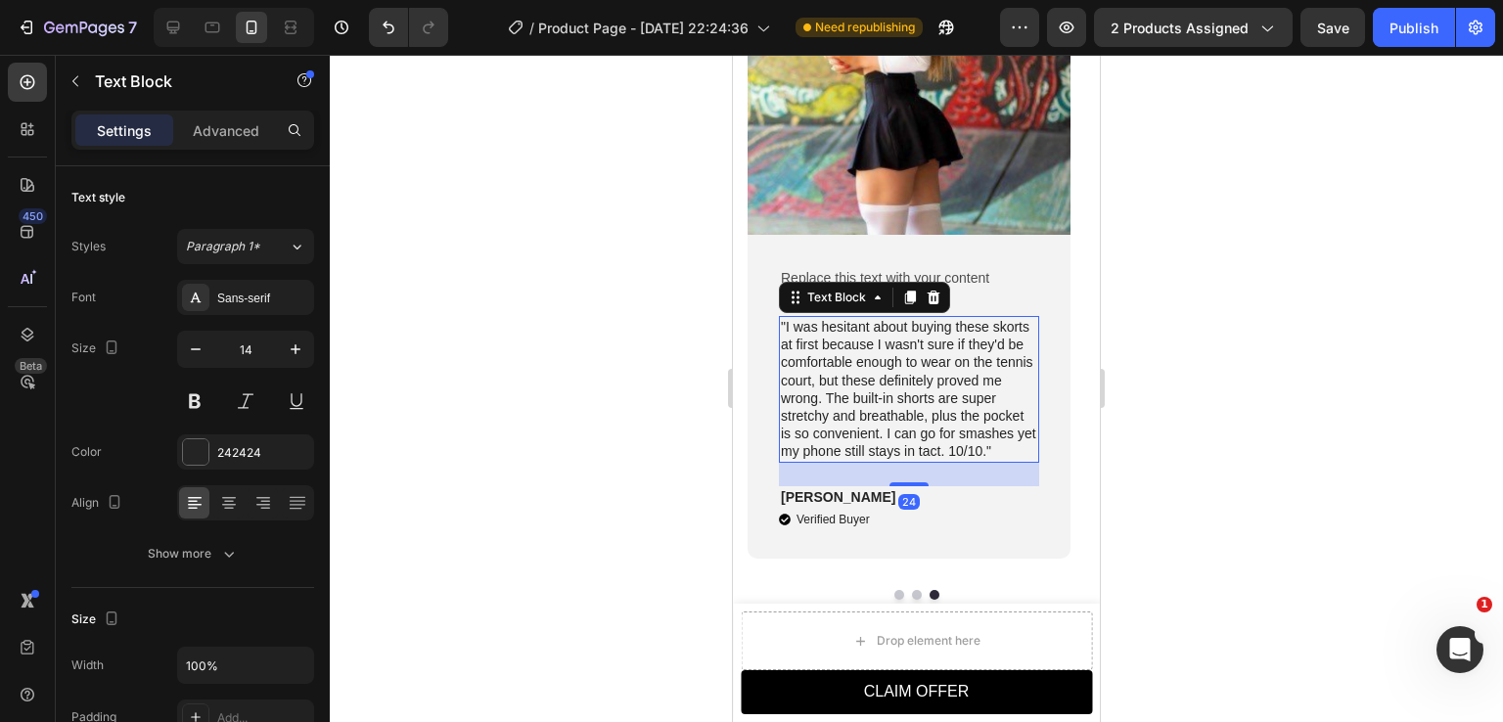
click at [899, 390] on p ""I was hesitant about buying these skorts at first because I wasn't sure if the…" at bounding box center [909, 389] width 256 height 143
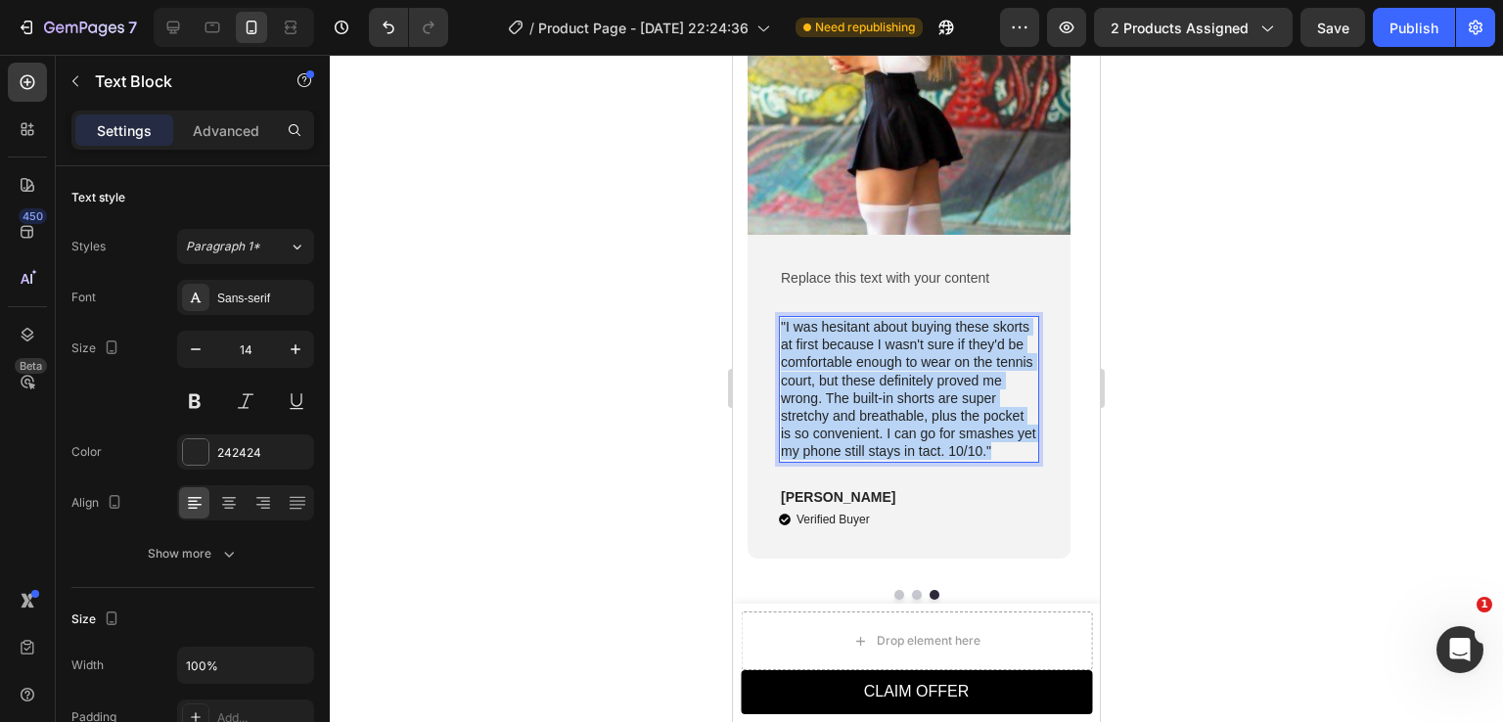
click at [899, 390] on p ""I was hesitant about buying these skorts at first because I wasn't sure if the…" at bounding box center [909, 389] width 256 height 143
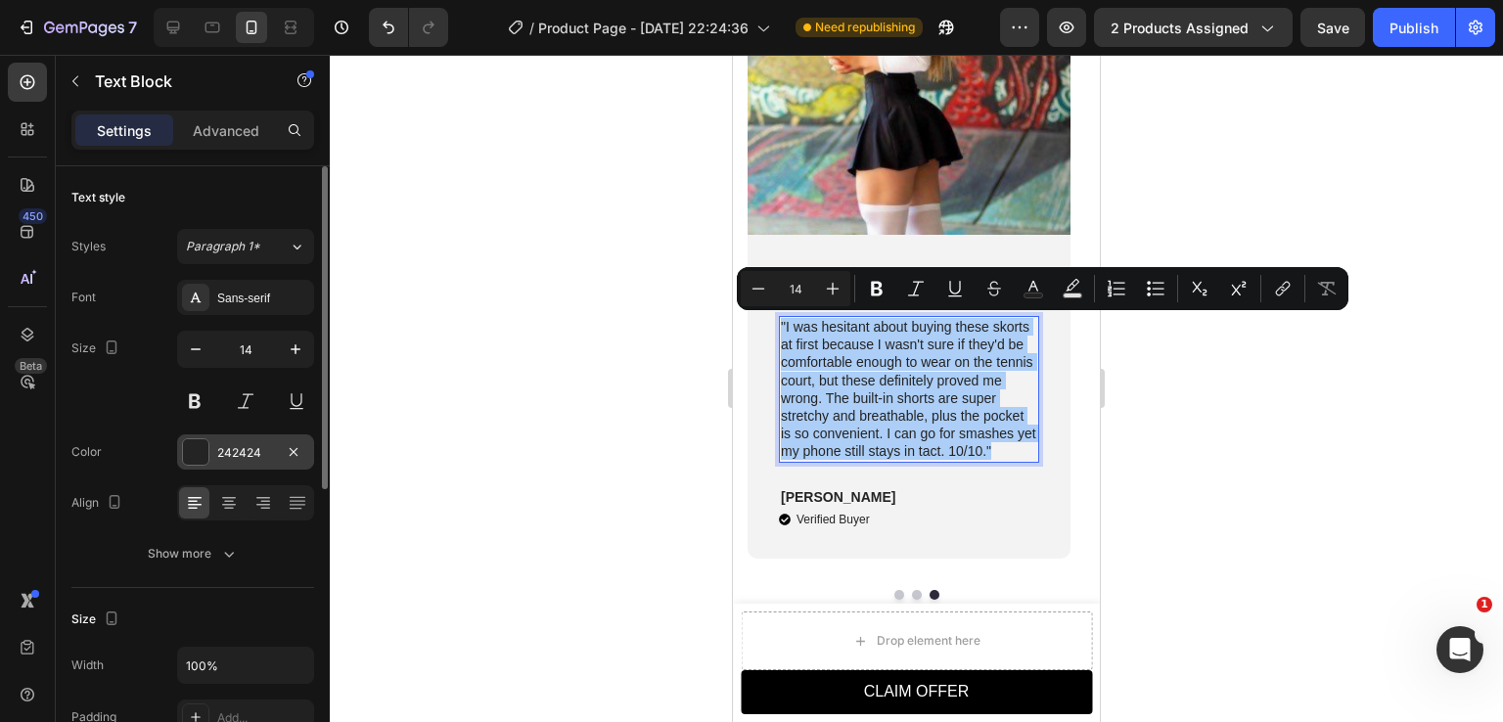
click at [241, 455] on div "242424" at bounding box center [245, 453] width 57 height 18
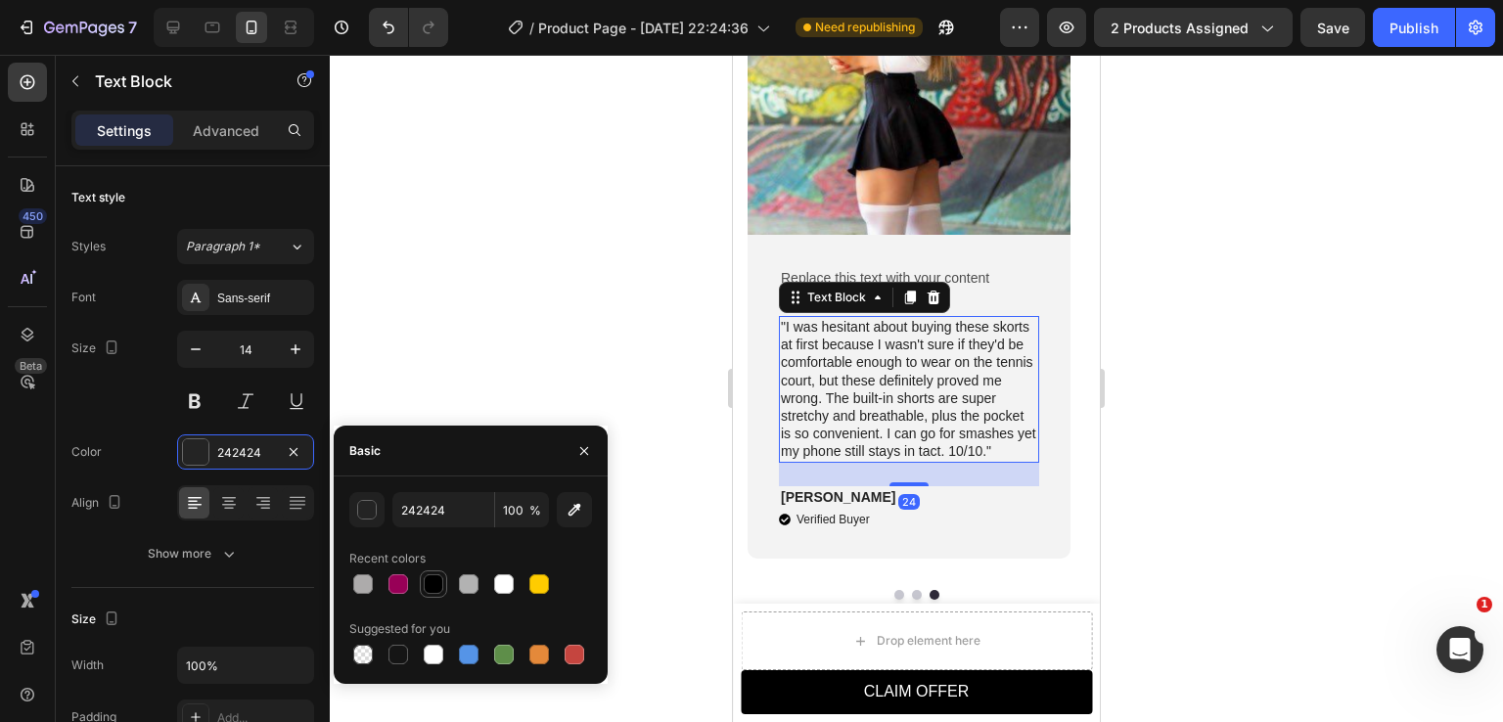
click at [427, 579] on div at bounding box center [434, 585] width 20 height 20
type input "000000"
